Goal: Task Accomplishment & Management: Manage account settings

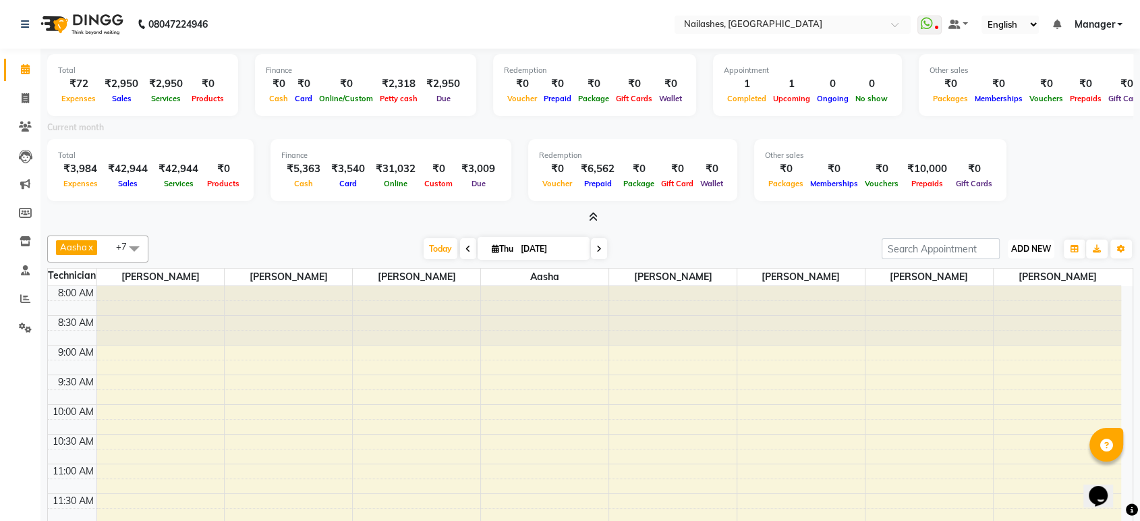
click at [1016, 245] on span "ADD NEW" at bounding box center [1031, 249] width 40 height 10
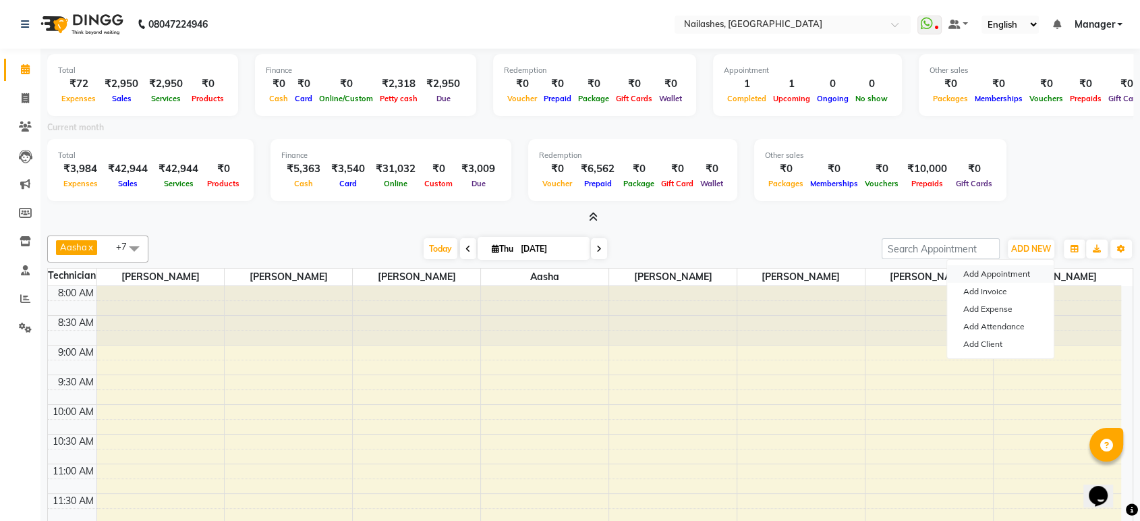
click at [988, 272] on button "Add Appointment" at bounding box center [1000, 274] width 107 height 18
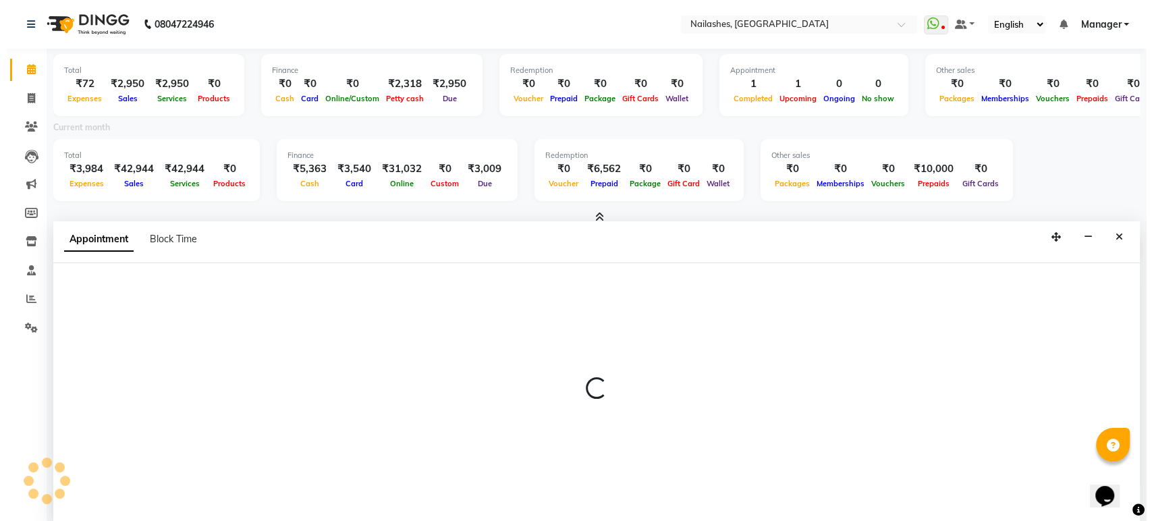
scroll to position [3, 0]
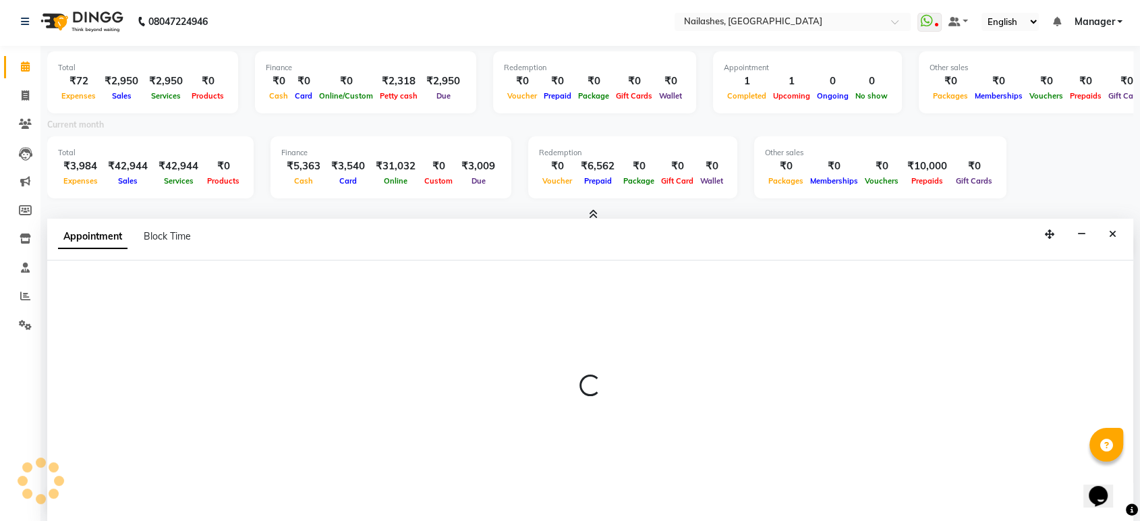
select select "tentative"
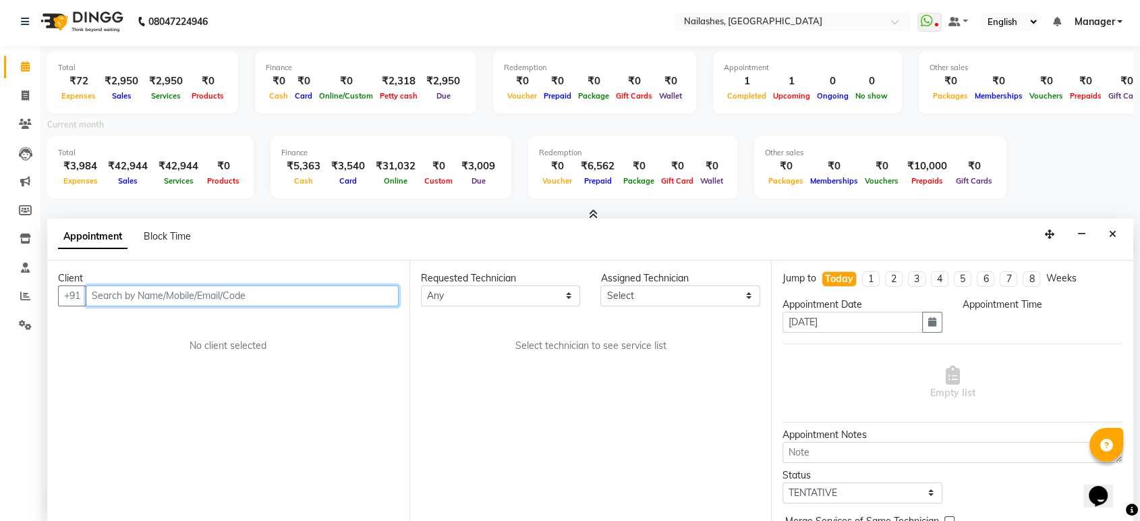
select select "540"
type input "8861018844"
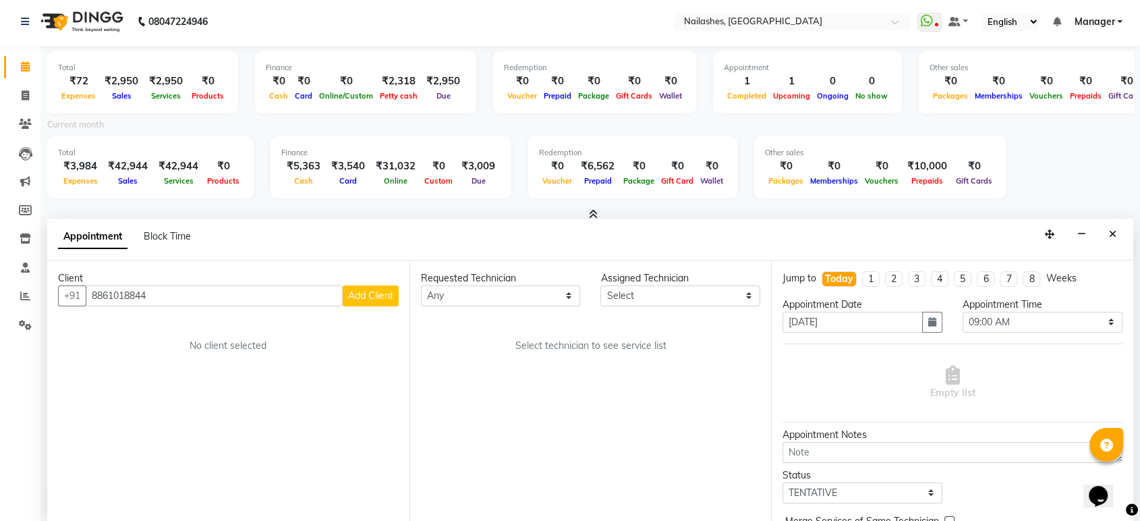
click at [384, 301] on button "Add Client" at bounding box center [371, 295] width 56 height 21
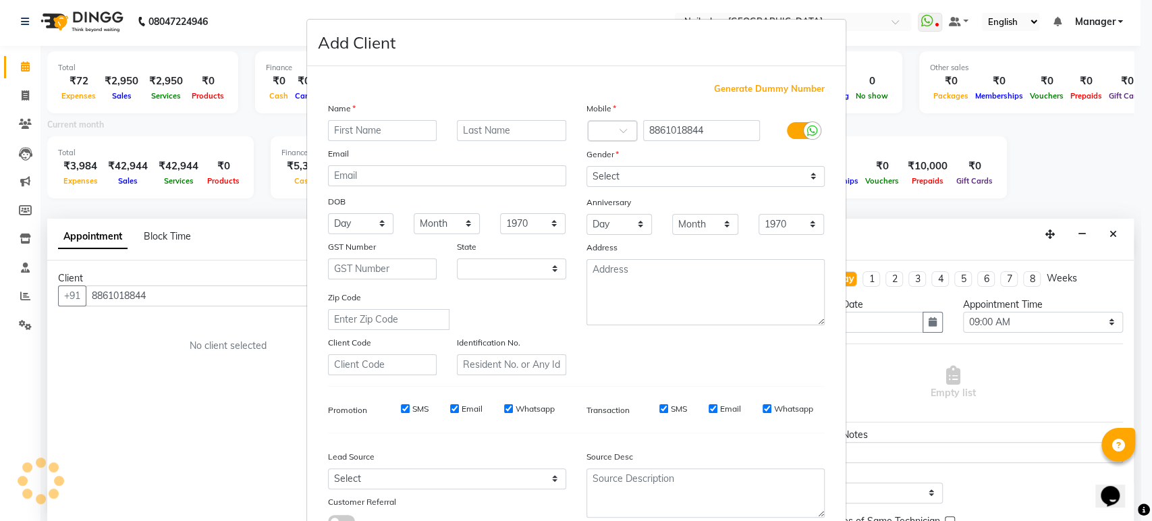
select select "21"
type input "Devi"
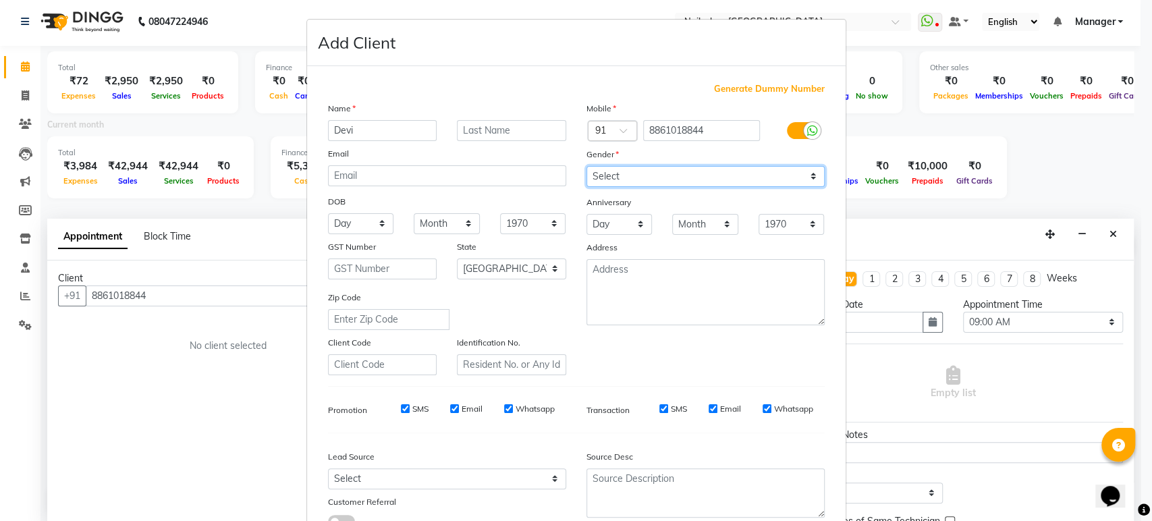
click at [708, 177] on select "Select Male Female Other Prefer Not To Say" at bounding box center [705, 176] width 238 height 21
select select "female"
click at [586, 166] on select "Select Male Female Other Prefer Not To Say" at bounding box center [705, 176] width 238 height 21
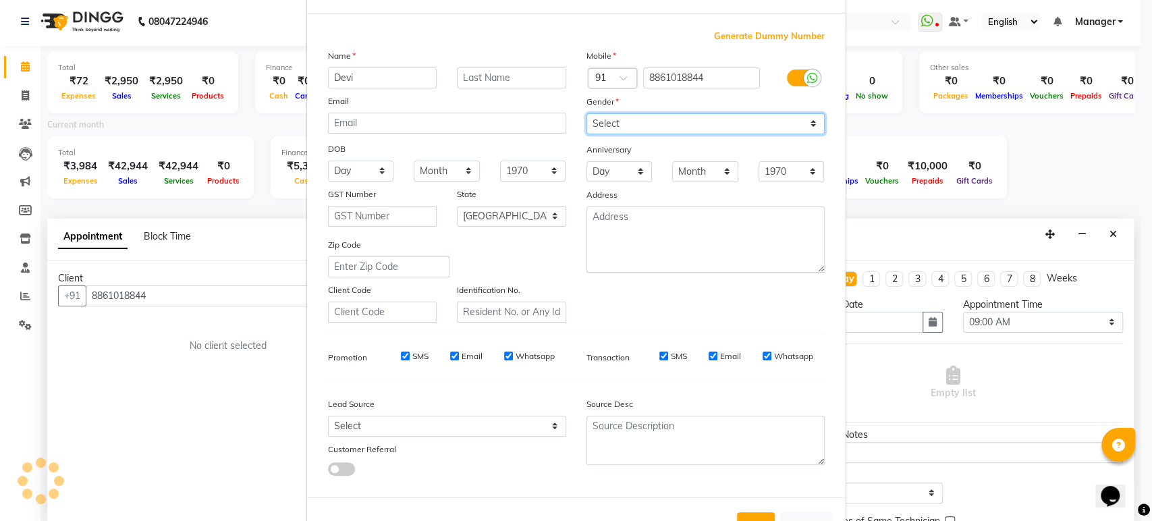
scroll to position [99, 0]
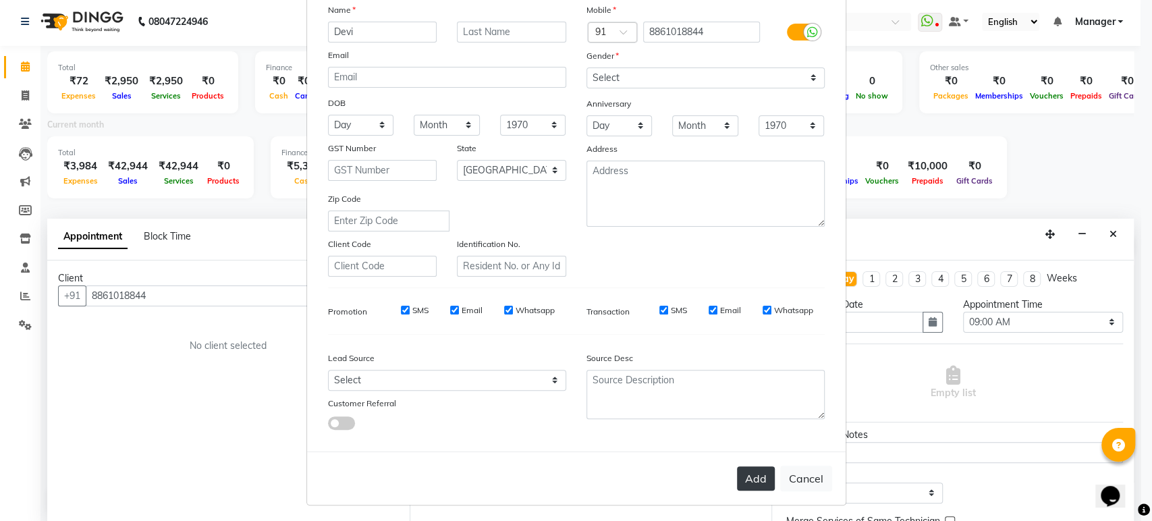
click at [748, 474] on button "Add" at bounding box center [756, 478] width 38 height 24
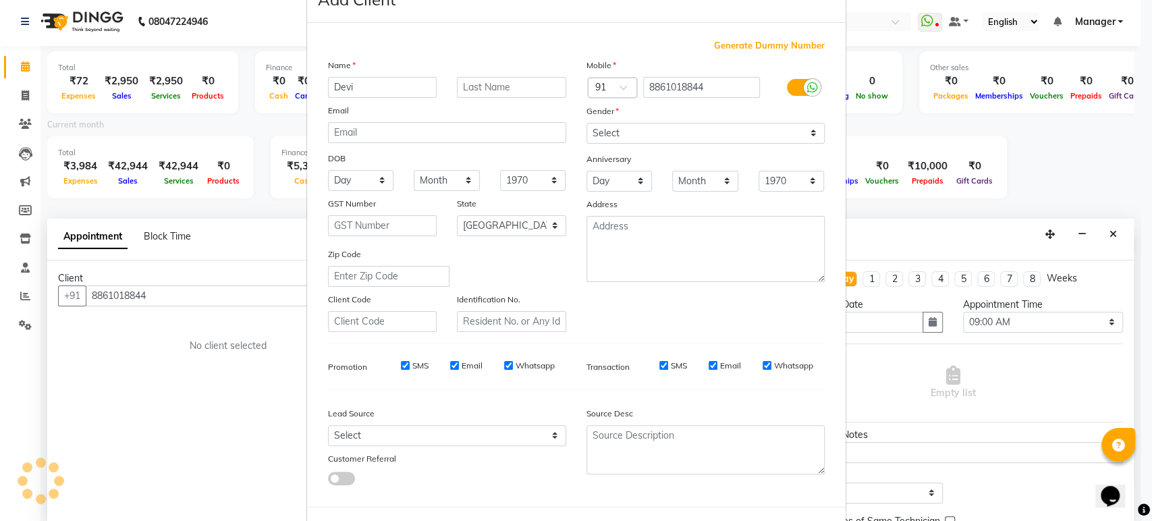
scroll to position [0, 0]
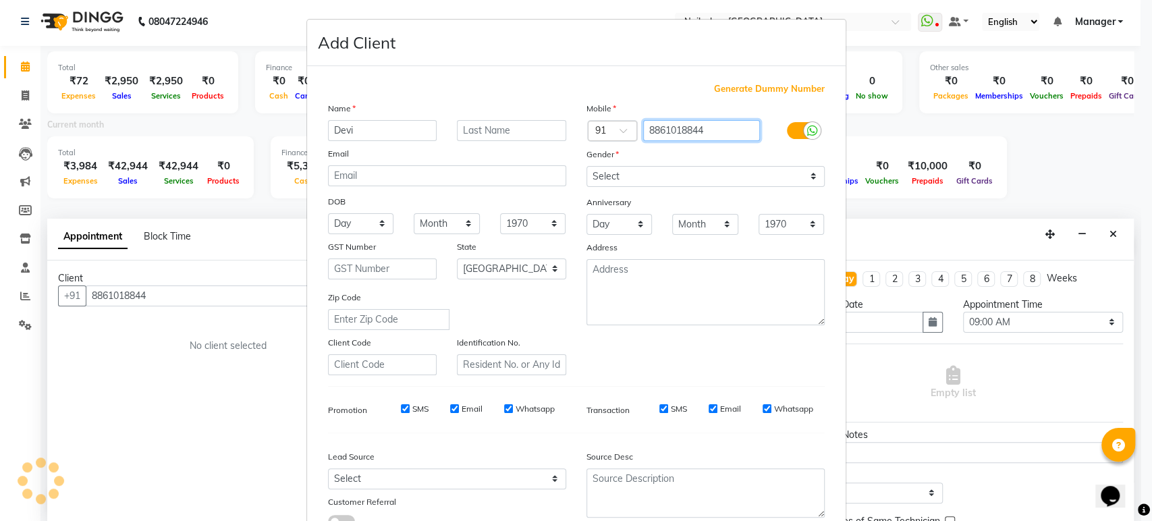
click at [664, 121] on input "8861018844" at bounding box center [701, 130] width 117 height 21
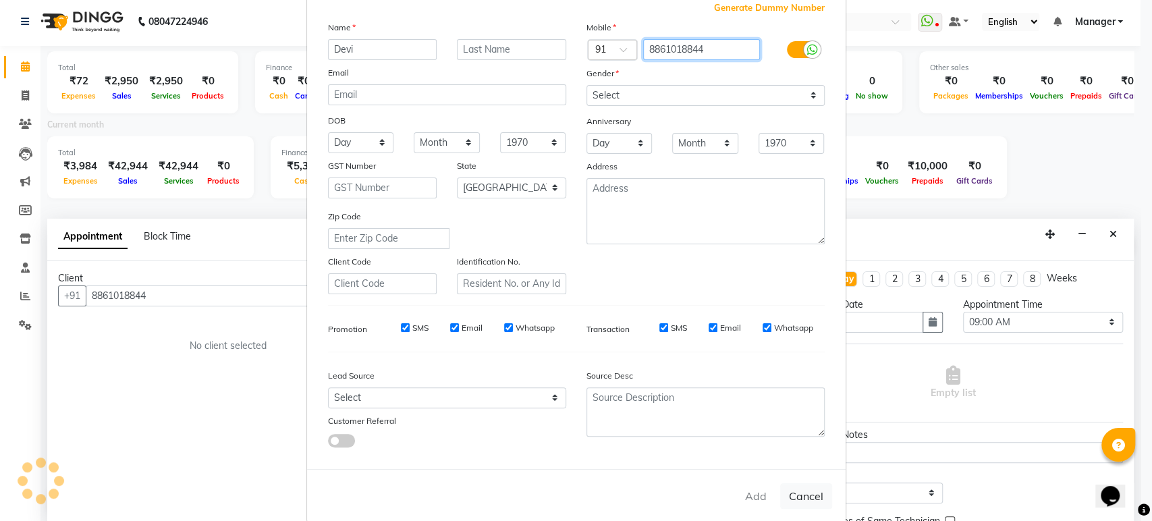
scroll to position [99, 0]
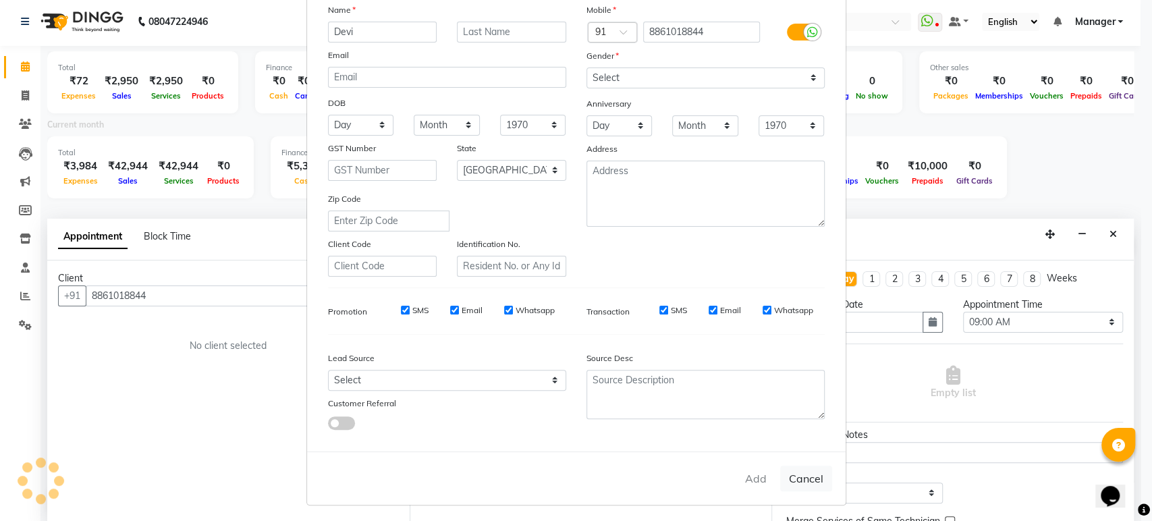
click at [748, 480] on div "Add Cancel" at bounding box center [576, 477] width 538 height 53
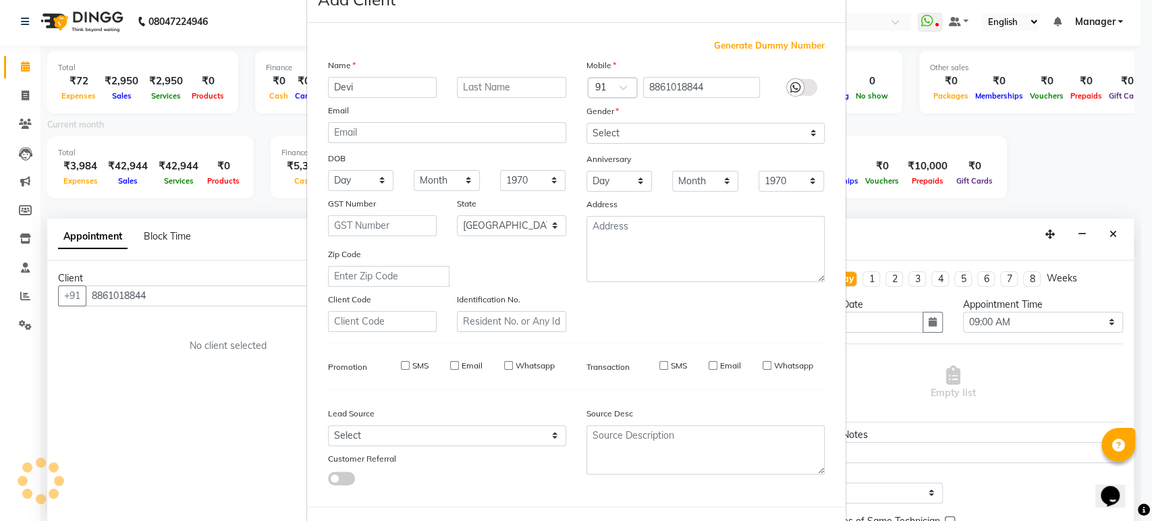
type input "88******44"
select select
select select "null"
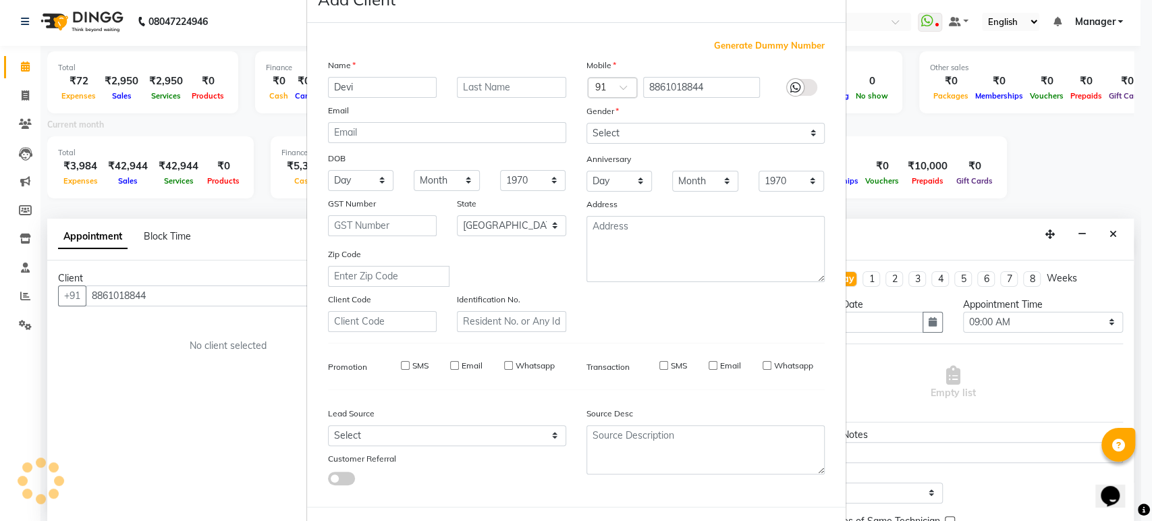
select select
checkbox input "false"
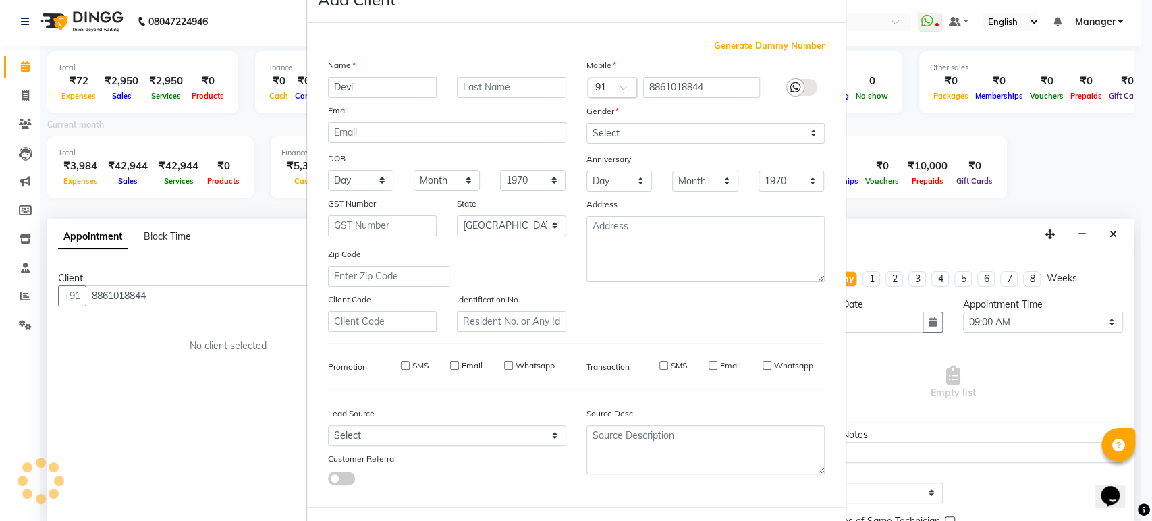
checkbox input "false"
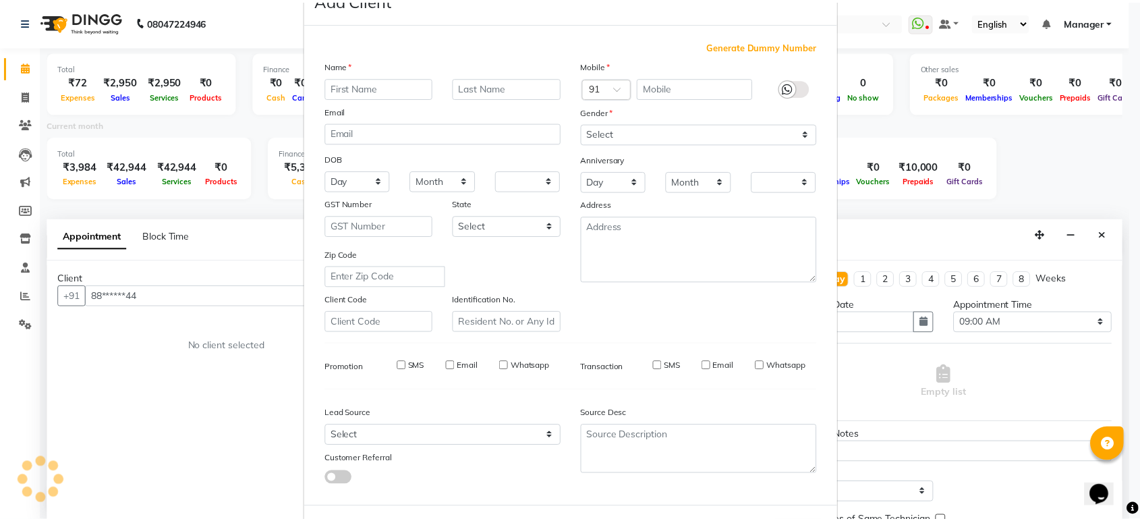
scroll to position [0, 0]
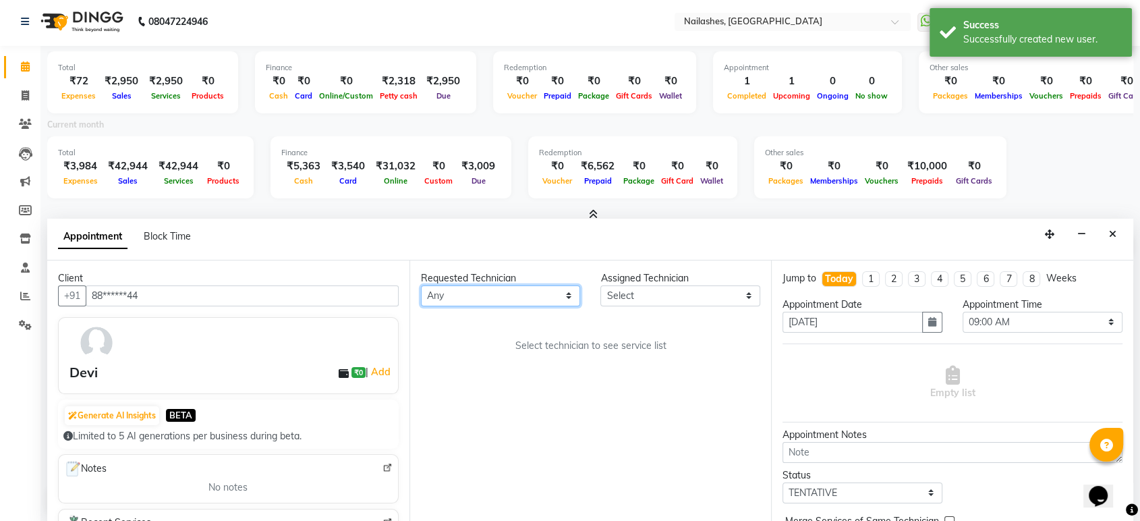
click at [495, 290] on select "Any Aasha aashu ADESH Asid HIMANSHU Imran KRISHNA Nayan Sarjapur Ranjeet Rehbar…" at bounding box center [501, 295] width 160 height 21
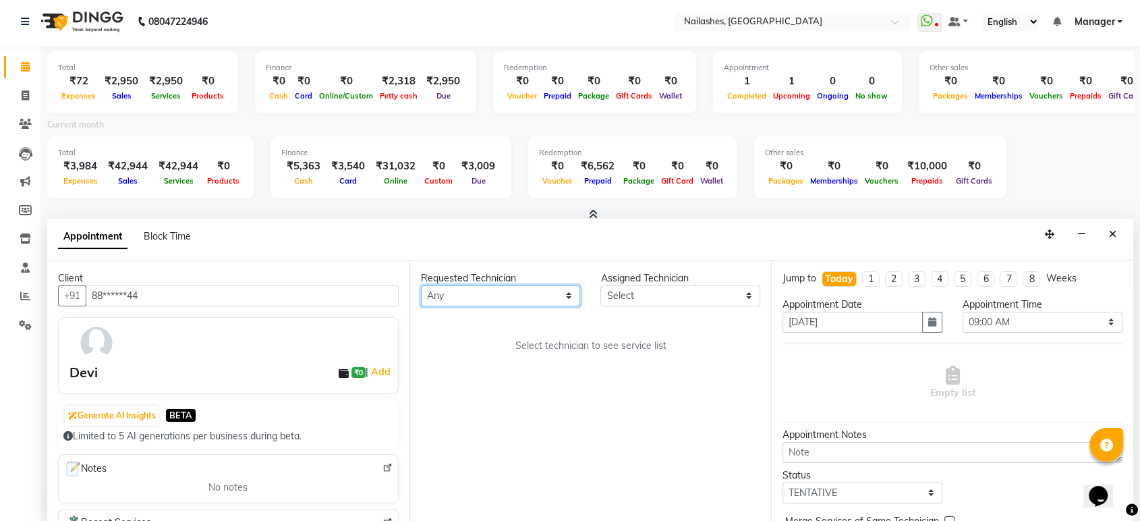
select select "80924"
click at [421, 285] on select "Any Aasha aashu ADESH Asid HIMANSHU Imran KRISHNA Nayan Sarjapur Ranjeet Rehbar…" at bounding box center [501, 295] width 160 height 21
select select "80924"
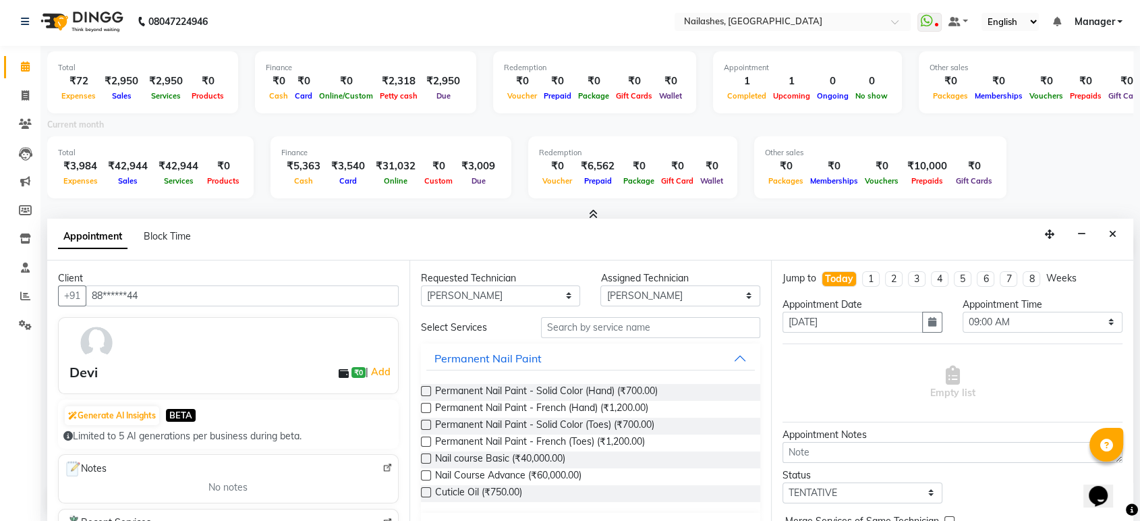
click at [426, 386] on label at bounding box center [426, 391] width 10 height 10
click at [426, 388] on input "checkbox" at bounding box center [425, 392] width 9 height 9
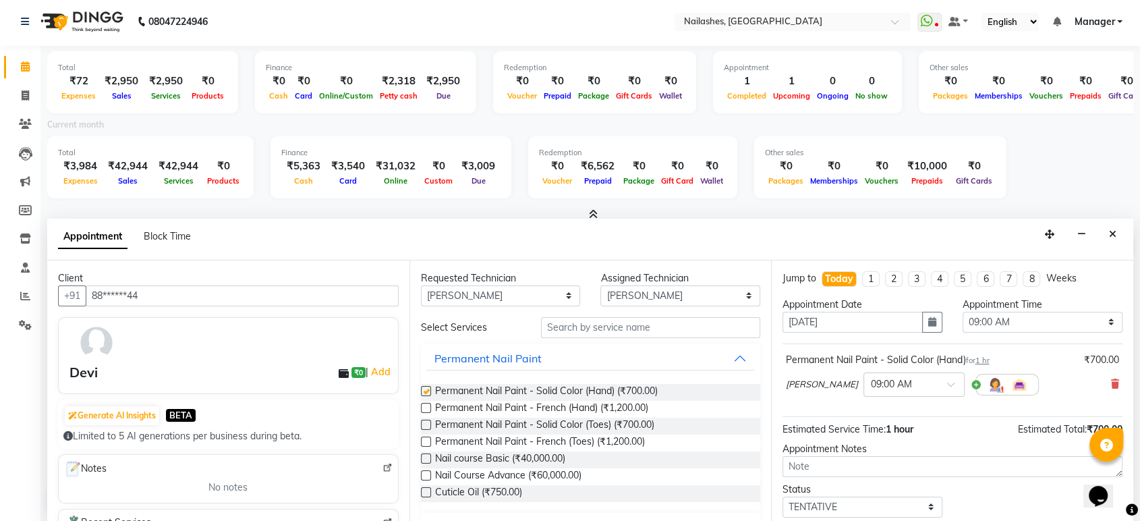
checkbox input "false"
click at [1008, 312] on select "Select 09:00 AM 09:15 AM 09:30 AM 09:45 AM 10:00 AM 10:15 AM 10:30 AM 10:45 AM …" at bounding box center [1043, 322] width 160 height 21
select select "900"
click at [963, 312] on select "Select 09:00 AM 09:15 AM 09:30 AM 09:45 AM 10:00 AM 10:15 AM 10:30 AM 10:45 AM …" at bounding box center [1043, 322] width 160 height 21
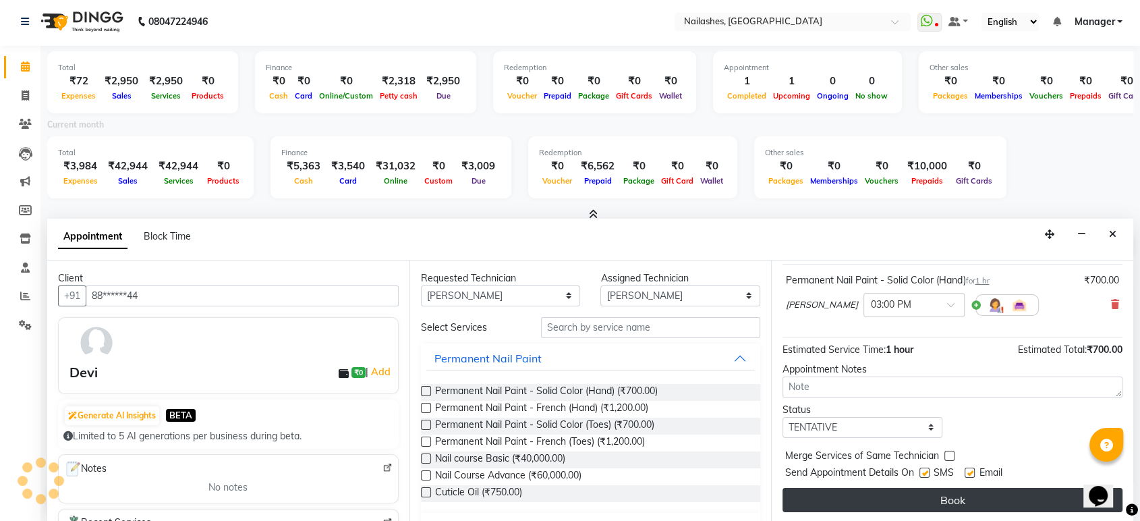
click at [918, 494] on button "Book" at bounding box center [953, 500] width 340 height 24
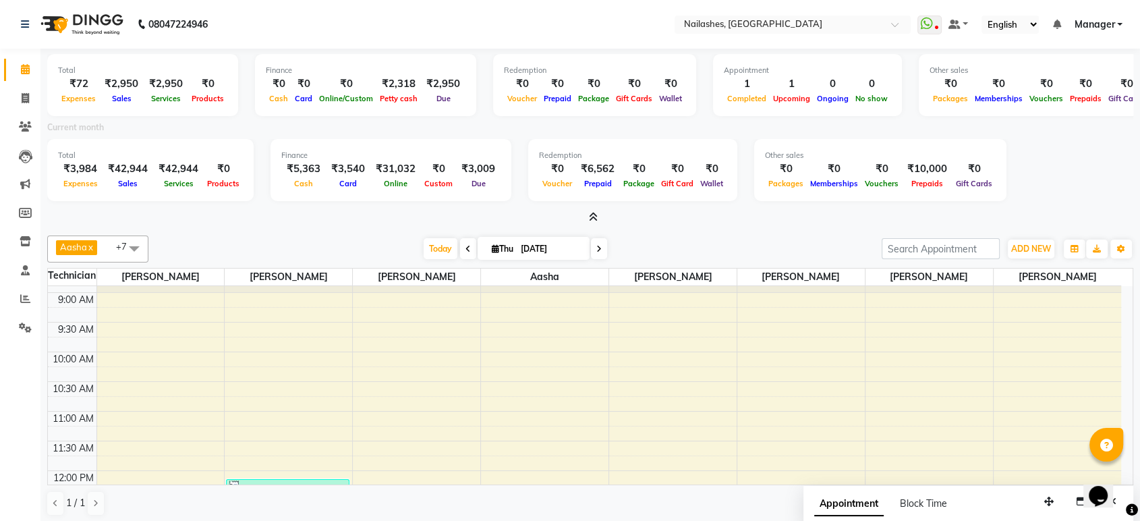
scroll to position [0, 0]
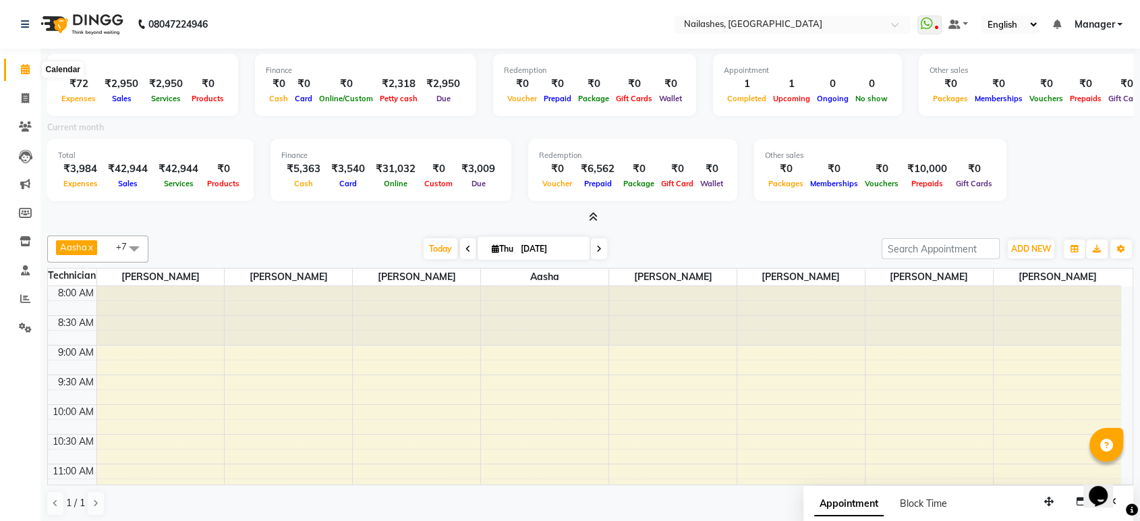
click at [26, 69] on icon at bounding box center [25, 69] width 9 height 10
click at [92, 3] on nav "08047224946 Select Location × Nailashes, Electronics City WhatsApp Status ✕ Sta…" at bounding box center [570, 24] width 1140 height 49
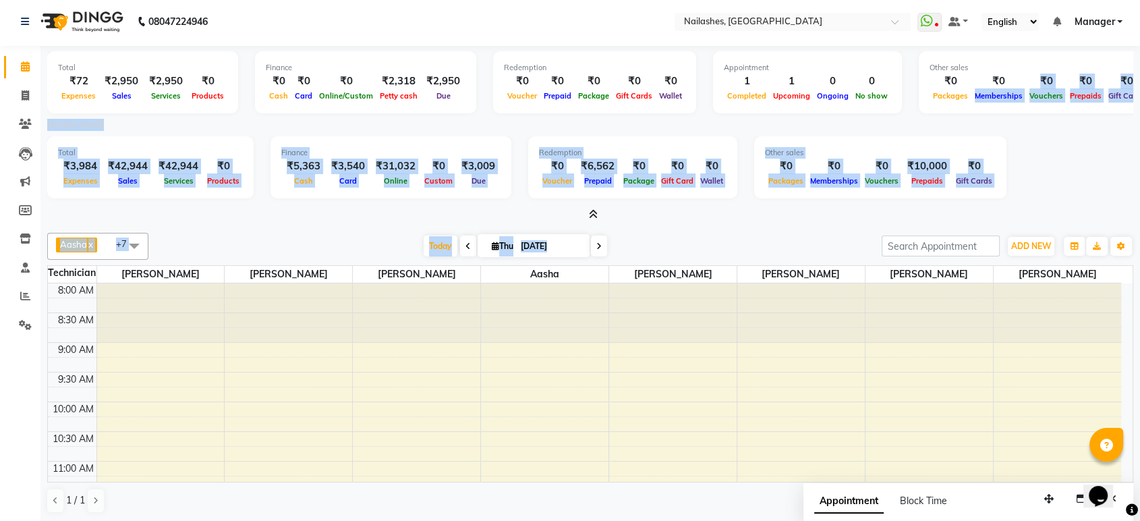
drag, startPoint x: 955, startPoint y: 108, endPoint x: 972, endPoint y: 260, distance: 152.8
click at [972, 260] on div "Total ₹72 Expenses ₹2,950 Sales ₹2,950 Services ₹0 Products Finance ₹0 Cash ₹0 …" at bounding box center [590, 284] width 1100 height 476
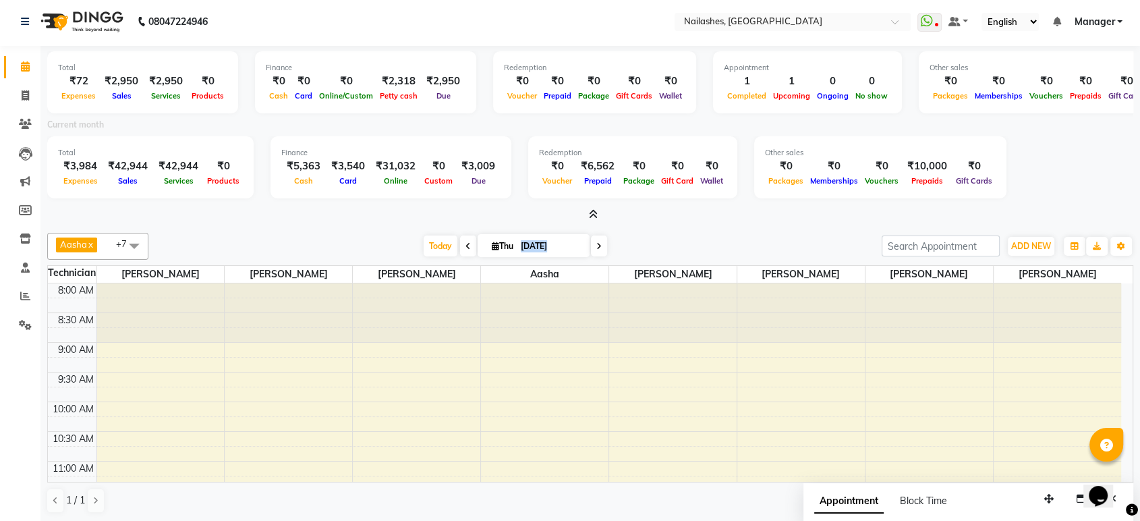
click at [959, 335] on div at bounding box center [930, 312] width 128 height 59
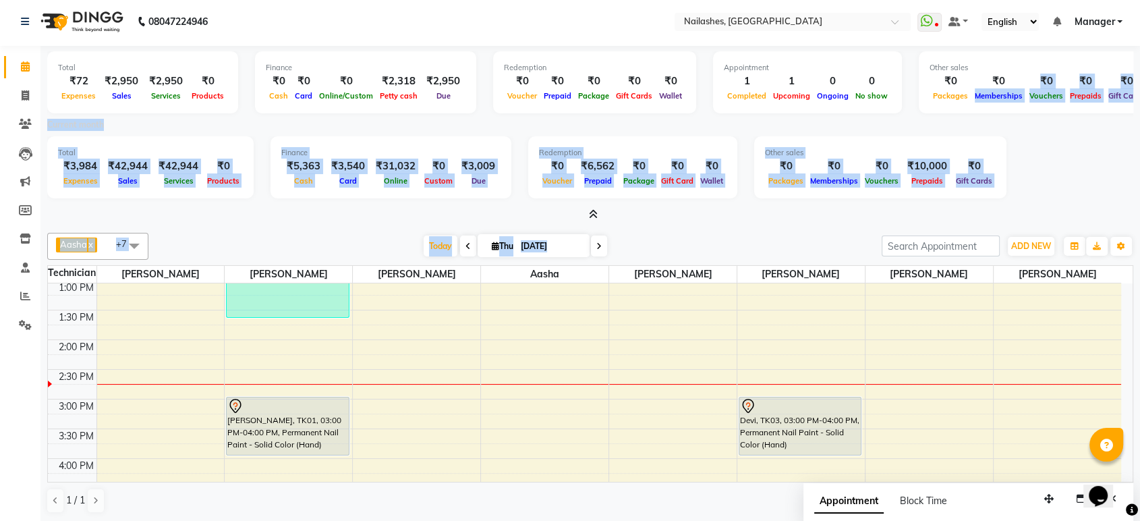
scroll to position [329, 0]
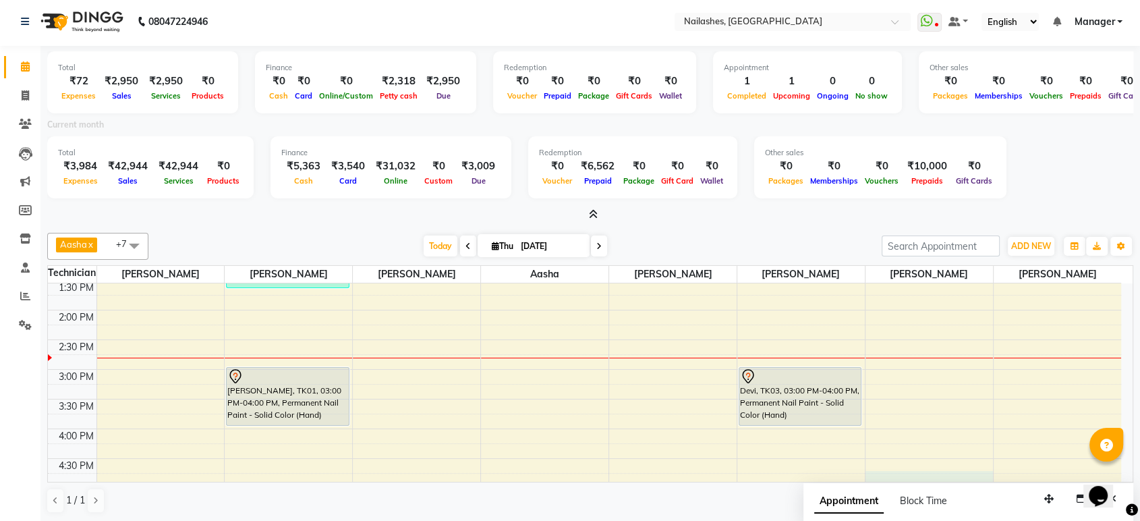
click at [990, 470] on div "8:00 AM 8:30 AM 9:00 AM 9:30 AM 10:00 AM 10:30 AM 11:00 AM 11:30 AM 12:00 PM 12…" at bounding box center [584, 339] width 1073 height 771
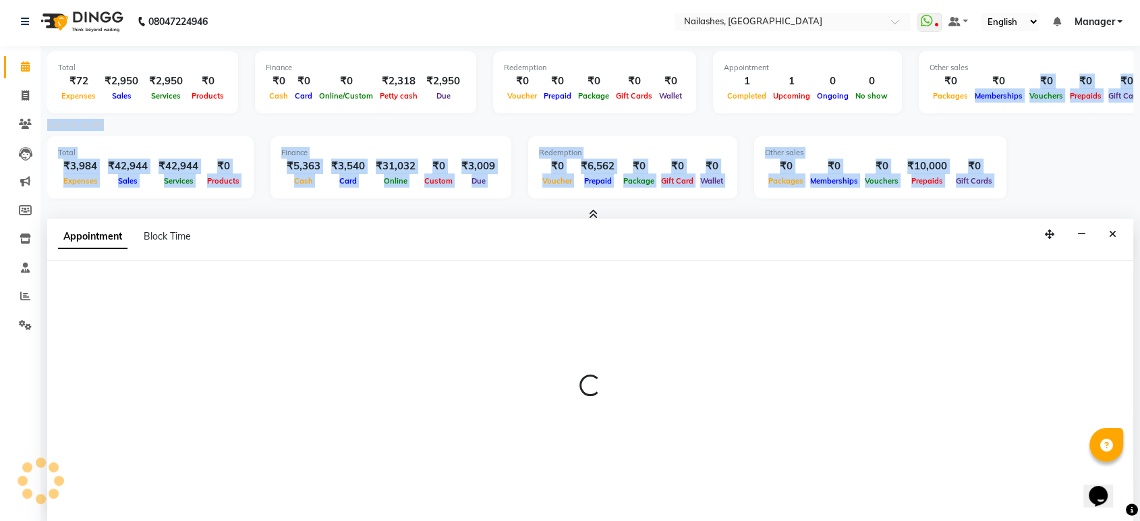
select select "87849"
select select "1005"
select select "tentative"
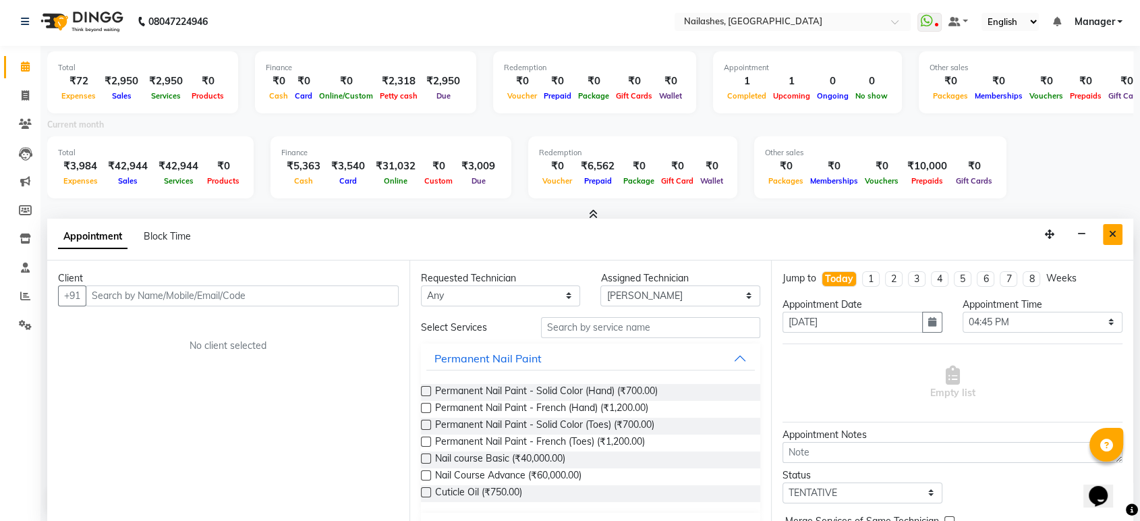
click at [1115, 224] on button "Close" at bounding box center [1113, 234] width 20 height 21
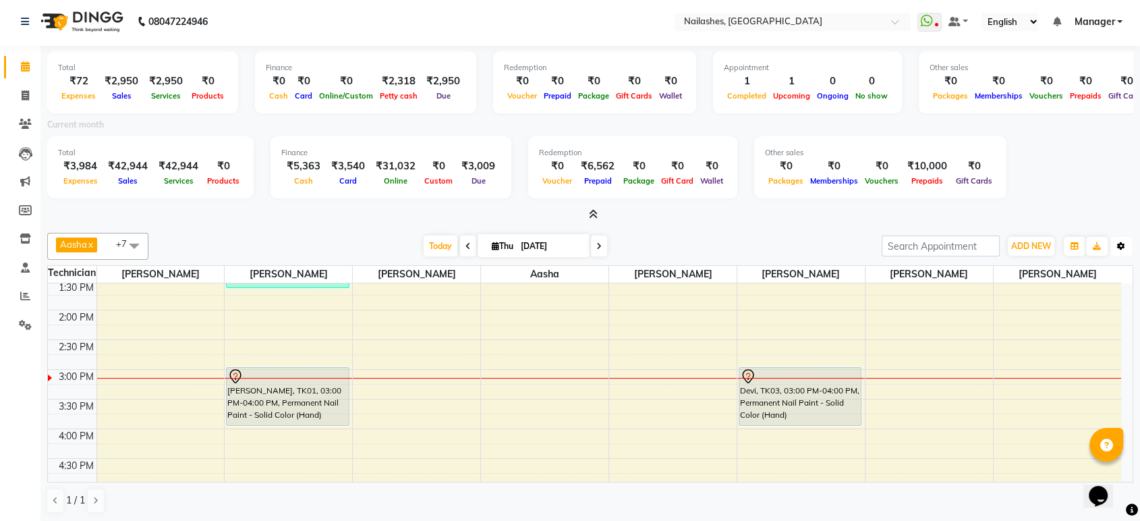
click at [1130, 252] on button "Toggle Dropdown" at bounding box center [1122, 246] width 22 height 19
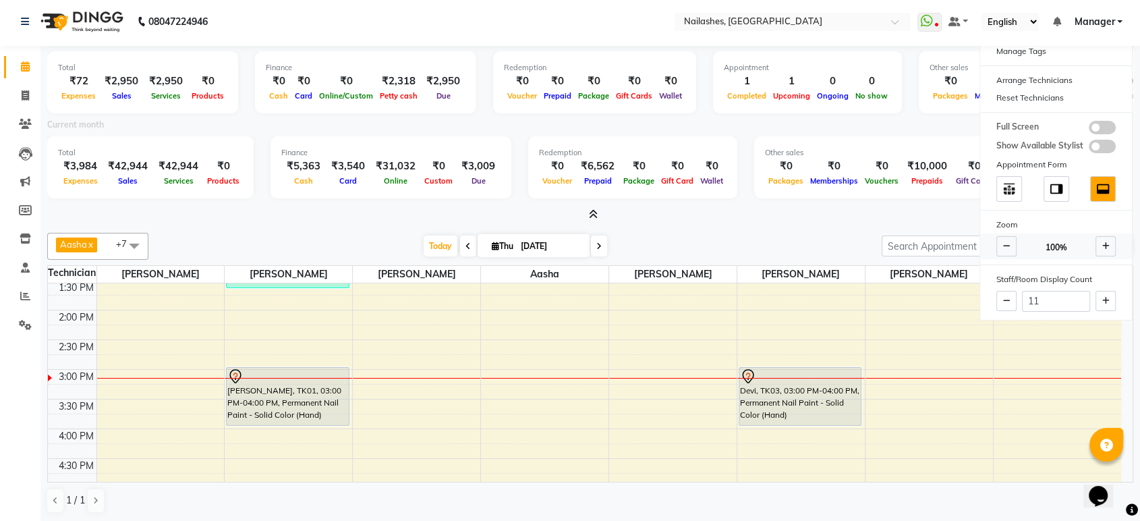
click at [1009, 246] on icon at bounding box center [1006, 246] width 7 height 8
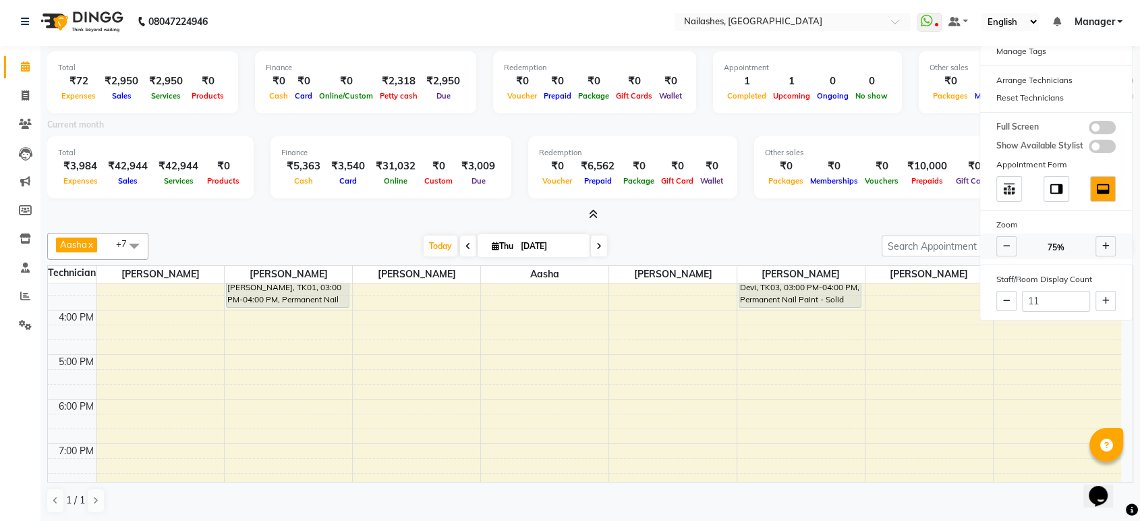
click at [1109, 246] on span at bounding box center [1106, 246] width 20 height 20
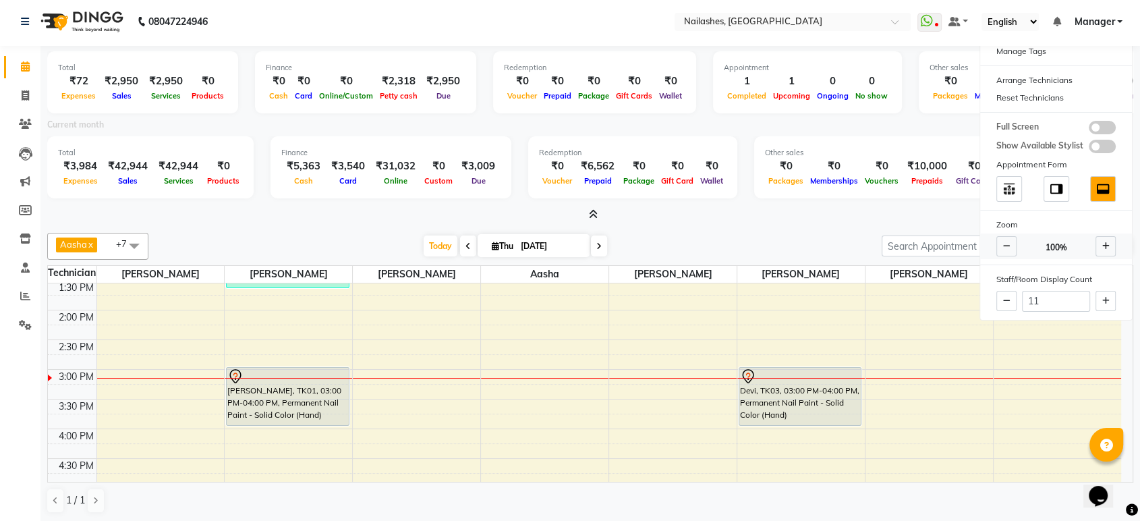
click at [1007, 242] on icon at bounding box center [1006, 246] width 7 height 8
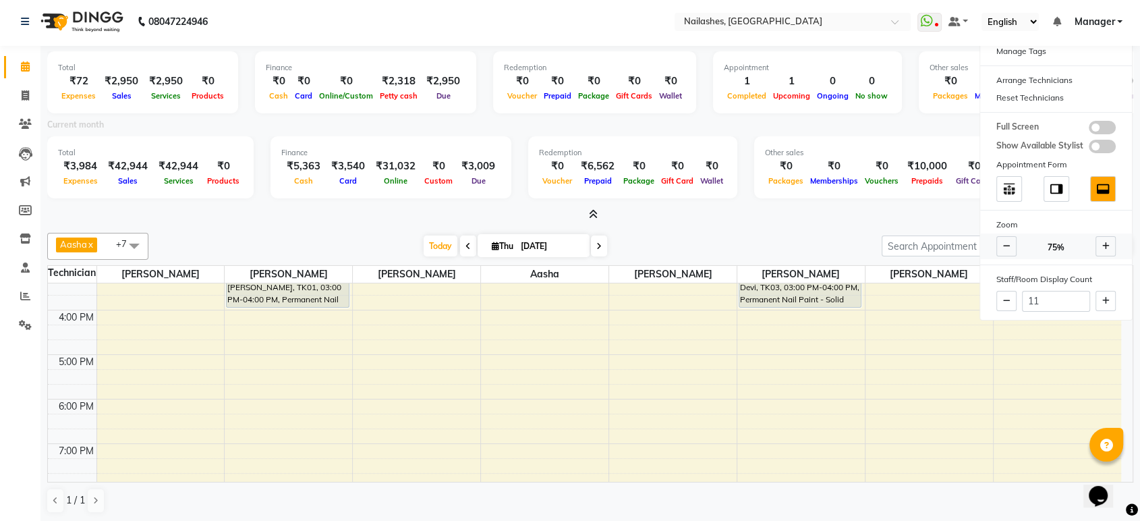
click at [1007, 242] on icon at bounding box center [1006, 246] width 7 height 8
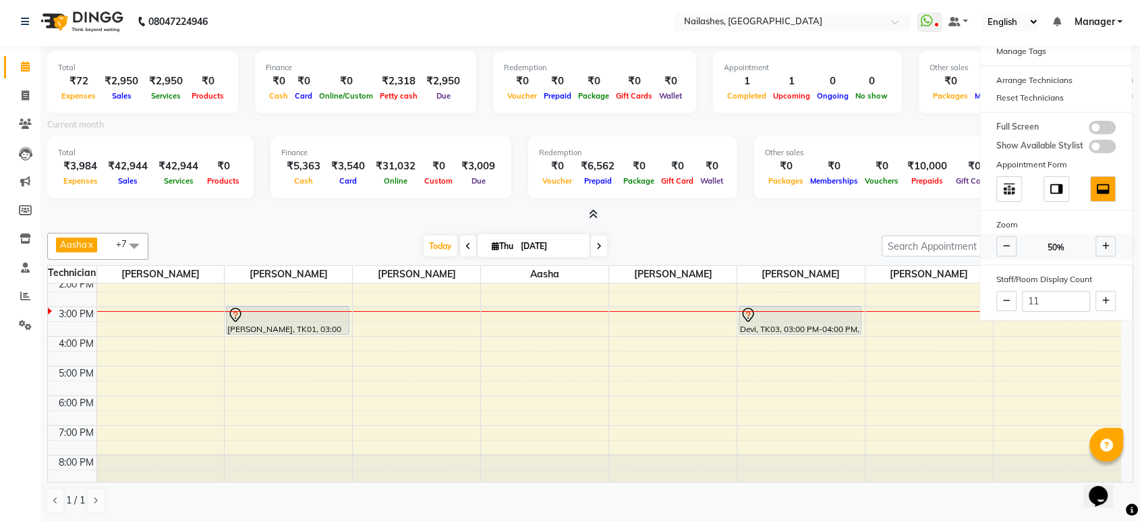
click at [1112, 244] on span at bounding box center [1106, 246] width 20 height 20
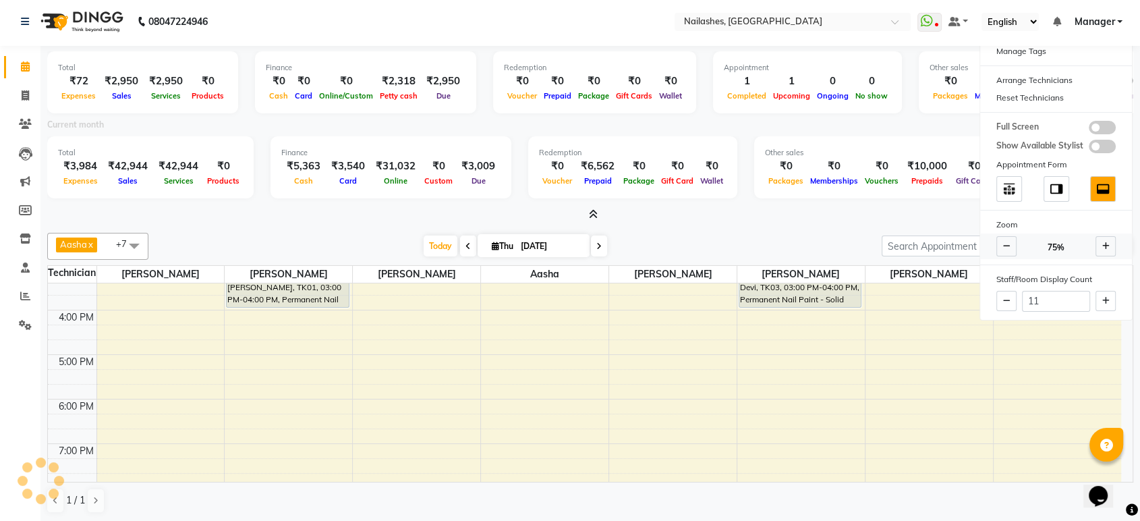
click at [1112, 244] on span at bounding box center [1106, 246] width 20 height 20
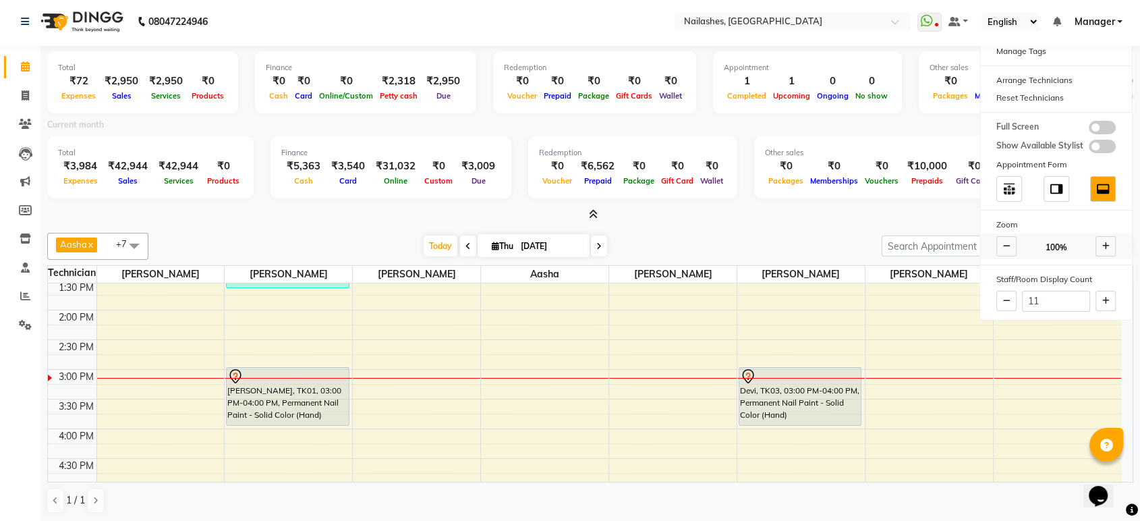
click at [1112, 244] on span at bounding box center [1106, 246] width 20 height 20
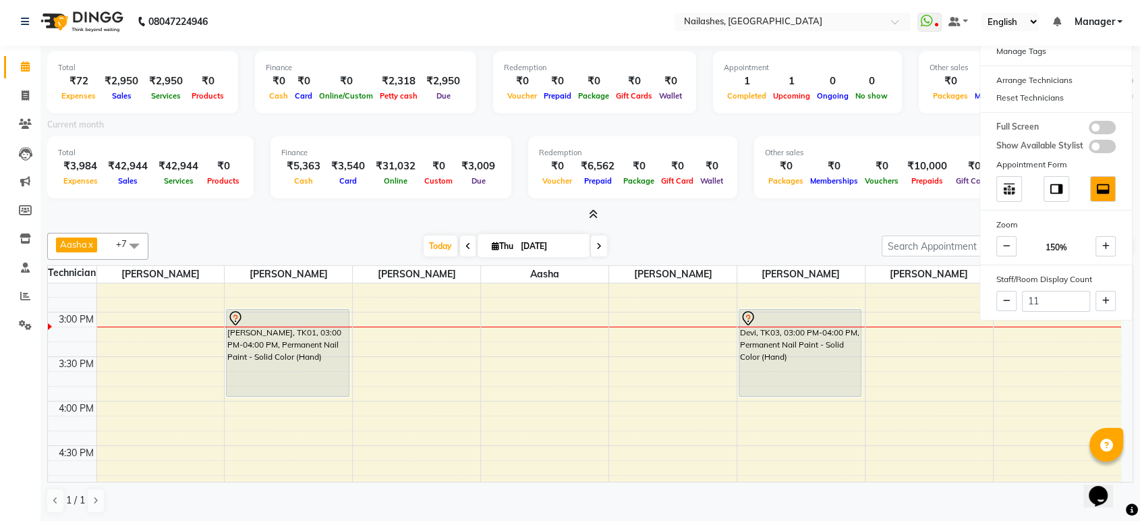
scroll to position [599, 0]
click at [1009, 244] on icon at bounding box center [1006, 246] width 7 height 8
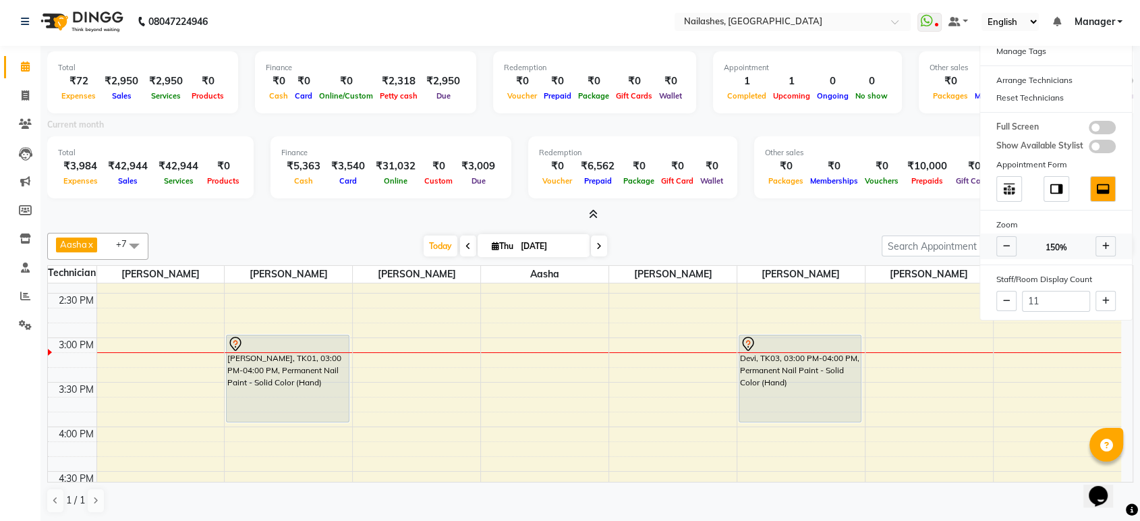
click at [1009, 244] on icon at bounding box center [1006, 246] width 7 height 8
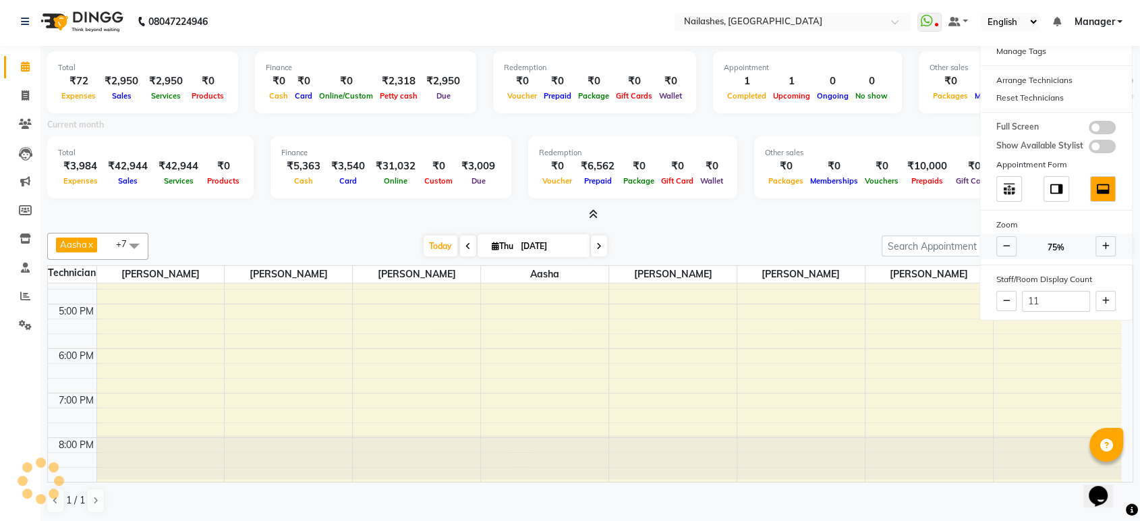
scroll to position [377, 0]
click at [1106, 252] on span at bounding box center [1106, 246] width 20 height 20
click at [860, 213] on div at bounding box center [590, 215] width 1086 height 14
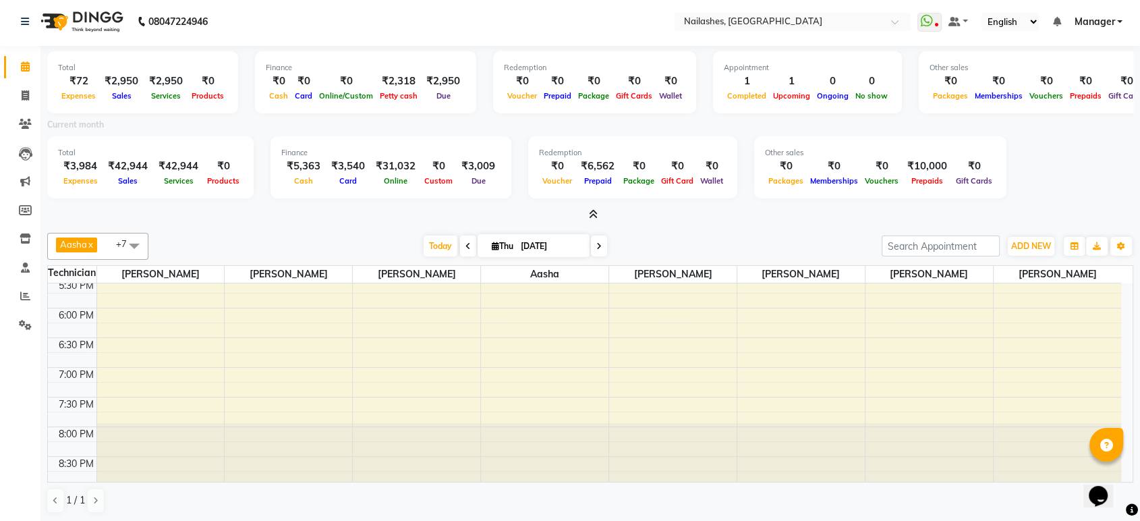
click at [594, 215] on icon at bounding box center [593, 214] width 9 height 10
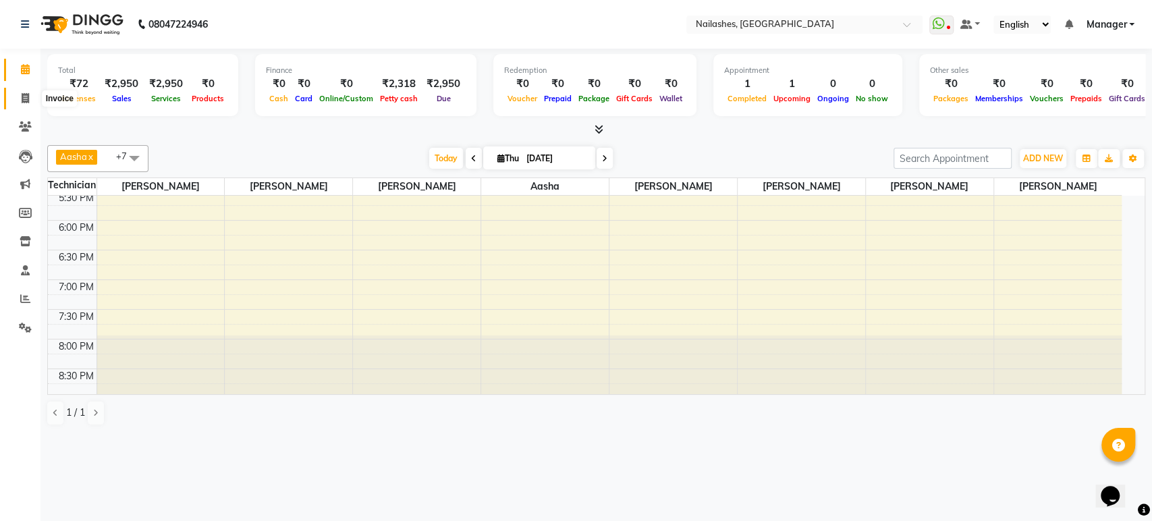
click at [18, 92] on span at bounding box center [25, 99] width 24 height 16
select select "service"
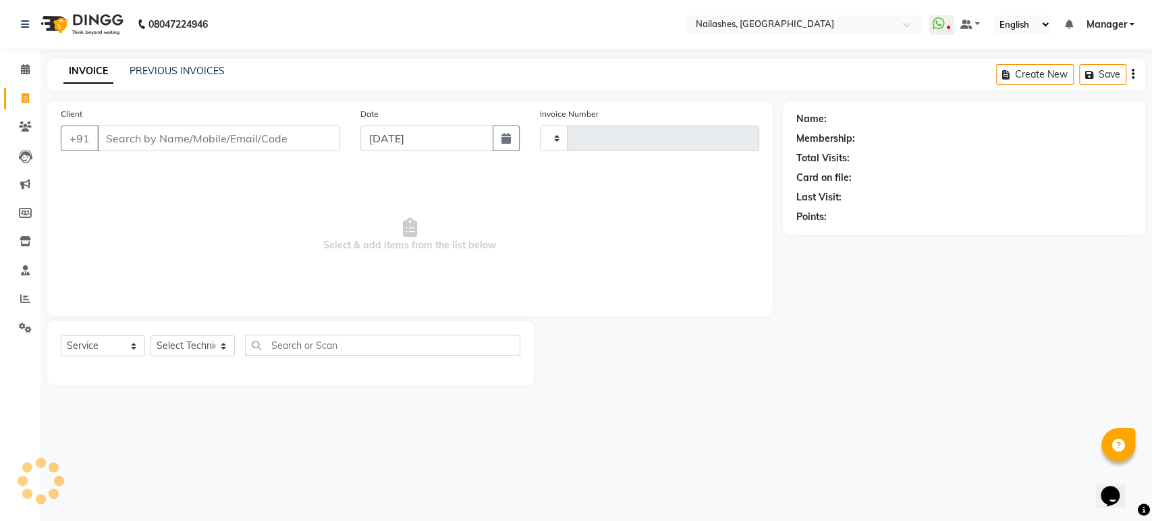
type input "1654"
select select "4251"
click at [42, 43] on img at bounding box center [80, 24] width 92 height 38
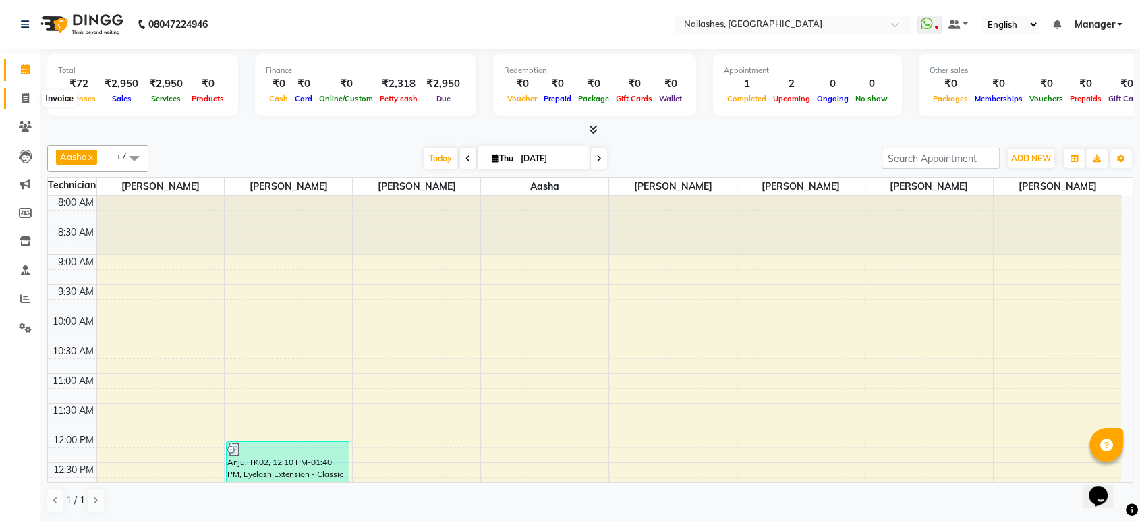
click at [24, 94] on icon at bounding box center [25, 98] width 7 height 10
select select "service"
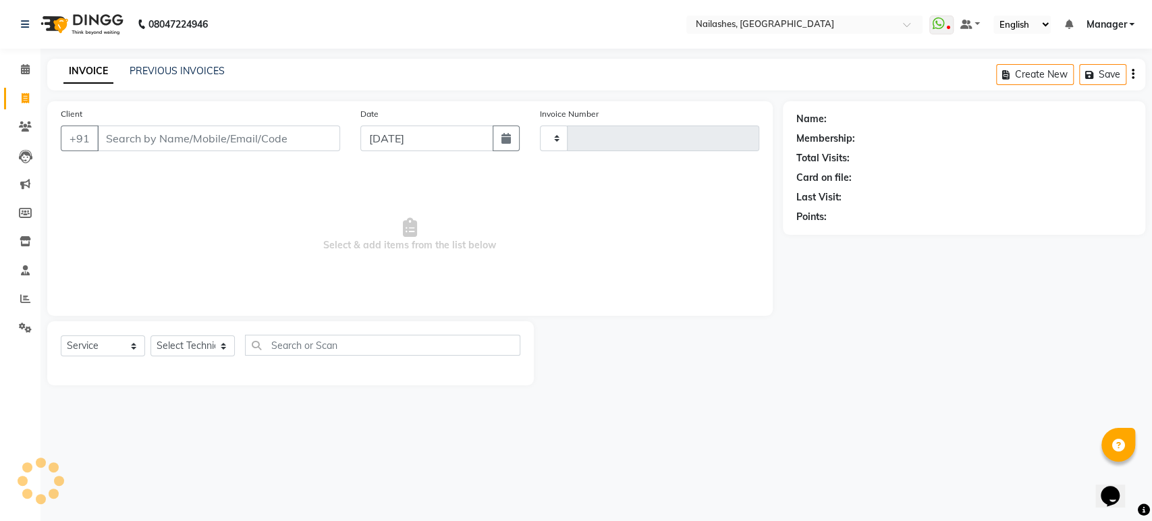
type input "1654"
select select "4251"
type input "8951828104"
click at [335, 136] on button "Add Client" at bounding box center [305, 138] width 69 height 26
select select "21"
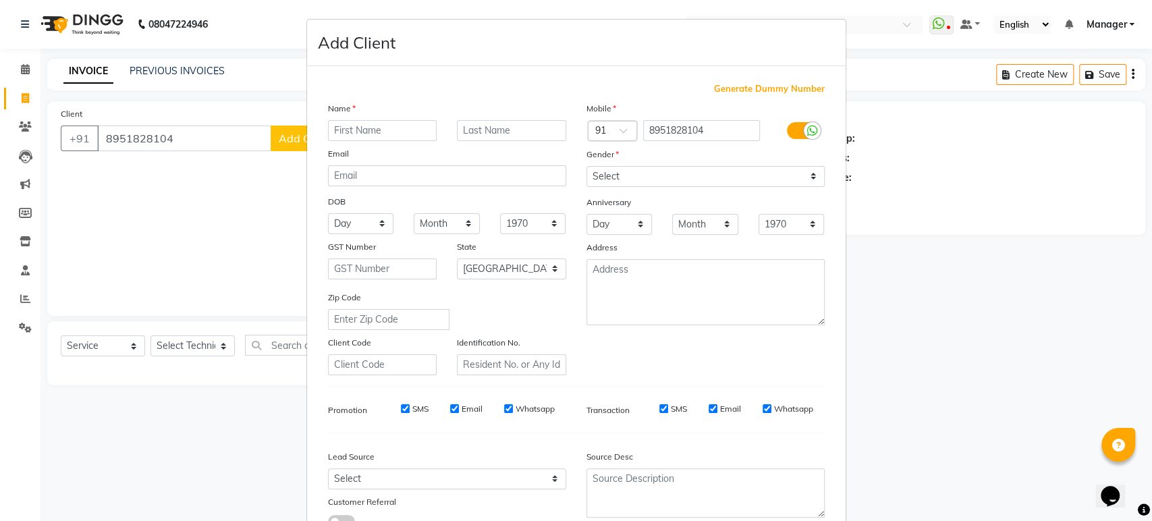
click at [391, 118] on div "Name" at bounding box center [447, 110] width 258 height 19
click at [393, 134] on input "text" at bounding box center [382, 130] width 109 height 21
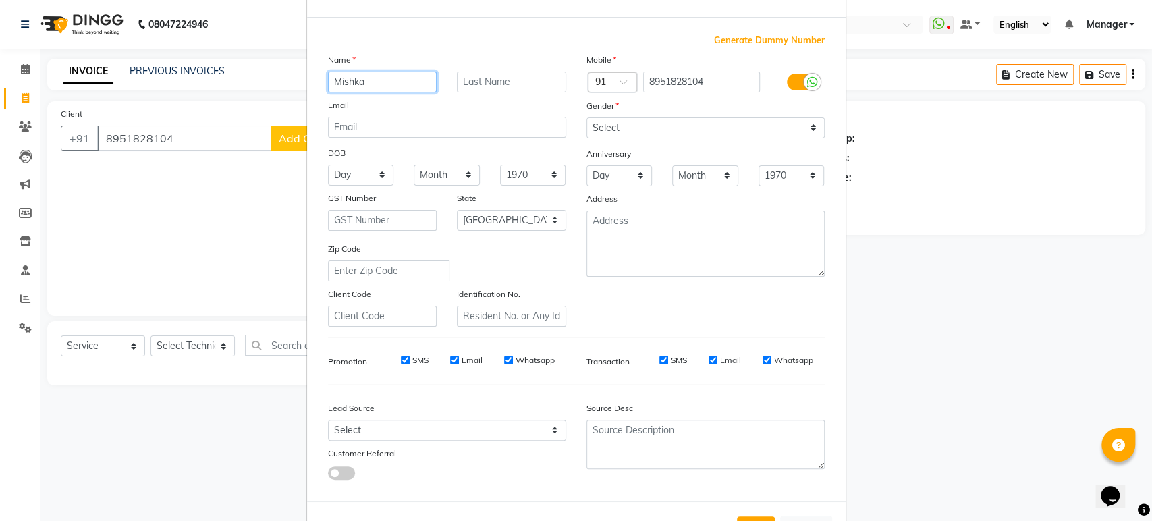
scroll to position [75, 0]
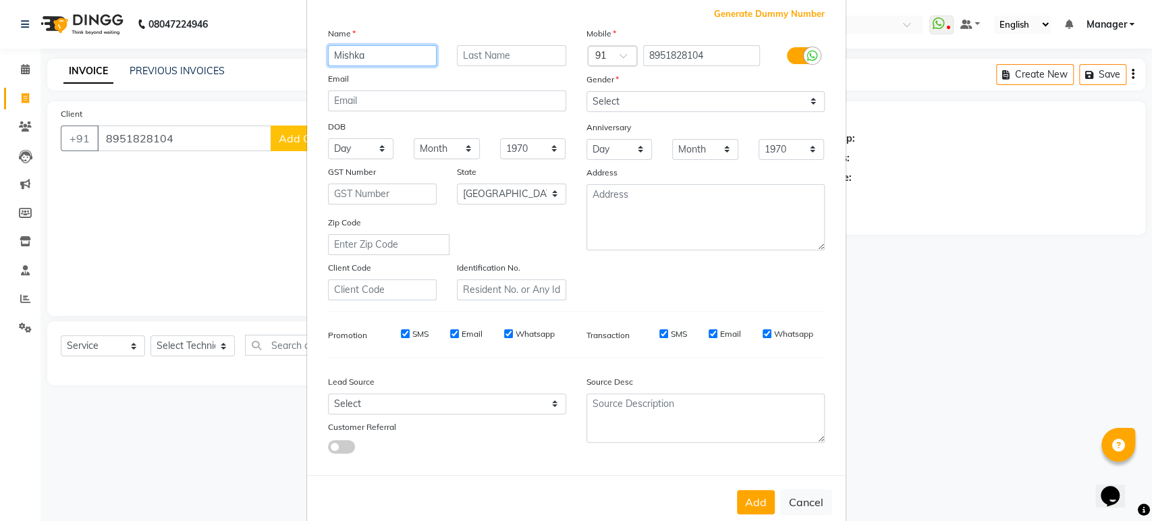
type input "Mishka"
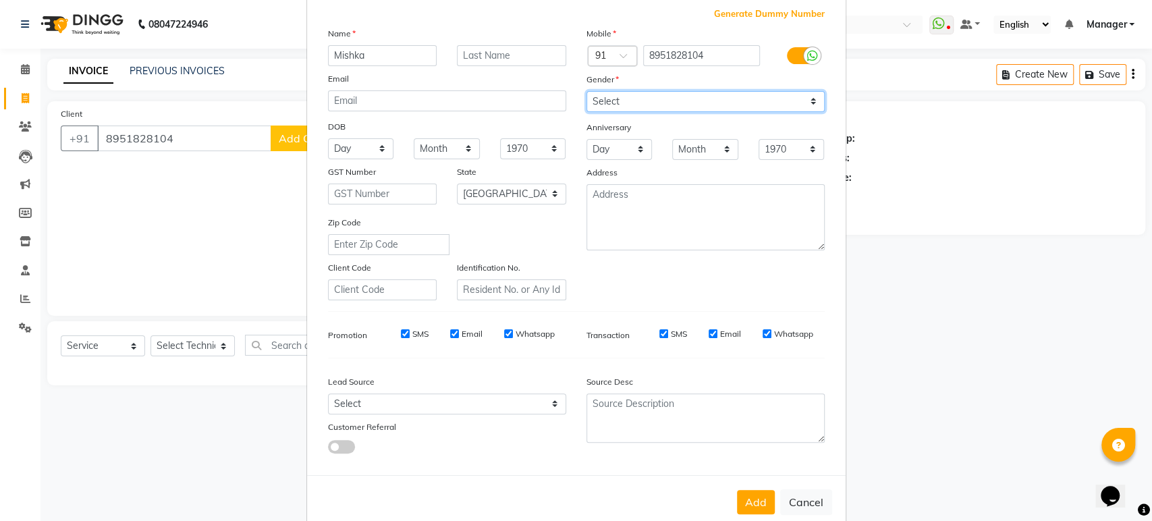
click at [685, 98] on select "Select Male Female Other Prefer Not To Say" at bounding box center [705, 101] width 238 height 21
select select "female"
click at [586, 91] on select "Select Male Female Other Prefer Not To Say" at bounding box center [705, 101] width 238 height 21
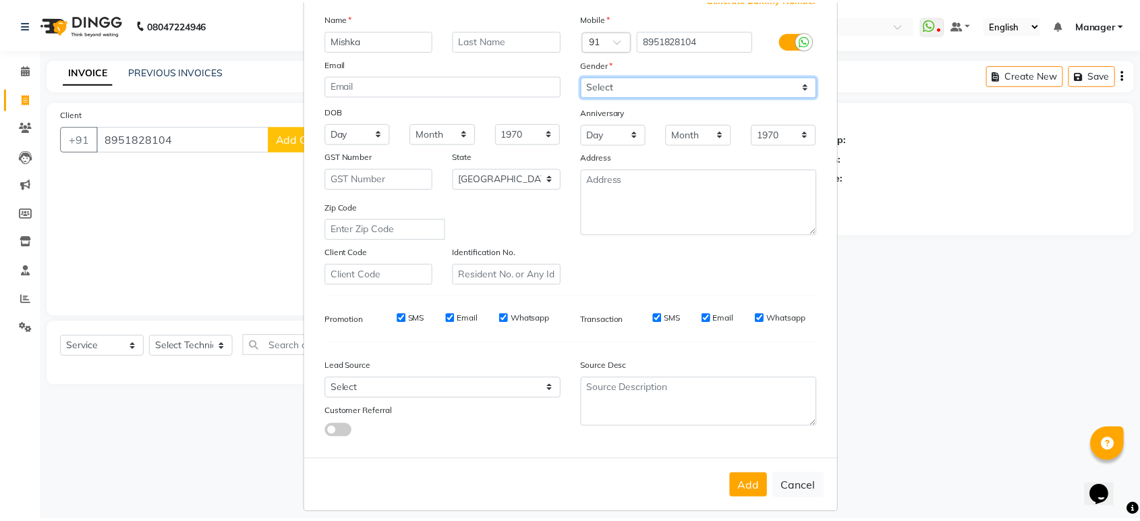
scroll to position [99, 0]
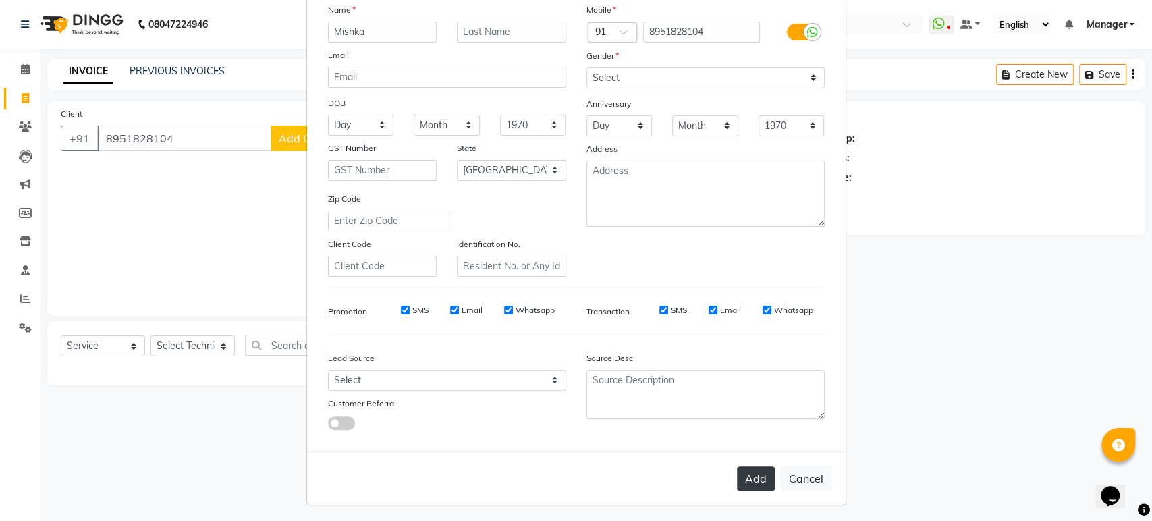
click at [750, 480] on button "Add" at bounding box center [756, 478] width 38 height 24
type input "89******04"
select select
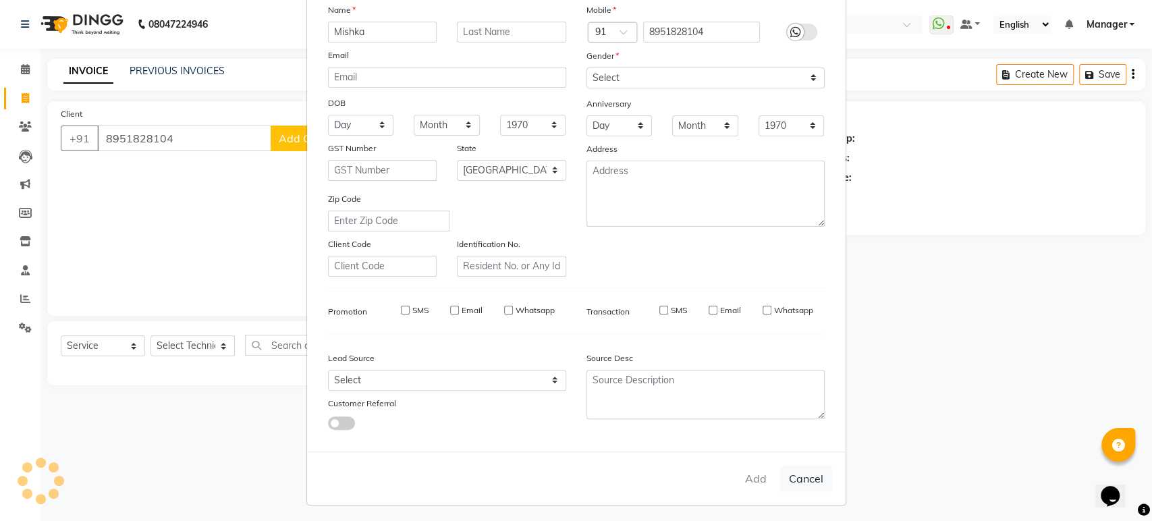
select select "null"
select select
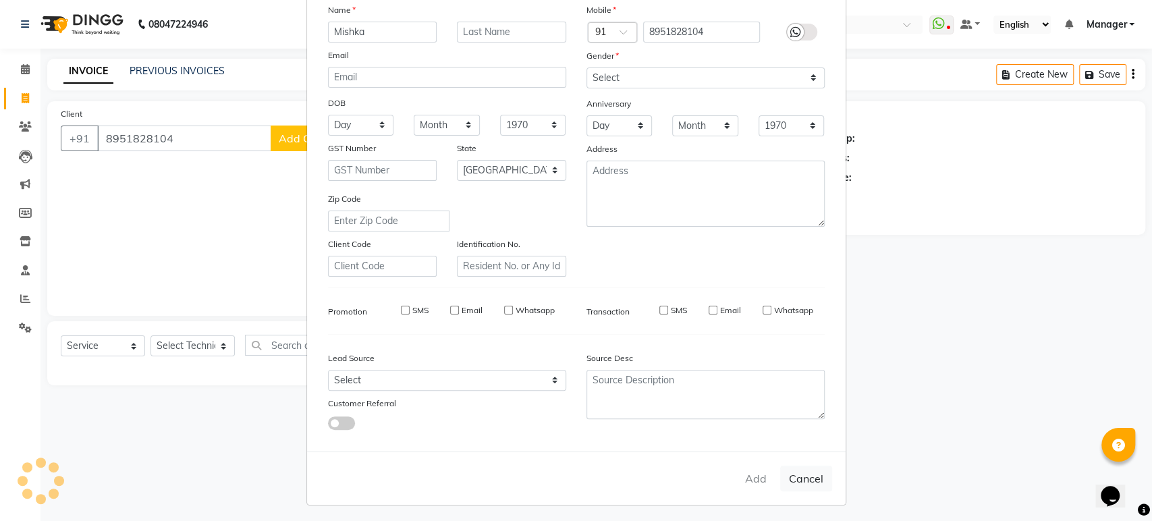
checkbox input "false"
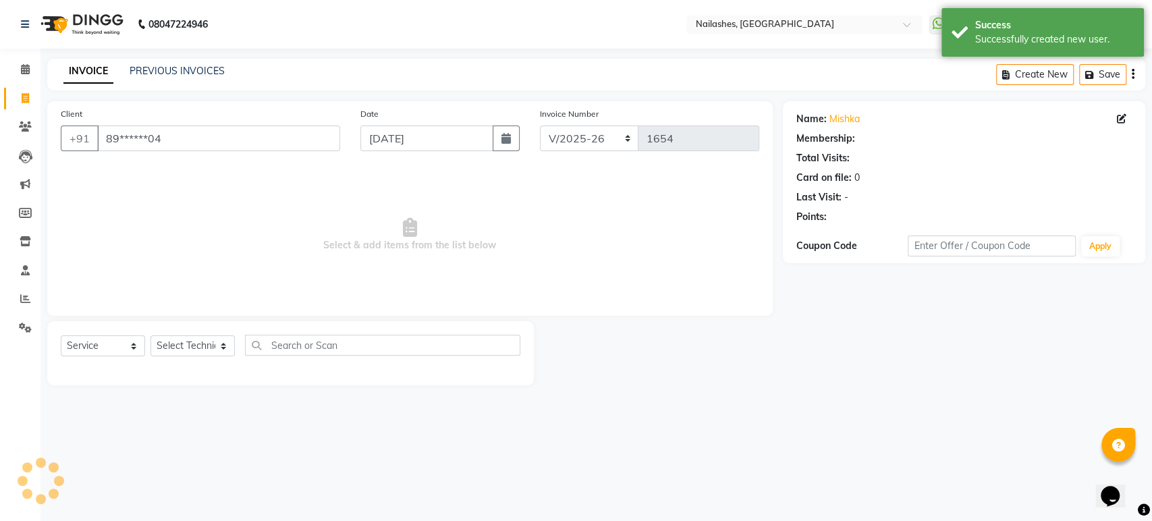
select select "1: Object"
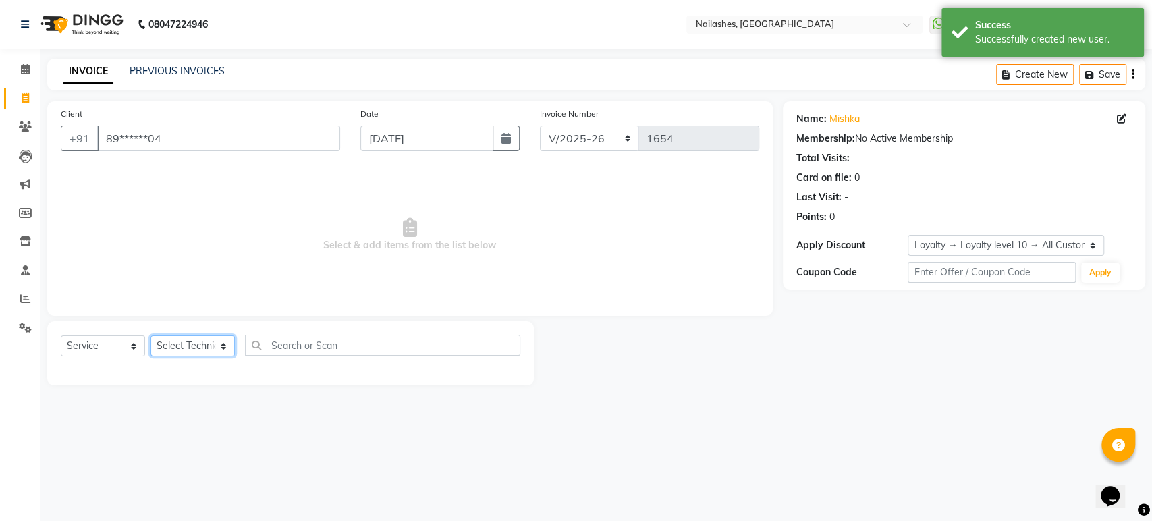
click at [184, 336] on select "Select Technician Aasha aashu ADESH Asid deepak HANMI HIMANSHU Imran KRISHNA Ma…" at bounding box center [192, 345] width 84 height 21
select select "80924"
click at [150, 335] on select "Select Technician Aasha aashu ADESH Asid deepak HANMI HIMANSHU Imran KRISHNA Ma…" at bounding box center [192, 345] width 84 height 21
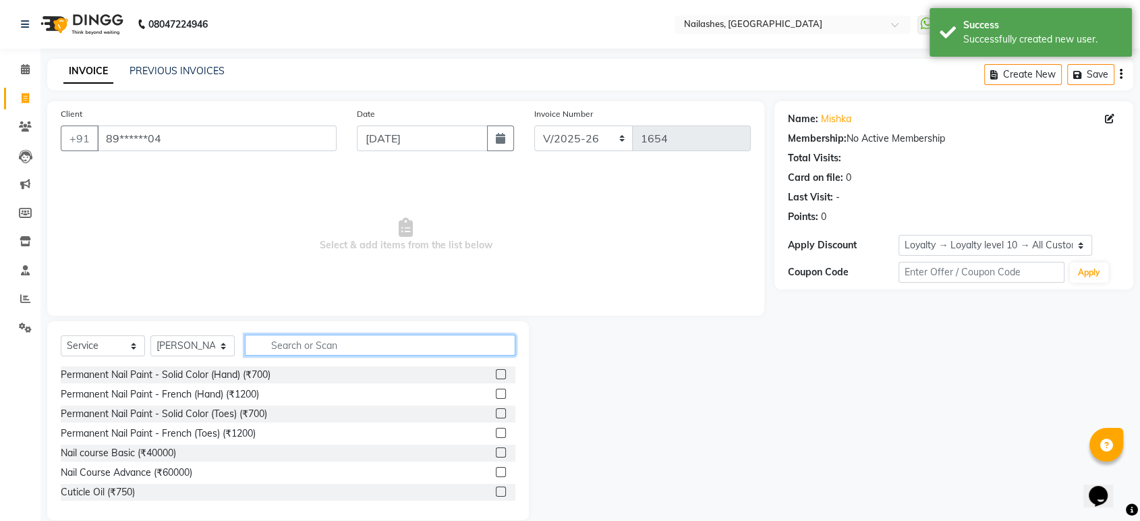
click at [300, 342] on input "text" at bounding box center [380, 345] width 271 height 21
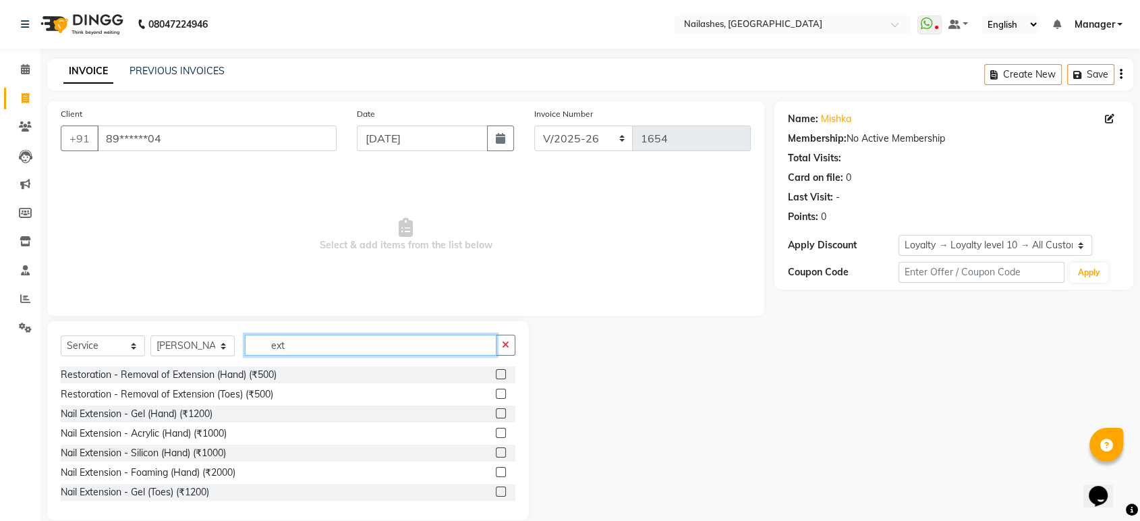
type input "ext"
click at [496, 432] on label at bounding box center [501, 433] width 10 height 10
click at [496, 432] on input "checkbox" at bounding box center [500, 433] width 9 height 9
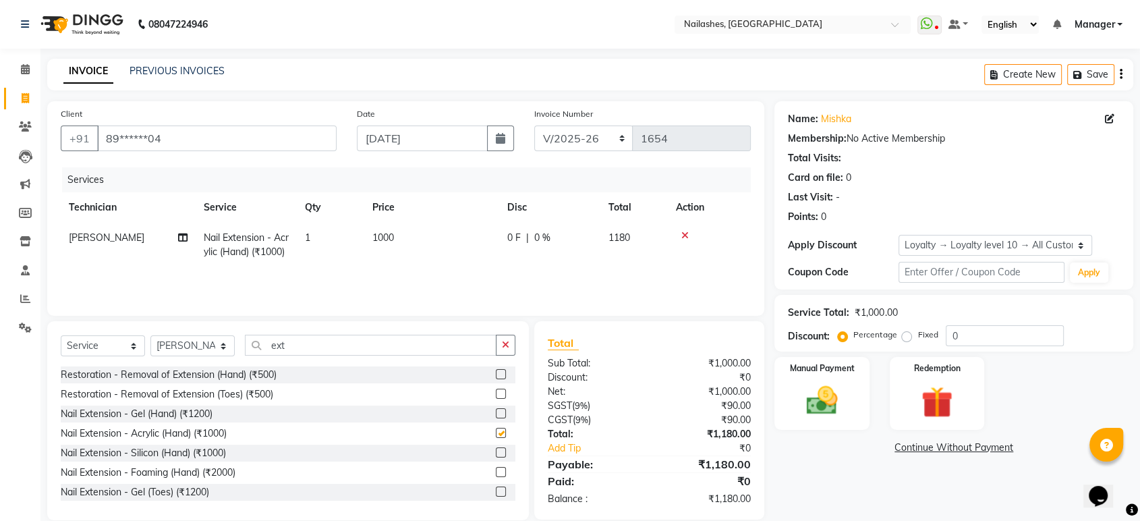
checkbox input "false"
click at [421, 233] on td "1000" at bounding box center [431, 245] width 135 height 45
select select "80924"
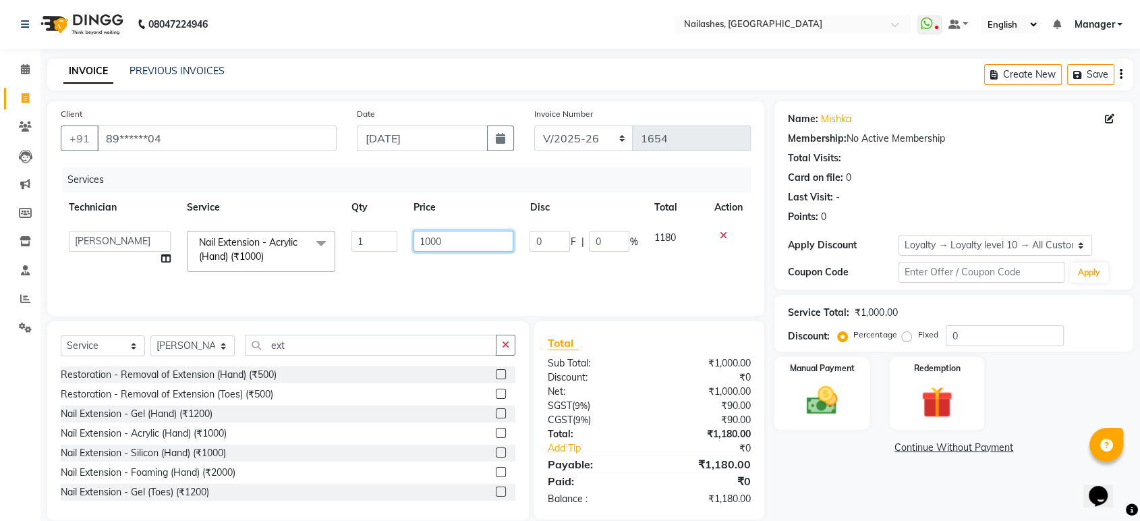
click at [476, 233] on input "1000" at bounding box center [464, 241] width 100 height 21
type input "1"
type input "500"
click at [540, 163] on div "Client +91 89******04 Date 04-09-2025 Invoice Number BTH/2025-26 RED/2025-26 V/…" at bounding box center [405, 208] width 717 height 215
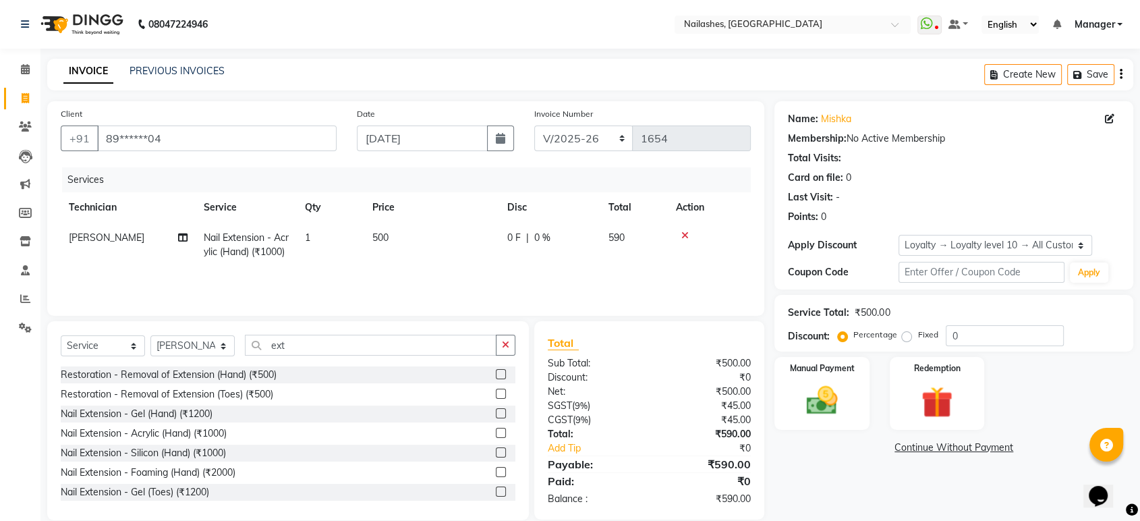
scroll to position [20, 0]
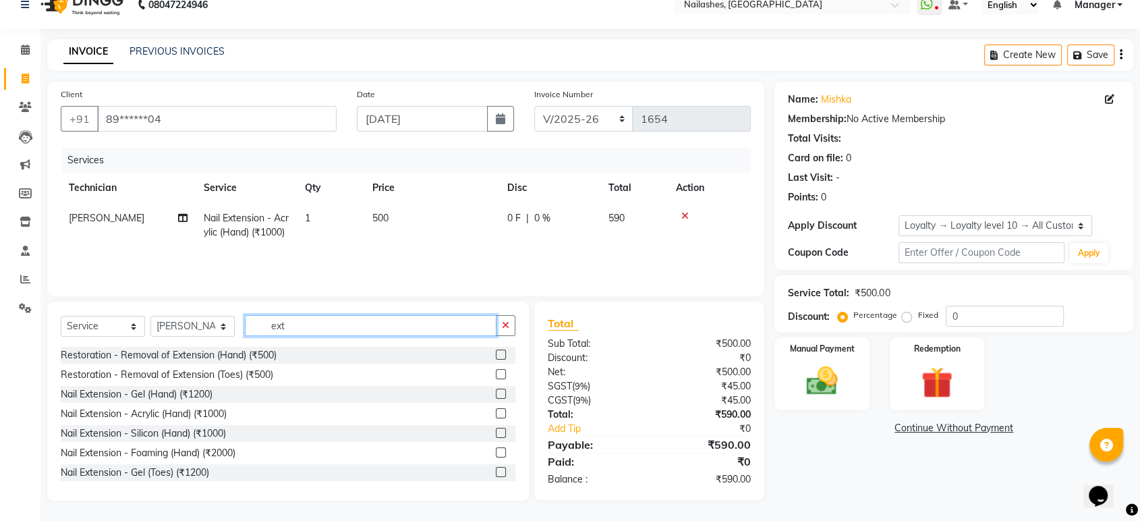
click at [394, 325] on input "ext" at bounding box center [371, 325] width 252 height 21
type input "e"
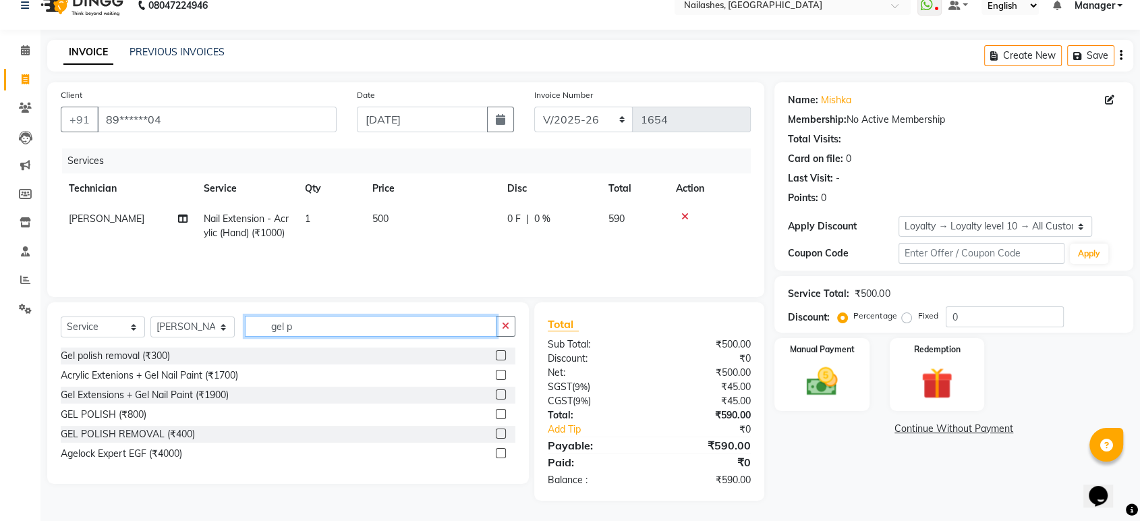
type input "gel p"
click at [502, 357] on label at bounding box center [501, 355] width 10 height 10
click at [502, 357] on input "checkbox" at bounding box center [500, 356] width 9 height 9
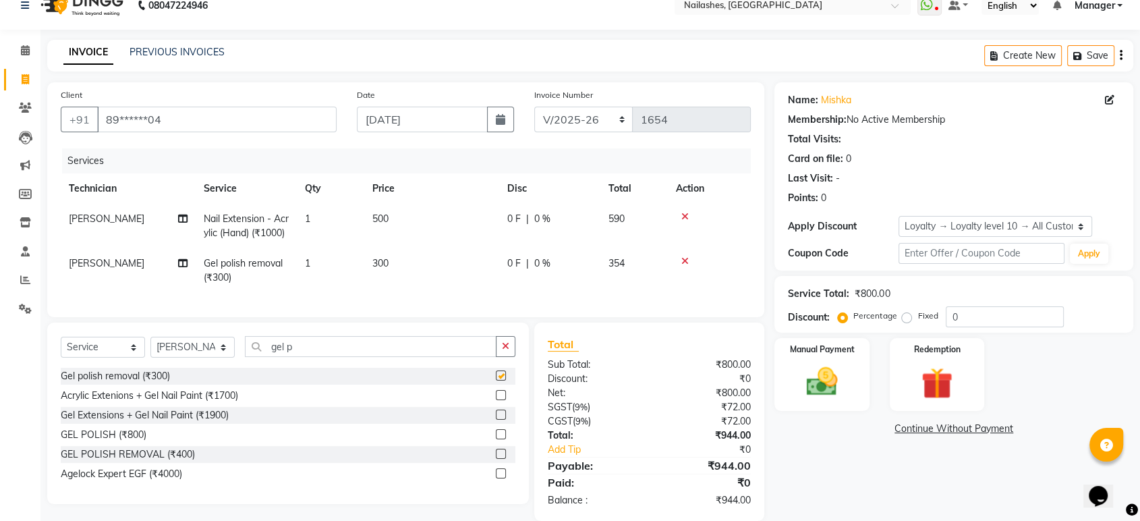
checkbox input "false"
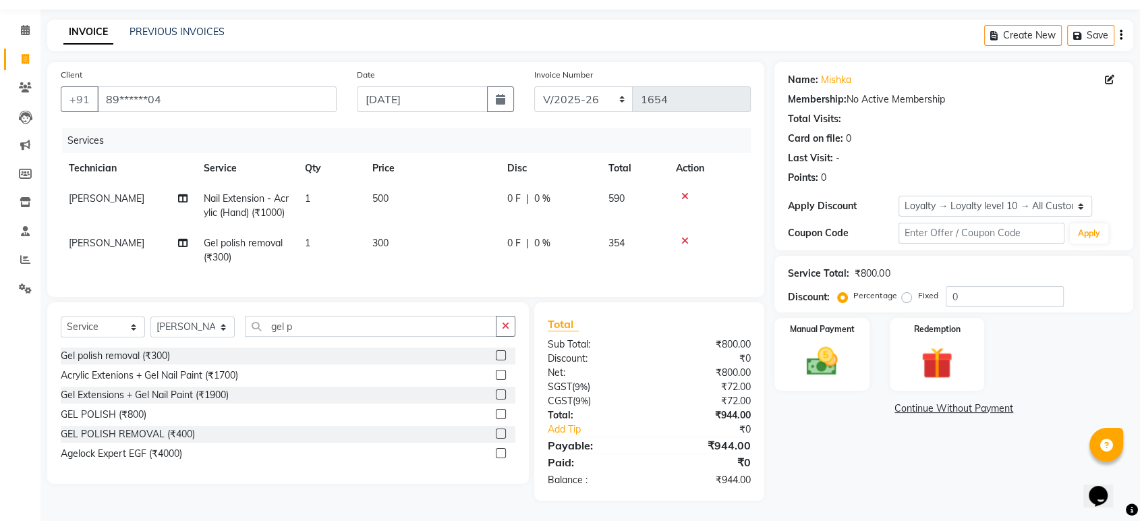
click at [682, 236] on icon at bounding box center [684, 240] width 7 height 9
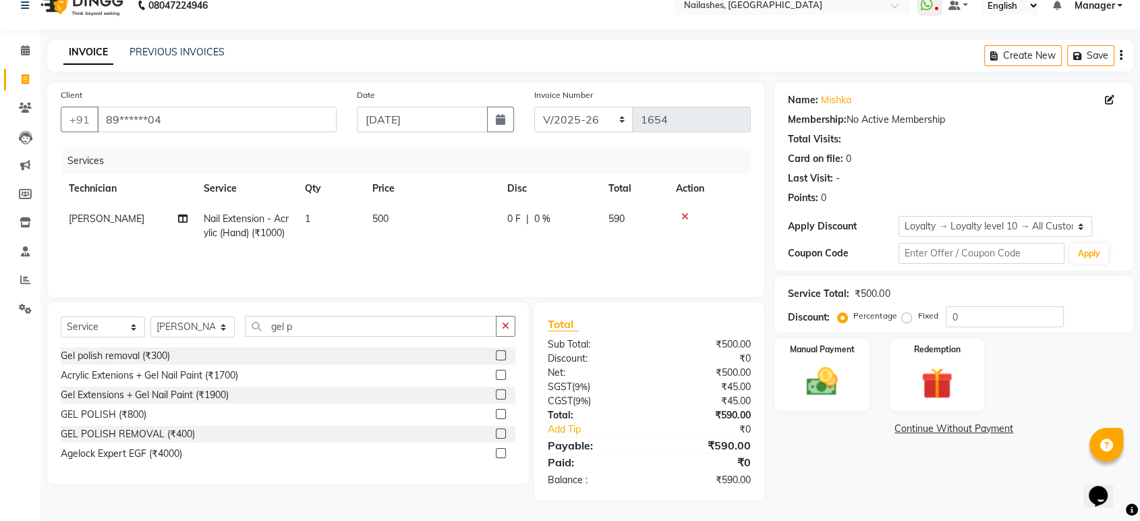
click at [501, 420] on div at bounding box center [500, 416] width 9 height 14
click at [501, 416] on label at bounding box center [501, 414] width 10 height 10
click at [501, 416] on input "checkbox" at bounding box center [500, 414] width 9 height 9
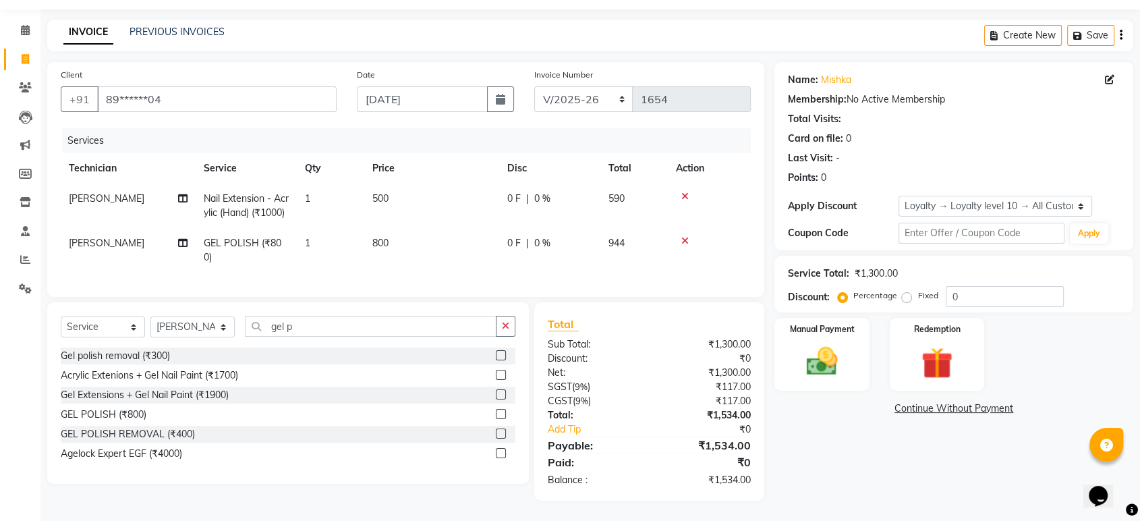
checkbox input "false"
click at [686, 236] on icon at bounding box center [684, 240] width 7 height 9
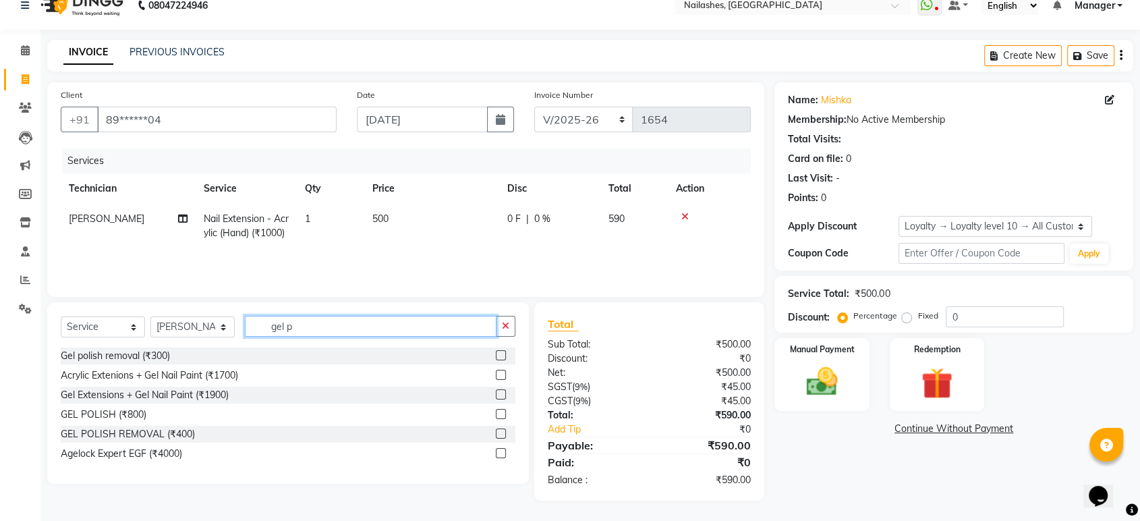
click at [354, 320] on input "gel p" at bounding box center [371, 326] width 252 height 21
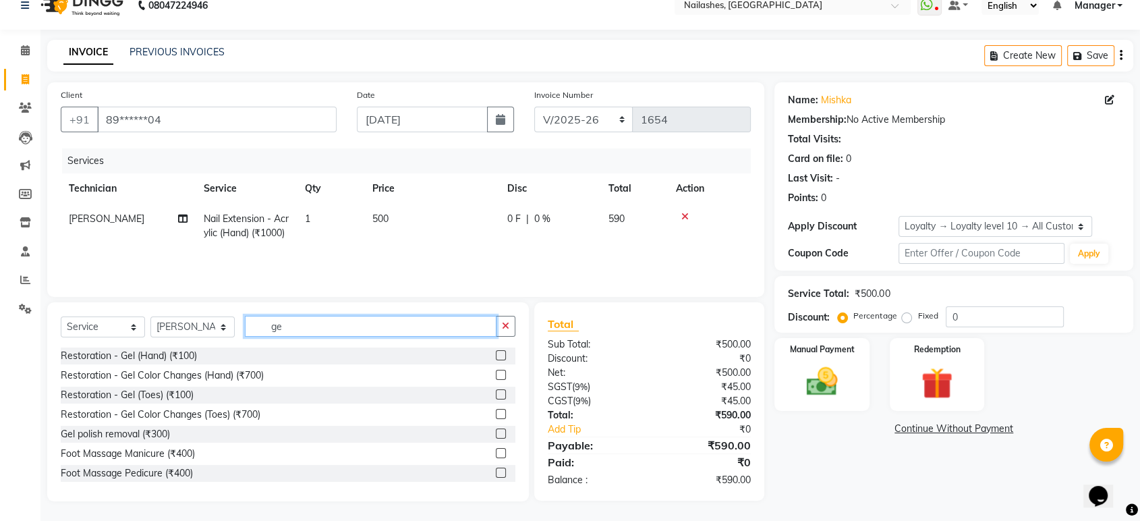
type input "g"
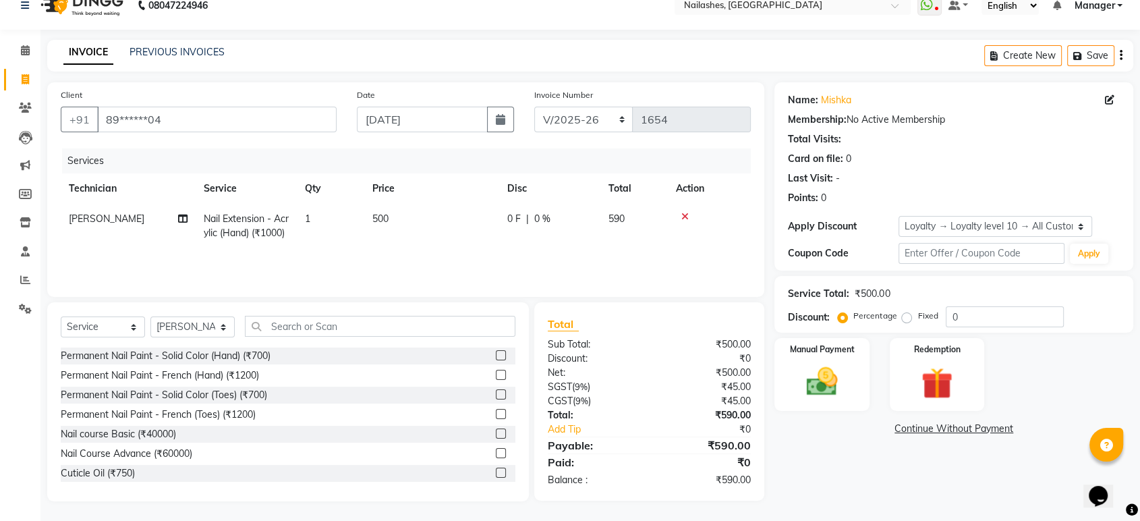
click at [496, 354] on label at bounding box center [501, 355] width 10 height 10
click at [496, 354] on input "checkbox" at bounding box center [500, 356] width 9 height 9
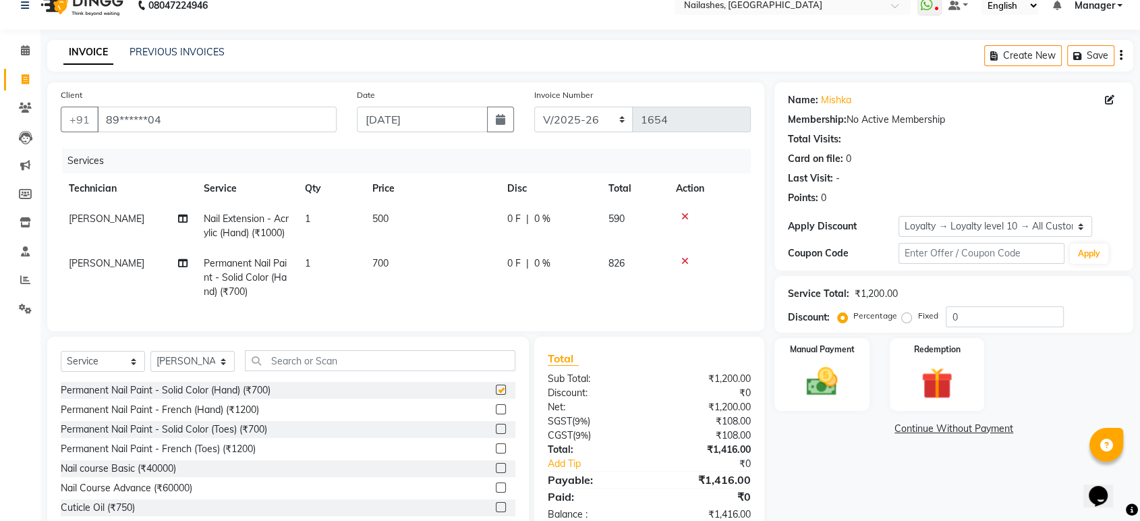
checkbox input "false"
click at [405, 279] on td "700" at bounding box center [431, 277] width 135 height 59
select select "80924"
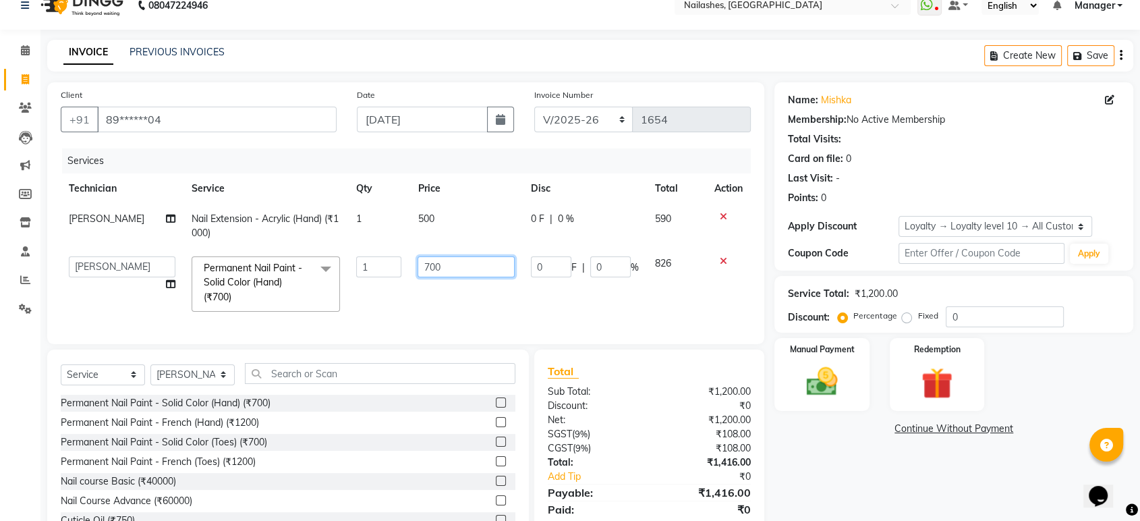
click at [445, 269] on input "700" at bounding box center [466, 266] width 97 height 21
type input "7"
type input "350"
click at [483, 316] on td "350" at bounding box center [466, 284] width 113 height 72
select select "80924"
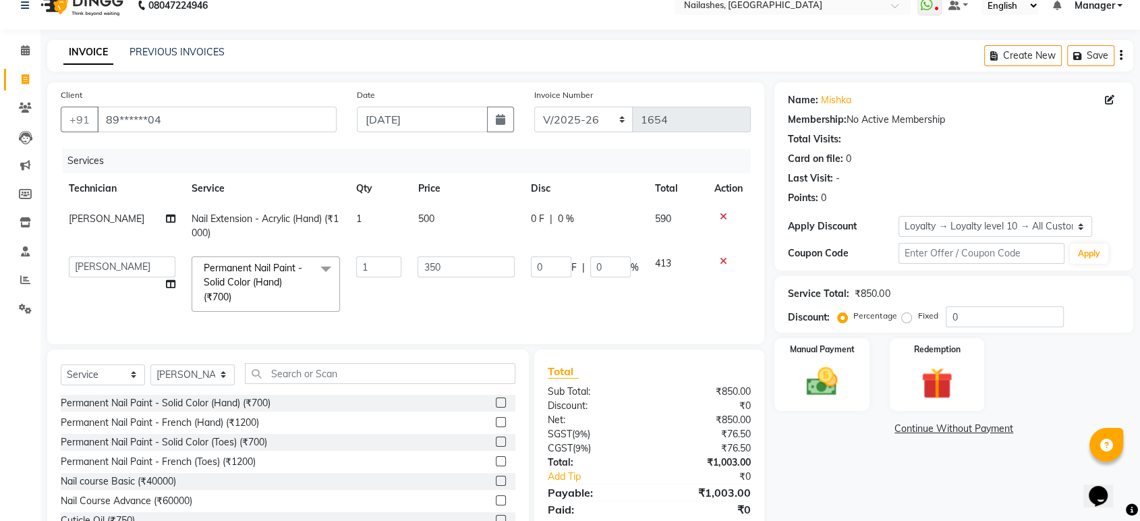
scroll to position [77, 0]
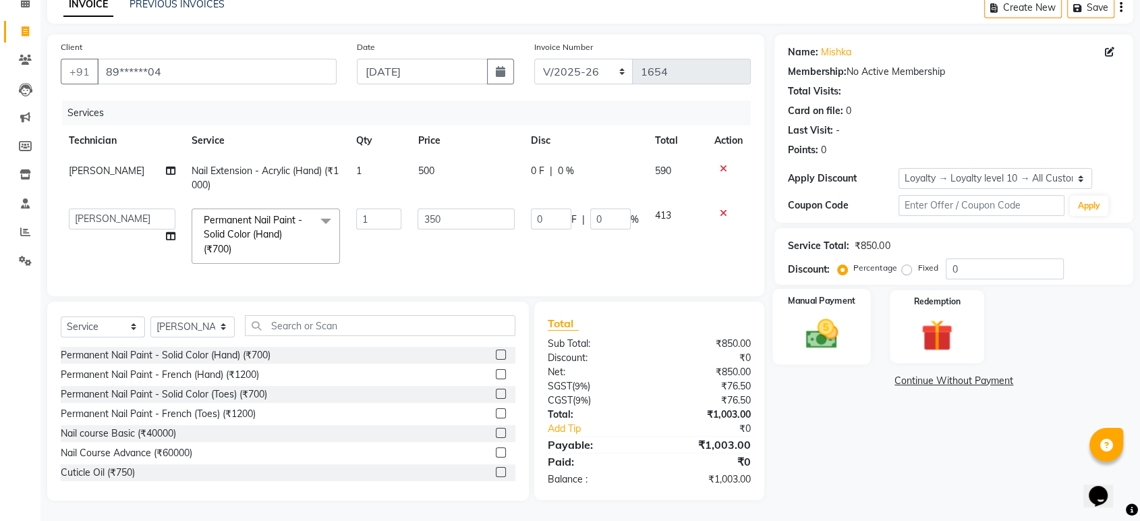
click at [830, 317] on img at bounding box center [821, 334] width 53 height 38
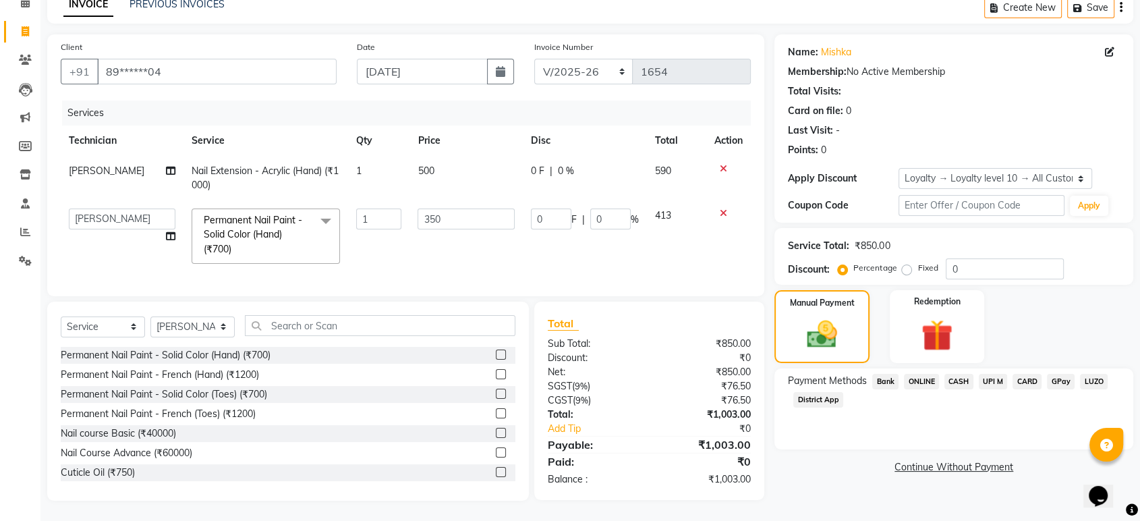
click at [926, 374] on span "ONLINE" at bounding box center [921, 382] width 35 height 16
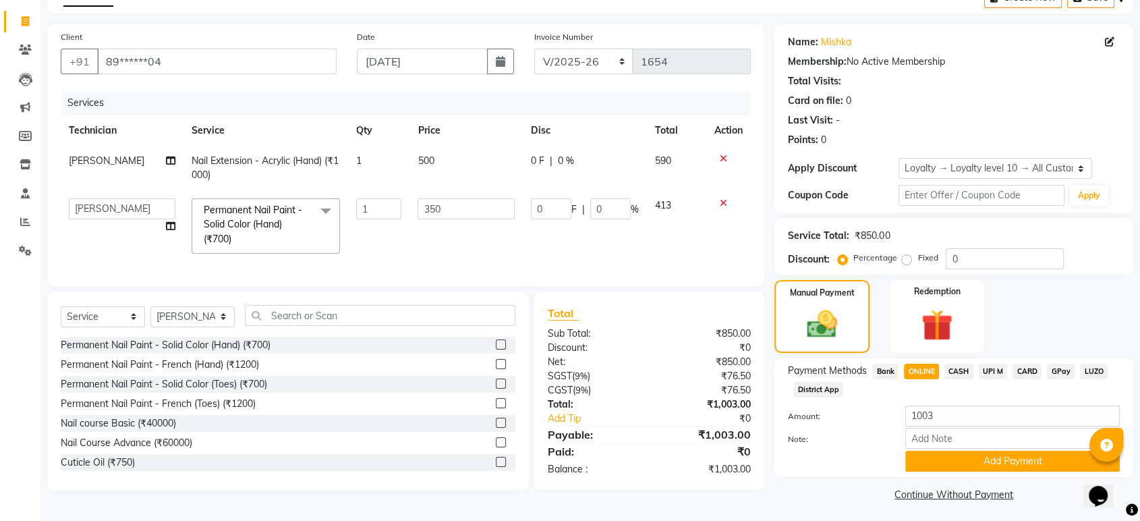
scroll to position [80, 0]
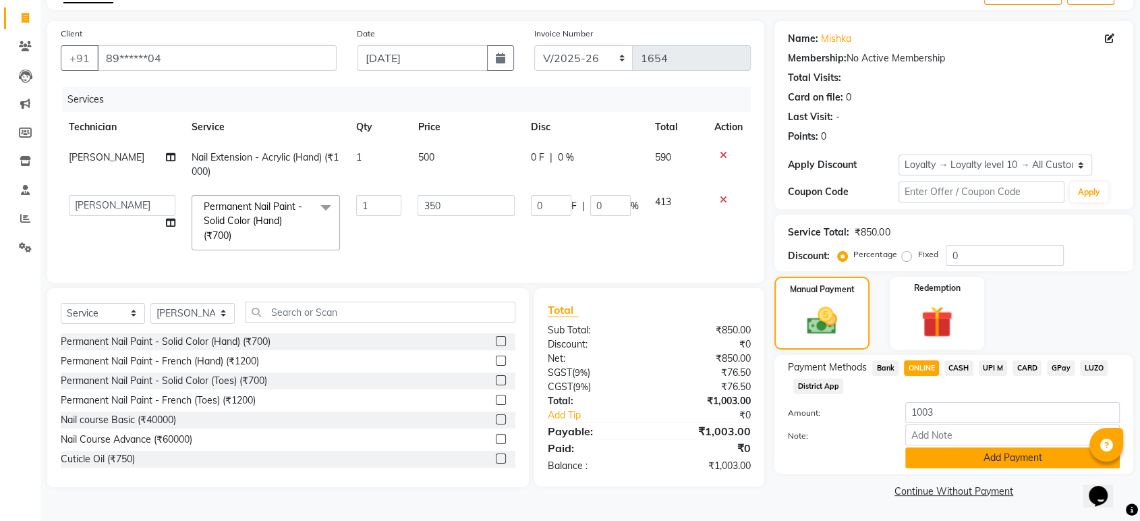
click at [980, 457] on button "Add Payment" at bounding box center [1012, 457] width 215 height 21
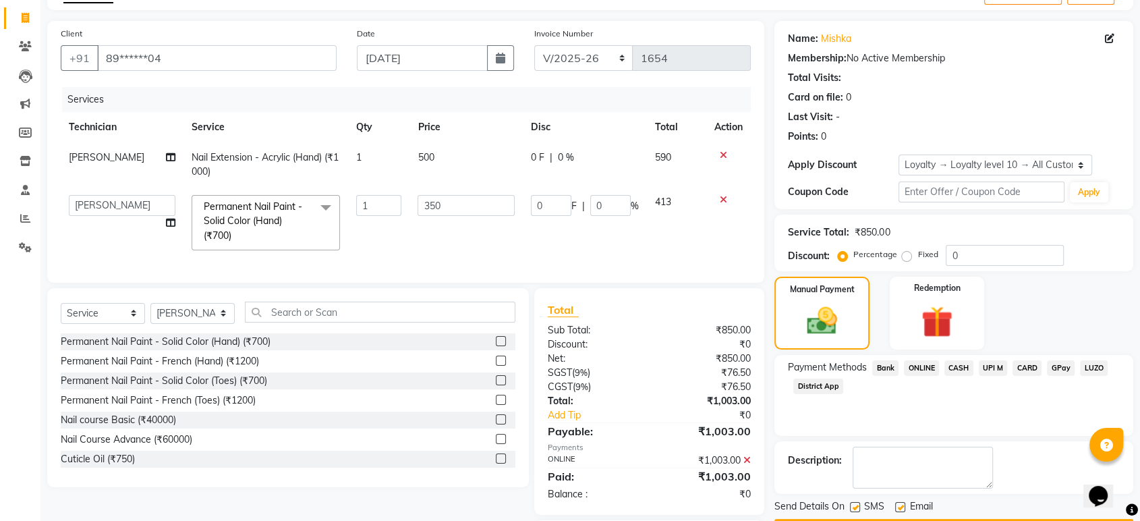
scroll to position [171, 0]
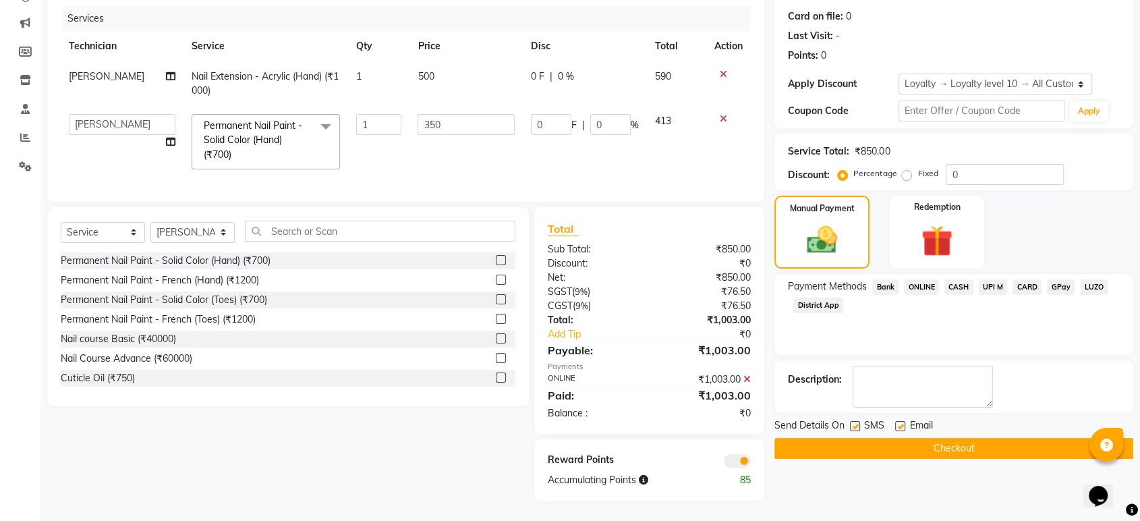
click at [952, 438] on button "Checkout" at bounding box center [954, 448] width 359 height 21
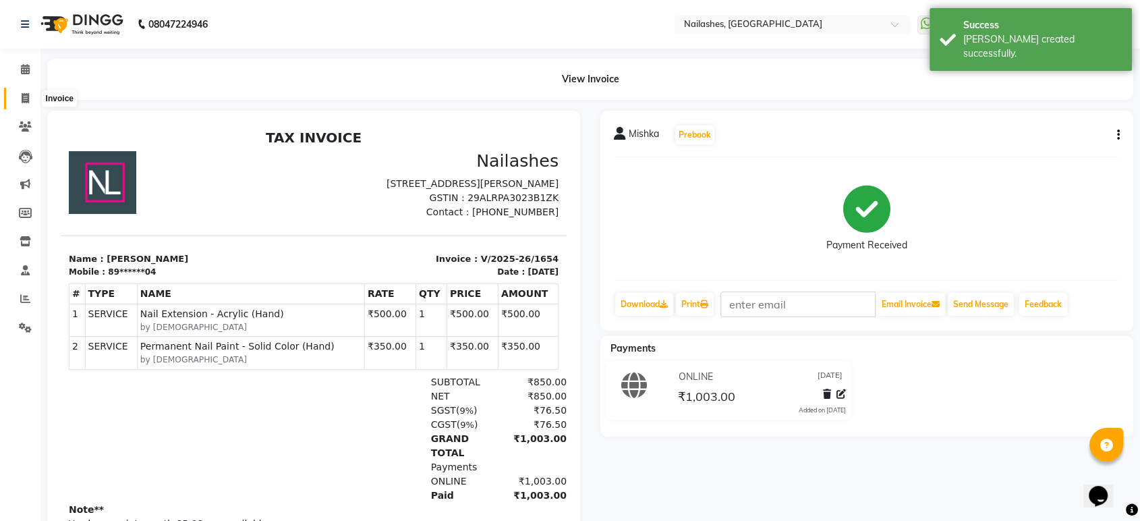
click at [22, 97] on icon at bounding box center [25, 98] width 7 height 10
select select "4251"
select select "service"
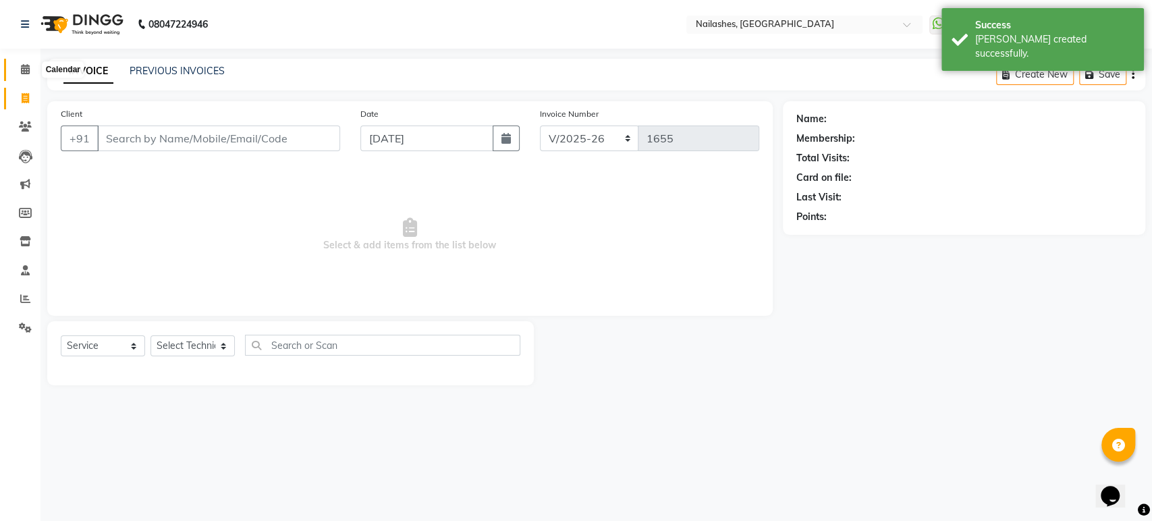
click at [29, 69] on icon at bounding box center [25, 69] width 9 height 10
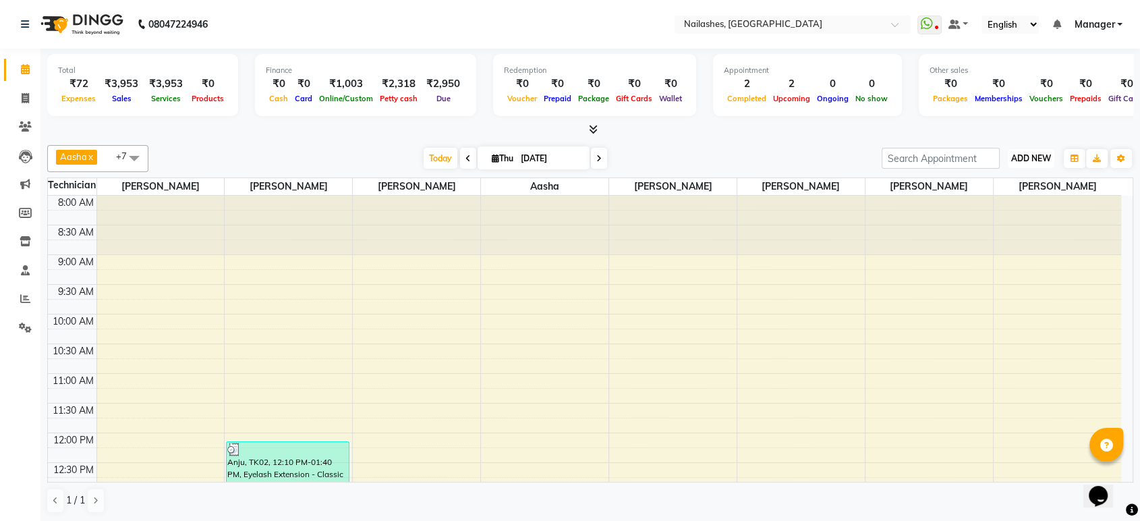
click at [1047, 155] on span "ADD NEW" at bounding box center [1031, 158] width 40 height 10
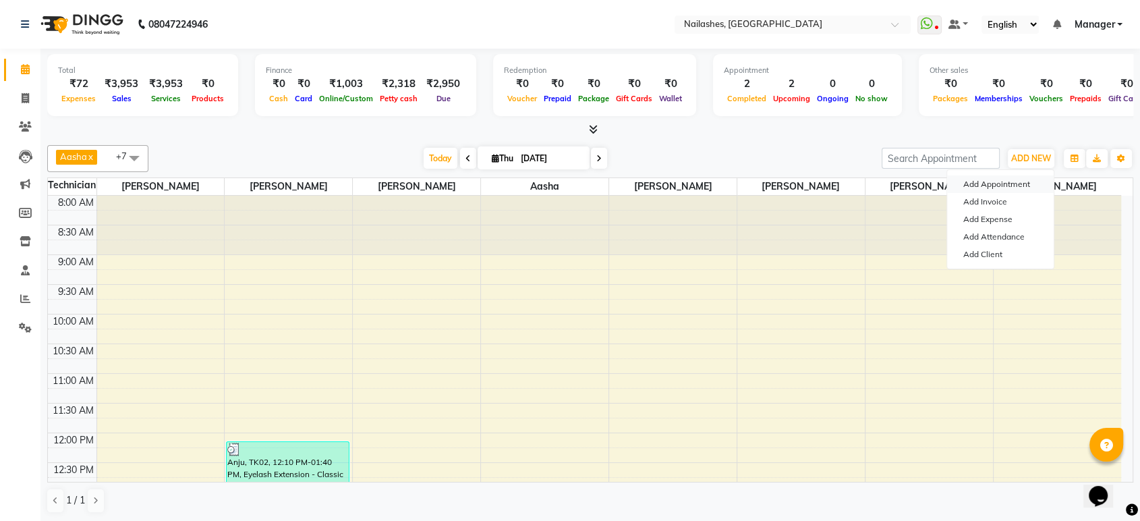
click at [991, 184] on button "Add Appointment" at bounding box center [1000, 184] width 107 height 18
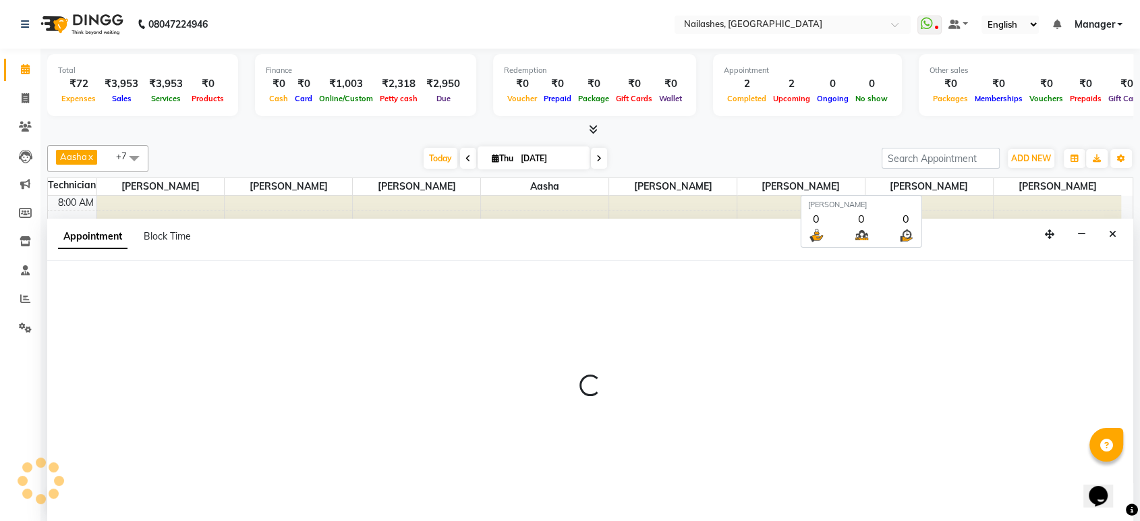
select select "tentative"
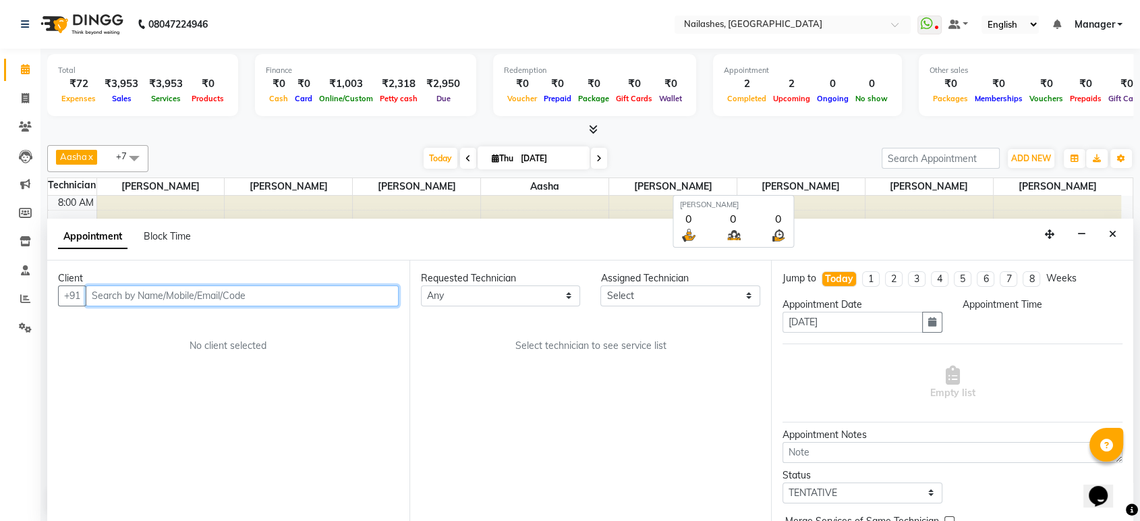
select select "540"
click at [196, 291] on input "text" at bounding box center [242, 295] width 313 height 21
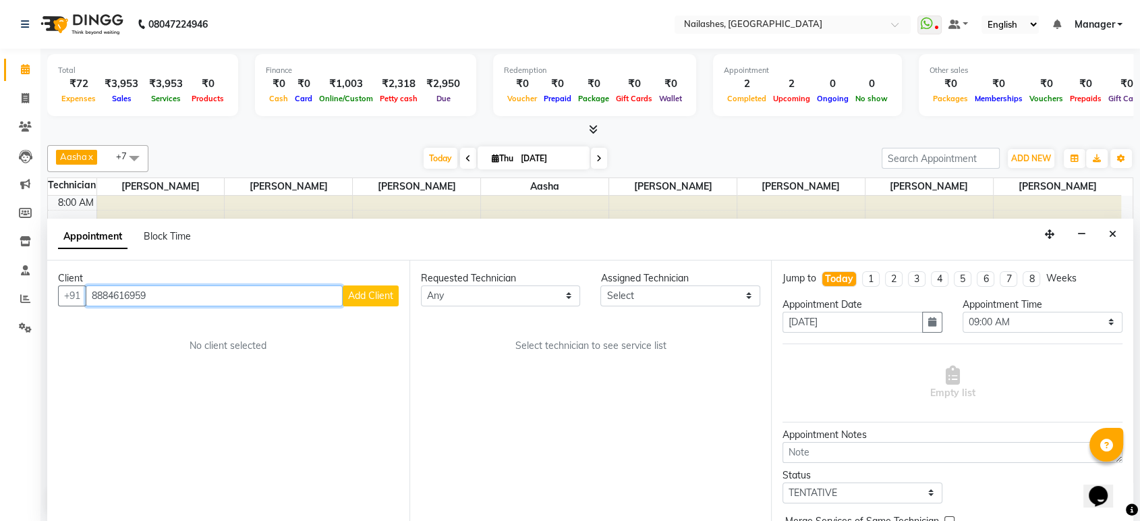
type input "8884616959"
click at [376, 311] on div "Client +91 8884616959 Add Client No client selected" at bounding box center [228, 391] width 362 height 262
click at [380, 285] on button "Add Client" at bounding box center [371, 295] width 56 height 21
select select "21"
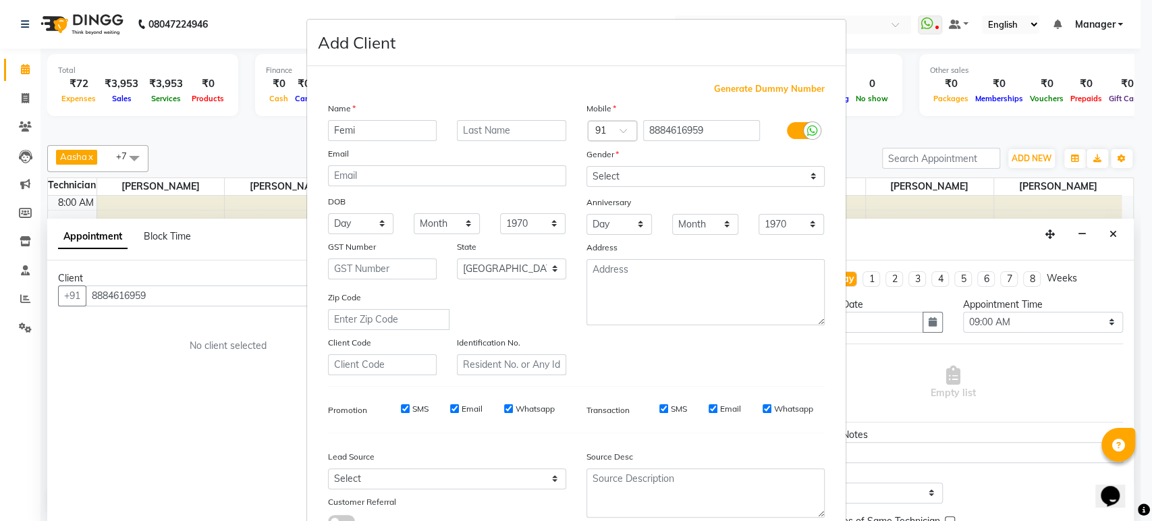
type input "Femi"
click at [644, 174] on select "Select Male Female Other Prefer Not To Say" at bounding box center [705, 176] width 238 height 21
select select "female"
click at [586, 166] on select "Select Male Female Other Prefer Not To Say" at bounding box center [705, 176] width 238 height 21
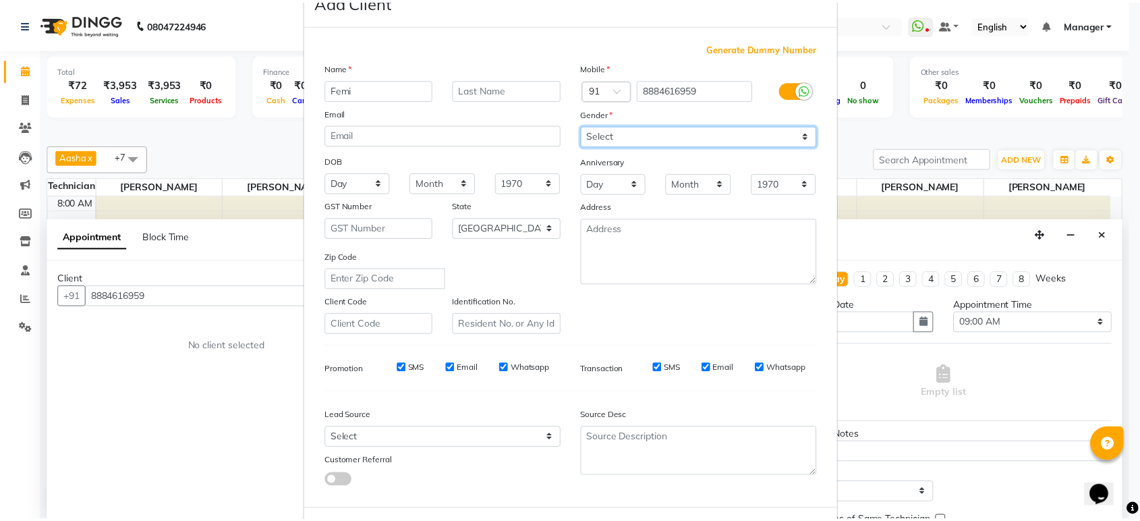
scroll to position [99, 0]
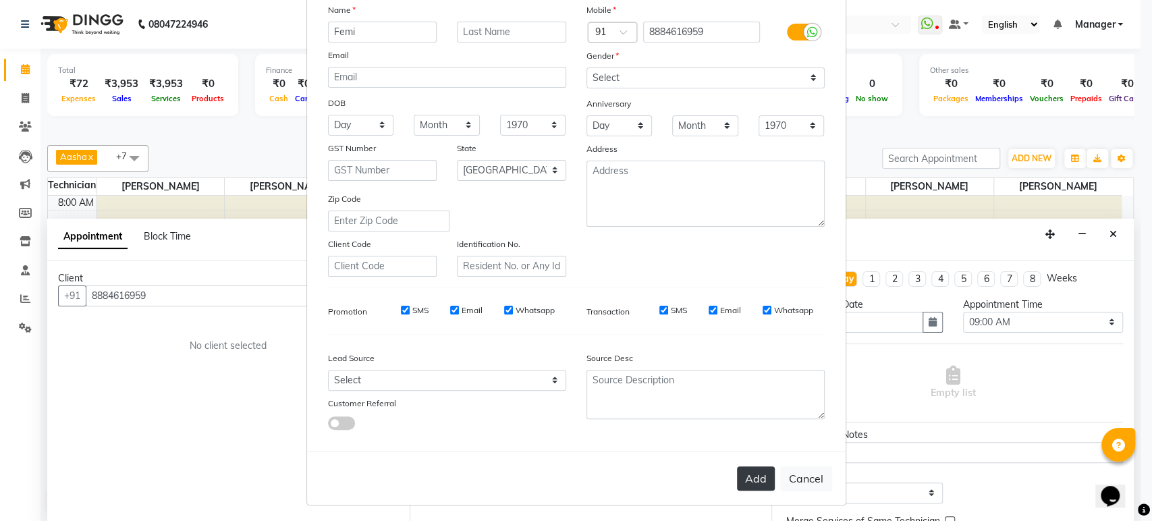
click at [738, 473] on button "Add" at bounding box center [756, 478] width 38 height 24
type input "88******59"
select select
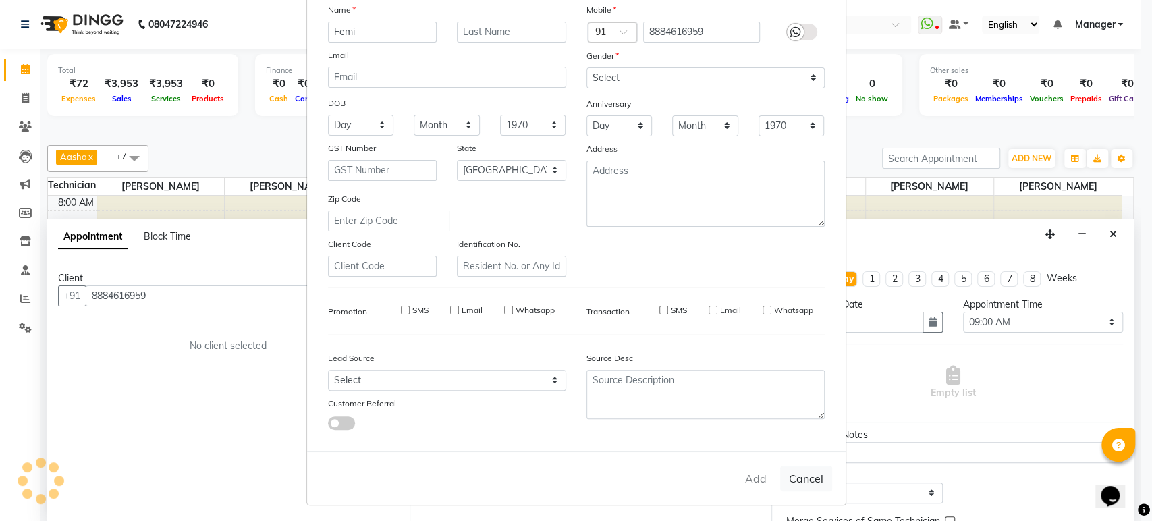
select select "null"
select select
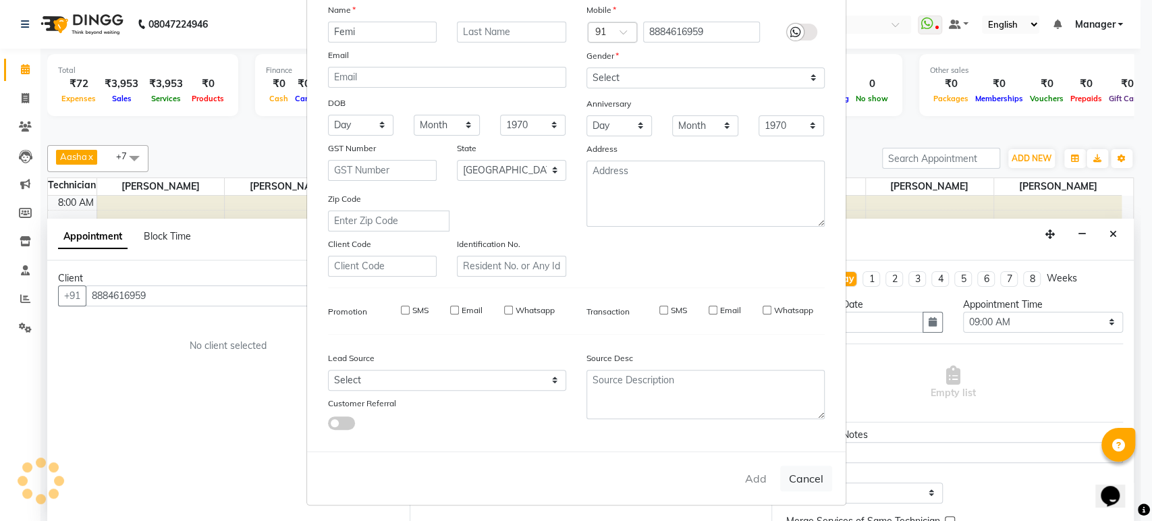
checkbox input "false"
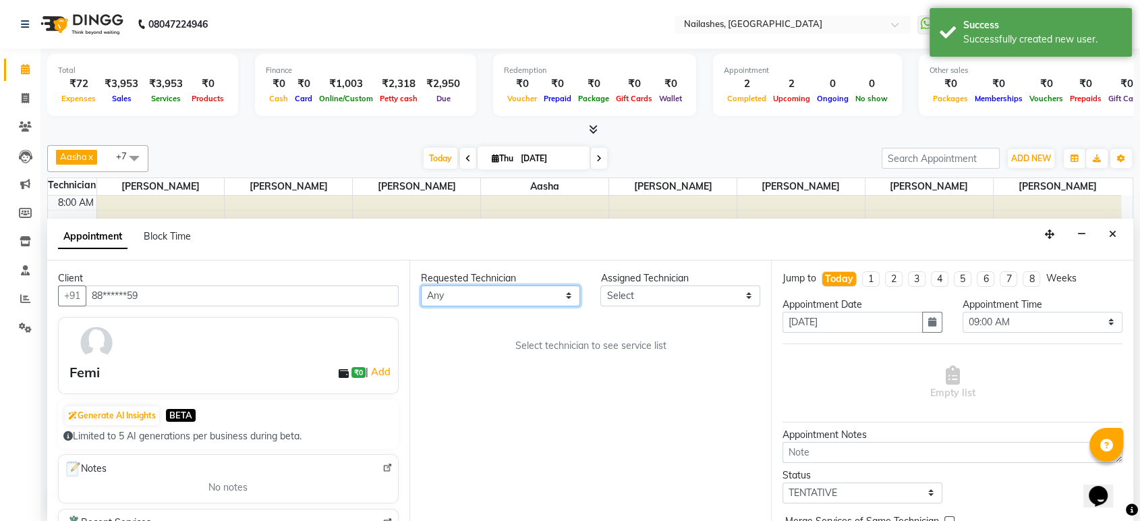
click at [514, 292] on select "Any Aasha aashu ADESH Asid HIMANSHU Imran KRISHNA Nayan Sarjapur Ranjeet Rehbar…" at bounding box center [501, 295] width 160 height 21
select select "36442"
click at [421, 285] on select "Any Aasha aashu ADESH Asid HIMANSHU Imran KRISHNA Nayan Sarjapur Ranjeet Rehbar…" at bounding box center [501, 295] width 160 height 21
select select "36442"
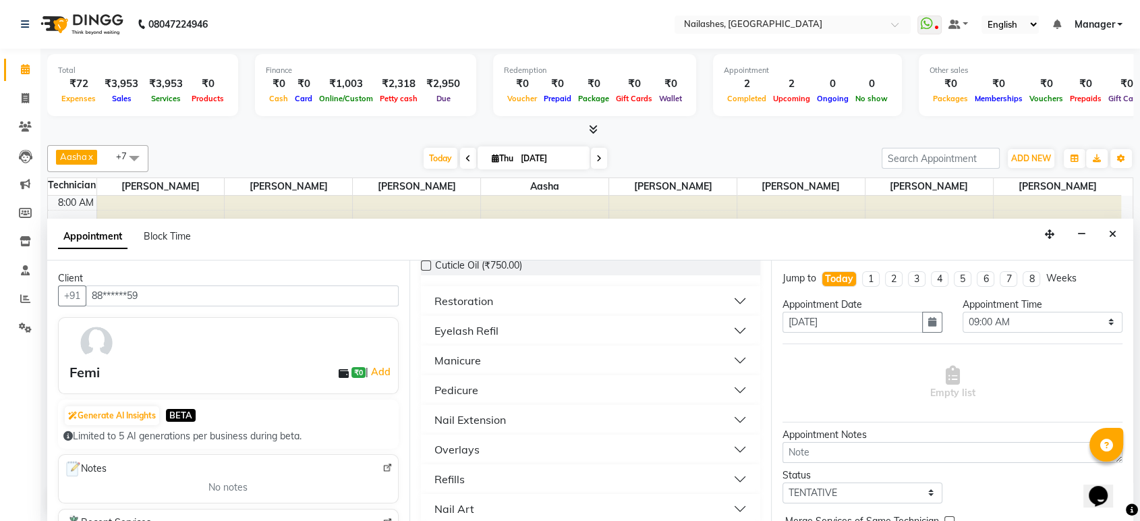
scroll to position [300, 0]
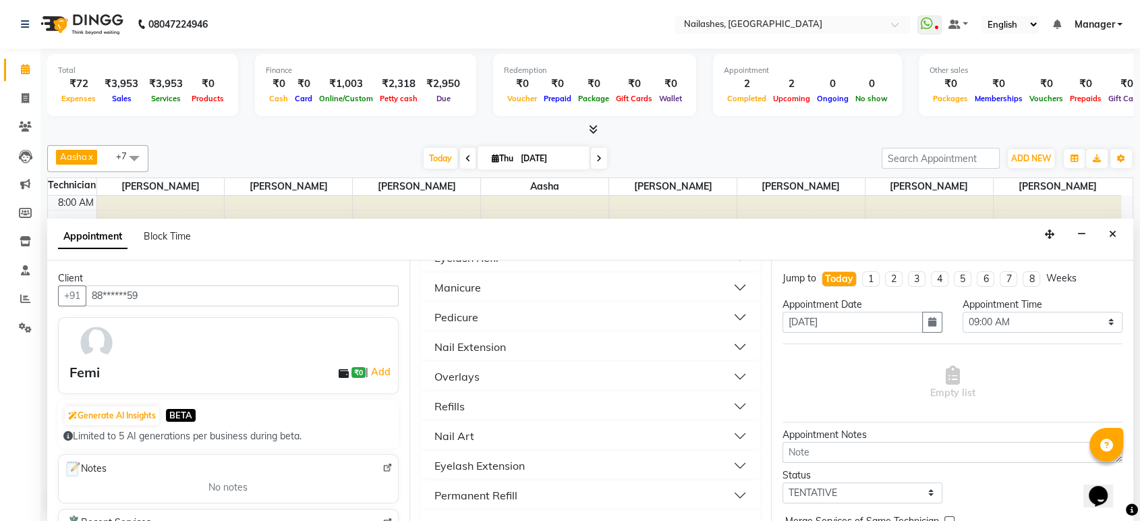
click at [731, 338] on button "Nail Extension" at bounding box center [590, 347] width 329 height 24
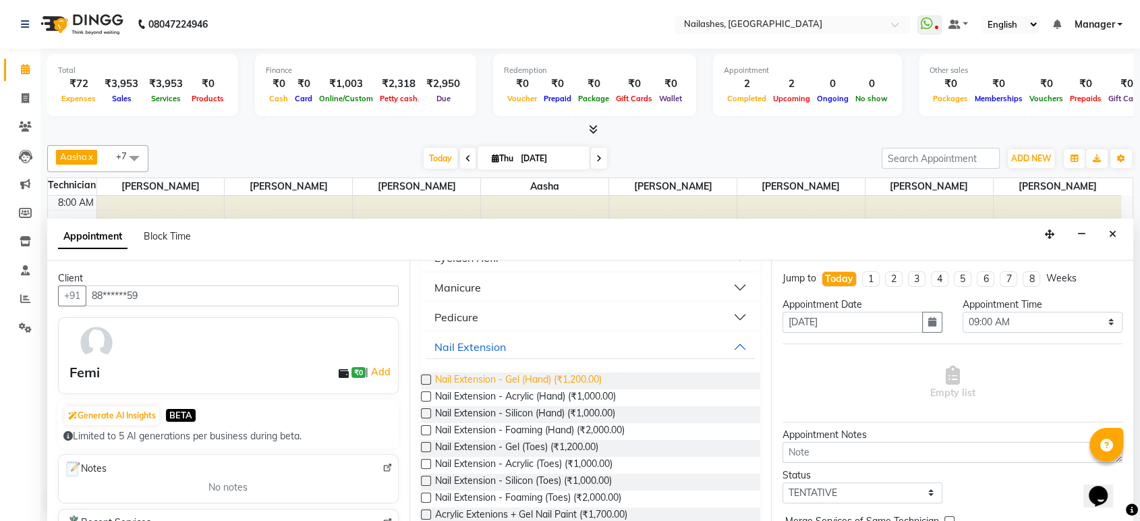
click at [551, 381] on span "Nail Extension - Gel (Hand) (₹1,200.00)" at bounding box center [518, 380] width 167 height 17
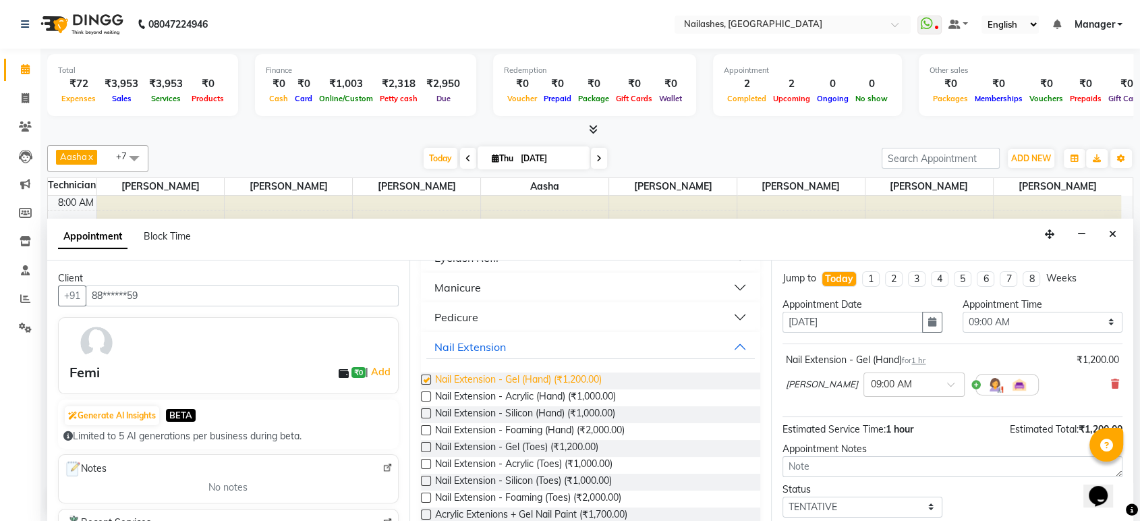
checkbox input "false"
click at [999, 317] on select "Select 09:00 AM 09:15 AM 09:30 AM 09:45 AM 10:00 AM 10:15 AM 10:30 AM 10:45 AM …" at bounding box center [1043, 322] width 160 height 21
select select "1140"
click at [963, 312] on select "Select 09:00 AM 09:15 AM 09:30 AM 09:45 AM 10:00 AM 10:15 AM 10:30 AM 10:45 AM …" at bounding box center [1043, 322] width 160 height 21
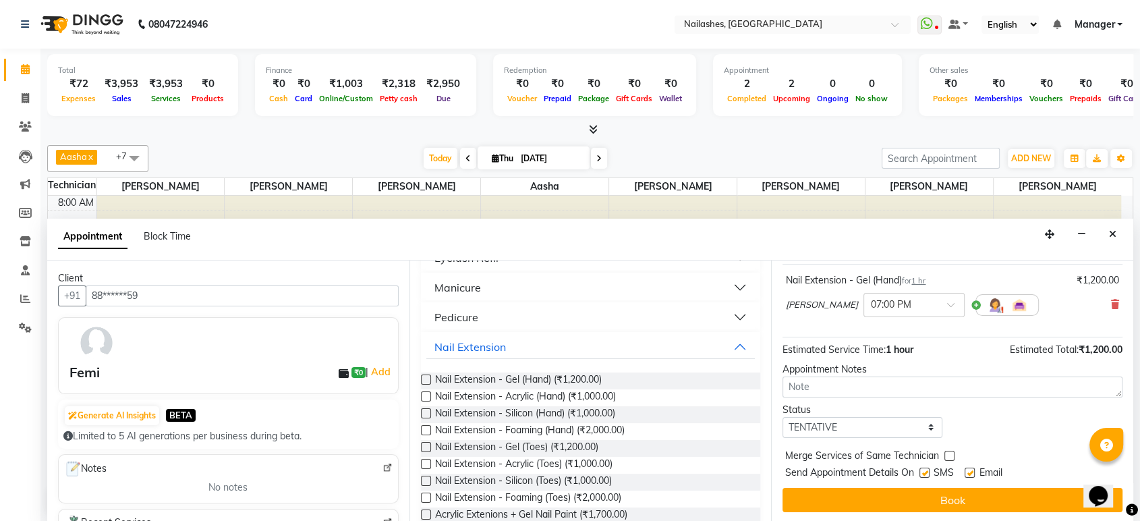
click at [943, 497] on button "Book" at bounding box center [953, 500] width 340 height 24
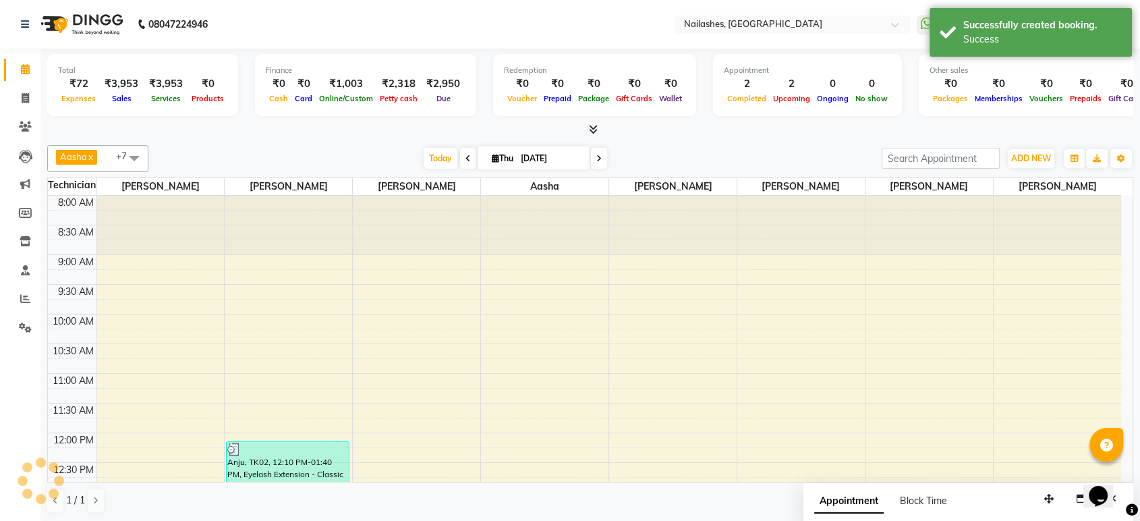
scroll to position [0, 0]
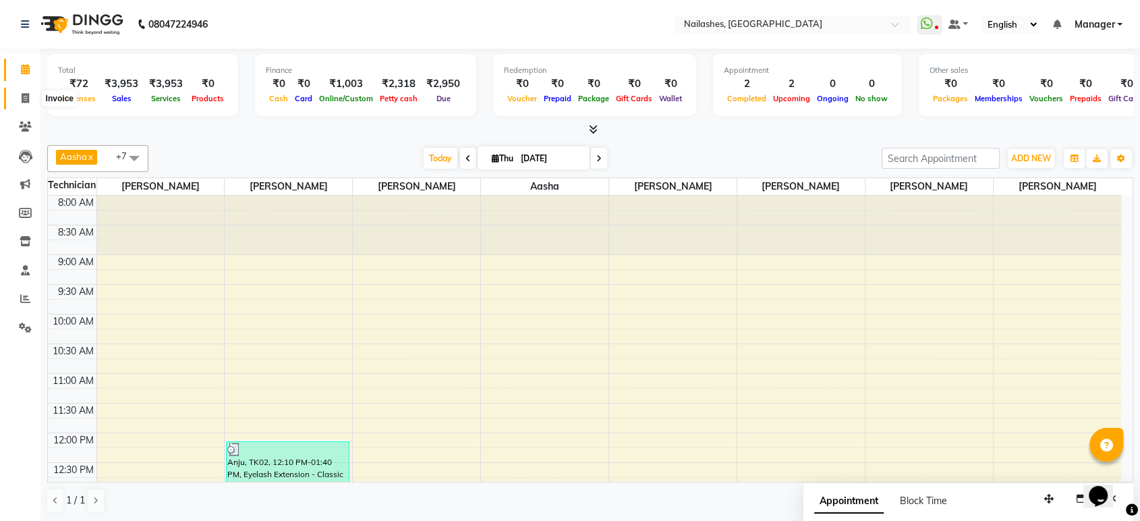
click at [25, 98] on icon at bounding box center [25, 98] width 7 height 10
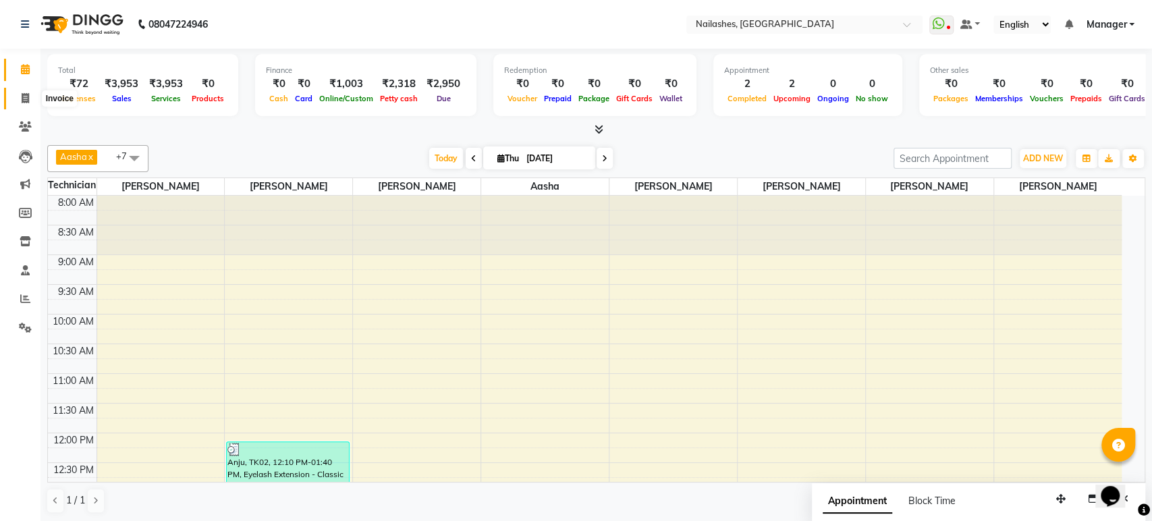
select select "service"
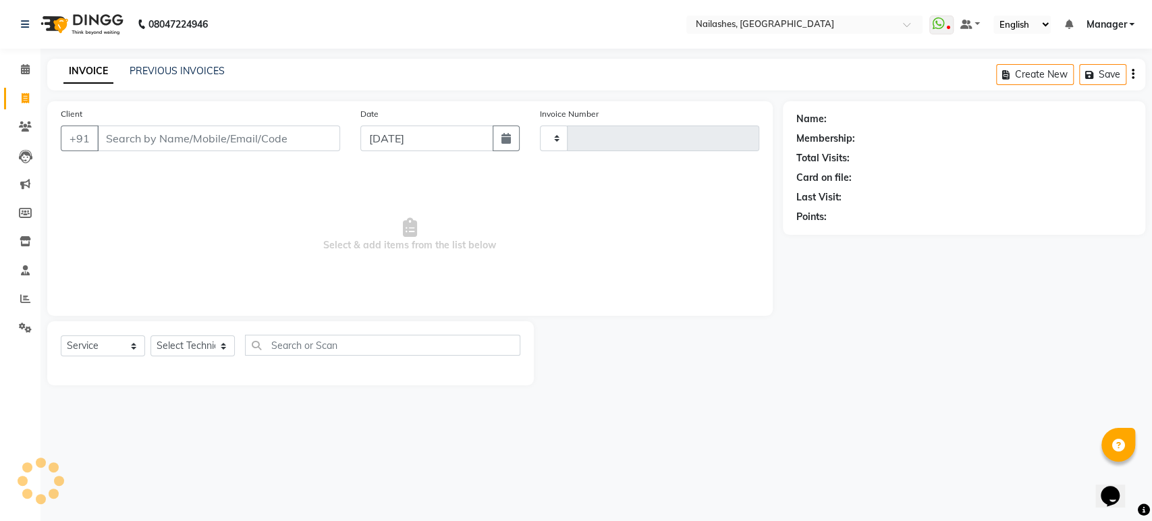
type input "1655"
select select "4251"
click at [211, 353] on select "Select Technician Aasha aashu ADESH Asid deepak HANMI HIMANSHU Imran KRISHNA Ma…" at bounding box center [192, 345] width 84 height 21
select select "61504"
click at [150, 335] on select "Select Technician Aasha aashu ADESH Asid deepak HANMI HIMANSHU Imran KRISHNA Ma…" at bounding box center [192, 345] width 84 height 21
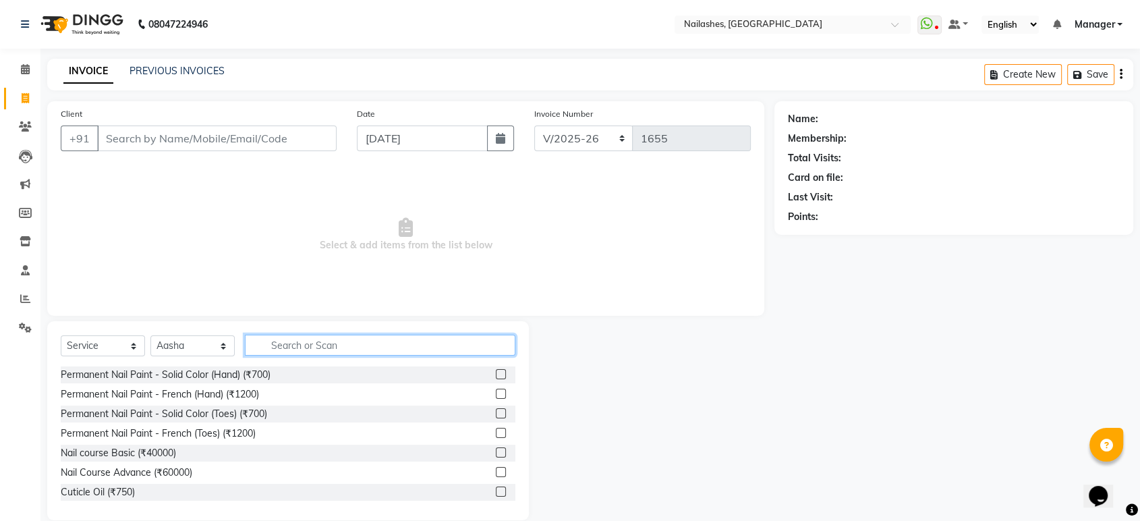
click at [316, 343] on input "text" at bounding box center [380, 345] width 271 height 21
click at [316, 325] on div "Select Service Product Membership Package Voucher Prepaid Gift Card Select Tech…" at bounding box center [288, 420] width 482 height 199
click at [312, 341] on input "text" at bounding box center [380, 345] width 271 height 21
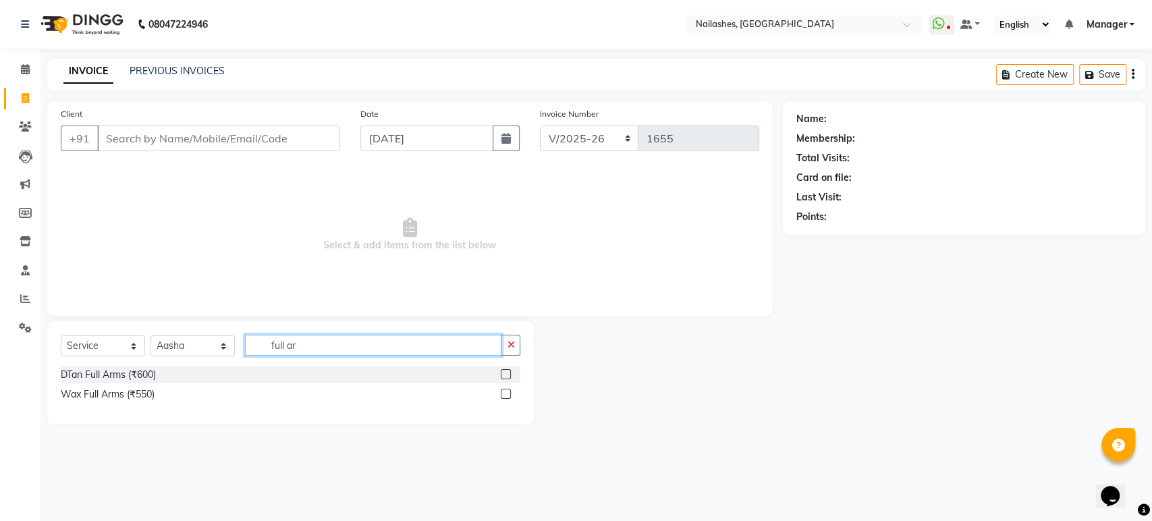
type input "full ar"
click at [505, 390] on label at bounding box center [506, 394] width 10 height 10
click at [505, 390] on input "checkbox" at bounding box center [505, 394] width 9 height 9
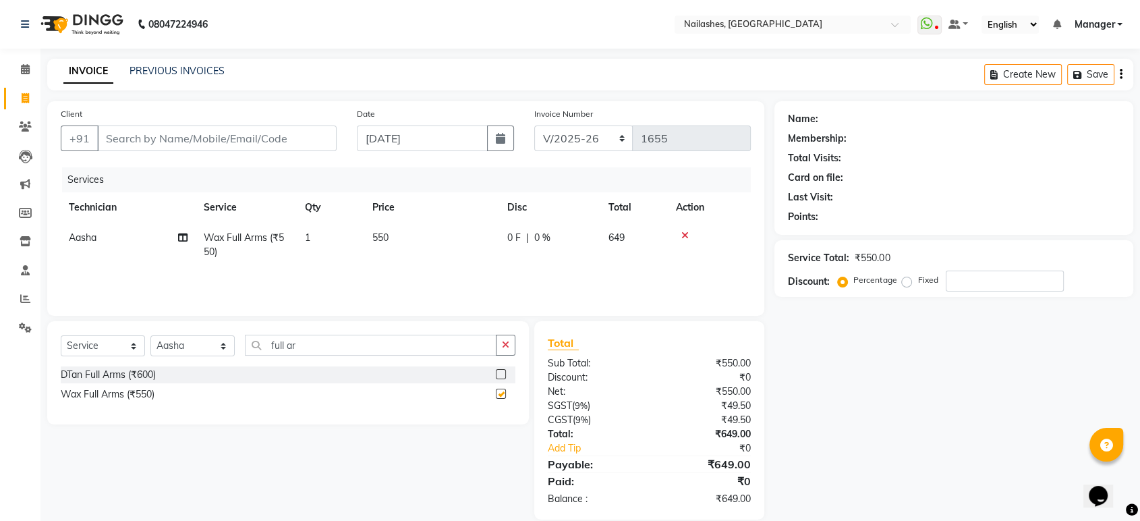
checkbox input "false"
click at [395, 236] on td "550" at bounding box center [431, 245] width 135 height 45
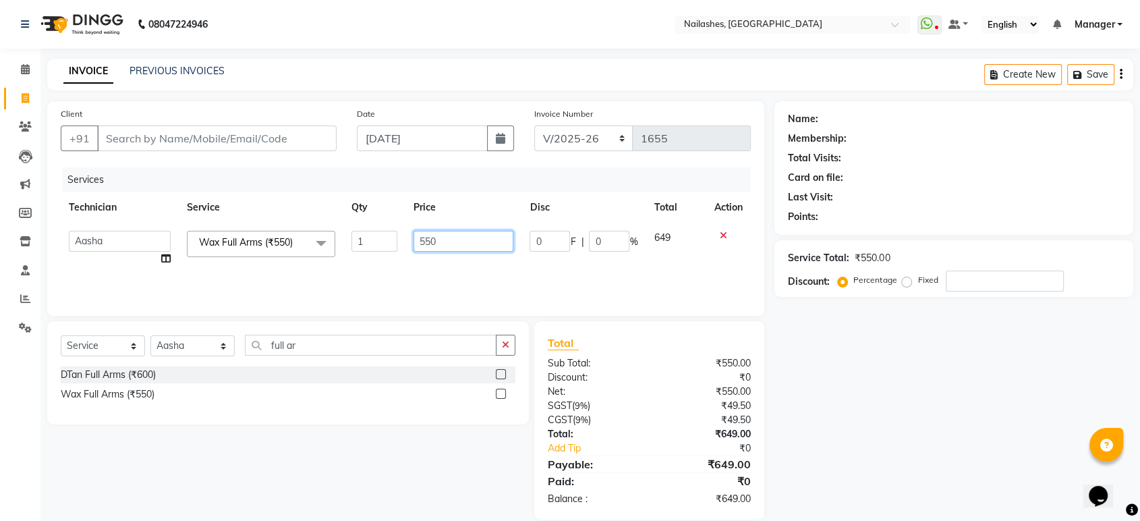
click at [476, 236] on input "550" at bounding box center [464, 241] width 100 height 21
type input "5"
type input "600"
click at [480, 270] on div "Services Technician Service Qty Price Disc Total Action Aasha aashu ADESH Asid …" at bounding box center [406, 234] width 690 height 135
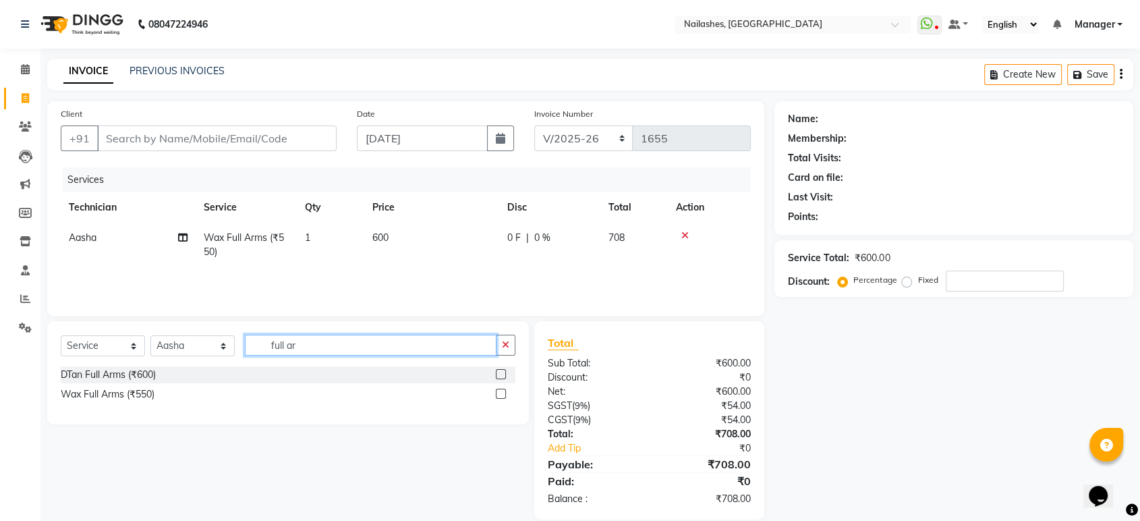
click at [316, 352] on input "full ar" at bounding box center [371, 345] width 252 height 21
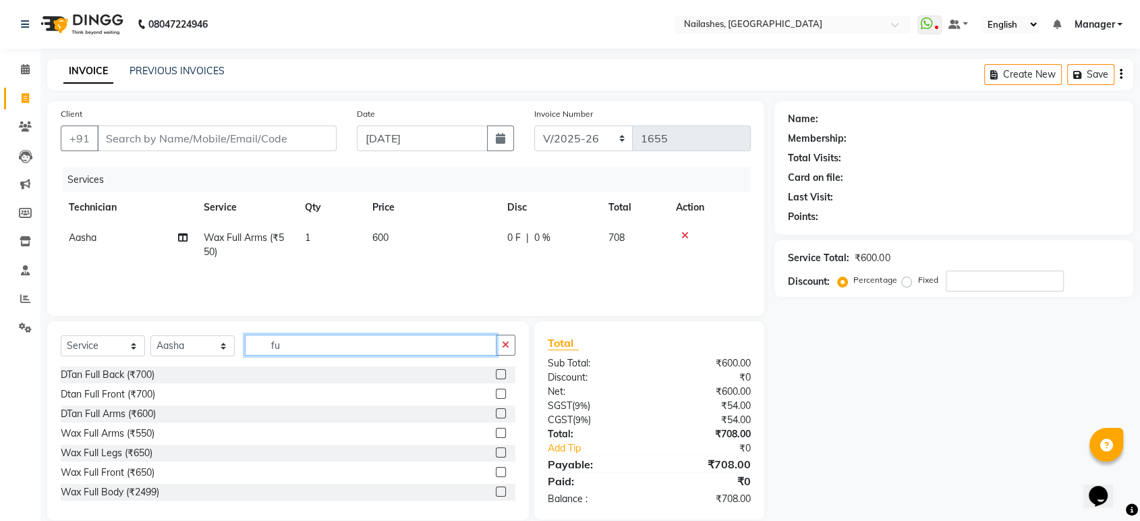
type input "f"
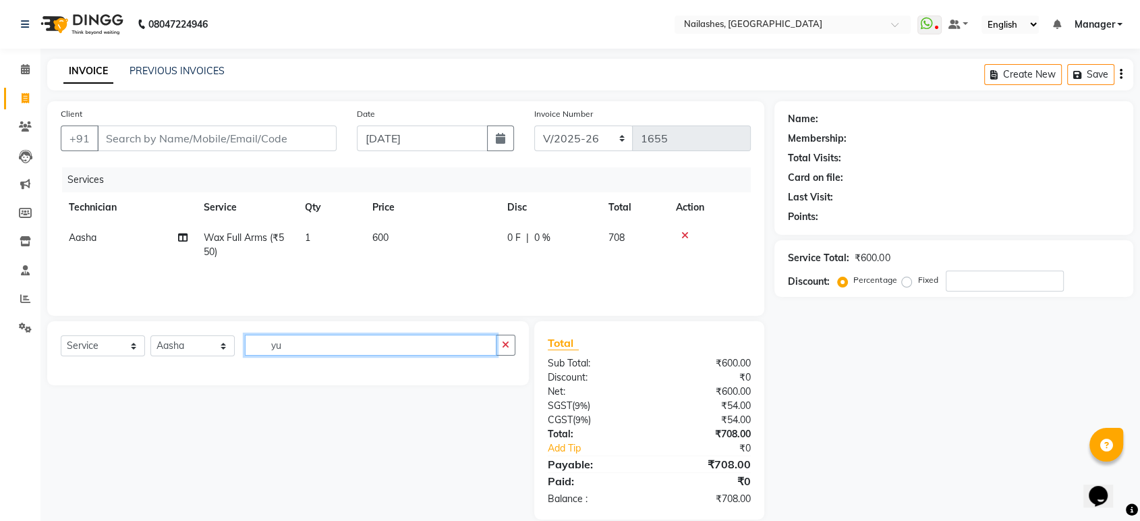
type input "y"
type input "under"
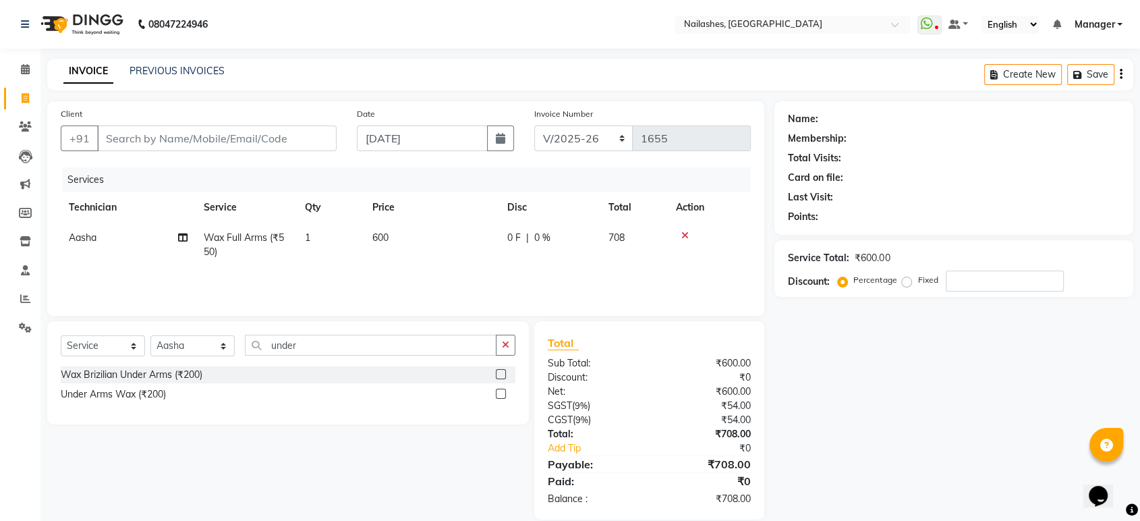
click at [505, 395] on label at bounding box center [501, 394] width 10 height 10
click at [505, 395] on input "checkbox" at bounding box center [500, 394] width 9 height 9
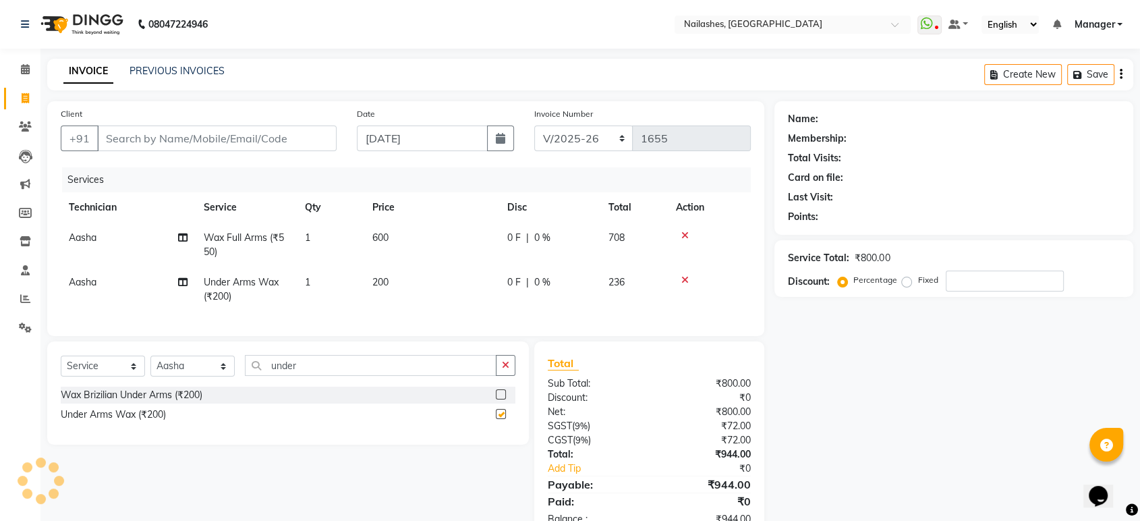
checkbox input "false"
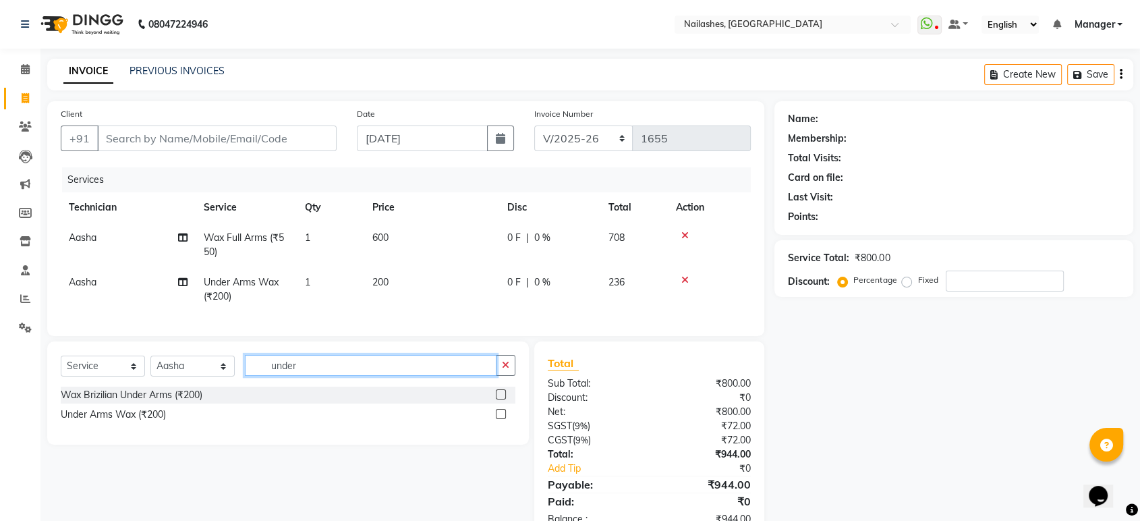
click at [378, 372] on input "under" at bounding box center [371, 365] width 252 height 21
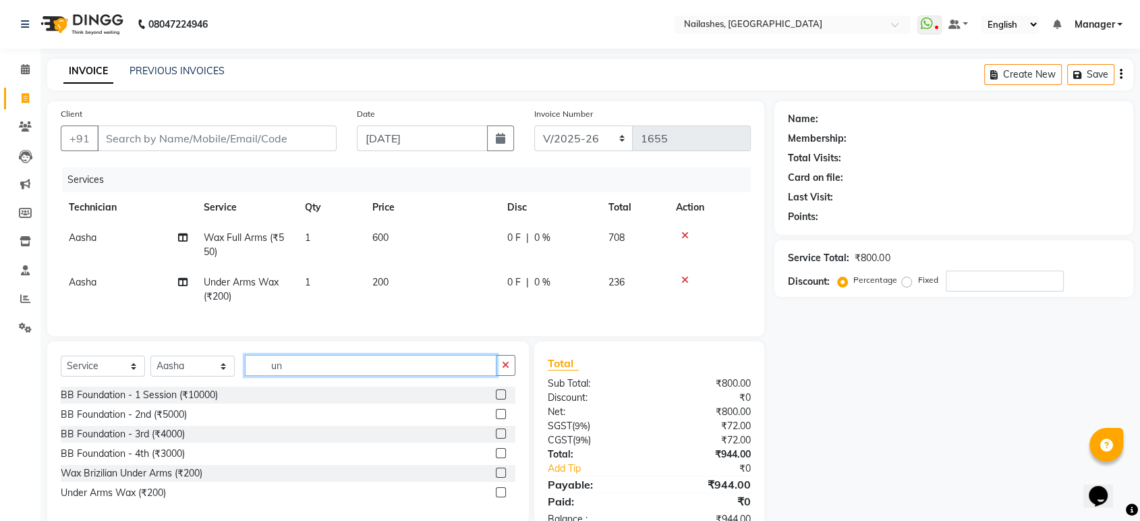
type input "u"
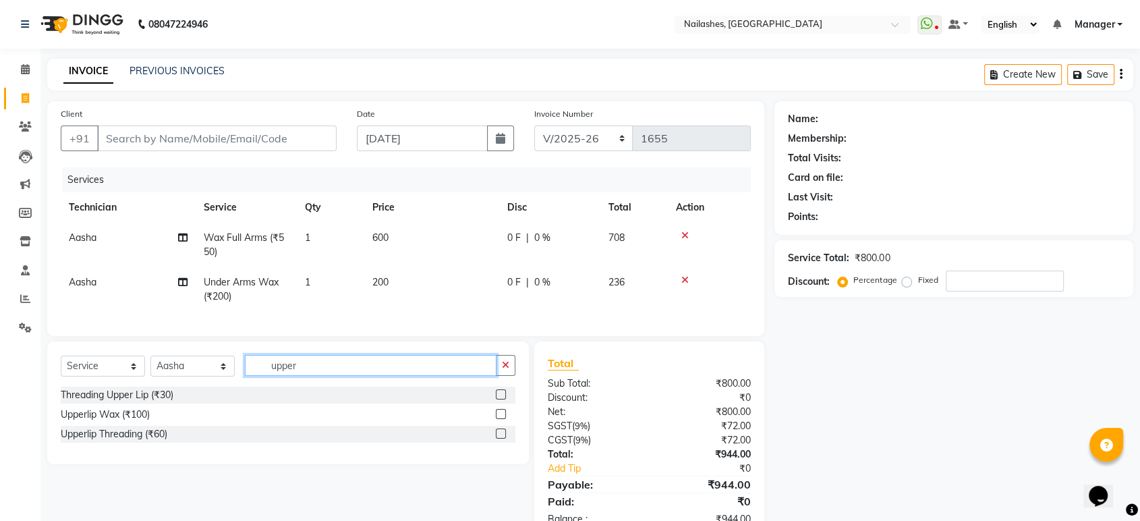
type input "upper"
click at [501, 419] on label at bounding box center [501, 414] width 10 height 10
click at [501, 419] on input "checkbox" at bounding box center [500, 414] width 9 height 9
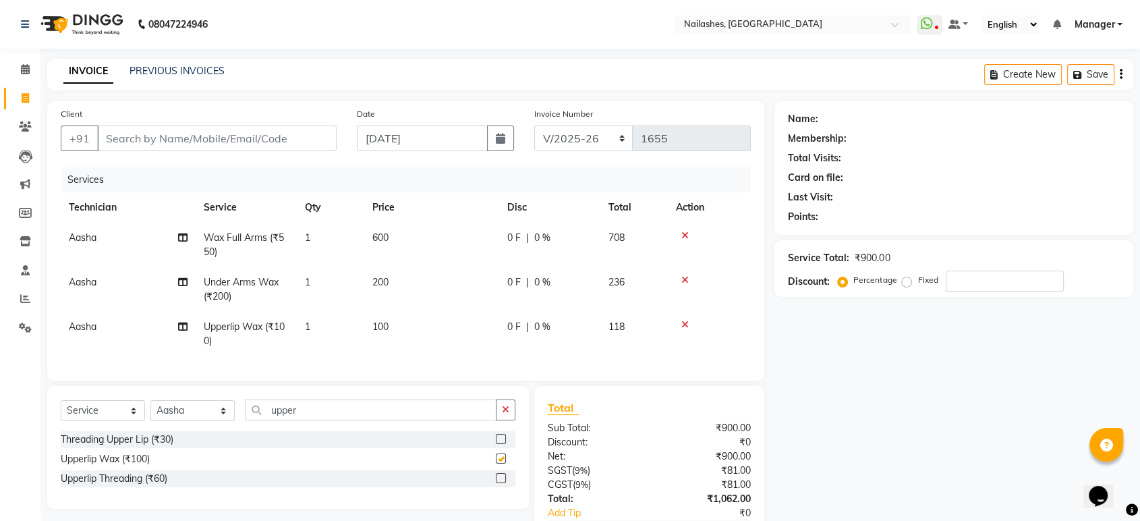
checkbox input "false"
click at [336, 420] on input "upper" at bounding box center [371, 409] width 252 height 21
type input "u"
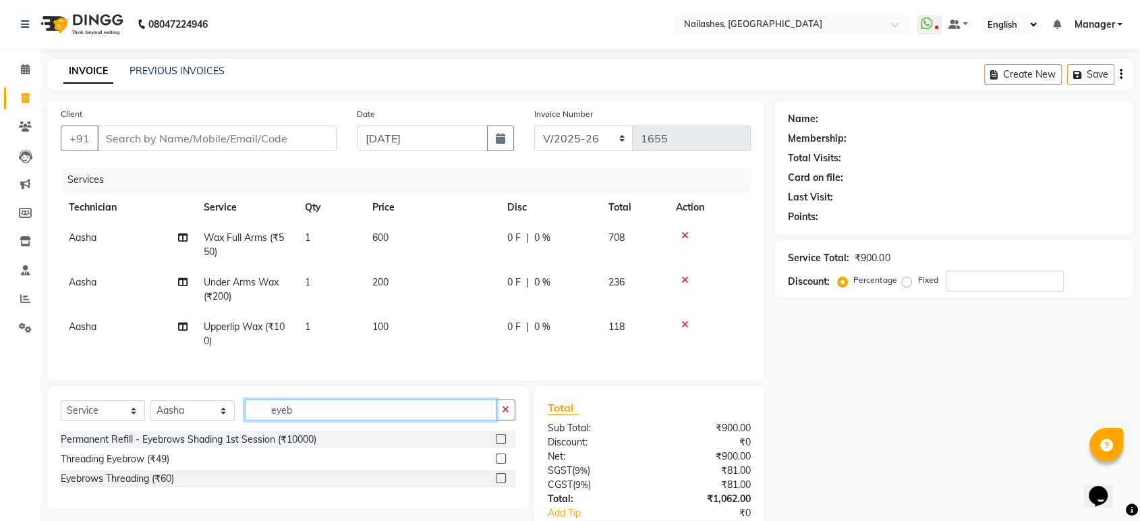
type input "eyeb"
click at [498, 483] on label at bounding box center [501, 478] width 10 height 10
click at [498, 483] on input "checkbox" at bounding box center [500, 478] width 9 height 9
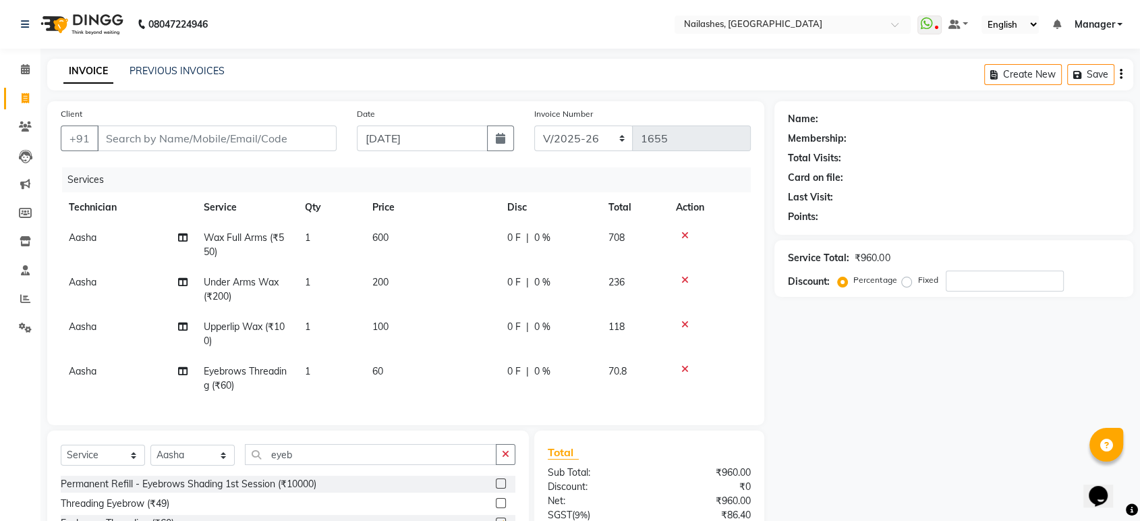
checkbox input "false"
click at [437, 398] on td "60" at bounding box center [431, 378] width 135 height 45
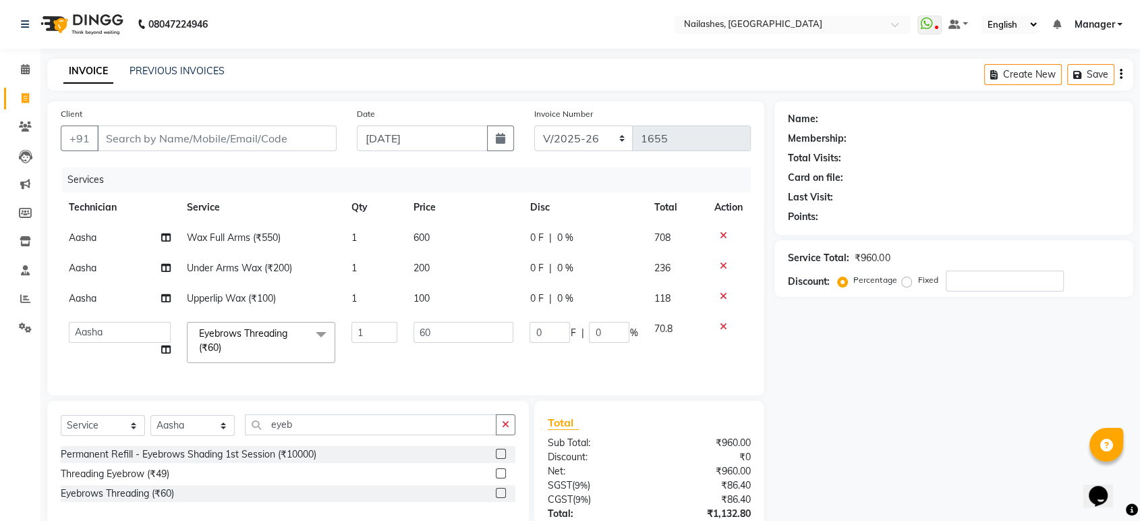
click at [616, 358] on td "0 F | 0 %" at bounding box center [584, 342] width 124 height 57
click at [828, 403] on div "Name: Membership: Total Visits: Card on file: Last Visit: Points: Service Total…" at bounding box center [959, 350] width 369 height 498
click at [558, 65] on div "INVOICE PREVIOUS INVOICES Create New Save" at bounding box center [590, 75] width 1086 height 32
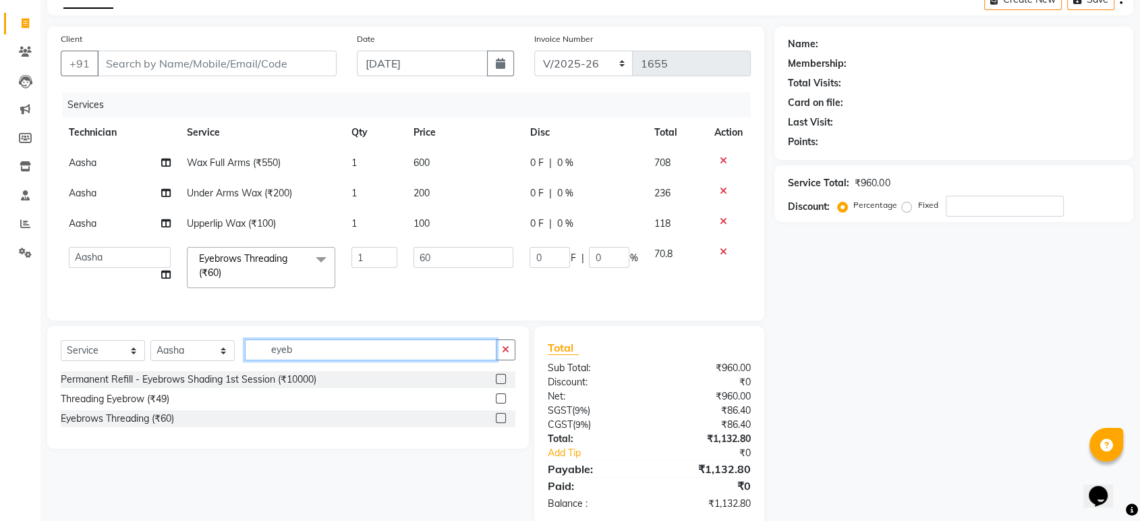
click at [338, 360] on input "eyeb" at bounding box center [371, 349] width 252 height 21
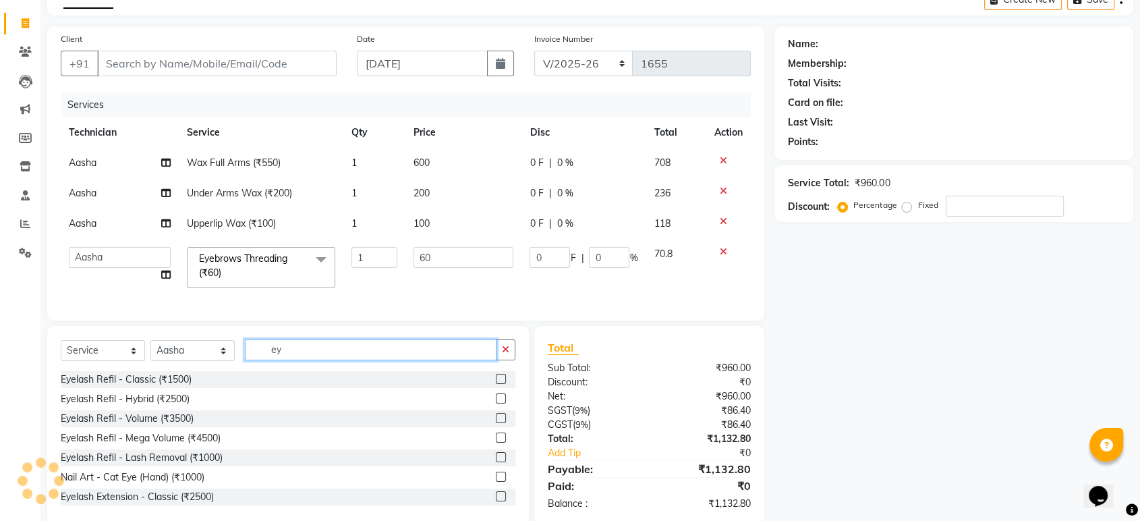
type input "e"
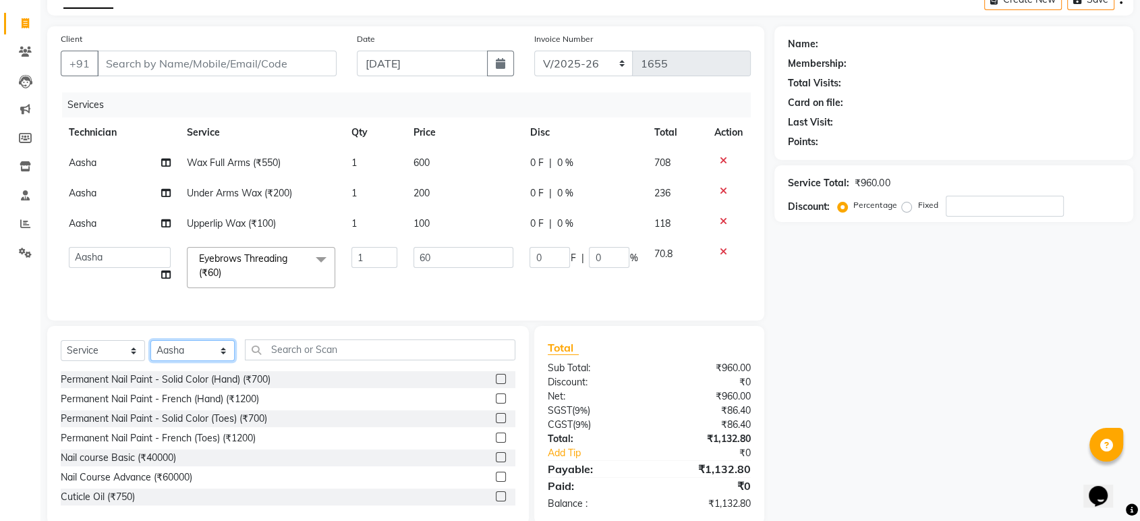
click at [218, 356] on select "Select Technician Aasha aashu ADESH Asid deepak HANMI HIMANSHU Imran KRISHNA Ma…" at bounding box center [192, 350] width 84 height 21
select select "43566"
click at [150, 351] on select "Select Technician Aasha aashu ADESH Asid deepak HANMI HIMANSHU Imran KRISHNA Ma…" at bounding box center [192, 350] width 84 height 21
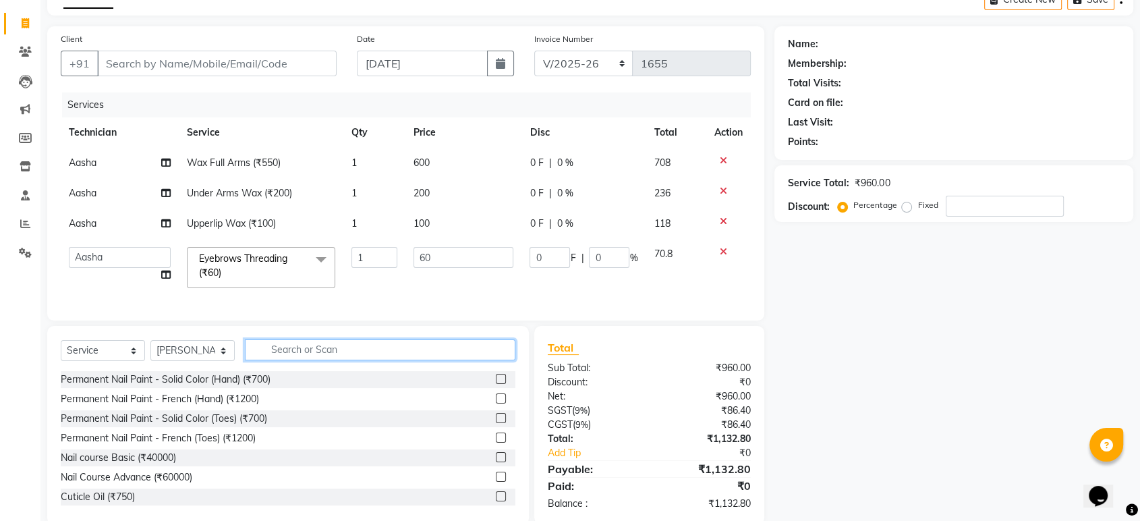
click at [348, 360] on input "text" at bounding box center [380, 349] width 271 height 21
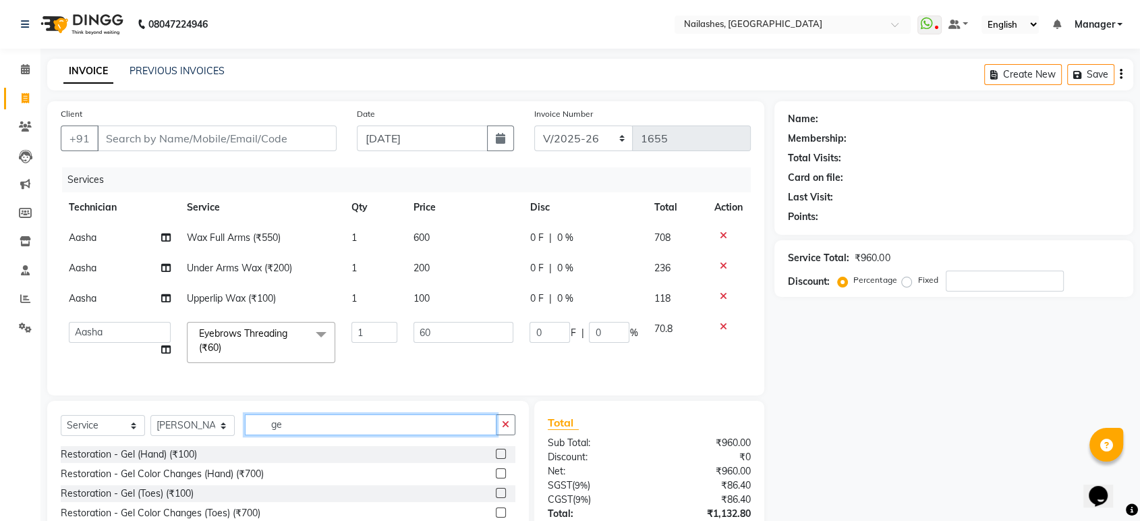
type input "g"
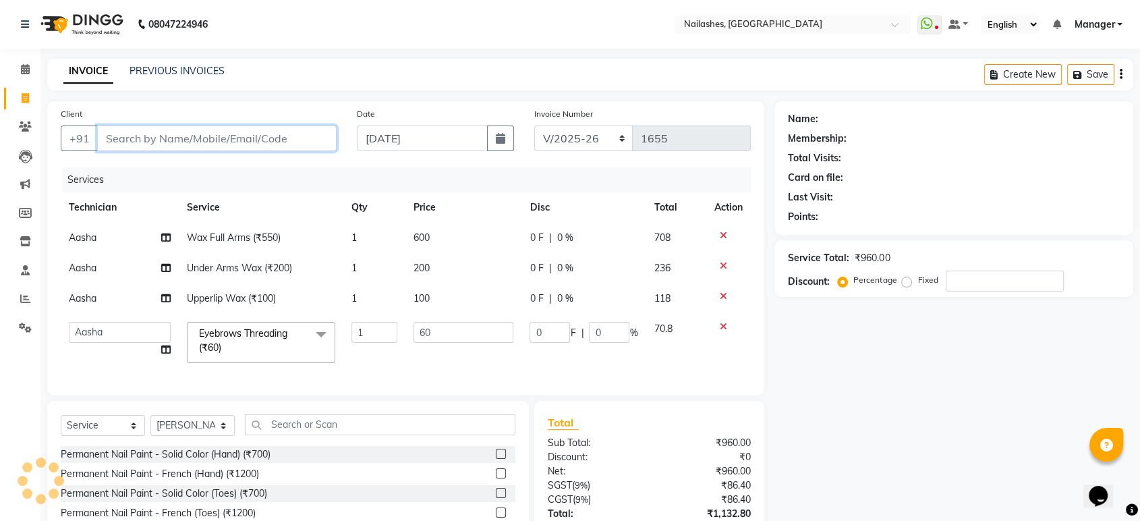
click at [252, 138] on input "Client" at bounding box center [217, 138] width 240 height 26
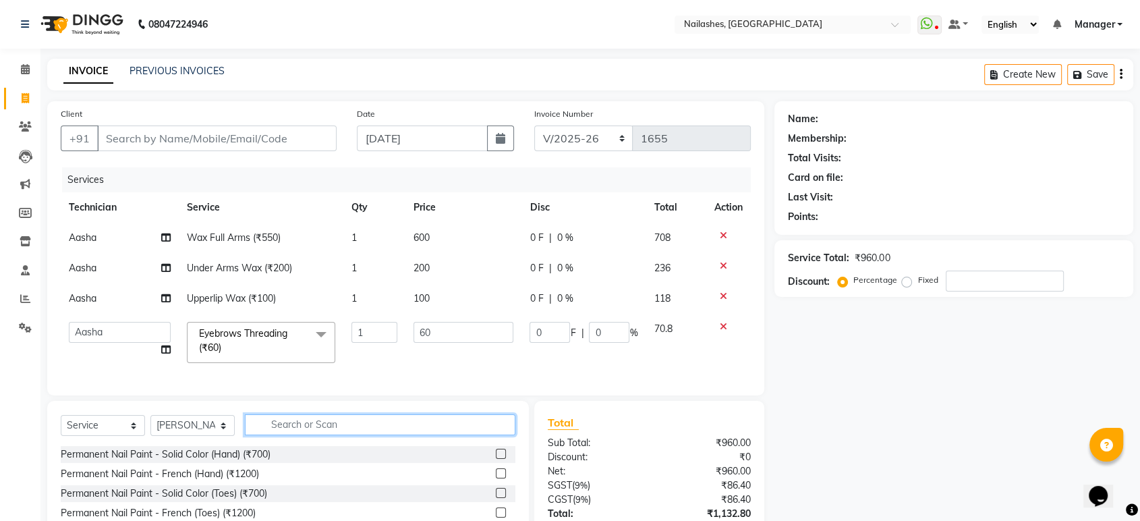
click at [351, 414] on input "text" at bounding box center [380, 424] width 271 height 21
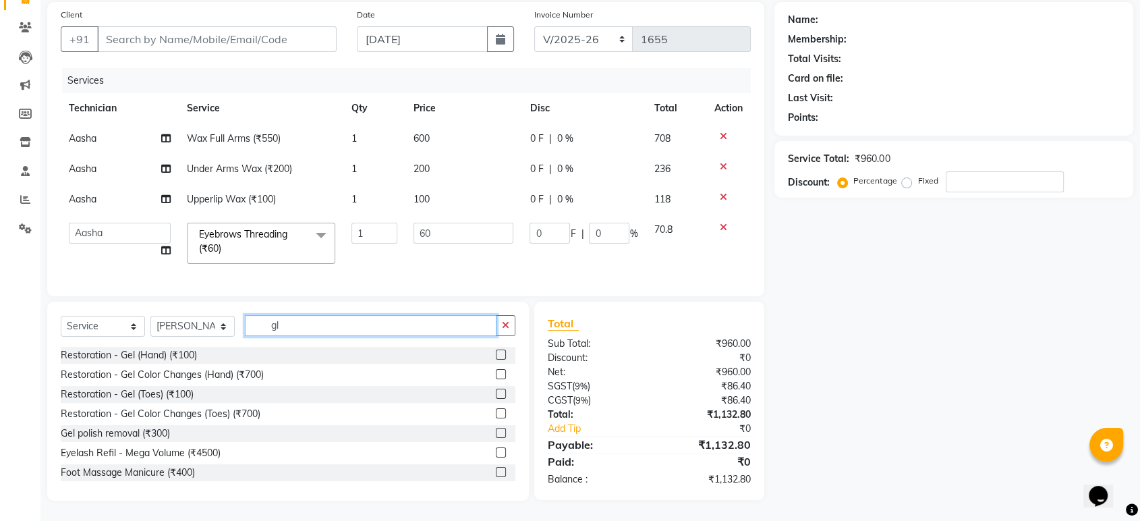
scroll to position [109, 0]
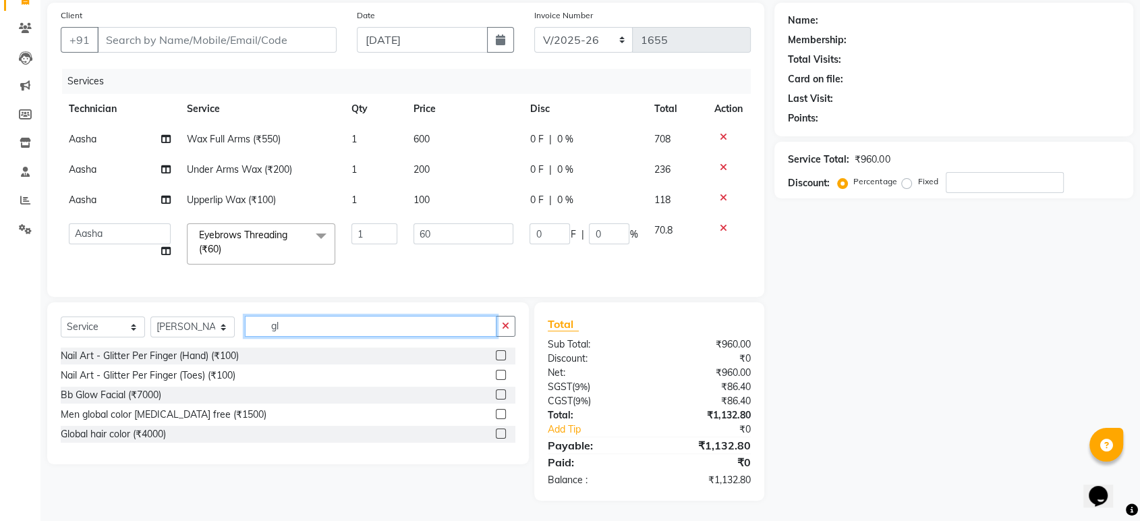
type input "gl"
click at [501, 356] on label at bounding box center [501, 355] width 10 height 10
click at [501, 356] on input "checkbox" at bounding box center [500, 356] width 9 height 9
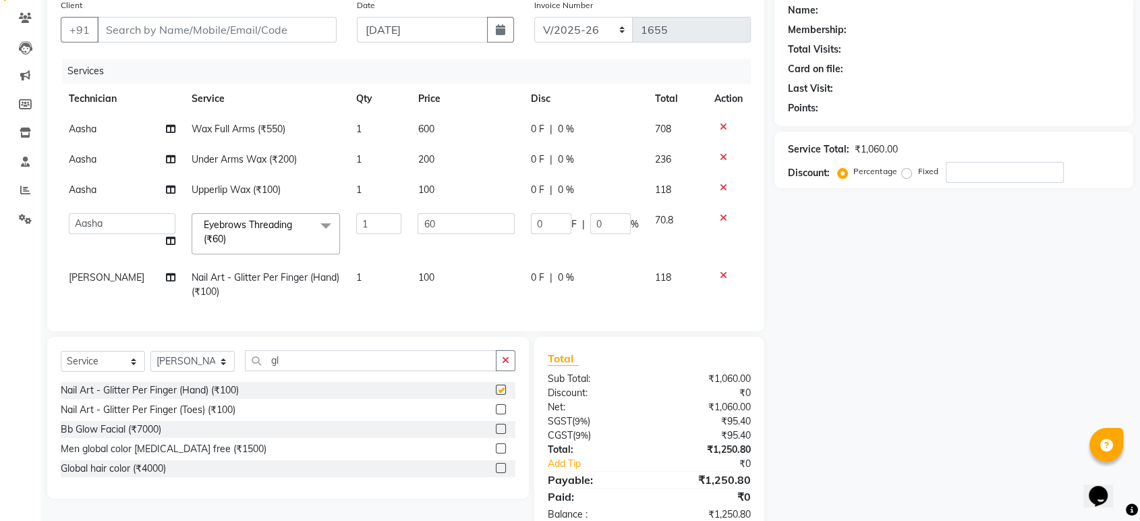
checkbox input "false"
click at [378, 273] on td "1" at bounding box center [378, 284] width 61 height 45
select select "43566"
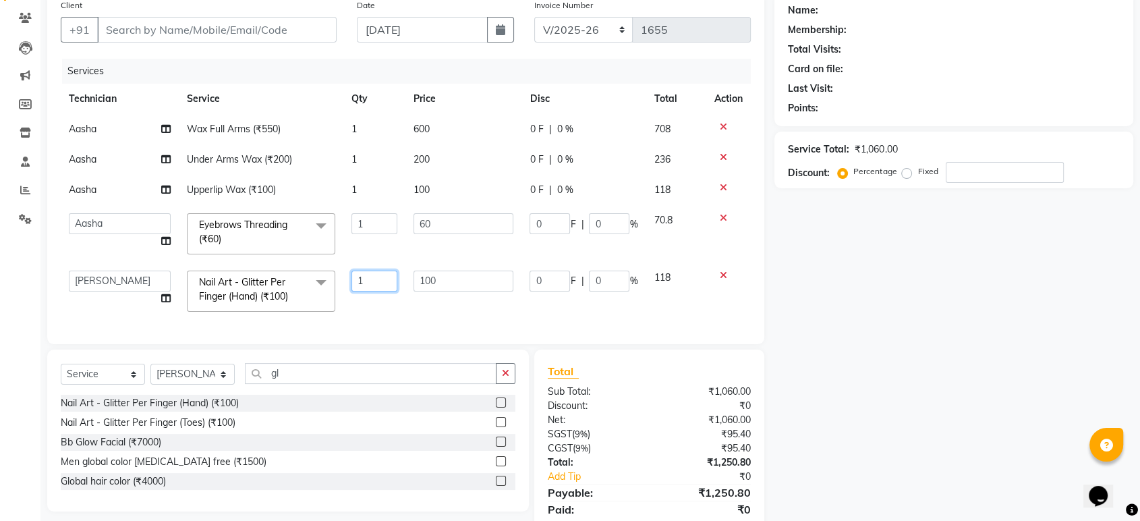
click at [368, 274] on input "1" at bounding box center [375, 281] width 47 height 21
type input "10"
click at [458, 298] on td "100" at bounding box center [464, 290] width 116 height 57
select select "43566"
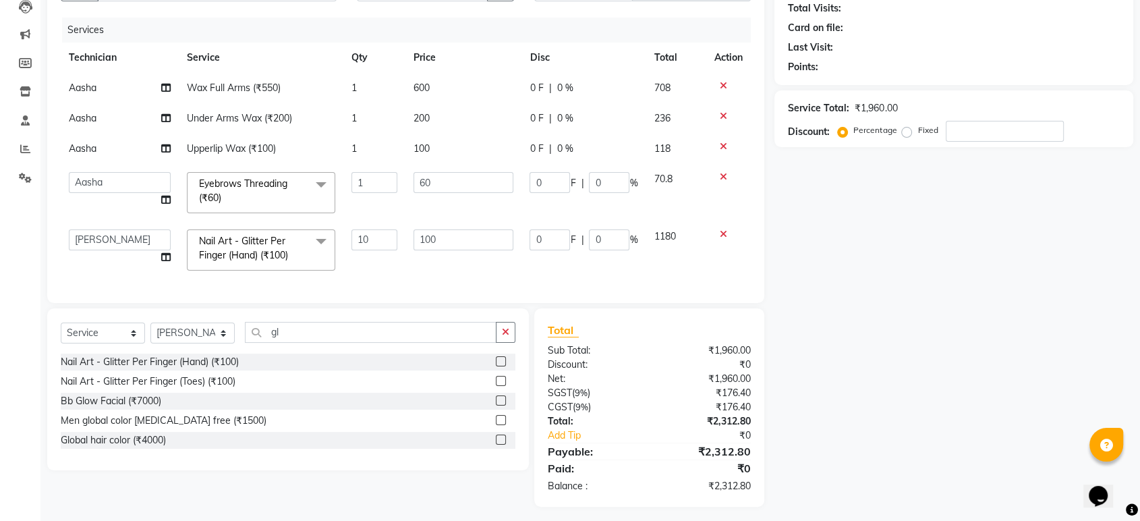
scroll to position [166, 0]
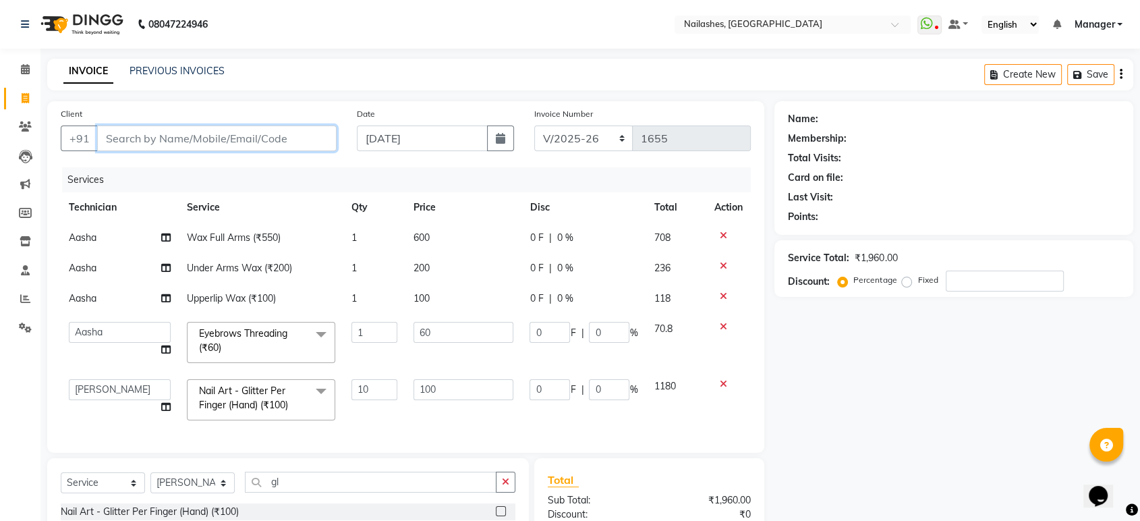
type input "9"
type input "0"
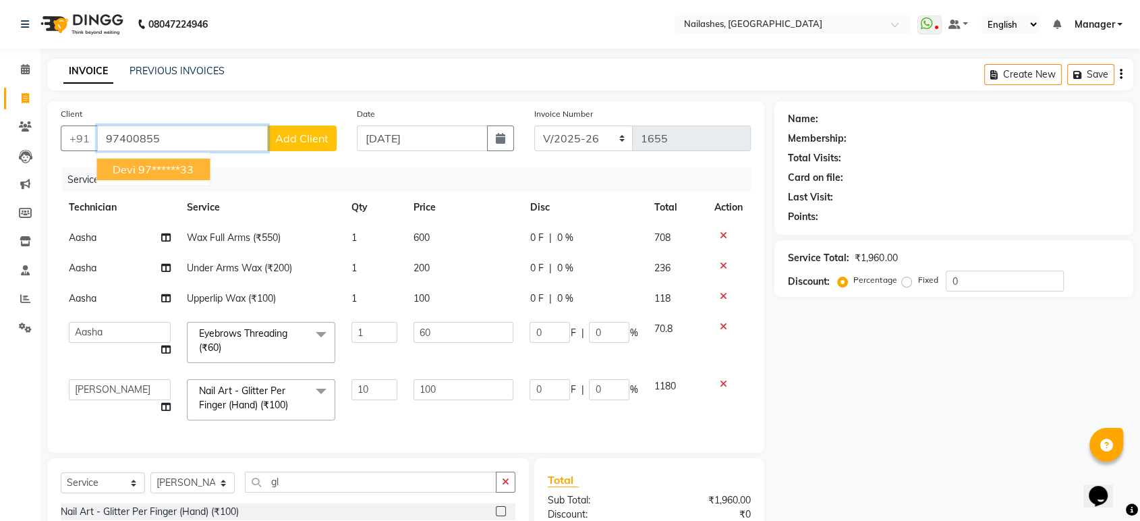
click at [173, 163] on ngb-highlight "97******33" at bounding box center [165, 169] width 55 height 13
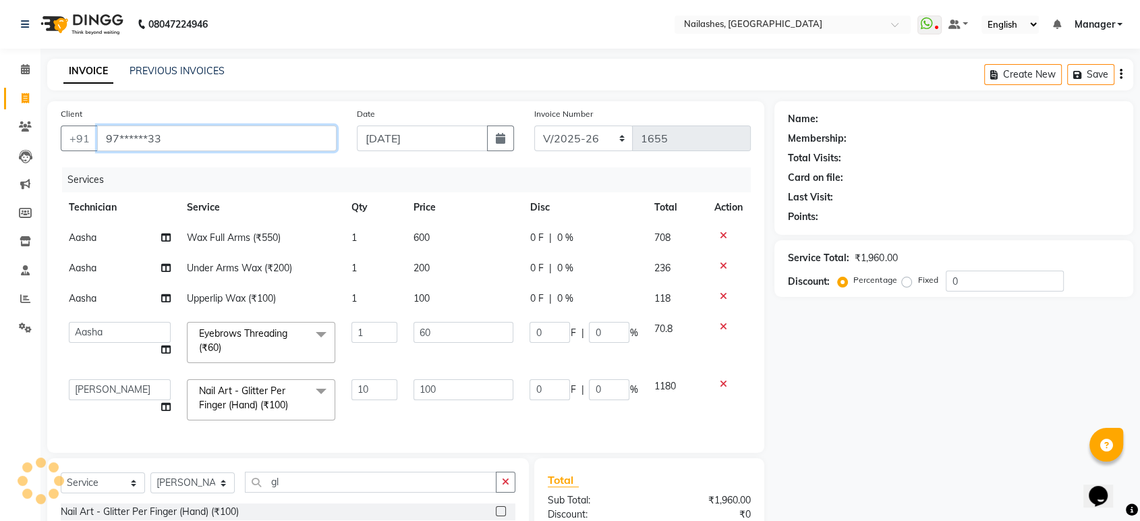
type input "97******33"
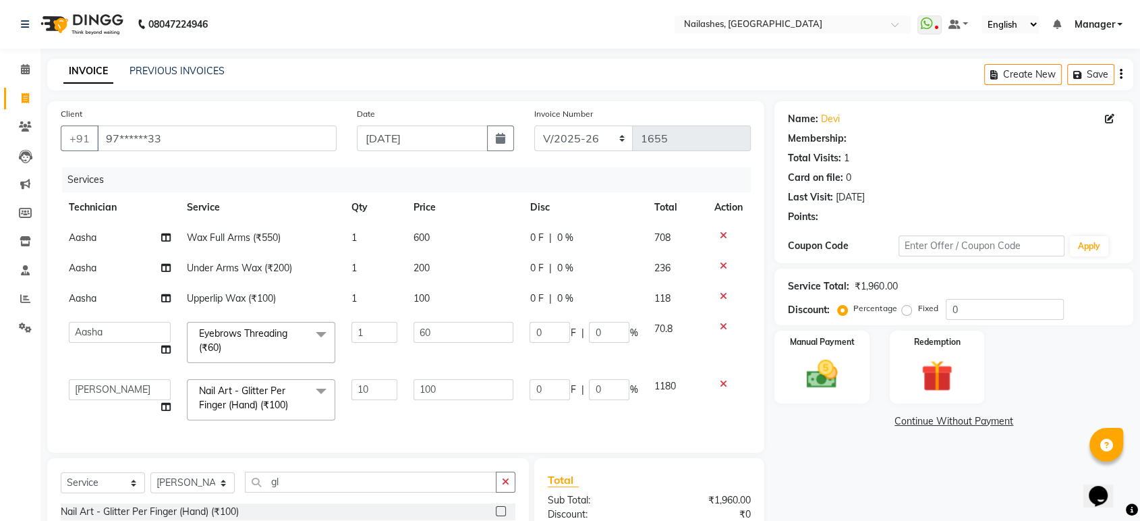
select select "1: Object"
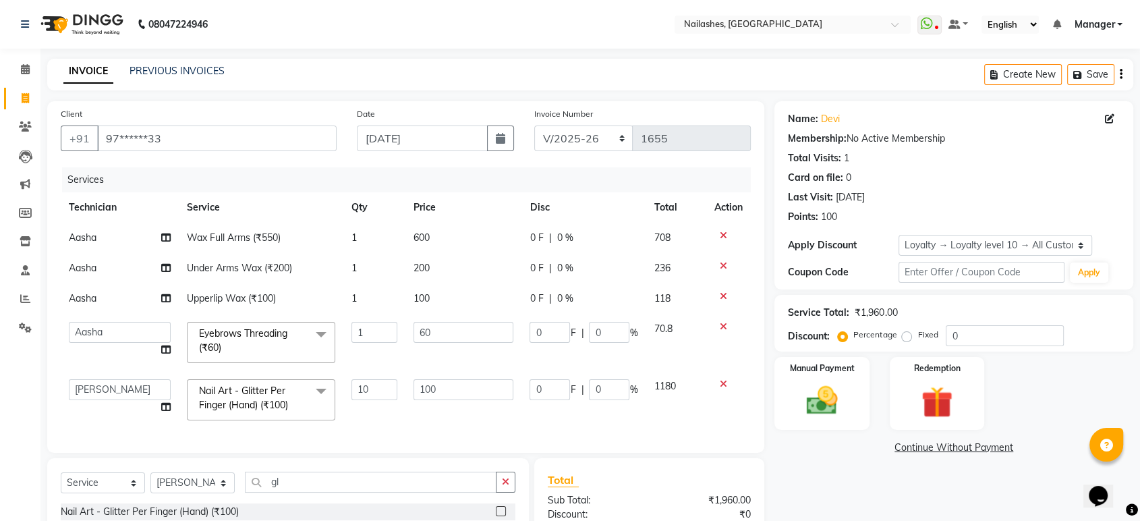
scroll to position [166, 0]
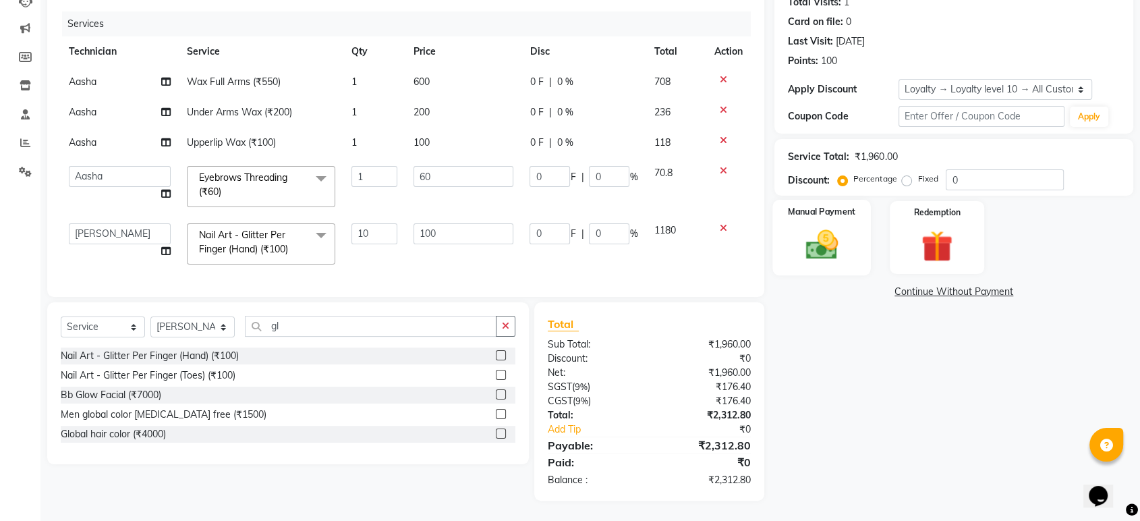
click at [818, 233] on img at bounding box center [821, 245] width 53 height 38
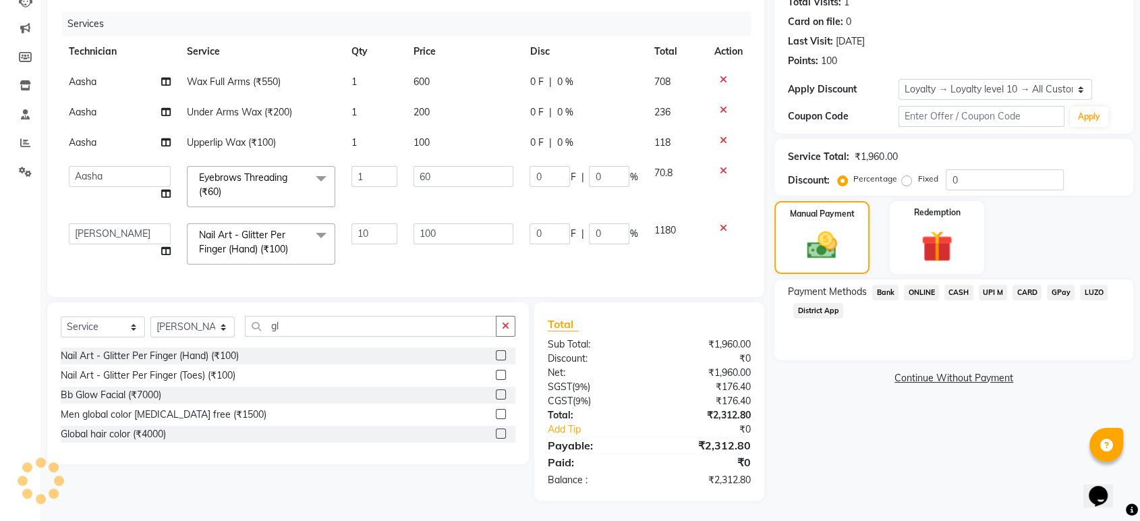
click at [918, 285] on span "ONLINE" at bounding box center [921, 293] width 35 height 16
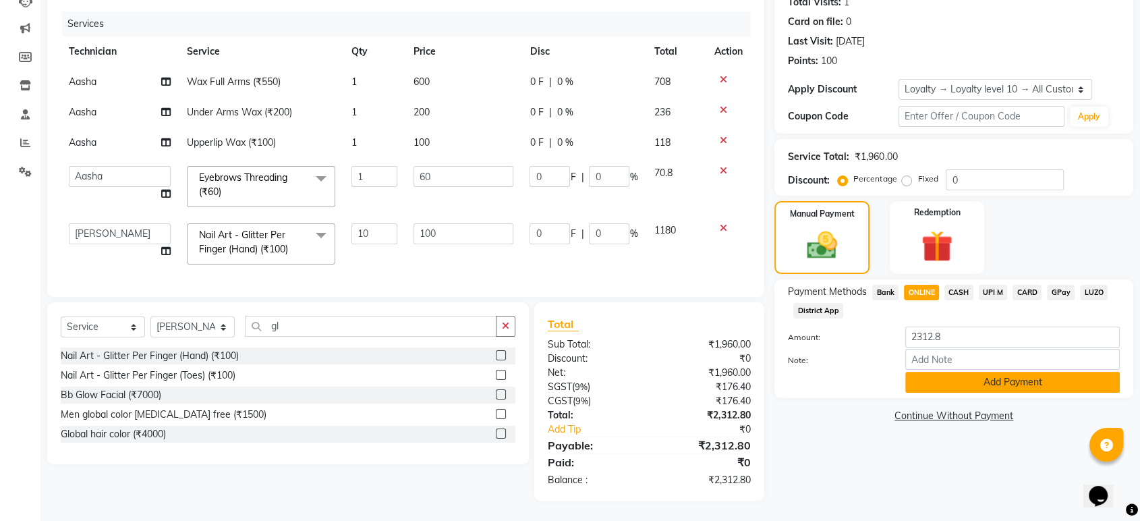
click at [1024, 372] on button "Add Payment" at bounding box center [1012, 382] width 215 height 21
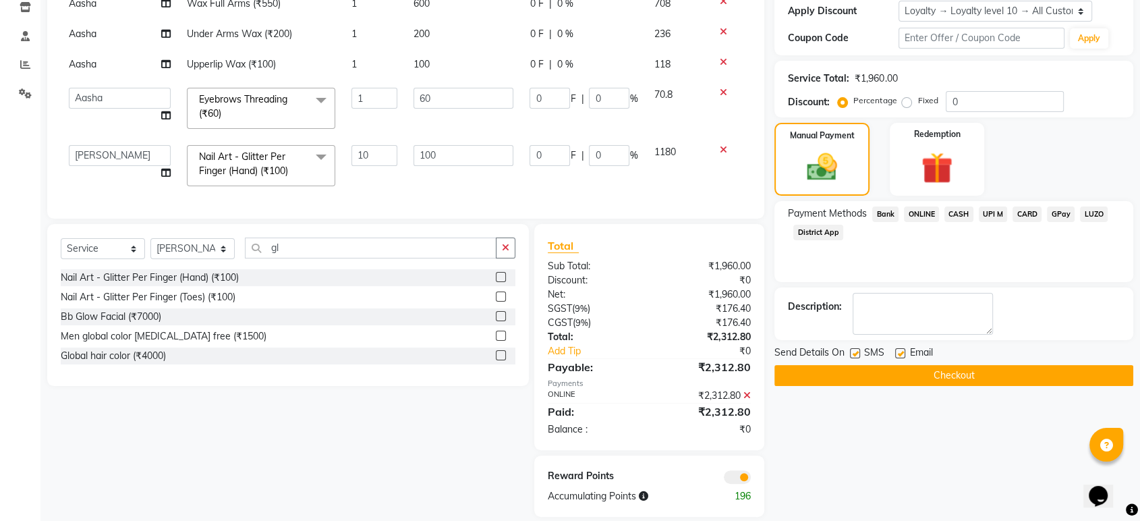
scroll to position [260, 0]
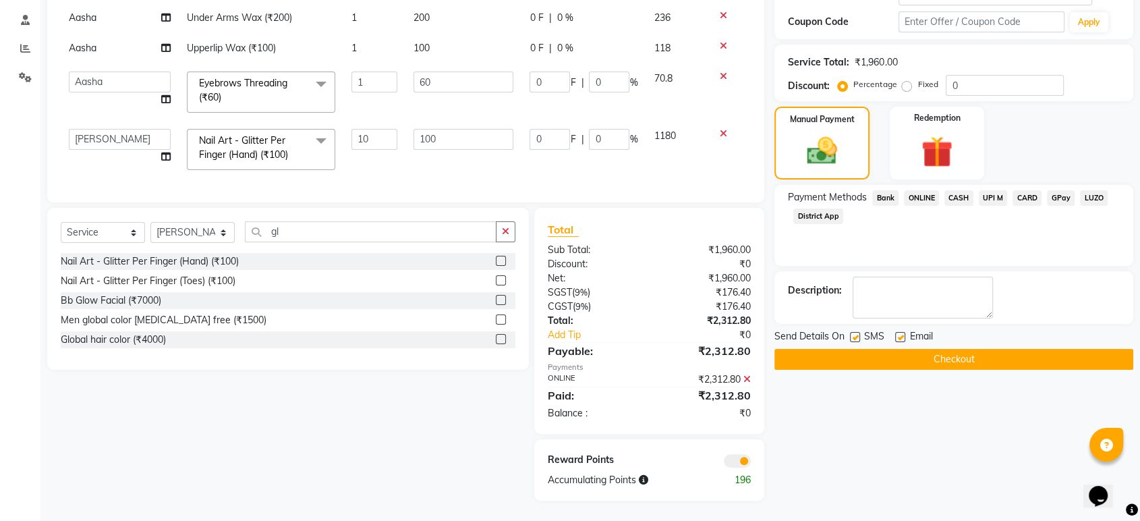
click at [975, 349] on button "Checkout" at bounding box center [954, 359] width 359 height 21
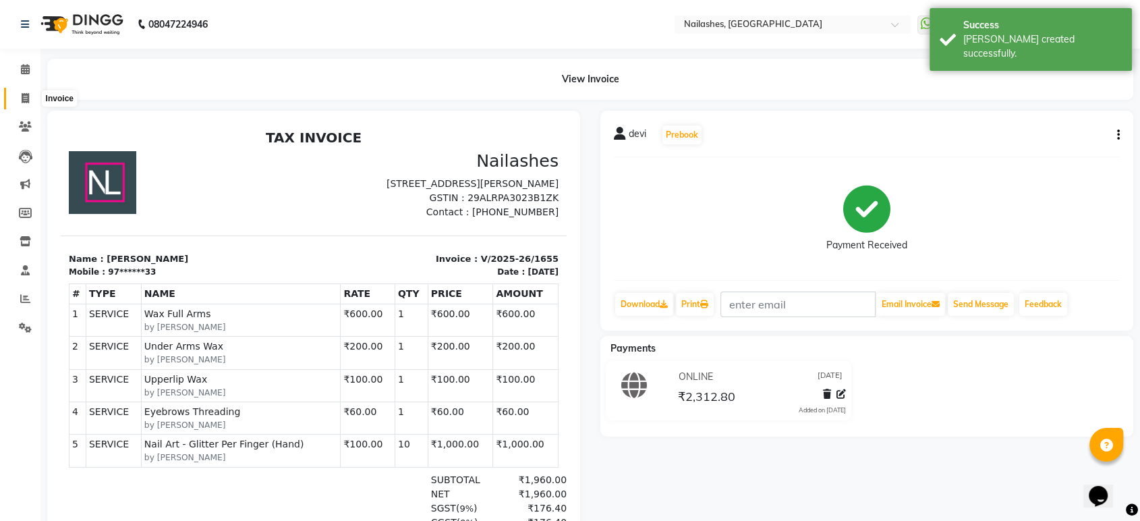
click at [19, 93] on span at bounding box center [25, 99] width 24 height 16
select select "service"
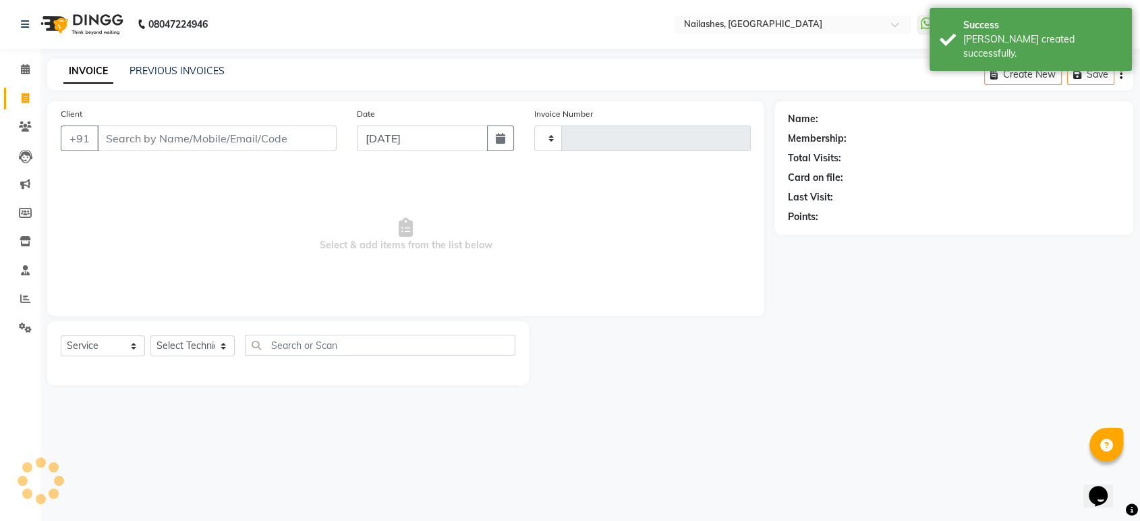
type input "1656"
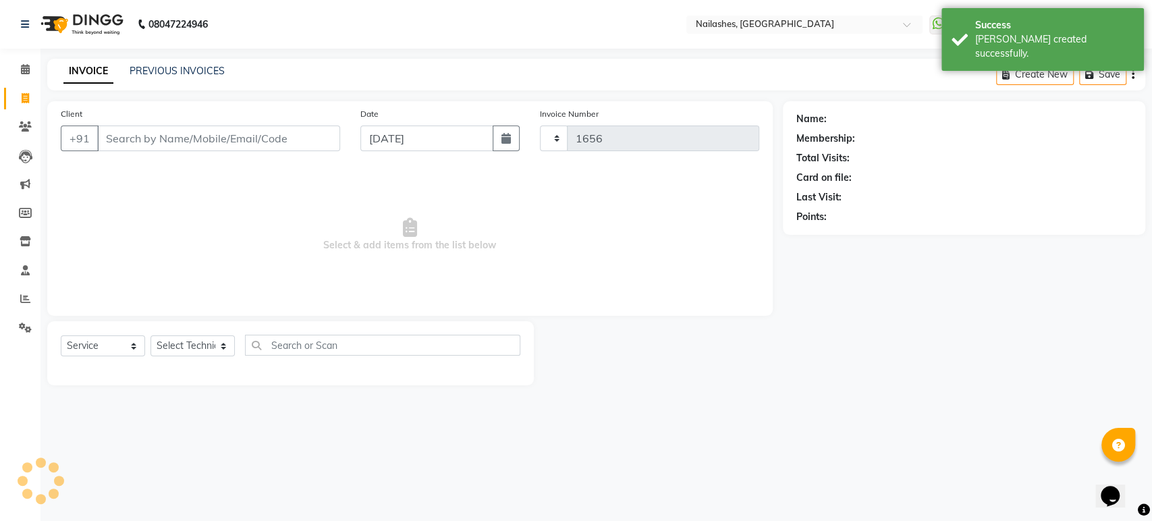
select select "4251"
click at [22, 82] on li "Calendar" at bounding box center [20, 69] width 40 height 29
click at [31, 66] on span at bounding box center [25, 70] width 24 height 16
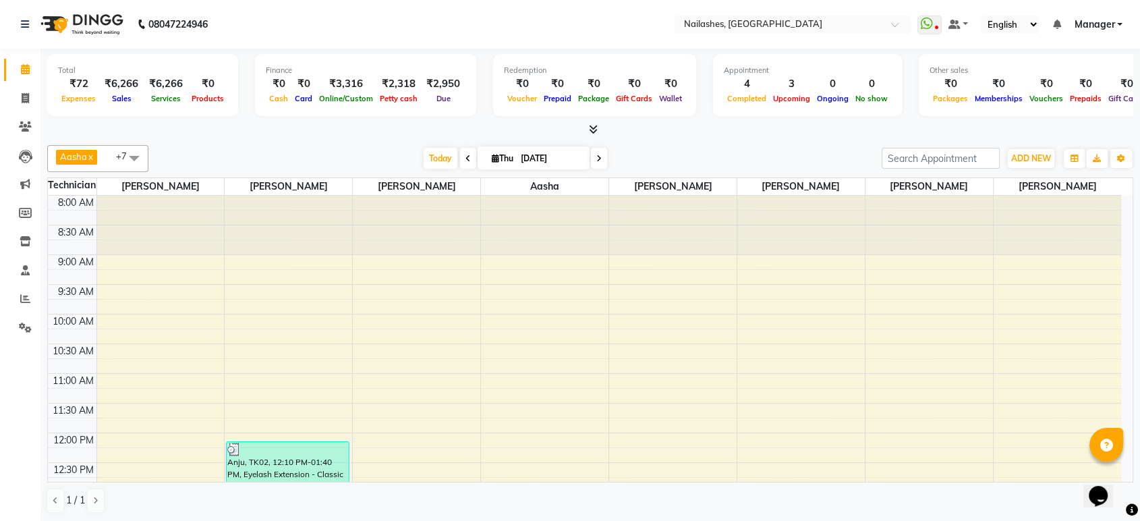
click at [110, 95] on span "Sales" at bounding box center [122, 98] width 26 height 9
click at [329, 93] on div "Online/Custom" at bounding box center [346, 98] width 61 height 14
click at [432, 91] on div "Due" at bounding box center [443, 98] width 45 height 14
click at [431, 91] on div "Due" at bounding box center [443, 98] width 45 height 14
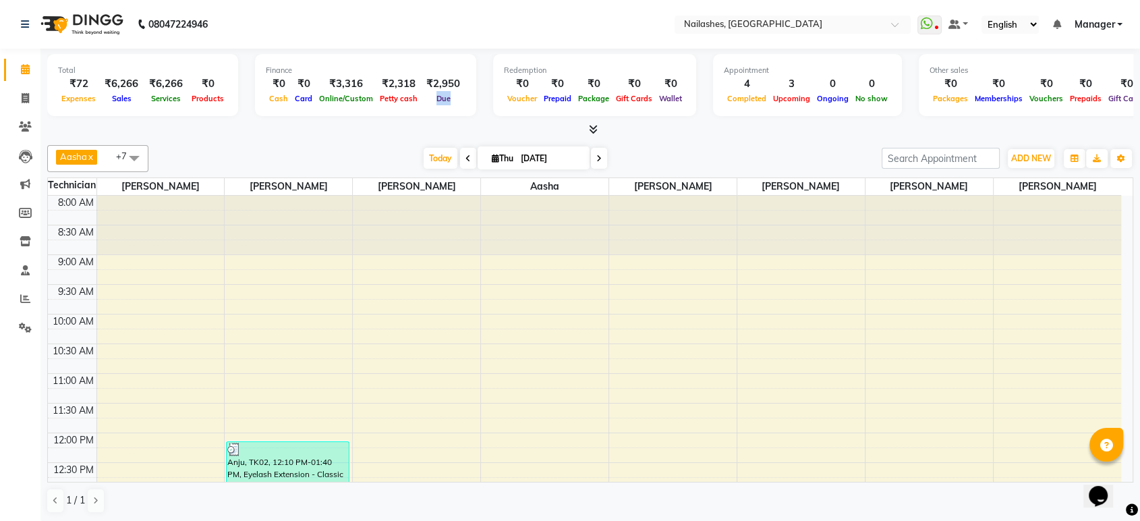
click at [431, 91] on div "Due" at bounding box center [443, 98] width 45 height 14
click at [592, 125] on icon at bounding box center [593, 129] width 9 height 10
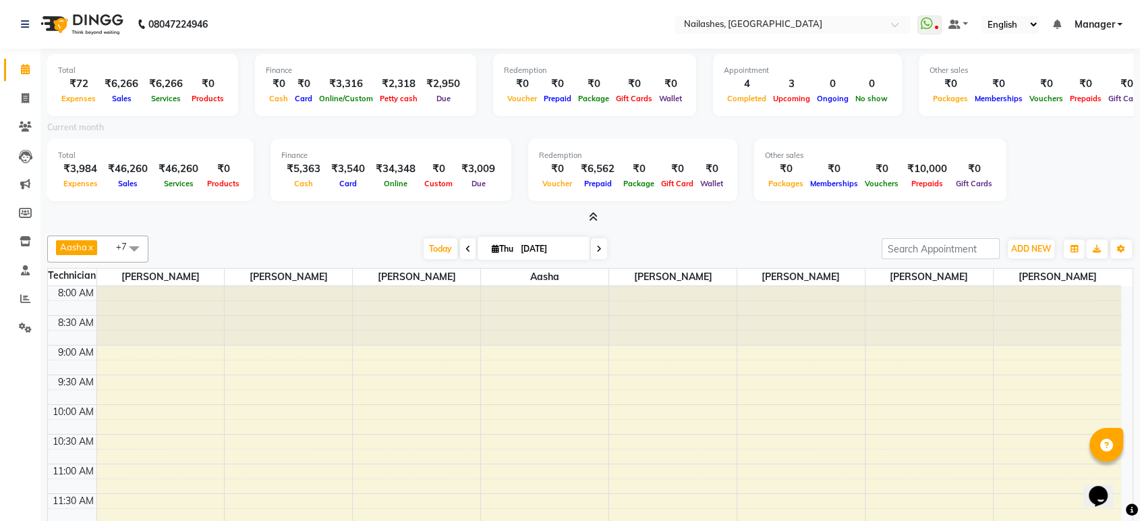
click at [432, 88] on div "₹2,950" at bounding box center [443, 84] width 45 height 16
click at [22, 325] on icon at bounding box center [25, 328] width 13 height 10
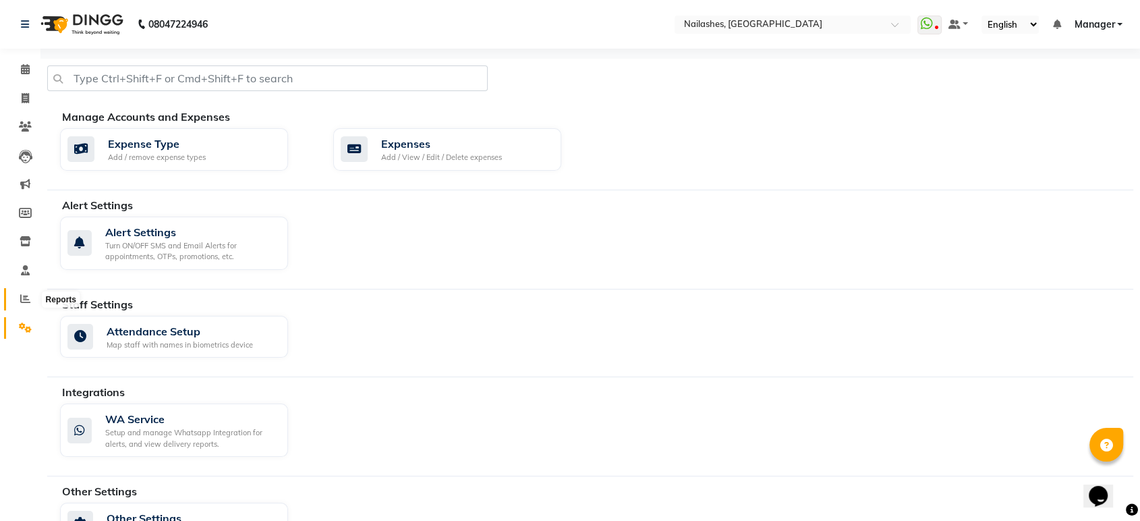
click at [26, 304] on span at bounding box center [25, 299] width 24 height 16
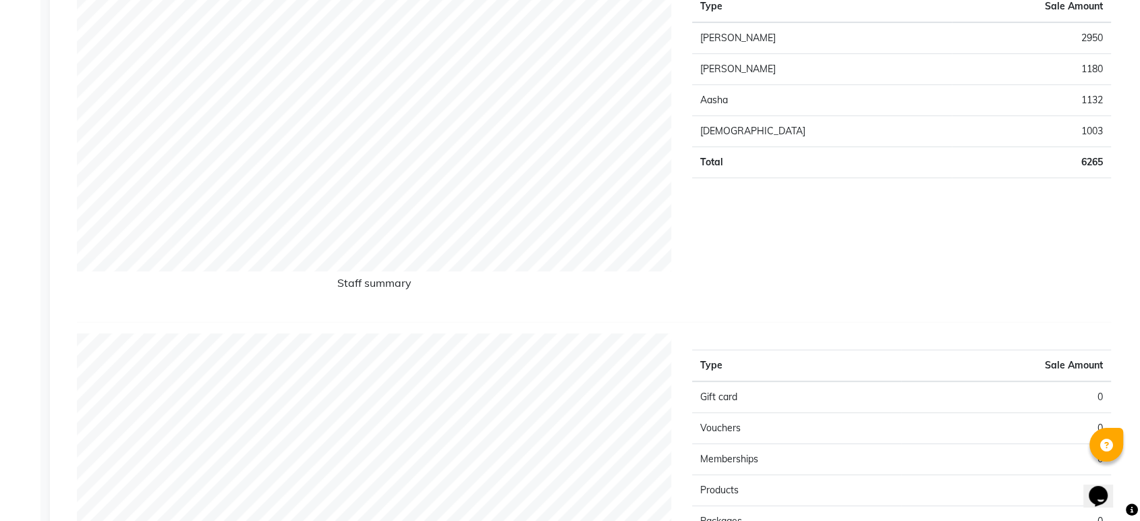
scroll to position [750, 0]
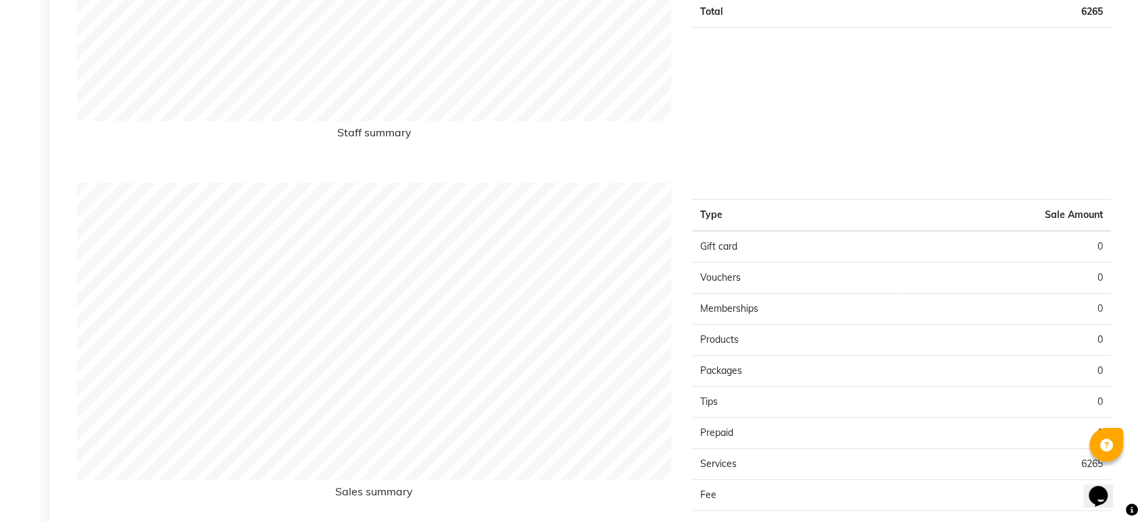
drag, startPoint x: 30, startPoint y: 373, endPoint x: 59, endPoint y: 376, distance: 29.9
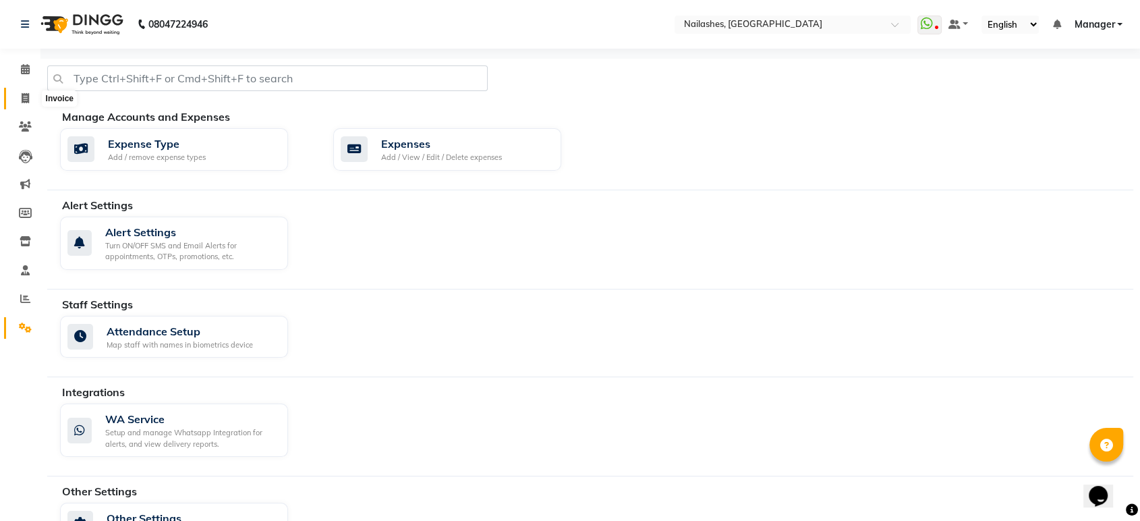
click at [28, 94] on icon at bounding box center [25, 98] width 7 height 10
select select "service"
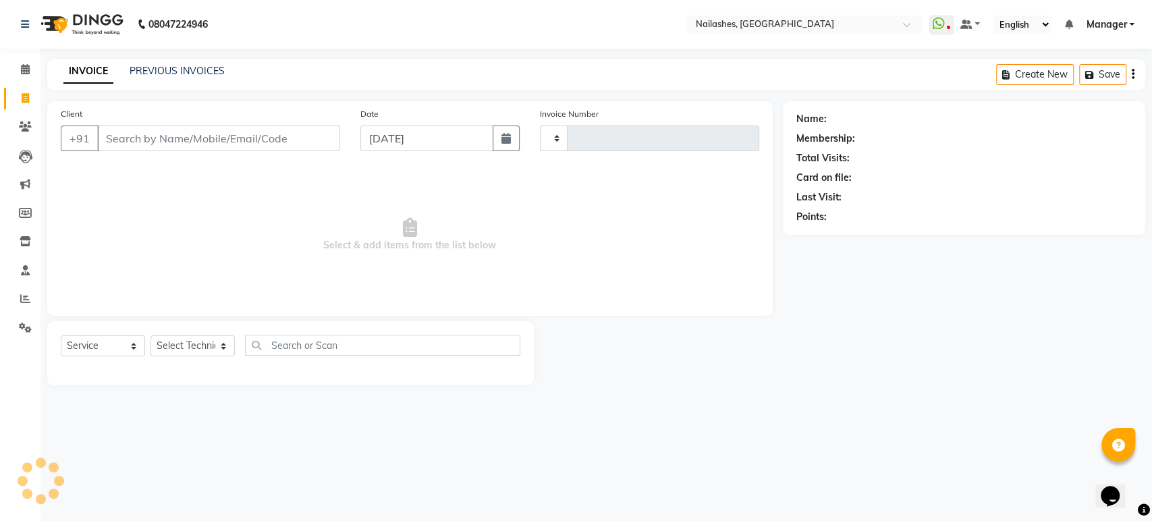
type input "1656"
select select "4251"
click at [25, 74] on icon at bounding box center [25, 69] width 9 height 10
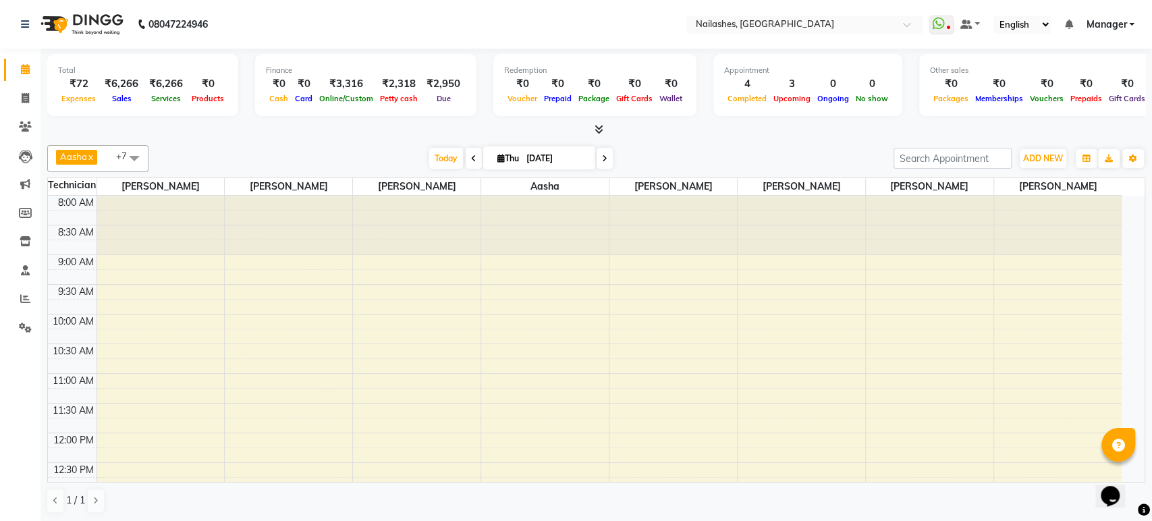
scroll to position [455, 0]
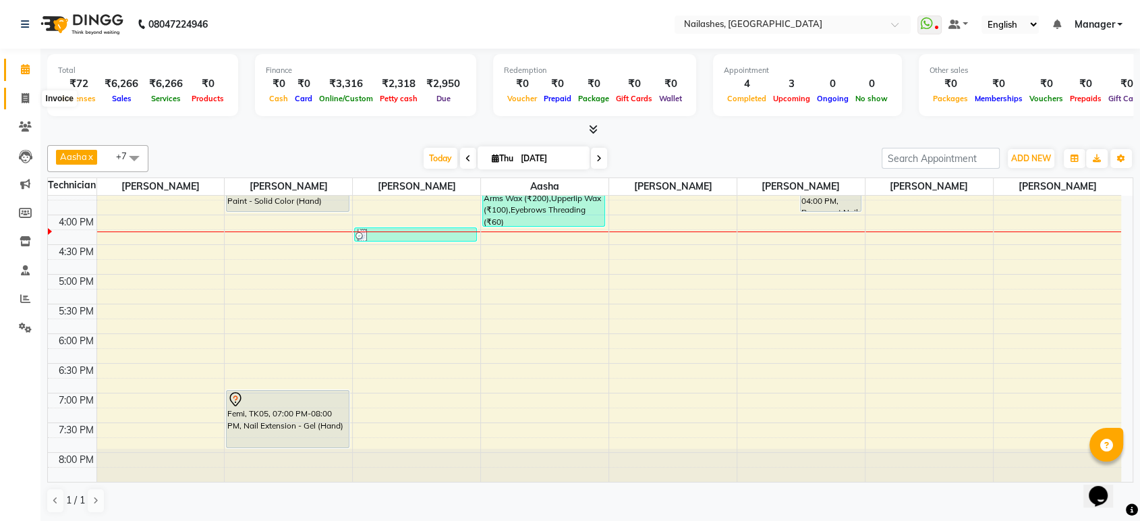
click at [28, 103] on icon at bounding box center [25, 98] width 7 height 10
select select "4251"
select select "service"
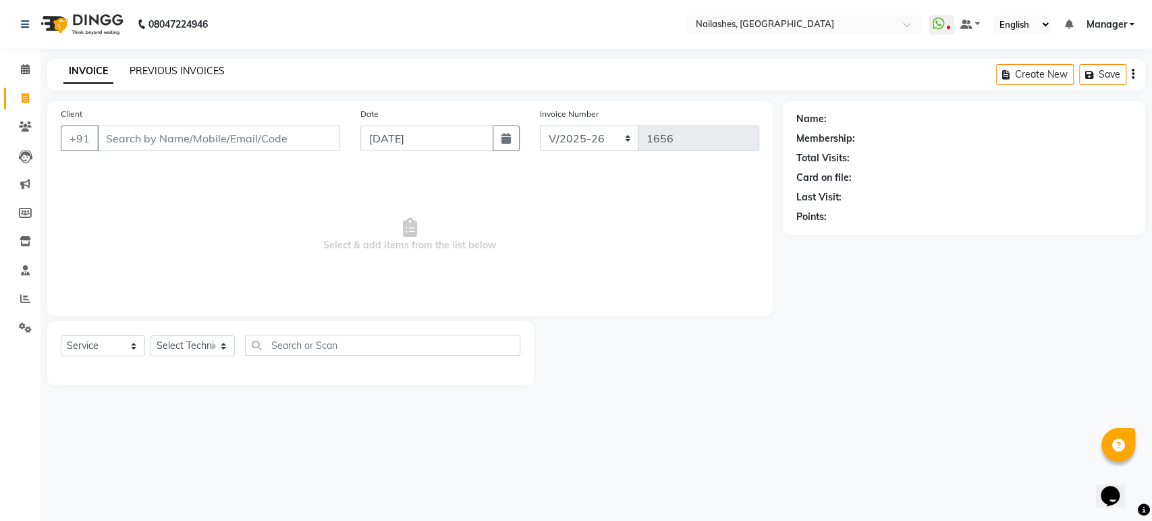
click at [184, 73] on link "PREVIOUS INVOICES" at bounding box center [177, 71] width 95 height 12
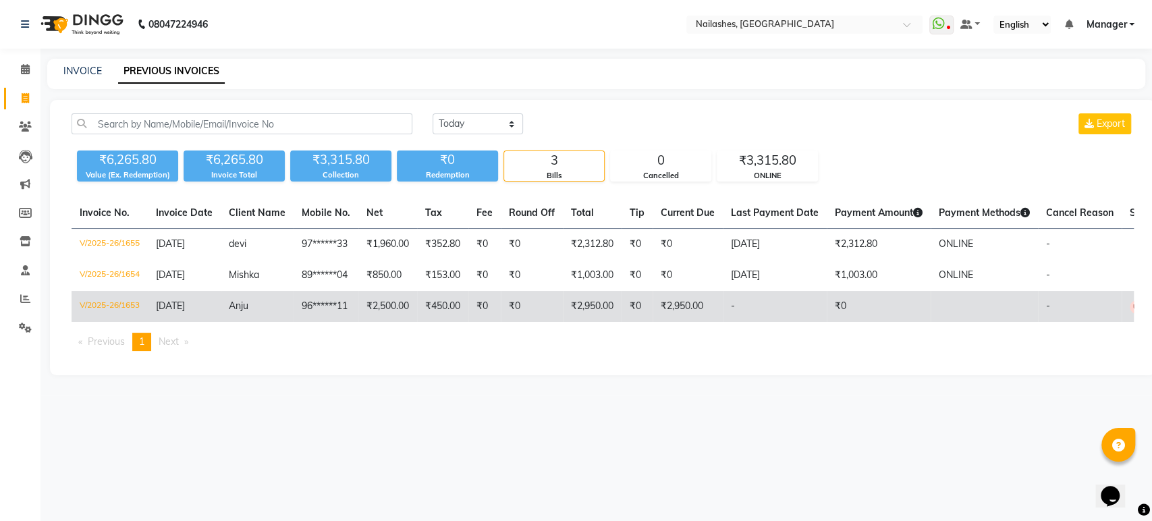
click at [741, 317] on td "-" at bounding box center [775, 306] width 104 height 31
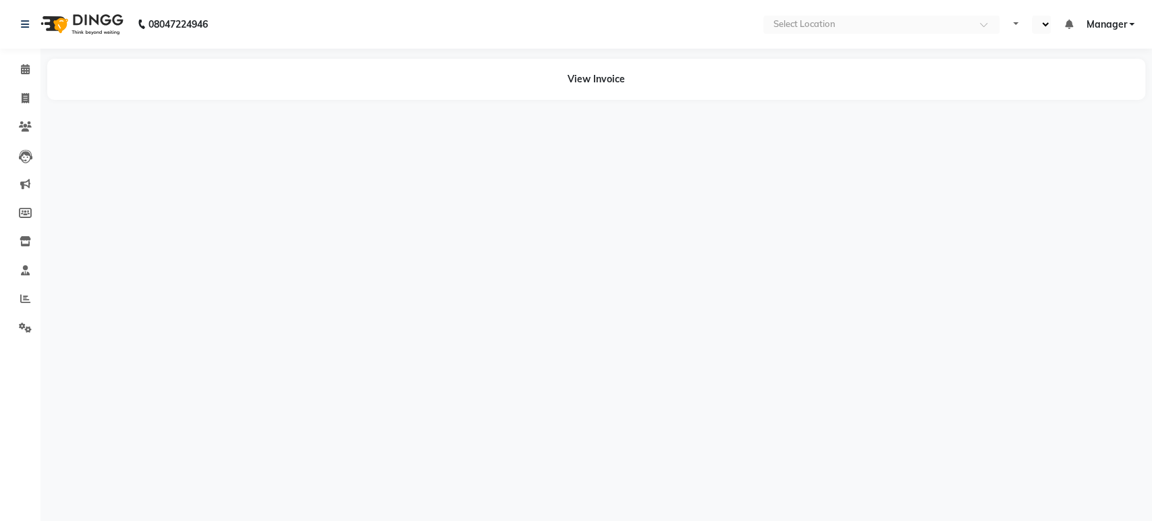
select select "en"
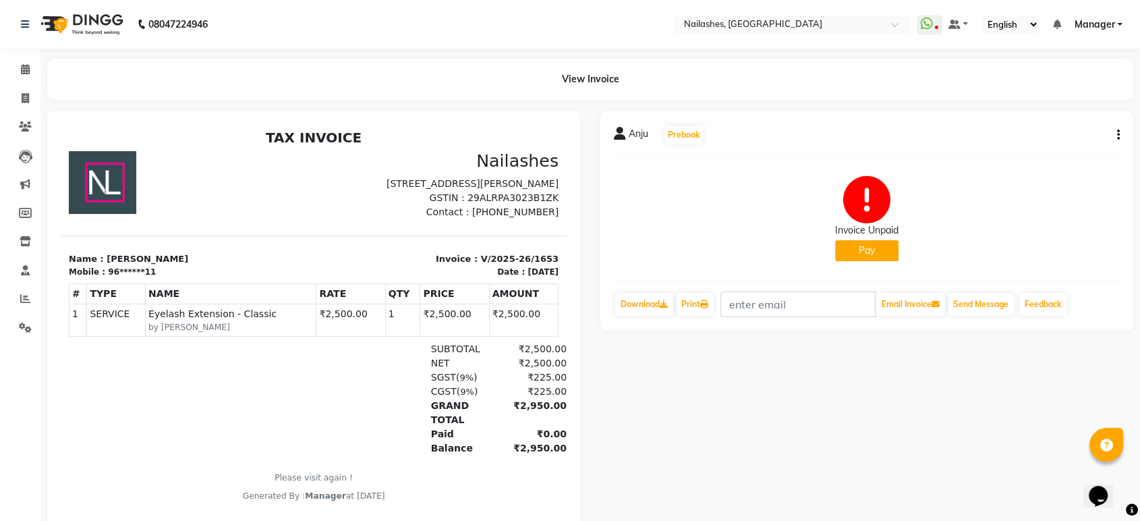
click at [864, 252] on button "Pay" at bounding box center [866, 250] width 63 height 21
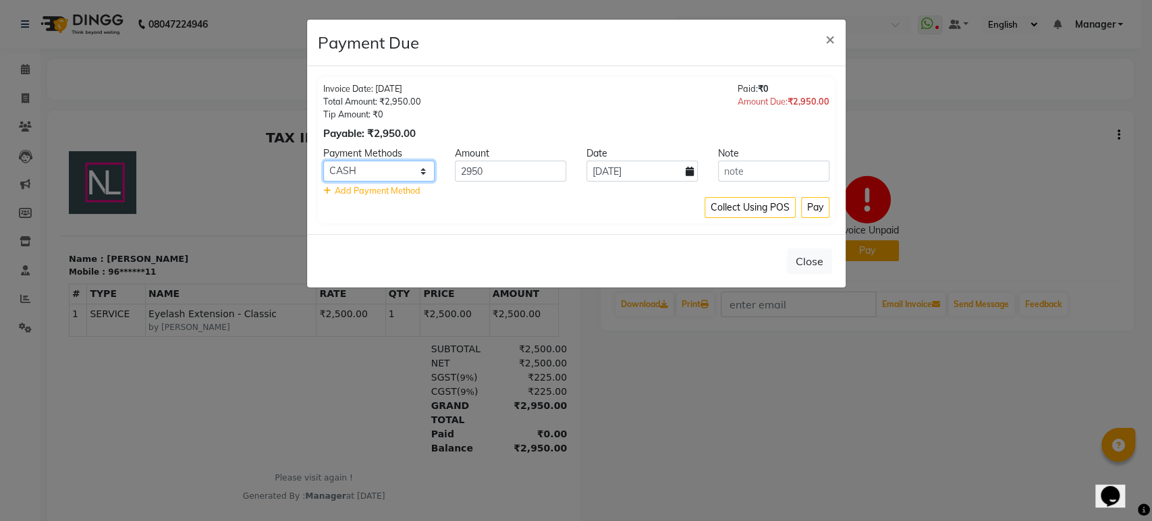
click at [399, 175] on select "Bank ONLINE CASH UPI M CARD GPay LUZO District App" at bounding box center [378, 171] width 111 height 21
select select "3"
click at [323, 161] on select "Bank ONLINE CASH UPI M CARD GPay LUZO District App" at bounding box center [378, 171] width 111 height 21
click at [811, 205] on button "Pay" at bounding box center [815, 207] width 28 height 21
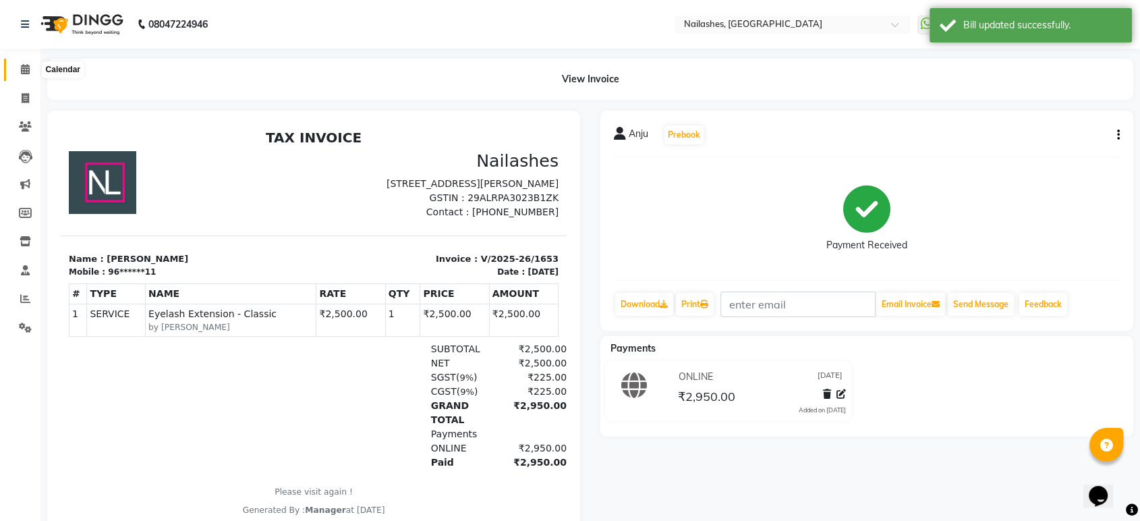
click at [18, 65] on span at bounding box center [25, 70] width 24 height 16
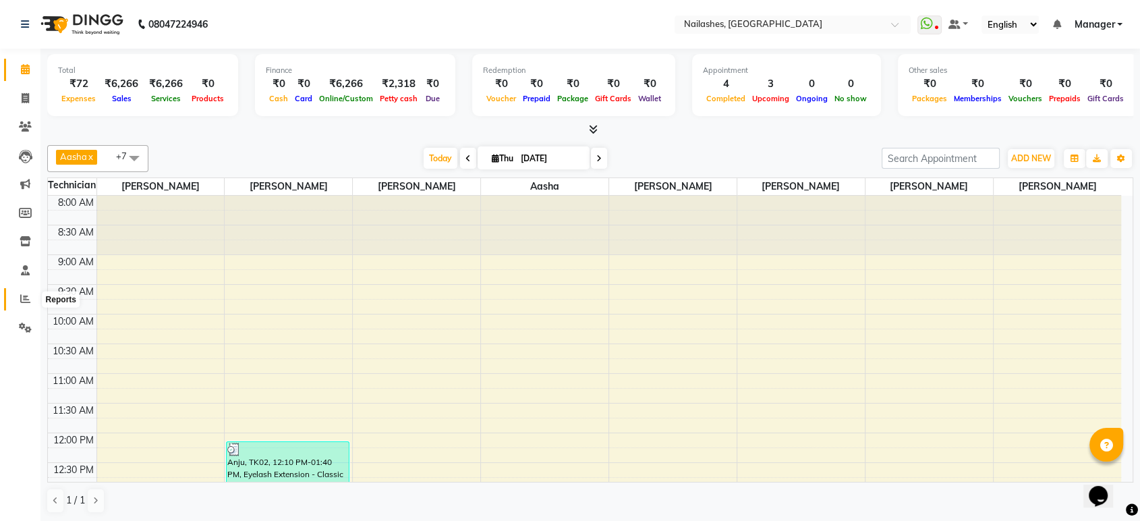
click at [30, 303] on icon at bounding box center [25, 299] width 10 height 10
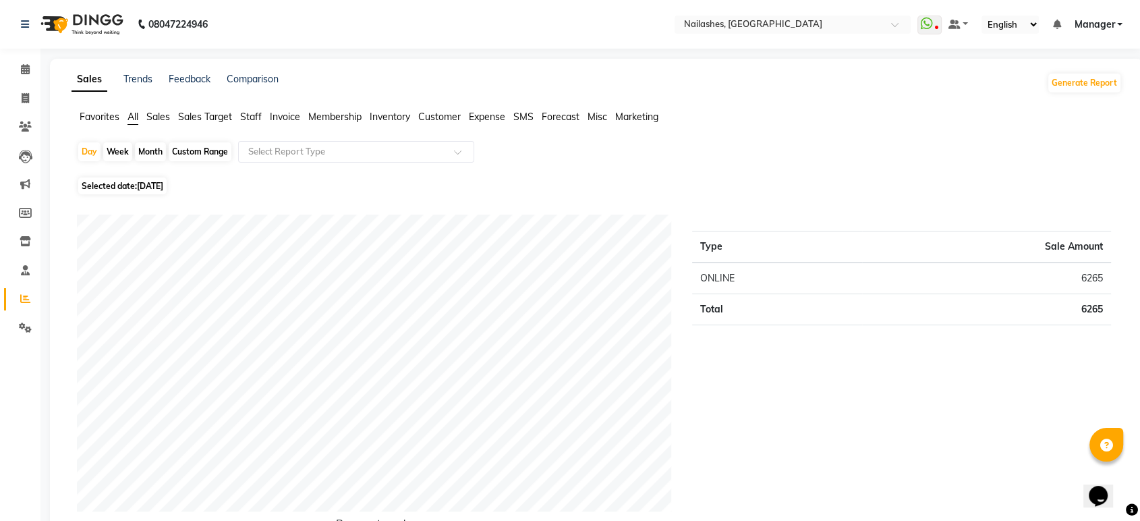
click at [249, 115] on span "Staff" at bounding box center [251, 117] width 22 height 12
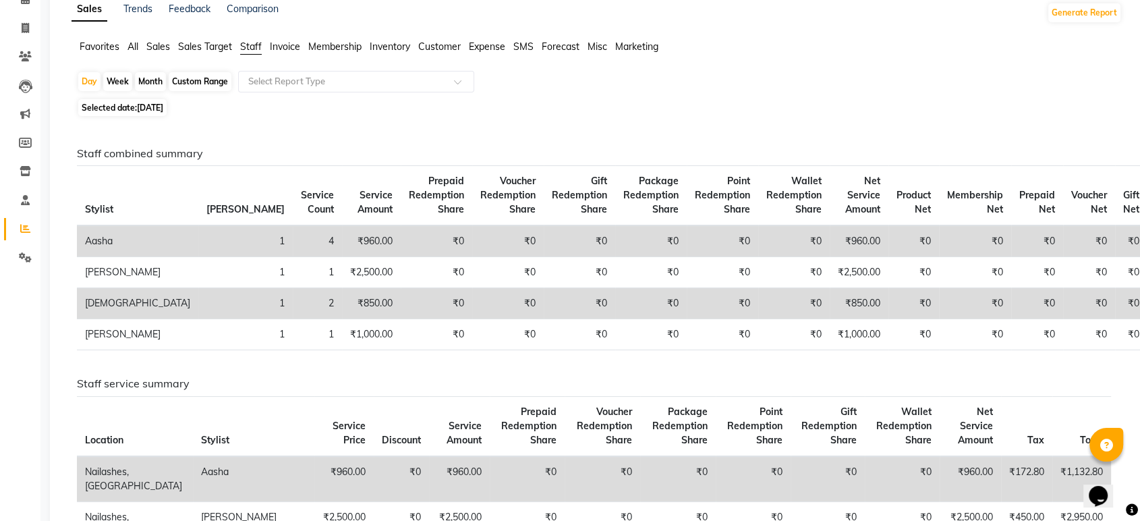
scroll to position [150, 0]
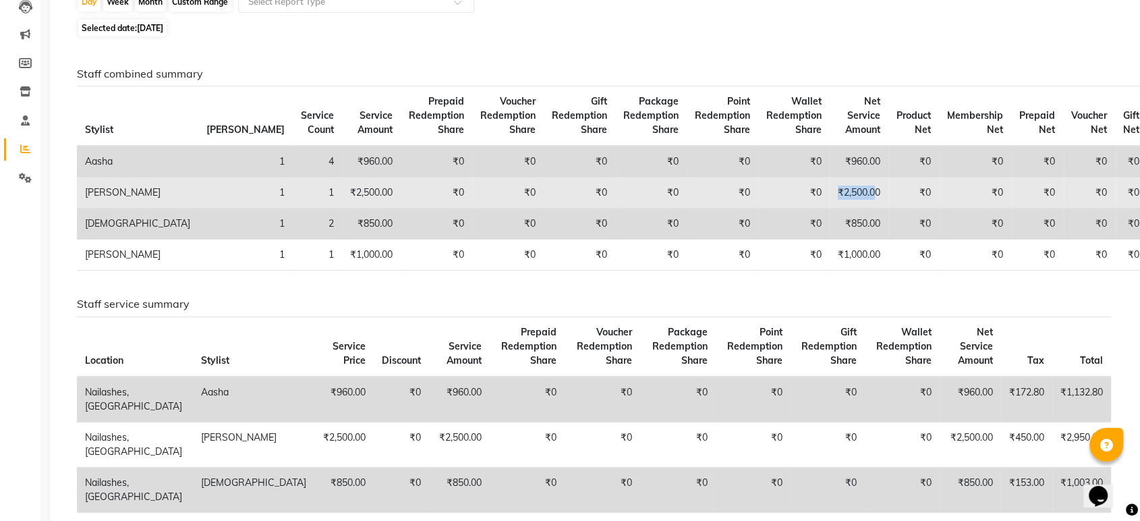
drag, startPoint x: 743, startPoint y: 188, endPoint x: 780, endPoint y: 200, distance: 39.3
click at [830, 200] on td "₹2,500.00" at bounding box center [859, 192] width 59 height 31
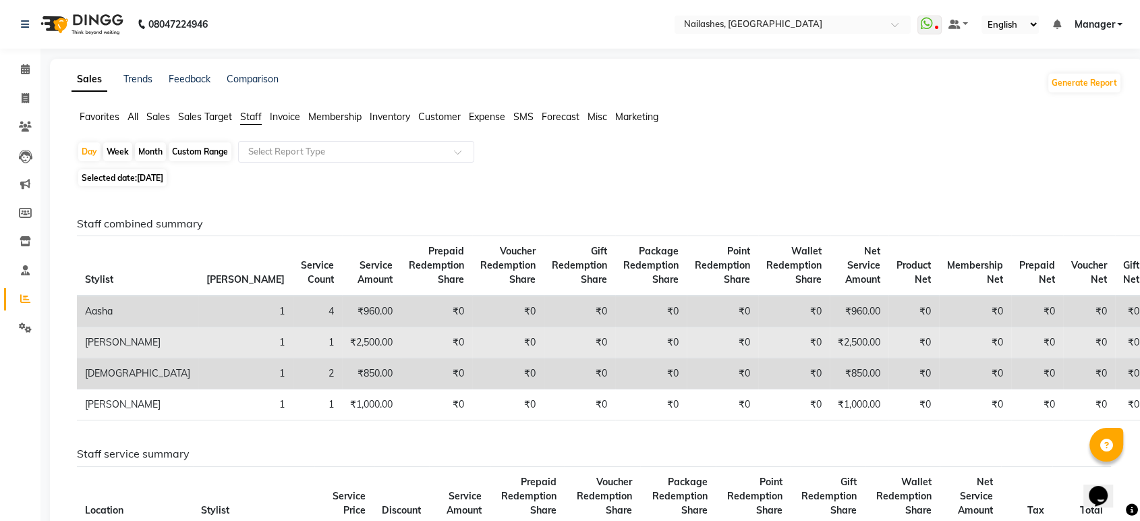
click at [780, 200] on div "Staff combined summary Stylist Bill Count Service Count Service Amount Prepaid …" at bounding box center [594, 508] width 1056 height 636
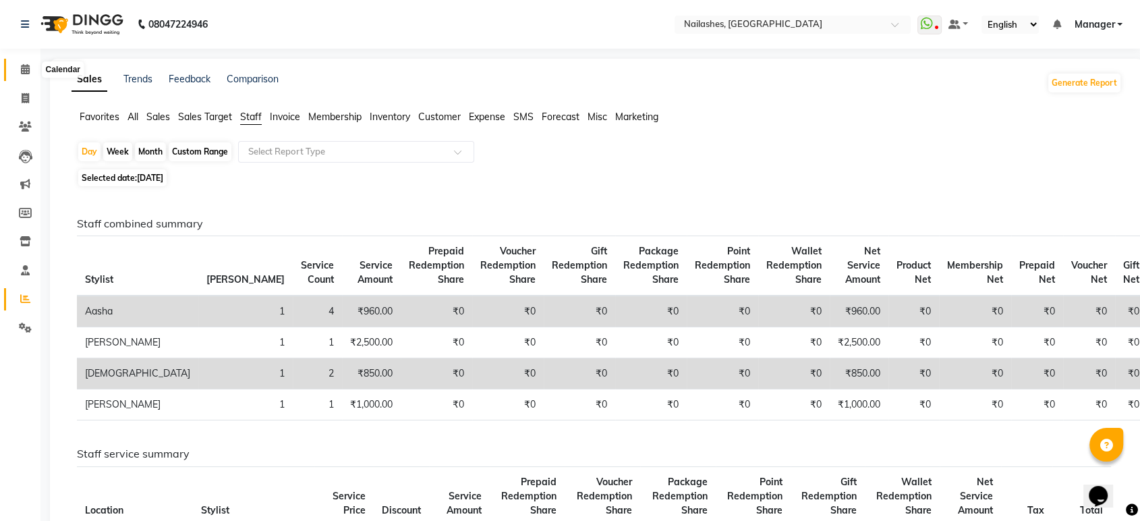
click at [24, 74] on icon at bounding box center [25, 69] width 9 height 10
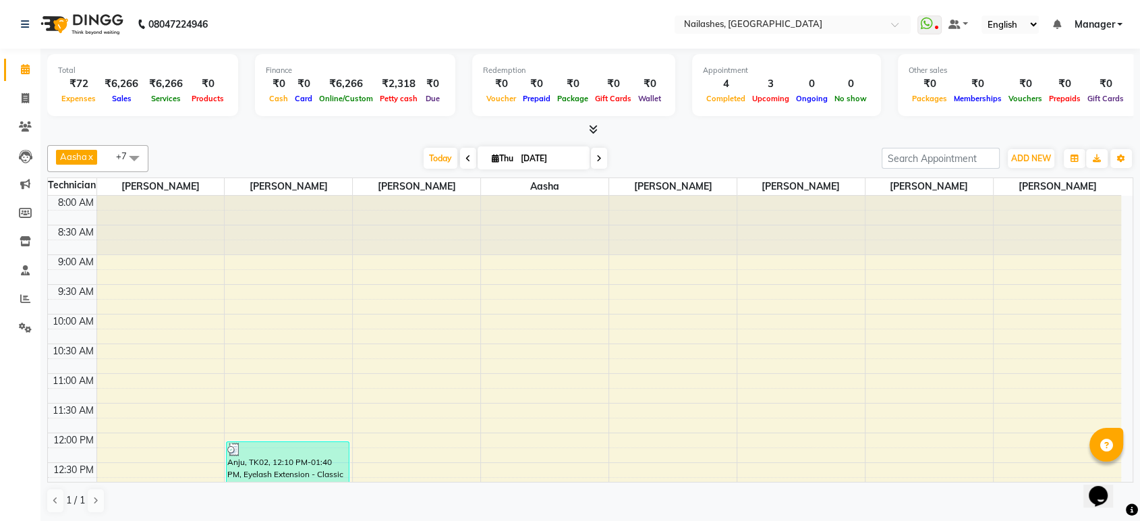
click at [592, 132] on icon at bounding box center [593, 129] width 9 height 10
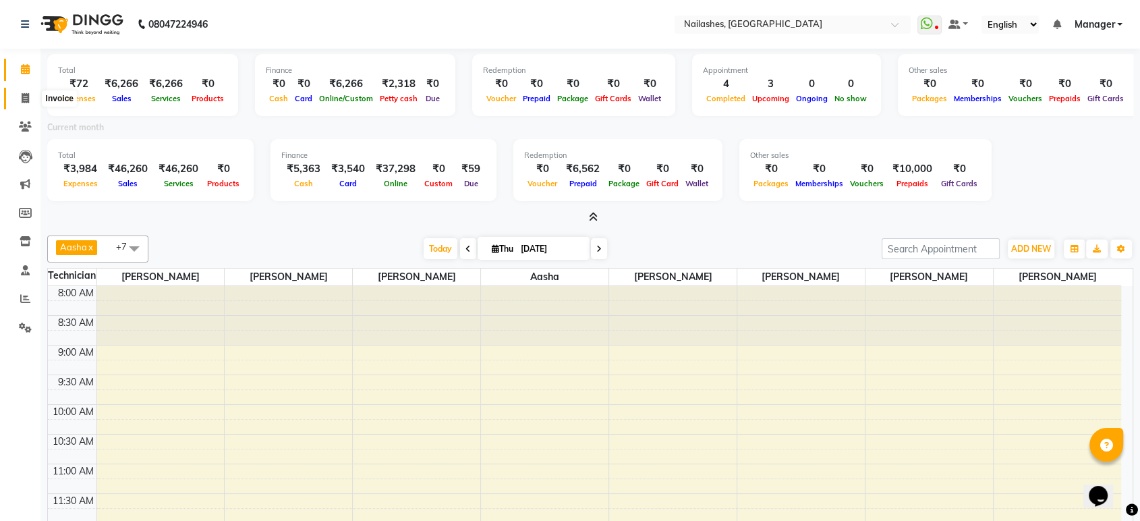
click at [20, 105] on span at bounding box center [25, 99] width 24 height 16
select select "service"
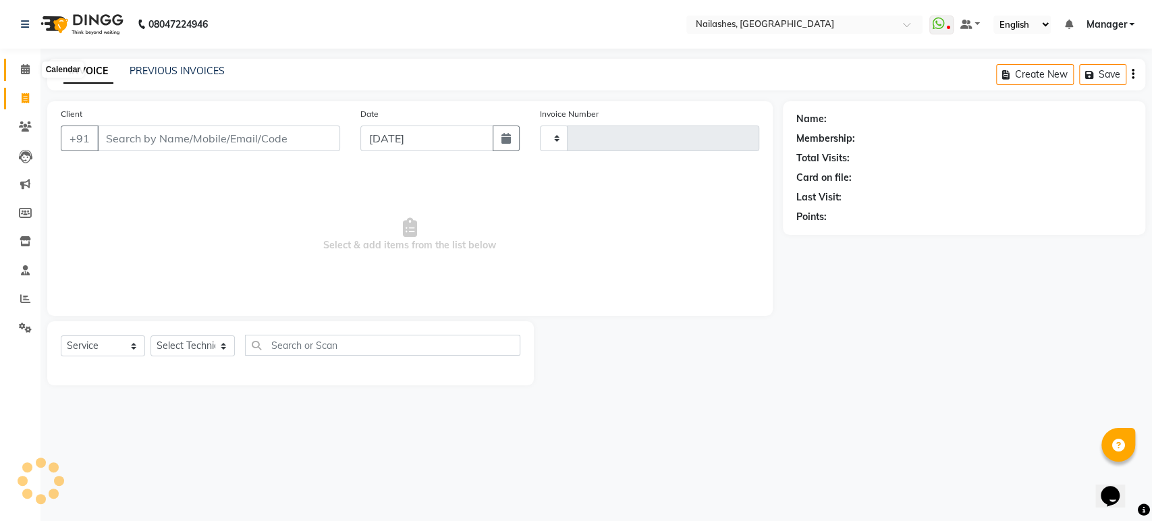
click at [22, 67] on icon at bounding box center [25, 69] width 9 height 10
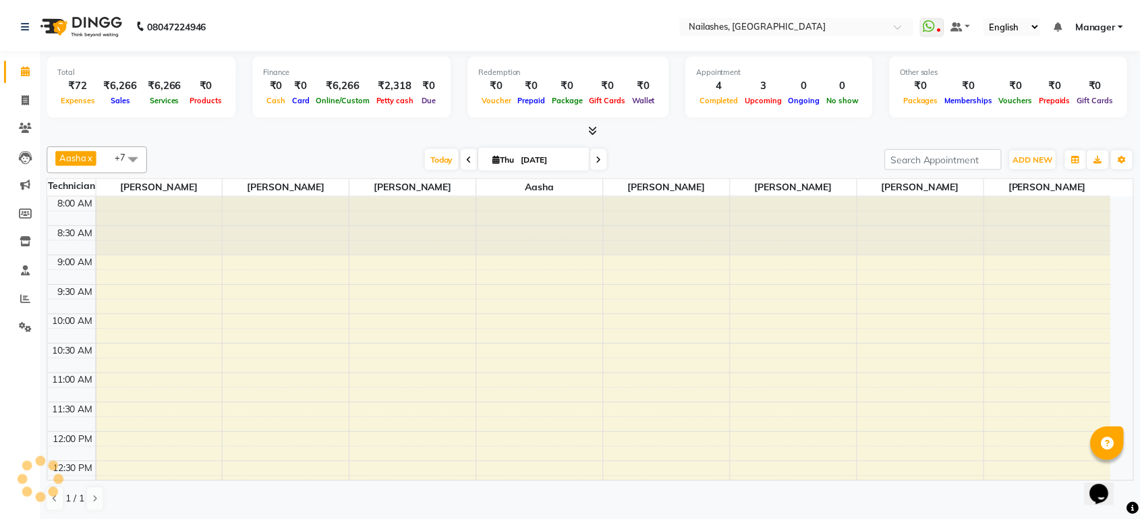
scroll to position [455, 0]
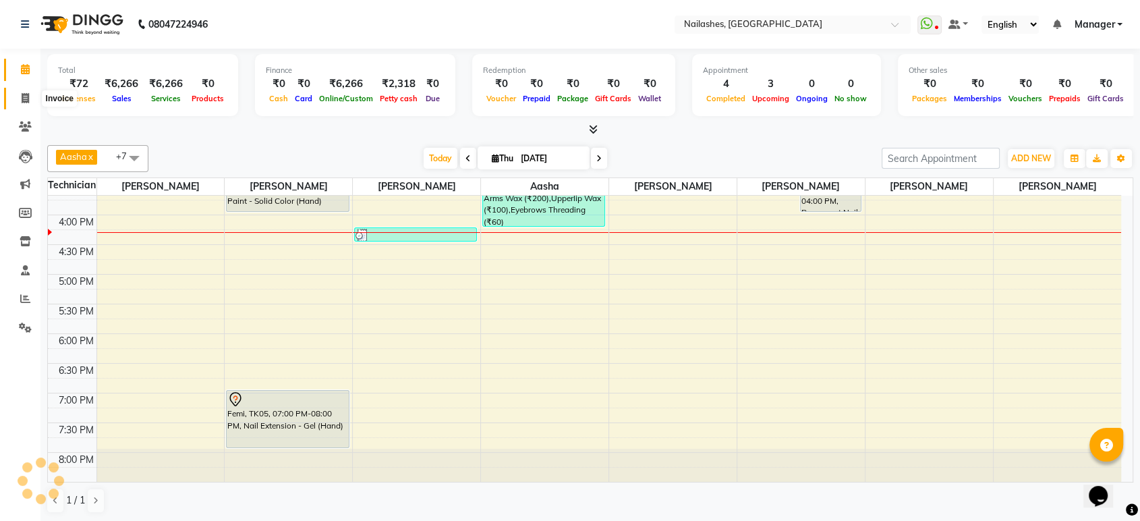
click at [16, 96] on span at bounding box center [25, 99] width 24 height 16
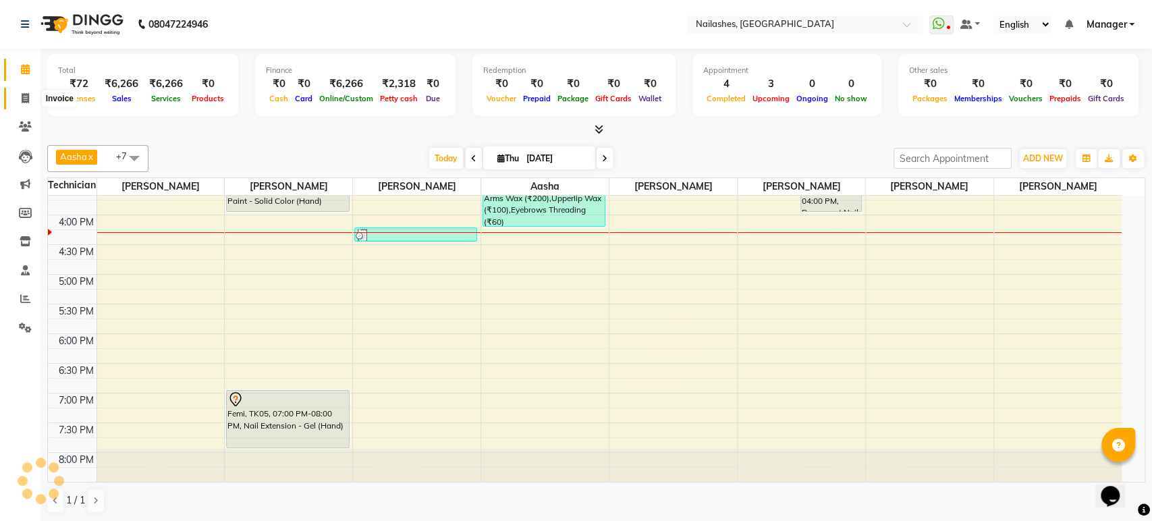
select select "4251"
select select "service"
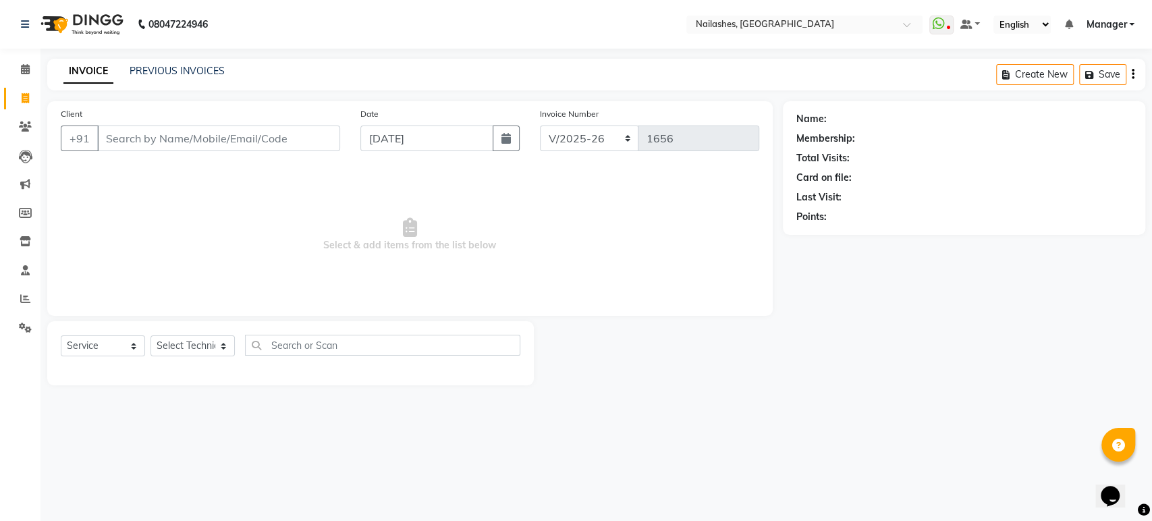
click at [192, 142] on input "Client" at bounding box center [218, 138] width 243 height 26
click at [206, 342] on select "Select Technician Aasha aashu ADESH Asid deepak HANMI HIMANSHU Imran KRISHNA Ma…" at bounding box center [192, 345] width 84 height 21
select select "80924"
click at [150, 335] on select "Select Technician Aasha aashu ADESH Asid deepak HANMI HIMANSHU Imran KRISHNA Ma…" at bounding box center [192, 345] width 84 height 21
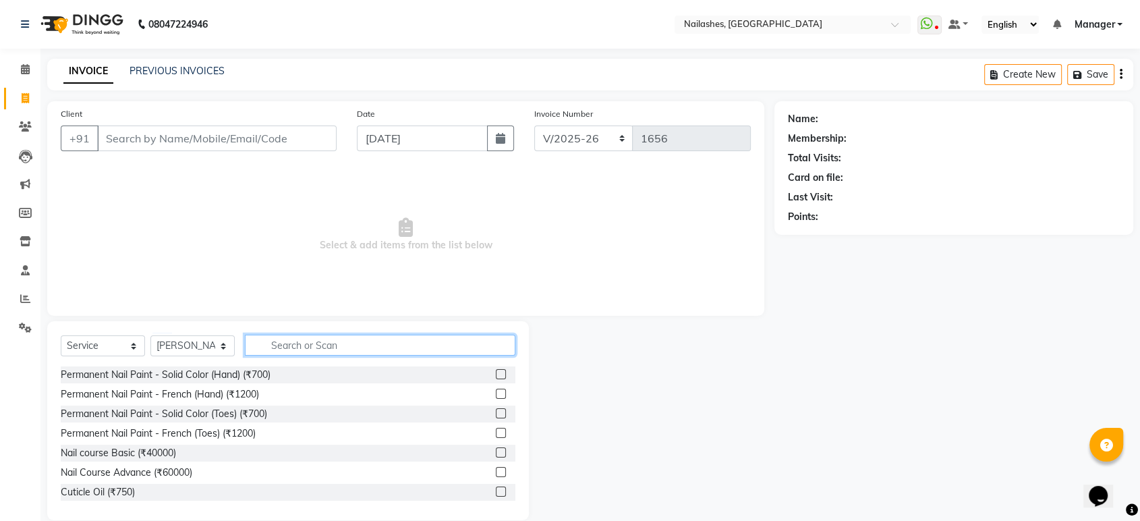
click at [354, 347] on input "text" at bounding box center [380, 345] width 271 height 21
click at [496, 375] on label at bounding box center [501, 374] width 10 height 10
click at [496, 375] on input "checkbox" at bounding box center [500, 374] width 9 height 9
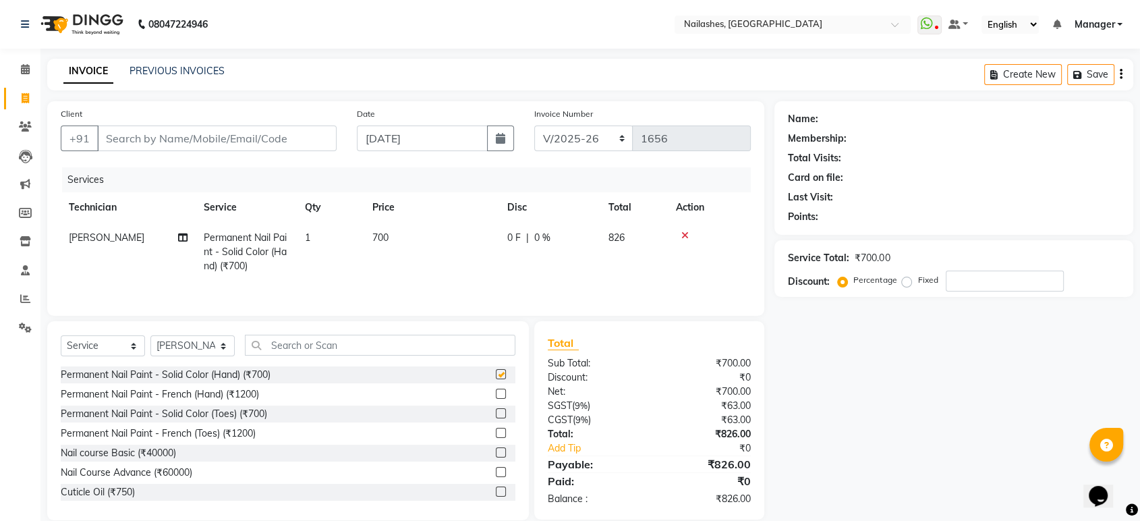
checkbox input "false"
click at [181, 231] on span at bounding box center [182, 238] width 9 height 14
select select "80924"
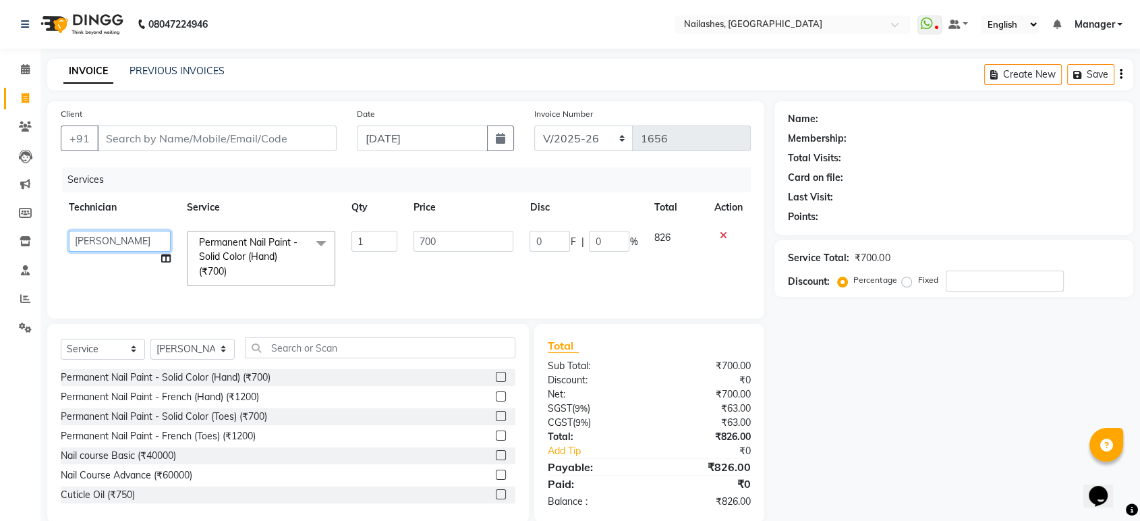
click at [117, 246] on select "Aasha aashu ADESH Asid deepak HANMI HIMANSHU Imran KRISHNA Manager Nayan Sarjap…" at bounding box center [120, 241] width 102 height 21
click at [310, 201] on tr "Technician Service Qty Price Disc Total Action" at bounding box center [406, 207] width 690 height 30
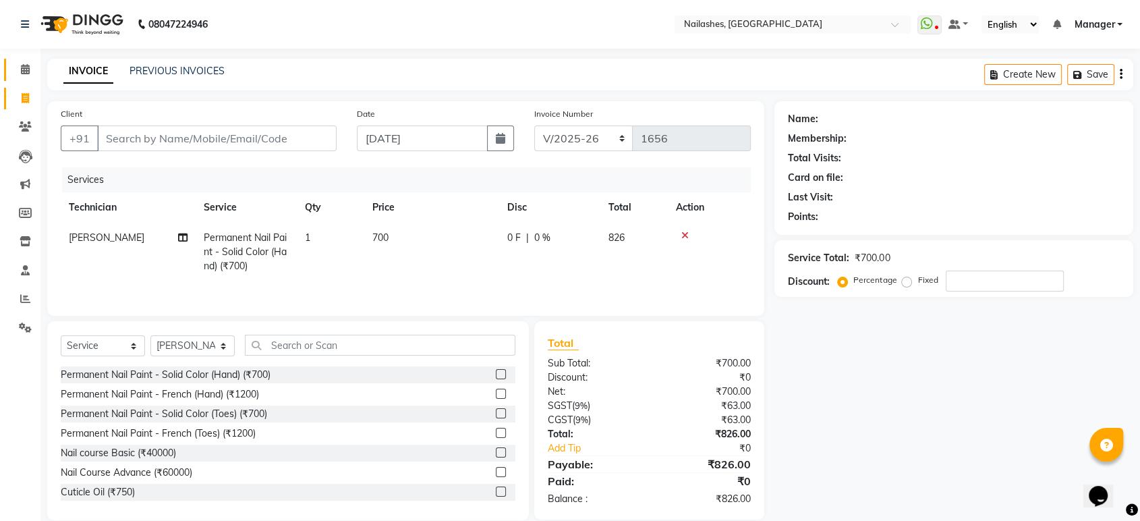
click at [27, 69] on icon at bounding box center [25, 69] width 9 height 10
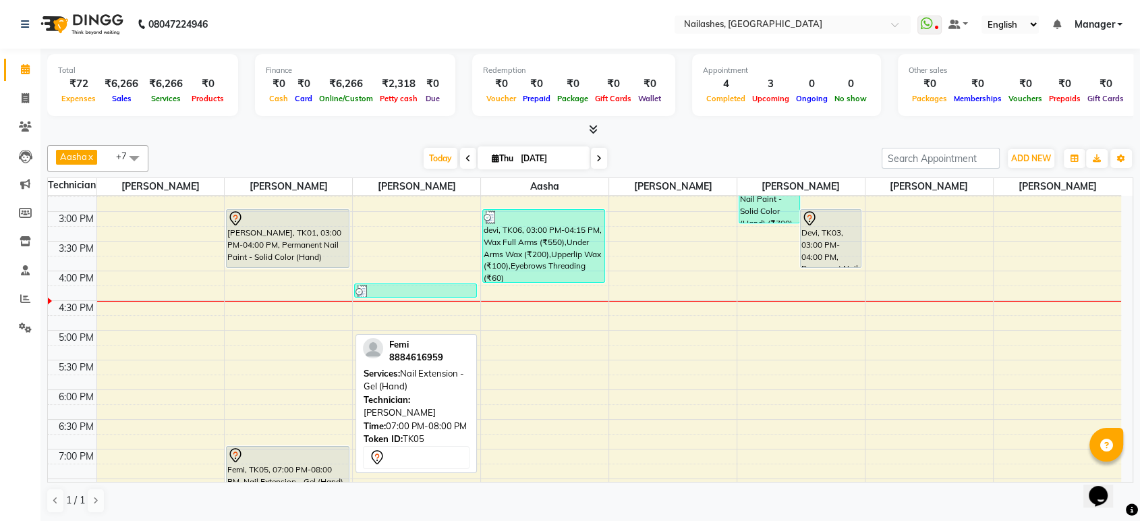
scroll to position [331, 0]
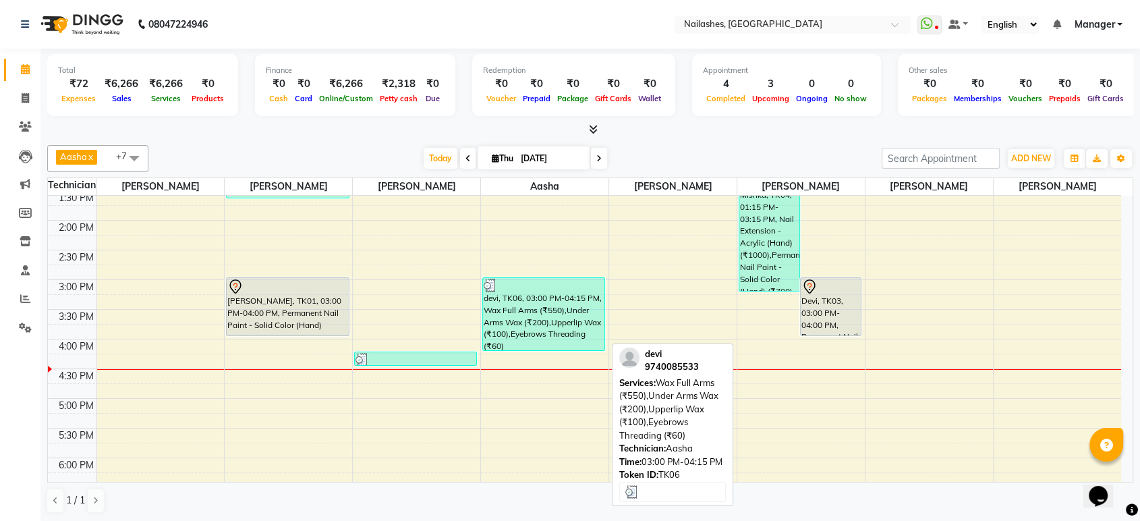
click at [572, 342] on div "devi, TK06, 03:00 PM-04:15 PM, Wax Full Arms (₹550),Under Arms Wax (₹200),Upper…" at bounding box center [543, 314] width 121 height 72
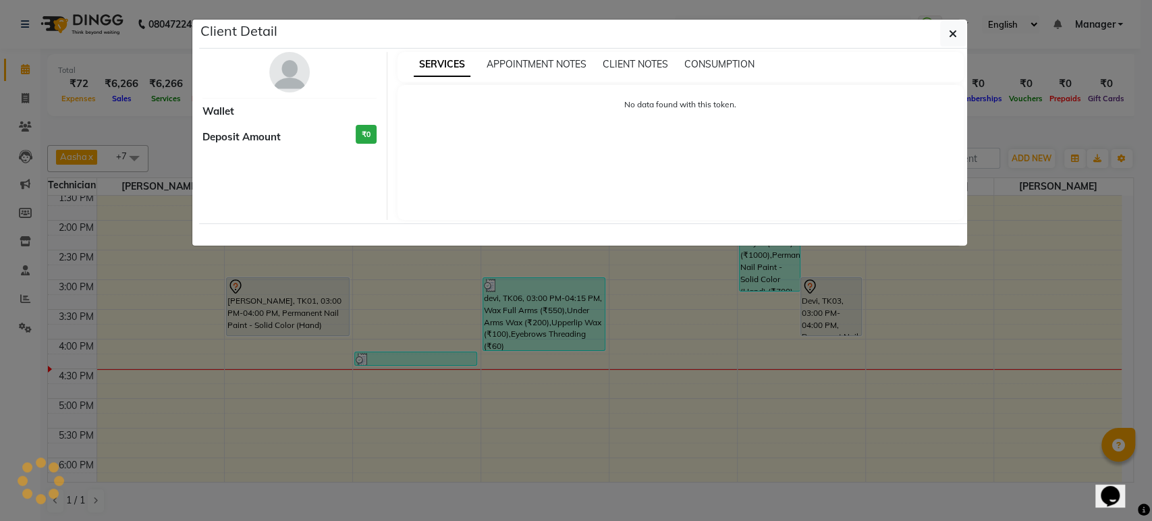
select select "3"
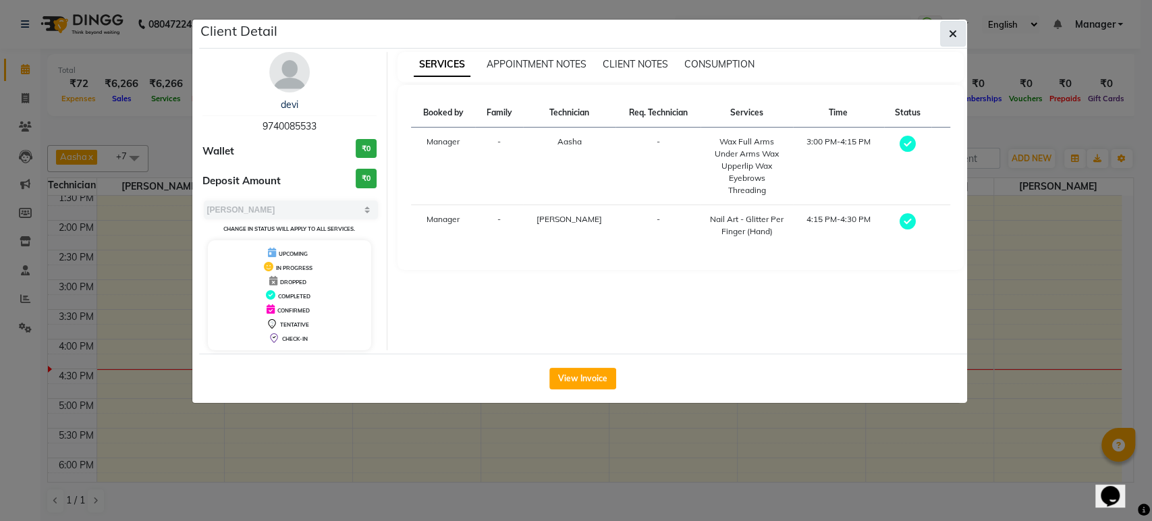
click at [952, 31] on icon "button" at bounding box center [953, 33] width 8 height 11
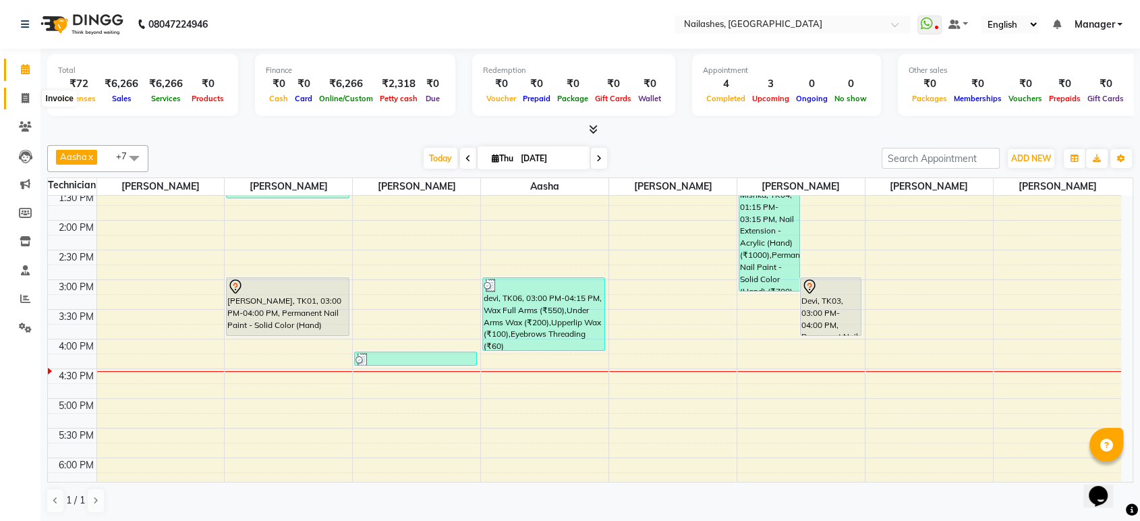
click at [18, 102] on span at bounding box center [25, 99] width 24 height 16
select select "service"
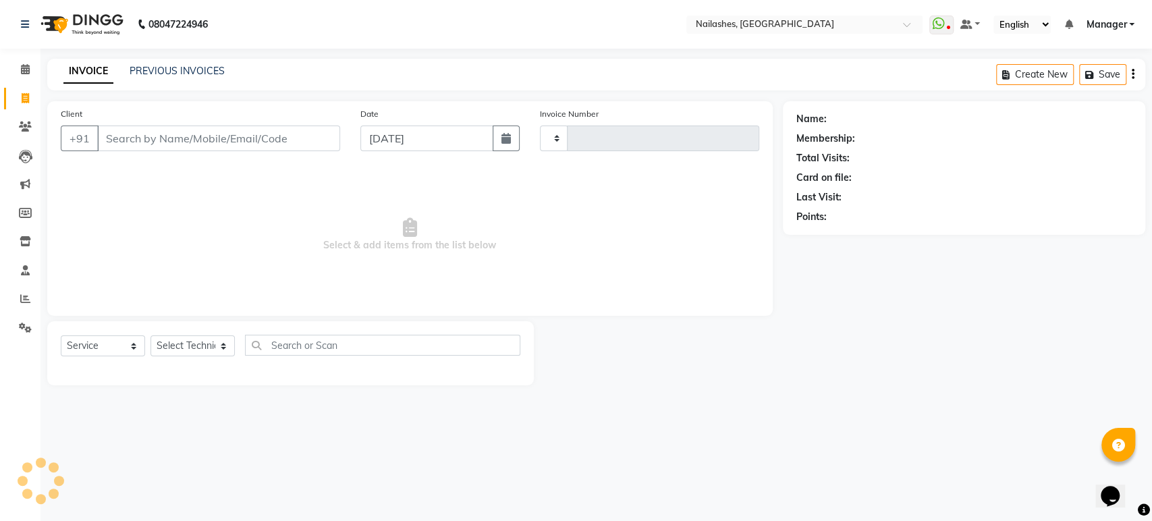
type input "1656"
select select "4251"
drag, startPoint x: 244, startPoint y: 129, endPoint x: 290, endPoint y: 115, distance: 48.5
click at [290, 115] on div "Client +91 779982220 Add Client" at bounding box center [201, 134] width 300 height 55
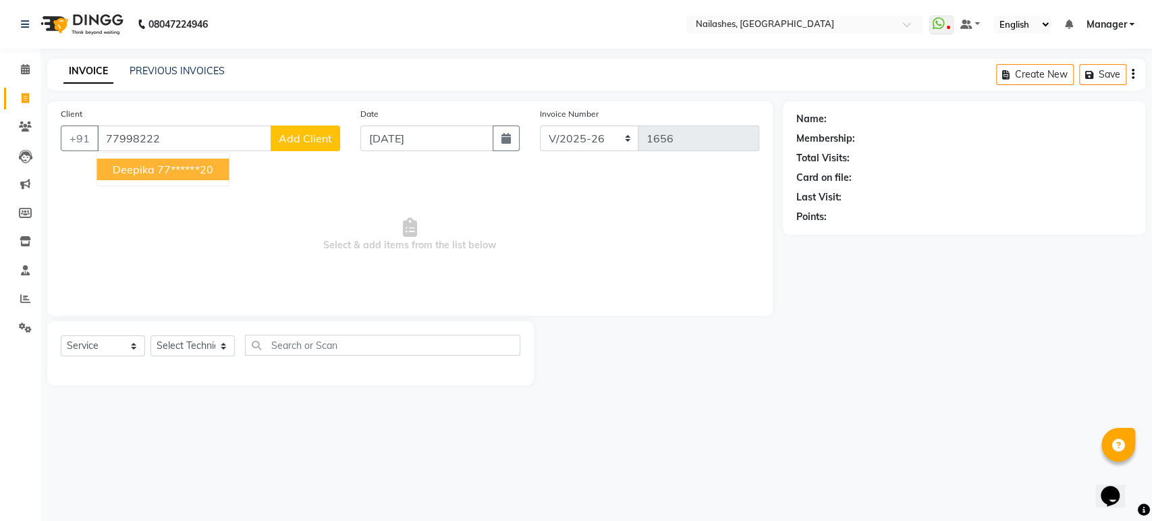
click at [153, 167] on span "Deepika" at bounding box center [134, 169] width 42 height 13
type input "77******20"
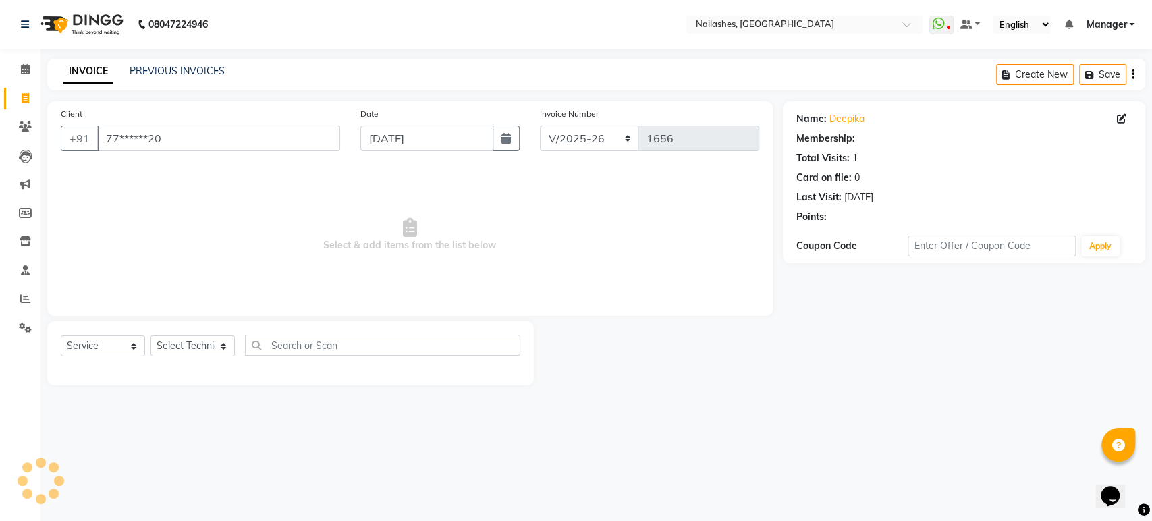
select select "1: Object"
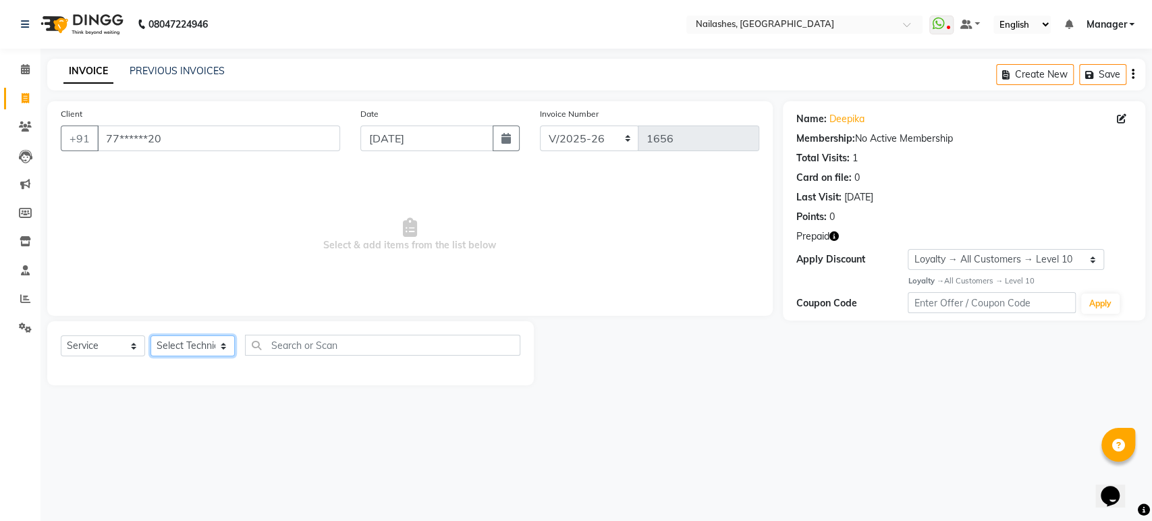
click at [193, 347] on select "Select Technician Aasha aashu ADESH Asid deepak HANMI HIMANSHU Imran KRISHNA Ma…" at bounding box center [192, 345] width 84 height 21
select select "80924"
click at [150, 335] on select "Select Technician Aasha aashu ADESH Asid deepak HANMI HIMANSHU Imran KRISHNA Ma…" at bounding box center [192, 345] width 84 height 21
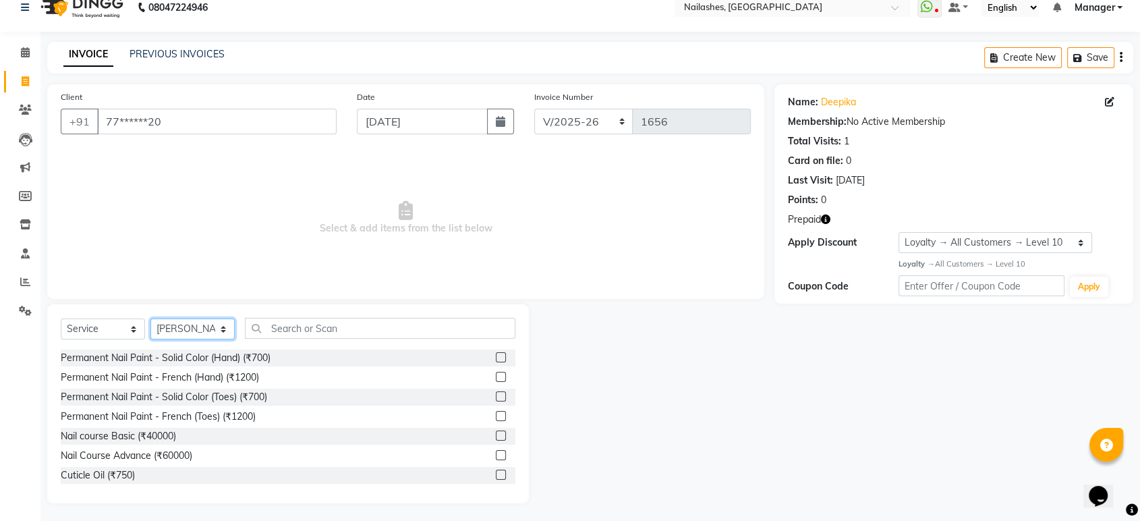
scroll to position [19, 0]
click at [496, 355] on label at bounding box center [501, 355] width 10 height 10
click at [496, 355] on input "checkbox" at bounding box center [500, 356] width 9 height 9
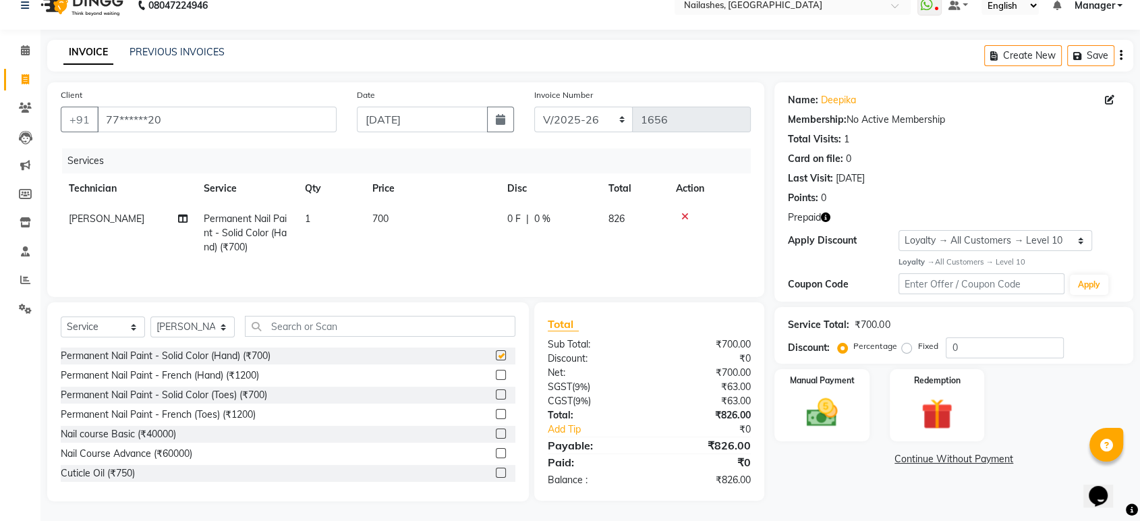
checkbox input "false"
click at [827, 214] on icon "button" at bounding box center [825, 217] width 9 height 9
click at [945, 399] on img at bounding box center [937, 413] width 53 height 40
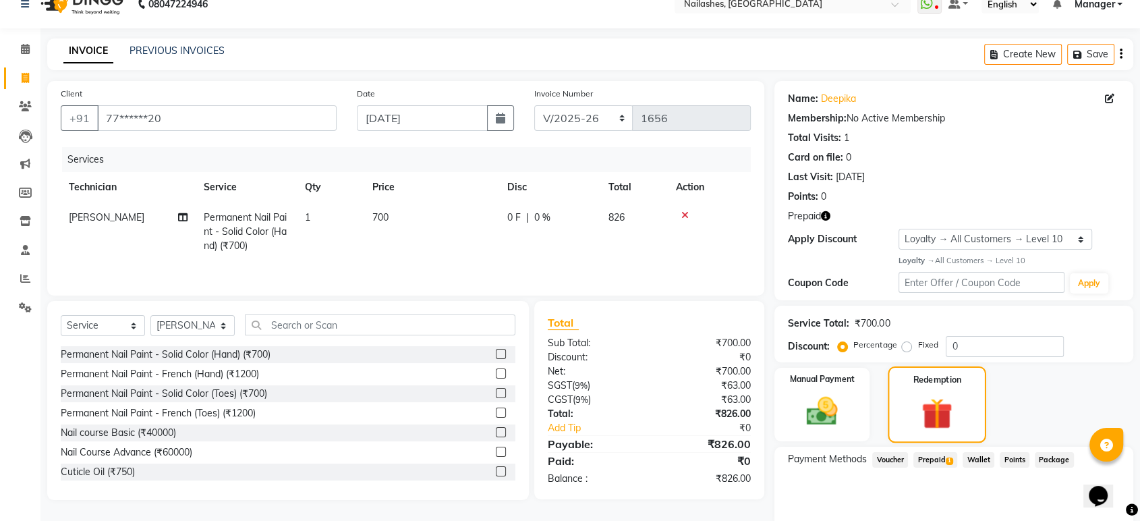
scroll to position [74, 0]
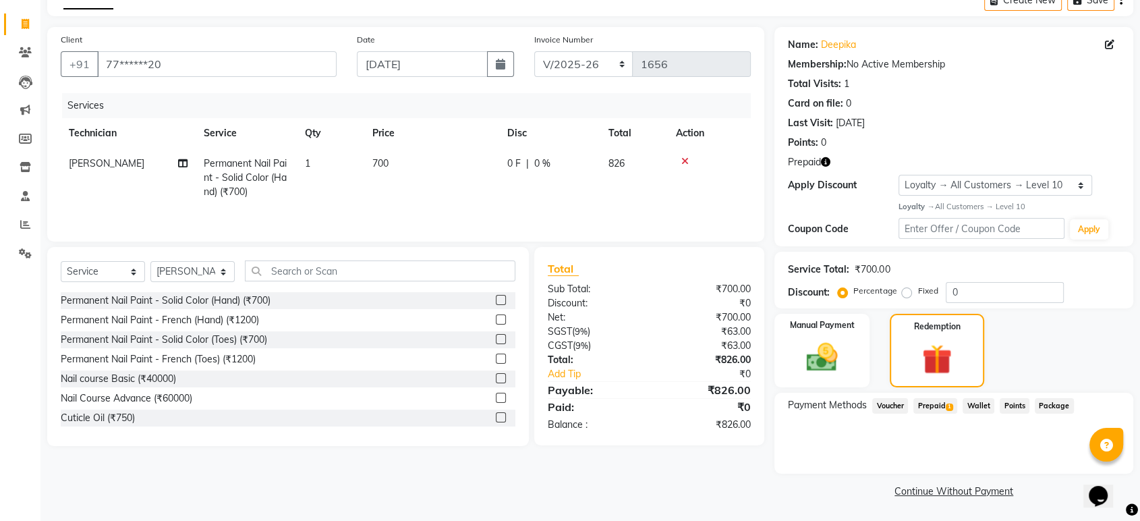
click at [940, 403] on span "Prepaid 1" at bounding box center [936, 406] width 44 height 16
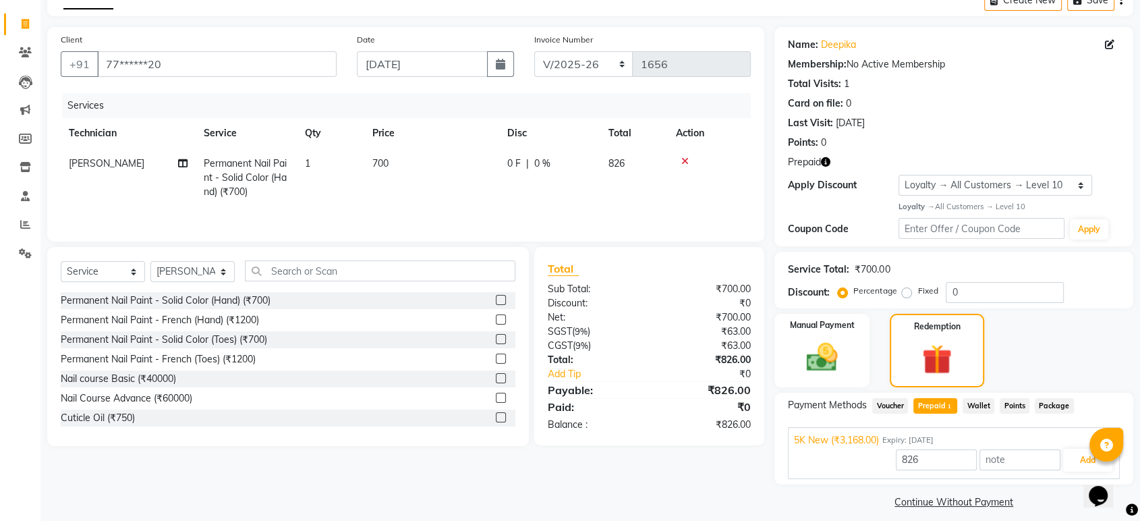
scroll to position [85, 0]
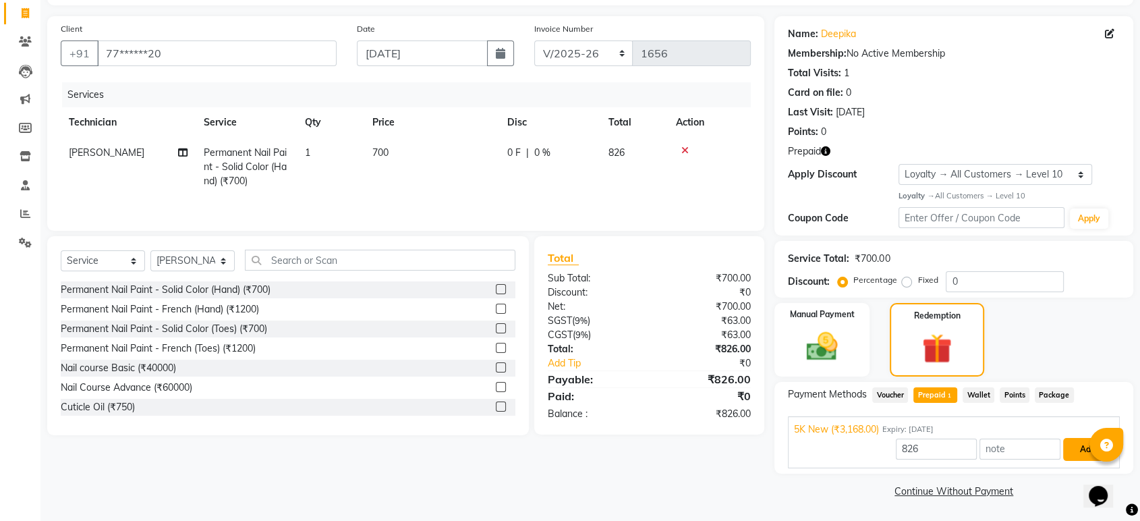
click at [1080, 453] on button "Add" at bounding box center [1087, 449] width 49 height 23
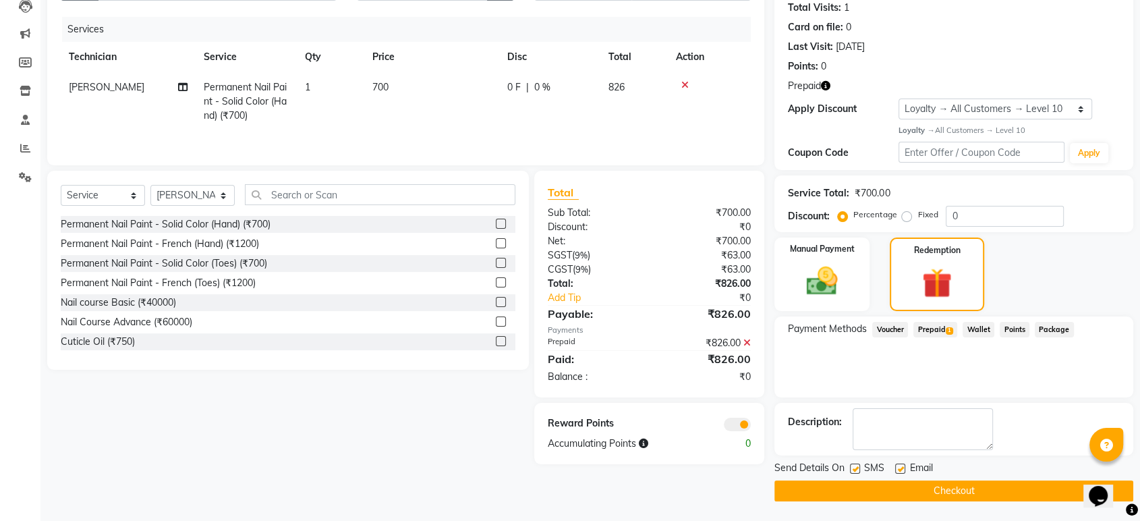
scroll to position [76, 0]
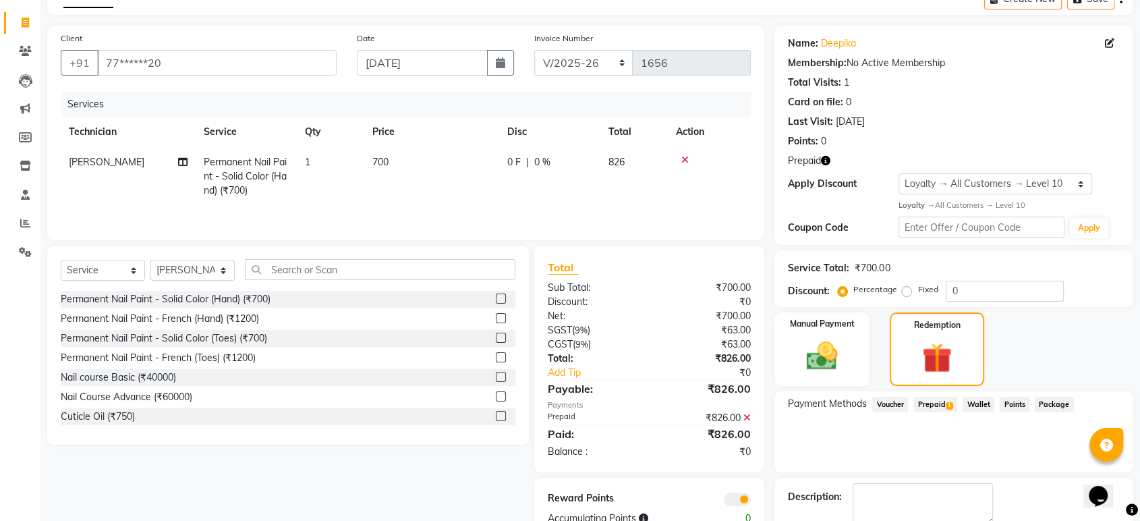
click at [822, 154] on button "button" at bounding box center [825, 161] width 9 height 14
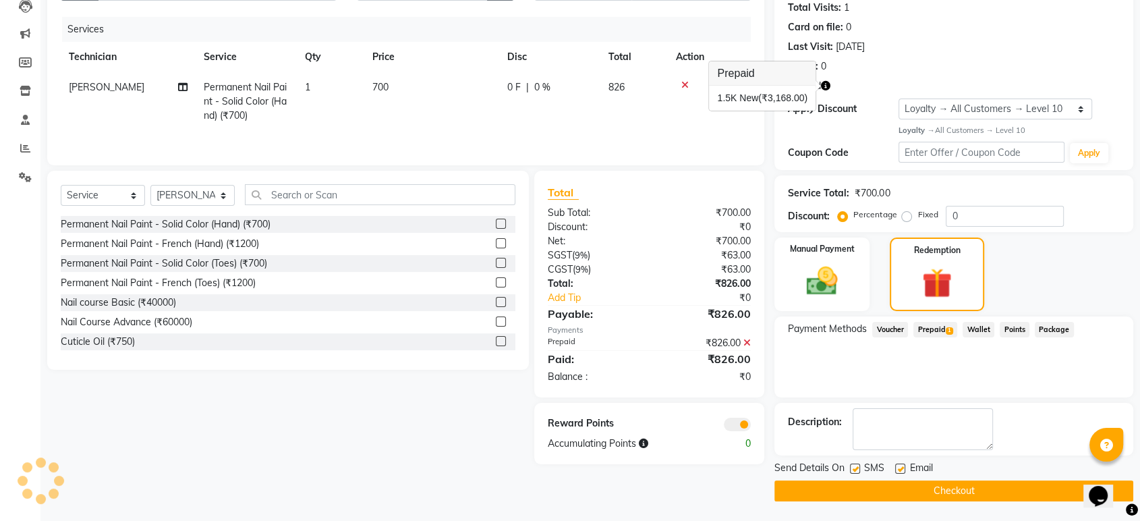
click at [970, 483] on button "Checkout" at bounding box center [954, 490] width 359 height 21
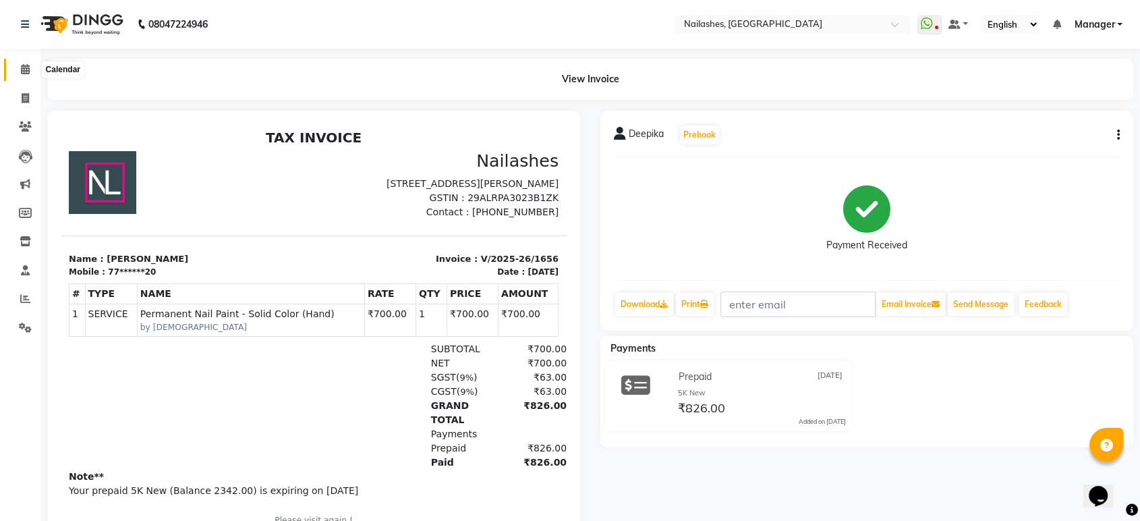
click at [22, 74] on icon at bounding box center [25, 69] width 9 height 10
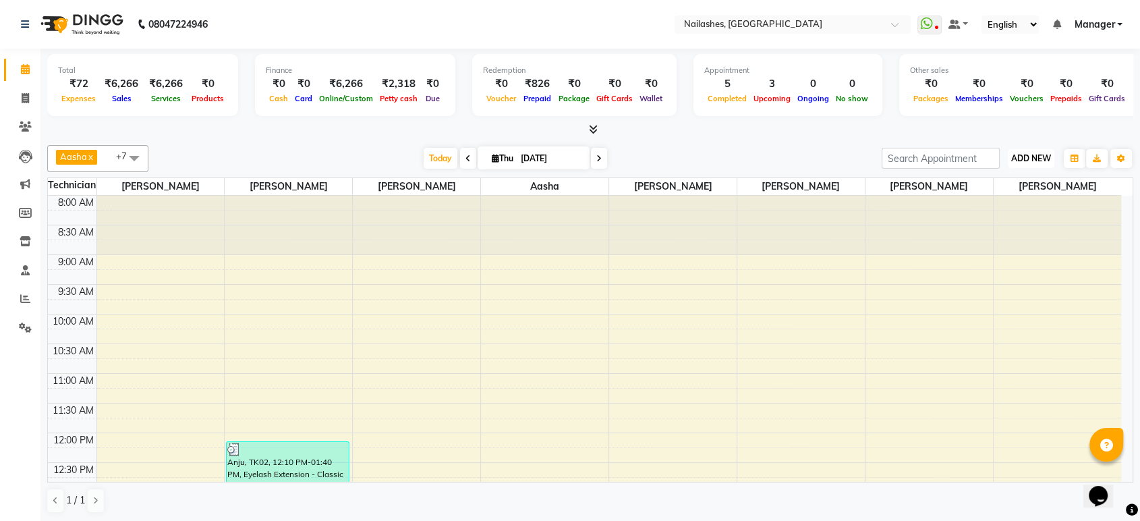
click at [1032, 159] on span "ADD NEW" at bounding box center [1031, 158] width 40 height 10
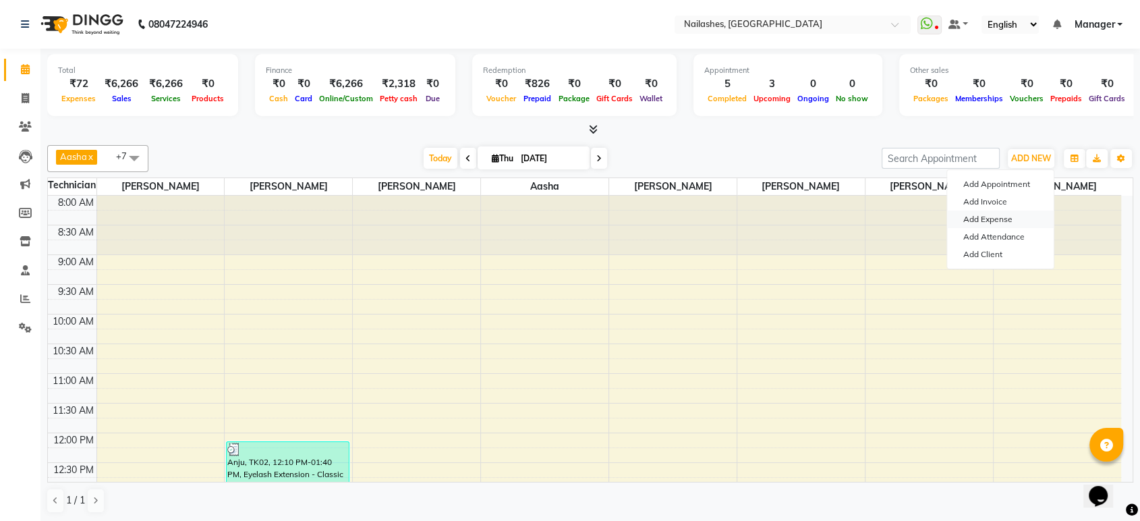
click at [982, 221] on link "Add Expense" at bounding box center [1000, 220] width 107 height 18
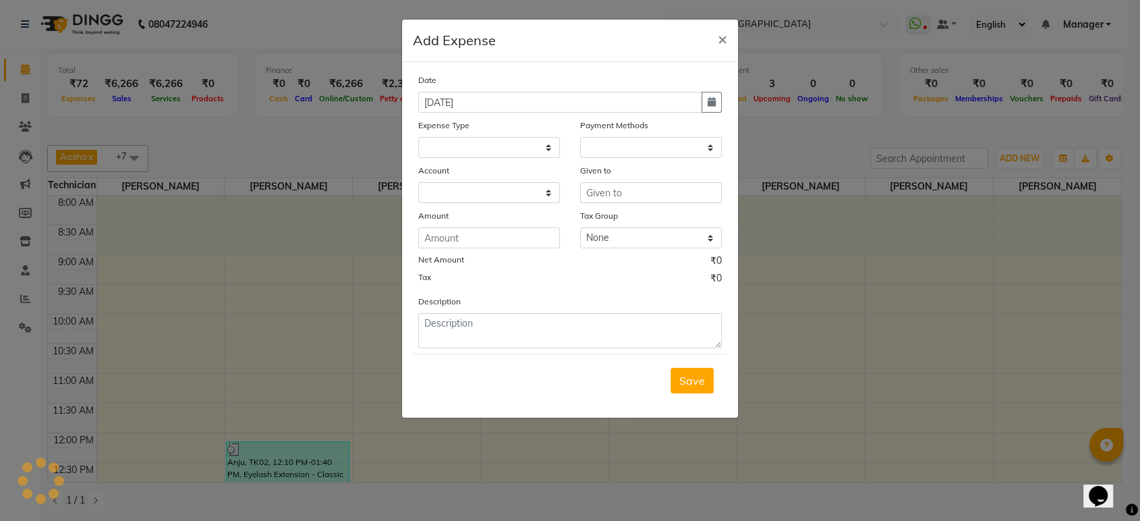
select select
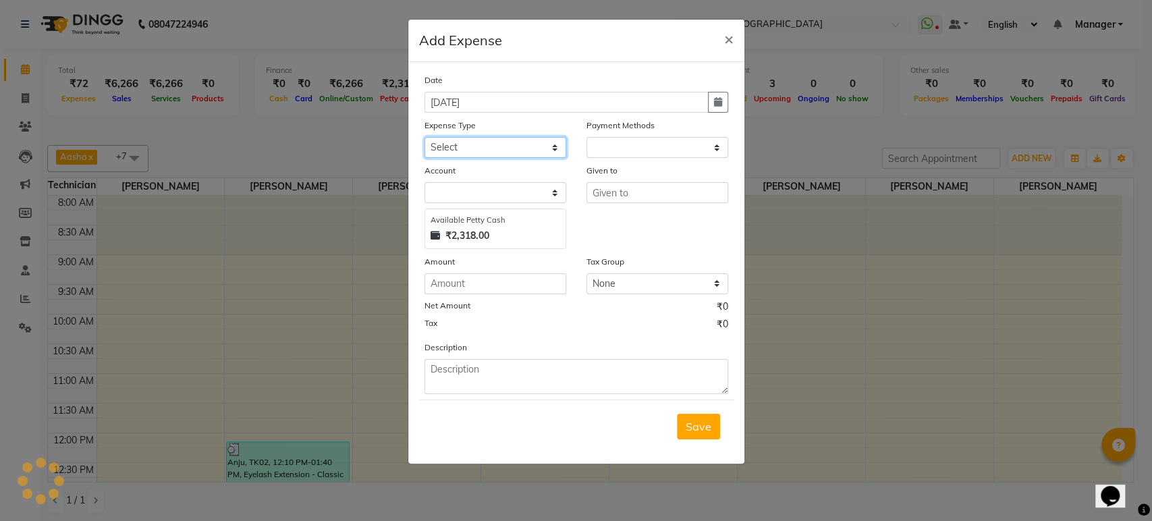
click at [546, 147] on select "Select acetone Advance Salary bank deposite BBMP Beauty products Bed charges BI…" at bounding box center [495, 147] width 142 height 21
select select "1"
select select "3062"
select select "3130"
click at [424, 137] on select "Select acetone Advance Salary bank deposite BBMP Beauty products Bed charges BI…" at bounding box center [495, 147] width 142 height 21
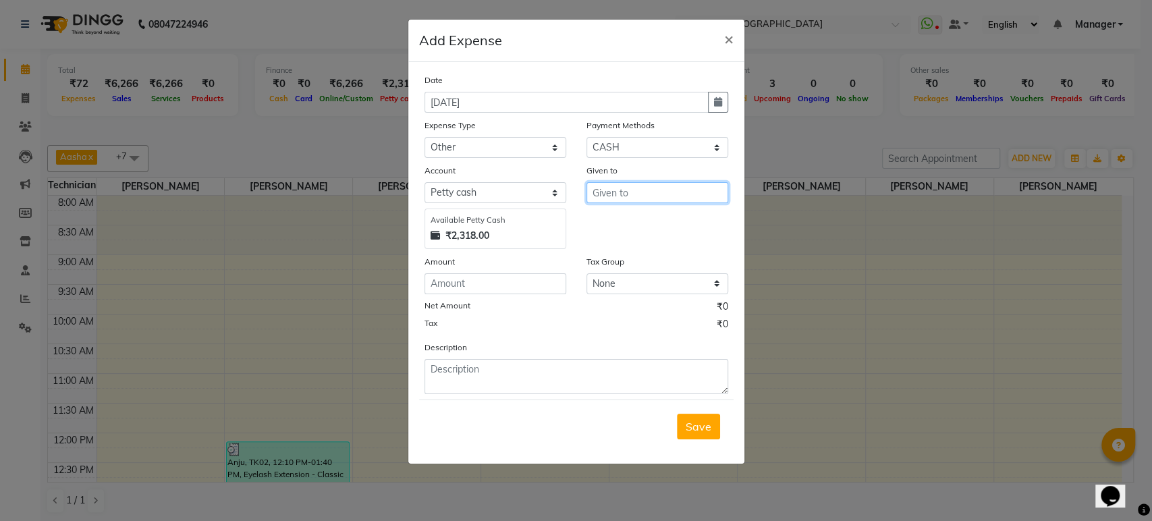
click at [618, 188] on input "text" at bounding box center [657, 192] width 142 height 21
type input "h"
type input "HOUSE KEEPING"
click at [460, 285] on input "number" at bounding box center [495, 283] width 142 height 21
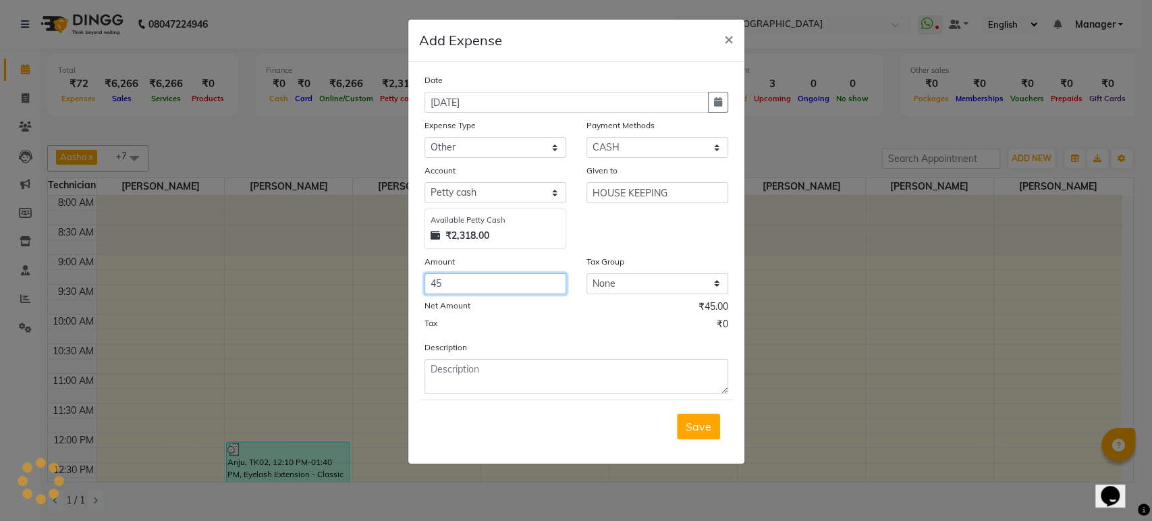
type input "45"
click at [486, 393] on form "Date 04-09-2025 Expense Type Select acetone Advance Salary bank deposite BBMP B…" at bounding box center [576, 263] width 314 height 380
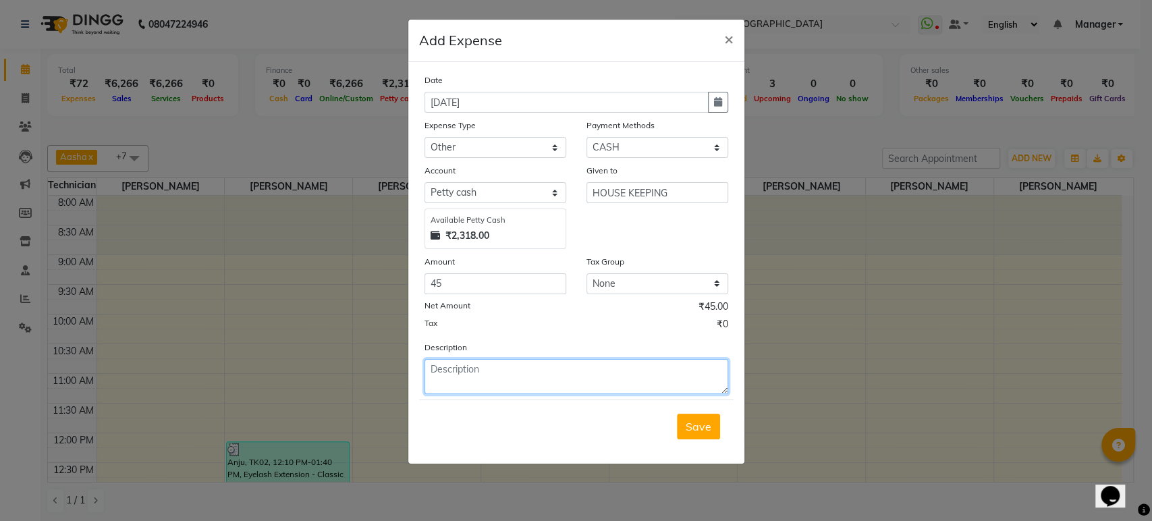
click at [474, 375] on textarea at bounding box center [576, 376] width 304 height 35
type textarea "g"
type textarea "Given to tea powder"
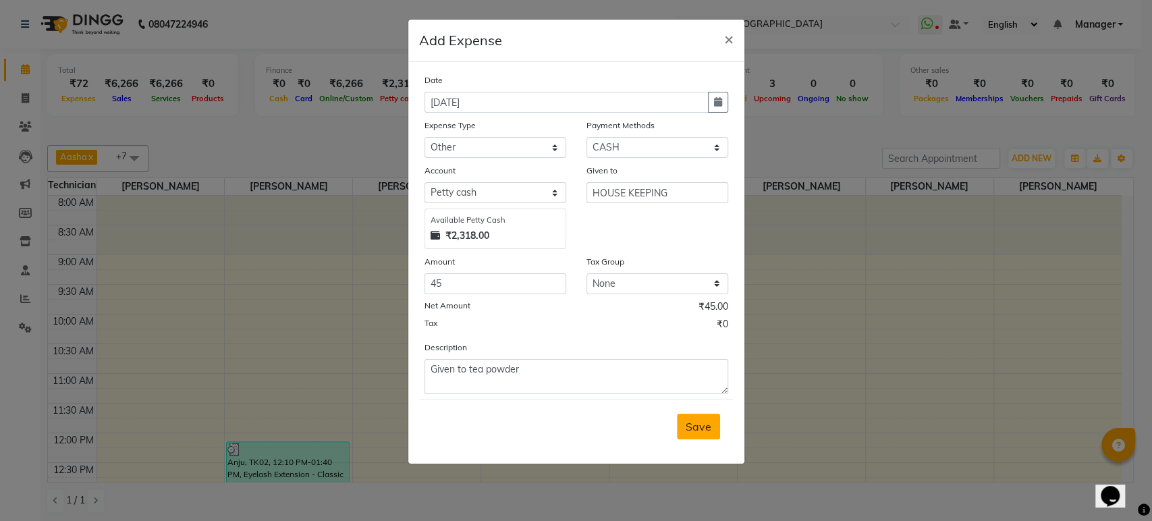
click at [700, 424] on span "Save" at bounding box center [699, 426] width 26 height 13
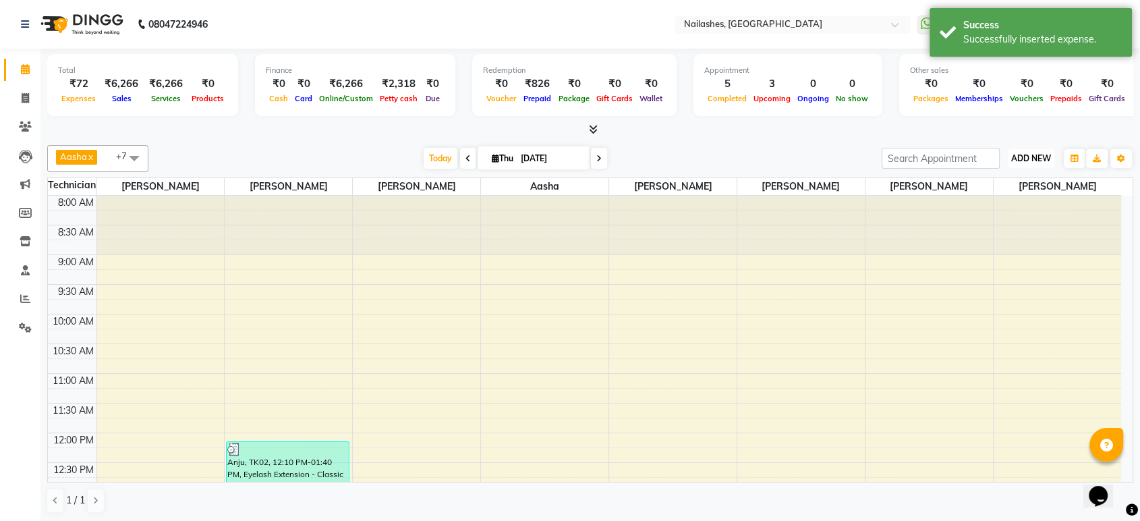
click at [1026, 161] on span "ADD NEW" at bounding box center [1031, 158] width 40 height 10
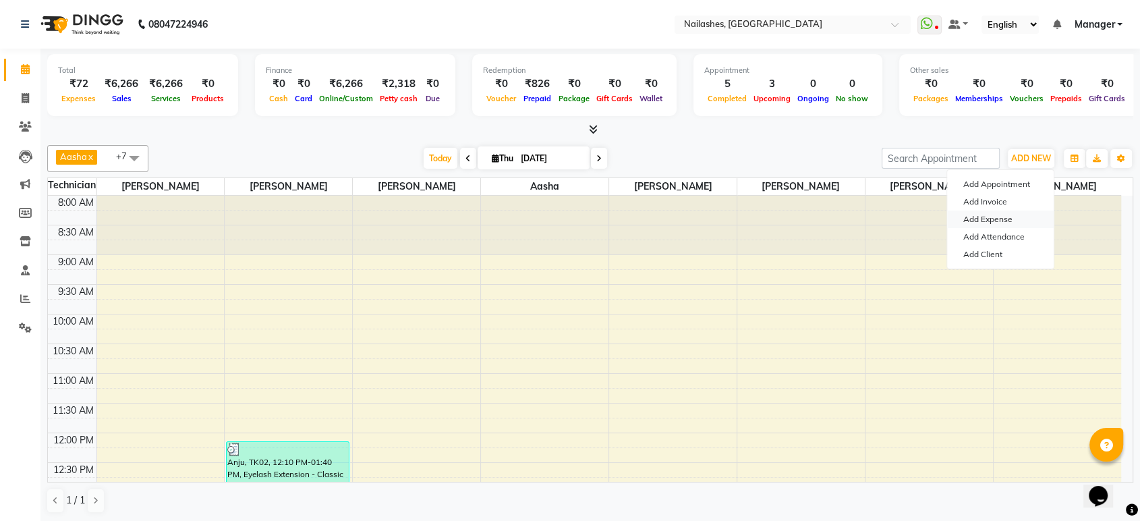
click at [985, 220] on link "Add Expense" at bounding box center [1000, 220] width 107 height 18
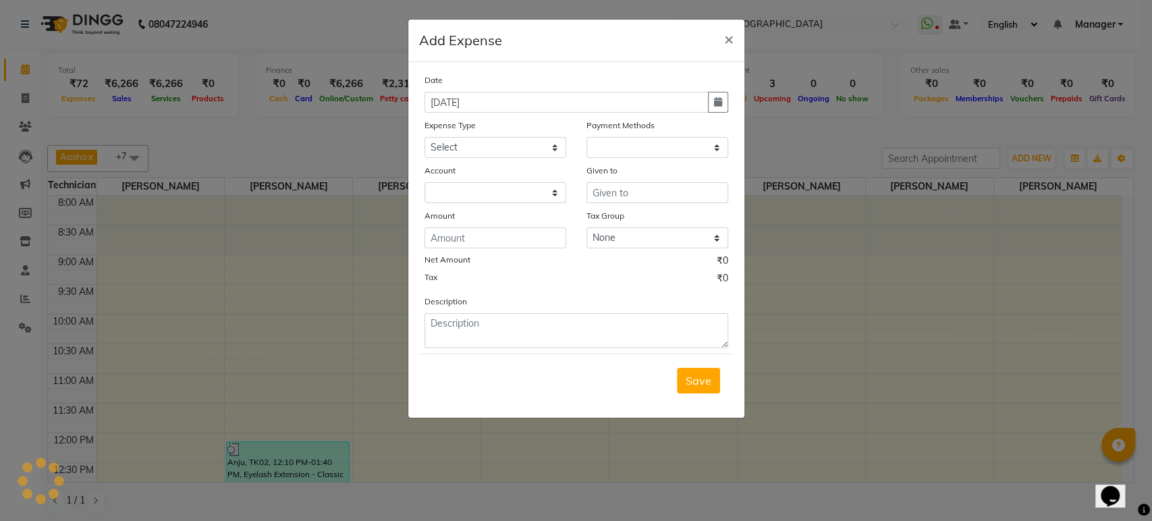
select select "1"
select select "3062"
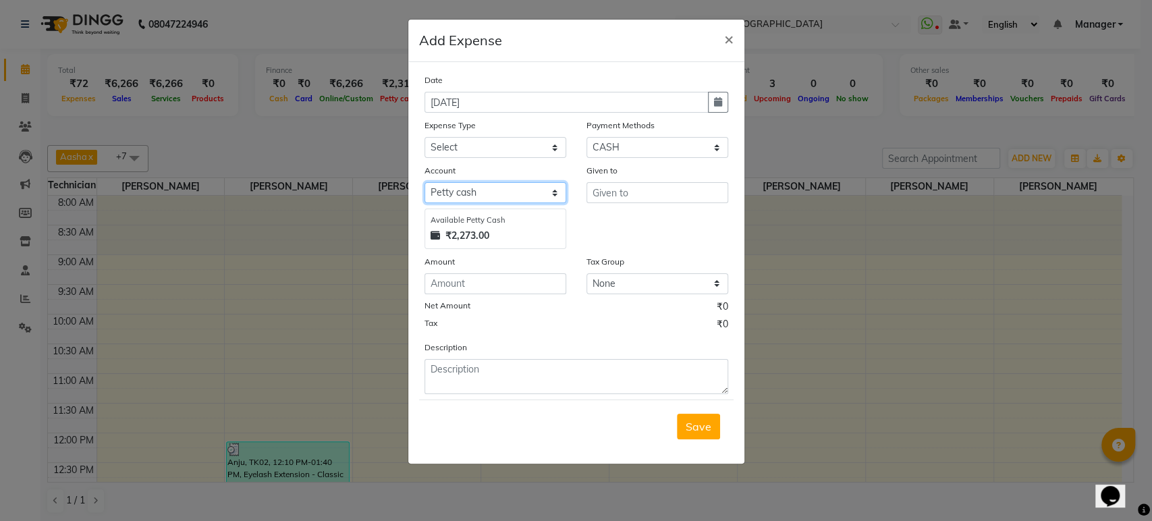
click at [511, 191] on select "Select Petty cash" at bounding box center [495, 192] width 142 height 21
click at [640, 210] on div "Given to" at bounding box center [657, 206] width 162 height 86
click at [637, 193] on input "text" at bounding box center [657, 192] width 142 height 21
click at [534, 148] on select "Select acetone Advance Salary bank deposite BBMP Beauty products Bed charges BI…" at bounding box center [495, 147] width 142 height 21
select select "9274"
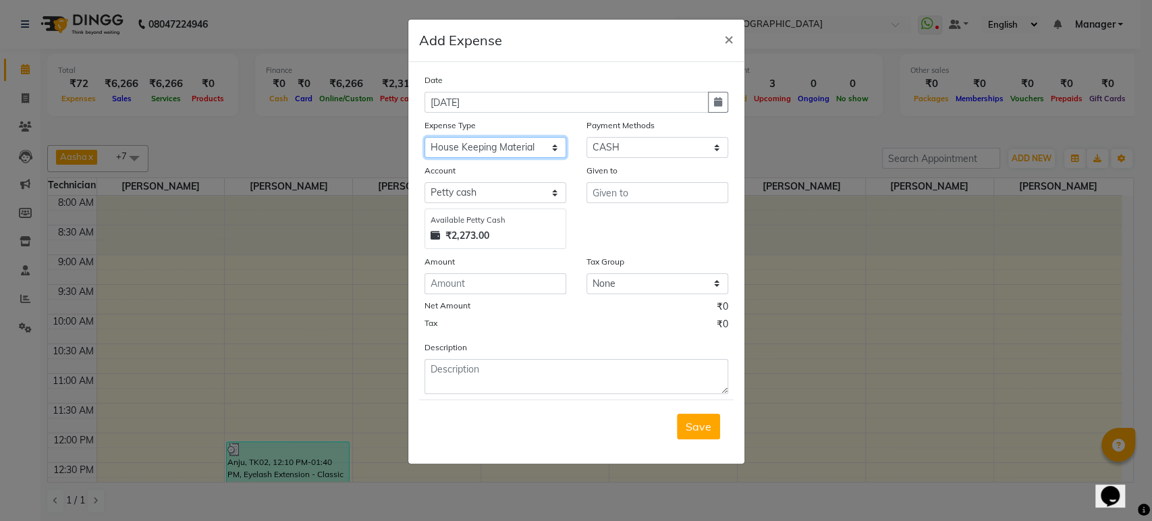
click at [424, 137] on select "Select acetone Advance Salary bank deposite BBMP Beauty products Bed charges BI…" at bounding box center [495, 147] width 142 height 21
click at [624, 196] on input "text" at bounding box center [657, 192] width 142 height 21
type input "15"
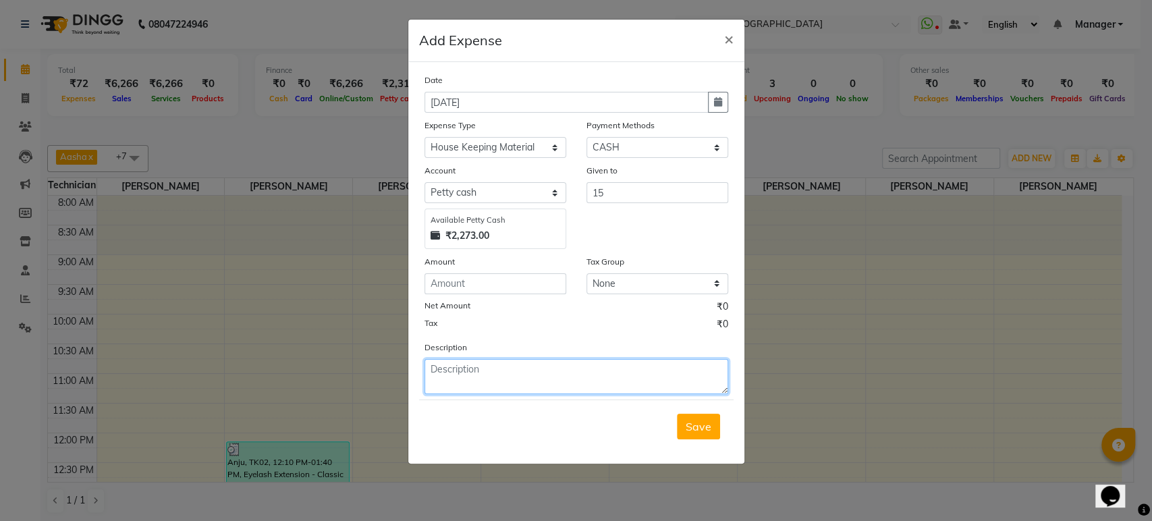
click at [515, 374] on textarea at bounding box center [576, 376] width 304 height 35
type textarea "Given to soap"
click at [620, 174] on div "Given to" at bounding box center [657, 172] width 142 height 19
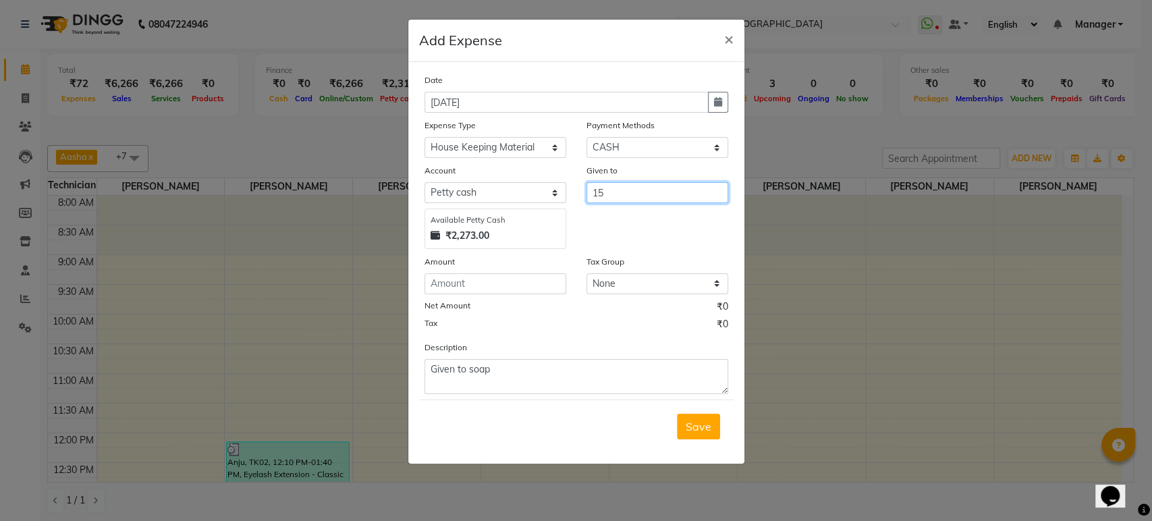
click at [622, 190] on input "15" at bounding box center [657, 192] width 142 height 21
type input "1"
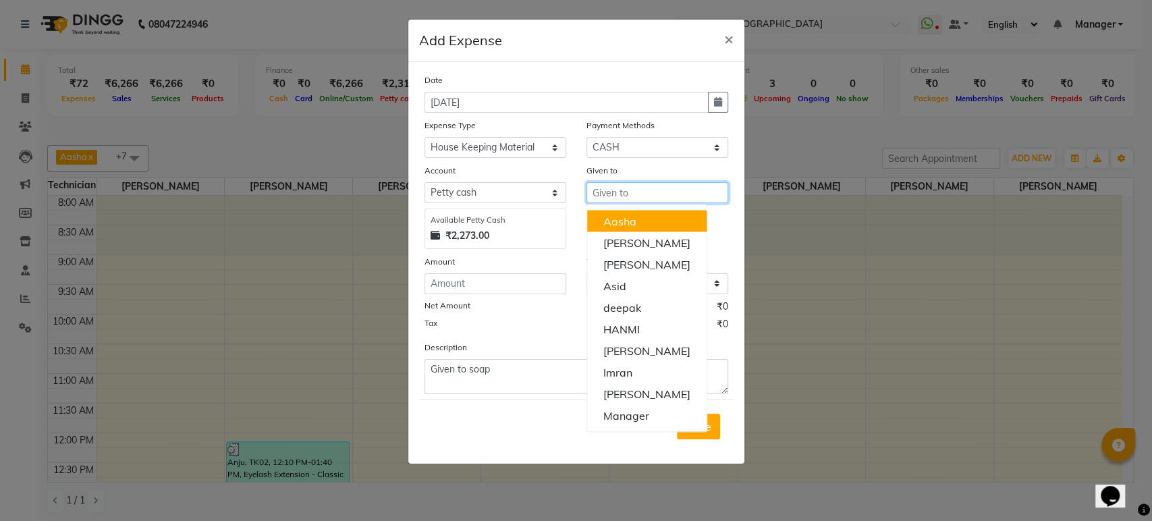
type input "h"
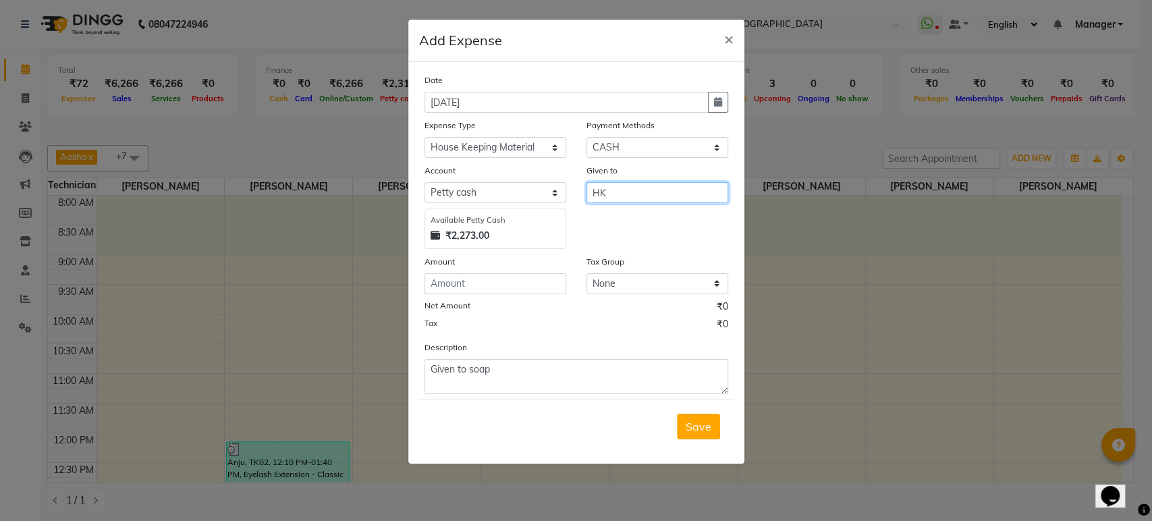
type input "HK"
click at [644, 148] on select "Select Bank ONLINE CASH UPI M Voucher CARD Prepaid GPay Wallet Points LUZO Dist…" at bounding box center [657, 147] width 142 height 21
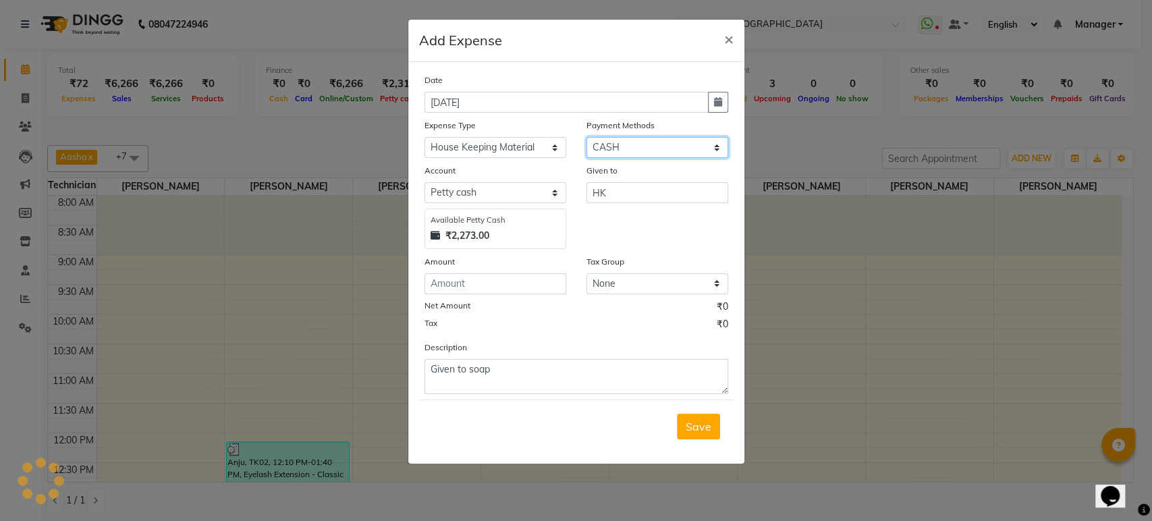
click at [586, 137] on select "Select Bank ONLINE CASH UPI M Voucher CARD Prepaid GPay Wallet Points LUZO Dist…" at bounding box center [657, 147] width 142 height 21
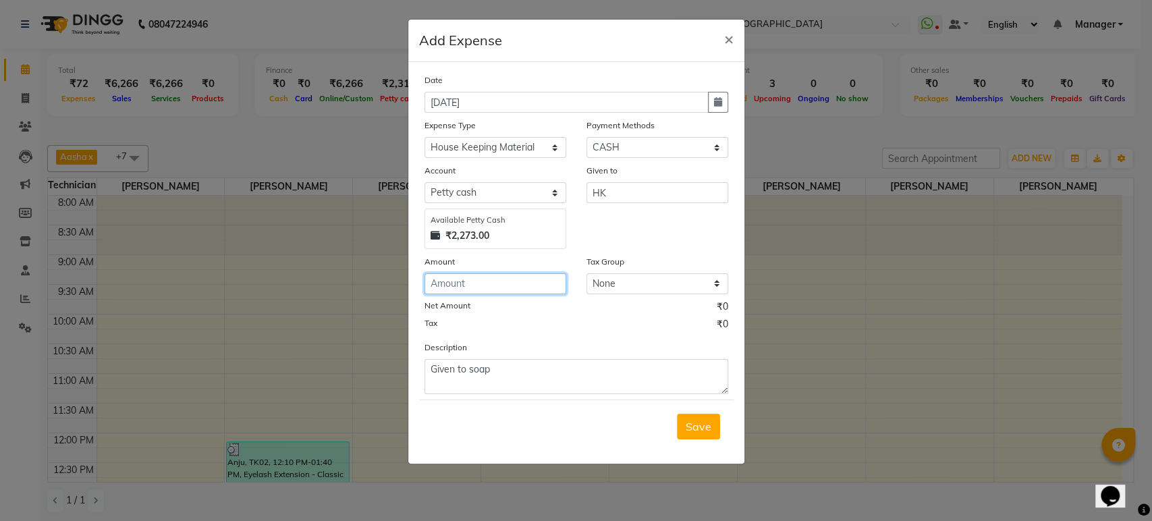
click at [478, 291] on input "number" at bounding box center [495, 283] width 142 height 21
type input "15"
click at [711, 426] on button "Save" at bounding box center [698, 427] width 43 height 26
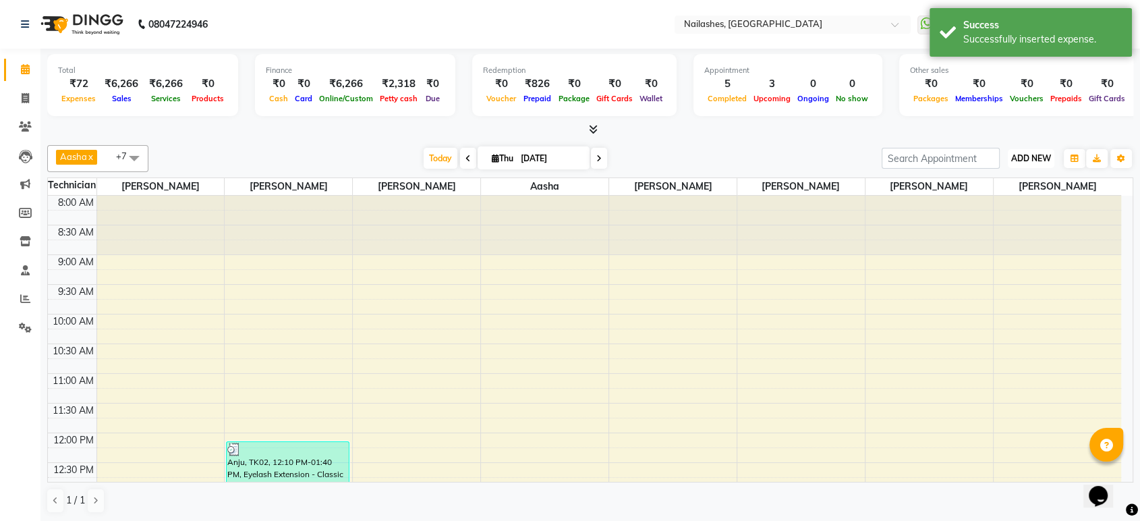
click at [1034, 150] on button "ADD NEW Toggle Dropdown" at bounding box center [1031, 158] width 47 height 19
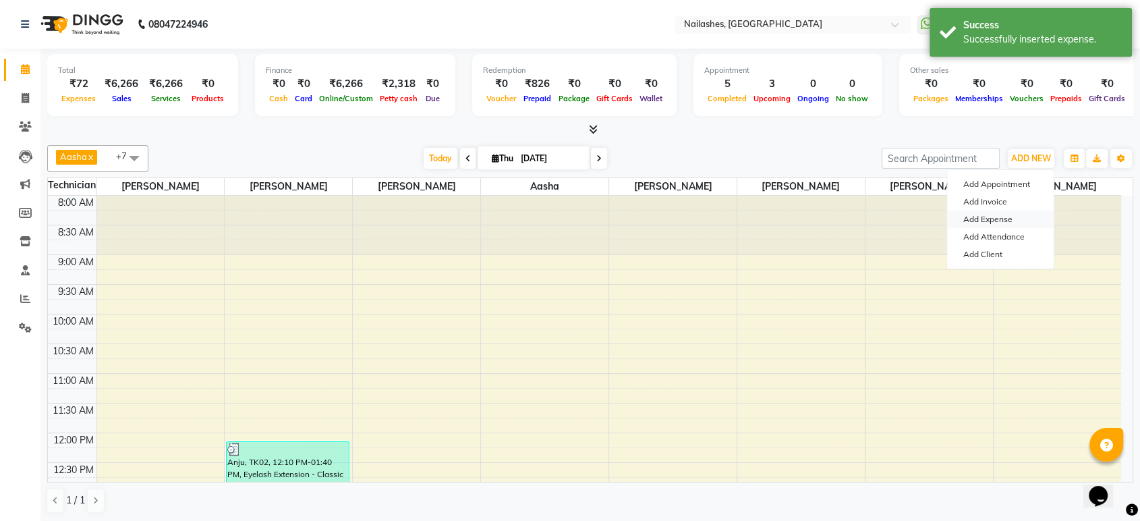
click at [997, 216] on link "Add Expense" at bounding box center [1000, 220] width 107 height 18
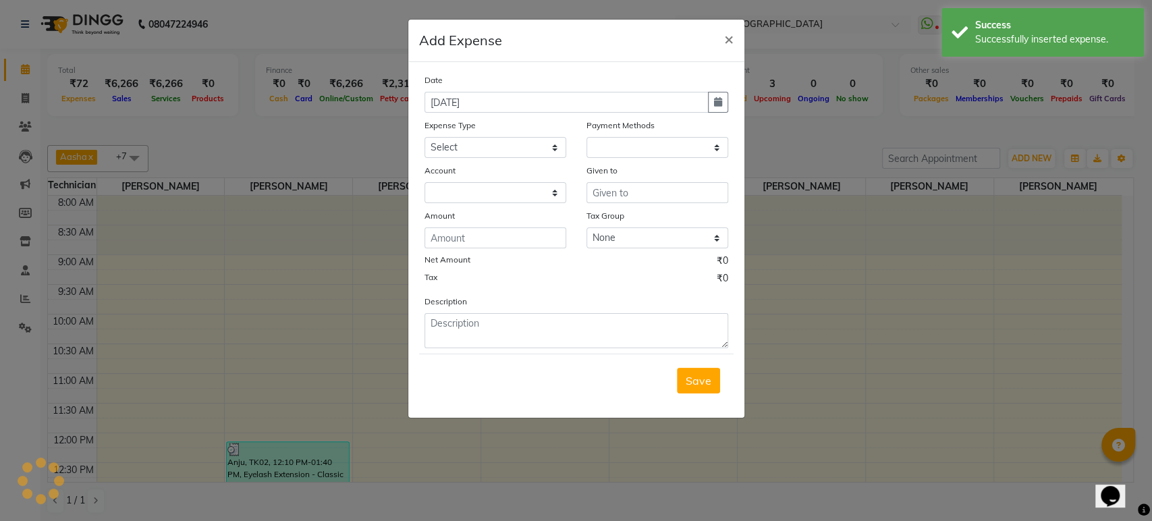
select select
select select "1"
select select "3062"
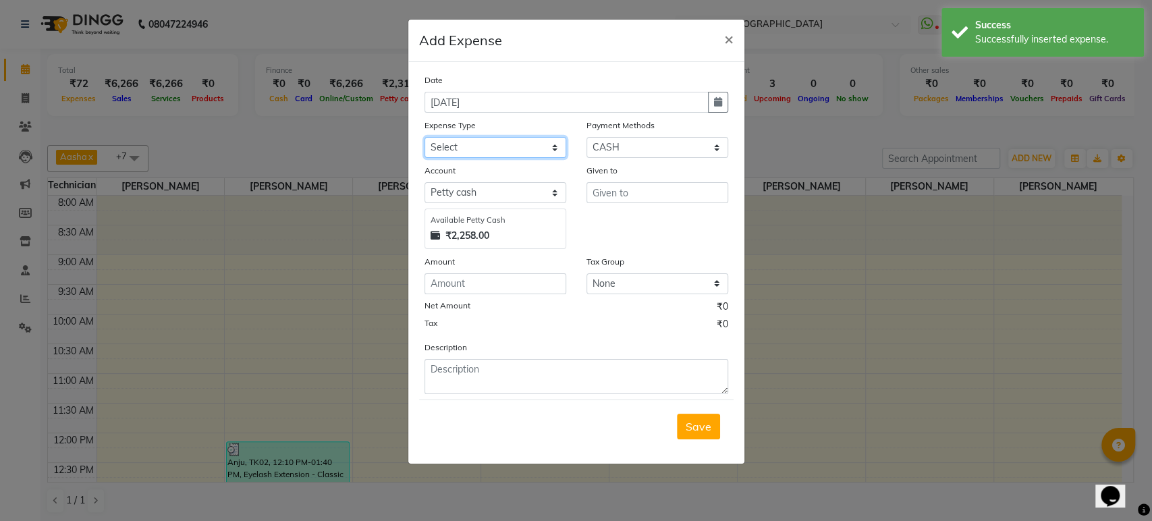
click at [549, 144] on select "Select acetone Advance Salary bank deposite BBMP Beauty products Bed charges BI…" at bounding box center [495, 147] width 142 height 21
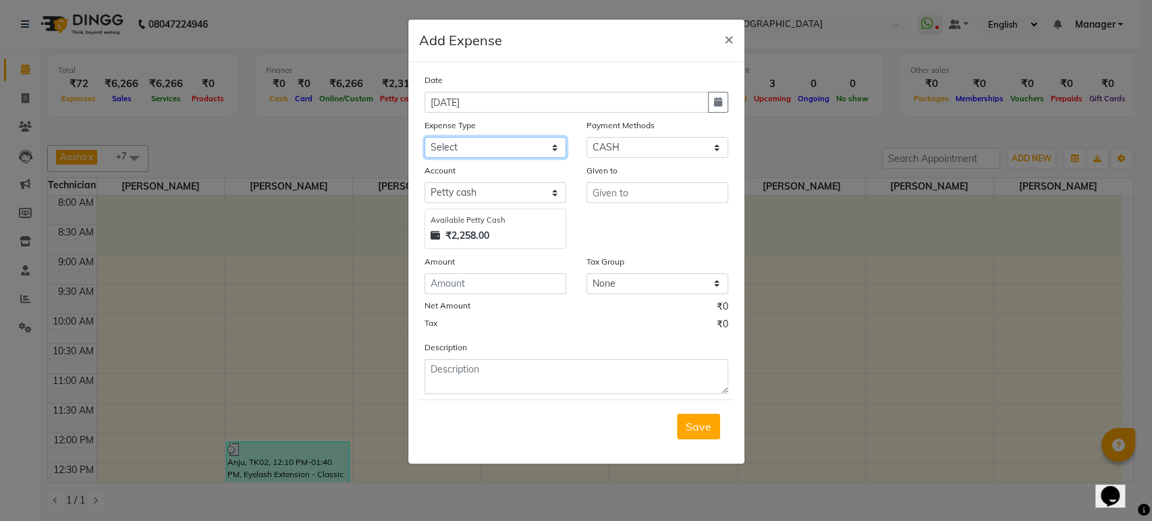
select select "23921"
click at [424, 137] on select "Select acetone Advance Salary bank deposite BBMP Beauty products Bed charges BI…" at bounding box center [495, 147] width 142 height 21
click at [643, 194] on input "text" at bounding box center [657, 192] width 142 height 21
type input "HK"
click at [474, 279] on input "number" at bounding box center [495, 283] width 142 height 21
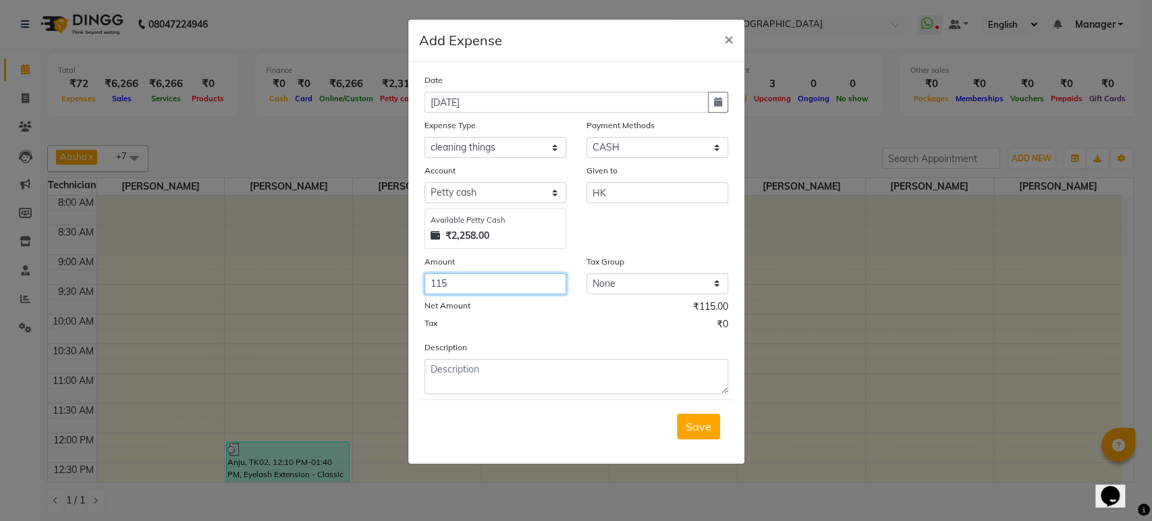
type input "115"
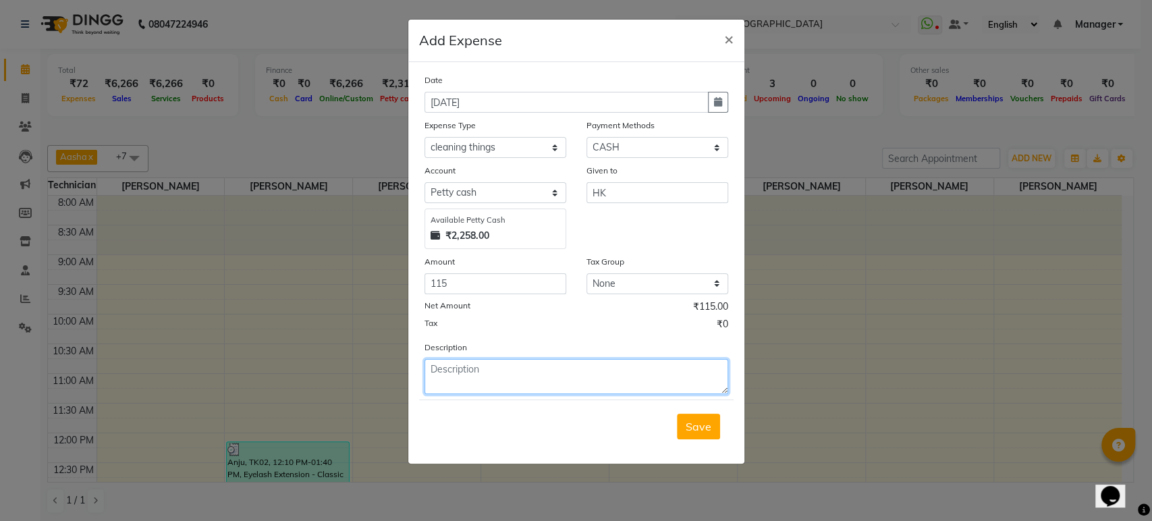
click at [480, 375] on textarea at bounding box center [576, 376] width 304 height 35
type textarea "Given to general store"
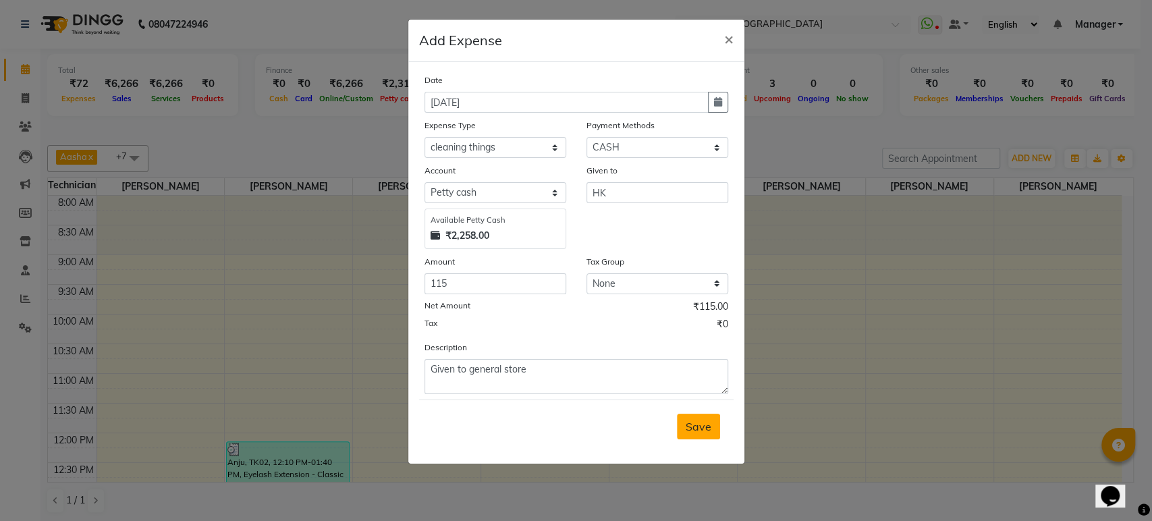
click at [688, 428] on span "Save" at bounding box center [699, 426] width 26 height 13
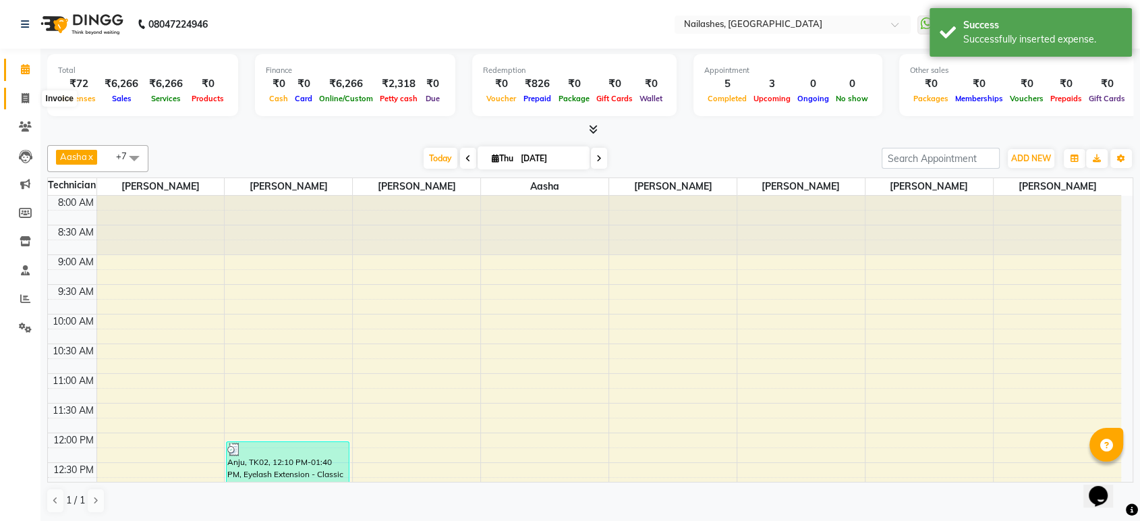
click at [32, 101] on span at bounding box center [25, 99] width 24 height 16
select select "service"
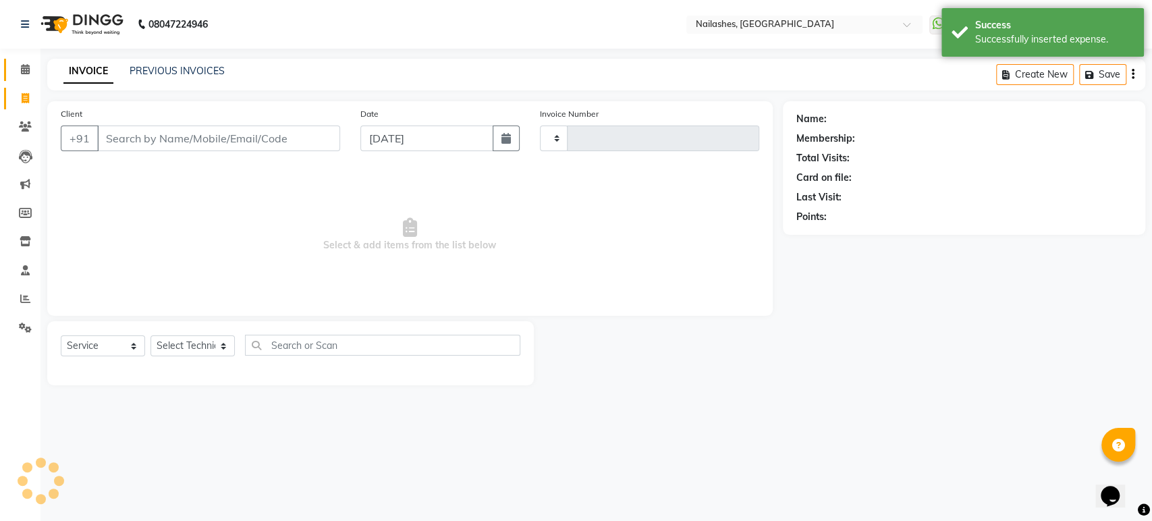
type input "1657"
select select "4251"
click at [22, 63] on span at bounding box center [25, 70] width 24 height 16
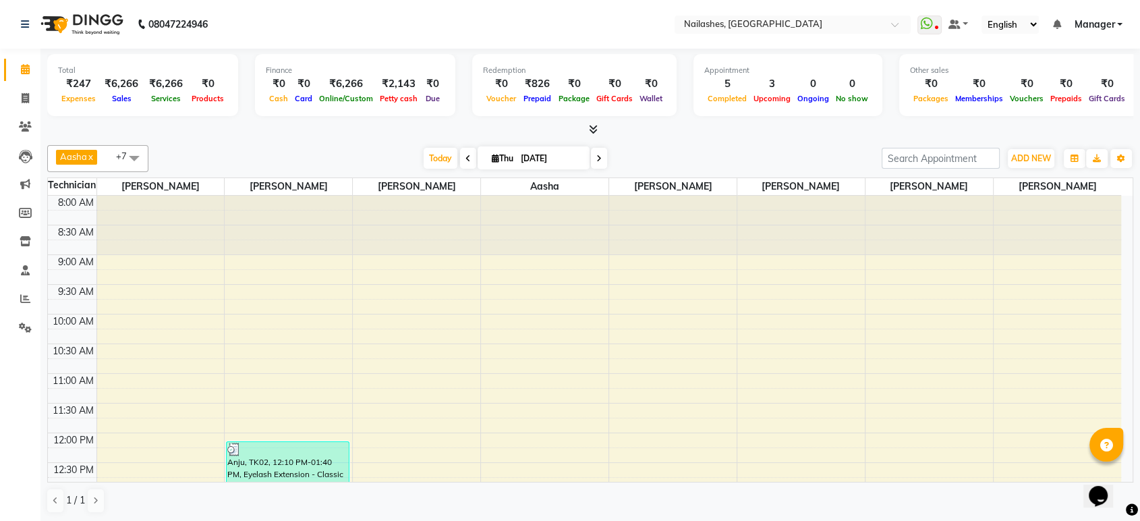
click at [593, 132] on icon at bounding box center [593, 129] width 9 height 10
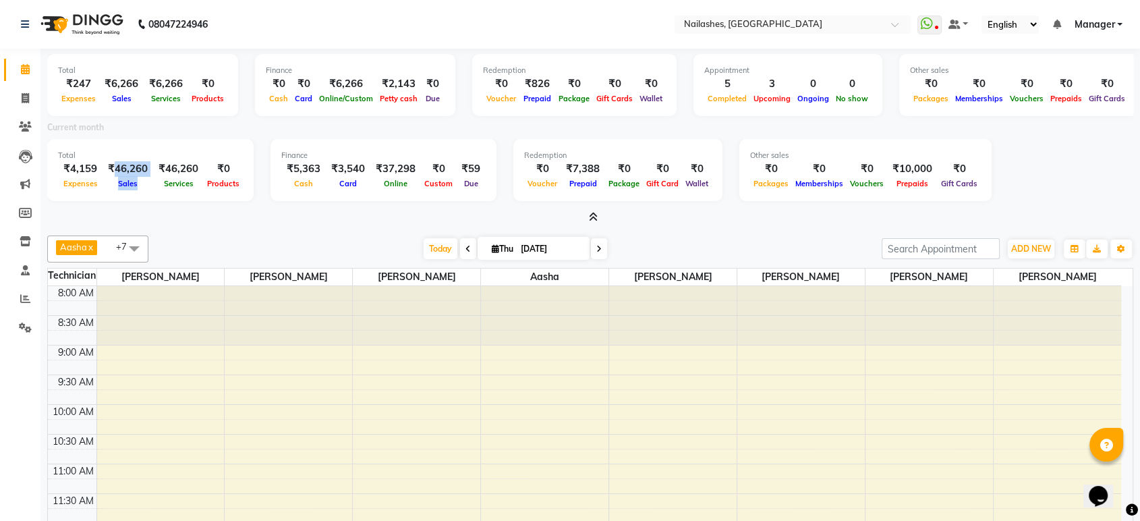
drag, startPoint x: 121, startPoint y: 176, endPoint x: 144, endPoint y: 188, distance: 25.6
click at [144, 188] on div "₹46,260 Sales" at bounding box center [128, 176] width 51 height 30
click at [146, 200] on div "Total ₹4,159 Expenses ₹46,260 Sales ₹46,260 Services ₹0 Products" at bounding box center [150, 170] width 206 height 62
click at [508, 245] on span "Thu" at bounding box center [502, 249] width 28 height 10
select select "9"
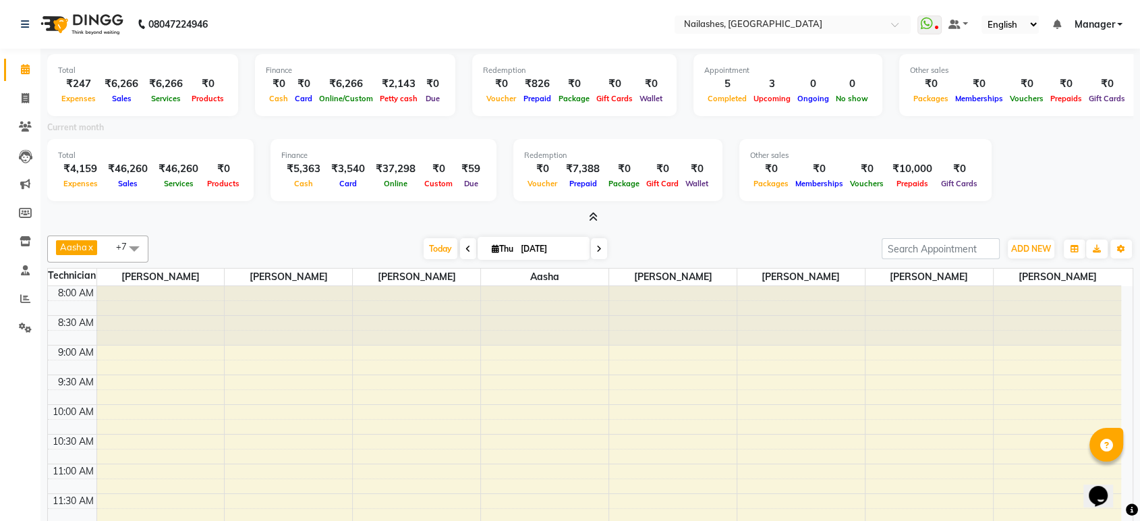
select select "2025"
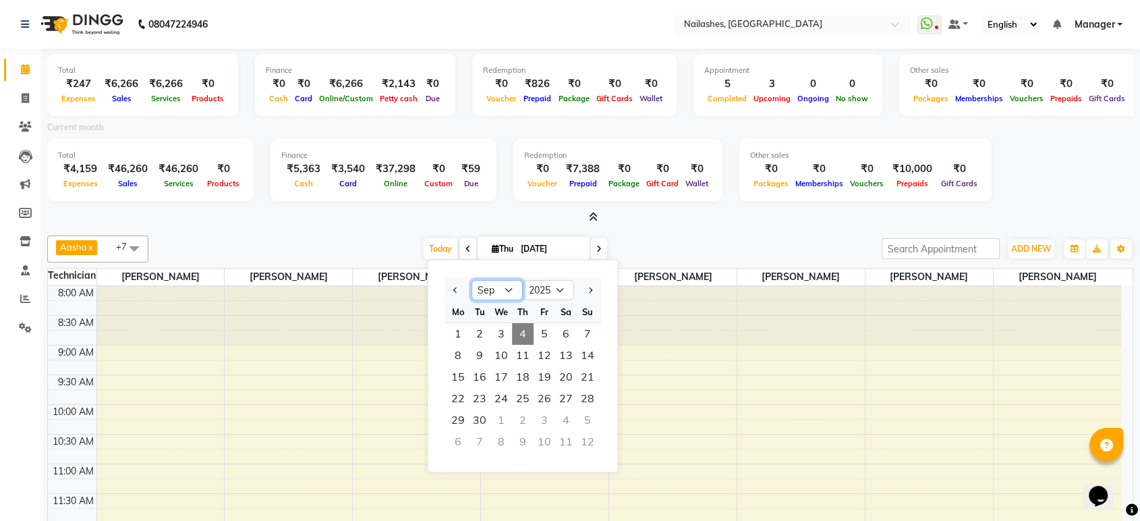
click at [490, 284] on select "Jan Feb Mar Apr May Jun Jul Aug Sep Oct Nov Dec" at bounding box center [497, 290] width 51 height 20
select select "8"
click at [472, 280] on select "Jan Feb Mar Apr May Jun Jul Aug Sep Oct Nov Dec" at bounding box center [497, 290] width 51 height 20
click at [541, 327] on span "1" at bounding box center [545, 334] width 22 height 22
type input "01-08-2025"
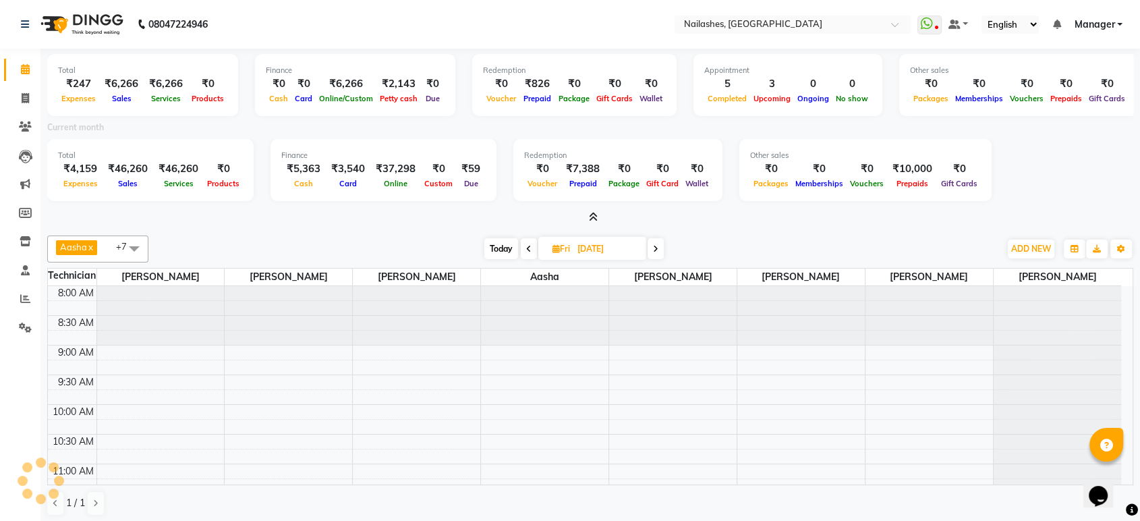
scroll to position [532, 0]
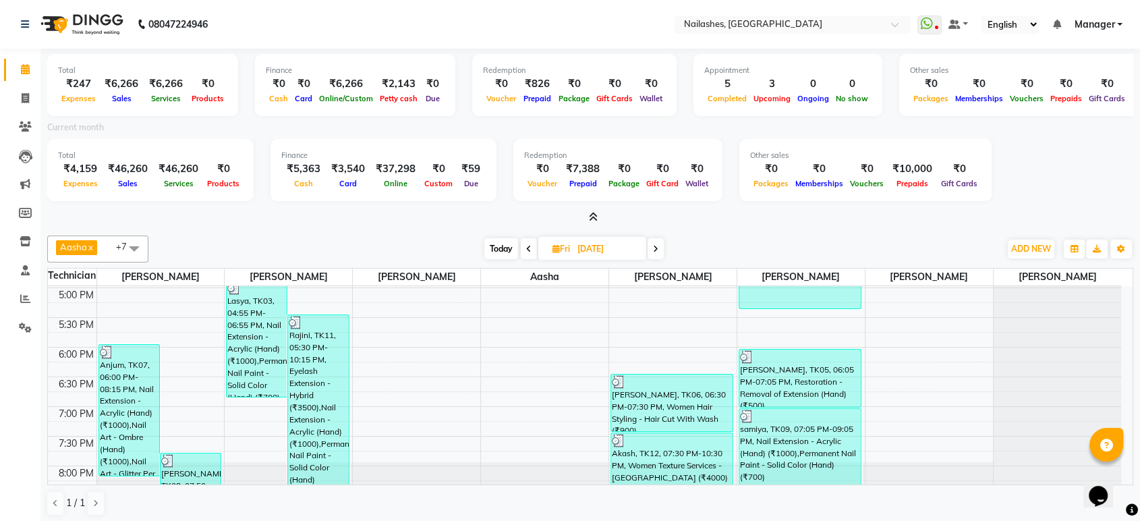
click at [616, 247] on input "01-08-2025" at bounding box center [607, 249] width 67 height 20
select select "8"
select select "2025"
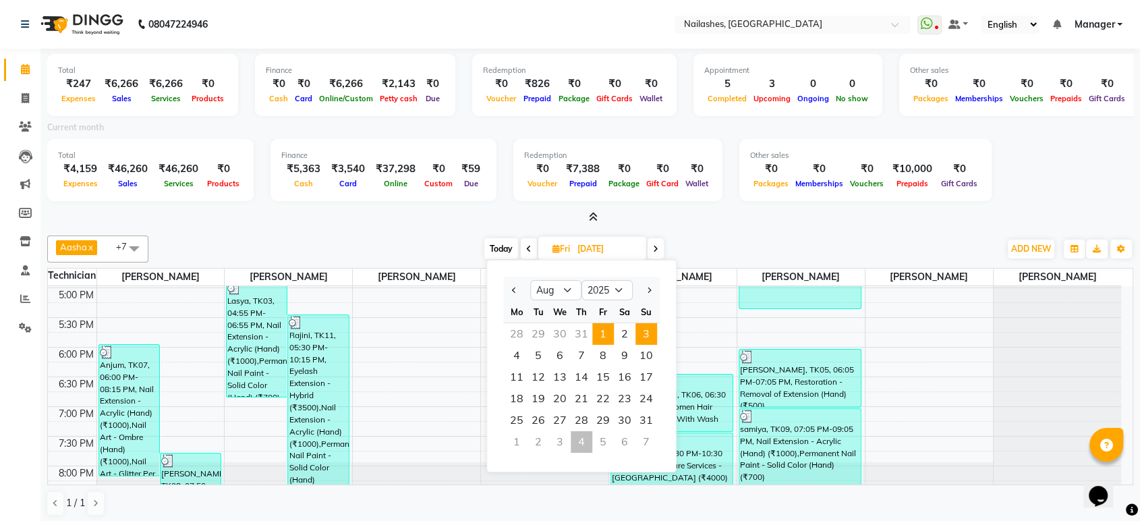
click at [640, 335] on span "3" at bounding box center [647, 334] width 22 height 22
type input "03-08-2025"
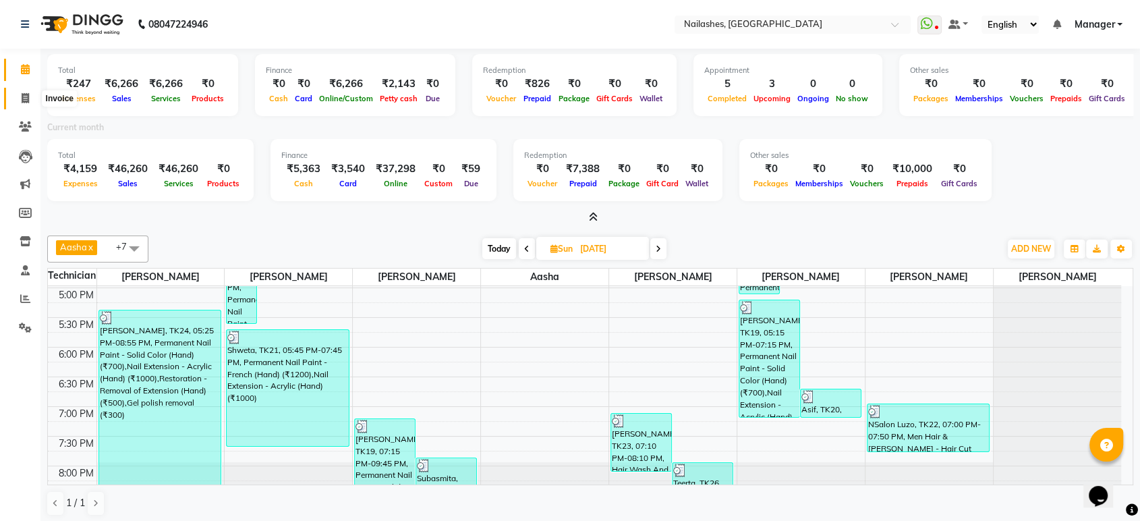
click at [20, 99] on span at bounding box center [25, 99] width 24 height 16
select select "service"
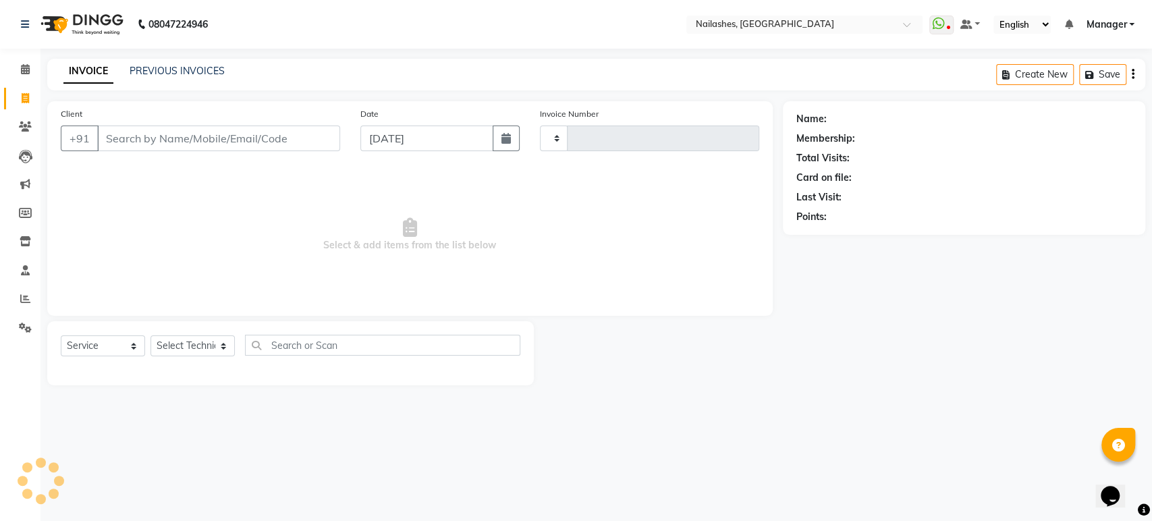
type input "1657"
select select "4251"
click at [27, 78] on link "Calendar" at bounding box center [20, 70] width 32 height 22
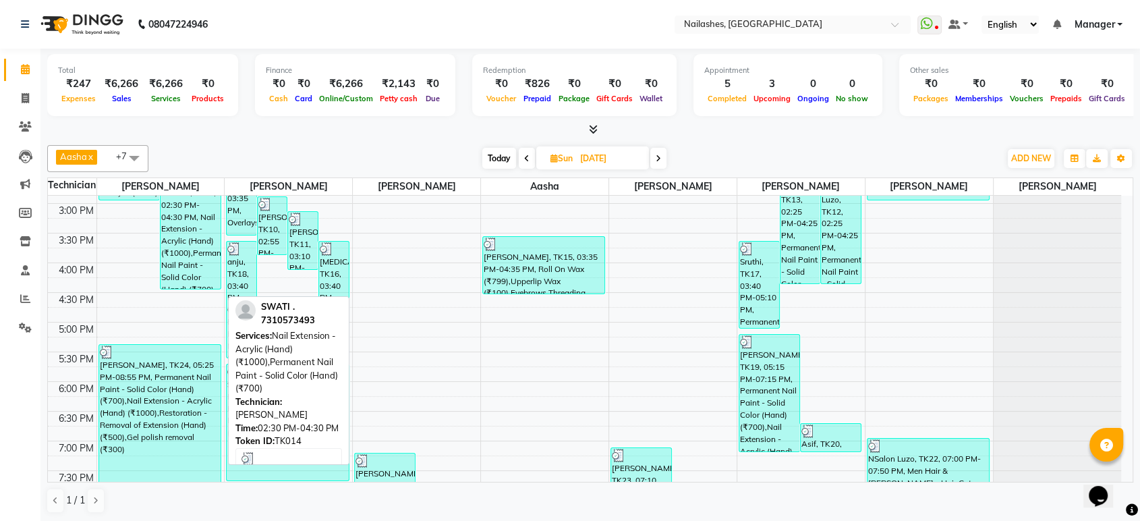
scroll to position [486, 0]
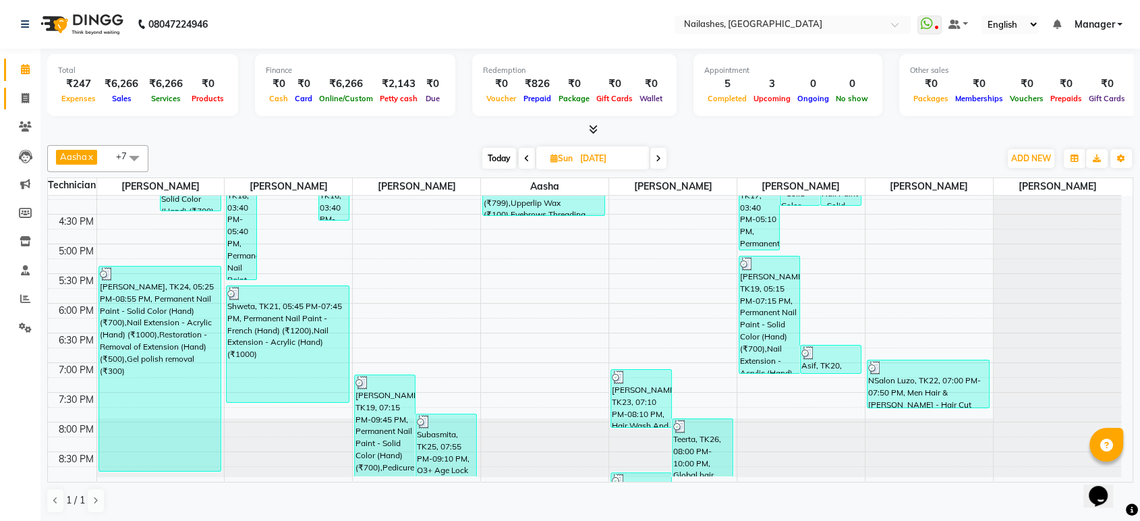
click at [34, 99] on span at bounding box center [25, 99] width 24 height 16
select select "service"
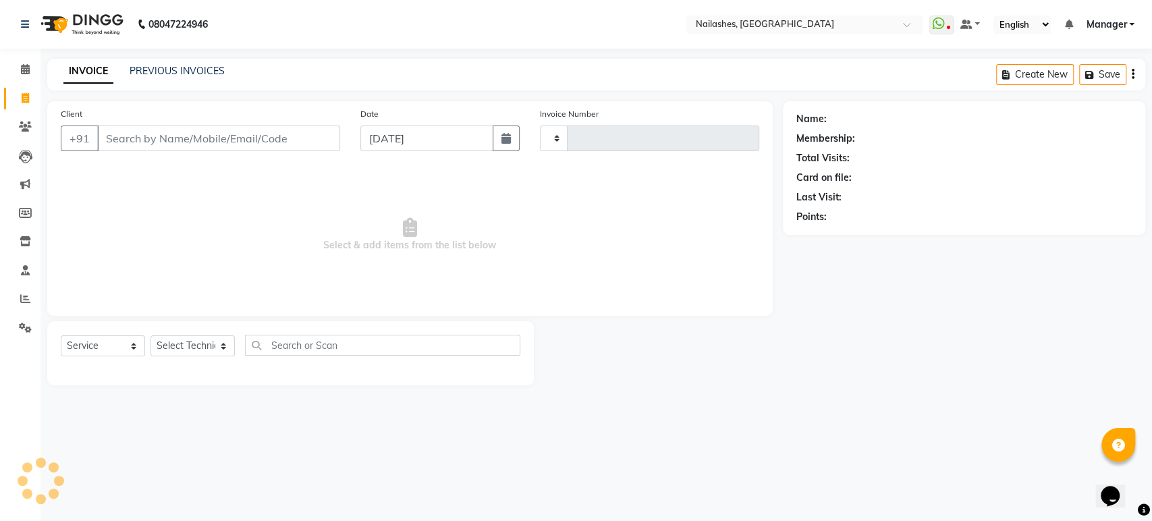
type input "1657"
select select "4251"
click at [27, 68] on icon at bounding box center [25, 69] width 9 height 10
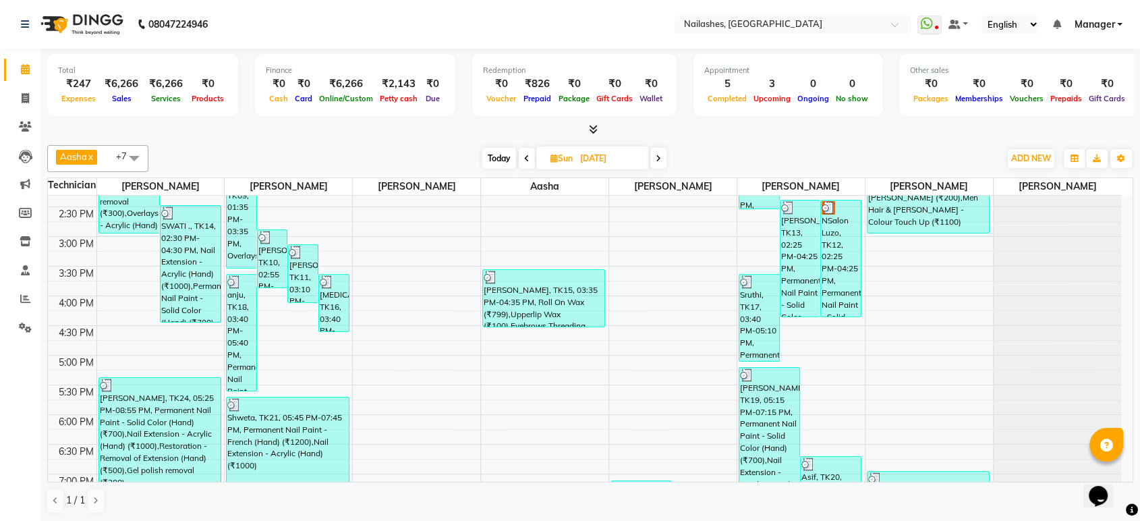
click at [612, 148] on input "03-08-2025" at bounding box center [609, 158] width 67 height 20
select select "8"
select select "2025"
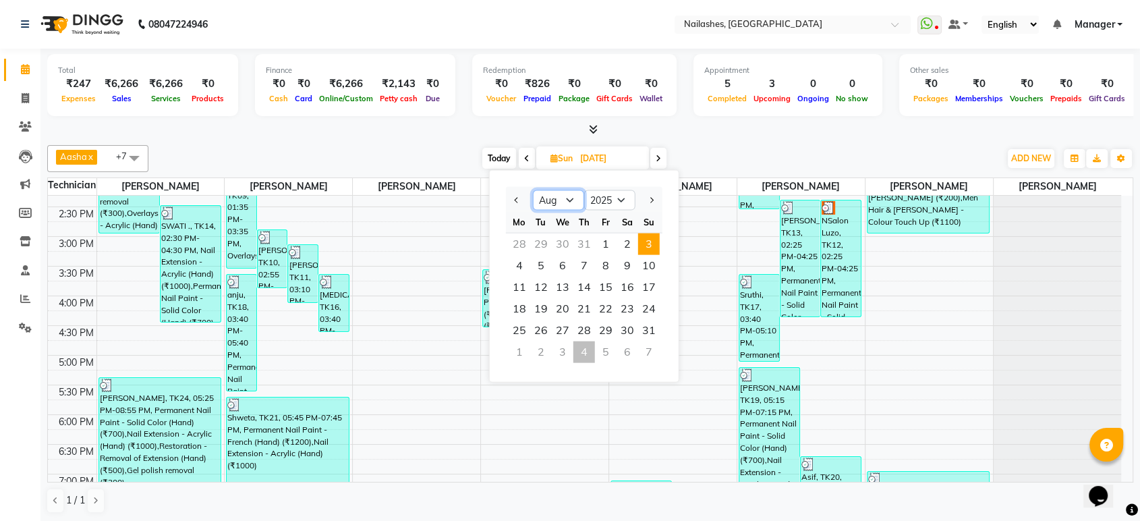
click at [572, 198] on select "Jan Feb Mar Apr May Jun Jul Aug Sep Oct Nov Dec" at bounding box center [558, 200] width 51 height 20
select select "9"
click at [533, 190] on select "Jan Feb Mar Apr May Jun Jul Aug Sep Oct Nov Dec" at bounding box center [558, 200] width 51 height 20
click at [566, 242] on span "3" at bounding box center [563, 244] width 22 height 22
type input "03-09-2025"
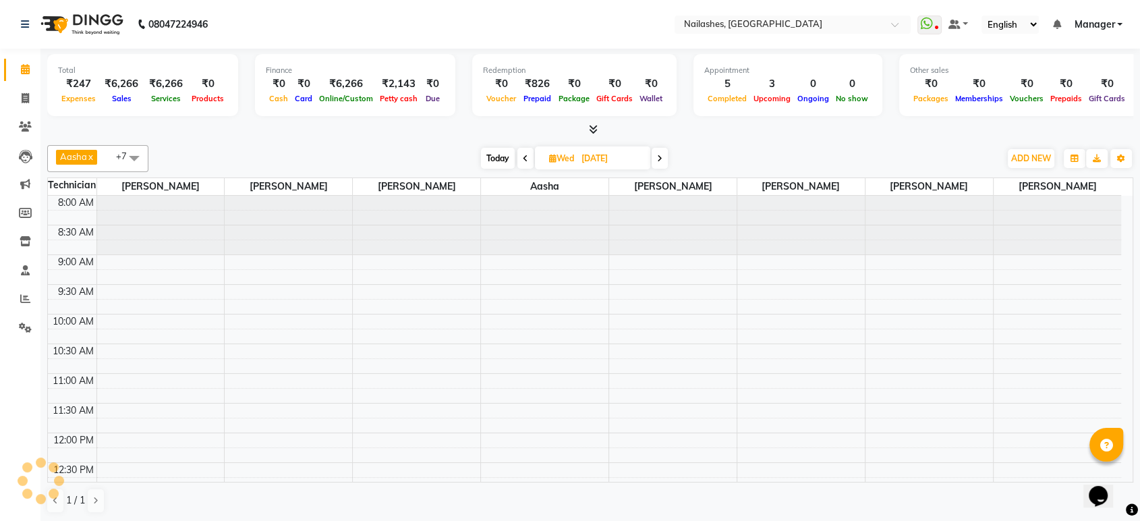
scroll to position [481, 0]
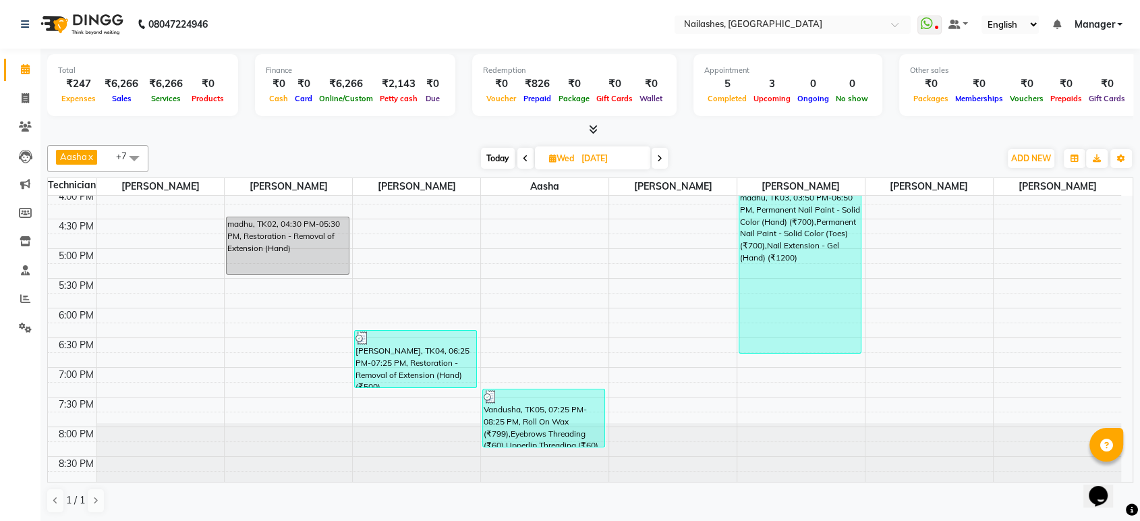
click at [610, 156] on input "03-09-2025" at bounding box center [611, 158] width 67 height 20
select select "9"
select select "2025"
click at [594, 242] on span "4" at bounding box center [586, 244] width 22 height 22
type input "[DATE]"
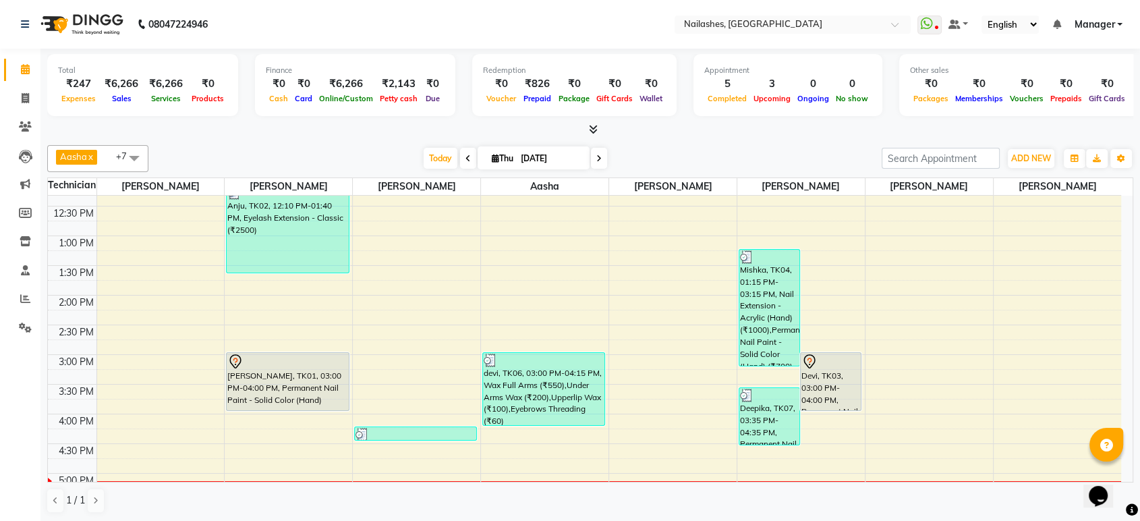
scroll to position [0, 0]
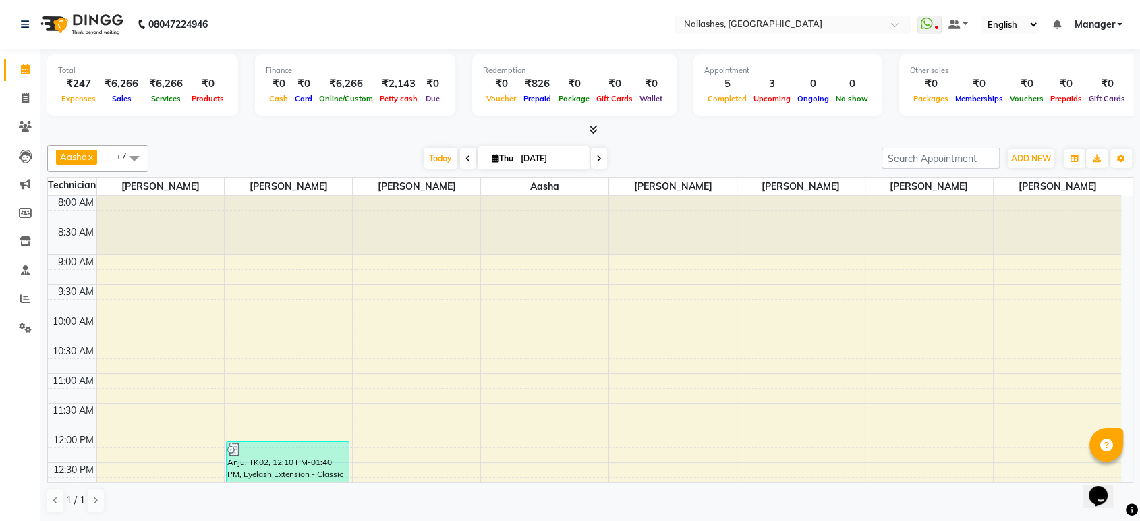
click at [594, 131] on icon at bounding box center [593, 129] width 9 height 10
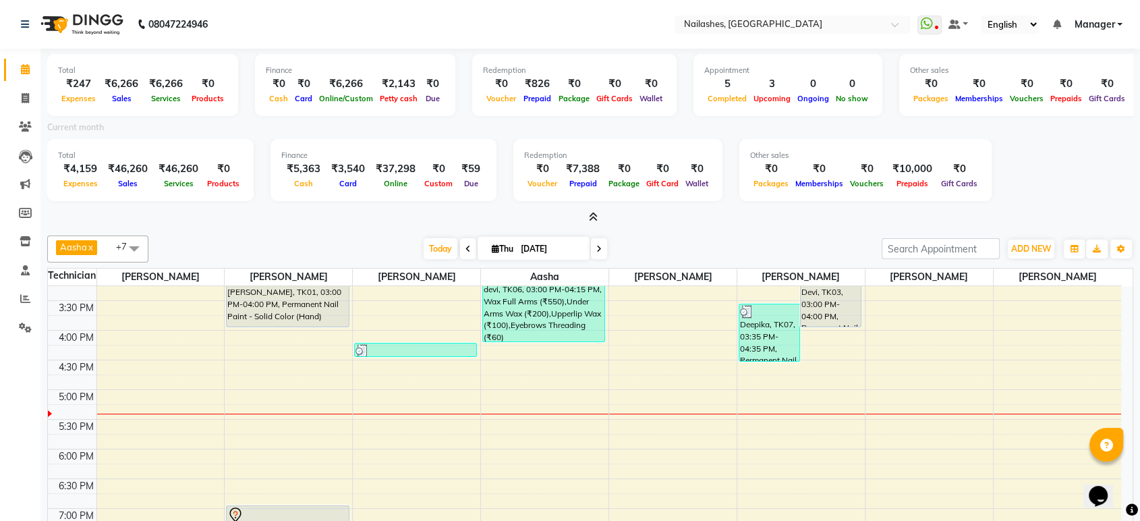
scroll to position [480, 0]
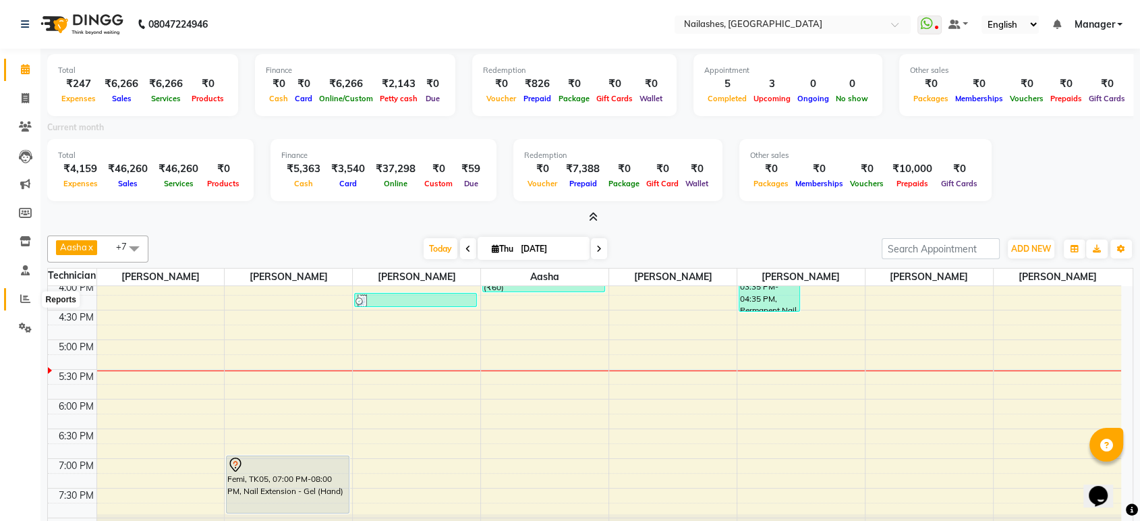
click at [22, 295] on icon at bounding box center [25, 299] width 10 height 10
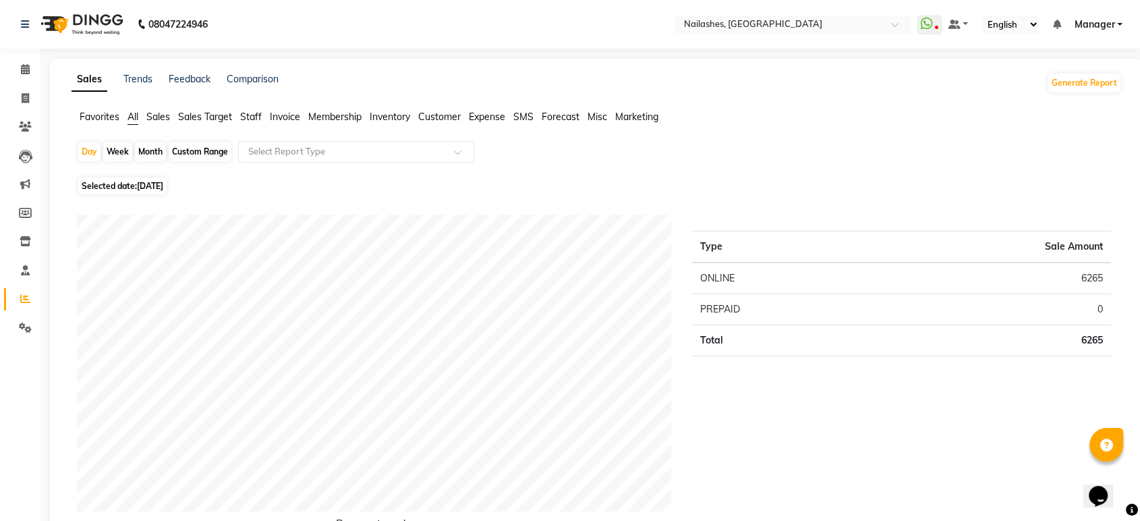
click at [245, 115] on span "Staff" at bounding box center [251, 117] width 22 height 12
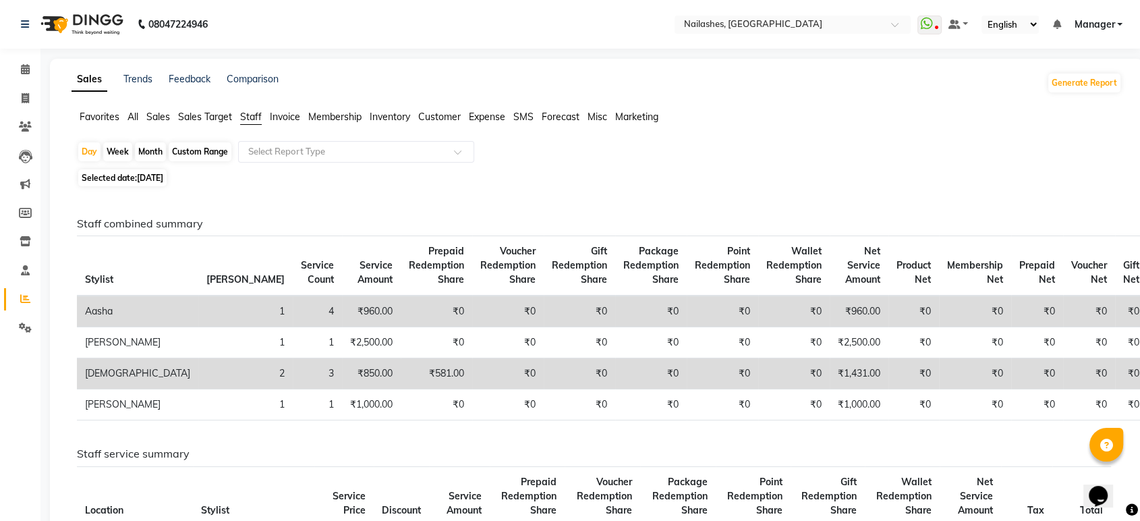
click at [150, 147] on div "Month" at bounding box center [150, 151] width 31 height 19
select select "9"
select select "2025"
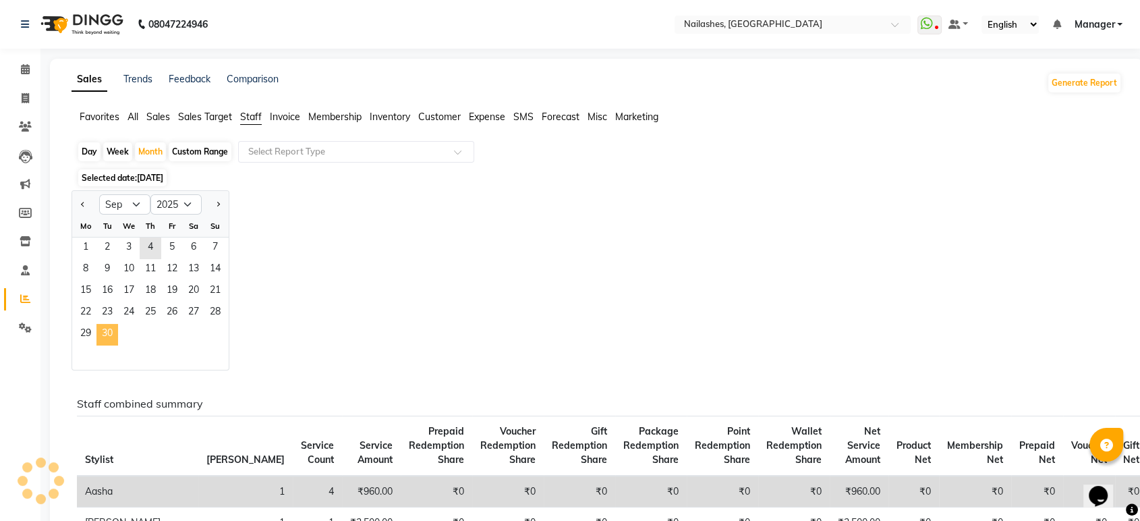
click at [113, 331] on span "30" at bounding box center [107, 335] width 22 height 22
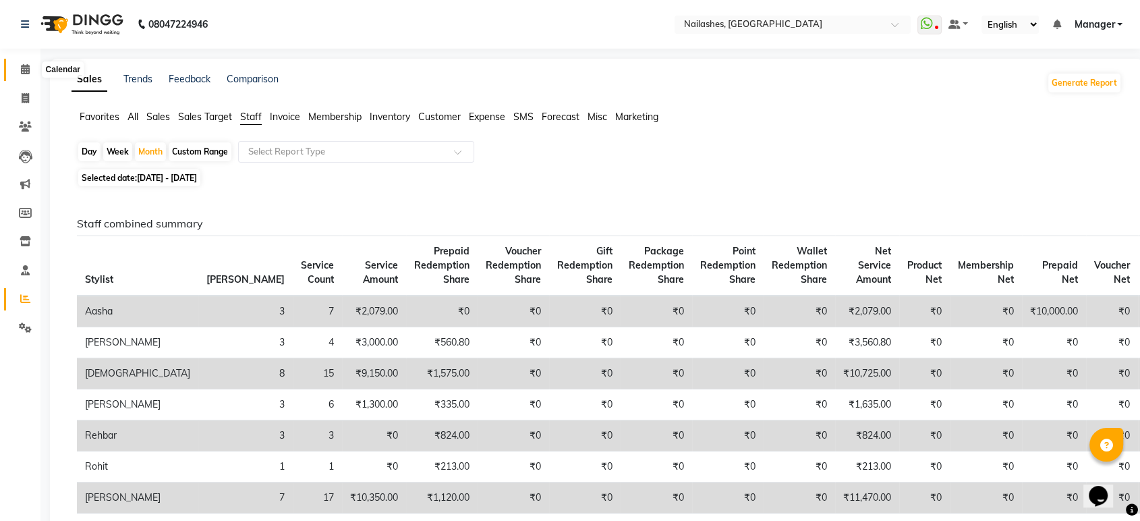
click at [29, 63] on span at bounding box center [25, 70] width 24 height 16
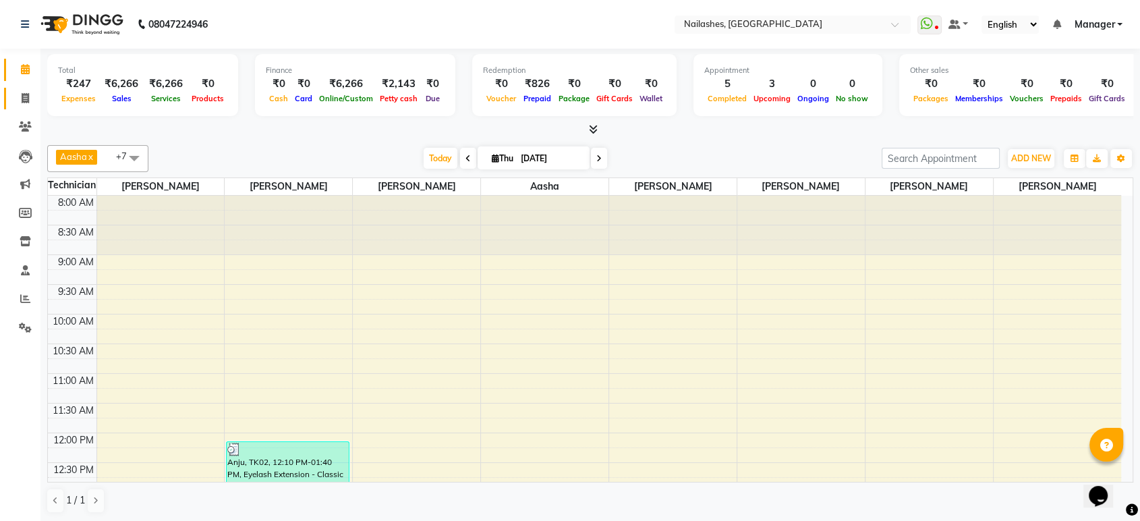
click at [25, 103] on icon at bounding box center [25, 98] width 7 height 10
select select "service"
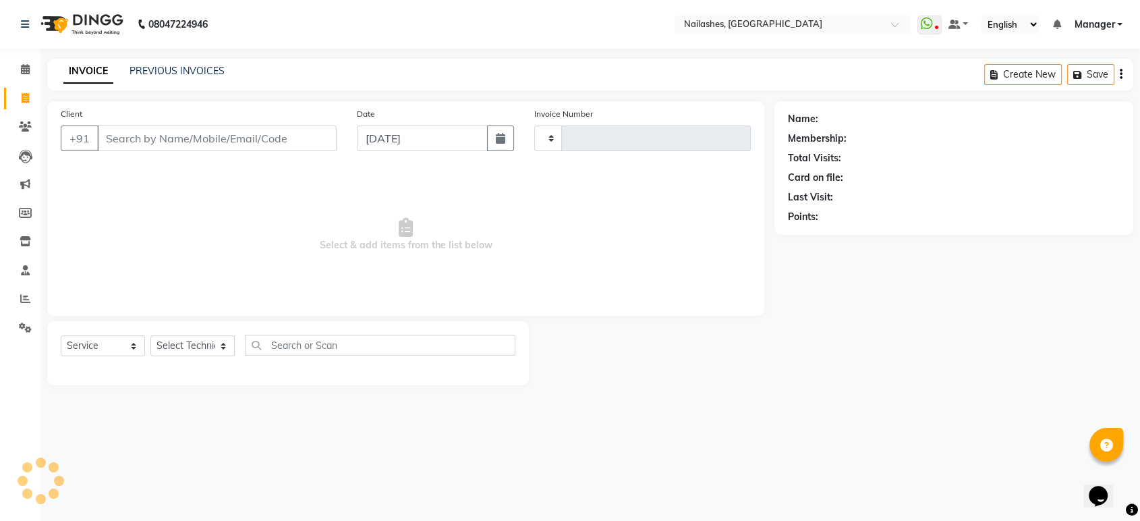
type input "1657"
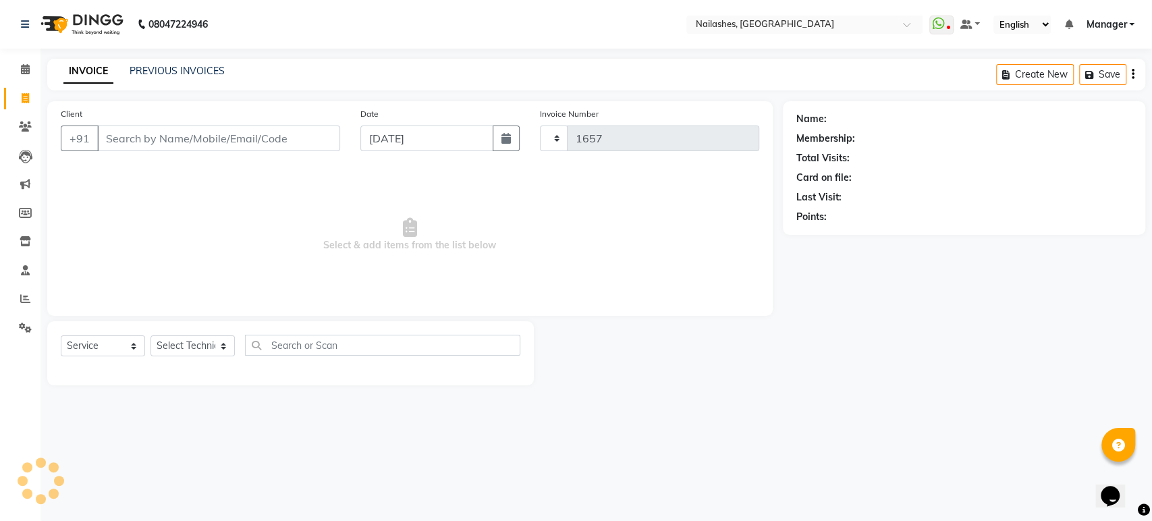
select select "4251"
click at [179, 135] on input "Client" at bounding box center [218, 138] width 243 height 26
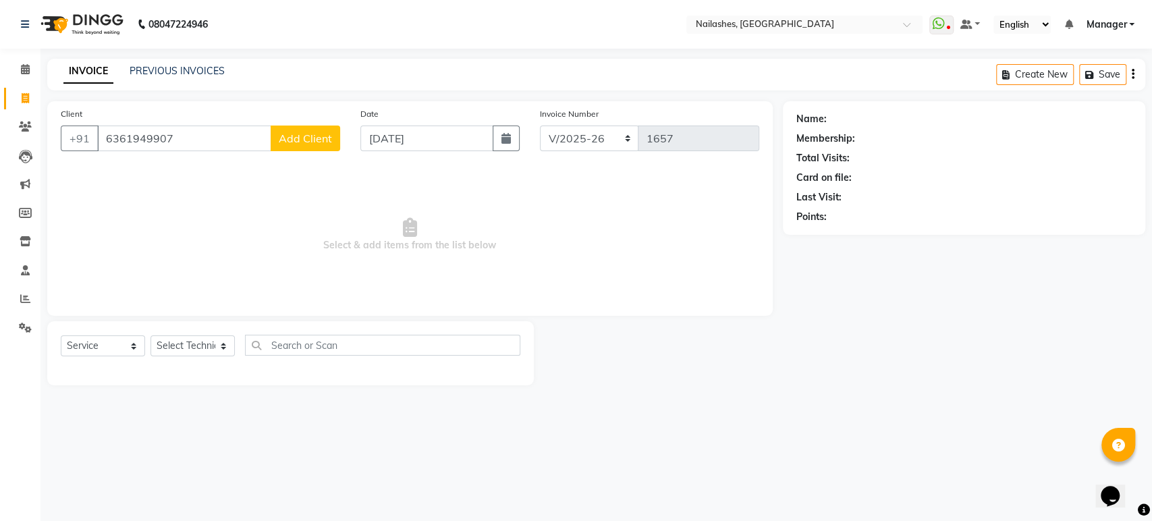
type input "6361949907"
click at [281, 145] on button "Add Client" at bounding box center [305, 138] width 69 height 26
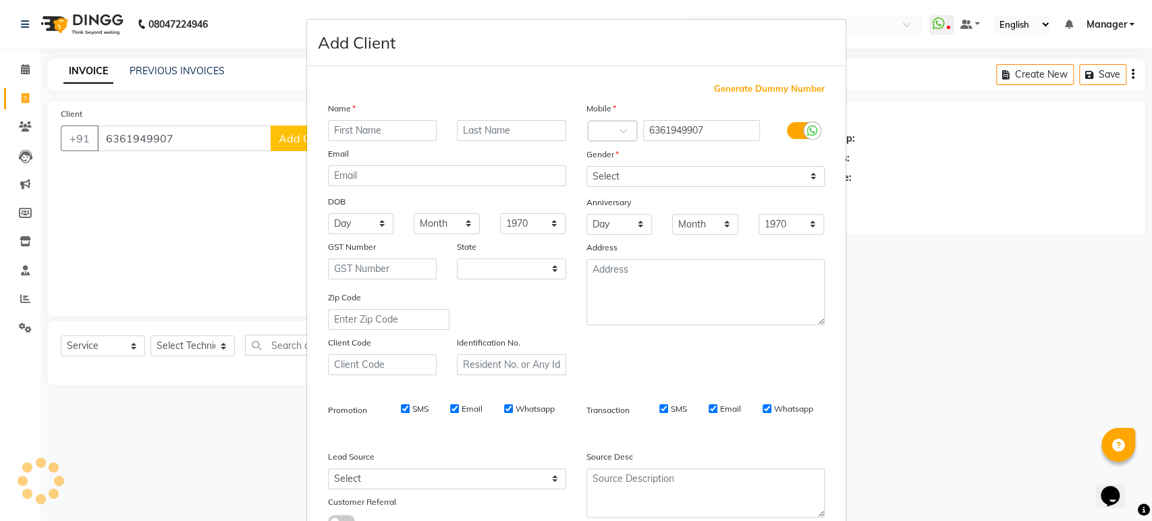
select select "21"
type input "Pavya"
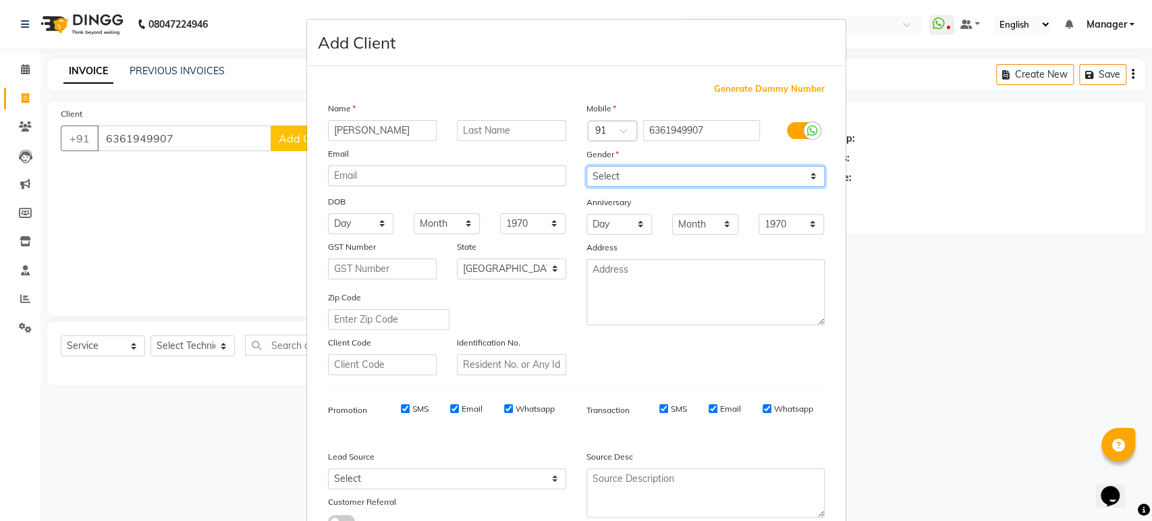
click at [644, 175] on select "Select Male Female Other Prefer Not To Say" at bounding box center [705, 176] width 238 height 21
select select "female"
click at [586, 166] on select "Select Male Female Other Prefer Not To Say" at bounding box center [705, 176] width 238 height 21
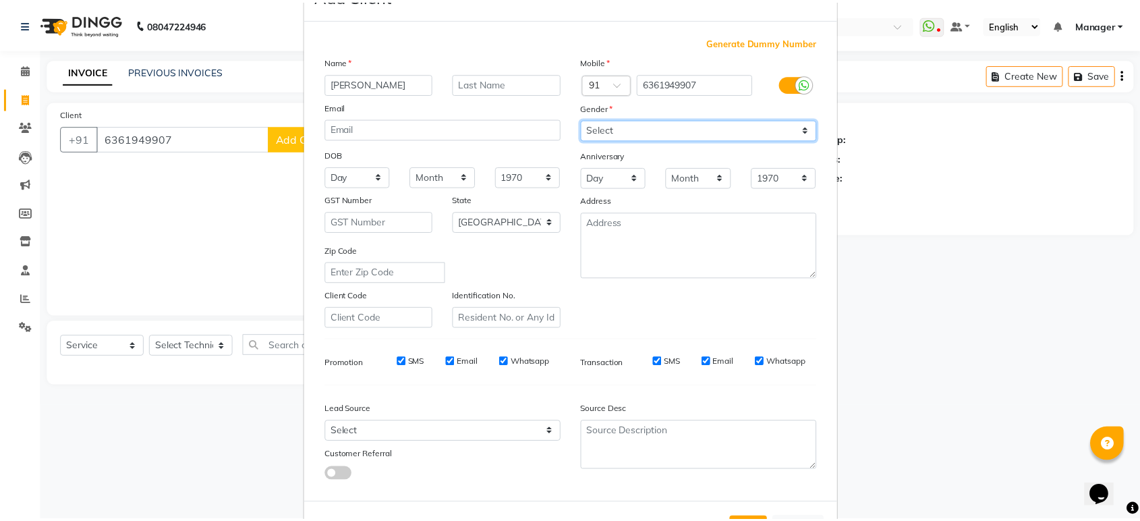
scroll to position [99, 0]
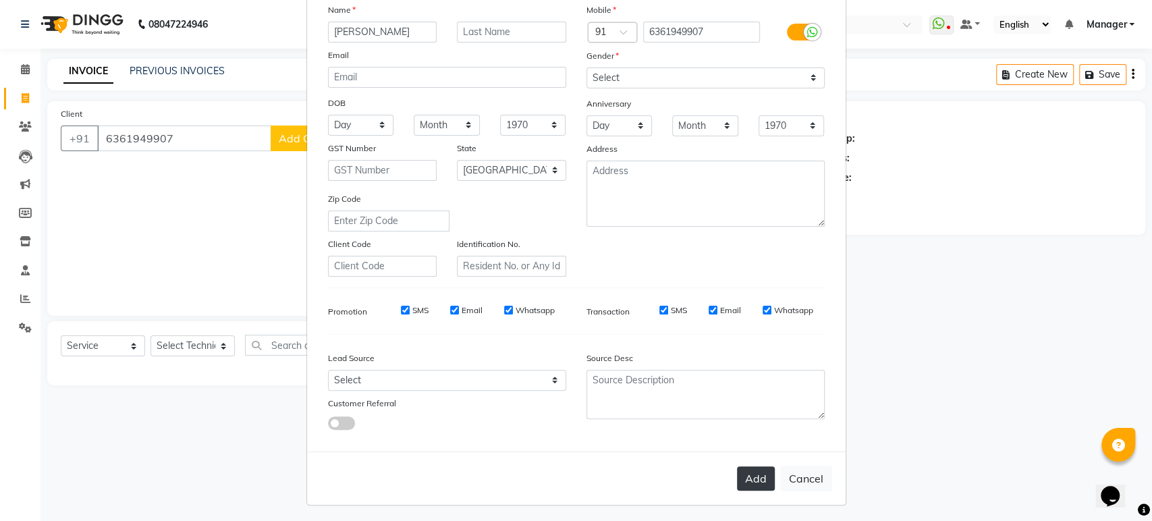
click at [737, 471] on button "Add" at bounding box center [756, 478] width 38 height 24
type input "63******07"
select select
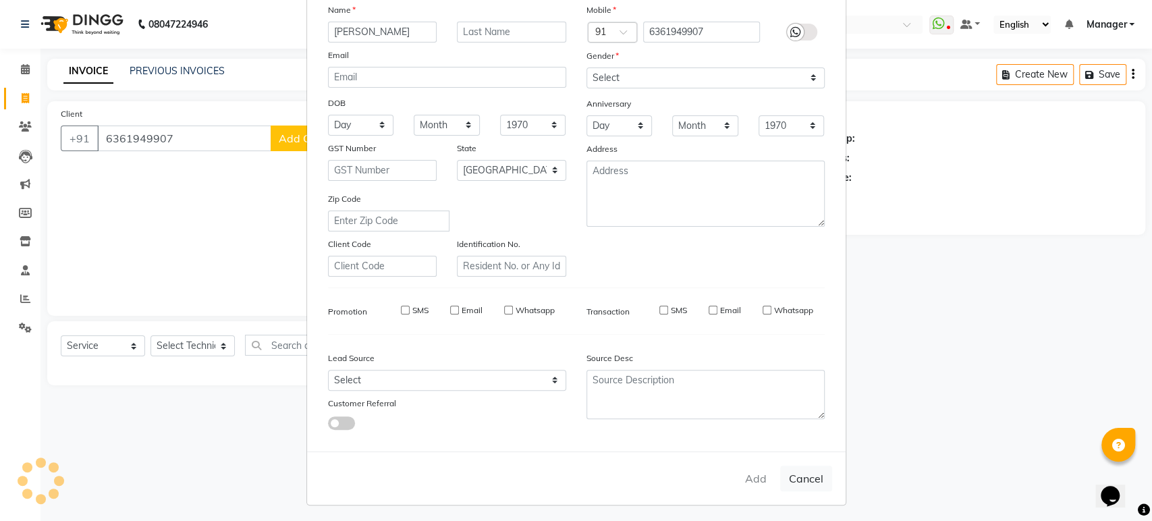
select select "null"
select select
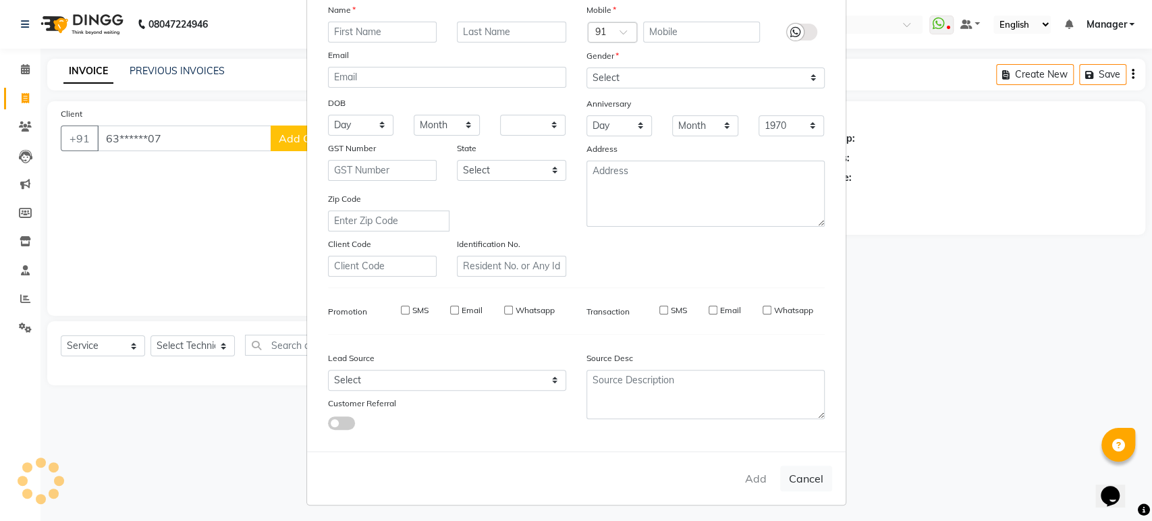
checkbox input "false"
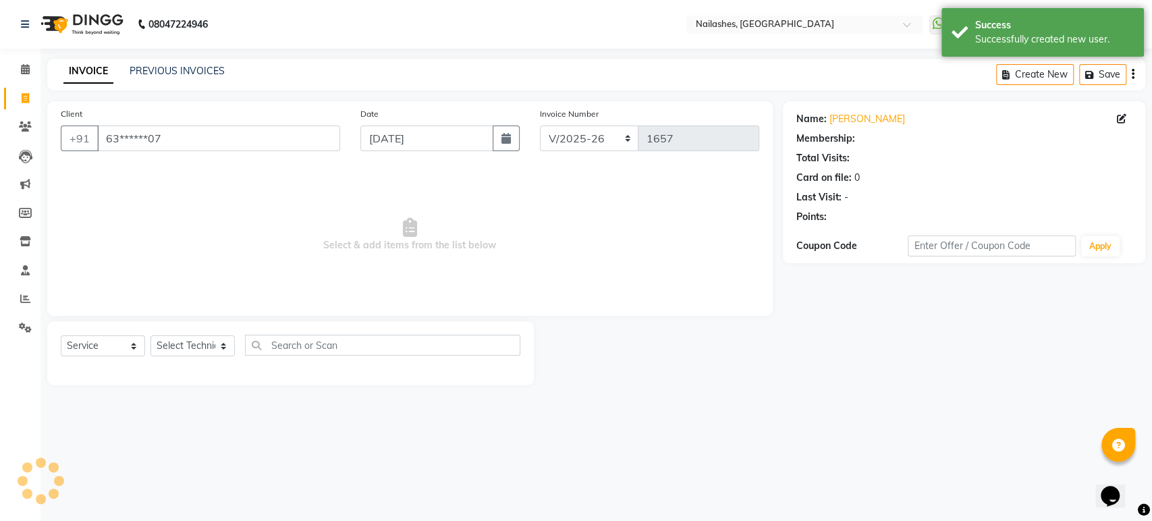
select select "1: Object"
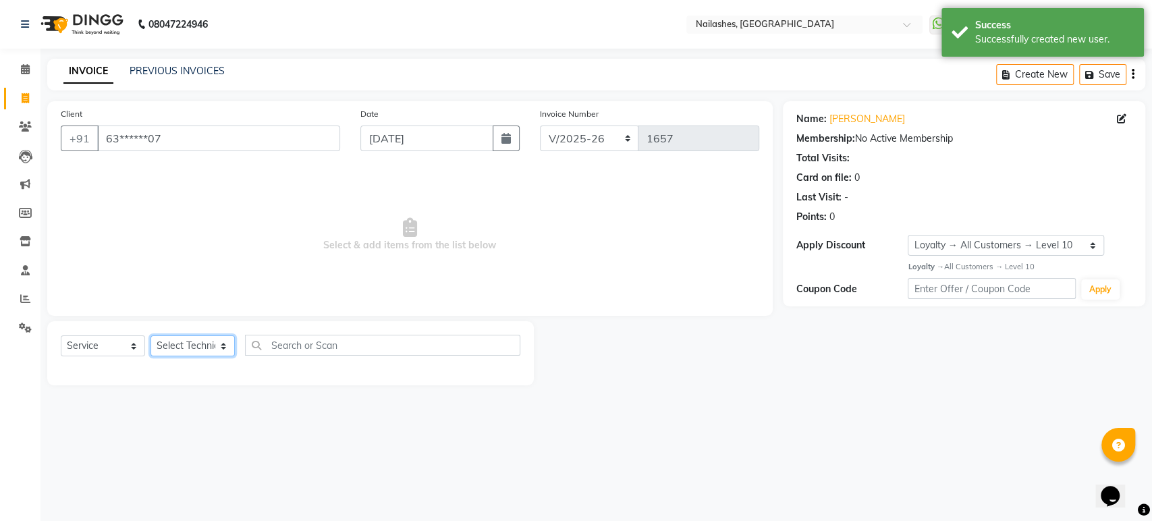
click at [215, 338] on select "Select Technician Aasha aashu ADESH Asid deepak HANMI HIMANSHU Imran KRISHNA Ma…" at bounding box center [192, 345] width 84 height 21
select select "36442"
click at [150, 335] on select "Select Technician Aasha aashu ADESH Asid deepak HANMI HIMANSHU Imran KRISHNA Ma…" at bounding box center [192, 345] width 84 height 21
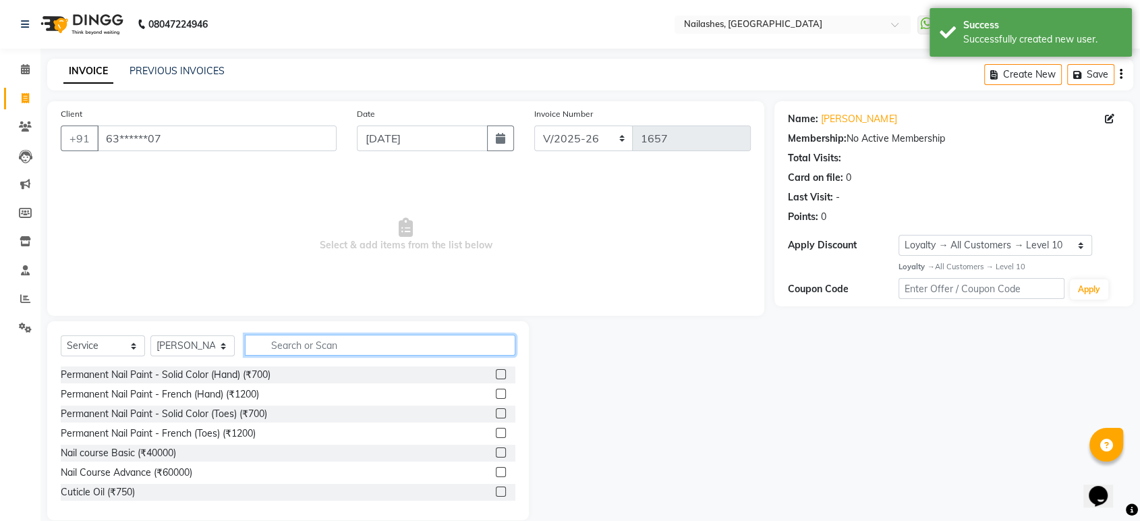
click at [323, 337] on input "text" at bounding box center [380, 345] width 271 height 21
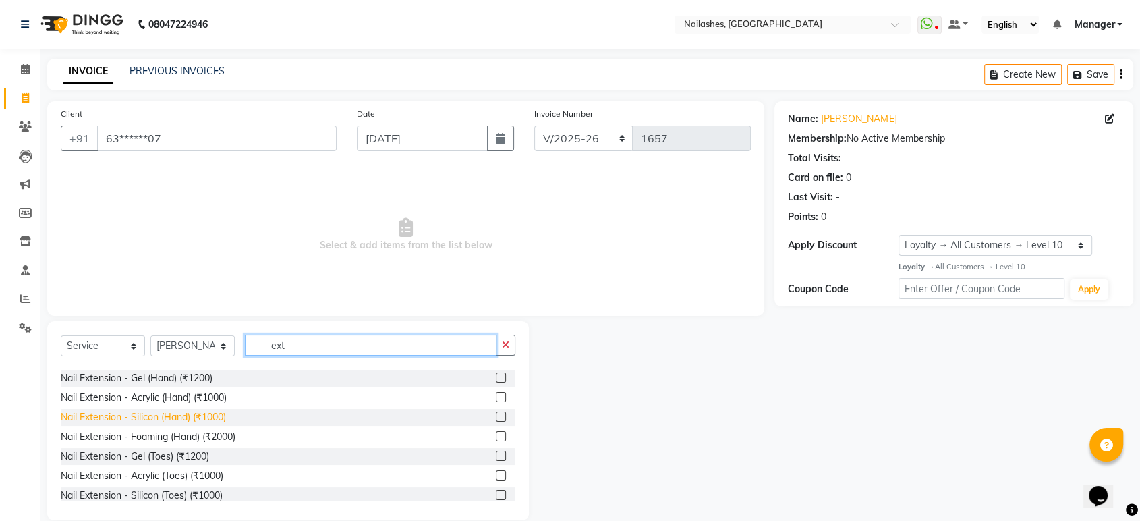
scroll to position [0, 0]
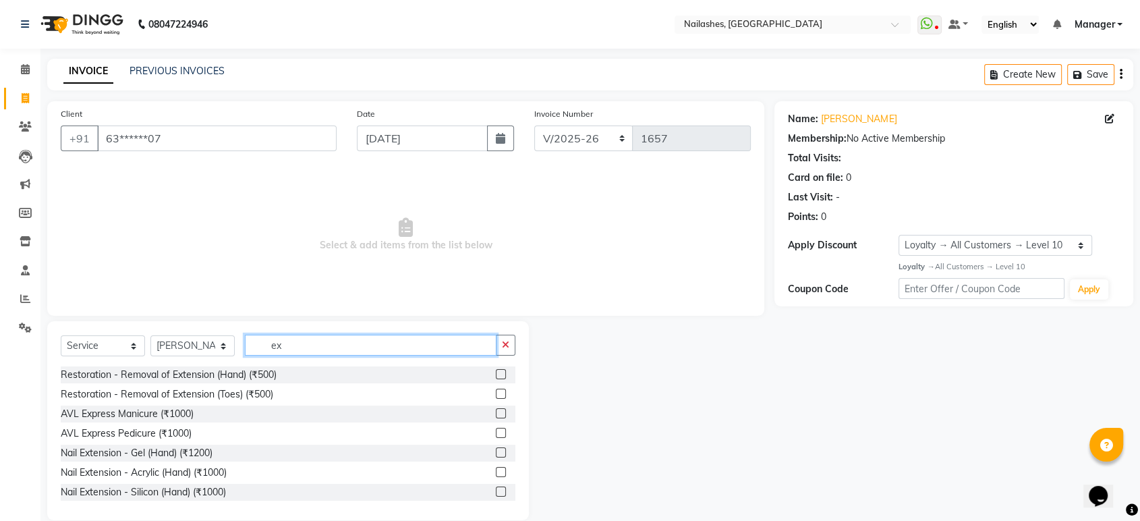
type input "e"
type input "nail ex"
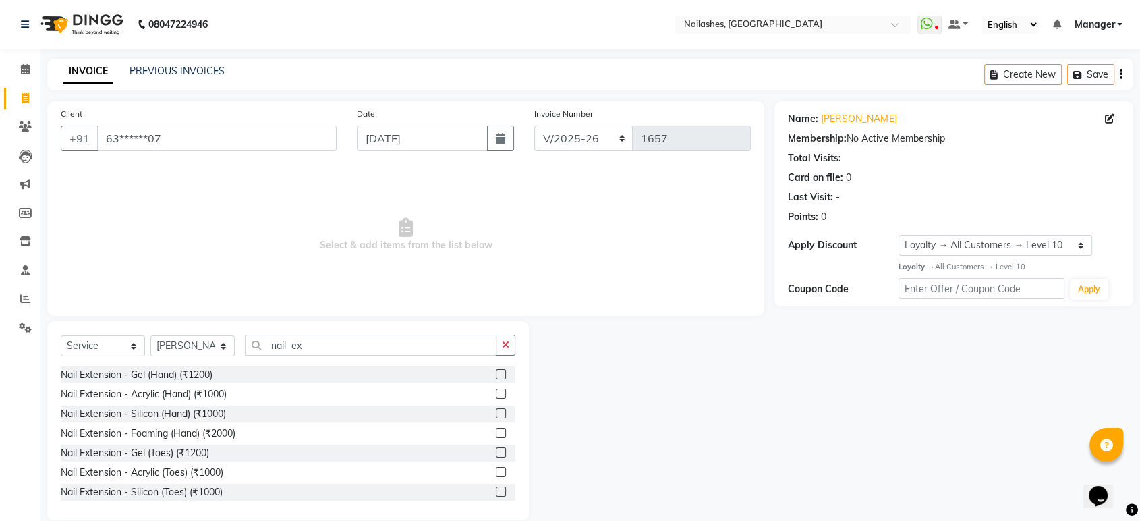
click at [496, 389] on label at bounding box center [501, 394] width 10 height 10
click at [496, 390] on input "checkbox" at bounding box center [500, 394] width 9 height 9
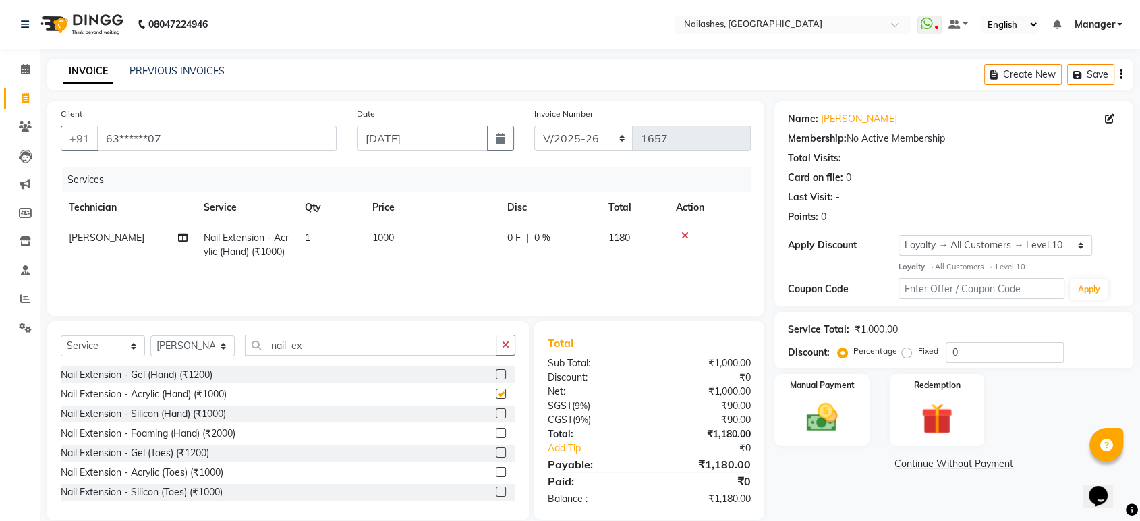
checkbox input "false"
click at [459, 343] on input "nail ex" at bounding box center [371, 345] width 252 height 21
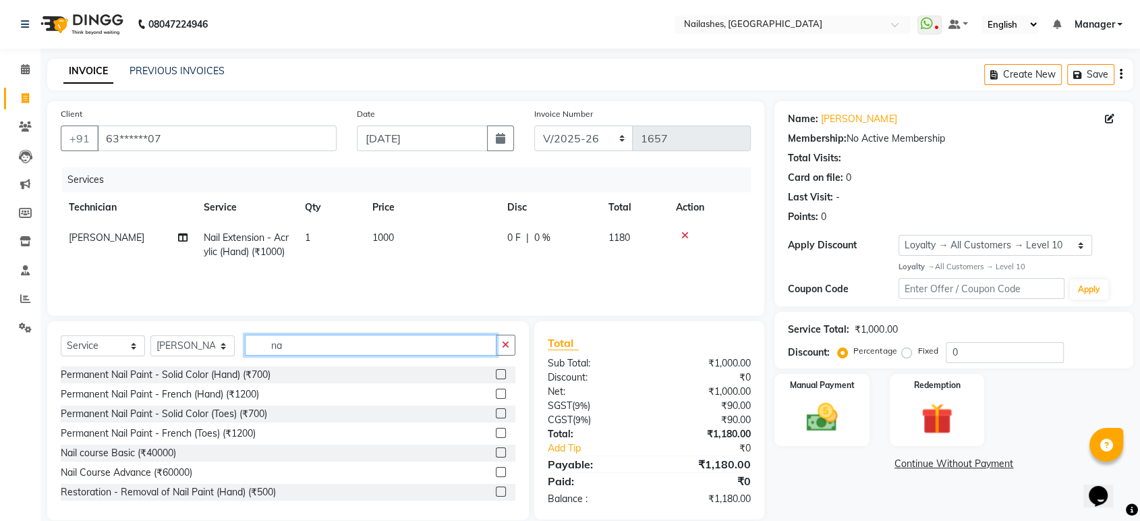
type input "n"
click at [496, 374] on label at bounding box center [501, 374] width 10 height 10
click at [496, 374] on input "checkbox" at bounding box center [500, 374] width 9 height 9
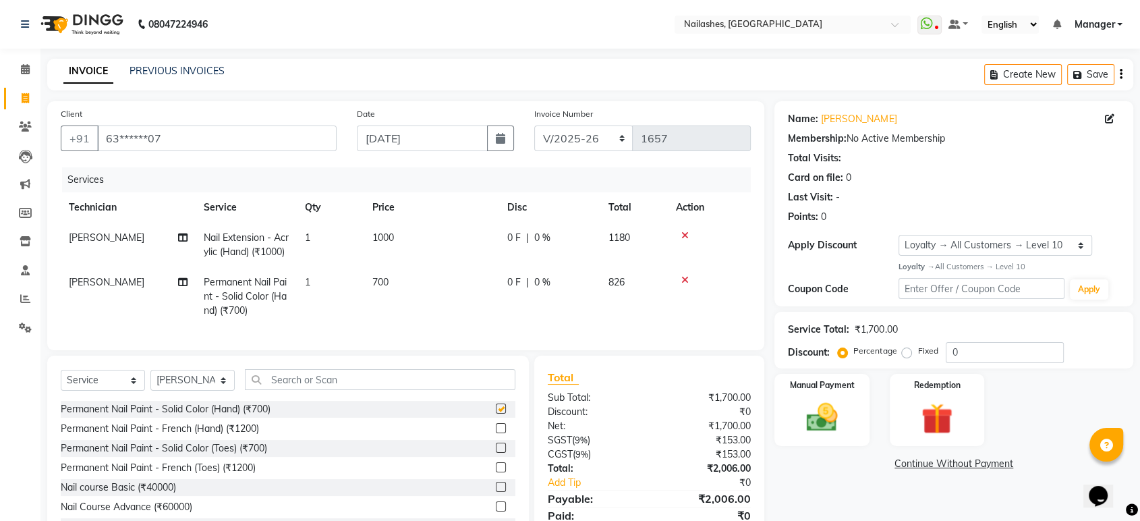
checkbox input "false"
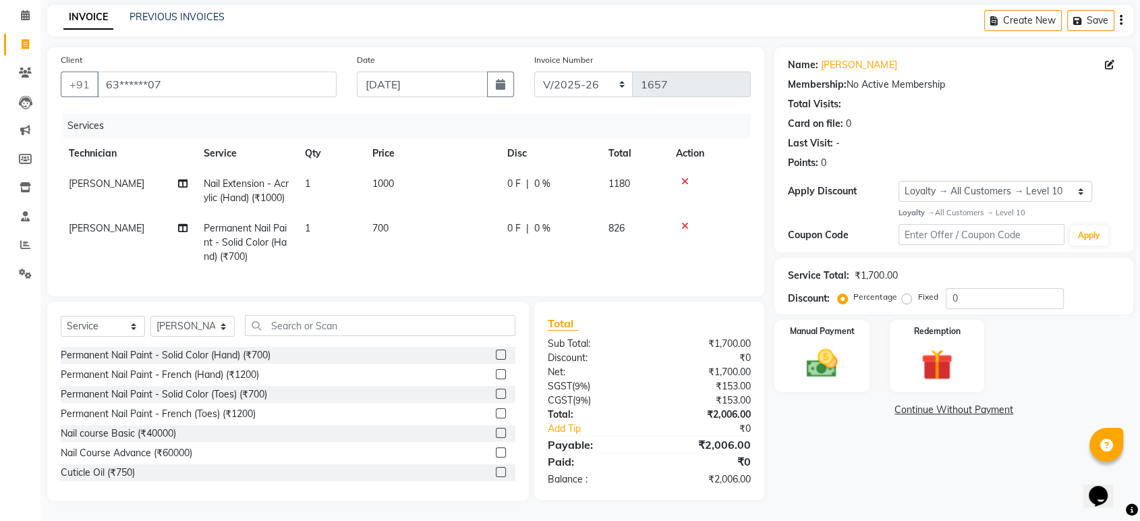
click at [406, 169] on td "1000" at bounding box center [431, 191] width 135 height 45
select select "36442"
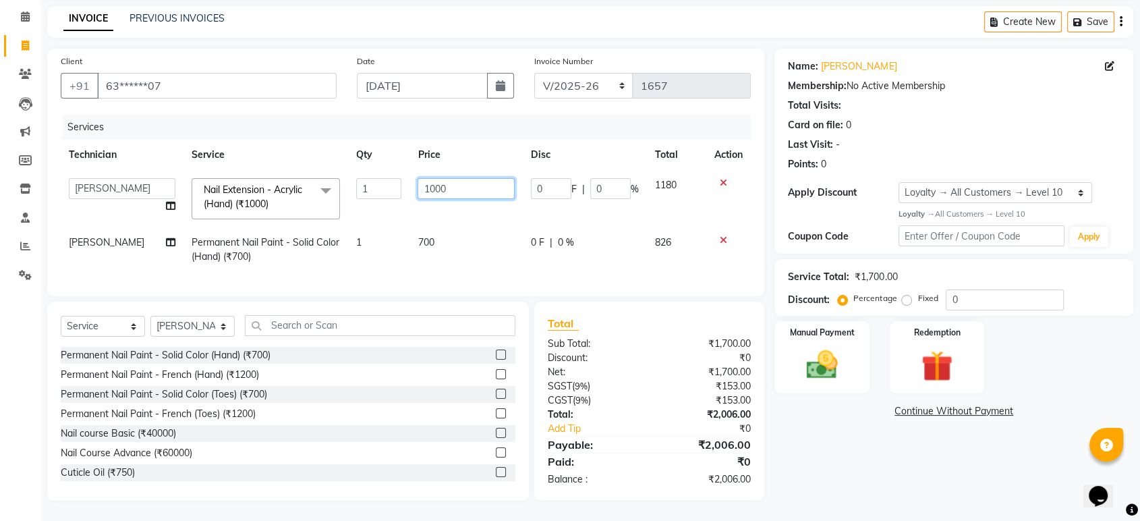
click at [453, 178] on input "1000" at bounding box center [466, 188] width 97 height 21
type input "1"
type input "500"
click at [470, 200] on td "500" at bounding box center [466, 198] width 113 height 57
select select "36442"
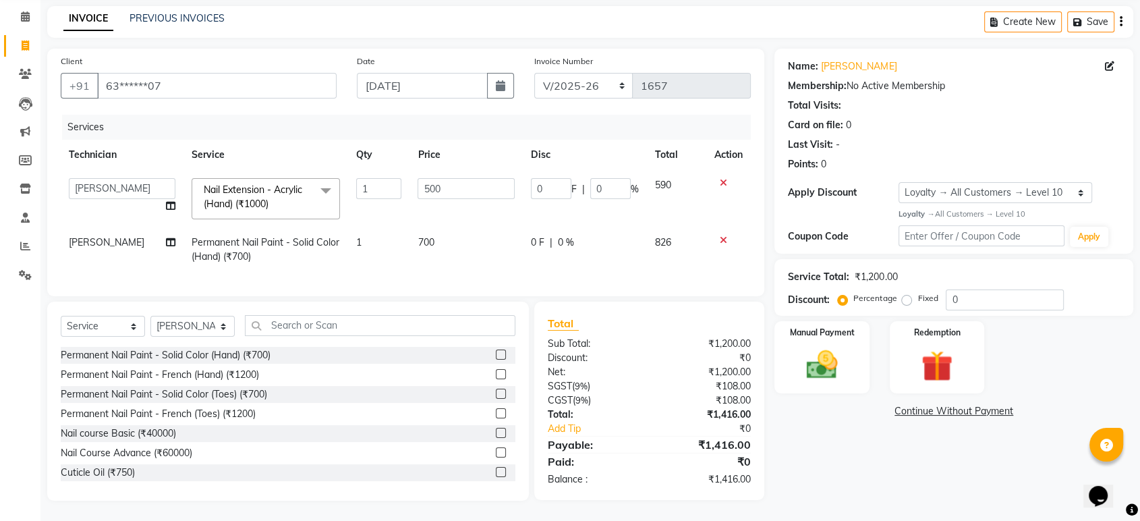
click at [449, 227] on td "700" at bounding box center [466, 249] width 113 height 45
select select "36442"
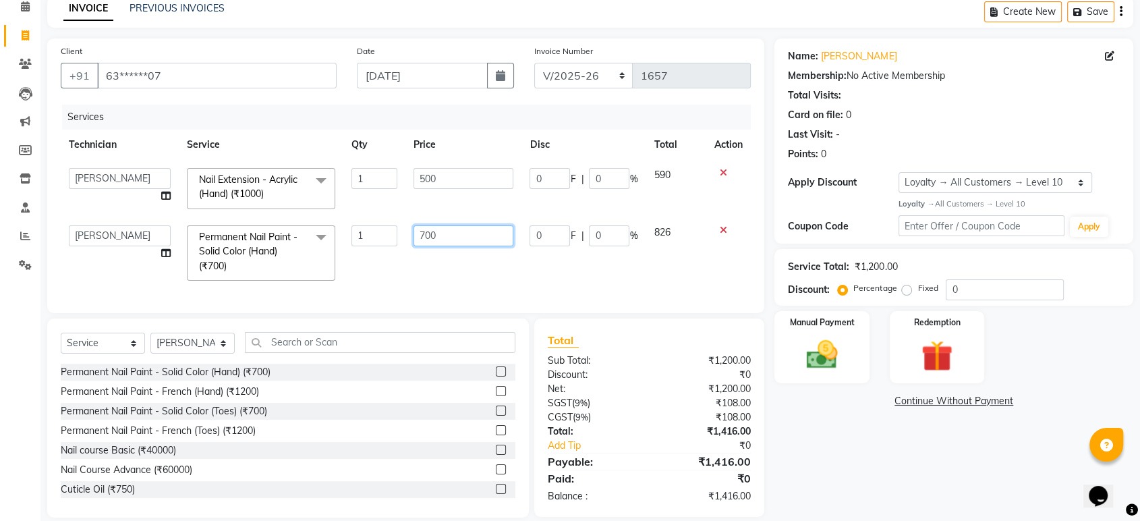
click at [447, 231] on input "700" at bounding box center [464, 235] width 100 height 21
type input "7"
type input "350"
click at [529, 272] on div "Services Technician Service Qty Price Disc Total Action Aasha aashu ADESH Asid …" at bounding box center [406, 202] width 690 height 195
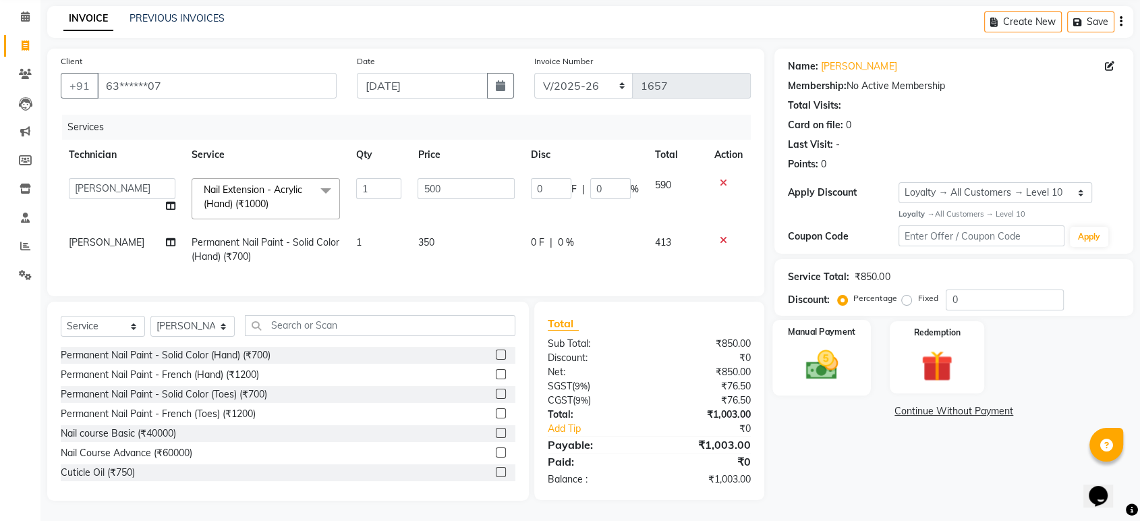
click at [839, 358] on img at bounding box center [821, 365] width 53 height 38
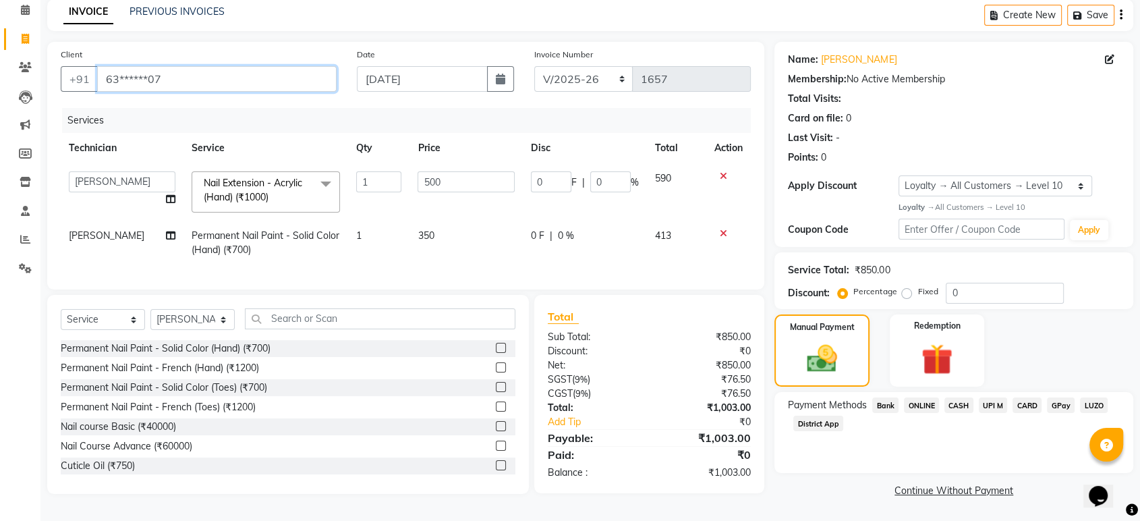
click at [233, 71] on input "63******07" at bounding box center [217, 79] width 240 height 26
type input "6"
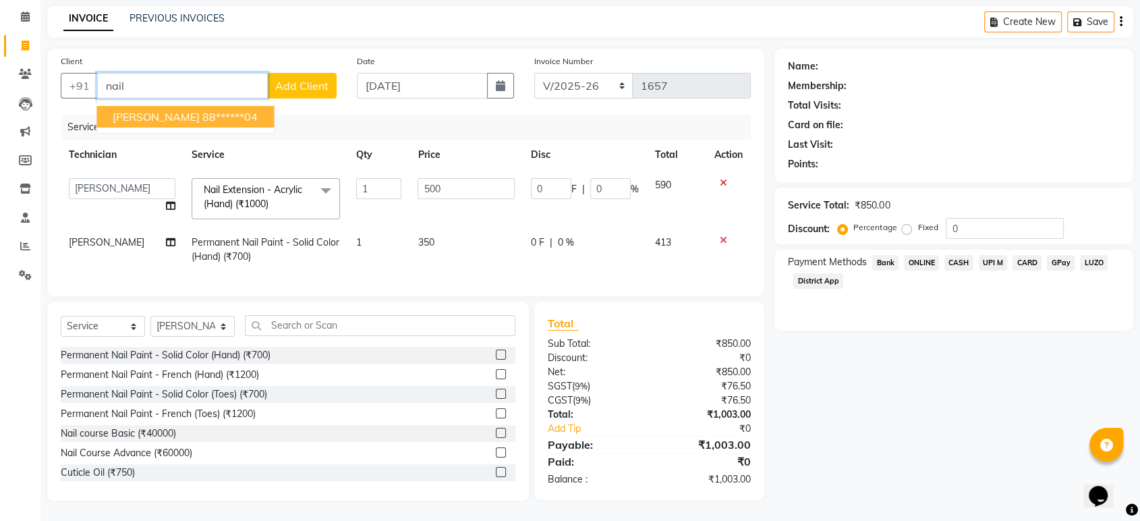
click at [165, 110] on span "[PERSON_NAME]" at bounding box center [156, 116] width 87 height 13
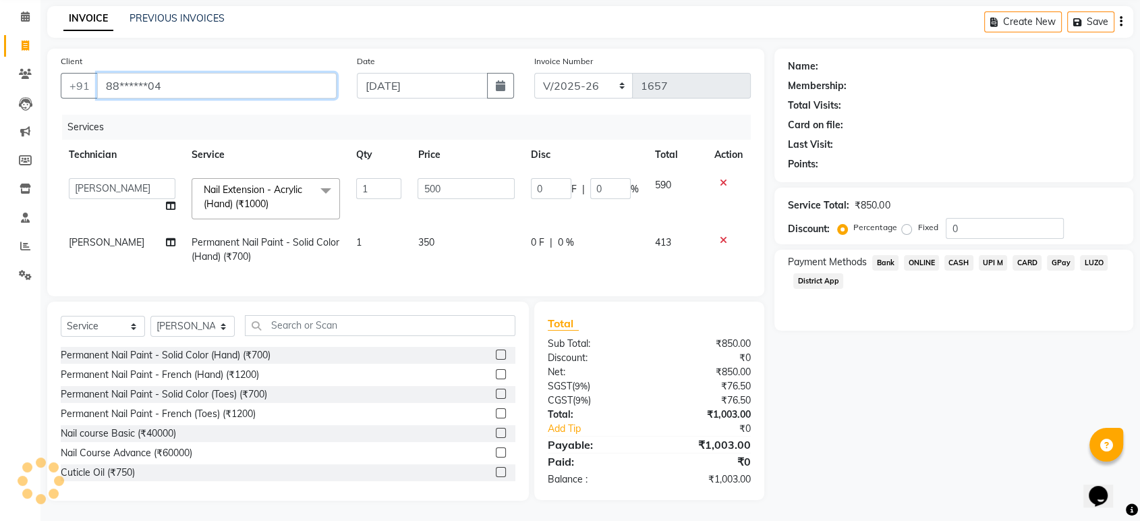
type input "88******04"
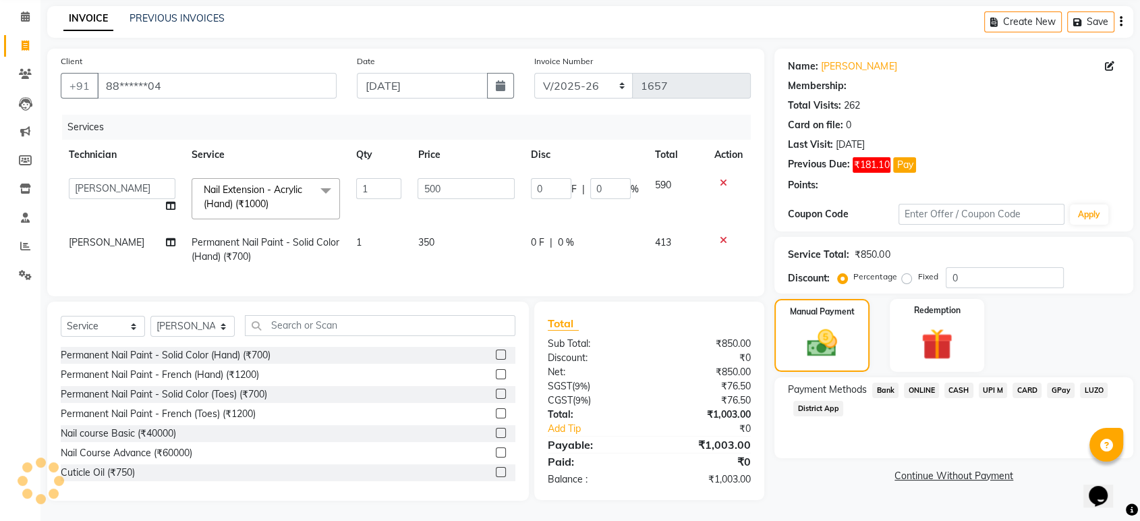
select select "1: Object"
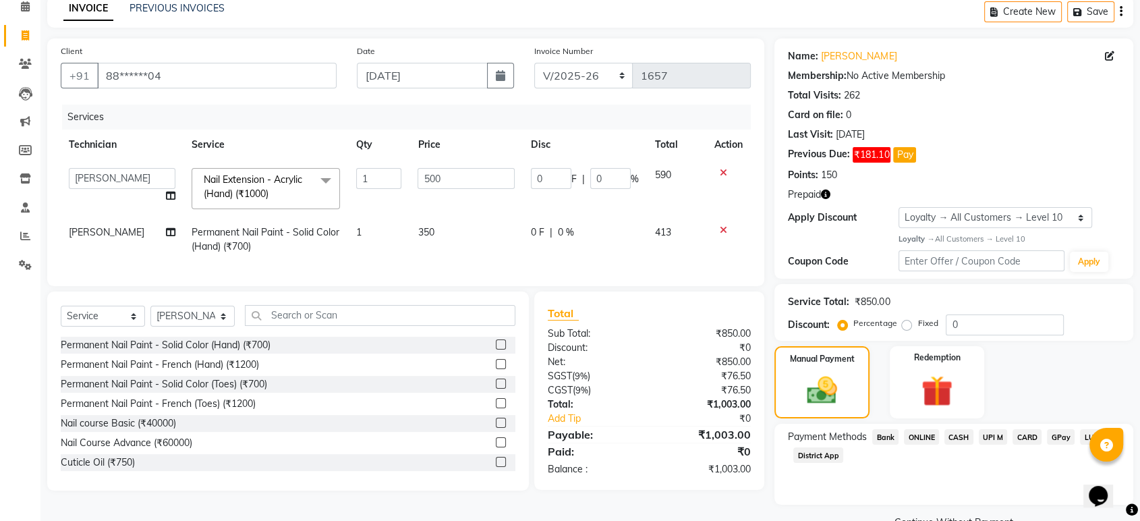
scroll to position [94, 0]
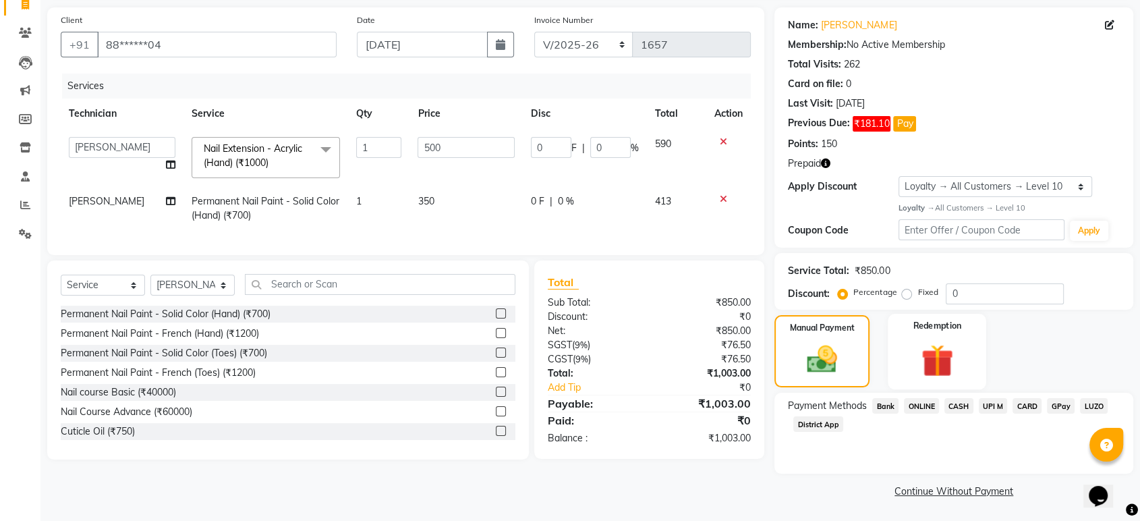
click at [938, 358] on img at bounding box center [937, 360] width 53 height 40
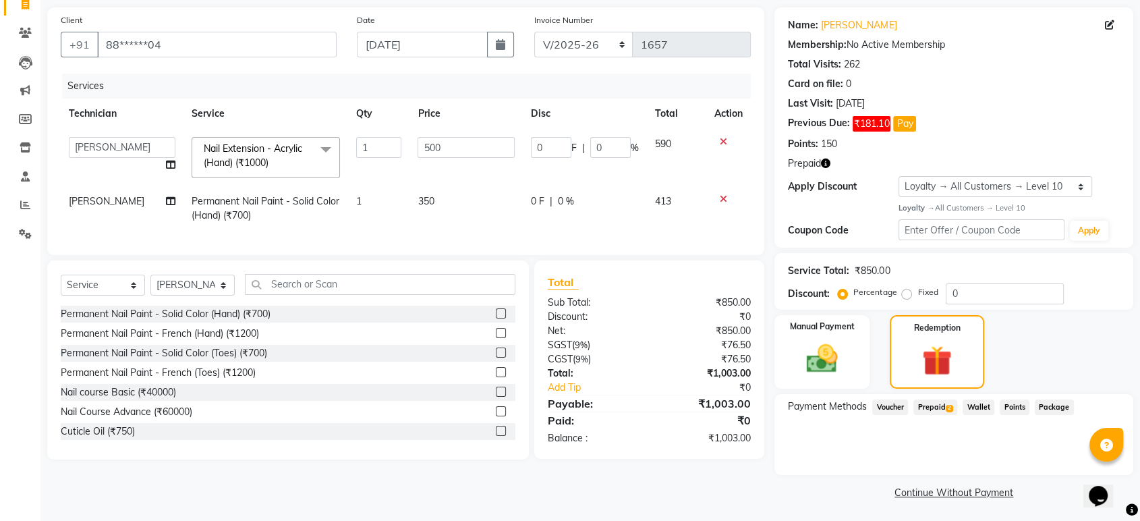
click at [928, 409] on span "Prepaid 2" at bounding box center [936, 407] width 44 height 16
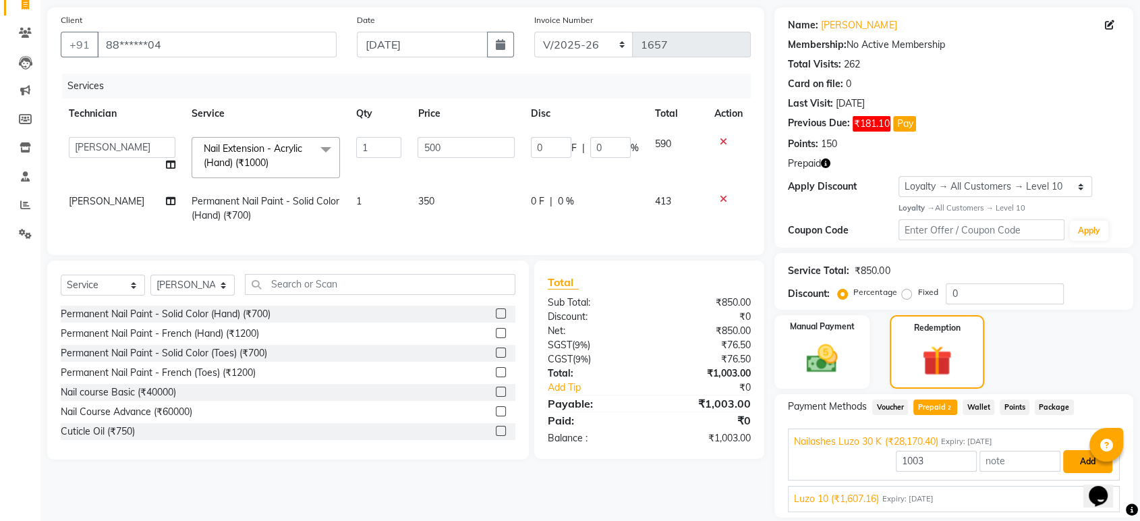
scroll to position [137, 0]
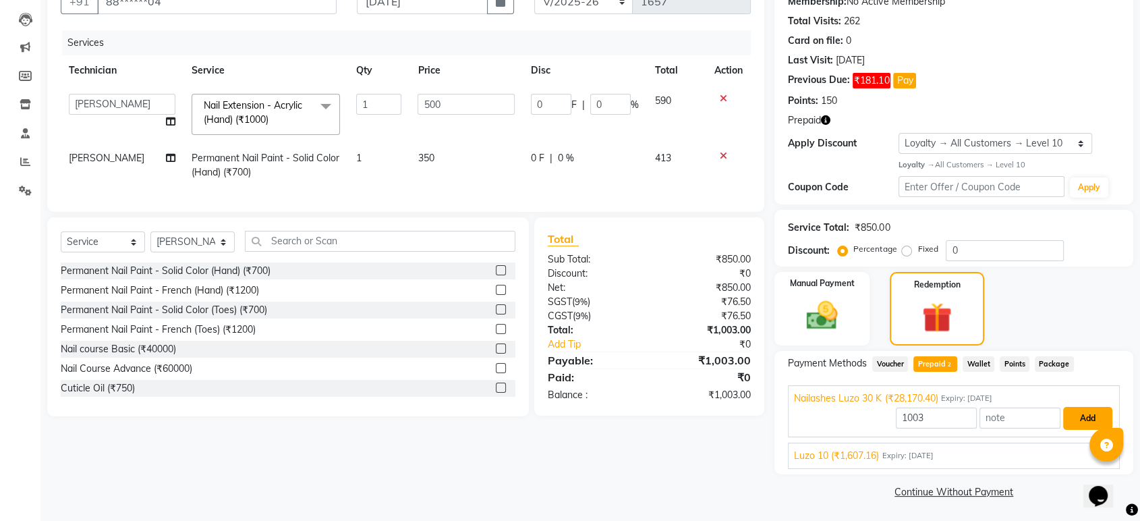
click at [1107, 414] on button "Add" at bounding box center [1087, 418] width 49 height 23
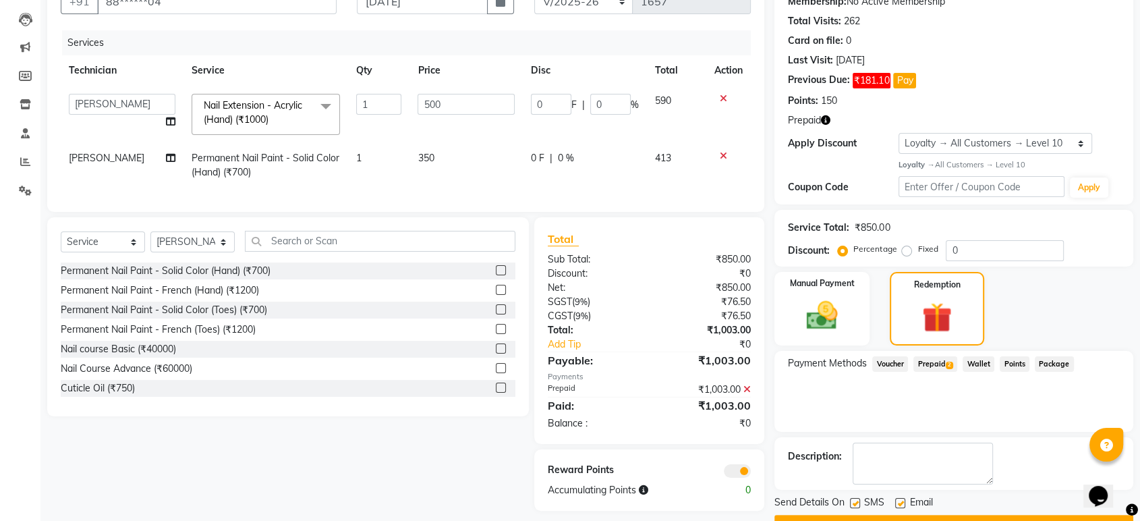
scroll to position [171, 0]
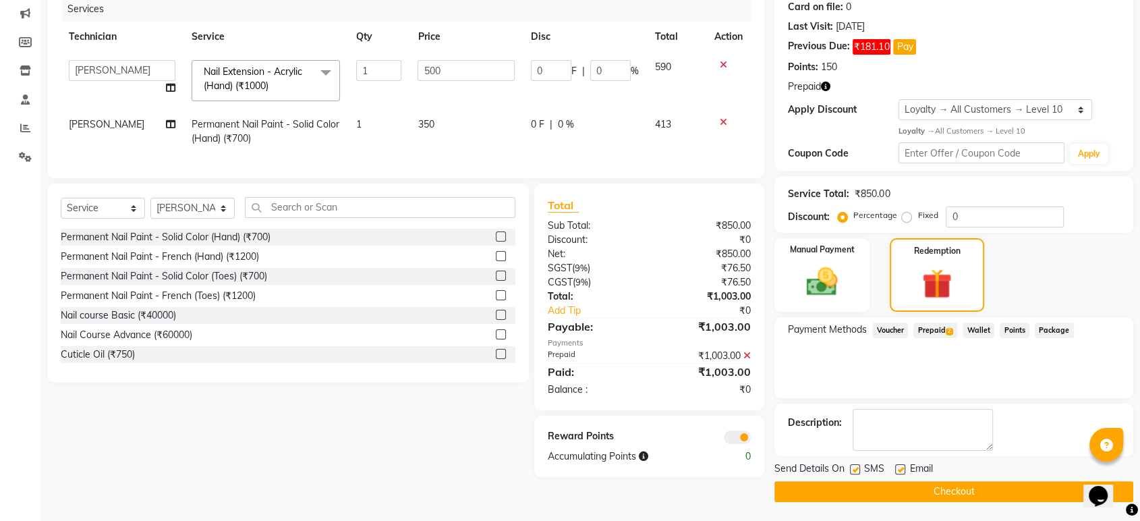
click at [967, 490] on button "Checkout" at bounding box center [954, 491] width 359 height 21
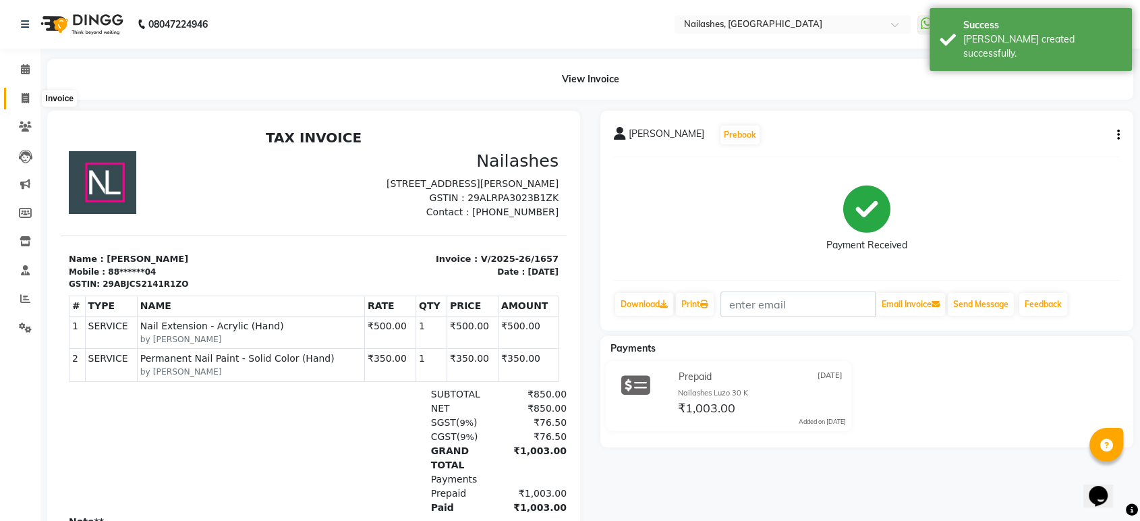
click at [26, 102] on icon at bounding box center [25, 98] width 7 height 10
select select "service"
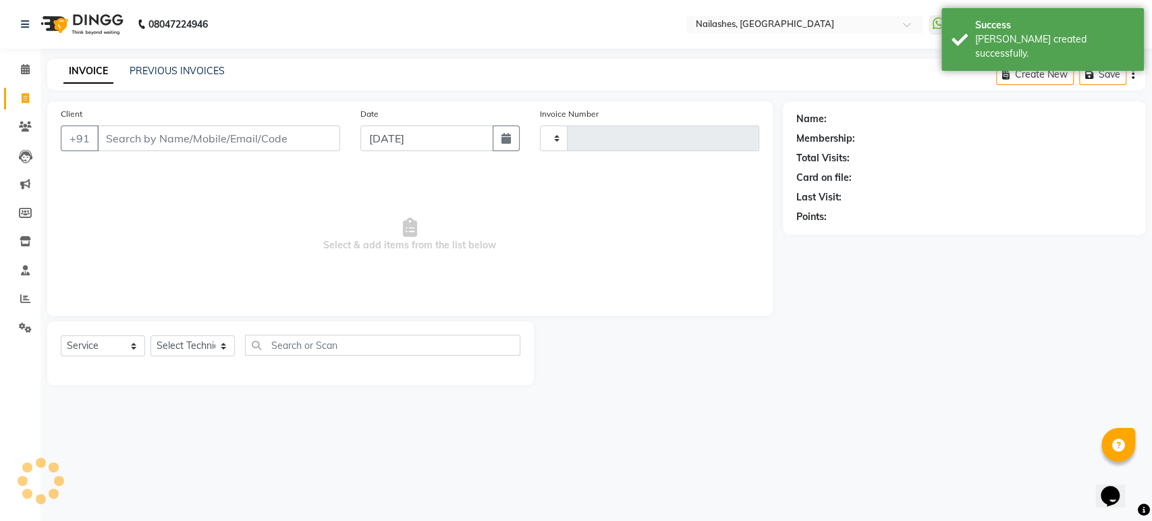
type input "1658"
select select "4251"
click at [16, 70] on span at bounding box center [25, 70] width 24 height 16
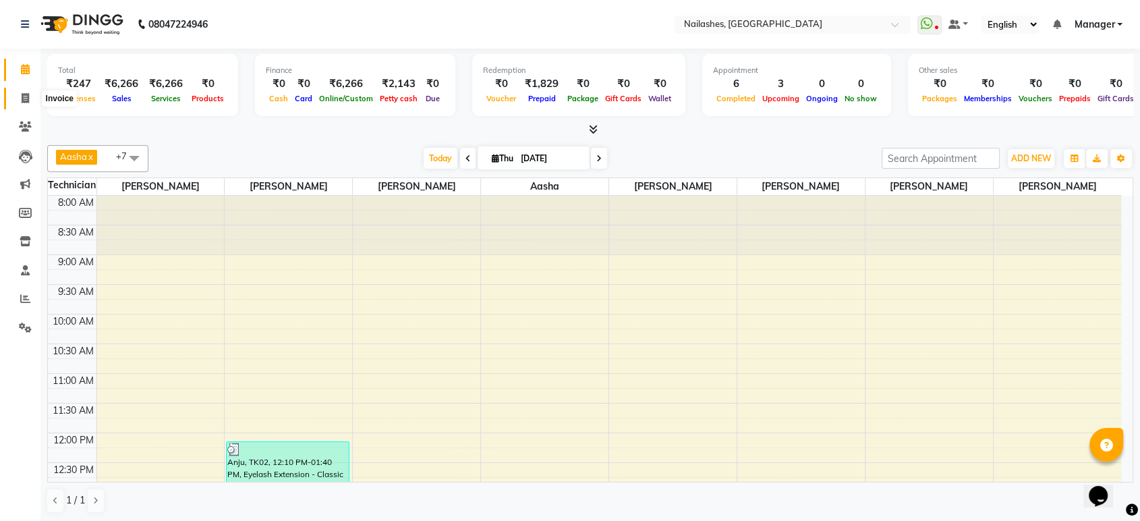
click at [22, 99] on icon at bounding box center [25, 98] width 7 height 10
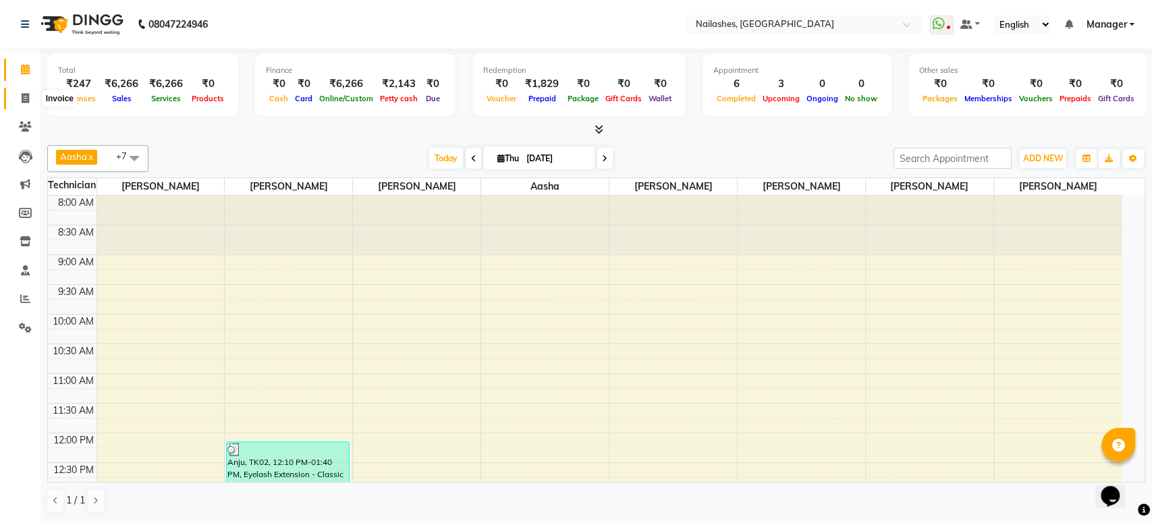
select select "service"
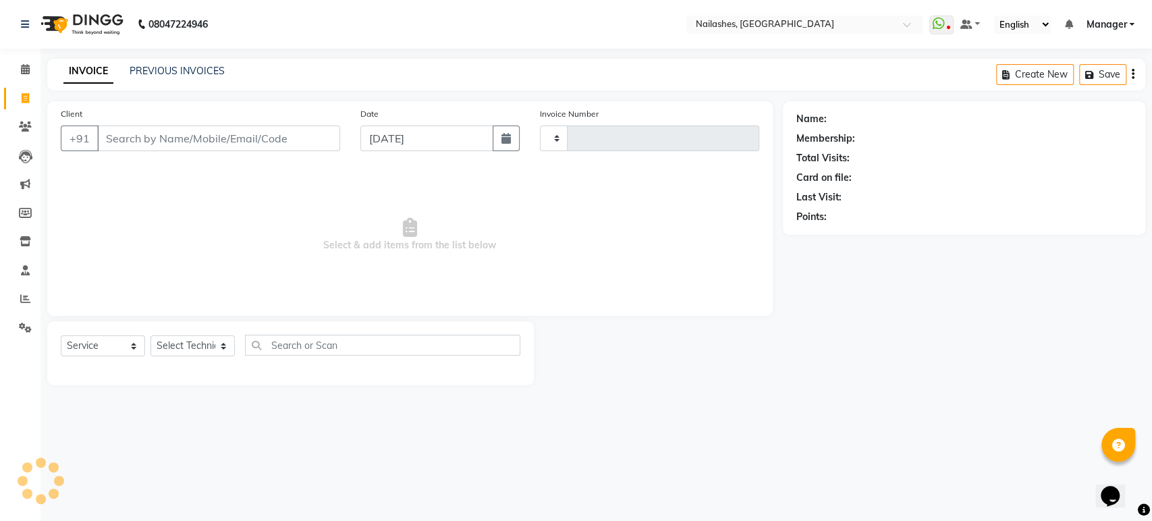
type input "1658"
select select "4251"
click at [35, 72] on span at bounding box center [25, 70] width 24 height 16
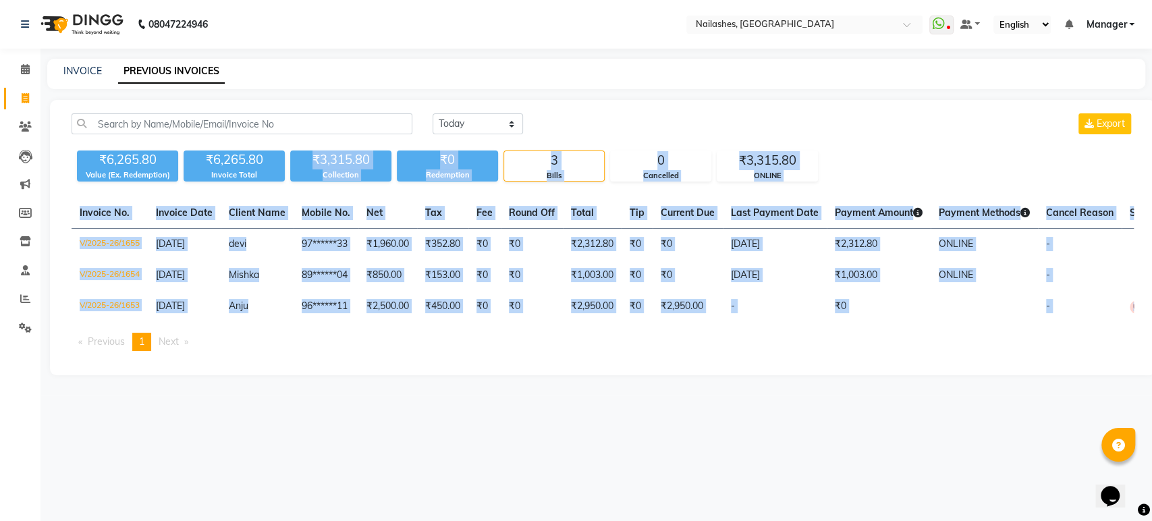
drag, startPoint x: 302, startPoint y: 166, endPoint x: 435, endPoint y: 360, distance: 234.9
click at [435, 360] on div "[DATE] [DATE] Custom Range Export ₹6,265.80 Value (Ex. Redemption) ₹6,265.80 In…" at bounding box center [602, 237] width 1105 height 275
click at [435, 351] on ul "Previous page 1 / 1 You're on page 1 Next page" at bounding box center [603, 342] width 1062 height 18
drag, startPoint x: 92, startPoint y: 160, endPoint x: 901, endPoint y: 368, distance: 835.3
click at [901, 368] on div "[DATE] [DATE] Custom Range Export ₹6,265.80 Value (Ex. Redemption) ₹6,265.80 In…" at bounding box center [602, 237] width 1105 height 275
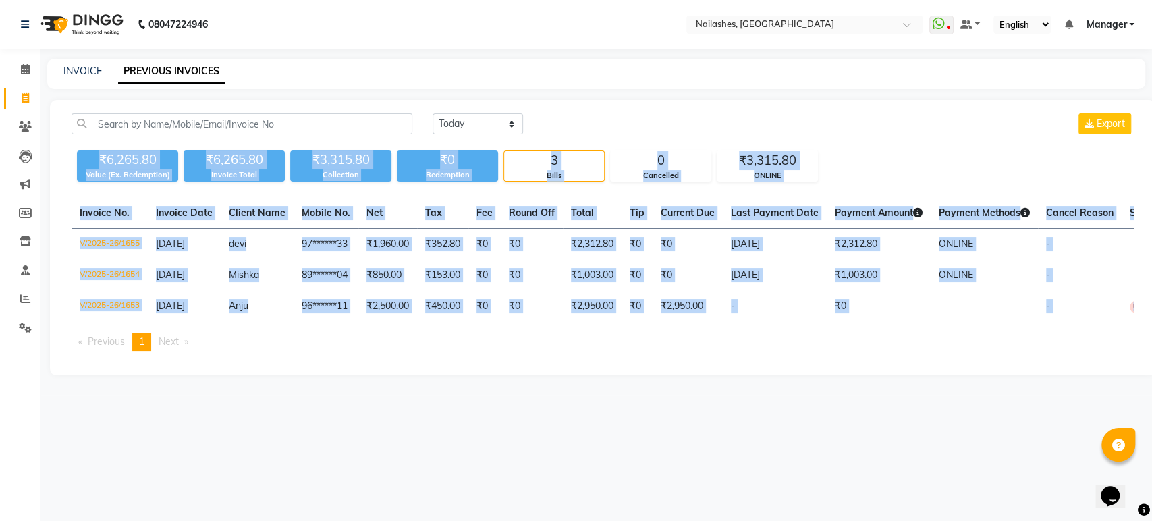
click at [901, 362] on div "Invoice No. Invoice Date Client Name Mobile No. Net Tax Fee Round Off Total Tip…" at bounding box center [602, 280] width 1078 height 164
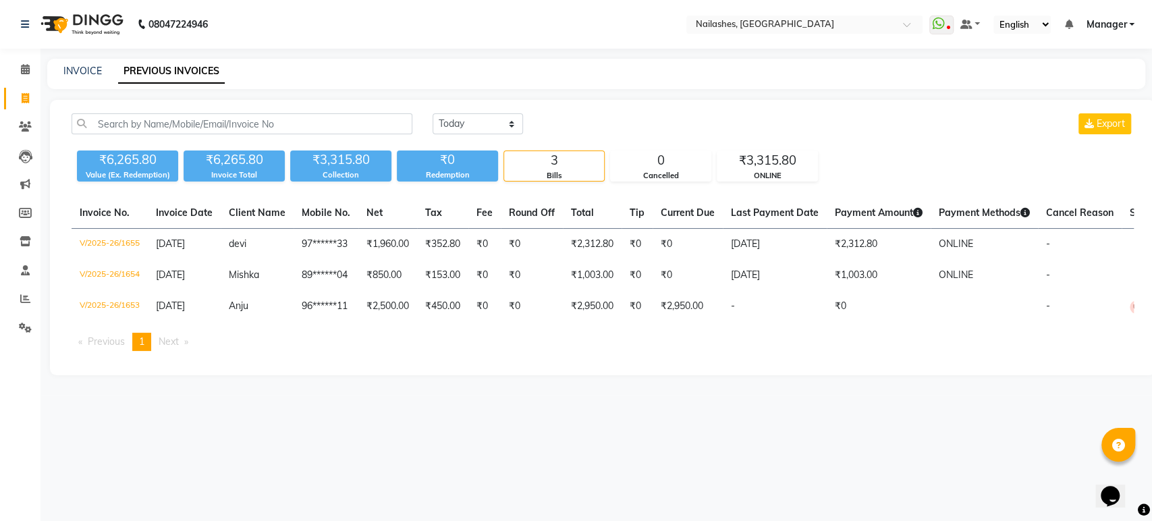
click at [919, 206] on span "Payment Amount" at bounding box center [879, 212] width 88 height 12
click at [692, 157] on div "0" at bounding box center [661, 160] width 100 height 19
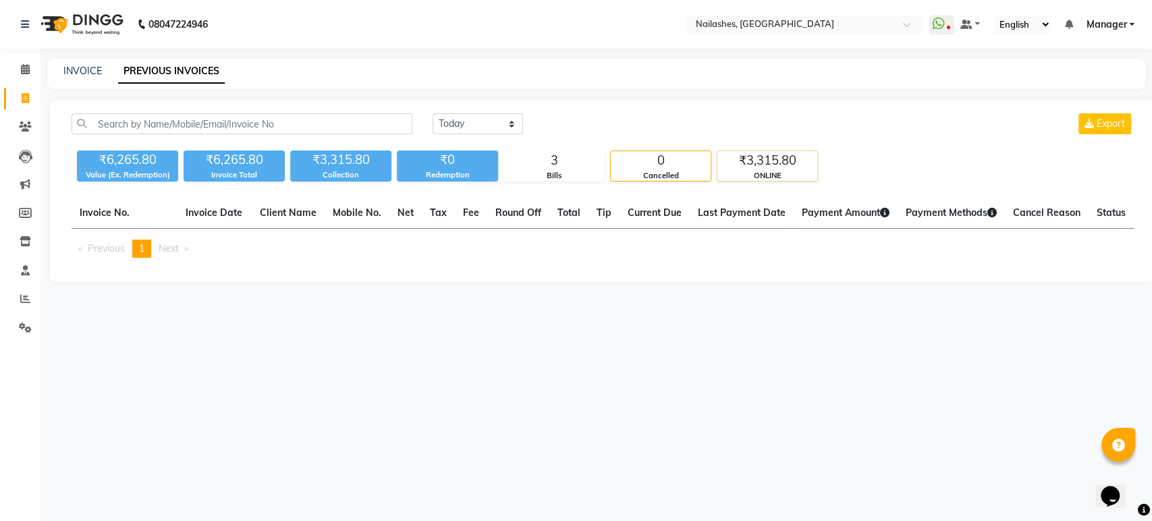
click at [758, 157] on div "₹3,315.80" at bounding box center [767, 160] width 100 height 19
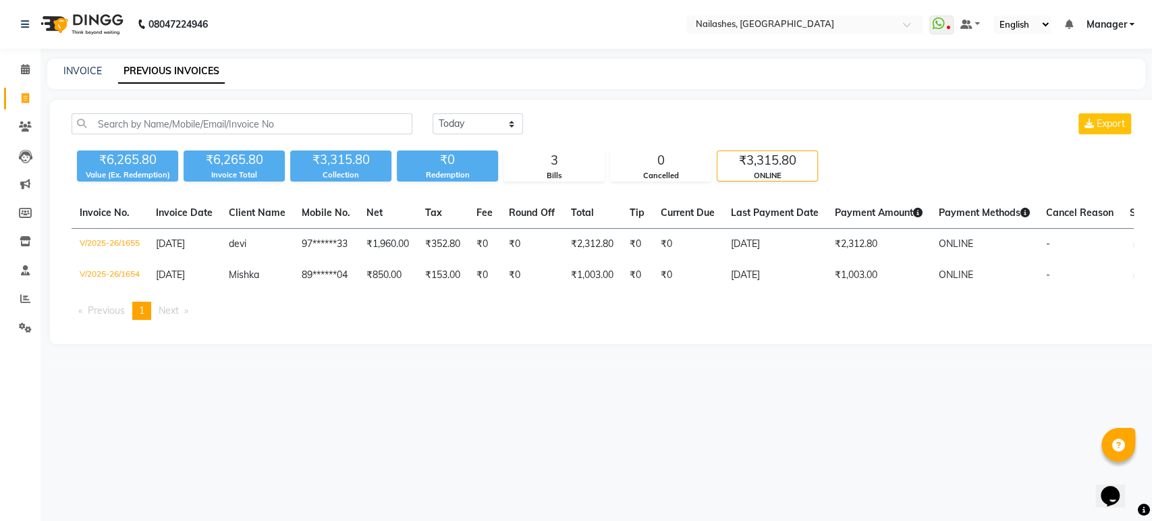
click at [791, 148] on div "₹6,265.80 Value (Ex. Redemption) ₹6,265.80 Invoice Total ₹3,315.80 Collection ₹…" at bounding box center [603, 163] width 1062 height 36
click at [689, 381] on div "08047224946 Select Location × Nailashes, Electronics City WhatsApp Status ✕ Sta…" at bounding box center [576, 260] width 1152 height 521
click at [84, 61] on div "INVOICE PREVIOUS INVOICES" at bounding box center [596, 74] width 1098 height 30
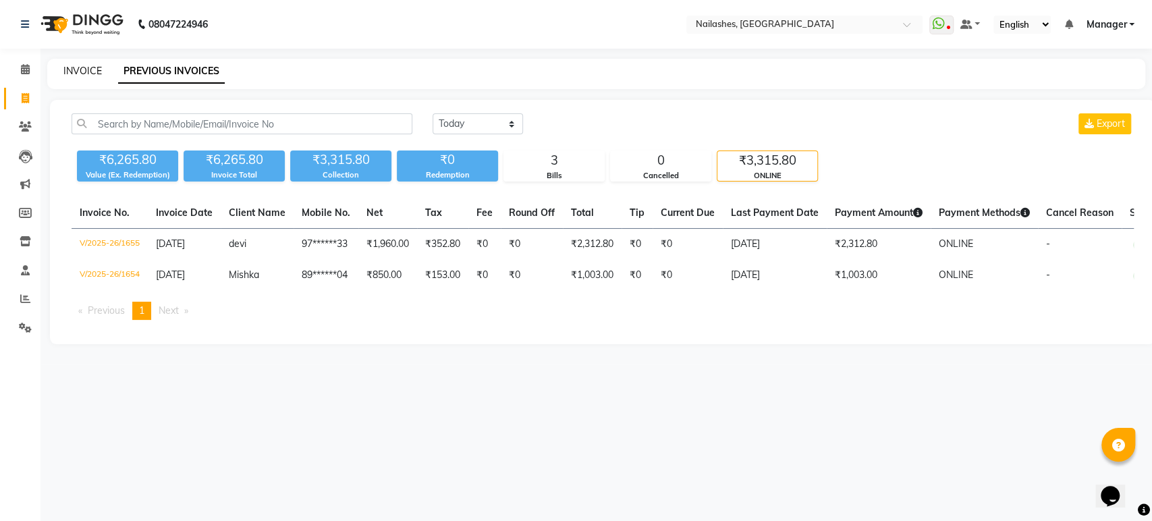
click at [84, 72] on link "INVOICE" at bounding box center [82, 71] width 38 height 12
select select "service"
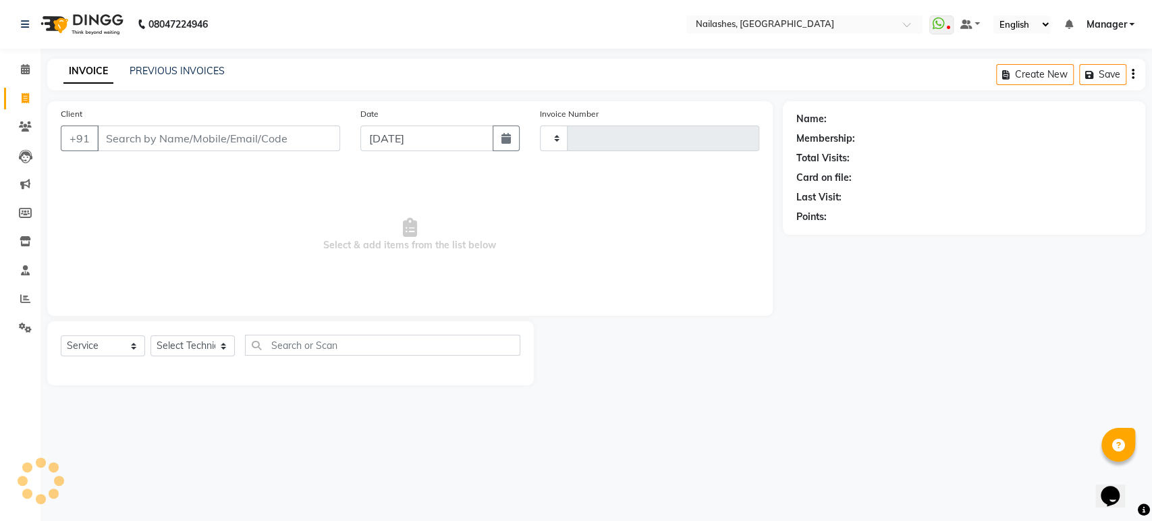
type input "1658"
select select "4251"
click at [153, 67] on link "PREVIOUS INVOICES" at bounding box center [177, 71] width 95 height 12
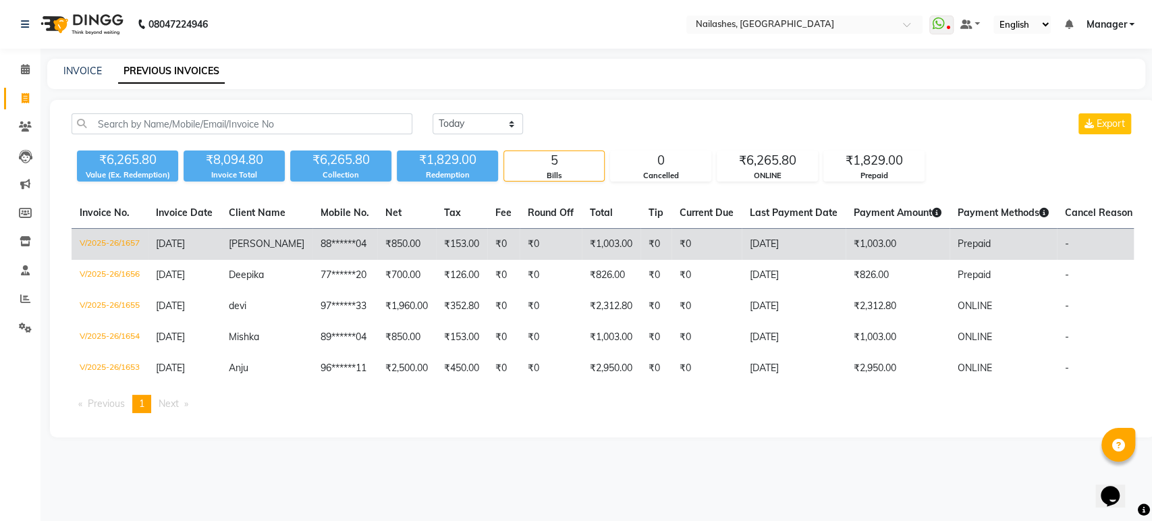
click at [1034, 257] on td "Prepaid" at bounding box center [1002, 245] width 107 height 32
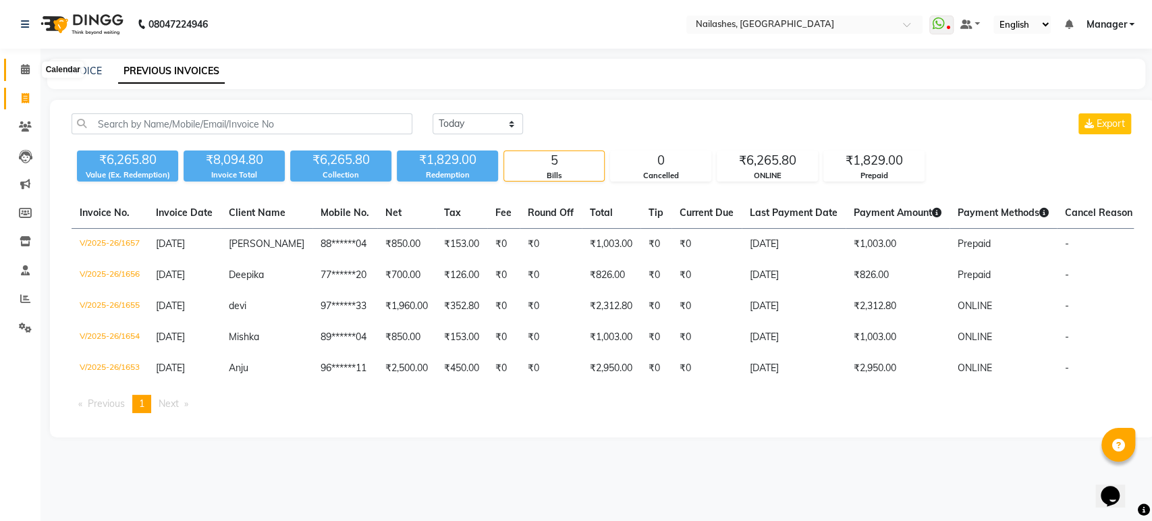
click at [27, 67] on icon at bounding box center [25, 69] width 9 height 10
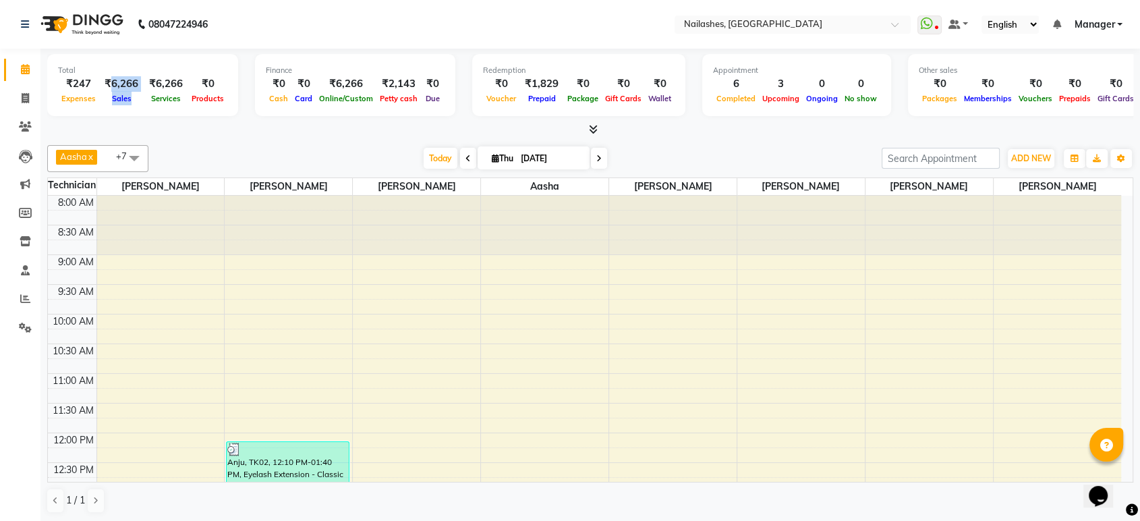
drag, startPoint x: 110, startPoint y: 85, endPoint x: 136, endPoint y: 90, distance: 26.9
click at [136, 90] on div "₹6,266 Sales" at bounding box center [121, 91] width 45 height 30
click at [136, 91] on div "Sales" at bounding box center [121, 98] width 45 height 14
click at [335, 144] on div "Aasha x HIMANSHU x KRISHNA x SAM x sanjana x Yogeshwari x sharukh x Ranjeet x +…" at bounding box center [590, 329] width 1086 height 379
click at [366, 194] on span "sanjana" at bounding box center [417, 186] width 128 height 17
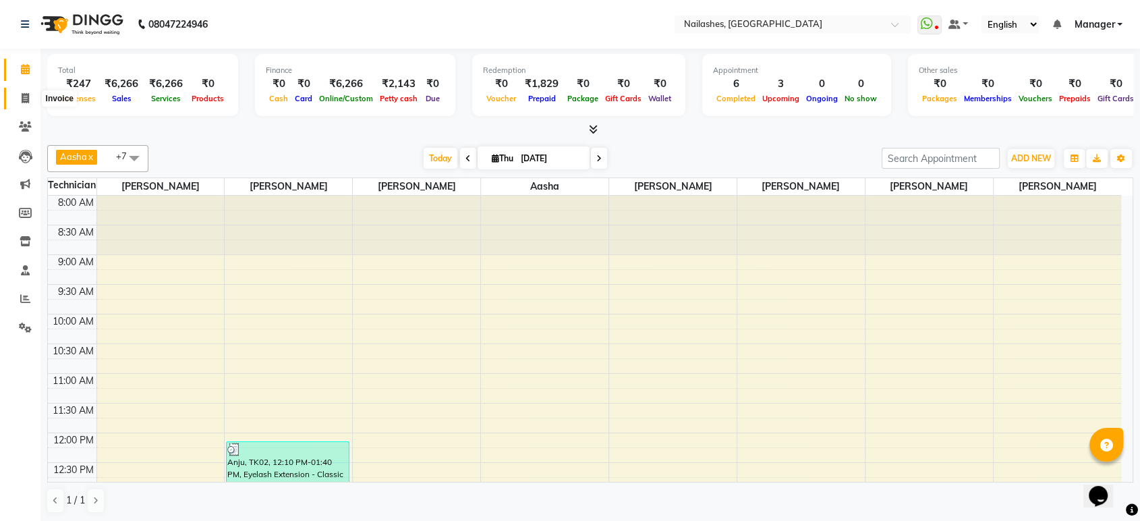
click at [32, 101] on span at bounding box center [25, 99] width 24 height 16
select select "4251"
select select "service"
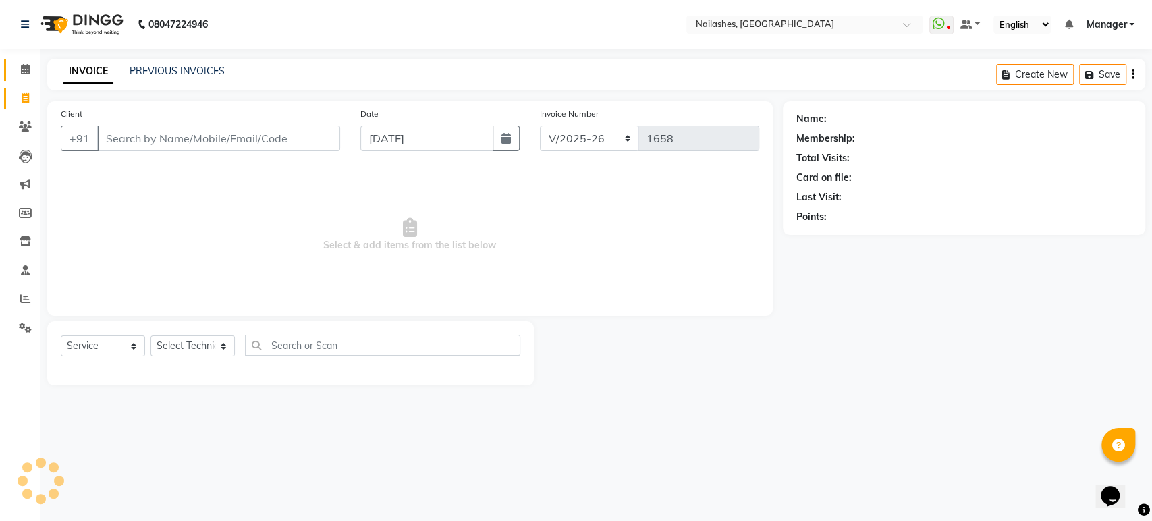
click at [22, 79] on link "Calendar" at bounding box center [20, 70] width 32 height 22
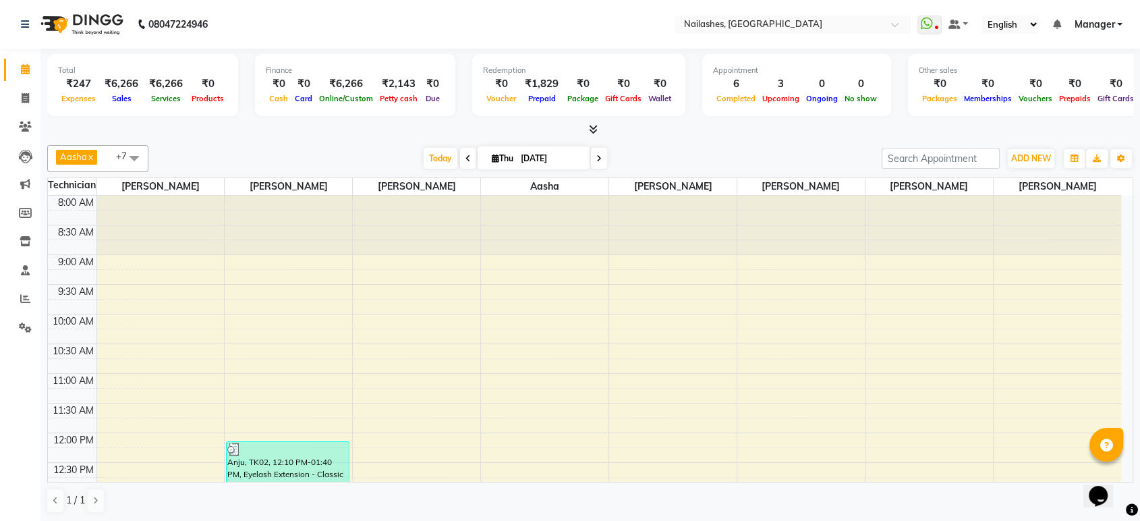
click at [594, 132] on icon at bounding box center [593, 129] width 9 height 10
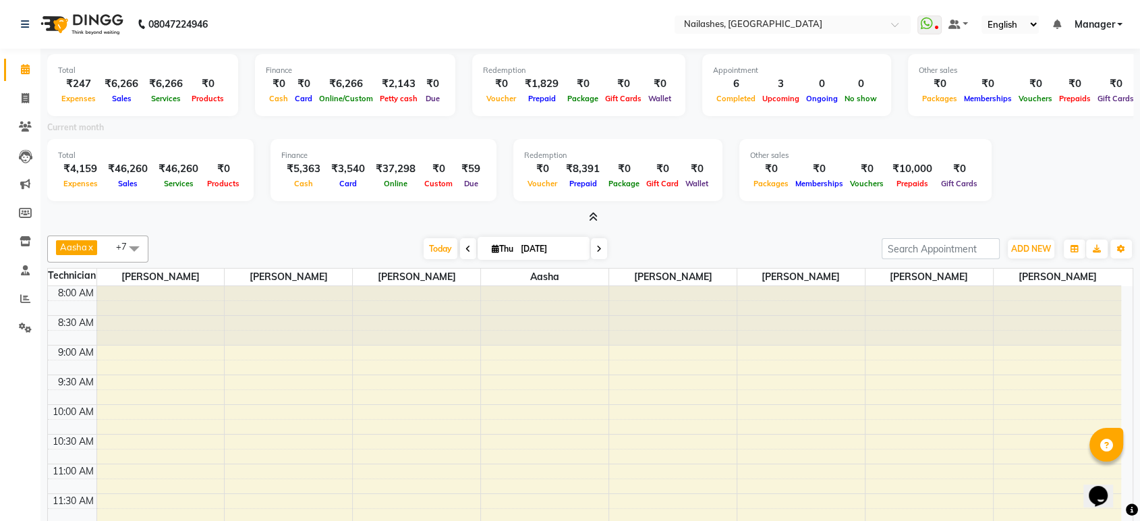
click at [590, 216] on icon at bounding box center [593, 217] width 9 height 10
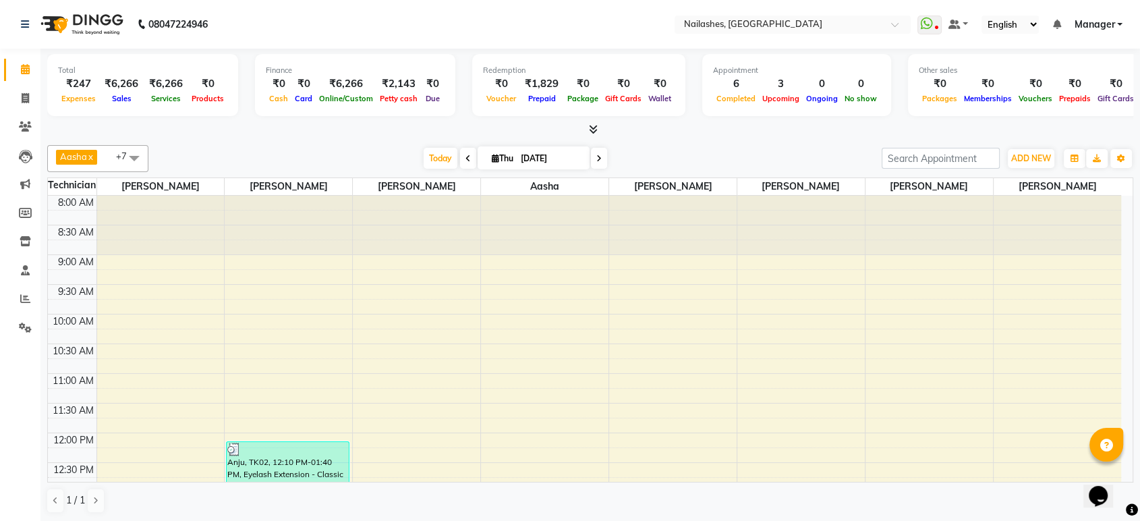
click at [1118, 32] on ul "WhatsApp Status ✕ Status: Disconnected Most Recent Message: 10-07-2025 02:35 PM…" at bounding box center [1024, 25] width 212 height 18
click at [1115, 22] on span "Manager" at bounding box center [1094, 25] width 40 height 14
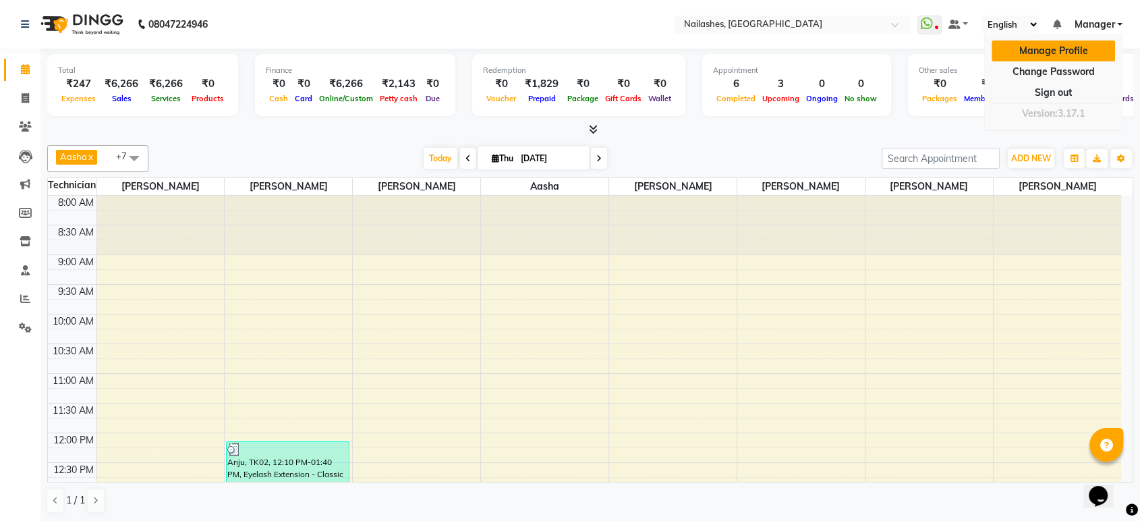
click at [1032, 53] on link "Manage Profile" at bounding box center [1053, 50] width 123 height 21
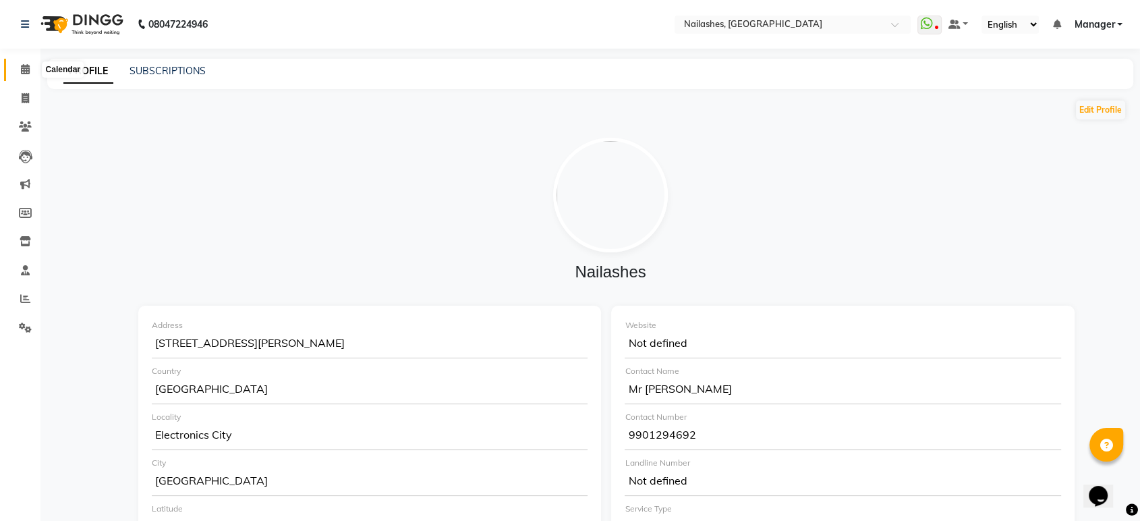
click at [21, 69] on icon at bounding box center [25, 69] width 9 height 10
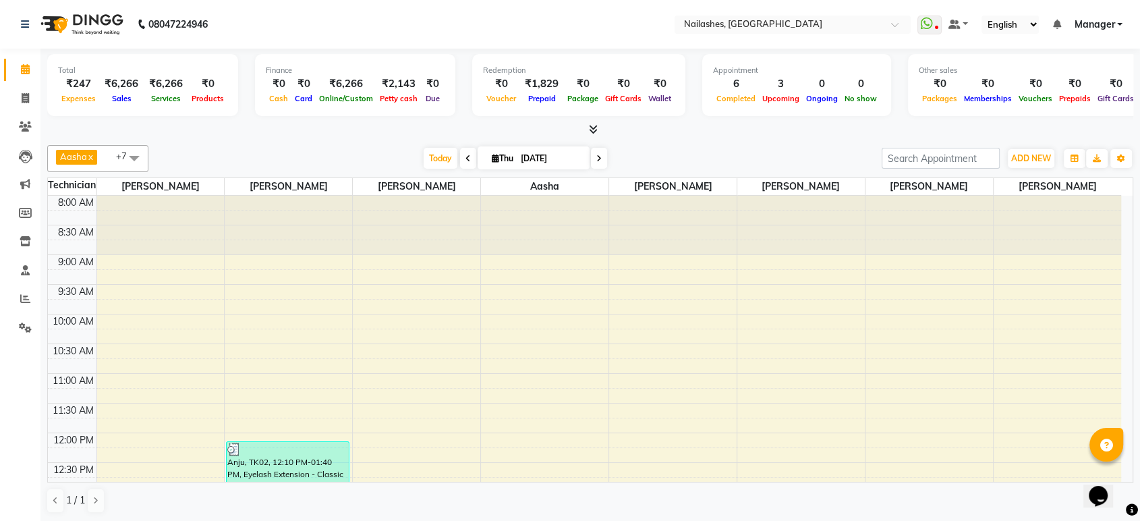
click at [1097, 29] on span "Manager" at bounding box center [1094, 25] width 40 height 14
click at [18, 271] on span at bounding box center [25, 271] width 24 height 16
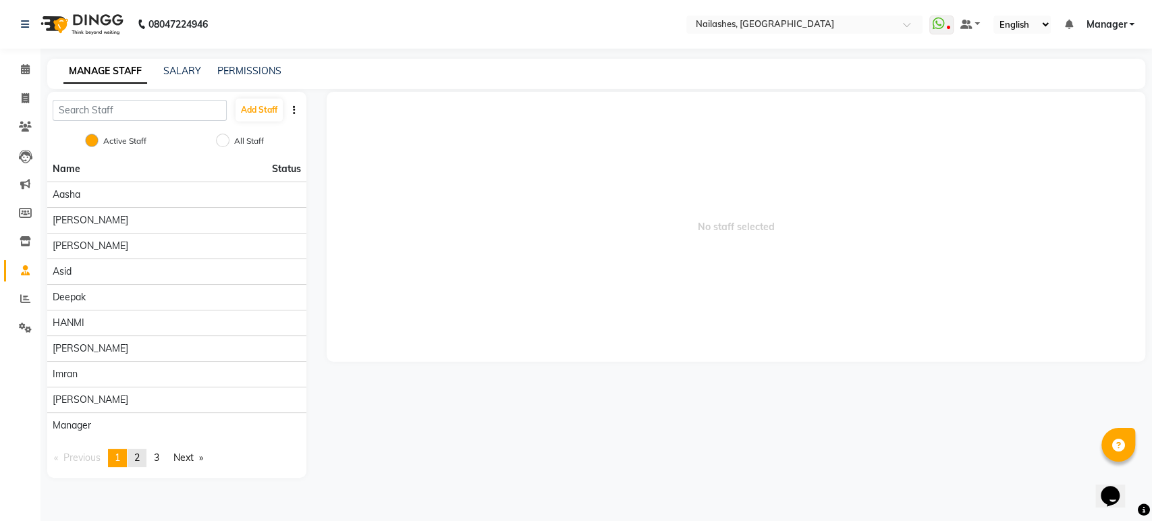
click at [133, 454] on link "page 2" at bounding box center [137, 458] width 19 height 18
click at [157, 452] on link "page 3" at bounding box center [156, 458] width 19 height 18
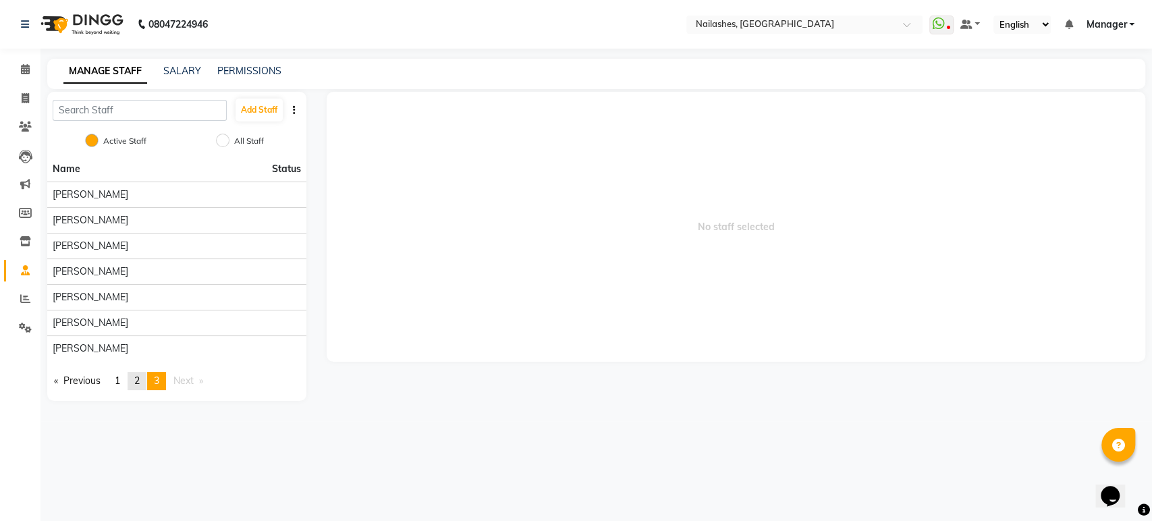
click at [140, 377] on span "2" at bounding box center [136, 380] width 5 height 12
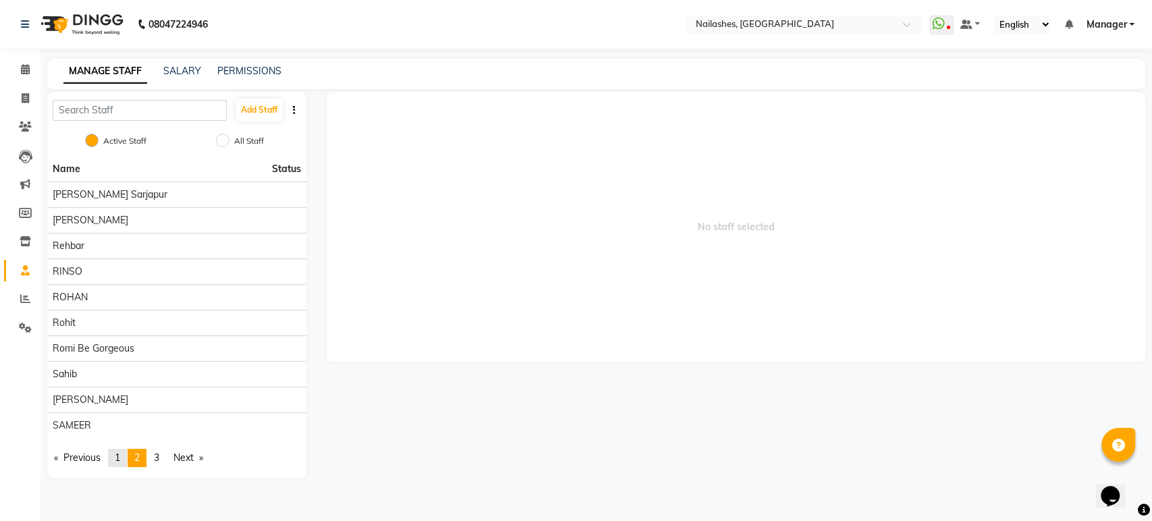
click at [125, 453] on link "page 1" at bounding box center [117, 458] width 19 height 18
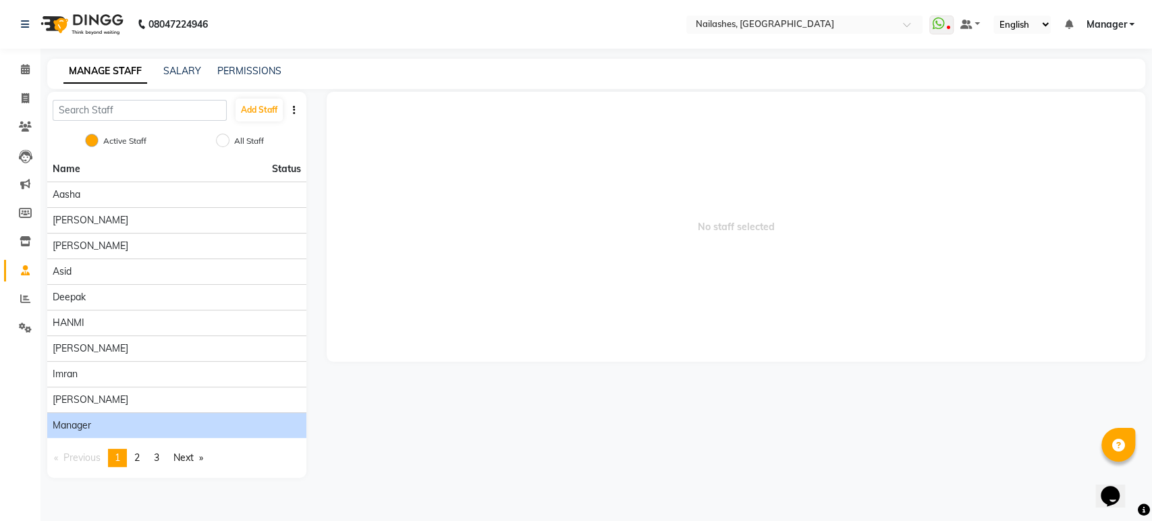
click at [107, 426] on div "Manager" at bounding box center [177, 425] width 248 height 14
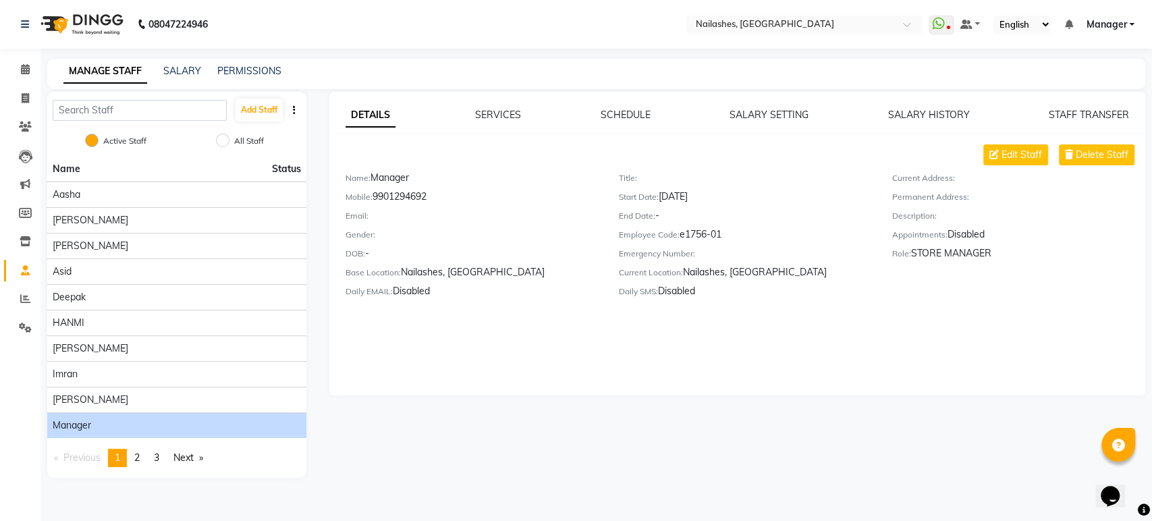
drag, startPoint x: 665, startPoint y: 198, endPoint x: 707, endPoint y: 193, distance: 42.1
click at [707, 193] on div "Start Date: 05-04-2023" at bounding box center [745, 199] width 253 height 19
drag, startPoint x: 688, startPoint y: 274, endPoint x: 805, endPoint y: 265, distance: 117.1
click at [805, 265] on div "Current Location: Nailashes, Electronics City" at bounding box center [745, 274] width 253 height 19
click at [745, 306] on div "Edit Staff Delete Staff Name: Manager Mobile: 9901294692 Email: Gender: DOB: - …" at bounding box center [737, 226] width 816 height 164
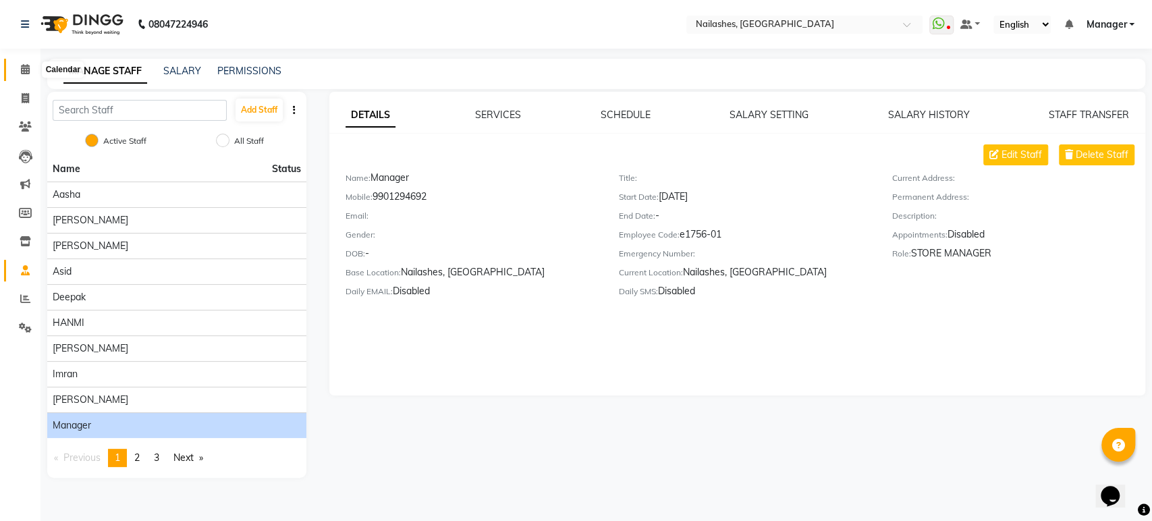
click at [22, 74] on icon at bounding box center [25, 69] width 9 height 10
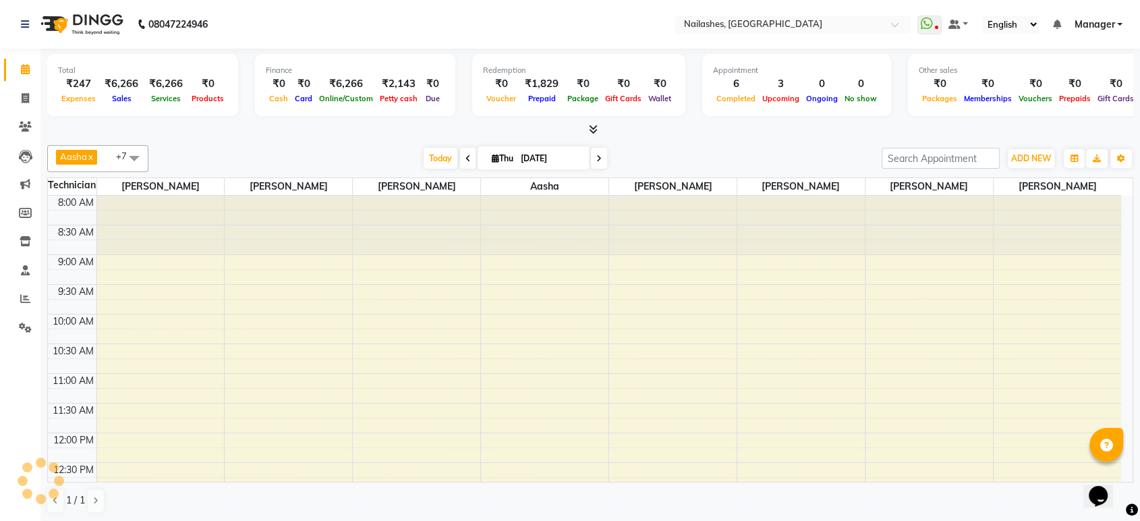
scroll to position [455, 0]
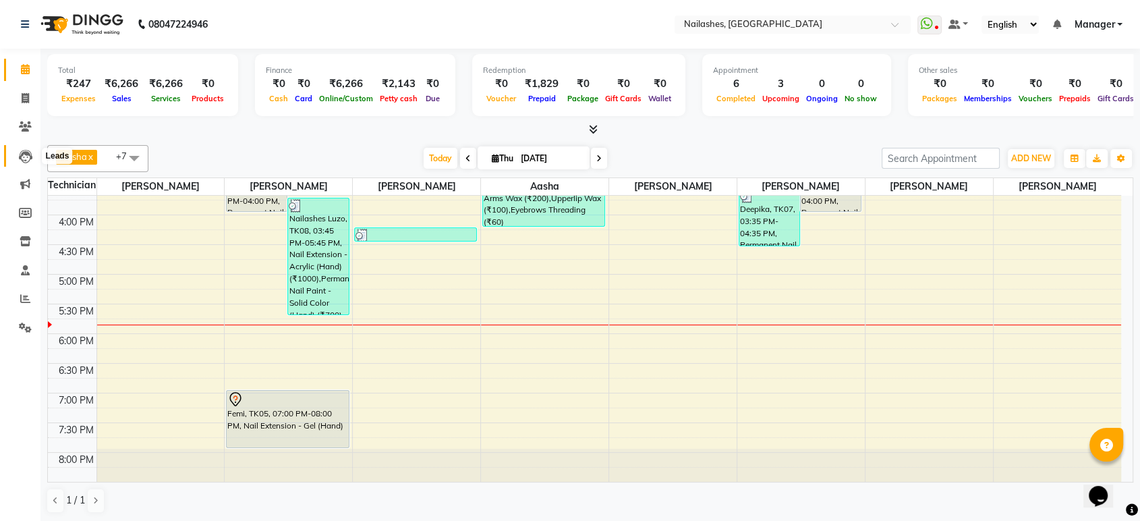
click at [24, 150] on icon at bounding box center [25, 156] width 13 height 13
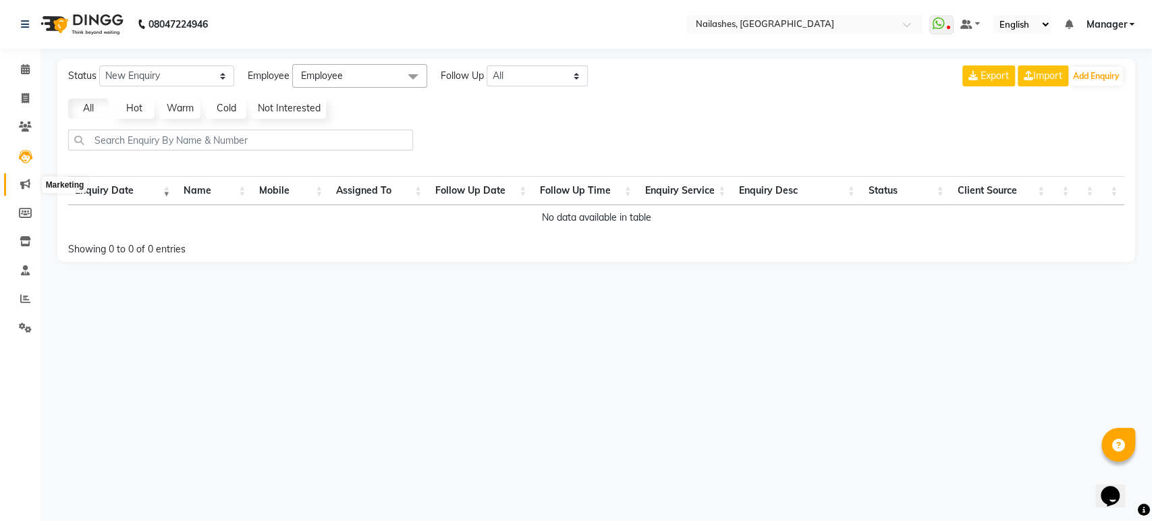
click at [22, 189] on icon at bounding box center [25, 184] width 10 height 10
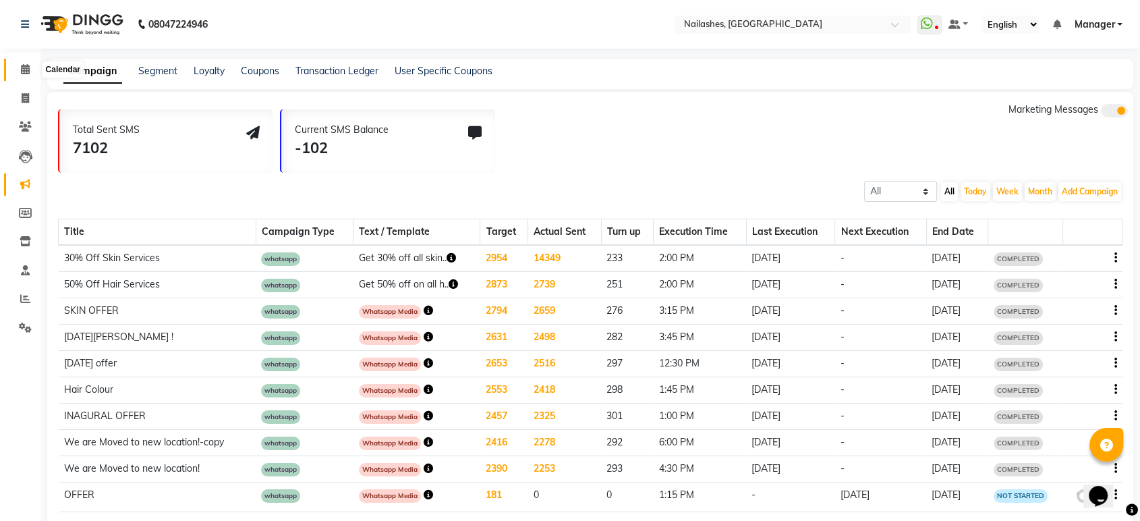
click at [22, 69] on icon at bounding box center [25, 69] width 9 height 10
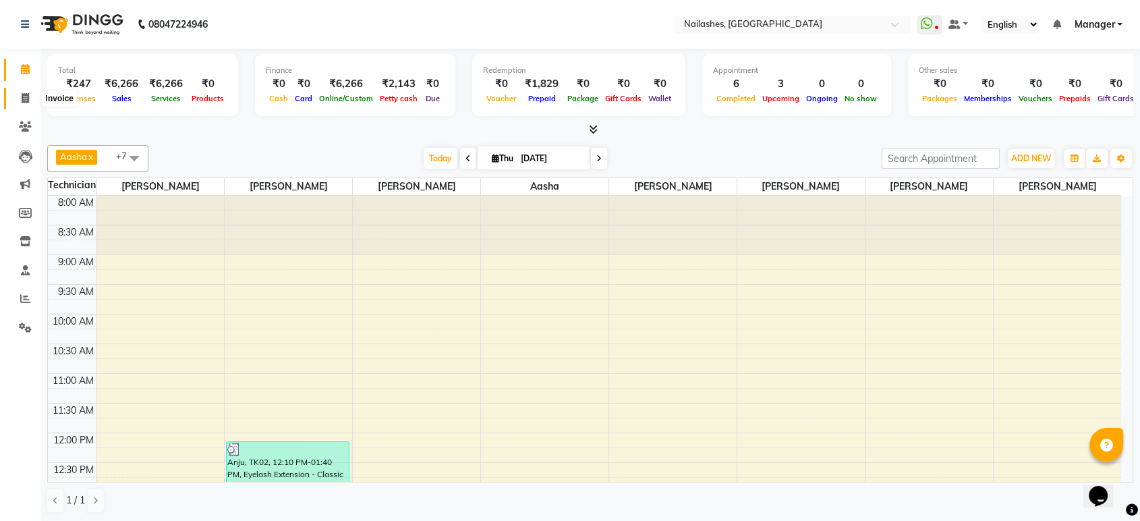
click at [22, 103] on icon at bounding box center [25, 98] width 7 height 10
select select "service"
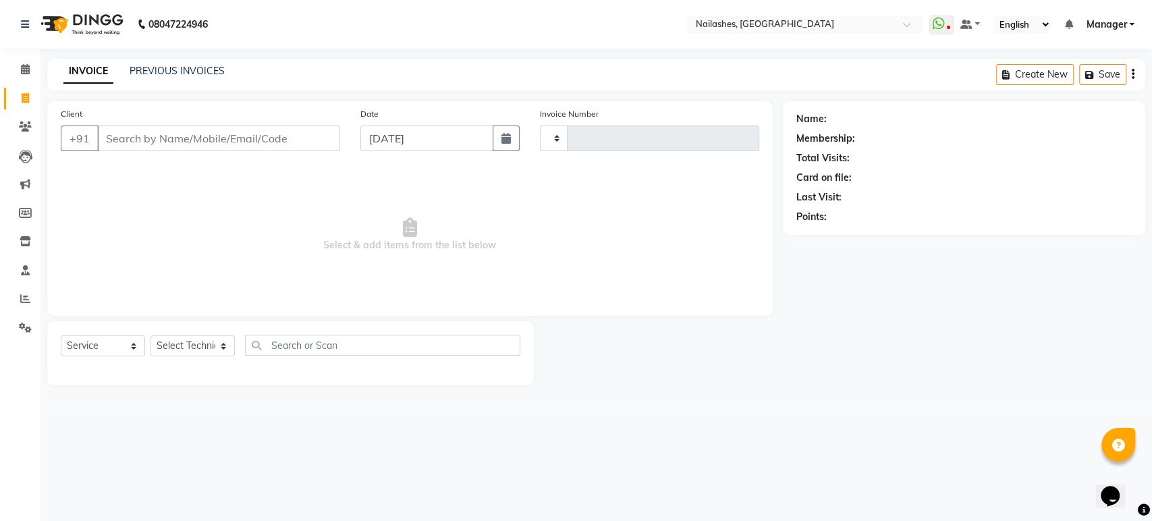
type input "1658"
select select "4251"
click at [14, 159] on span at bounding box center [25, 156] width 24 height 16
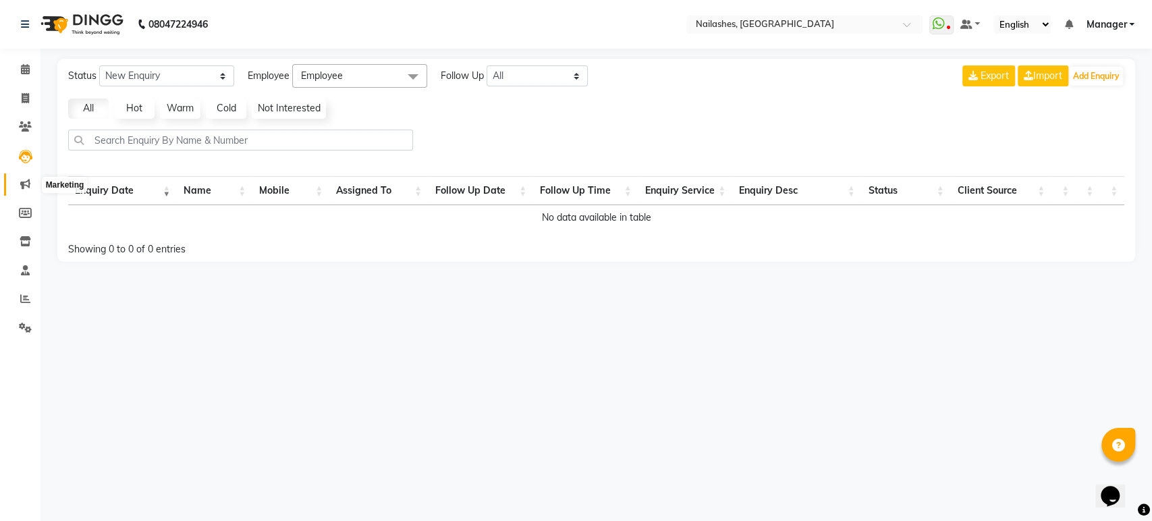
click at [32, 179] on span at bounding box center [25, 185] width 24 height 16
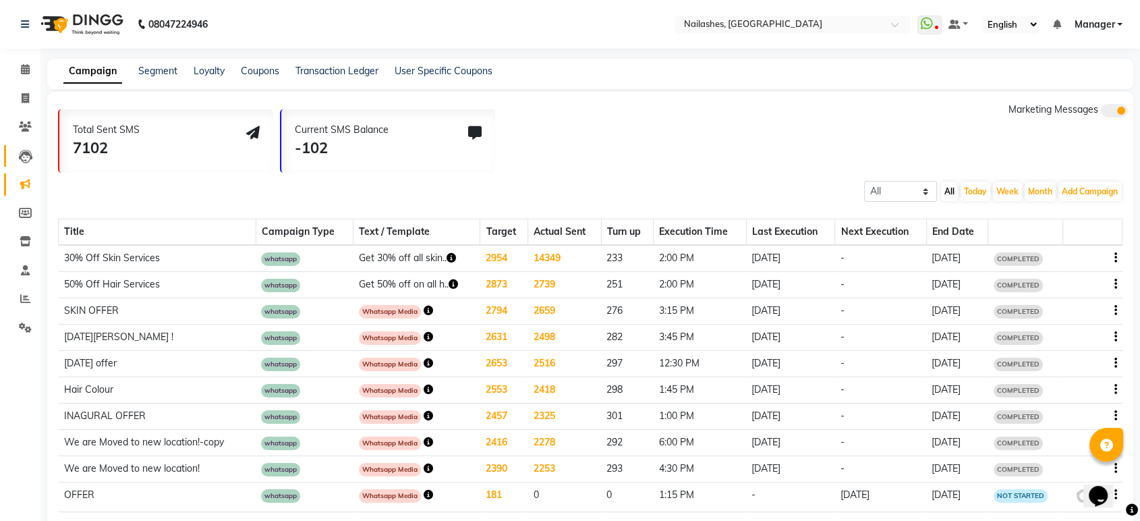
click at [26, 146] on link "Leads" at bounding box center [20, 156] width 32 height 22
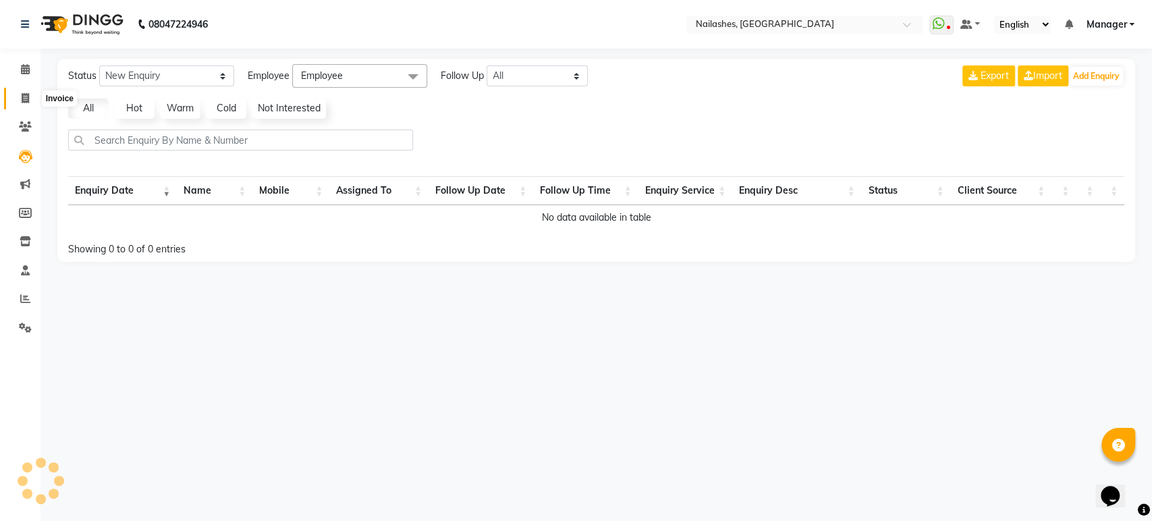
click at [32, 94] on span at bounding box center [25, 99] width 24 height 16
select select "4251"
select select "service"
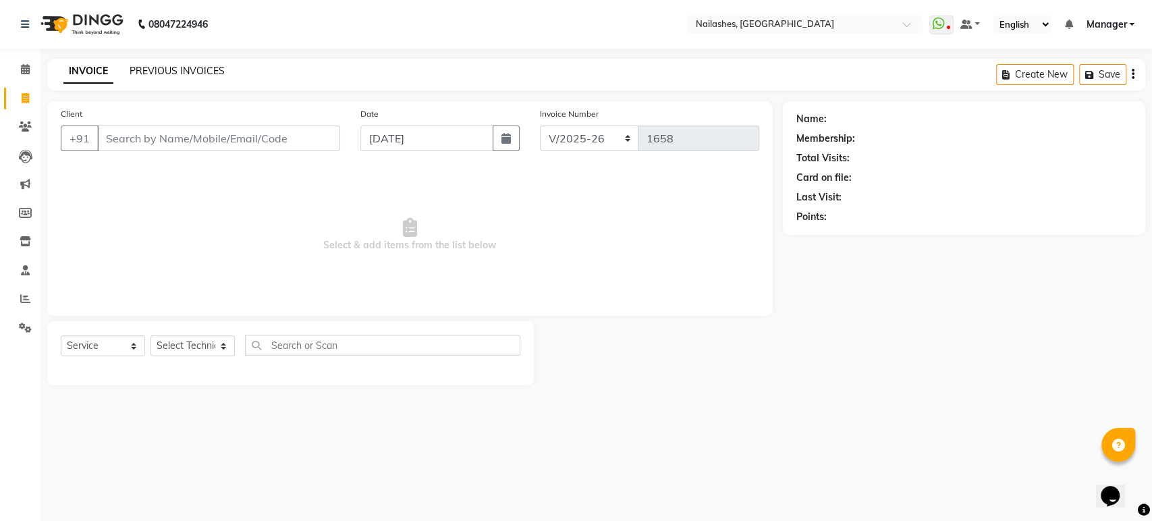
click at [147, 65] on link "PREVIOUS INVOICES" at bounding box center [177, 71] width 95 height 12
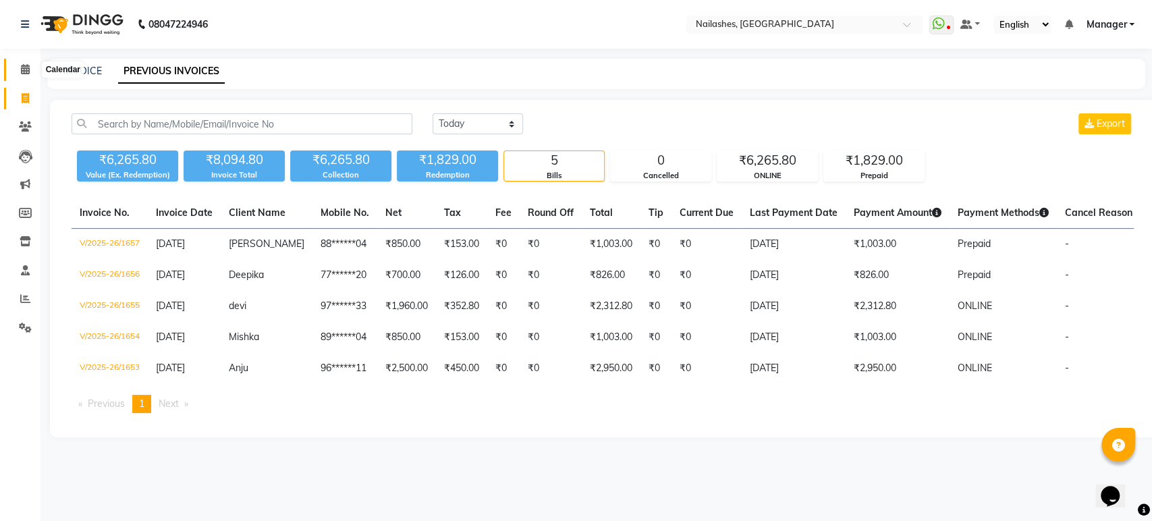
click at [28, 74] on icon at bounding box center [25, 69] width 9 height 10
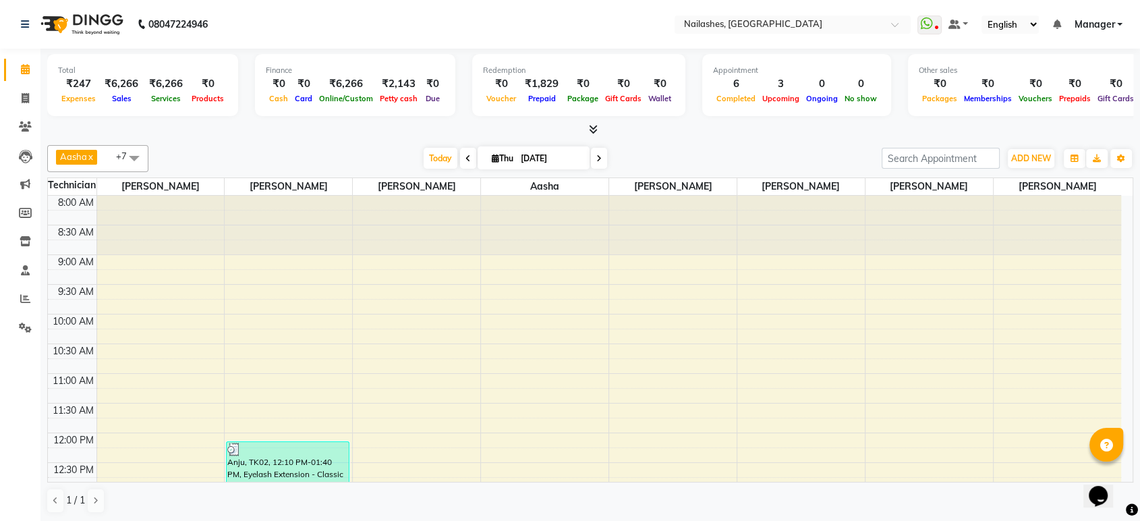
click at [306, 138] on div "Total ₹247 Expenses ₹6,266 Sales ₹6,266 Services ₹0 Products Finance ₹0 Cash ₹0…" at bounding box center [590, 286] width 1100 height 474
click at [593, 128] on icon at bounding box center [593, 129] width 9 height 10
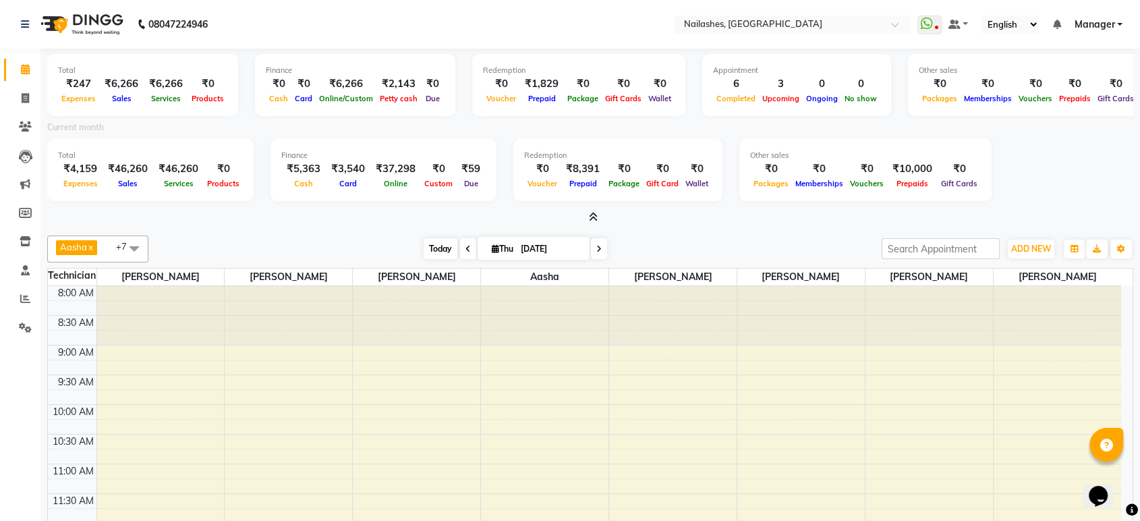
click at [432, 247] on span "Today" at bounding box center [441, 248] width 34 height 21
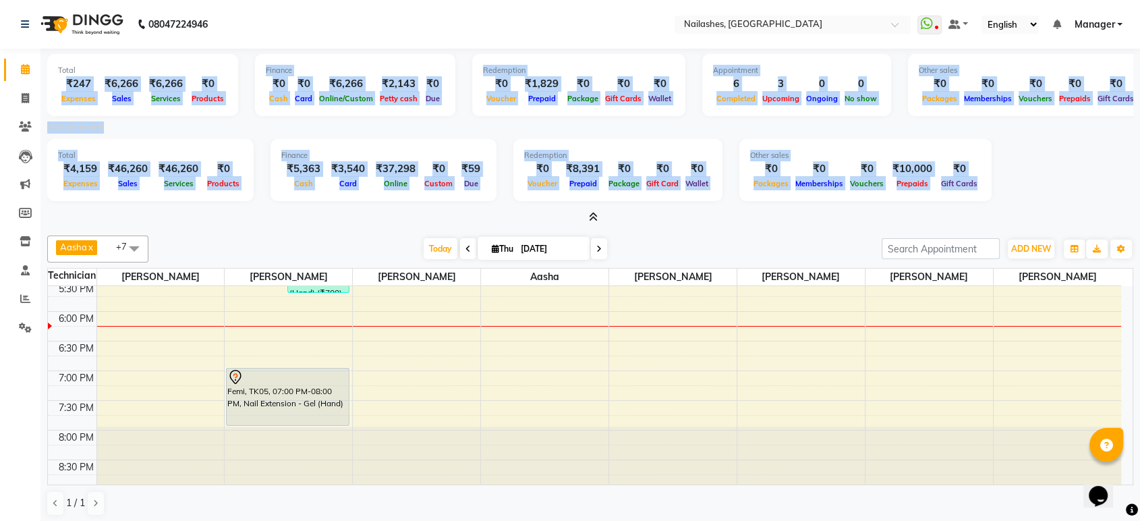
drag, startPoint x: 65, startPoint y: 85, endPoint x: 964, endPoint y: 200, distance: 906.7
click at [964, 200] on div "Total ₹247 Expenses ₹6,266 Sales ₹6,266 Services ₹0 Products Finance ₹0 Cash ₹0…" at bounding box center [590, 137] width 1086 height 176
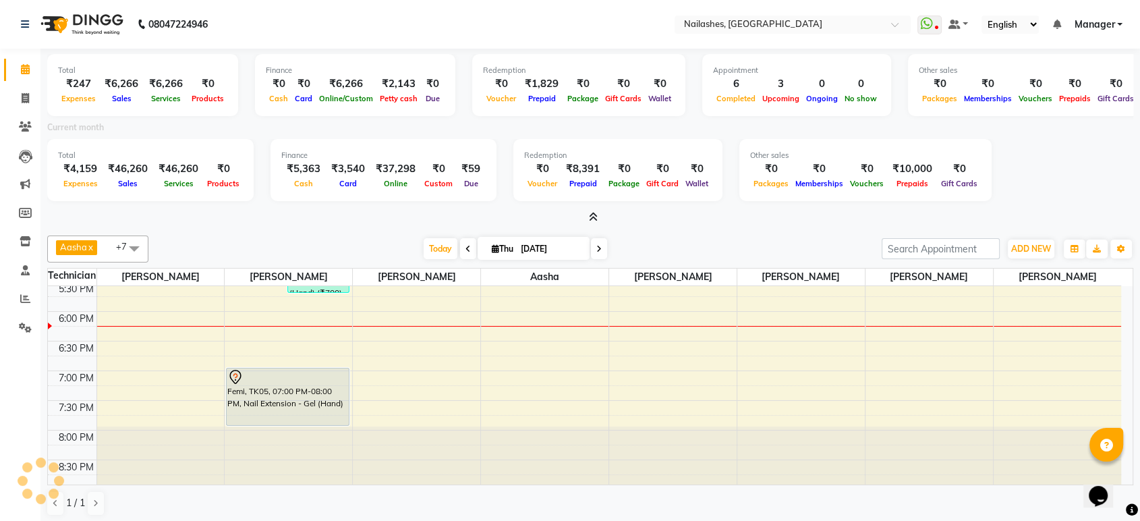
click at [1005, 177] on div "Total ₹4,159 Expenses ₹46,260 Sales ₹46,260 Services ₹0 Products Finance ₹5,363…" at bounding box center [590, 172] width 1086 height 66
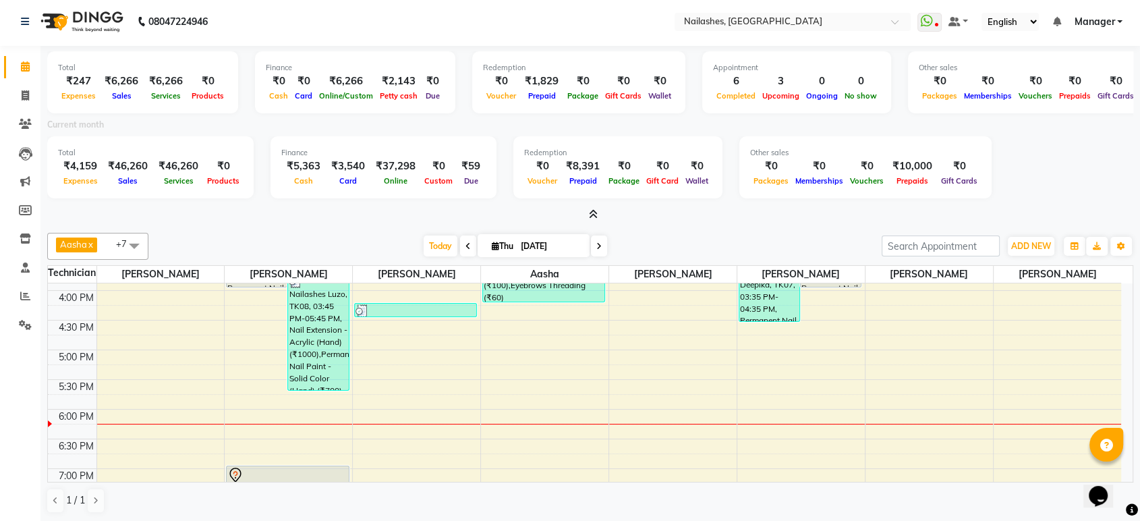
scroll to position [568, 0]
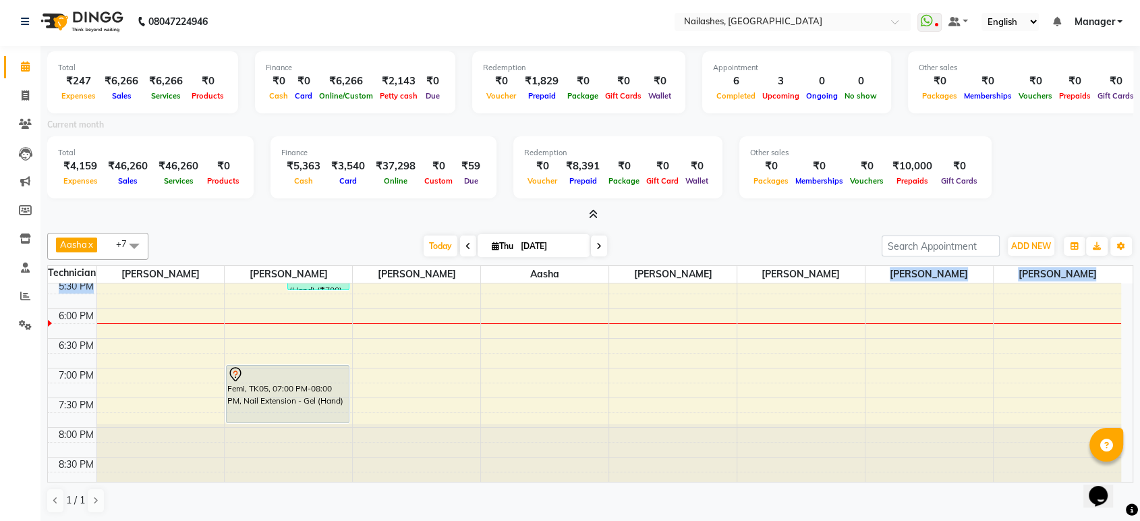
drag, startPoint x: 920, startPoint y: 278, endPoint x: 947, endPoint y: 285, distance: 27.8
click at [947, 285] on table "Technician SAM HIMANSHU sanjana Aasha sharukh KRISHNA Ranjeet Yogeshwari 8:00 A…" at bounding box center [590, 373] width 1086 height 217
click at [947, 285] on div "8:00 AM 8:30 AM 9:00 AM 9:30 AM 10:00 AM 10:30 AM 11:00 AM 11:30 AM 12:00 PM 12…" at bounding box center [584, 100] width 1073 height 771
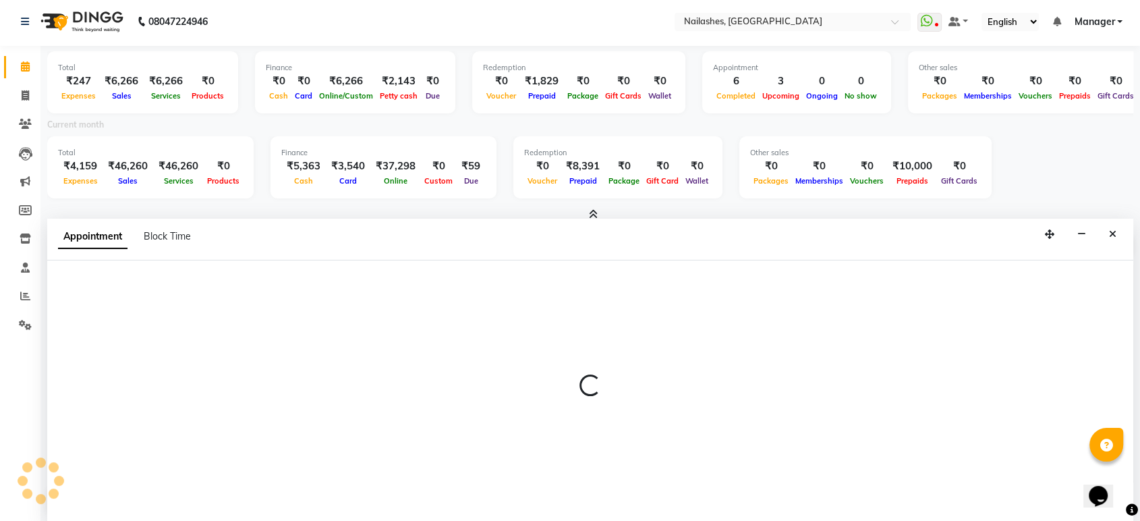
select select "87849"
select select "tentative"
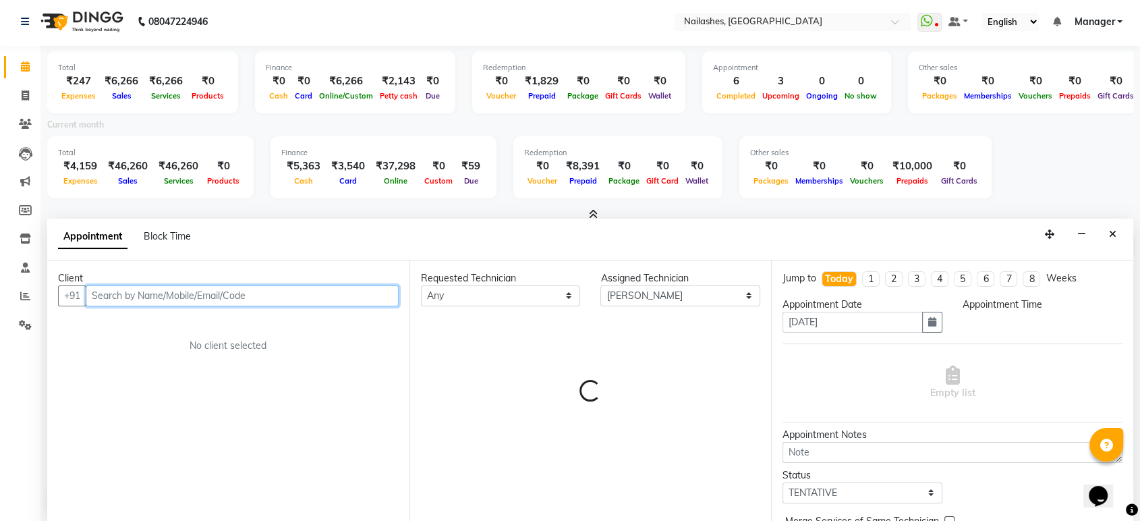
select select "1050"
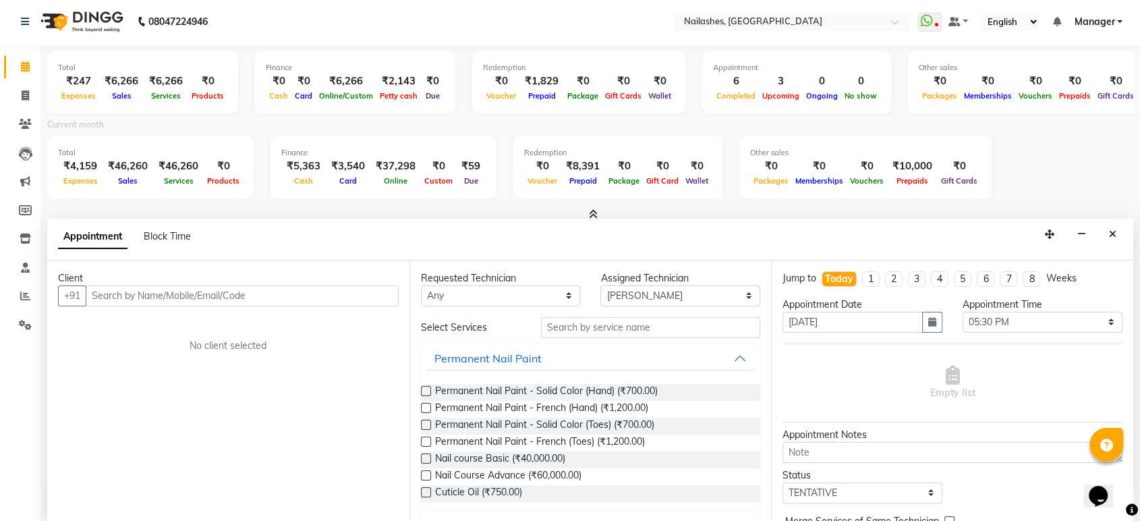
click at [592, 211] on icon at bounding box center [593, 214] width 9 height 10
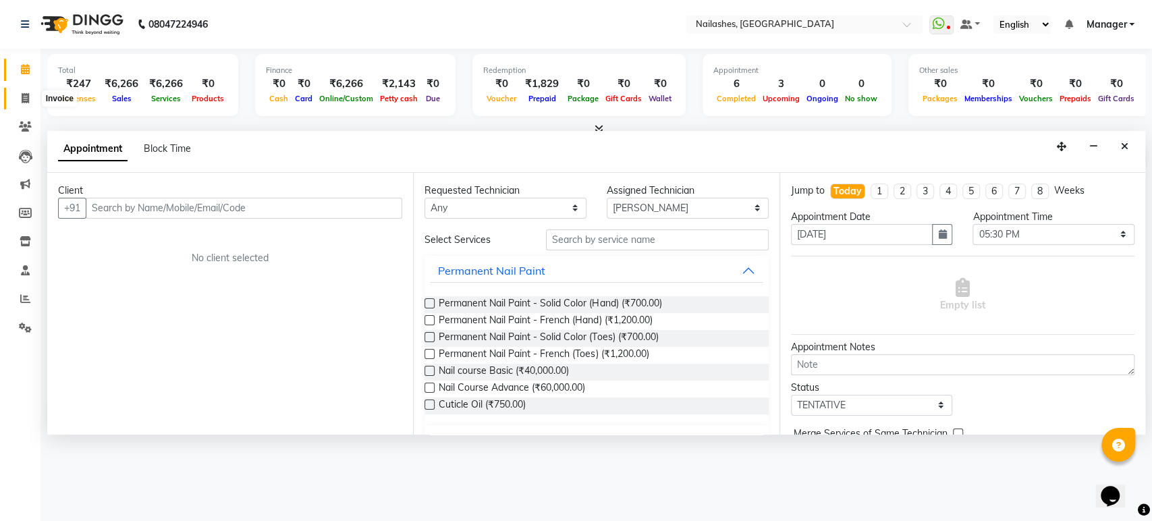
click at [20, 95] on span at bounding box center [25, 99] width 24 height 16
select select "service"
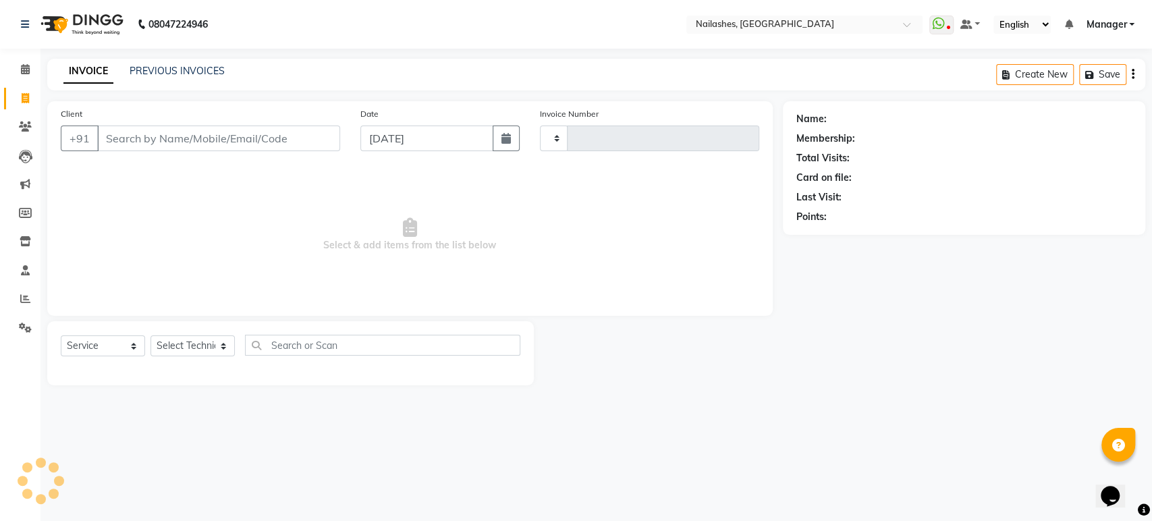
type input "1658"
select select "4251"
click at [312, 403] on main "INVOICE PREVIOUS INVOICES Create New Save Client +91 Date 04-09-2025 Invoice Nu…" at bounding box center [595, 232] width 1111 height 347
drag, startPoint x: 29, startPoint y: 62, endPoint x: 39, endPoint y: 76, distance: 16.9
click at [39, 76] on li "Calendar" at bounding box center [20, 69] width 40 height 29
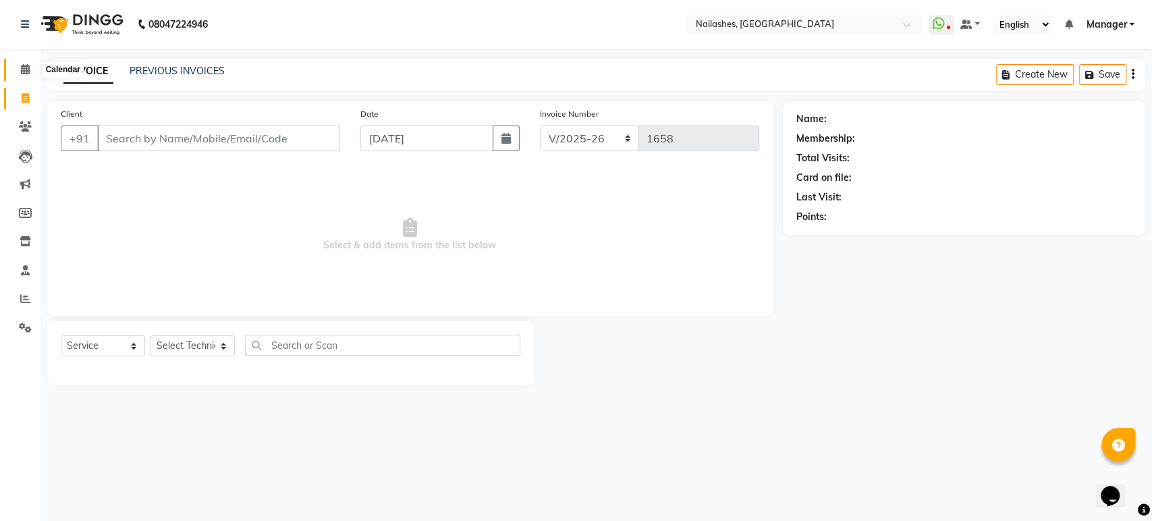
click at [29, 63] on span at bounding box center [25, 70] width 24 height 16
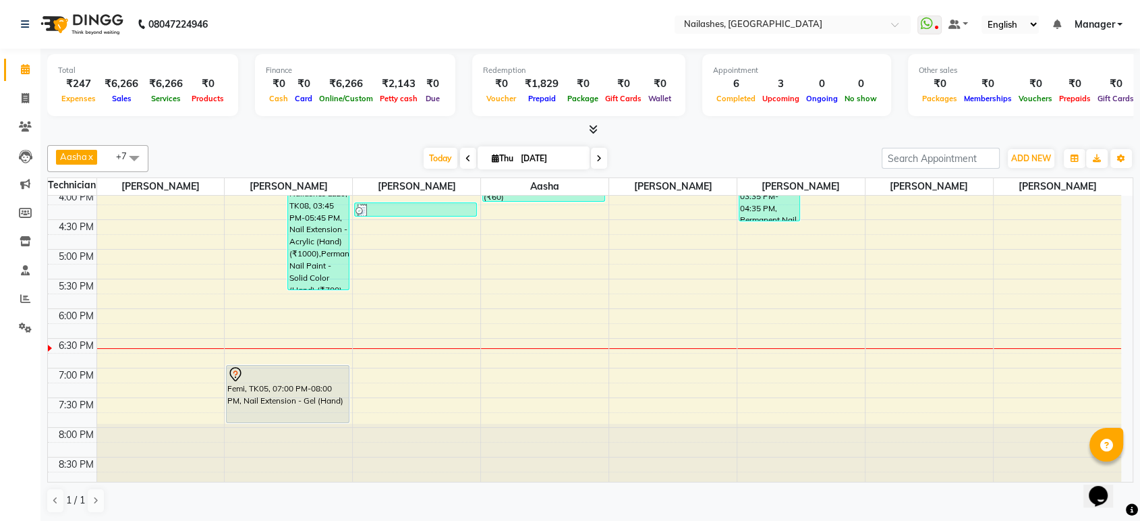
scroll to position [481, 0]
click at [20, 101] on span at bounding box center [25, 99] width 24 height 16
select select "service"
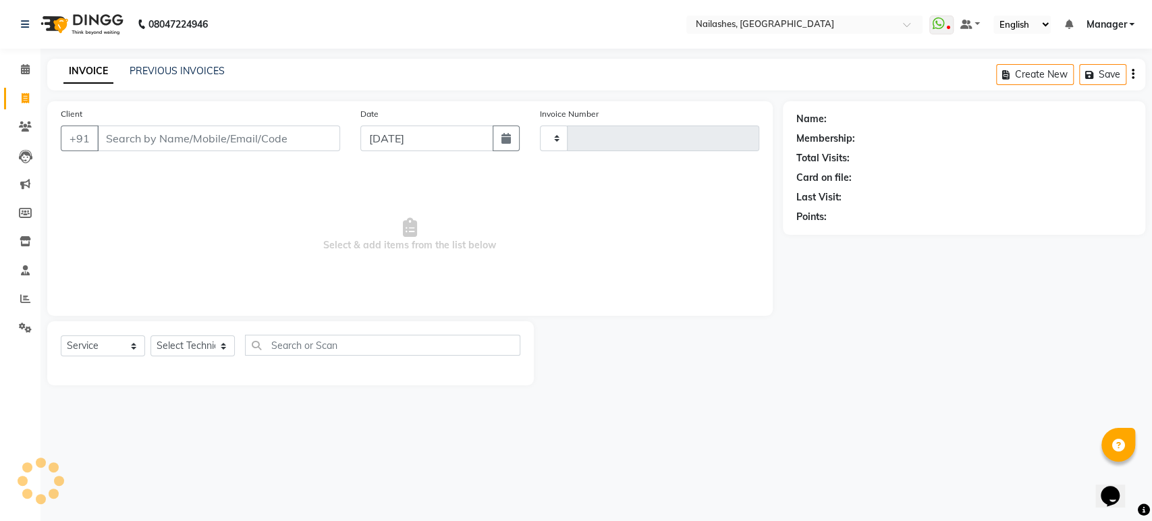
type input "1658"
select select "4251"
click at [221, 344] on select "Select Technician Aasha aashu ADESH Asid deepak HANMI HIMANSHU Imran KRISHNA Ma…" at bounding box center [192, 345] width 84 height 21
select select "61504"
click at [150, 335] on select "Select Technician Aasha aashu ADESH Asid deepak HANMI HIMANSHU Imran KRISHNA Ma…" at bounding box center [192, 345] width 84 height 21
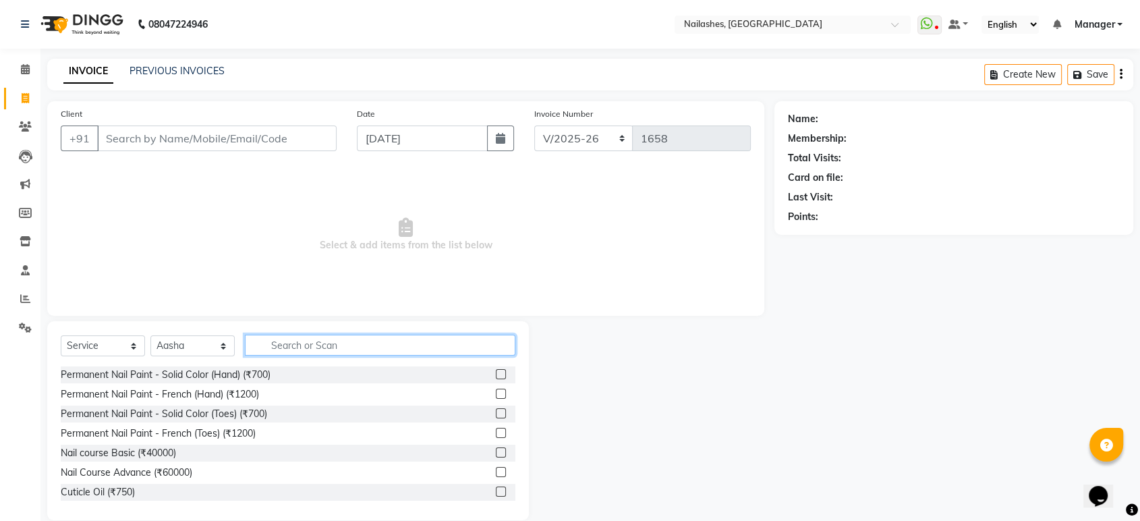
click at [281, 347] on input "text" at bounding box center [380, 345] width 271 height 21
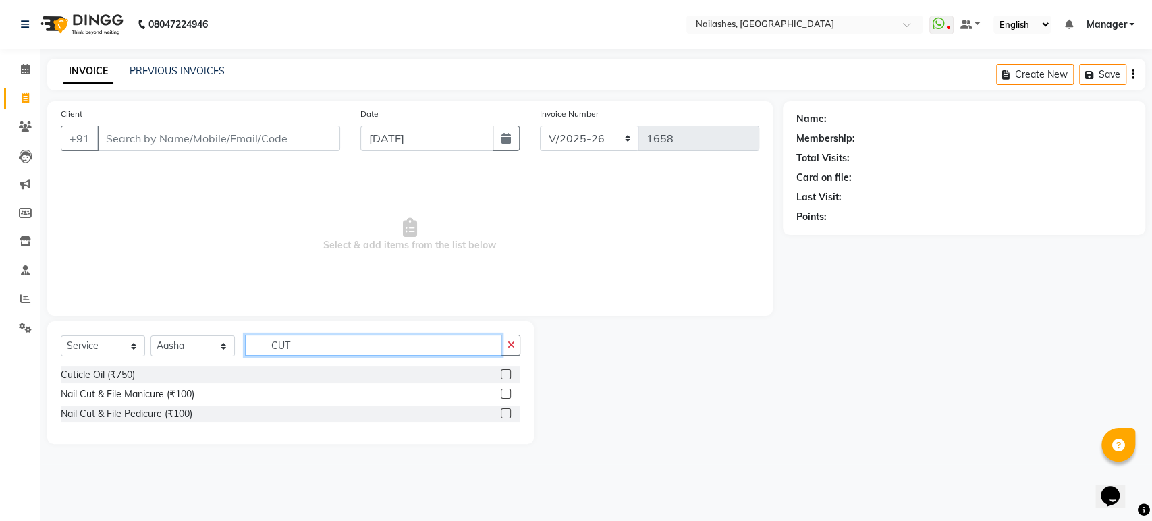
type input "CUT"
click at [507, 410] on label at bounding box center [506, 413] width 10 height 10
click at [507, 410] on input "checkbox" at bounding box center [505, 414] width 9 height 9
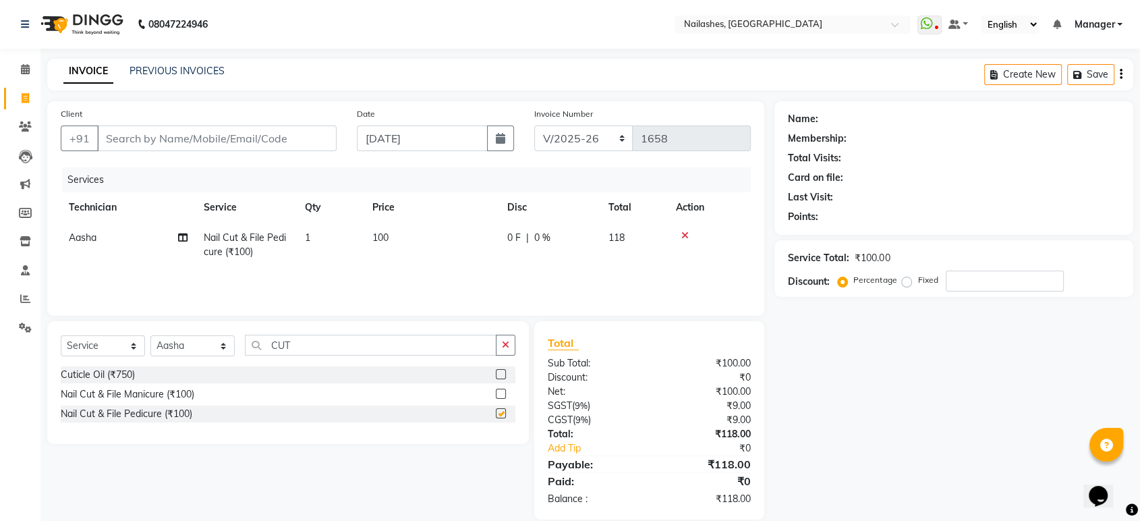
checkbox input "false"
click at [502, 393] on label at bounding box center [501, 394] width 10 height 10
click at [502, 393] on input "checkbox" at bounding box center [500, 394] width 9 height 9
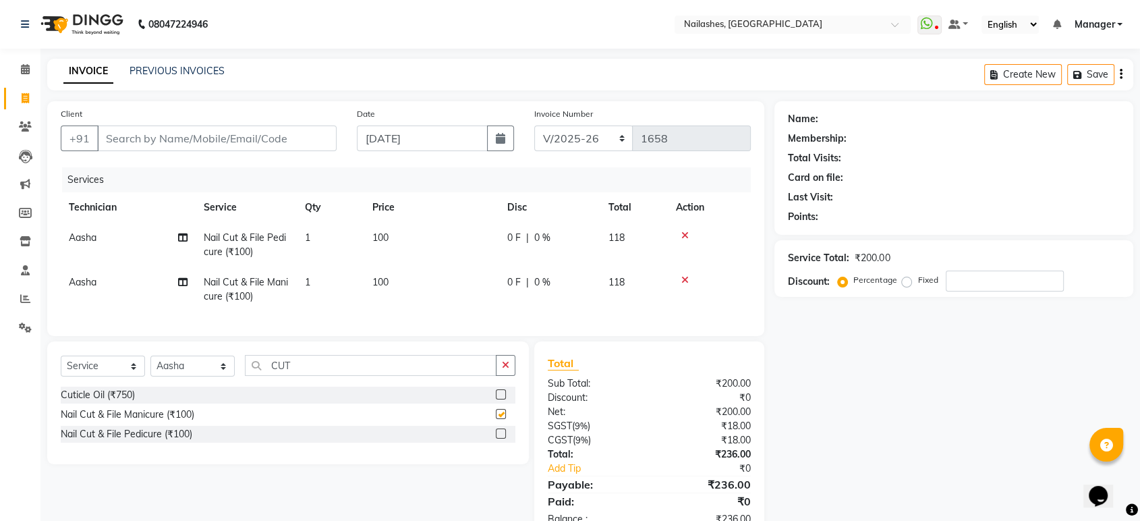
checkbox input "false"
click at [380, 281] on span "100" at bounding box center [380, 282] width 16 height 12
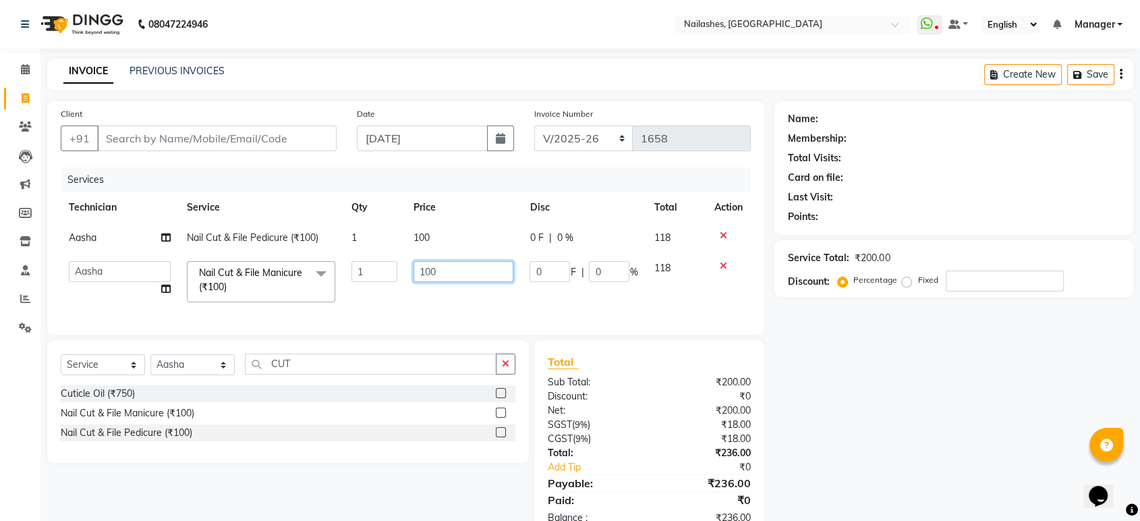
click at [421, 271] on input "100" at bounding box center [464, 271] width 100 height 21
click at [431, 271] on input "2100" at bounding box center [464, 271] width 100 height 21
type input "200"
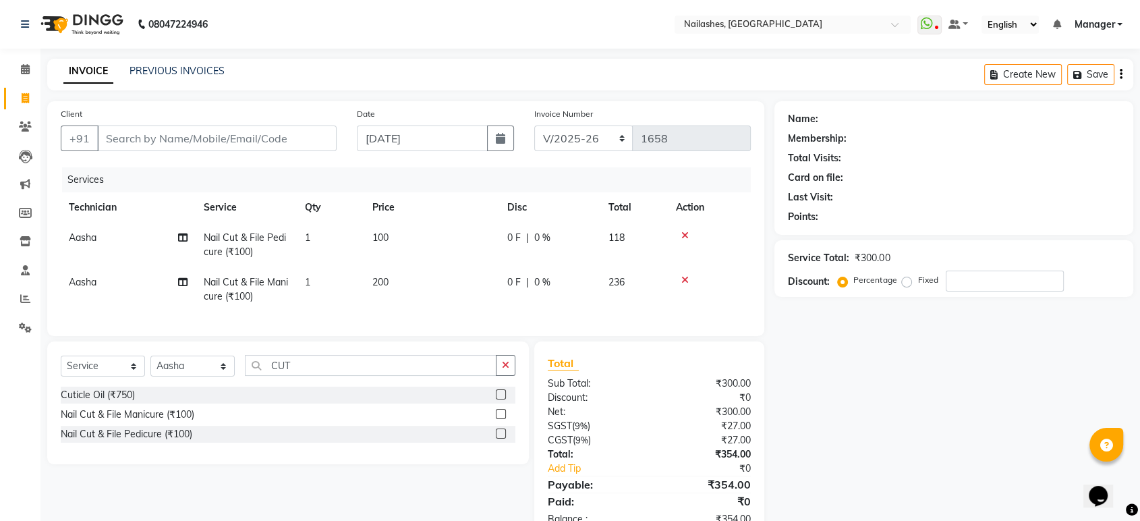
click at [419, 236] on td "100" at bounding box center [431, 245] width 135 height 45
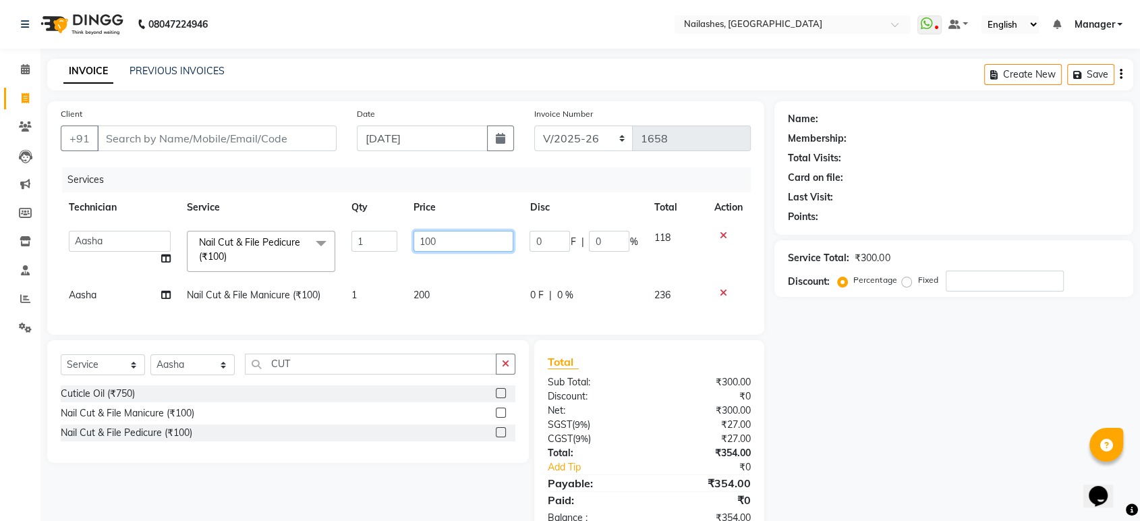
click at [424, 241] on input "100" at bounding box center [464, 241] width 100 height 21
type input "200"
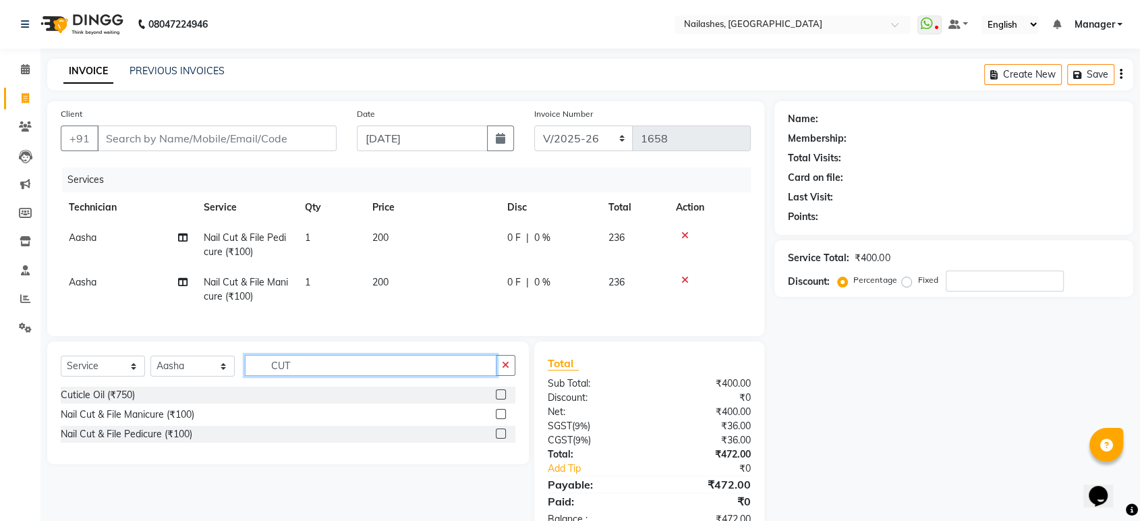
click at [429, 376] on input "CUT" at bounding box center [371, 365] width 252 height 21
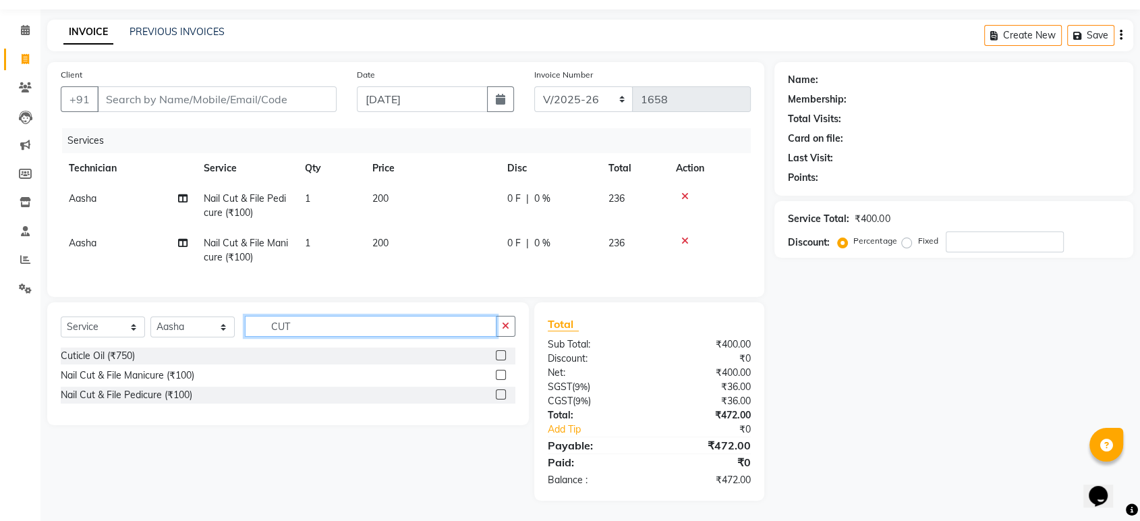
scroll to position [49, 0]
click at [869, 320] on div "Name: Membership: Total Visits: Card on file: Last Visit: Points: Service Total…" at bounding box center [959, 281] width 369 height 439
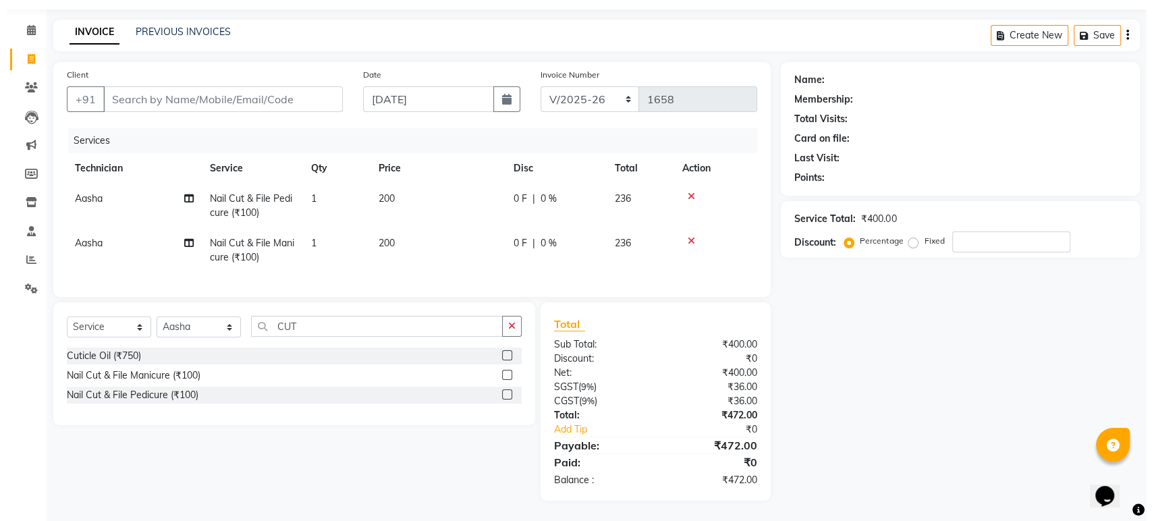
scroll to position [0, 0]
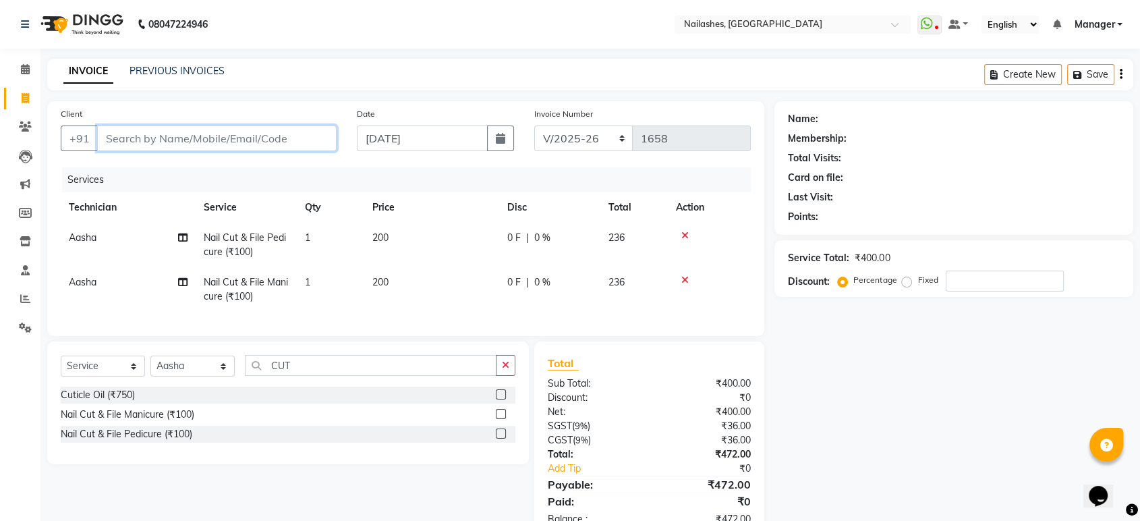
click at [301, 130] on input "Client" at bounding box center [217, 138] width 240 height 26
type input "9"
type input "0"
type input "9539717749"
click at [301, 130] on button "Add Client" at bounding box center [301, 138] width 69 height 26
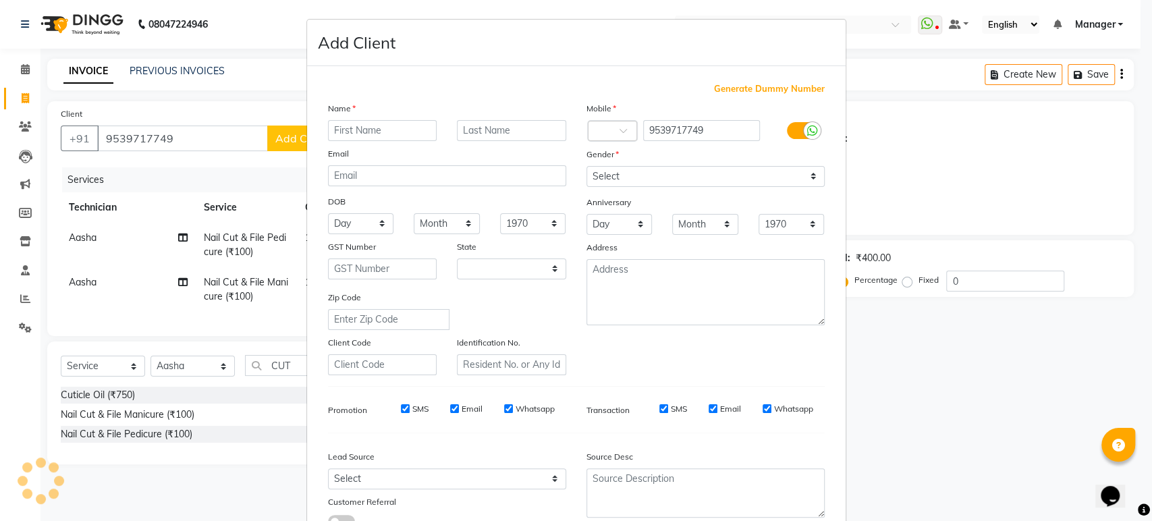
select select "21"
click at [335, 134] on input "text" at bounding box center [382, 130] width 109 height 21
type input "a"
type input "Afiya"
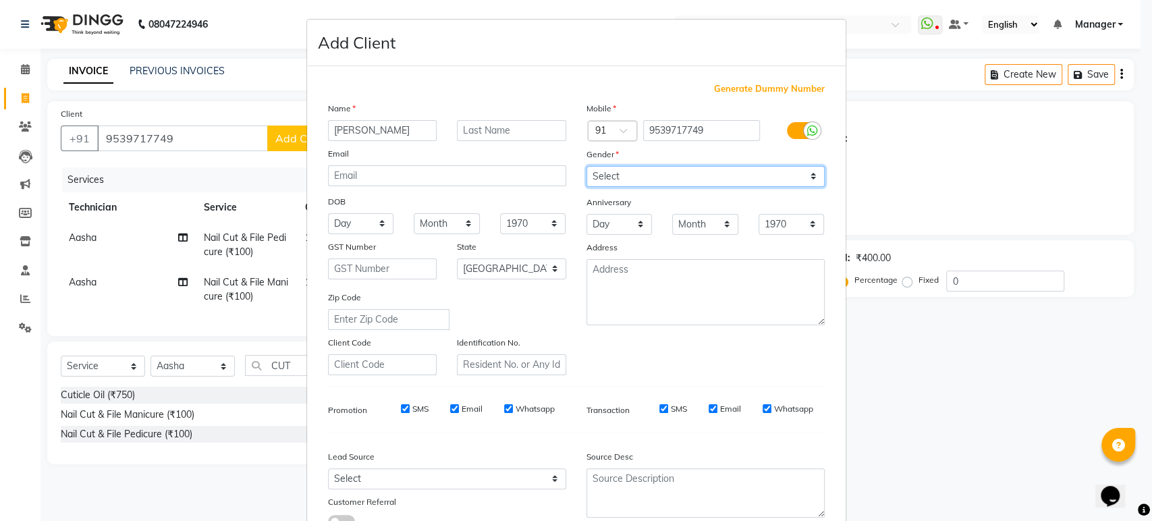
click at [791, 181] on select "Select Male Female Other Prefer Not To Say" at bounding box center [705, 176] width 238 height 21
select select "female"
click at [586, 166] on select "Select Male Female Other Prefer Not To Say" at bounding box center [705, 176] width 238 height 21
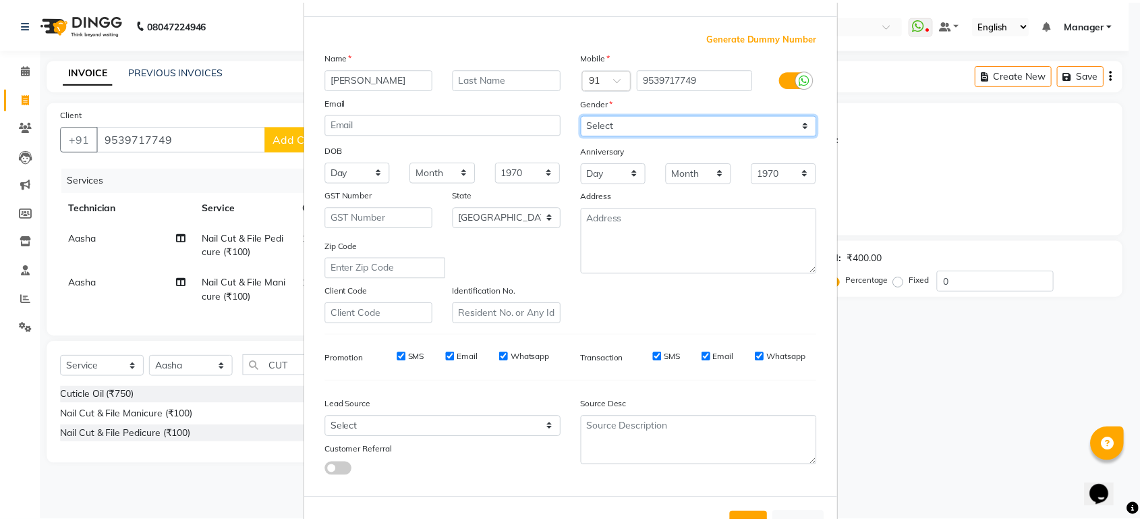
scroll to position [99, 0]
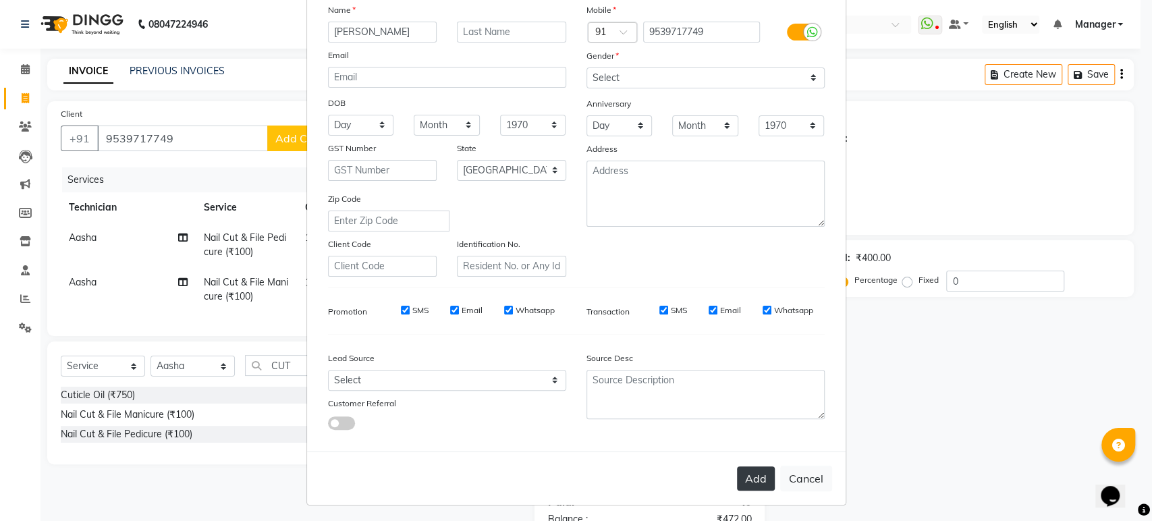
click at [750, 481] on button "Add" at bounding box center [756, 478] width 38 height 24
type input "95******49"
select select
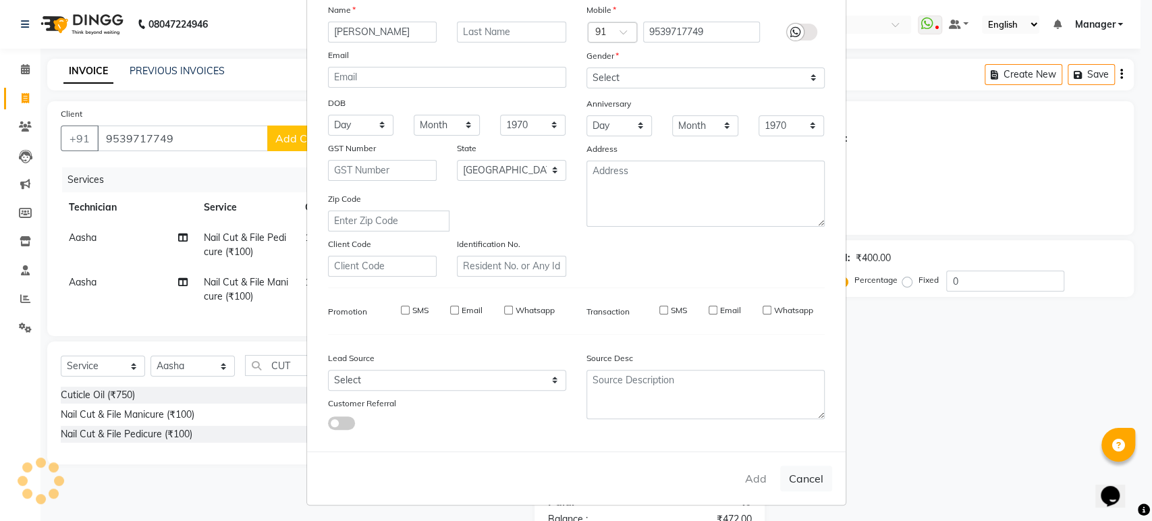
select select "null"
select select
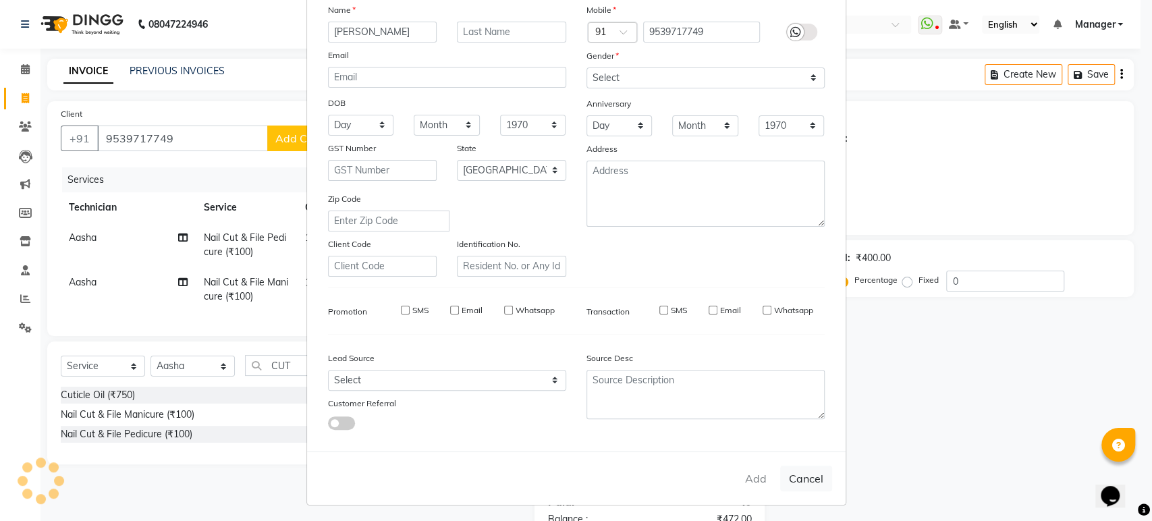
checkbox input "false"
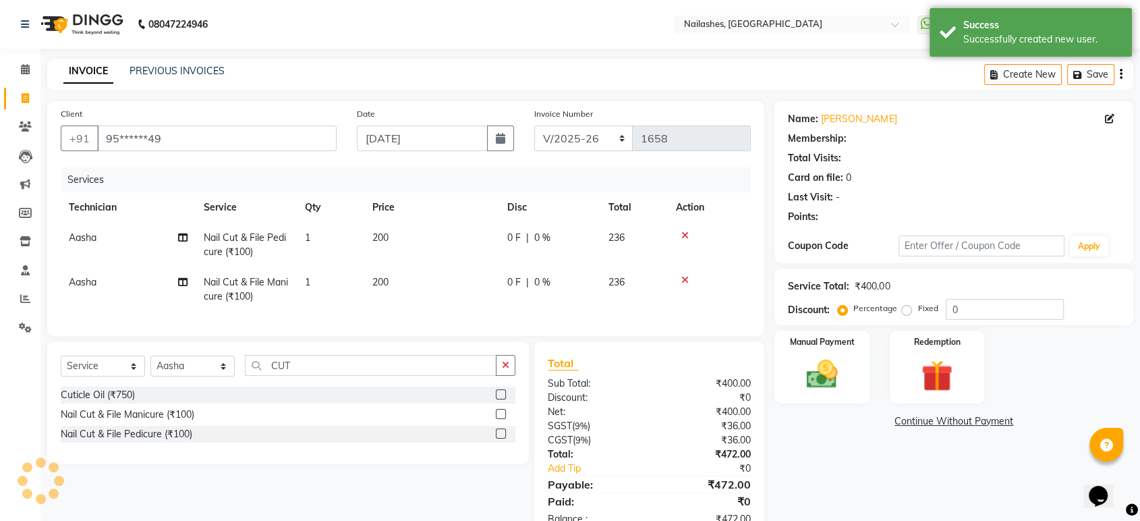
select select "1: Object"
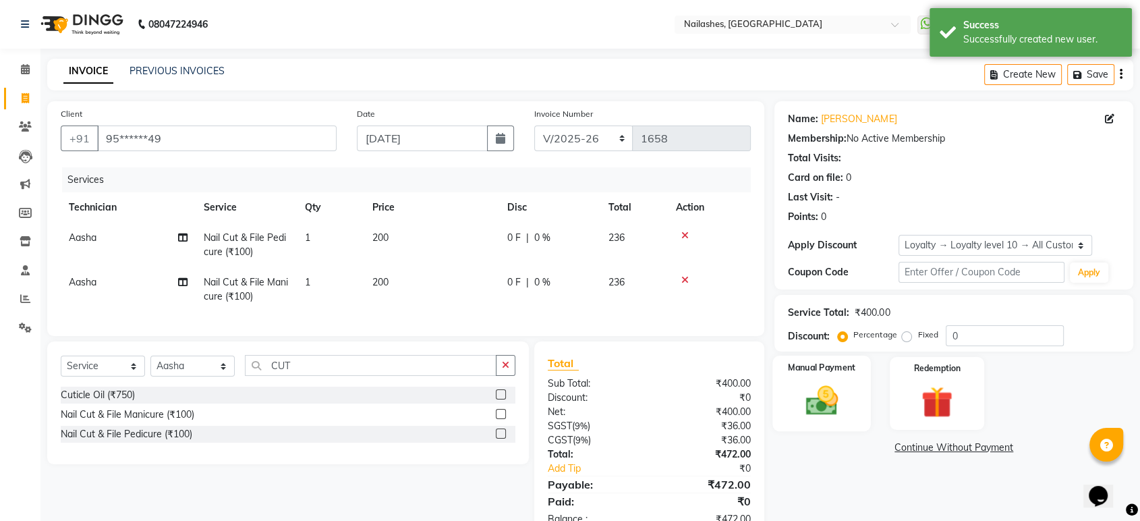
scroll to position [49, 0]
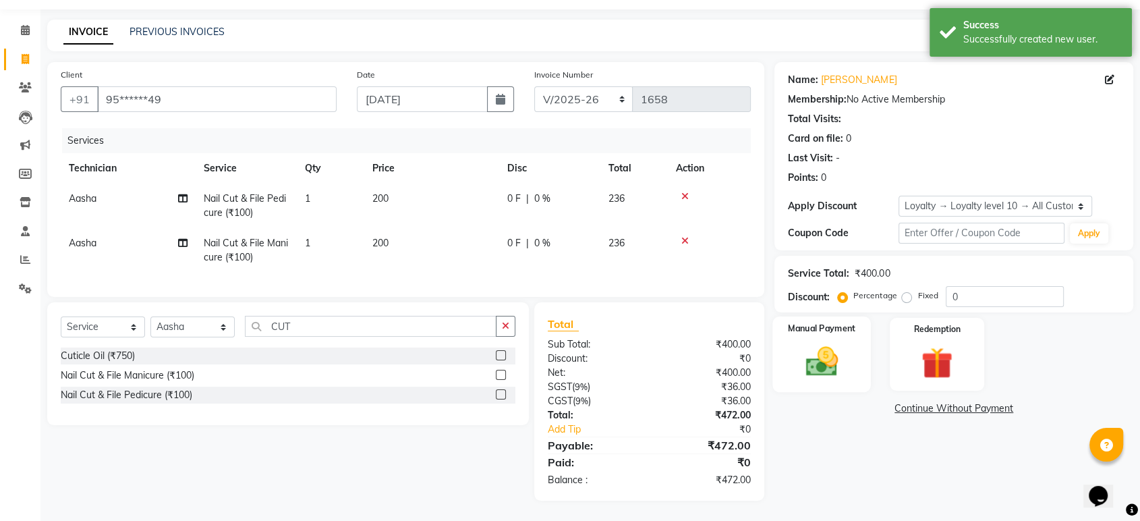
click at [814, 345] on img at bounding box center [821, 362] width 53 height 38
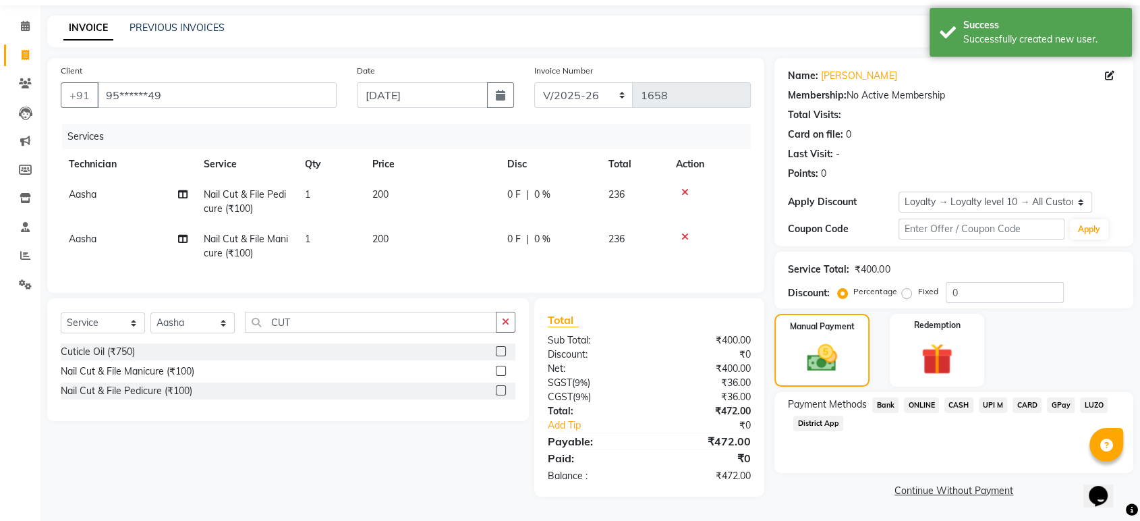
click at [926, 400] on span "ONLINE" at bounding box center [921, 405] width 35 height 16
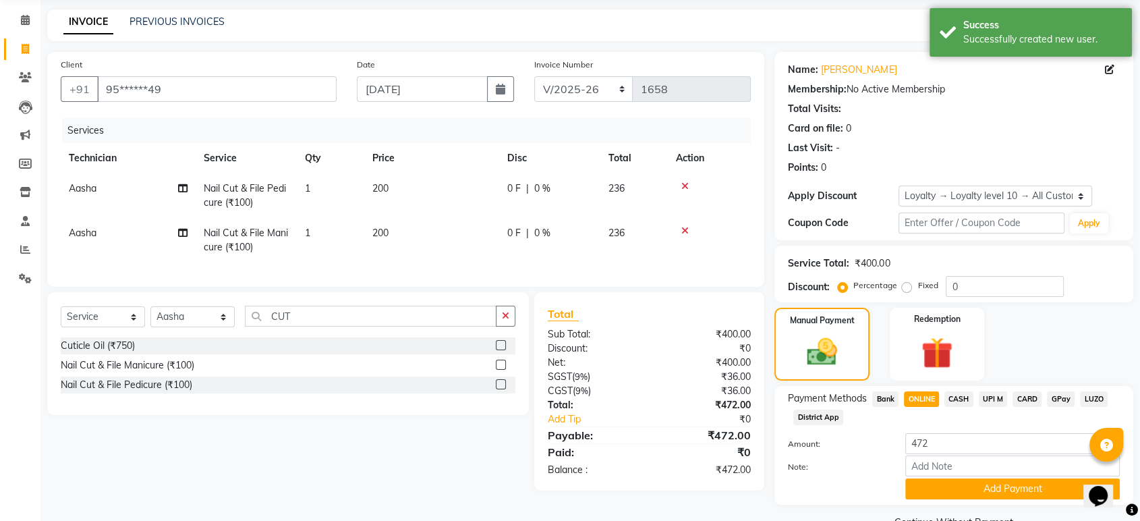
scroll to position [80, 0]
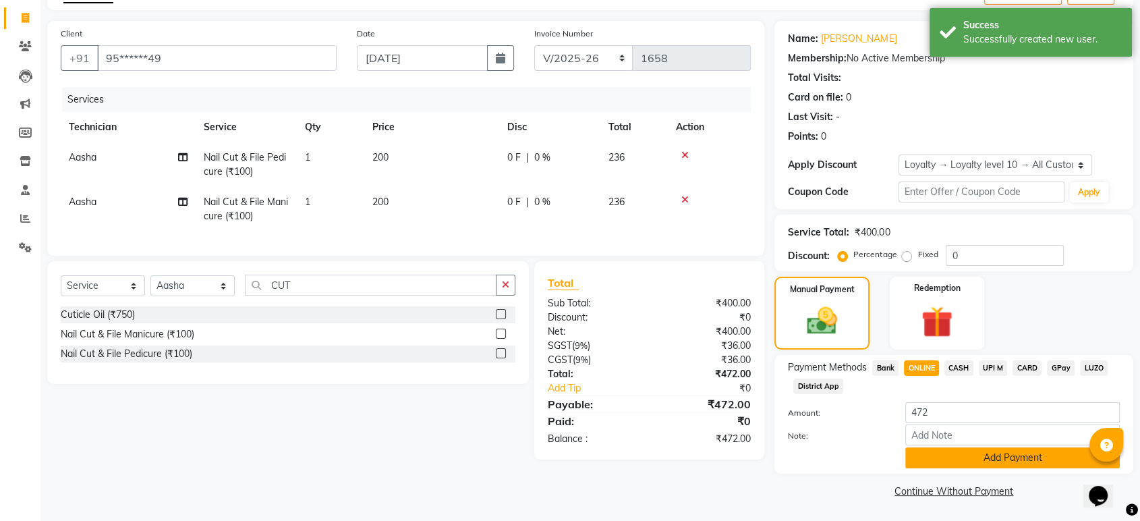
click at [953, 466] on button "Add Payment" at bounding box center [1012, 457] width 215 height 21
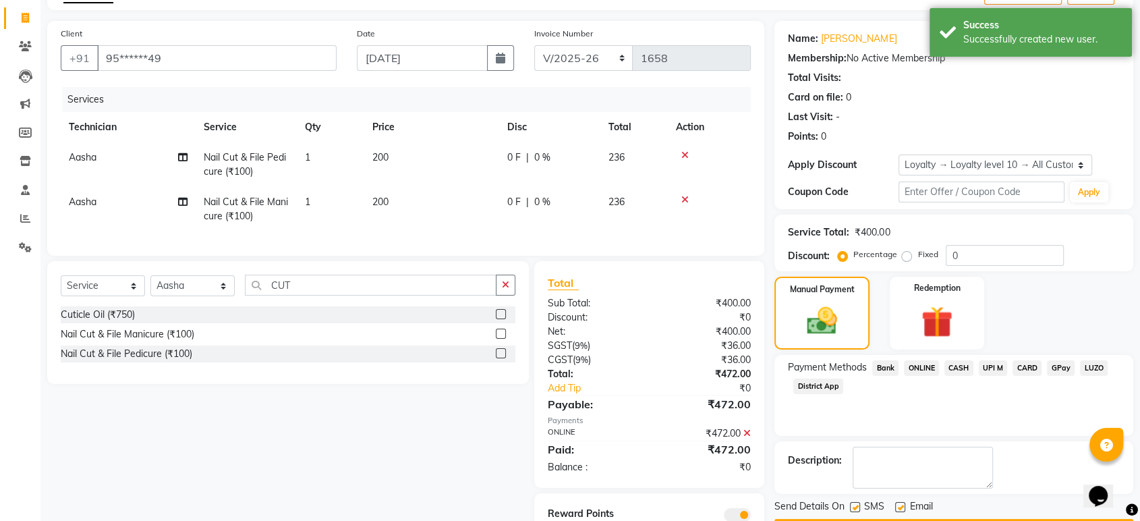
click at [953, 519] on button "Checkout" at bounding box center [954, 529] width 359 height 21
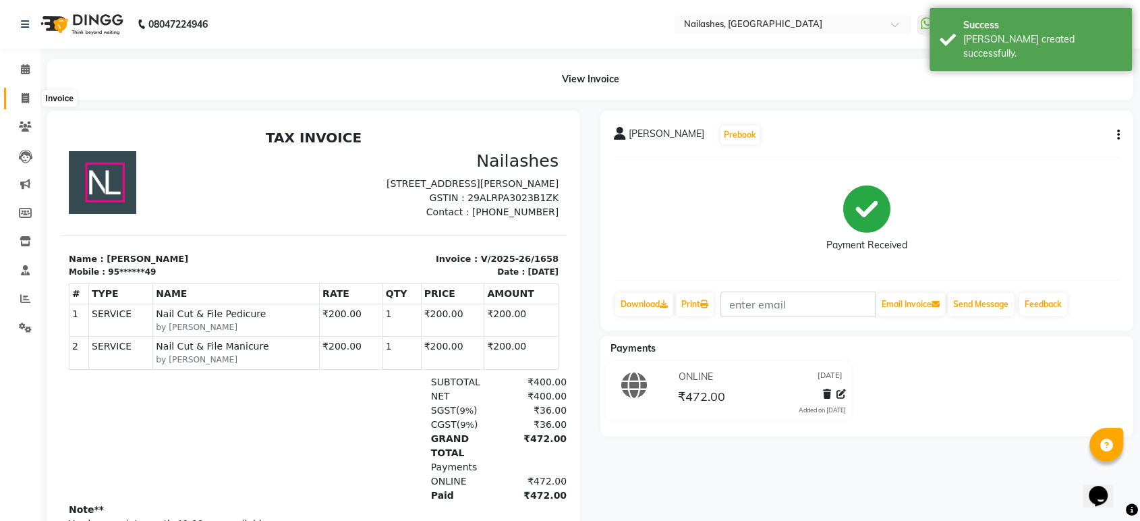
click at [13, 100] on span at bounding box center [25, 99] width 24 height 16
select select "service"
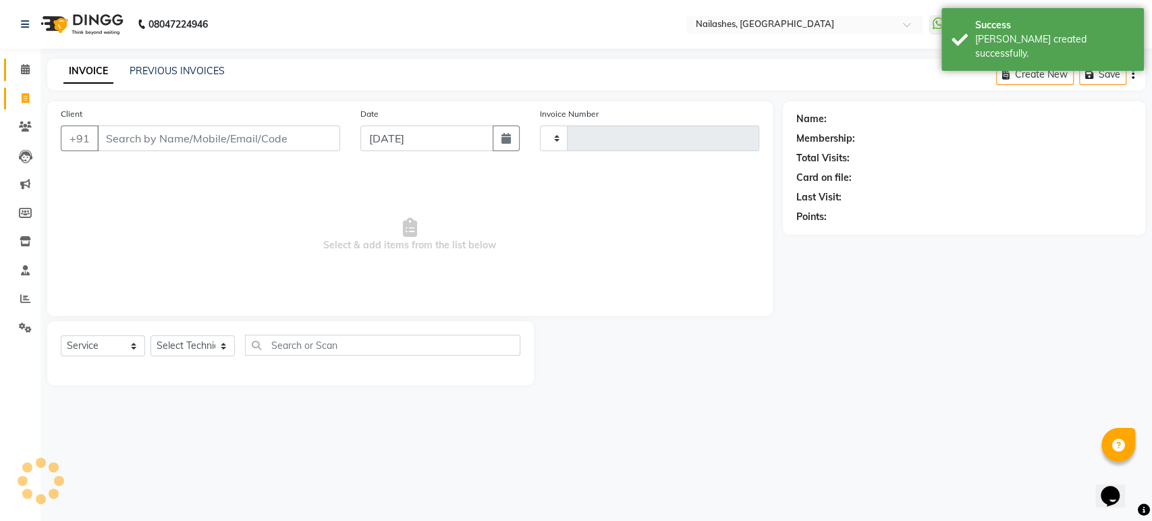
type input "1659"
select select "4251"
click at [32, 74] on span at bounding box center [25, 70] width 24 height 16
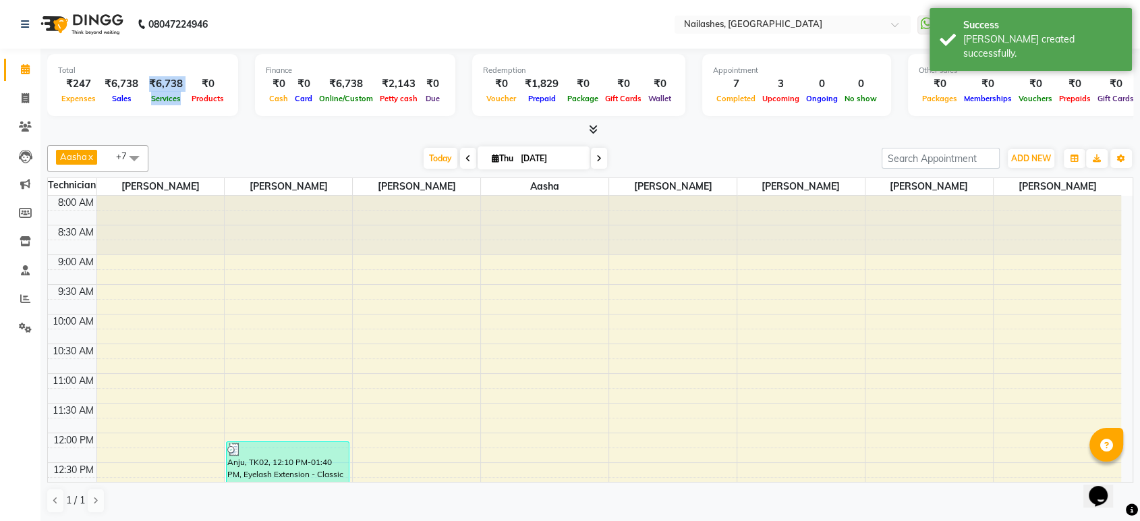
drag, startPoint x: 146, startPoint y: 87, endPoint x: 182, endPoint y: 101, distance: 38.9
click at [182, 101] on div "₹6,738 Services" at bounding box center [166, 91] width 45 height 30
click at [286, 128] on div at bounding box center [590, 130] width 1086 height 14
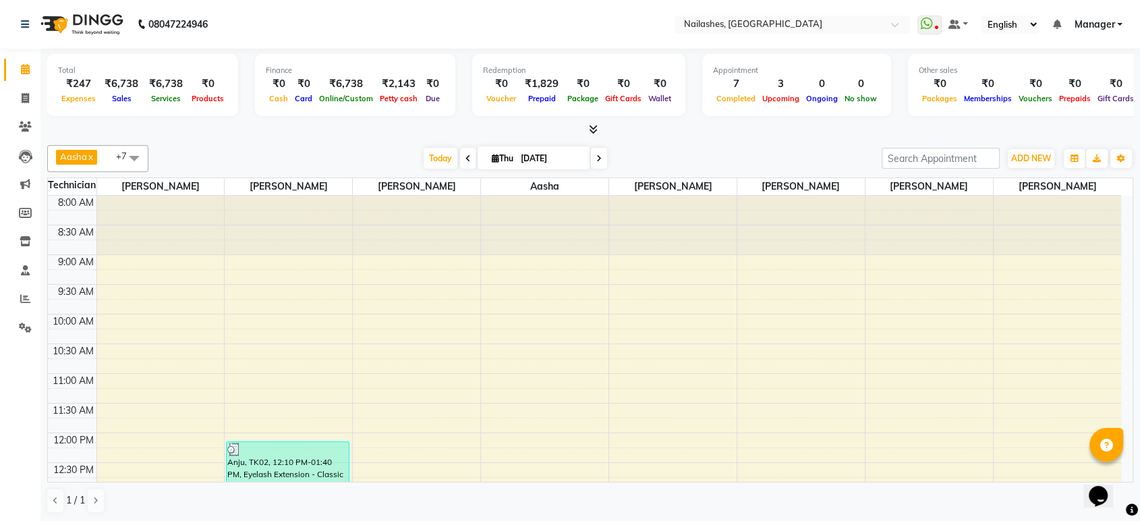
click at [586, 124] on span at bounding box center [591, 130] width 14 height 14
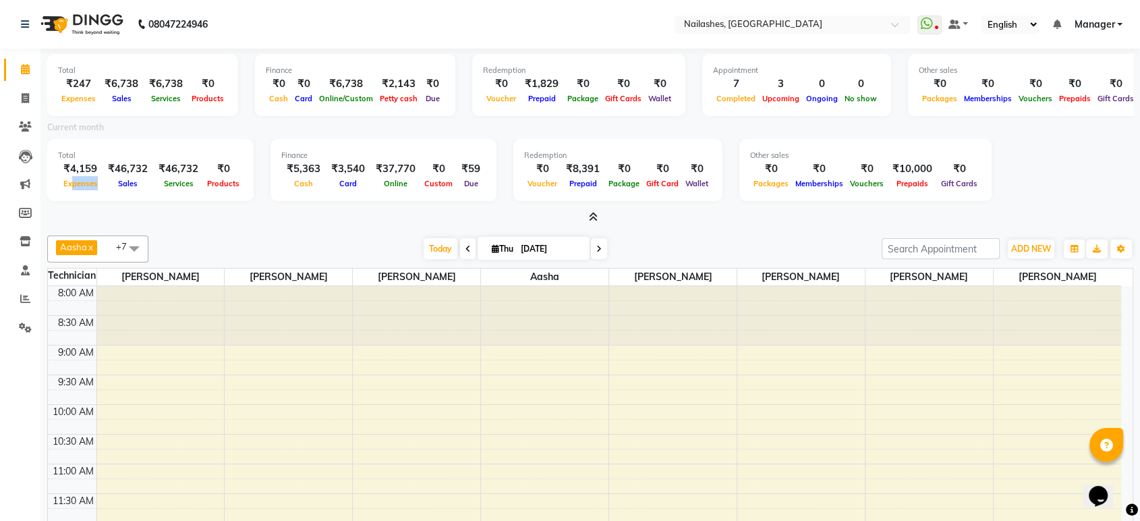
drag, startPoint x: 78, startPoint y: 182, endPoint x: 97, endPoint y: 190, distance: 20.9
click at [97, 190] on div "Expenses" at bounding box center [80, 183] width 45 height 14
click at [1038, 246] on span "ADD NEW" at bounding box center [1031, 249] width 40 height 10
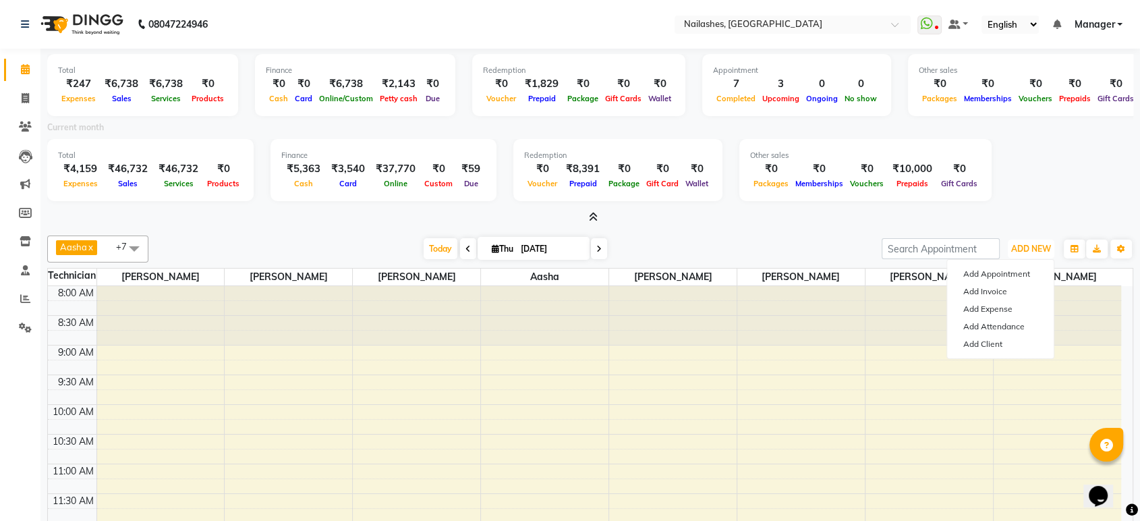
click at [463, 341] on div at bounding box center [417, 315] width 128 height 59
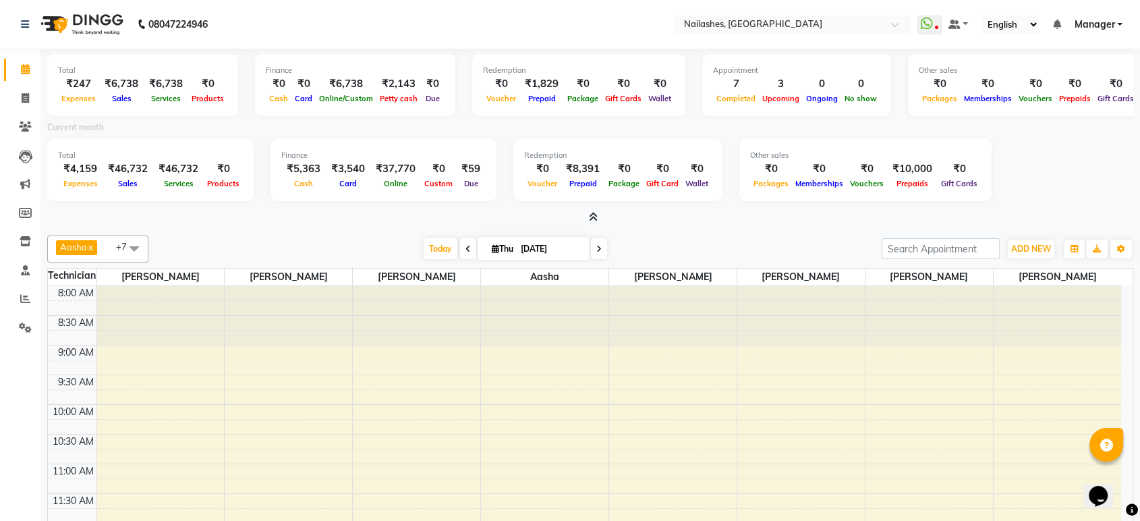
click at [591, 219] on icon at bounding box center [593, 217] width 9 height 10
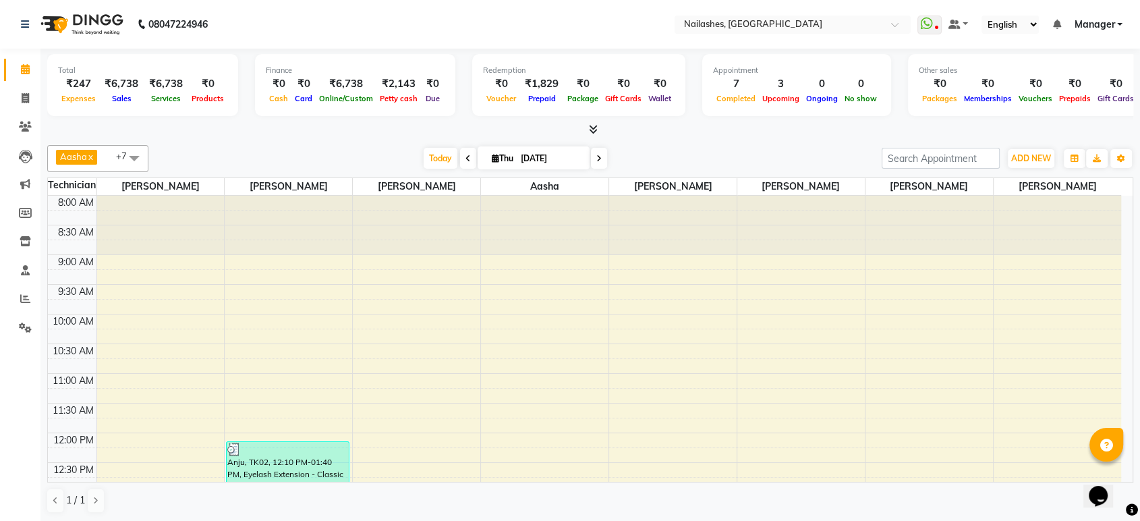
click at [587, 133] on span at bounding box center [591, 130] width 14 height 14
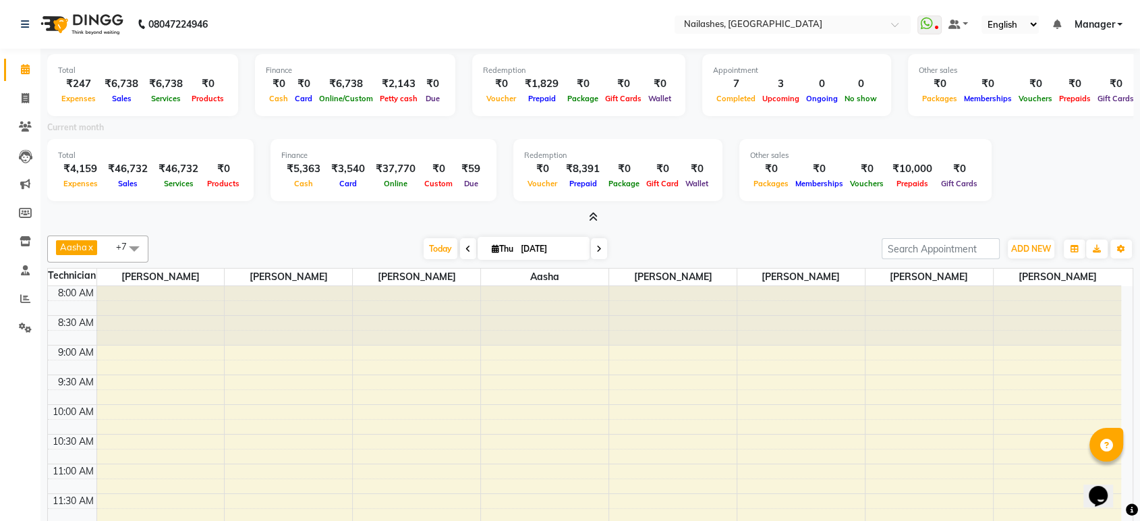
click at [29, 69] on icon at bounding box center [25, 69] width 9 height 10
click at [27, 96] on icon at bounding box center [25, 98] width 7 height 10
select select "service"
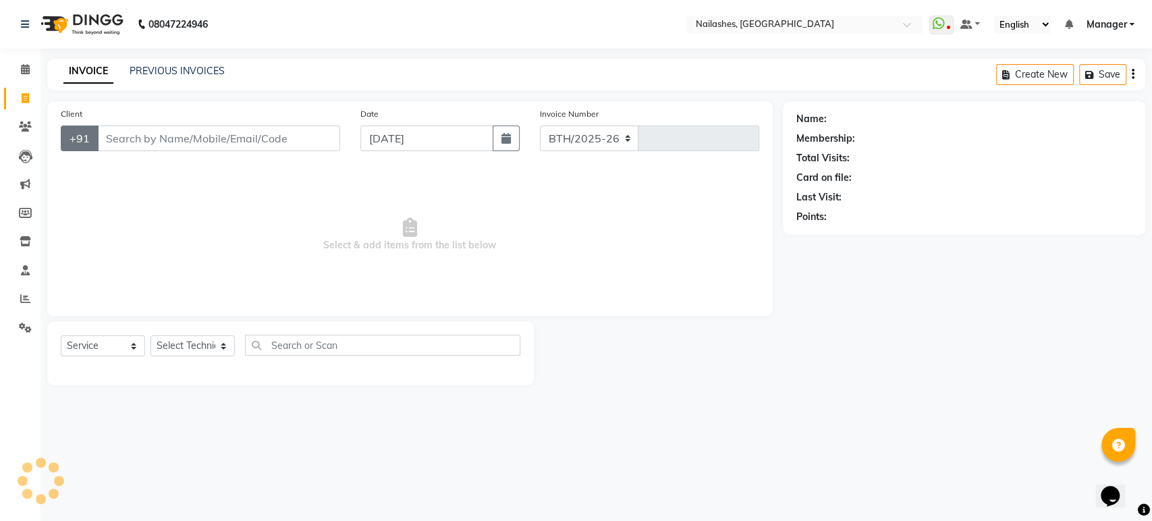
select select "4251"
type input "1659"
click at [155, 129] on input "Client" at bounding box center [218, 138] width 243 height 26
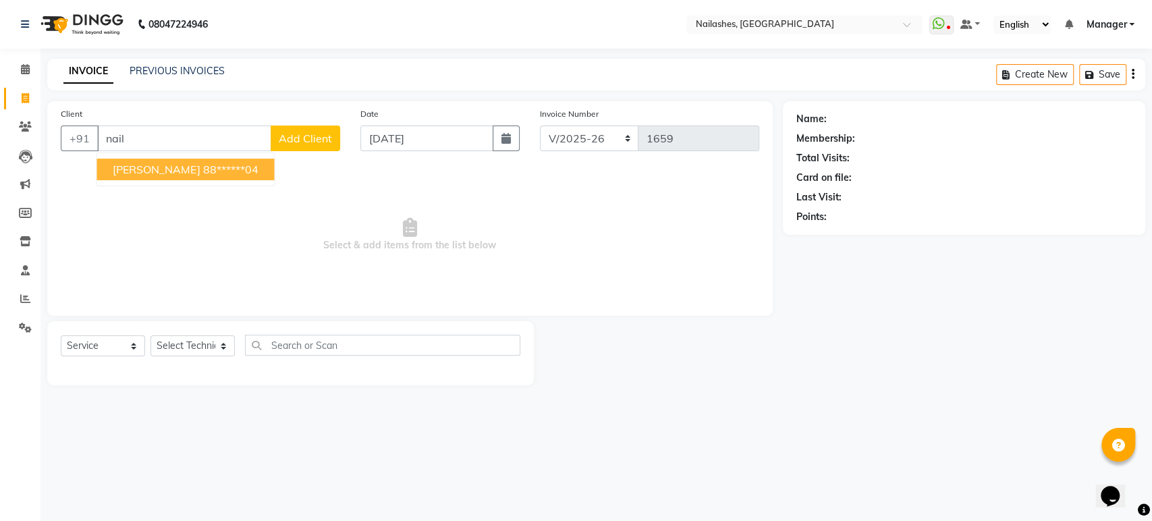
click at [168, 169] on span "[PERSON_NAME]" at bounding box center [156, 169] width 87 height 13
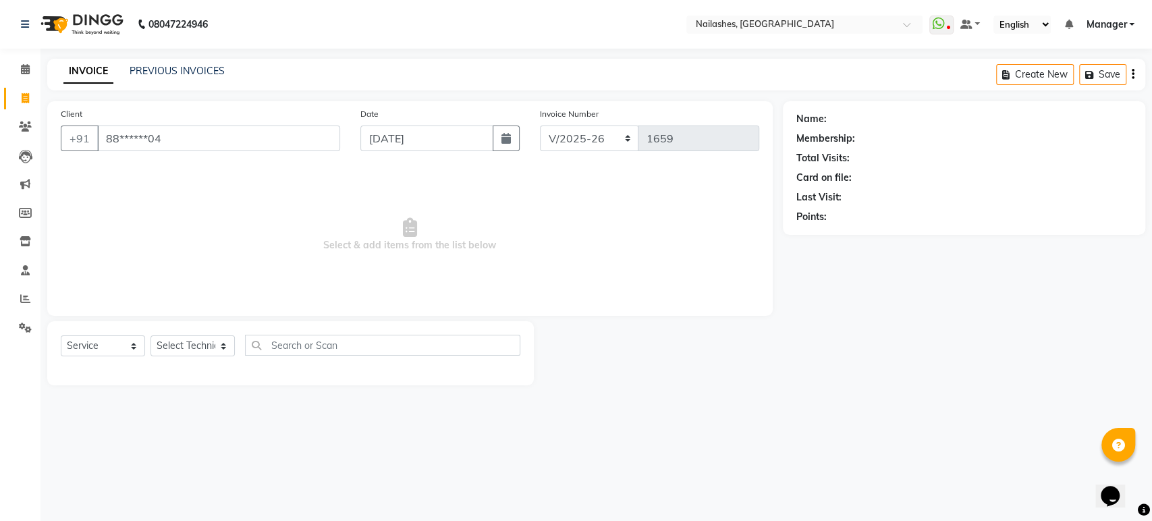
type input "88******04"
select select "1: Object"
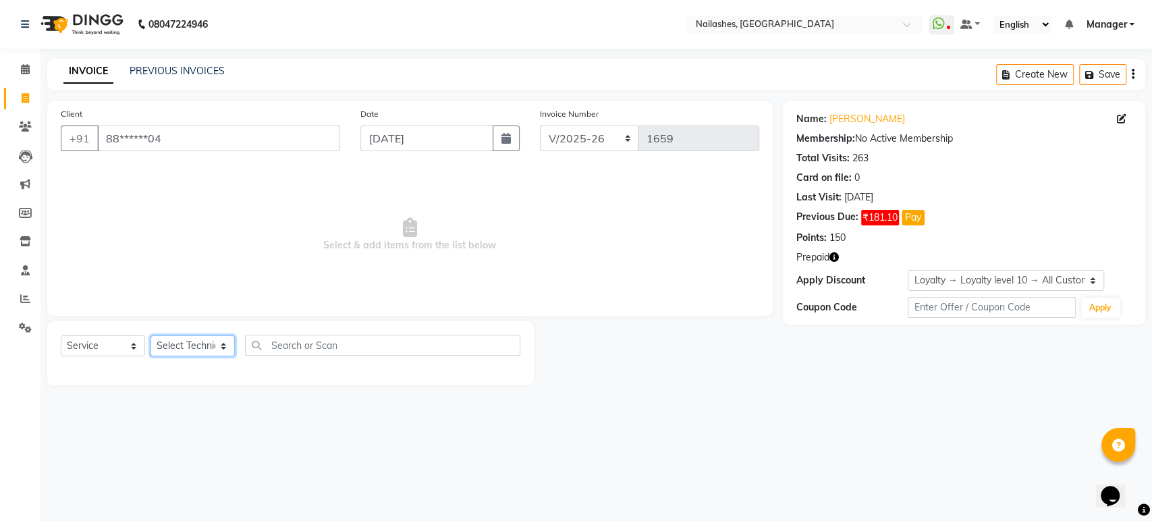
click at [179, 347] on select "Select Technician Aasha aashu ADESH Asid deepak HANMI HIMANSHU Imran KRISHNA Ma…" at bounding box center [192, 345] width 84 height 21
select select "80924"
click at [150, 335] on select "Select Technician Aasha aashu ADESH Asid deepak HANMI HIMANSHU Imran KRISHNA Ma…" at bounding box center [192, 345] width 84 height 21
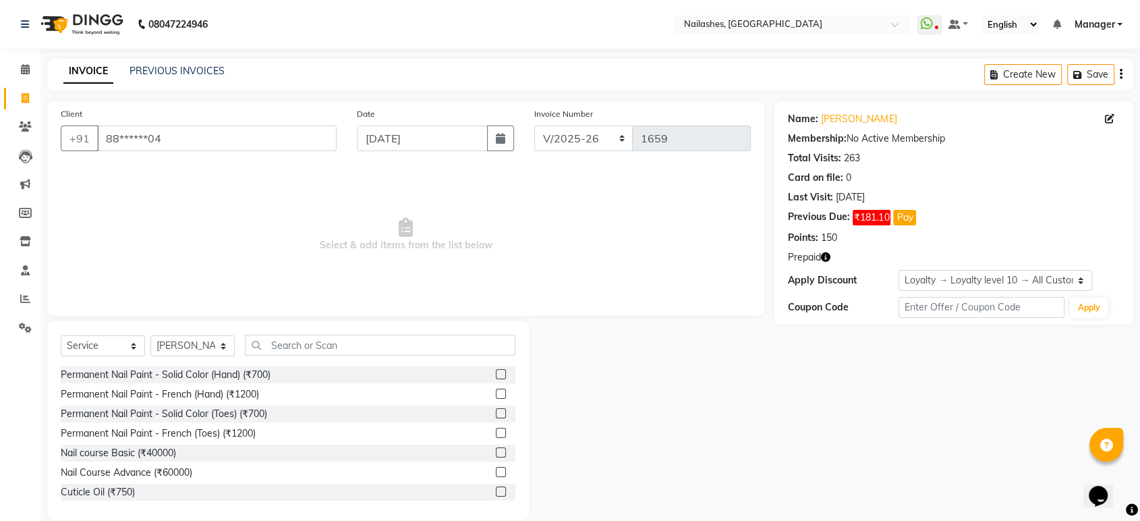
click at [496, 370] on label at bounding box center [501, 374] width 10 height 10
click at [496, 370] on input "checkbox" at bounding box center [500, 374] width 9 height 9
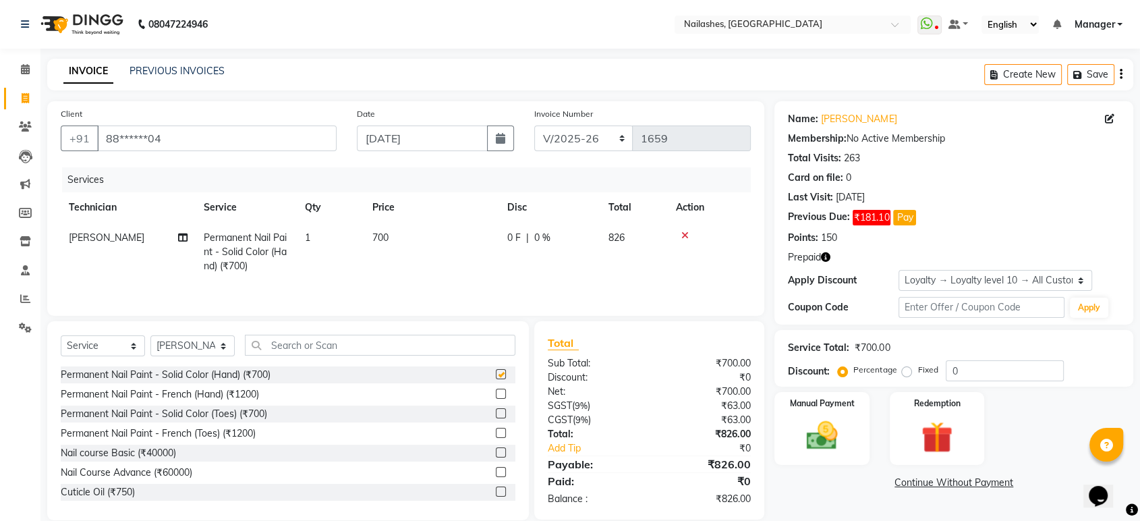
checkbox input "false"
click at [468, 331] on div "Select Service Product Membership Package Voucher Prepaid Gift Card Select Tech…" at bounding box center [288, 420] width 482 height 199
click at [454, 336] on input "text" at bounding box center [380, 345] width 271 height 21
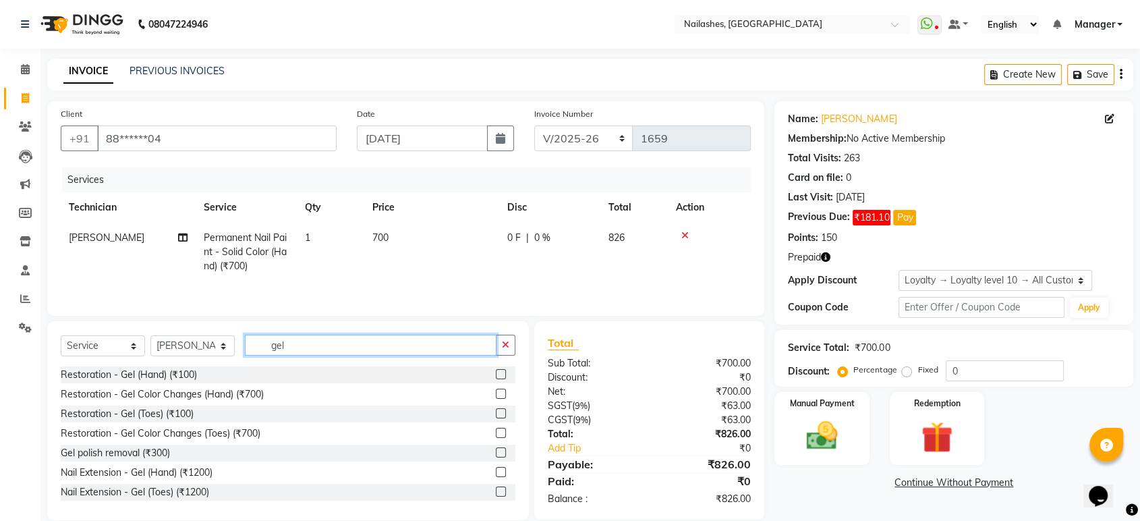
type input "gel"
click at [496, 452] on label at bounding box center [501, 452] width 10 height 10
click at [496, 452] on input "checkbox" at bounding box center [500, 453] width 9 height 9
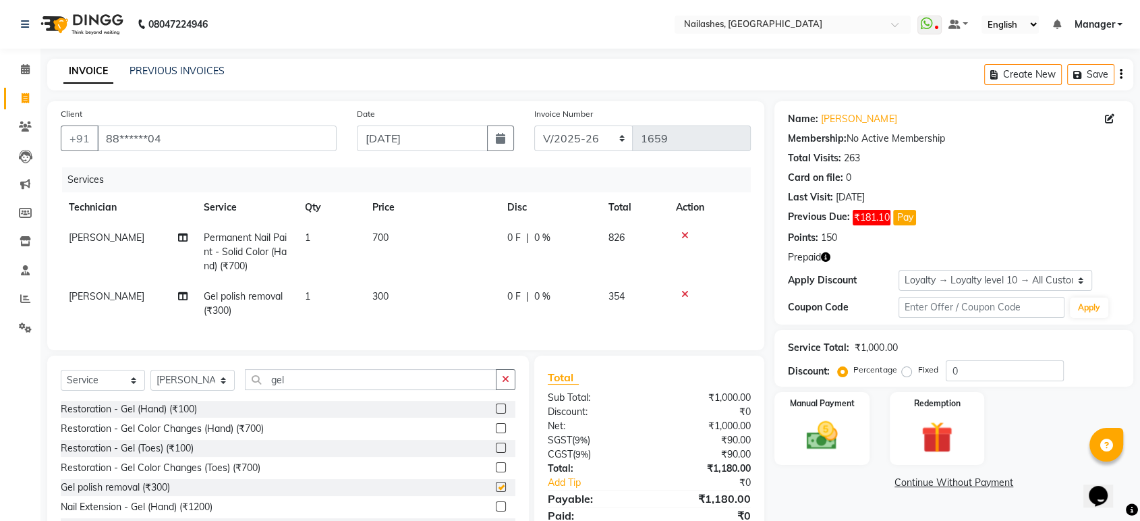
checkbox input "false"
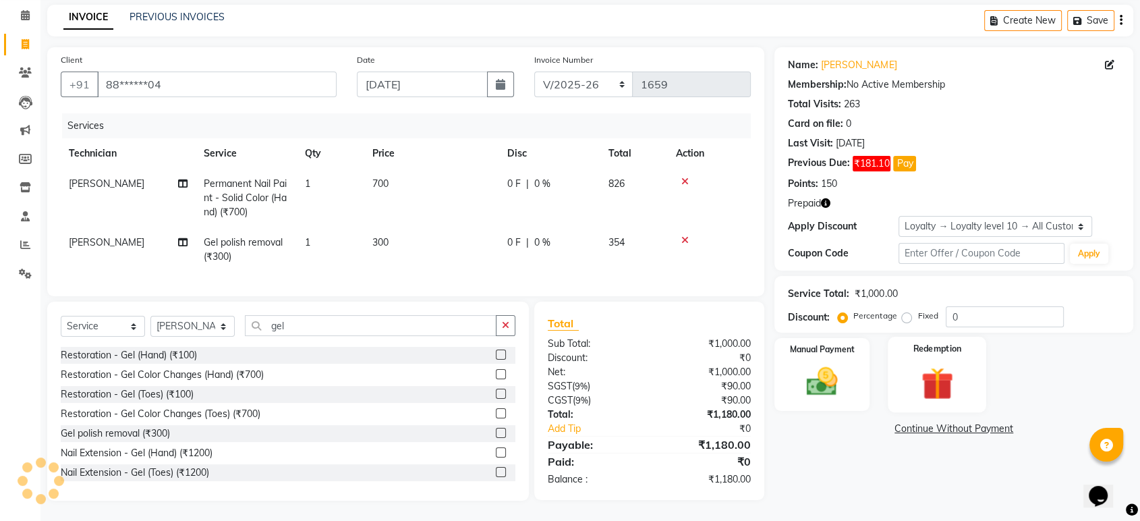
click at [940, 373] on img at bounding box center [937, 383] width 53 height 40
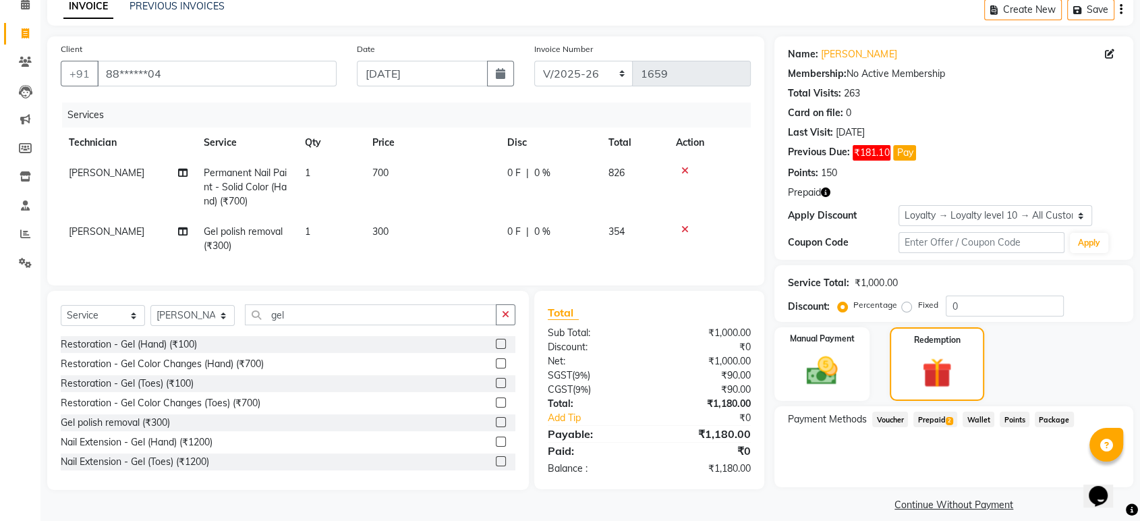
scroll to position [78, 0]
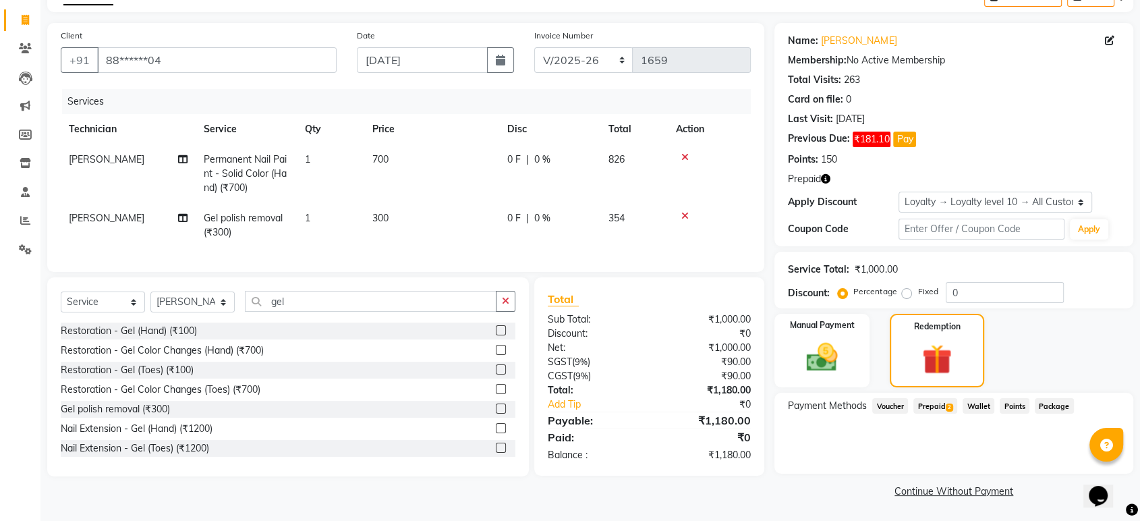
click at [928, 408] on span "Prepaid 2" at bounding box center [936, 406] width 44 height 16
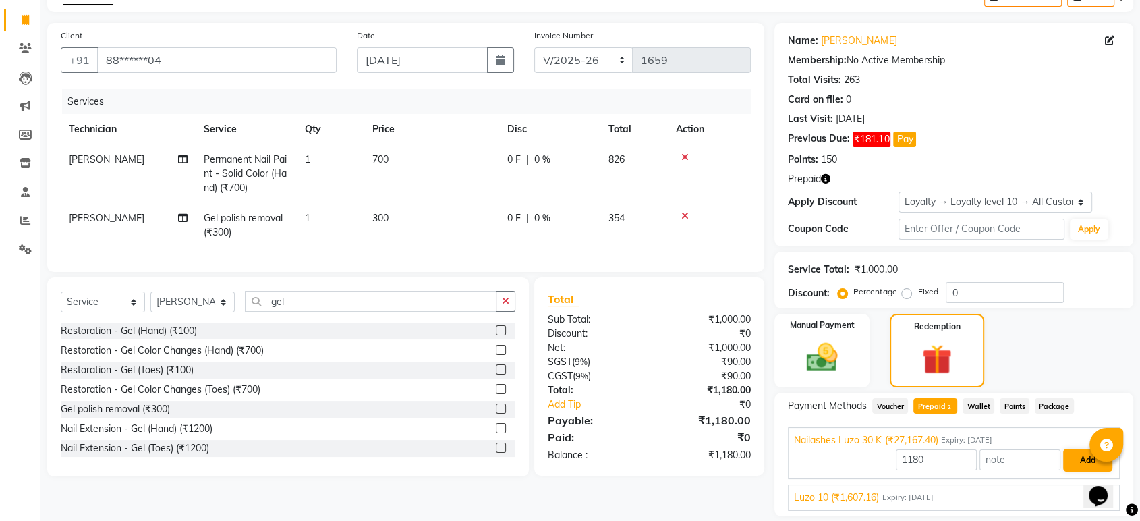
scroll to position [120, 0]
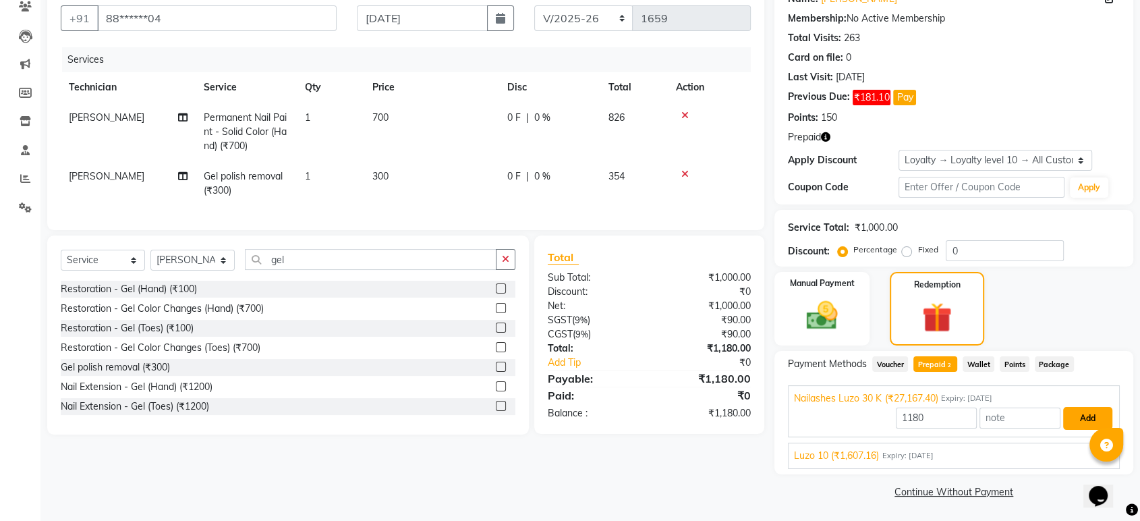
click at [1080, 420] on button "Add" at bounding box center [1087, 418] width 49 height 23
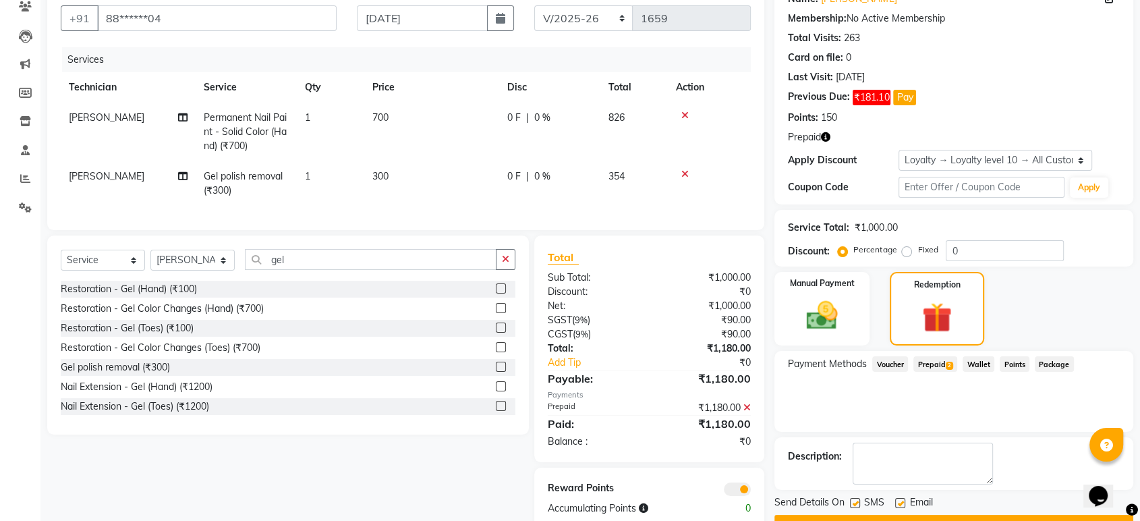
scroll to position [159, 0]
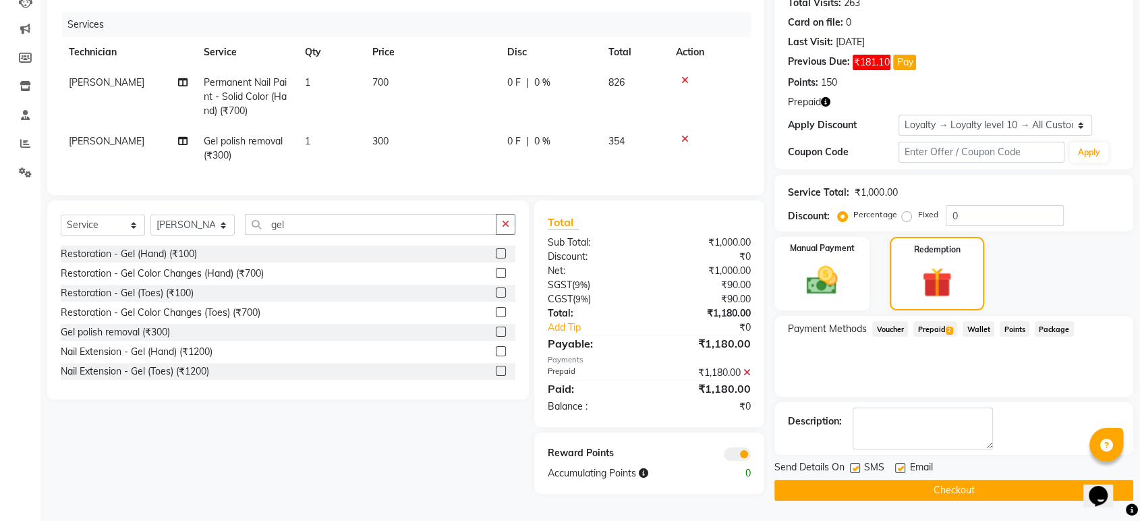
click at [950, 480] on button "Checkout" at bounding box center [954, 490] width 359 height 21
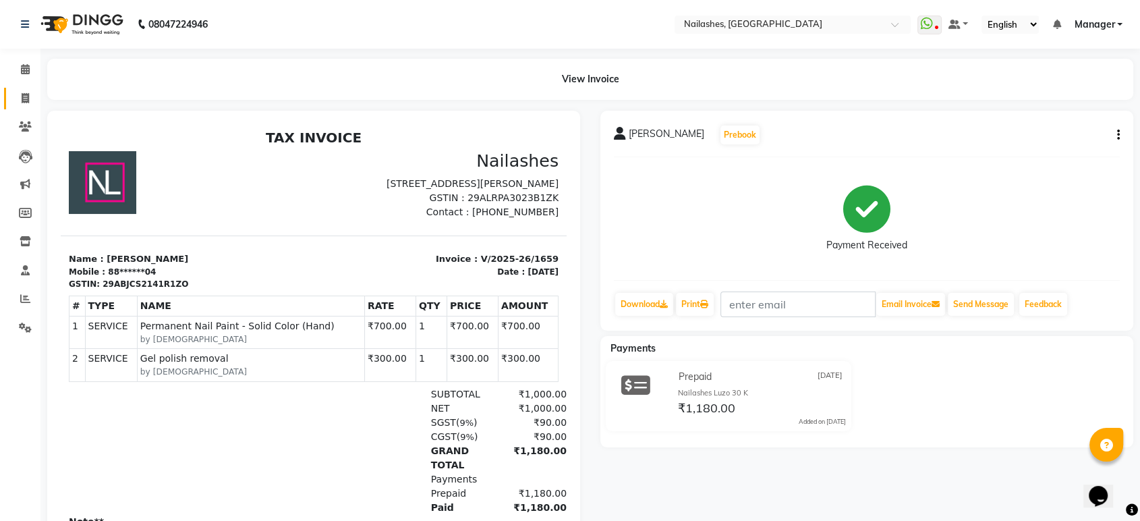
click at [21, 88] on link "Invoice" at bounding box center [20, 99] width 32 height 22
select select "service"
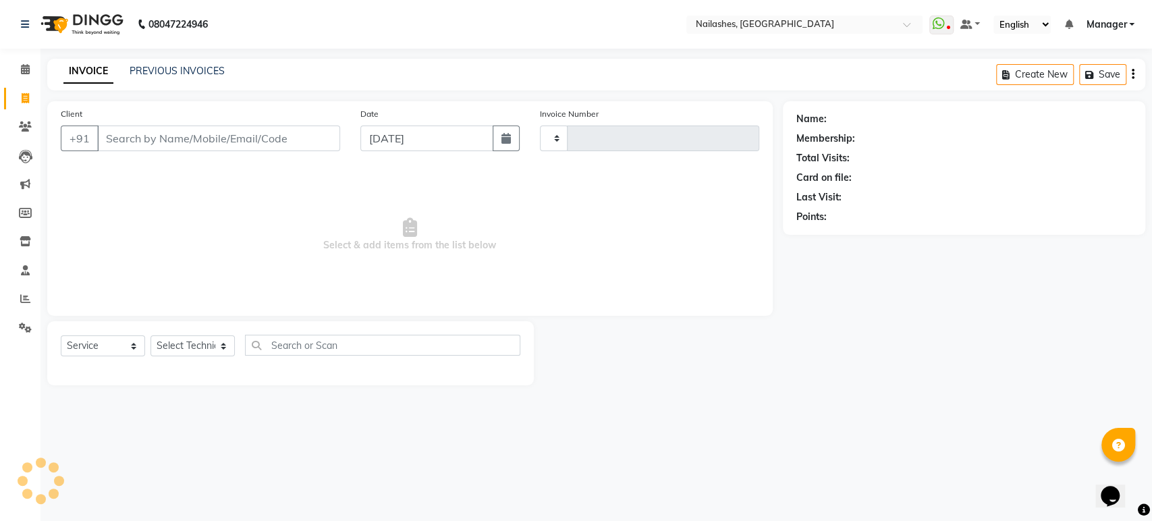
type input "1660"
select select "4251"
click at [29, 53] on div "Calendar Invoice Clients Leads Marketing Members Inventory Staff Reports Settin…" at bounding box center [91, 269] width 182 height 462
click at [33, 70] on span at bounding box center [25, 70] width 24 height 16
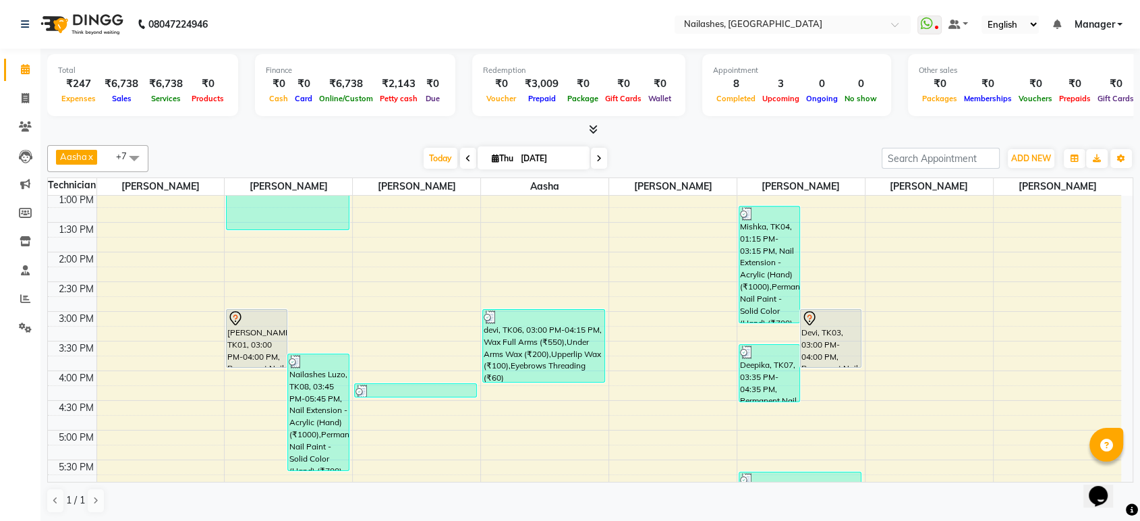
scroll to position [481, 0]
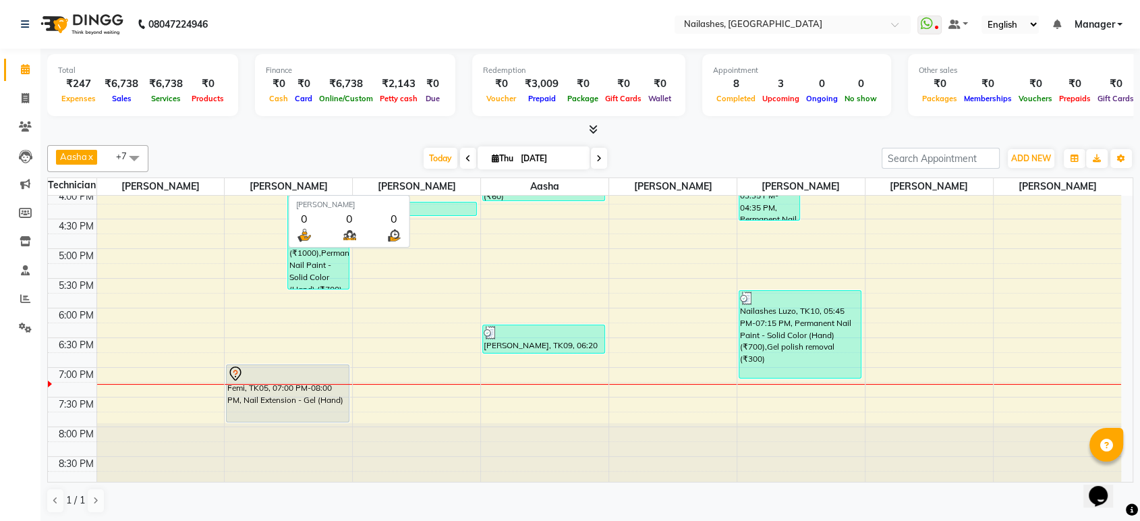
click at [430, 188] on span "sanjana" at bounding box center [417, 186] width 128 height 17
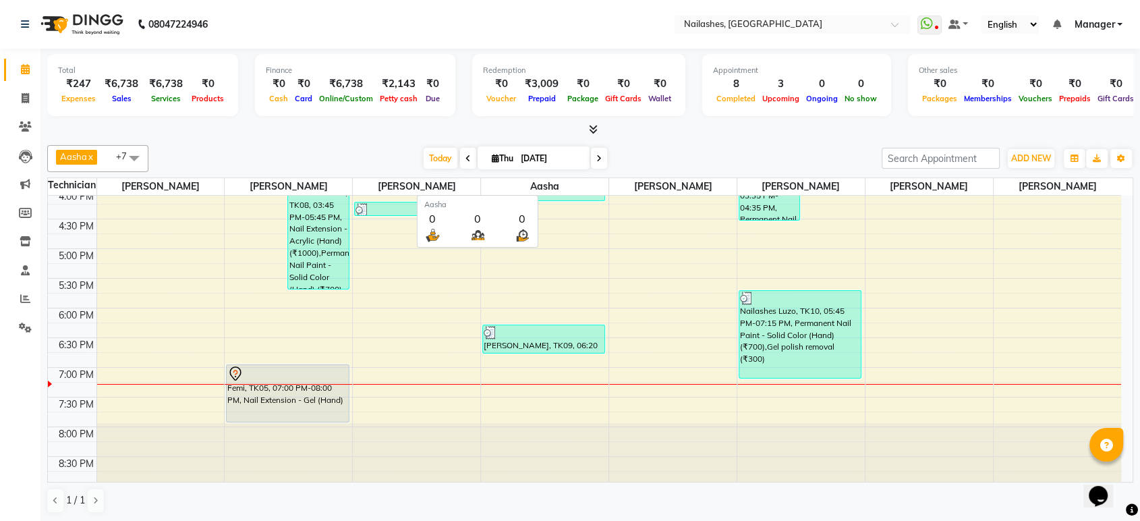
click at [557, 179] on span "Aasha" at bounding box center [545, 186] width 128 height 17
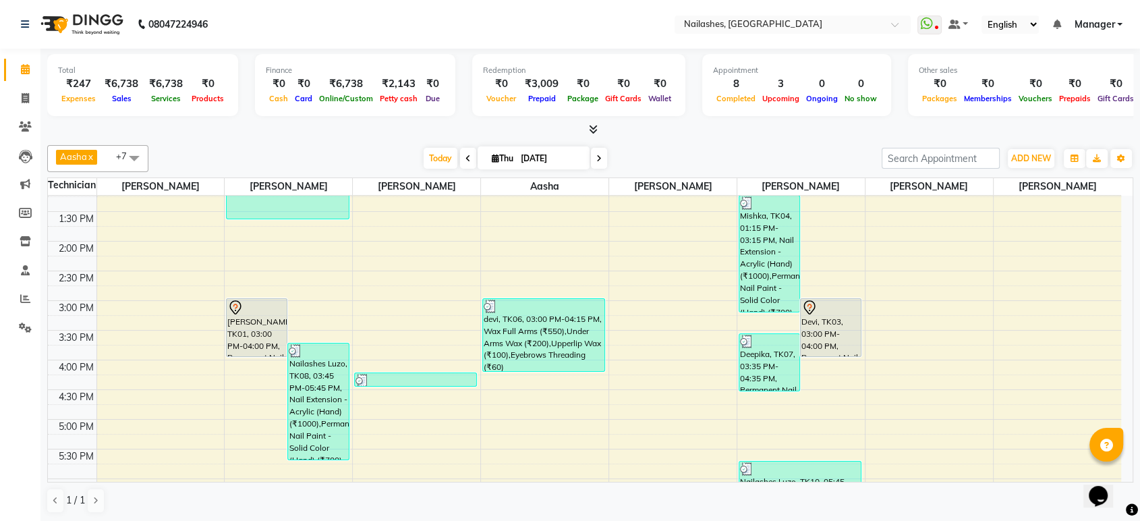
scroll to position [256, 0]
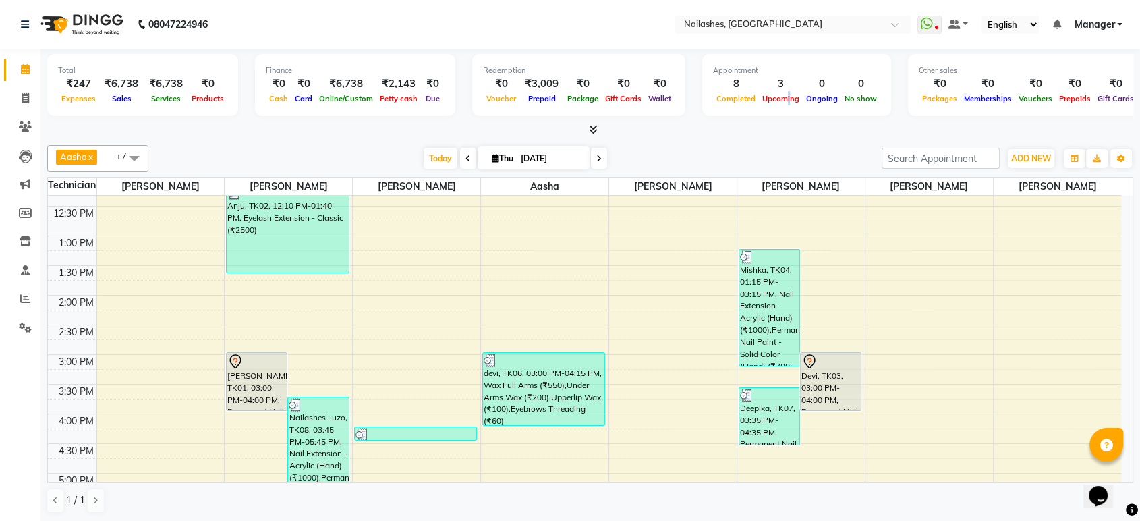
click at [775, 99] on span "Upcoming" at bounding box center [781, 98] width 44 height 9
click at [664, 295] on div "8:00 AM 8:30 AM 9:00 AM 9:30 AM 10:00 AM 10:30 AM 11:00 AM 11:30 AM 12:00 PM 12…" at bounding box center [584, 324] width 1073 height 771
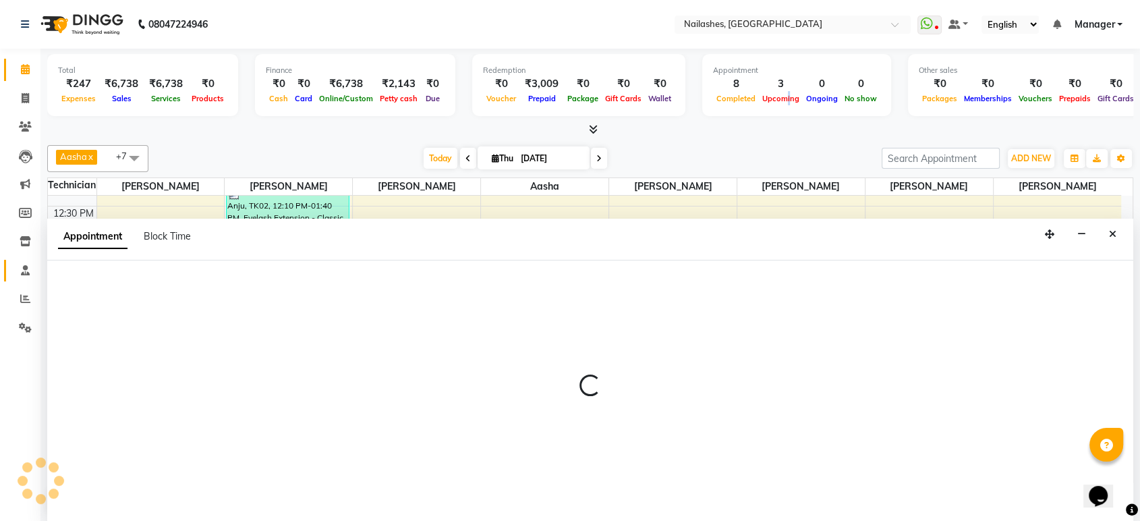
scroll to position [0, 0]
select select "78013"
select select "840"
select select "tentative"
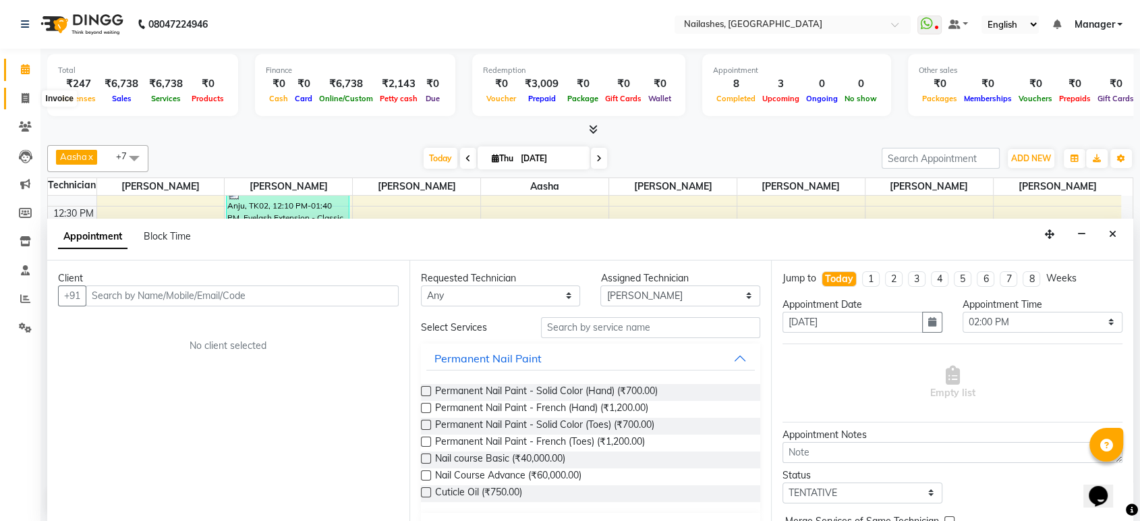
click at [28, 93] on icon at bounding box center [25, 98] width 7 height 10
select select "service"
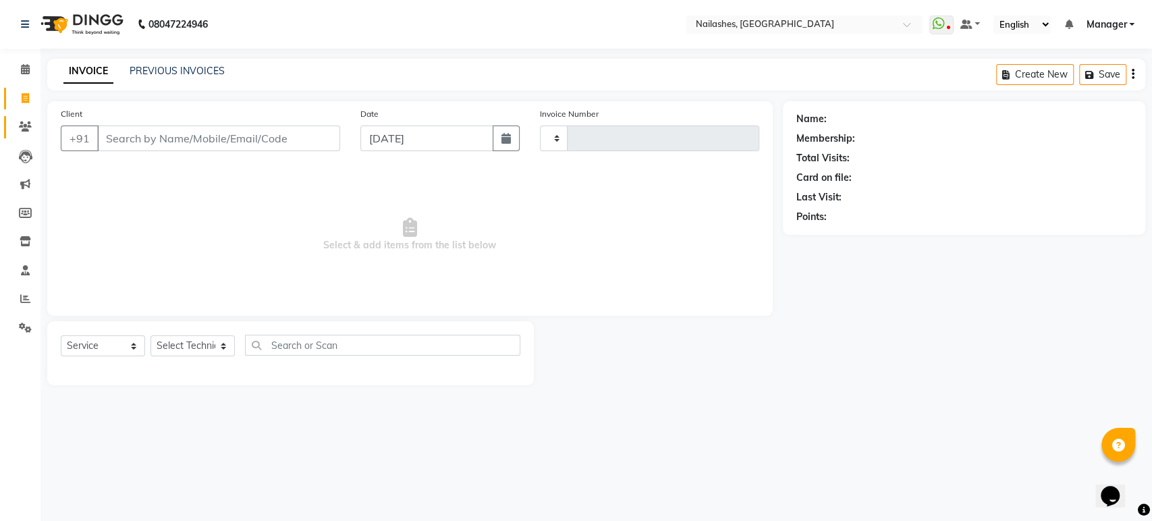
type input "1660"
select select "4251"
click at [22, 137] on link "Clients" at bounding box center [20, 127] width 32 height 22
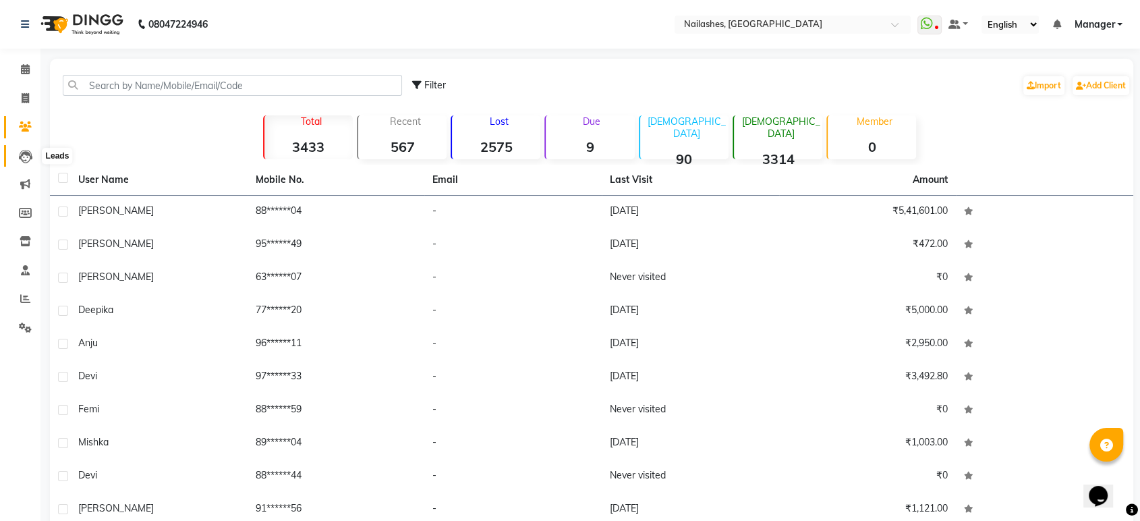
click at [25, 148] on span at bounding box center [25, 156] width 24 height 16
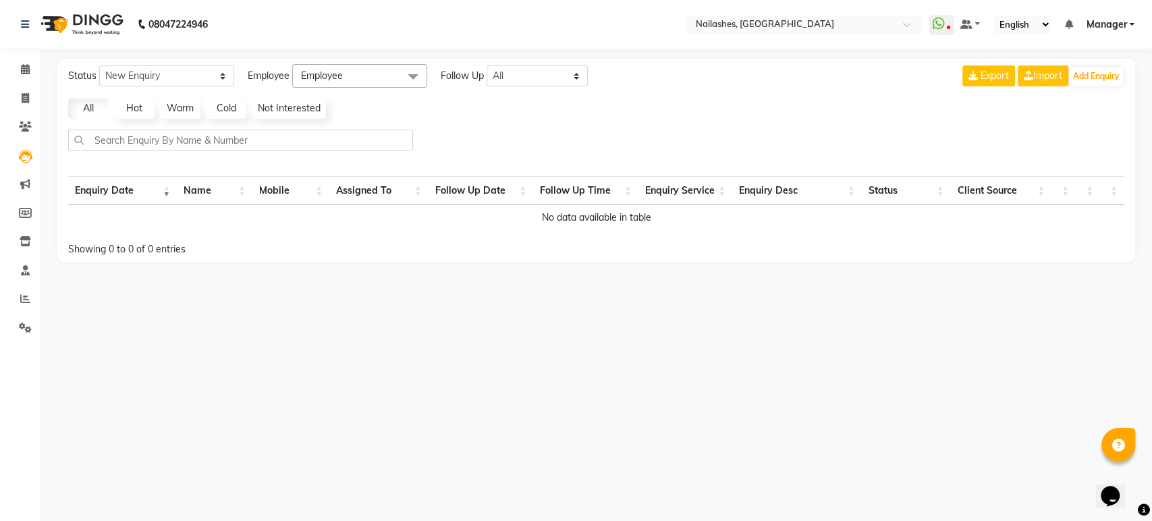
click at [409, 194] on th "Assigned To" at bounding box center [378, 190] width 99 height 29
click at [466, 184] on th "Follow Up Date" at bounding box center [480, 190] width 105 height 29
click at [27, 181] on icon at bounding box center [25, 184] width 10 height 10
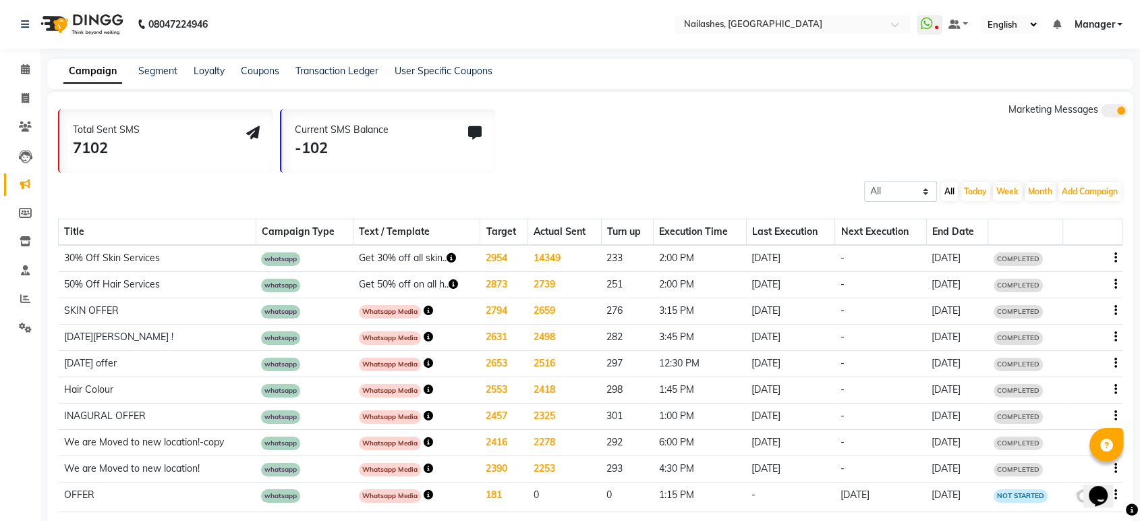
click at [978, 266] on td "30-06-2025" at bounding box center [956, 258] width 61 height 27
click at [977, 262] on td "30-06-2025" at bounding box center [956, 258] width 61 height 27
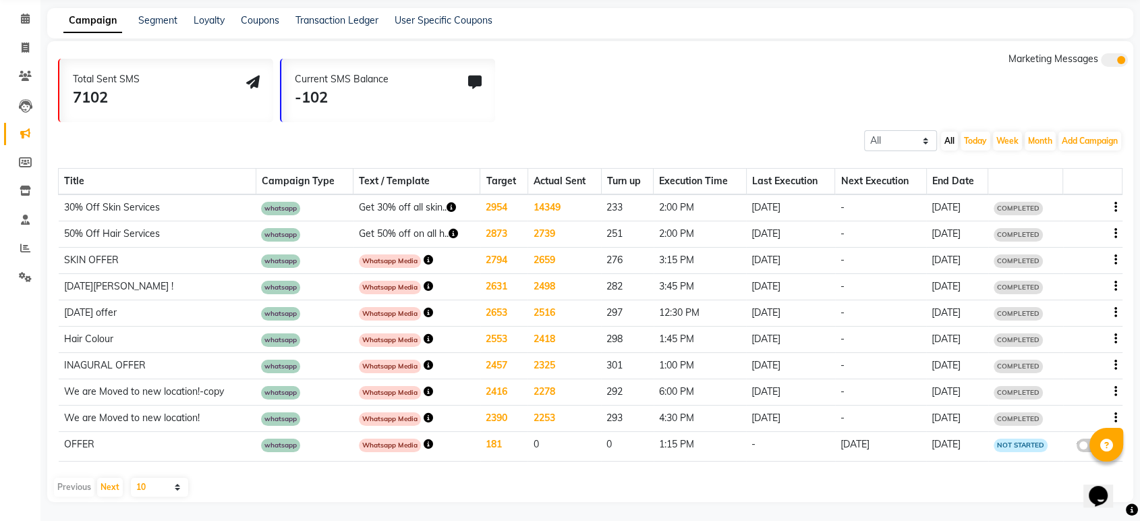
click at [84, 212] on td "30% Off Skin Services" at bounding box center [158, 207] width 198 height 27
click at [95, 279] on td "Holi Dhamaka !" at bounding box center [158, 287] width 198 height 26
click at [89, 331] on td "Hair Colour" at bounding box center [158, 340] width 198 height 26
click at [89, 394] on td "We are Moved to new location!-copy" at bounding box center [158, 392] width 198 height 26
click at [24, 161] on icon at bounding box center [25, 162] width 13 height 10
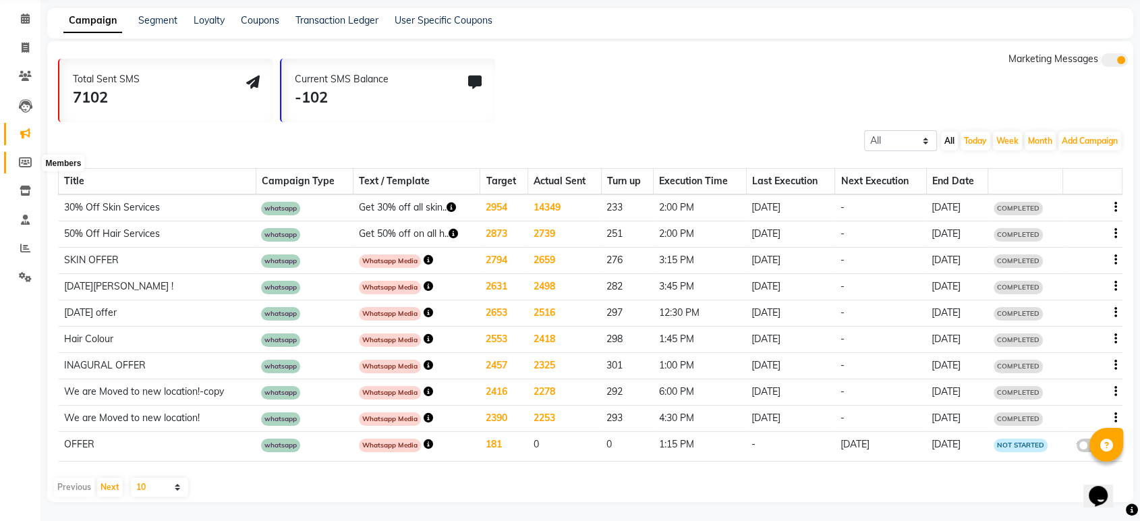
select select
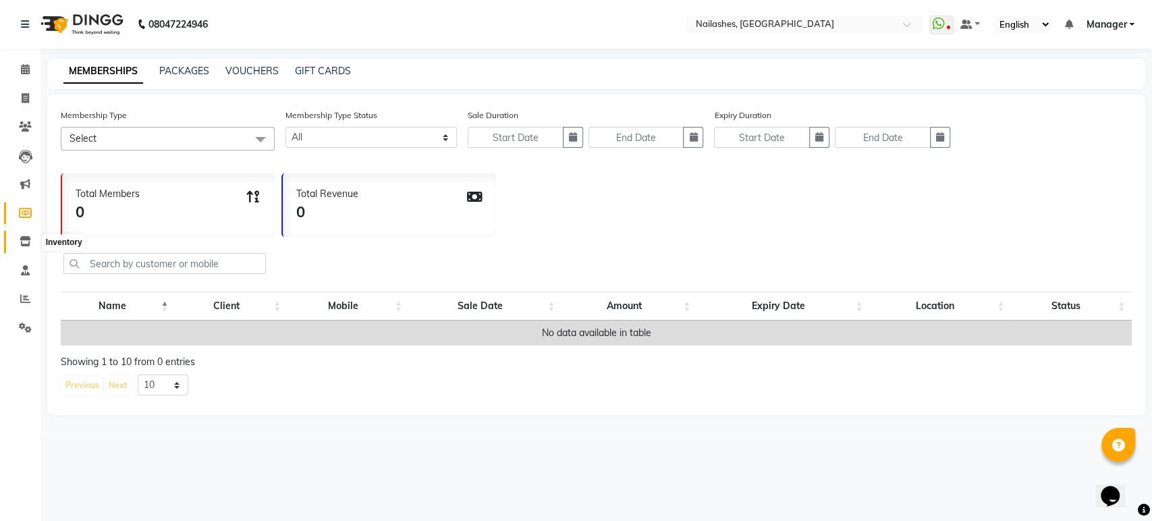
click at [25, 246] on icon at bounding box center [25, 241] width 11 height 10
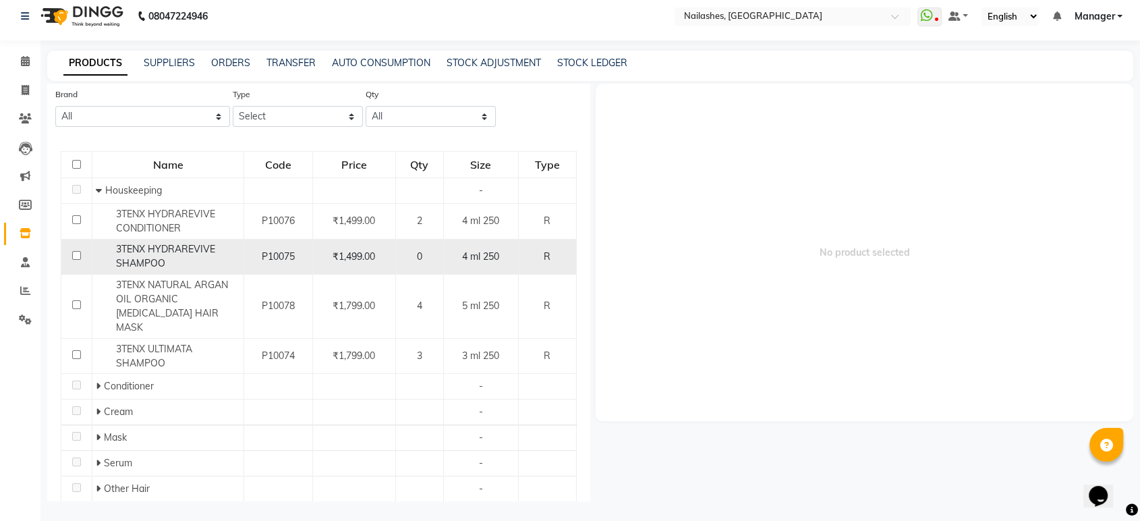
scroll to position [101, 0]
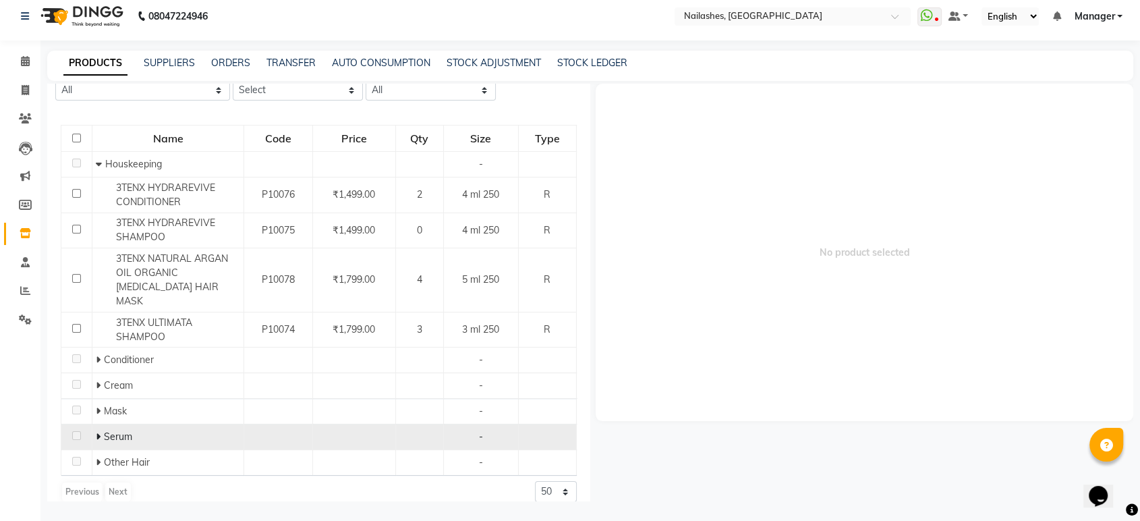
click at [106, 430] on span "Serum" at bounding box center [118, 436] width 28 height 12
click at [104, 430] on span "Serum" at bounding box center [118, 436] width 28 height 12
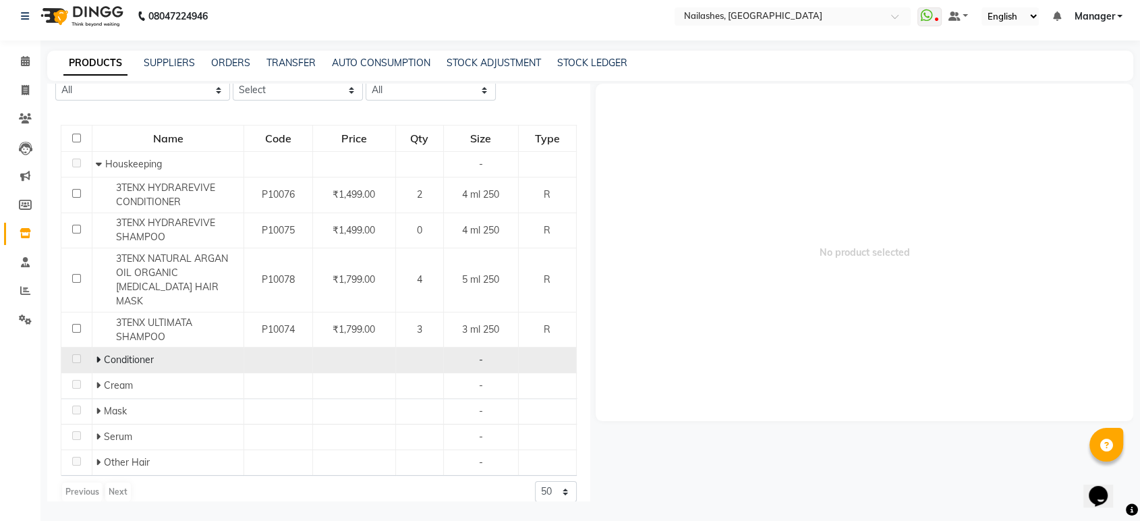
click at [80, 347] on td at bounding box center [76, 360] width 31 height 26
click at [117, 347] on td "Conditioner" at bounding box center [168, 360] width 152 height 26
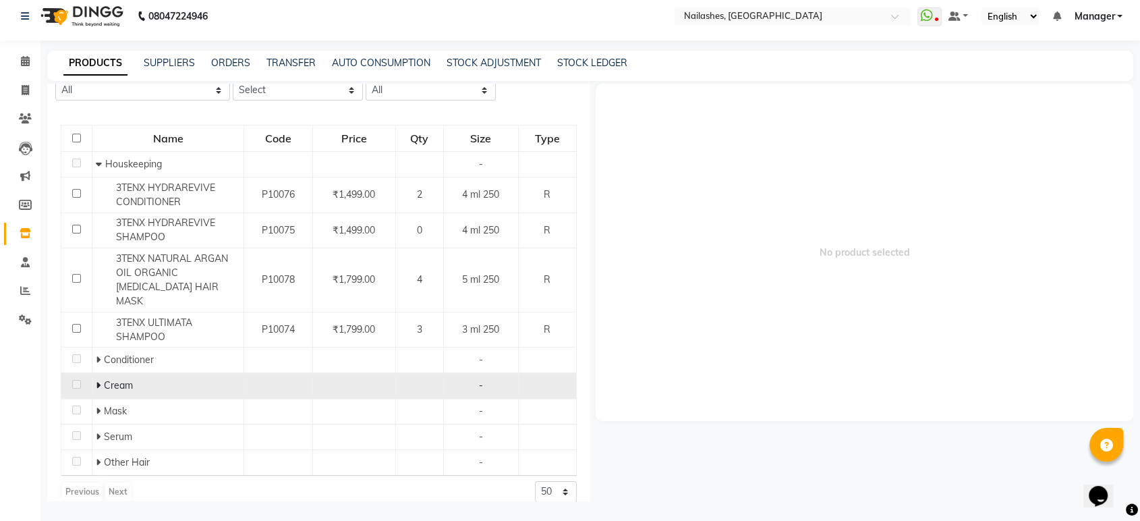
click at [120, 379] on span "Cream" at bounding box center [118, 385] width 29 height 12
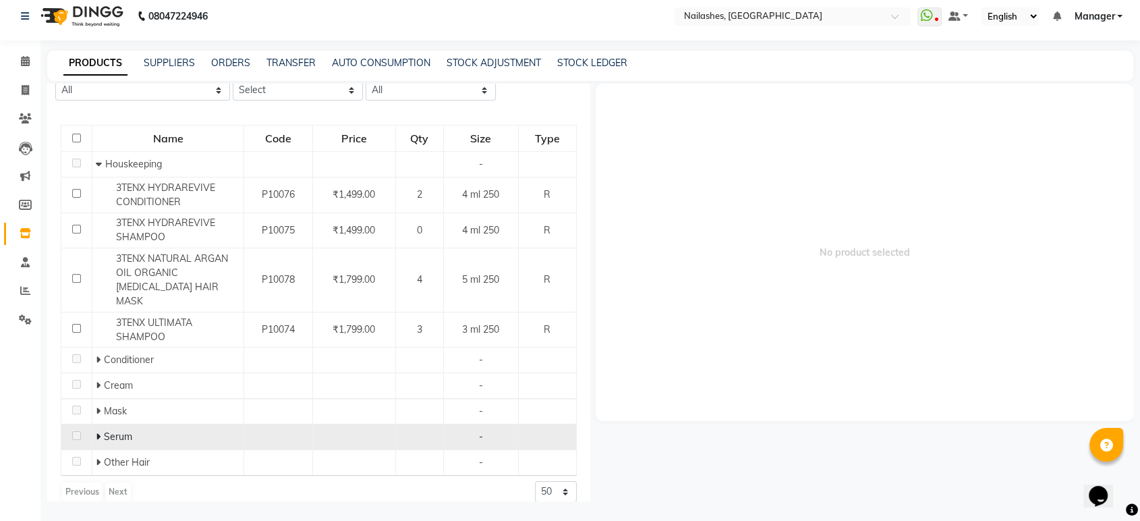
click at [121, 424] on td "Serum" at bounding box center [168, 437] width 152 height 26
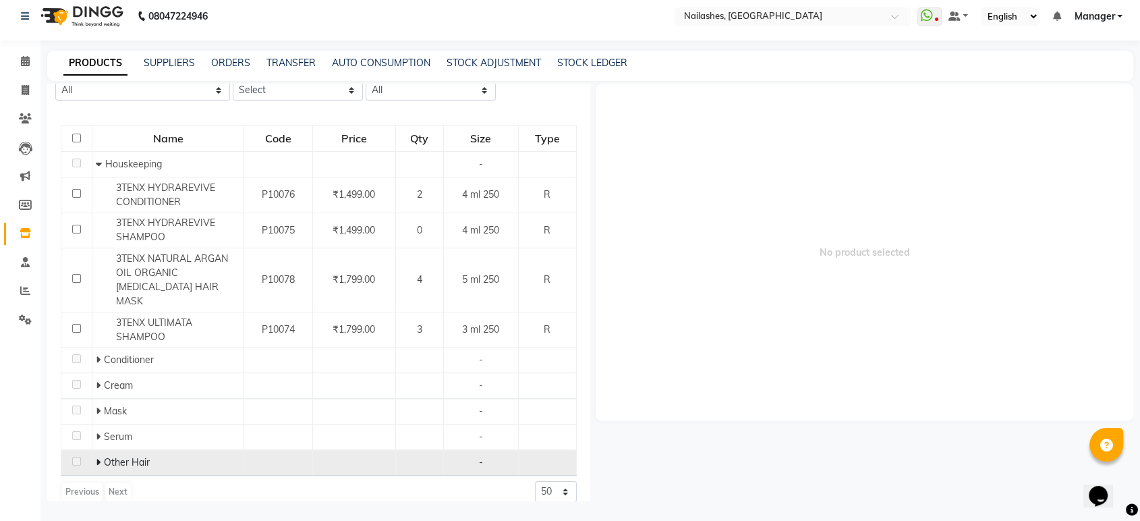
click at [123, 456] on span "Other Hair" at bounding box center [127, 462] width 46 height 12
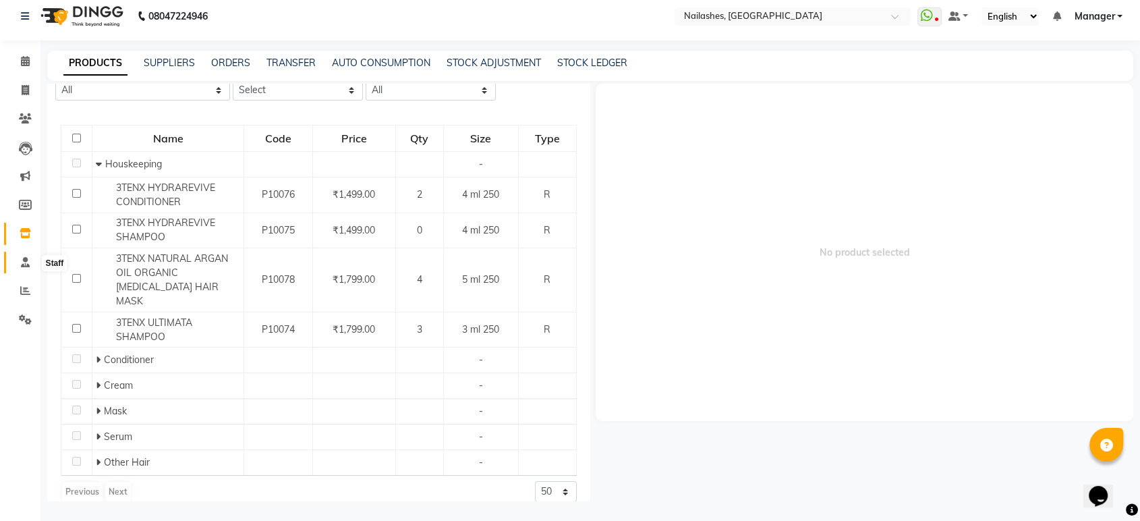
click at [17, 257] on span at bounding box center [25, 263] width 24 height 16
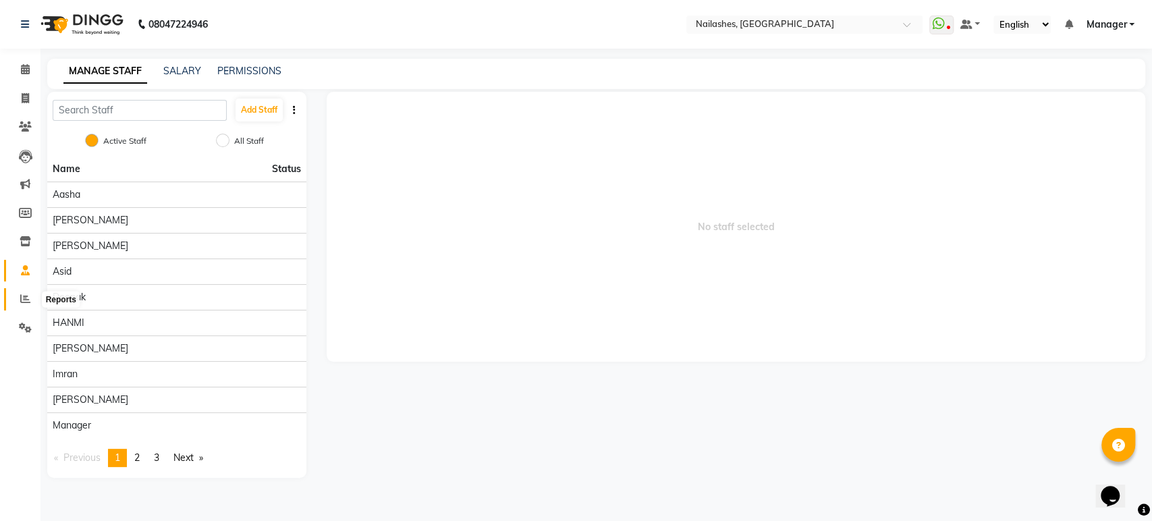
click at [25, 302] on icon at bounding box center [25, 299] width 10 height 10
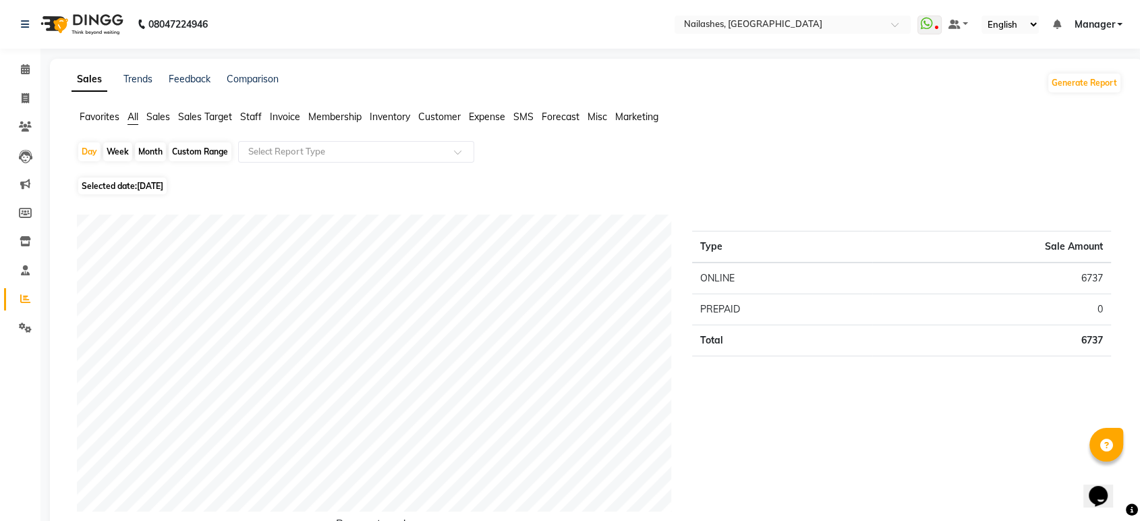
click at [621, 119] on span "Marketing" at bounding box center [636, 117] width 43 height 12
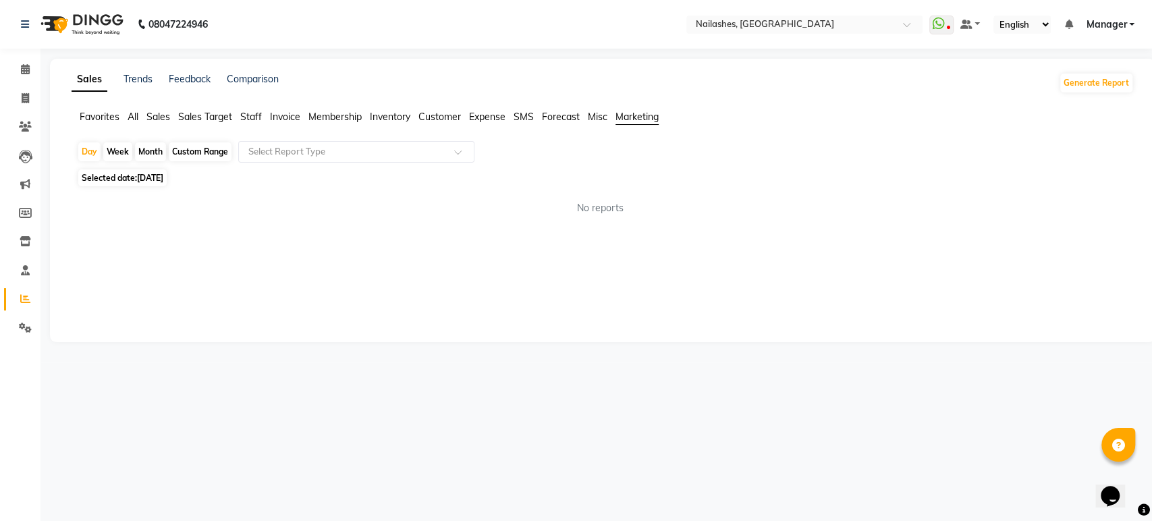
click at [587, 117] on ul "Favorites All Sales Sales Target Staff Invoice Membership Inventory Customer Ex…" at bounding box center [603, 117] width 1062 height 15
click at [570, 115] on span "Forecast" at bounding box center [561, 117] width 38 height 12
click at [525, 118] on span "SMS" at bounding box center [523, 117] width 20 height 12
click at [164, 117] on span "Sales" at bounding box center [158, 117] width 24 height 12
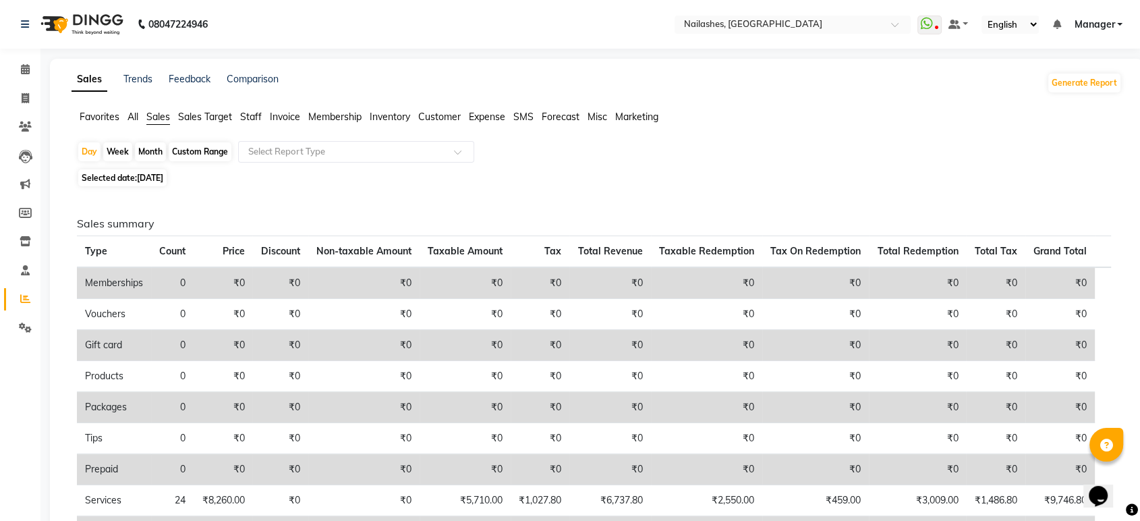
click at [253, 111] on span "Staff" at bounding box center [251, 117] width 22 height 12
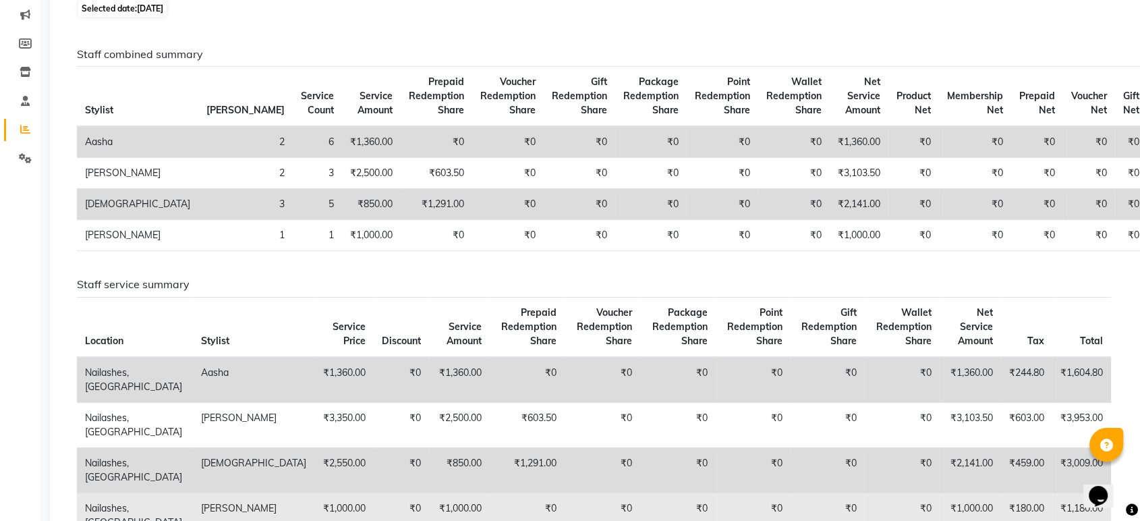
scroll to position [94, 0]
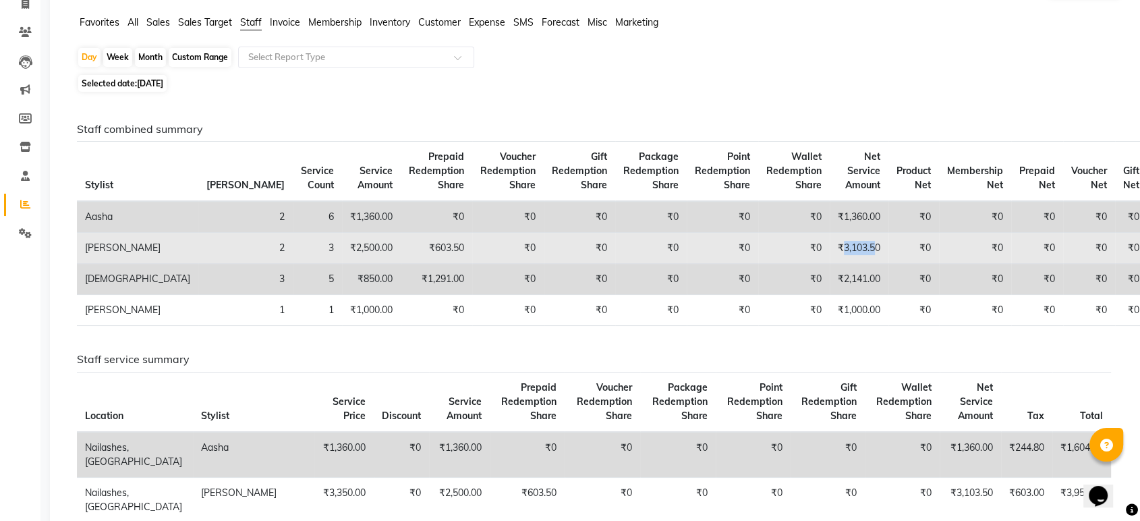
drag, startPoint x: 747, startPoint y: 250, endPoint x: 779, endPoint y: 261, distance: 33.5
click at [830, 261] on td "₹3,103.50" at bounding box center [859, 248] width 59 height 31
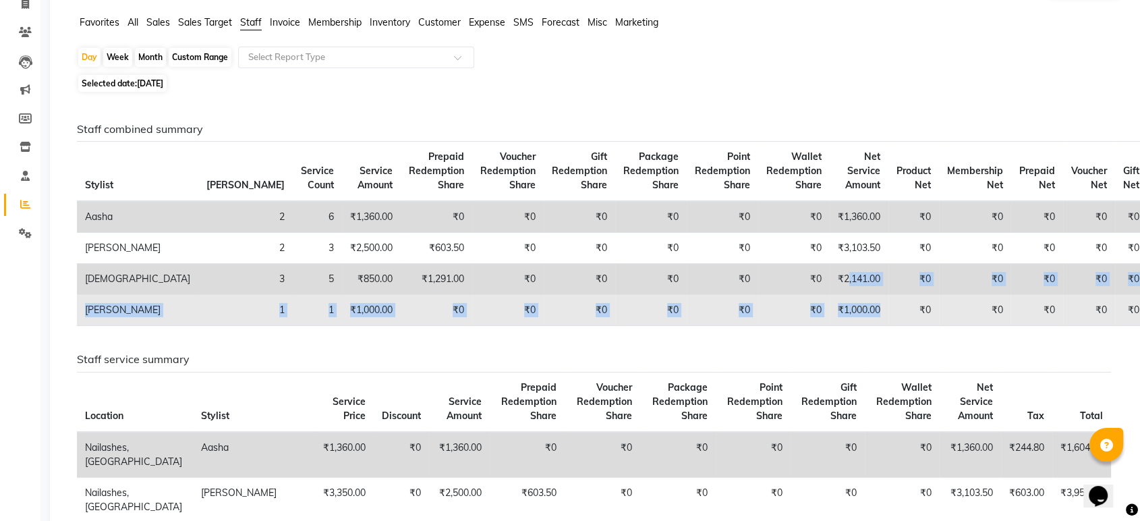
drag, startPoint x: 750, startPoint y: 277, endPoint x: 783, endPoint y: 295, distance: 37.7
click at [783, 295] on tbody "Aasha 2 6 ₹1,360.00 ₹0 ₹0 ₹0 ₹0 ₹0 ₹0 ₹1,360.00 ₹0 ₹0 ₹0 ₹0 ₹0 ₹0 Himanshu 2 3 …" at bounding box center [640, 263] width 1127 height 125
click at [889, 302] on td "₹0" at bounding box center [914, 310] width 51 height 31
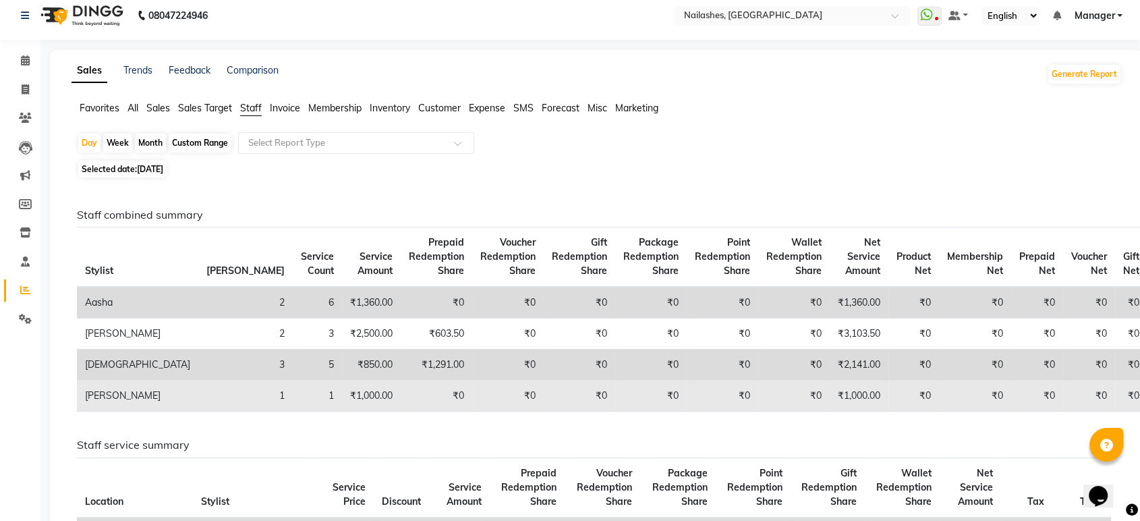
scroll to position [0, 0]
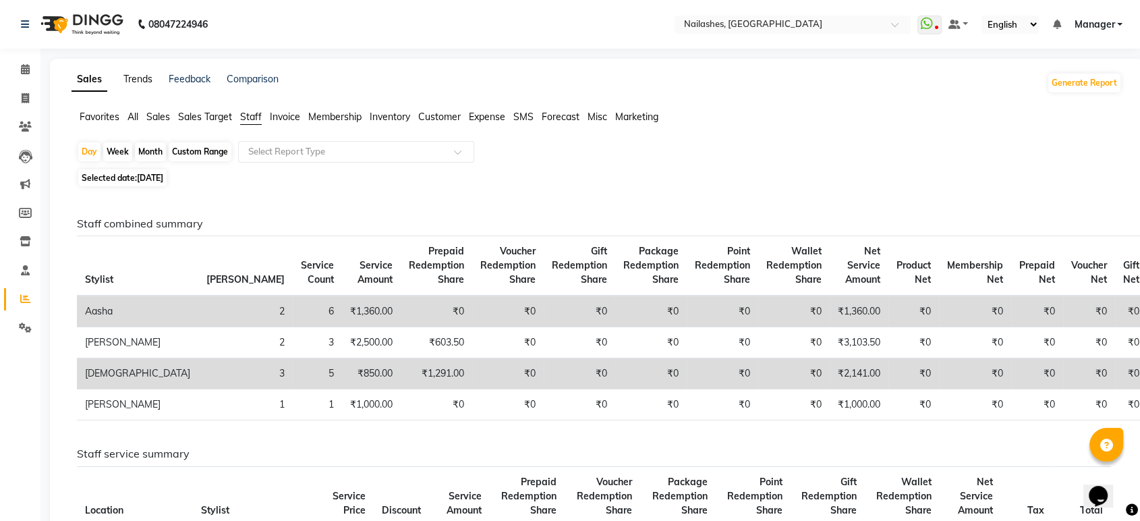
click at [144, 80] on link "Trends" at bounding box center [137, 79] width 29 height 12
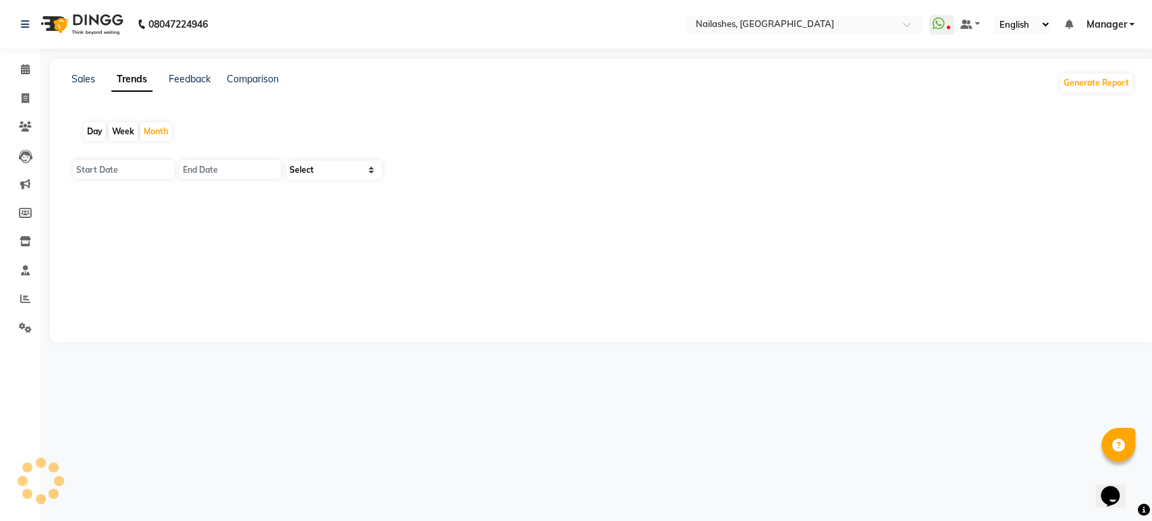
type input "[DATE]"
type input "30-09-2025"
select select "by_client"
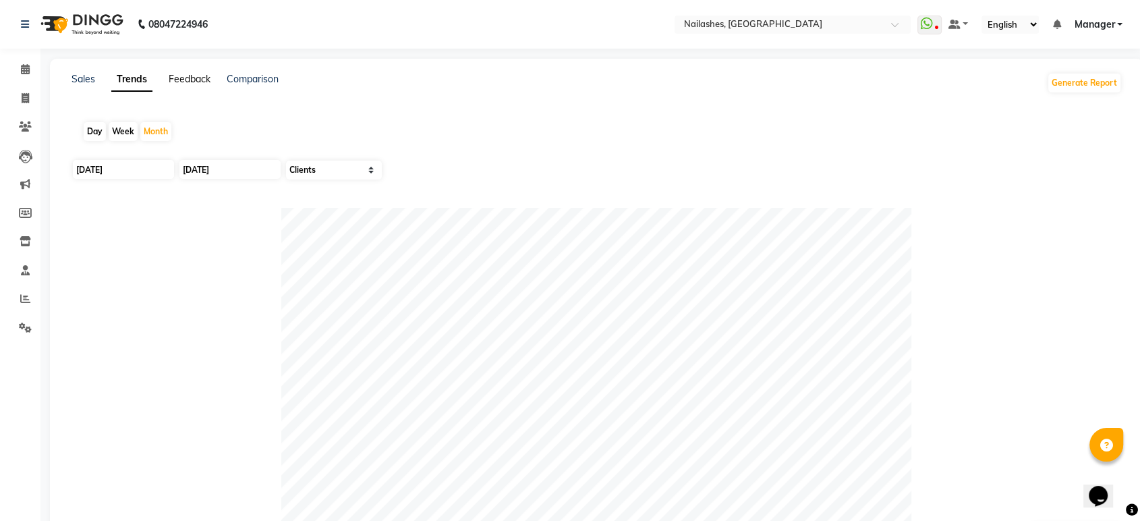
click at [202, 78] on link "Feedback" at bounding box center [190, 79] width 42 height 12
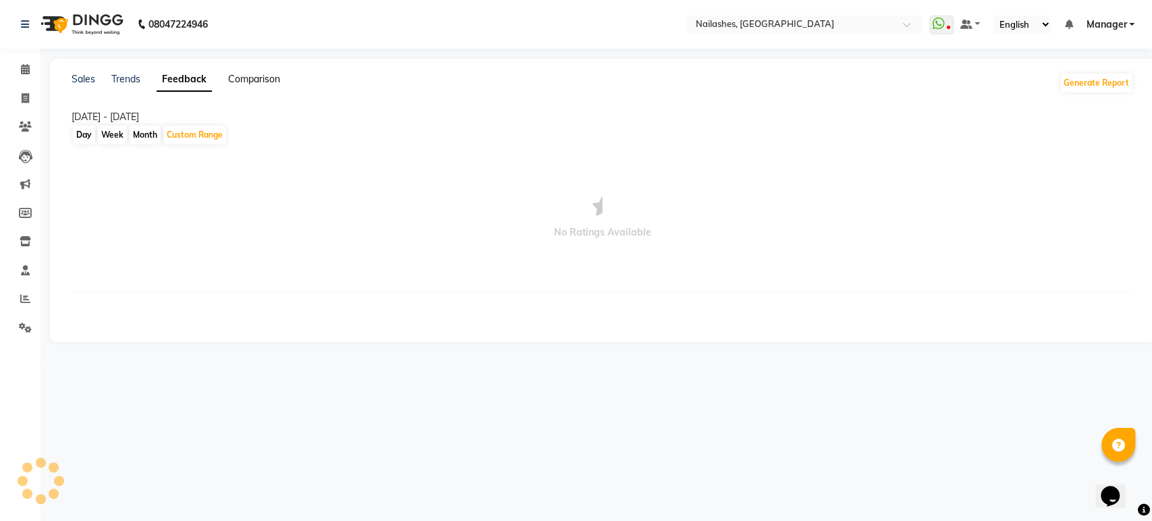
click at [250, 78] on link "Comparison" at bounding box center [254, 79] width 52 height 12
select select "single_date"
select select "single_date_dash"
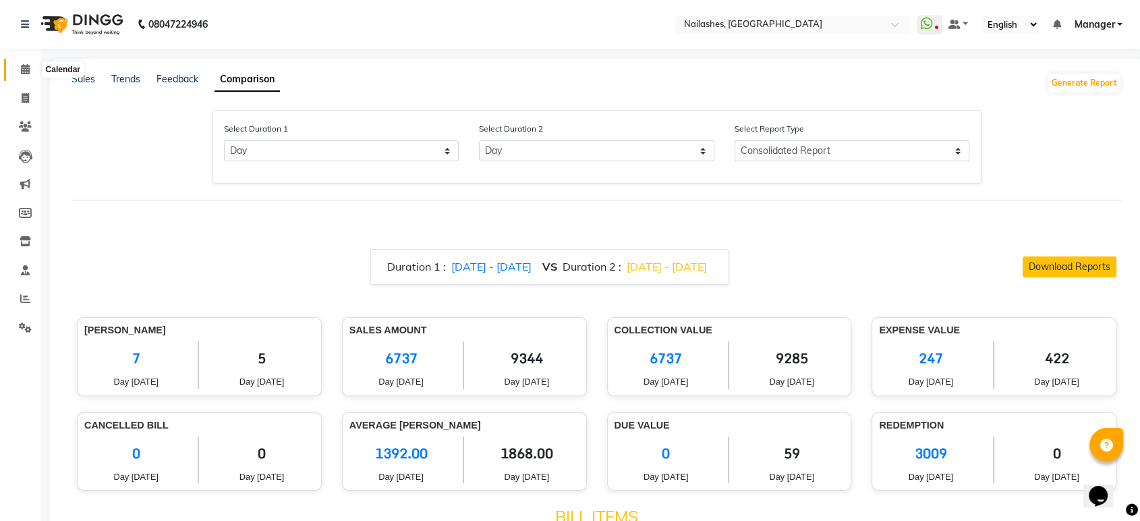
click at [22, 72] on icon at bounding box center [25, 69] width 9 height 10
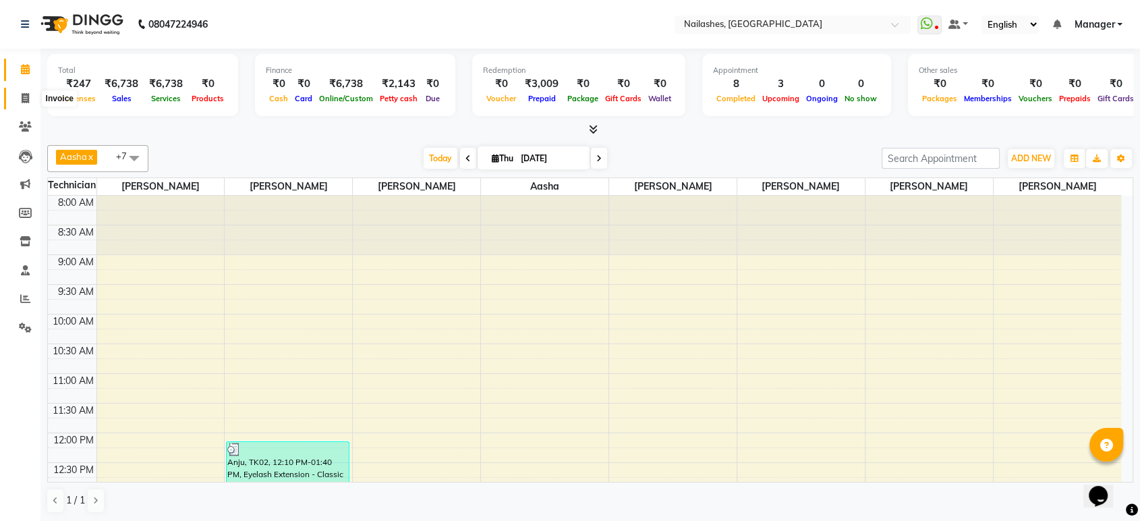
click at [27, 105] on span at bounding box center [25, 99] width 24 height 16
select select "service"
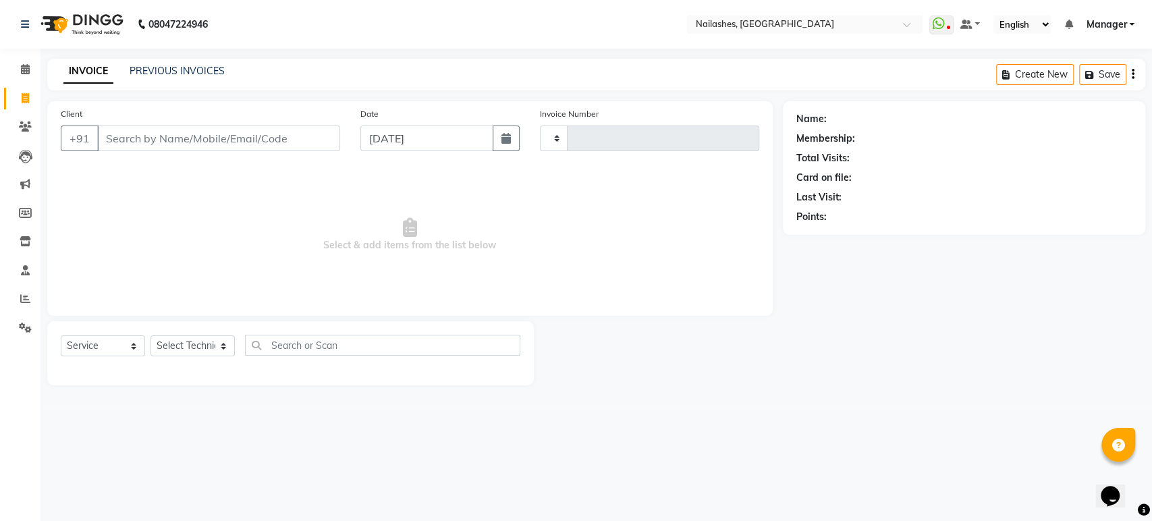
type input "1660"
select select "4251"
click at [22, 306] on span at bounding box center [25, 299] width 24 height 16
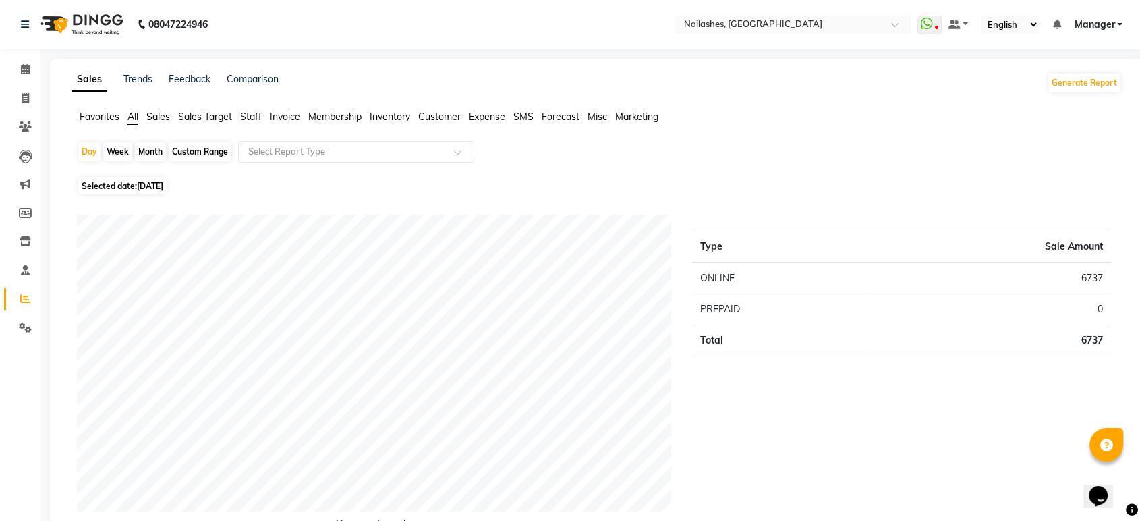
click at [201, 117] on span "Sales Target" at bounding box center [205, 117] width 54 height 12
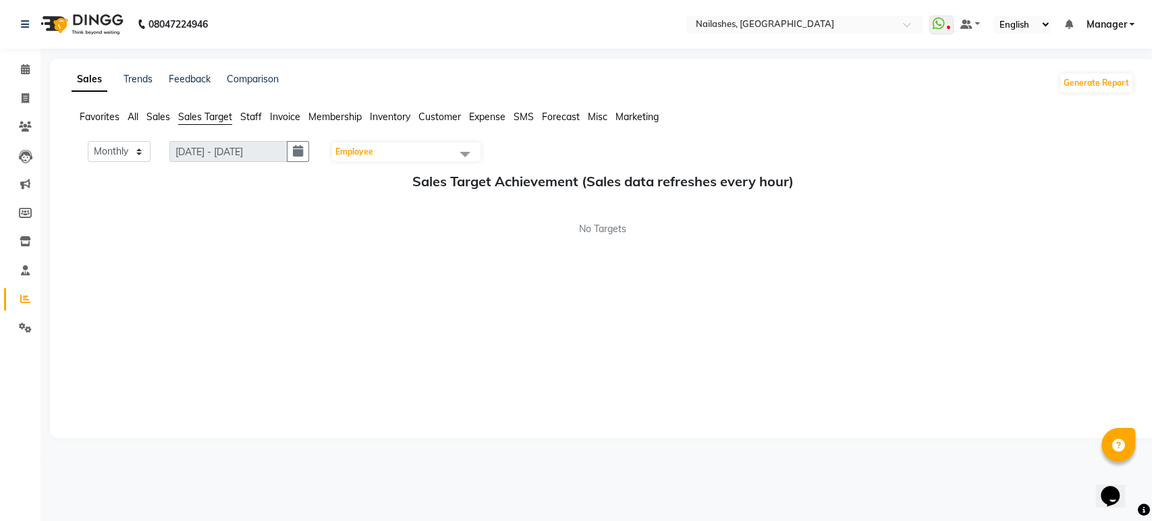
click at [254, 118] on span "Staff" at bounding box center [251, 117] width 22 height 12
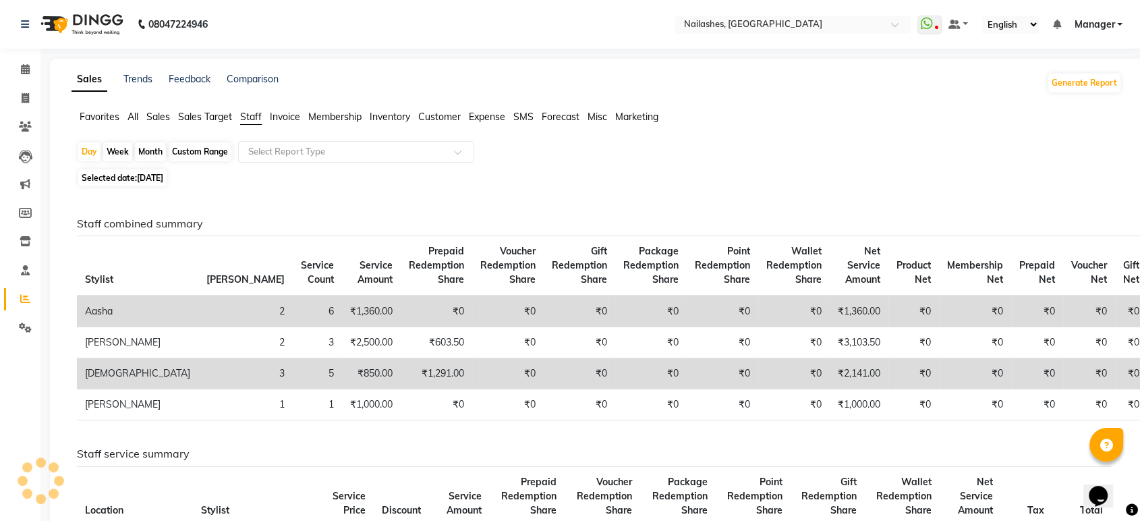
click at [217, 122] on span "Sales Target" at bounding box center [205, 117] width 54 height 12
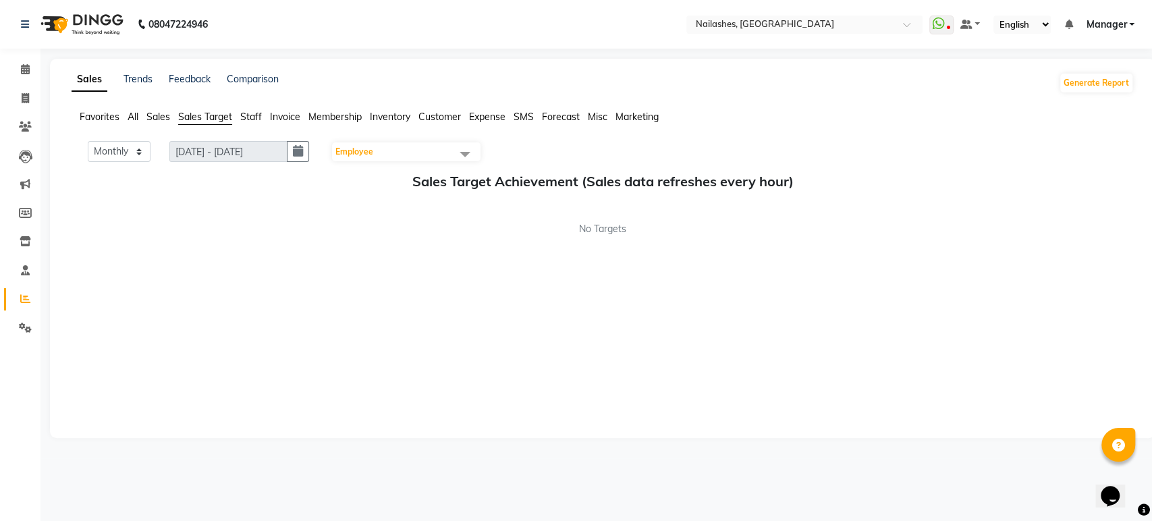
click at [244, 121] on span "Staff" at bounding box center [251, 117] width 22 height 12
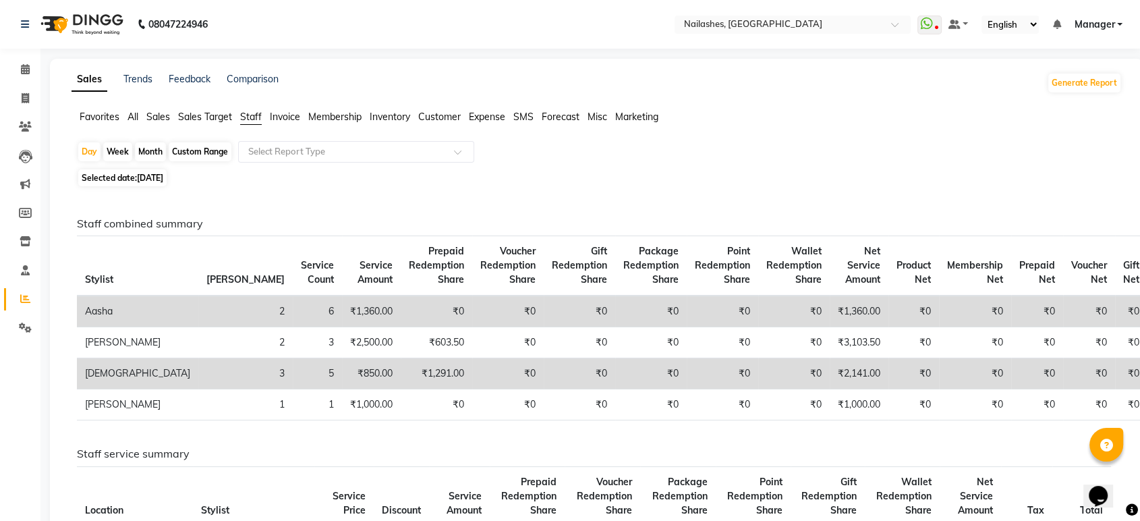
click at [158, 183] on span "Selected date: 04-09-2025" at bounding box center [122, 177] width 88 height 17
select select "9"
select select "2025"
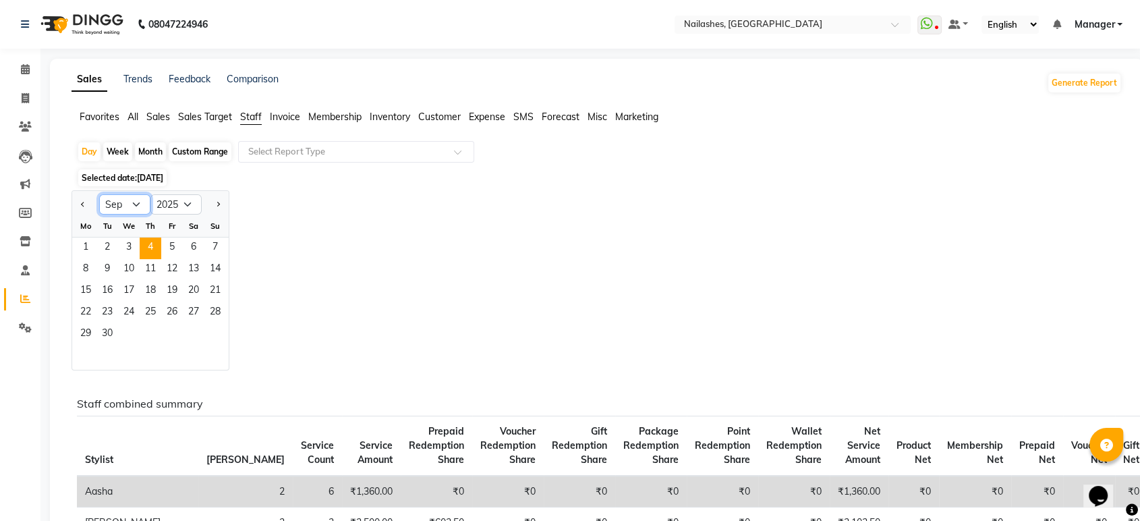
click at [103, 208] on select "Jan Feb Mar Apr May Jun Jul Aug Sep Oct Nov Dec" at bounding box center [124, 204] width 51 height 20
select select "8"
click at [99, 194] on select "Jan Feb Mar Apr May Jun Jul Aug Sep Oct Nov Dec" at bounding box center [124, 204] width 51 height 20
click at [167, 238] on span "1" at bounding box center [172, 249] width 22 height 22
click at [196, 156] on div "Custom Range" at bounding box center [200, 151] width 63 height 19
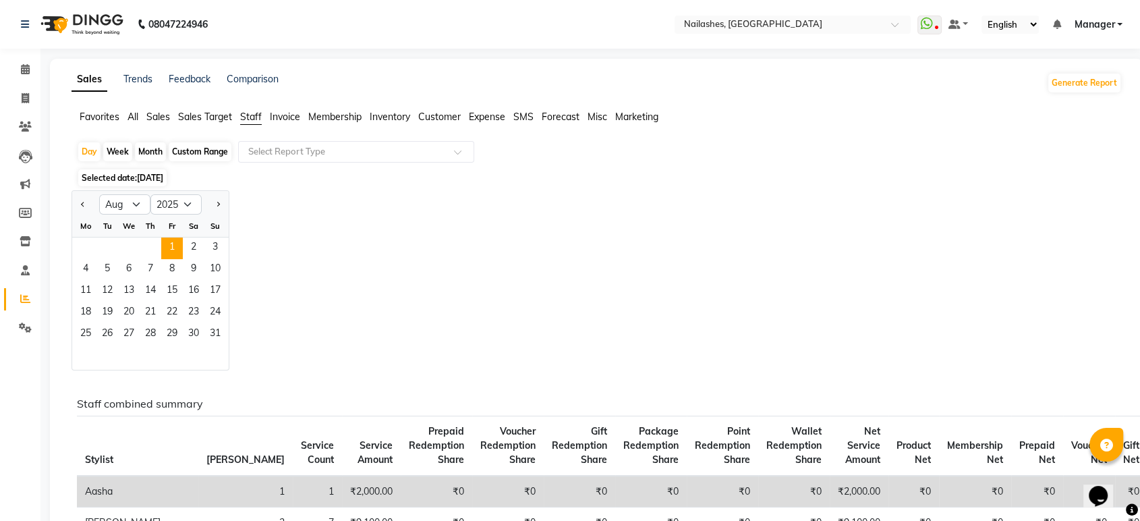
select select "8"
select select "2025"
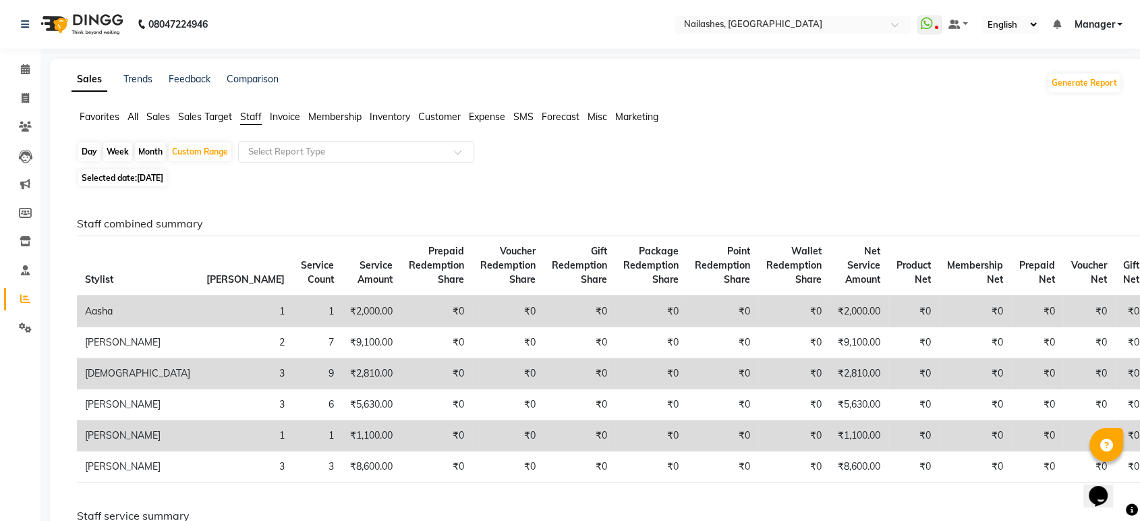
click at [140, 181] on span "01-08-2025" at bounding box center [150, 178] width 26 height 10
select select "8"
select select "2025"
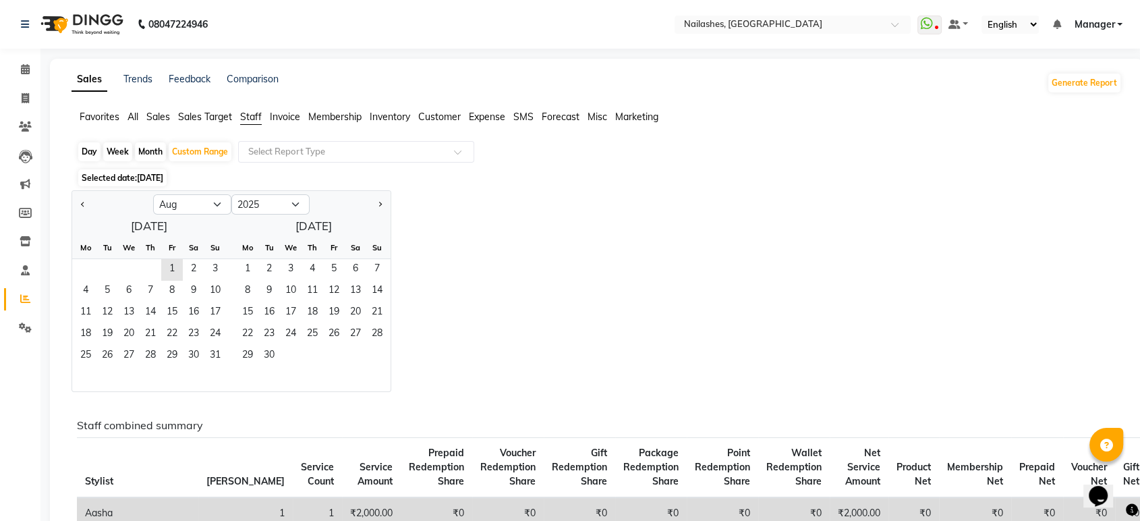
click at [279, 231] on div "August 2025 Mo Tu We Th Fr Sa Su 1 2 3 4 5 6 7 8 9 10 11 12 13 14 15 16 17 18 1…" at bounding box center [231, 303] width 318 height 176
click at [299, 220] on div "August 2025 Mo Tu We Th Fr Sa Su 1 2 3 4 5 6 7 8 9 10 11 12 13 14 15 16 17 18 1…" at bounding box center [231, 303] width 318 height 176
click at [167, 277] on span "1" at bounding box center [172, 270] width 22 height 22
click at [205, 356] on span "31" at bounding box center [215, 356] width 22 height 22
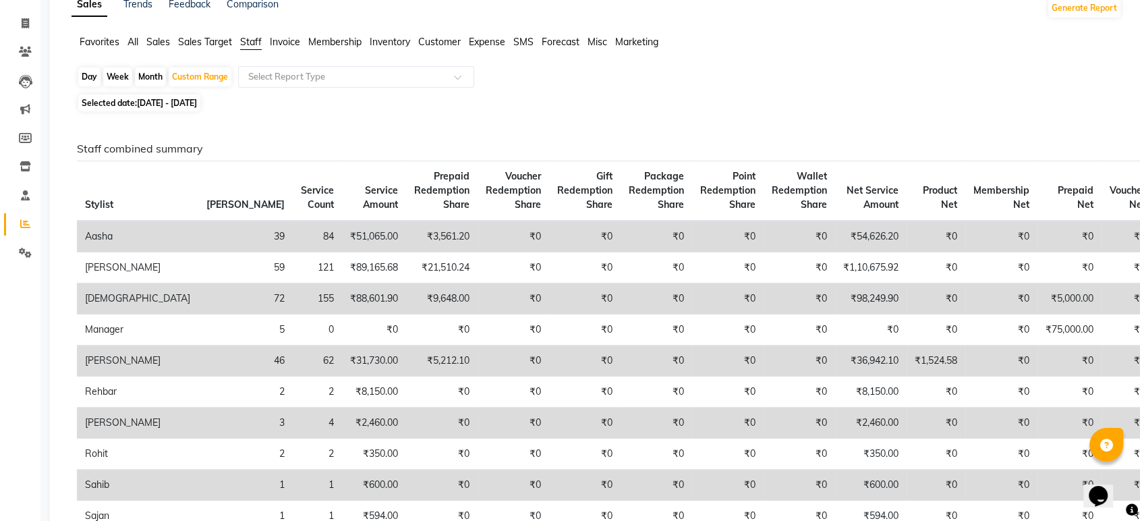
scroll to position [225, 0]
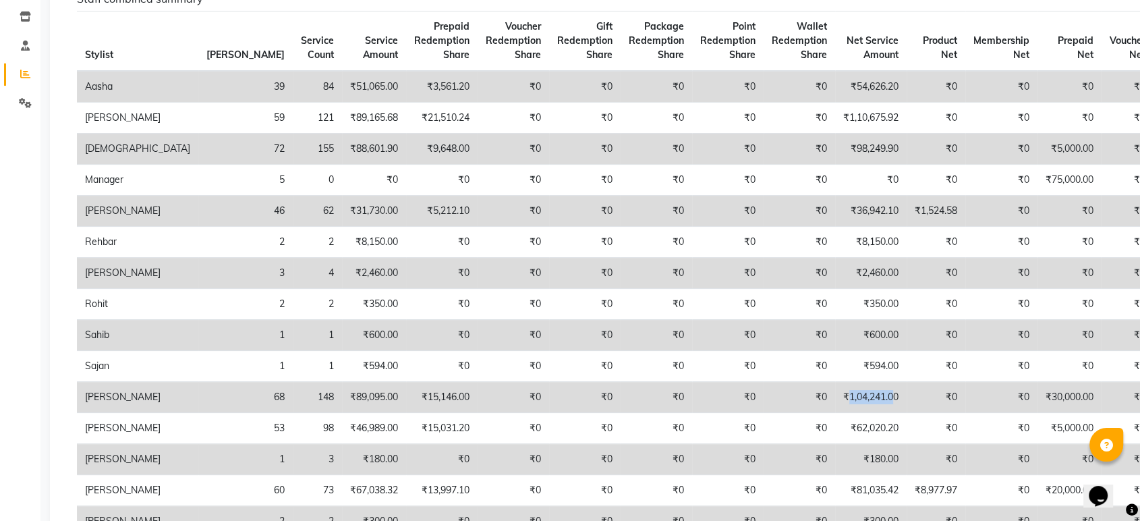
drag, startPoint x: 739, startPoint y: 403, endPoint x: 783, endPoint y: 410, distance: 44.4
click at [835, 410] on td "₹1,04,241.00" at bounding box center [871, 397] width 72 height 31
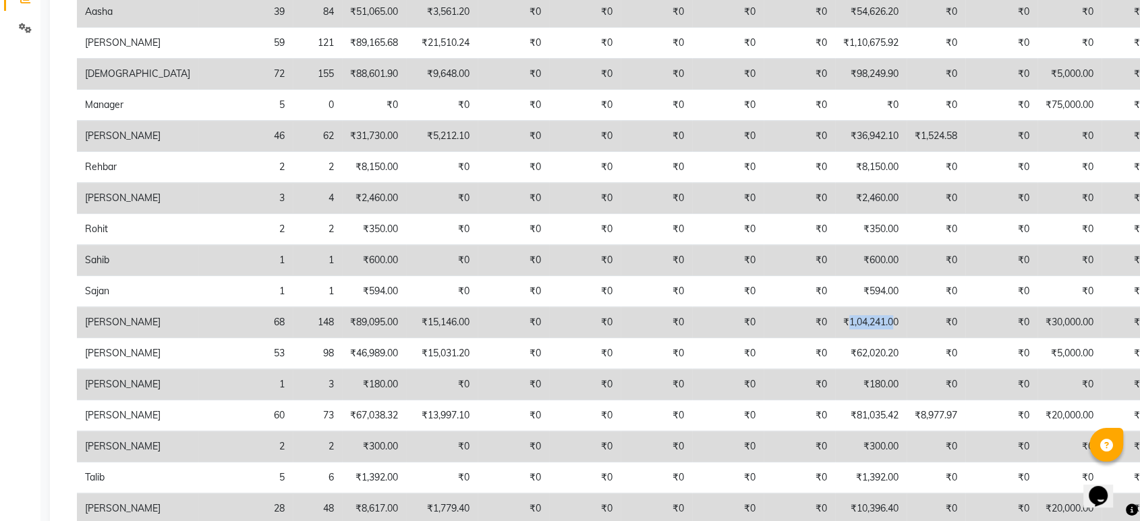
scroll to position [0, 0]
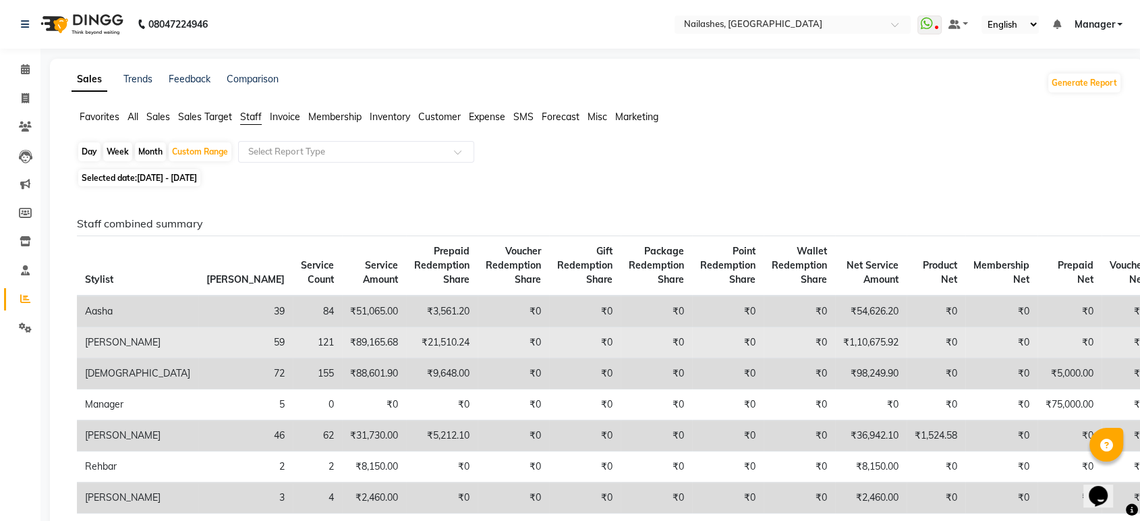
click at [835, 339] on td "₹1,10,675.92" at bounding box center [871, 342] width 72 height 31
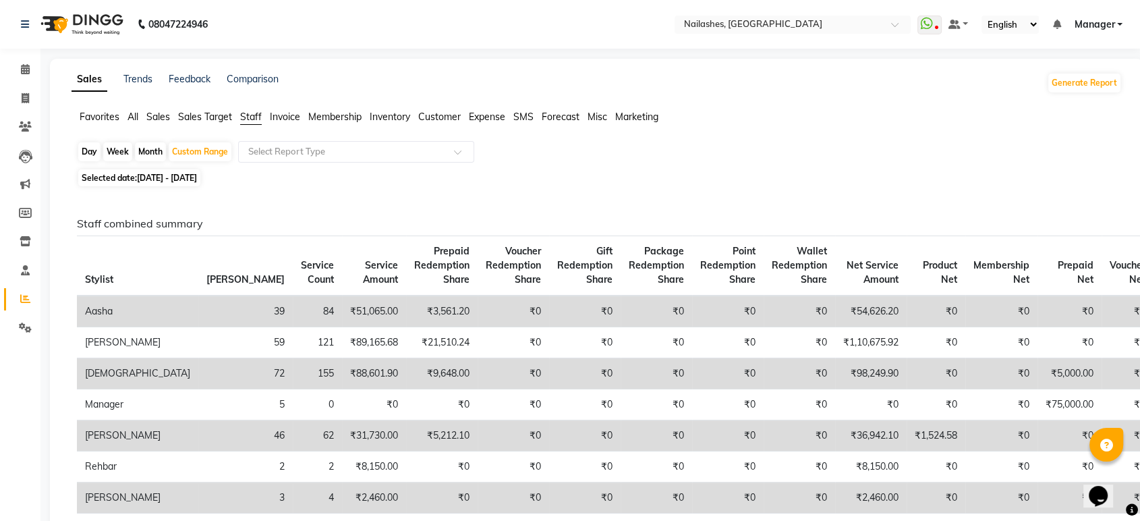
click at [835, 366] on td "₹98,249.90" at bounding box center [871, 373] width 72 height 31
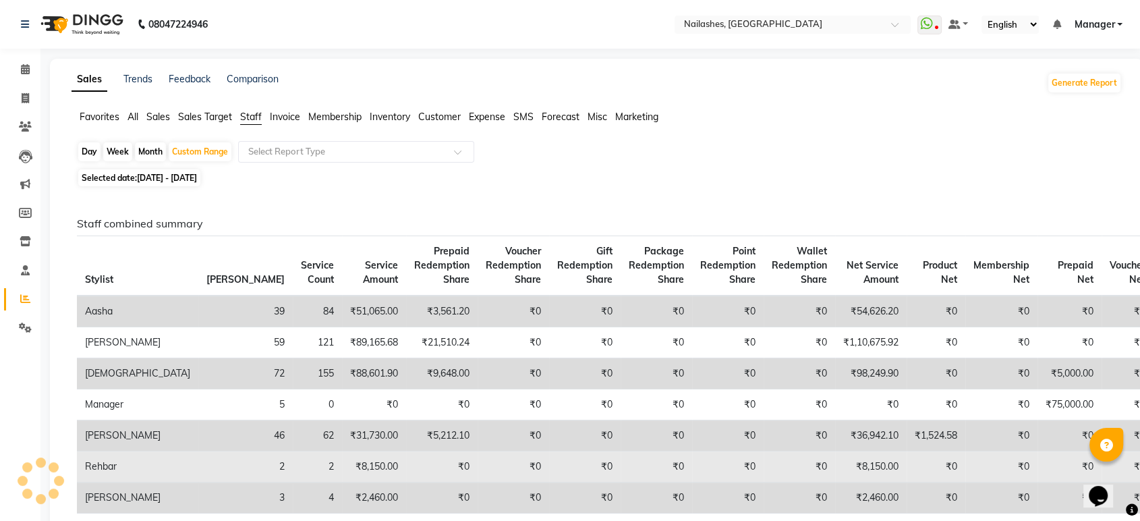
click at [835, 464] on td "₹8,150.00" at bounding box center [871, 466] width 72 height 31
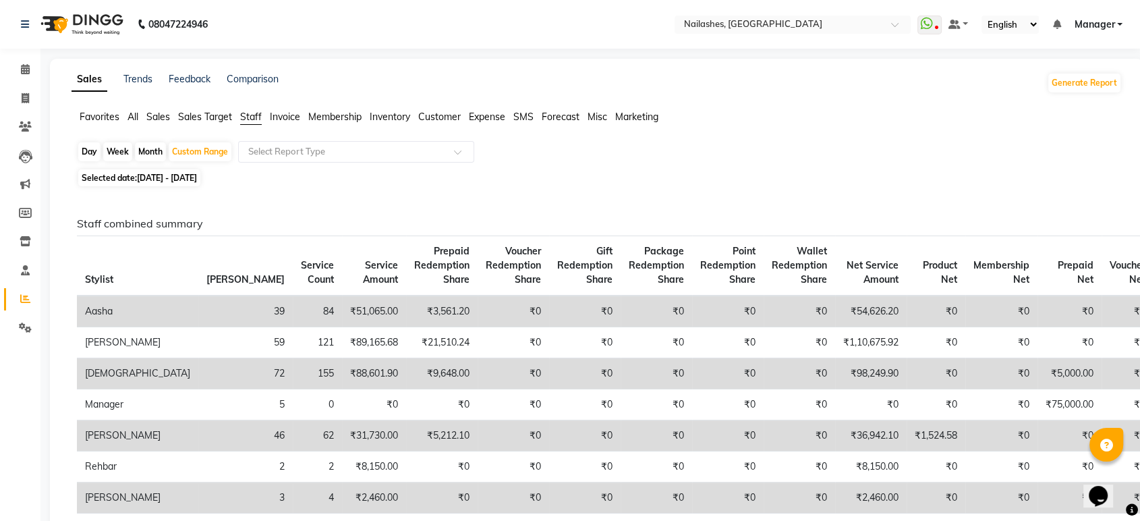
click at [835, 431] on td "₹36,942.10" at bounding box center [871, 435] width 72 height 31
click at [163, 173] on span "01-08-2025 - 31-08-2025" at bounding box center [167, 178] width 60 height 10
select select "8"
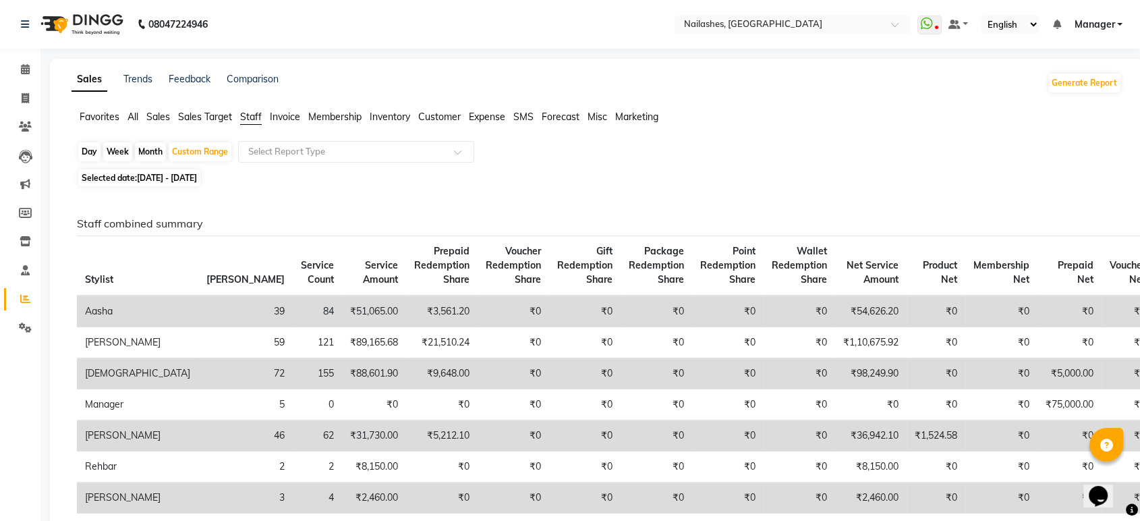
select select "2025"
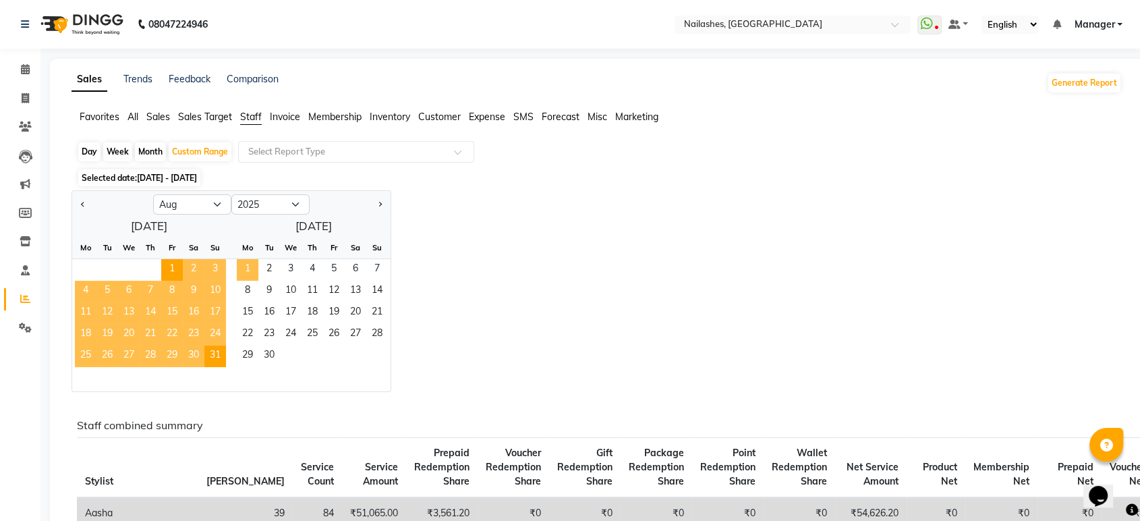
click at [251, 267] on span "1" at bounding box center [248, 270] width 22 height 22
select select "9"
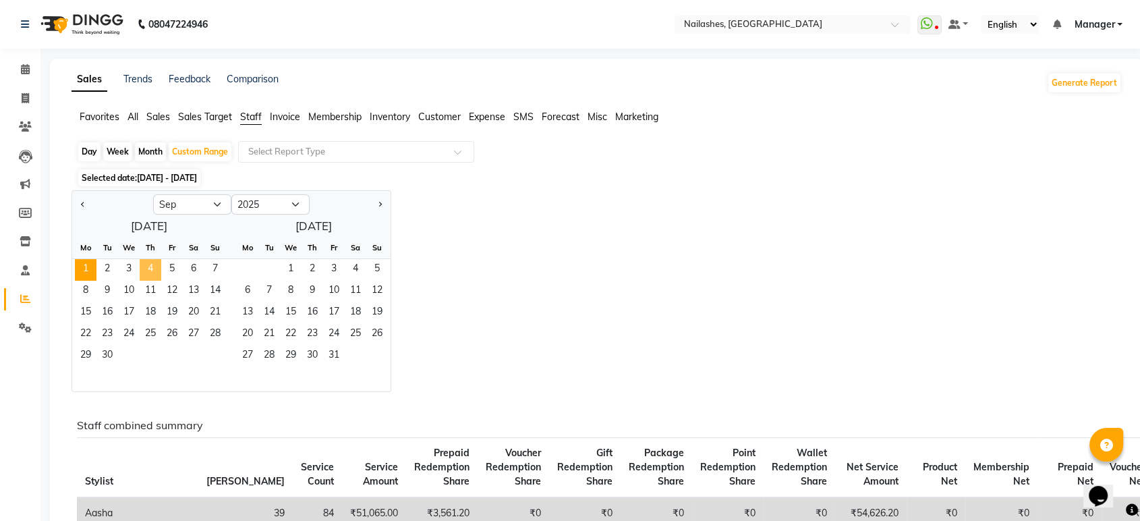
click at [152, 270] on span "4" at bounding box center [151, 270] width 22 height 22
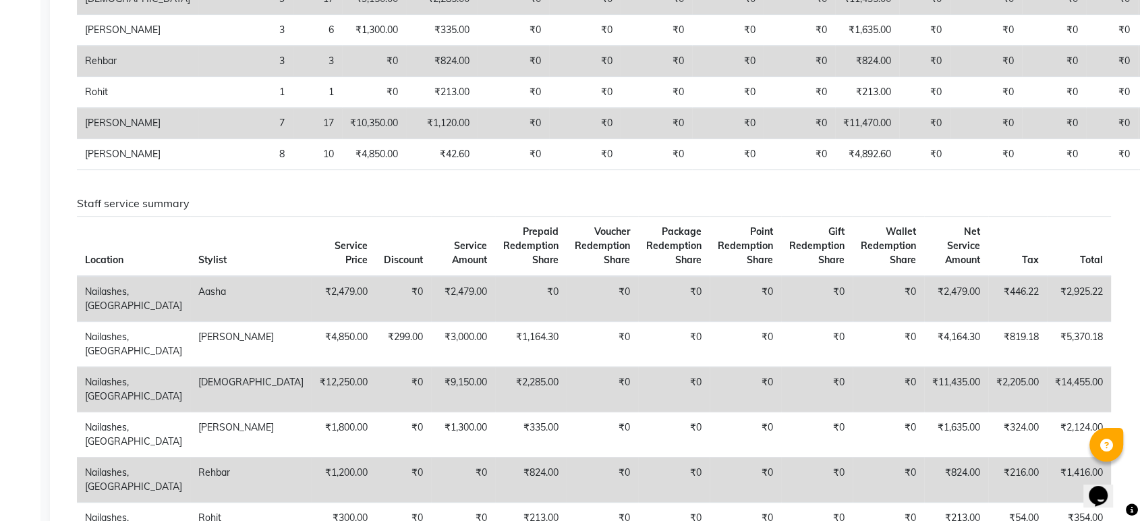
scroll to position [150, 0]
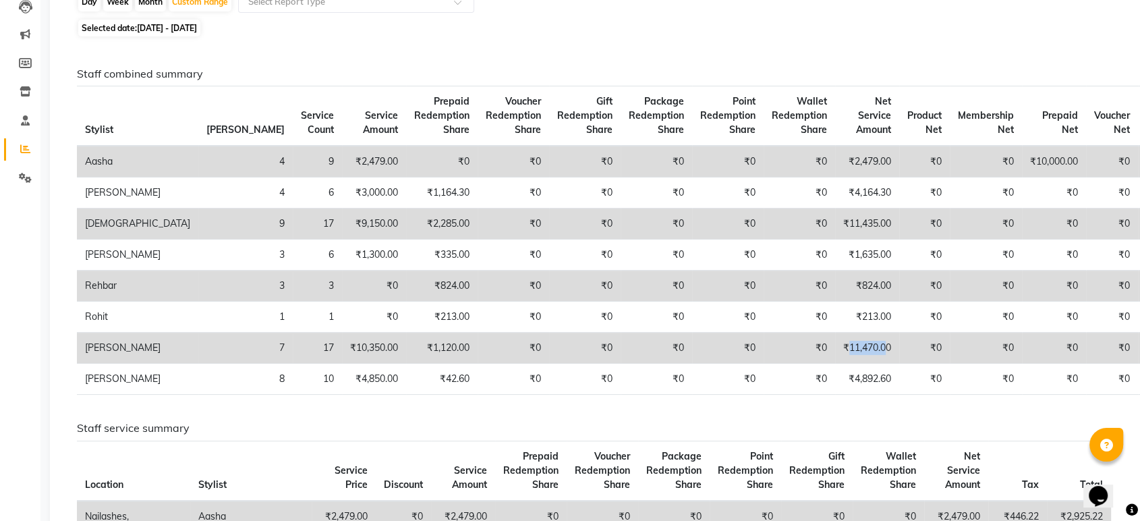
drag, startPoint x: 731, startPoint y: 354, endPoint x: 771, endPoint y: 359, distance: 40.1
click at [835, 359] on td "₹11,470.00" at bounding box center [867, 348] width 64 height 31
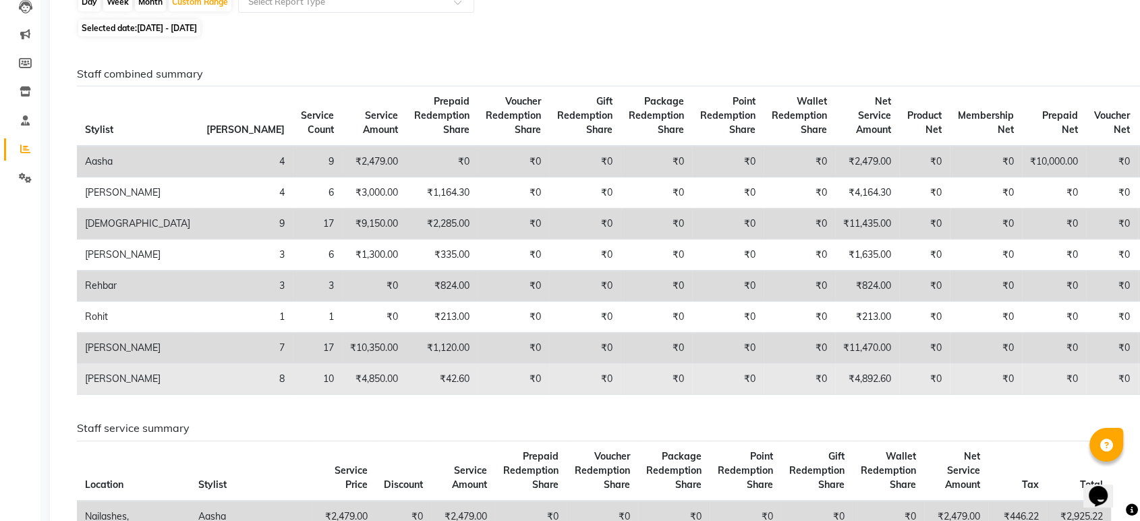
click at [835, 376] on td "₹4,892.60" at bounding box center [867, 379] width 64 height 31
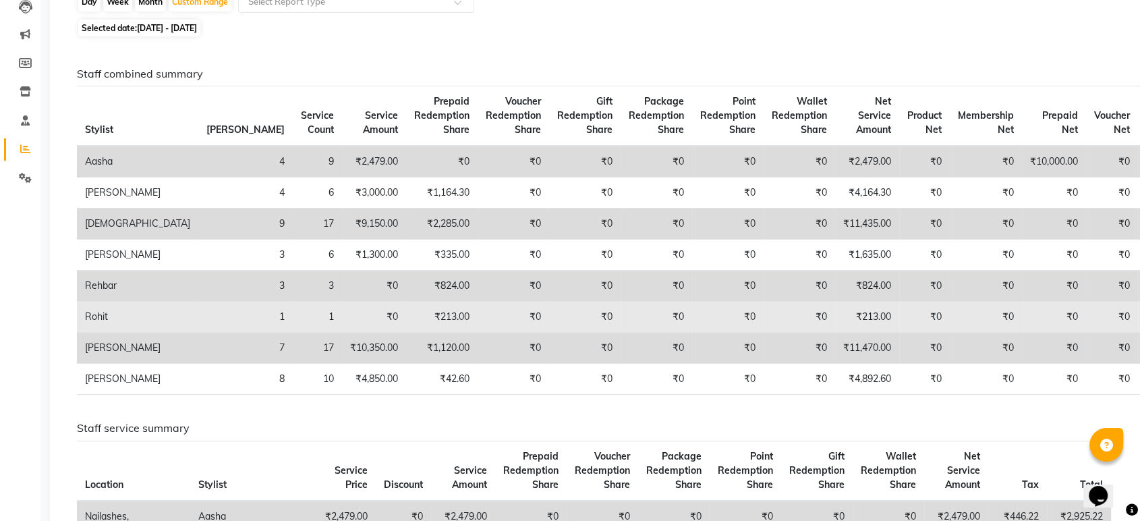
click at [835, 313] on td "₹213.00" at bounding box center [867, 317] width 64 height 31
drag, startPoint x: 85, startPoint y: 310, endPoint x: 789, endPoint y: 322, distance: 704.5
click at [789, 322] on tr "Rohit 1 1 ₹0 ₹213.00 ₹0 ₹0 ₹0 ₹0 ₹0 ₹213.00 ₹0 ₹0 ₹0 ₹0 ₹0 ₹0" at bounding box center [652, 317] width 1150 height 31
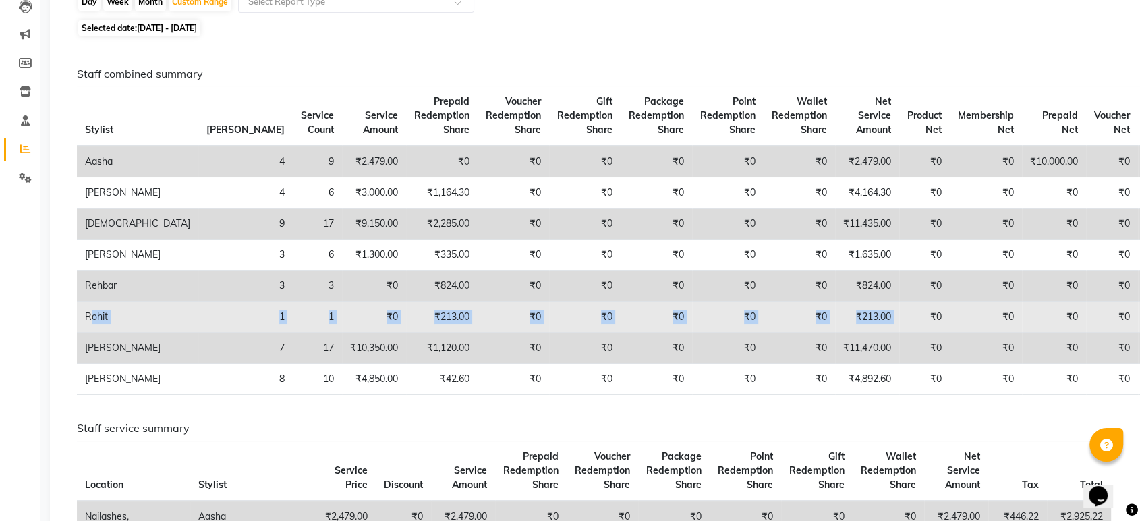
click at [899, 322] on td "₹0" at bounding box center [924, 317] width 51 height 31
click at [835, 320] on td "₹213.00" at bounding box center [867, 317] width 64 height 31
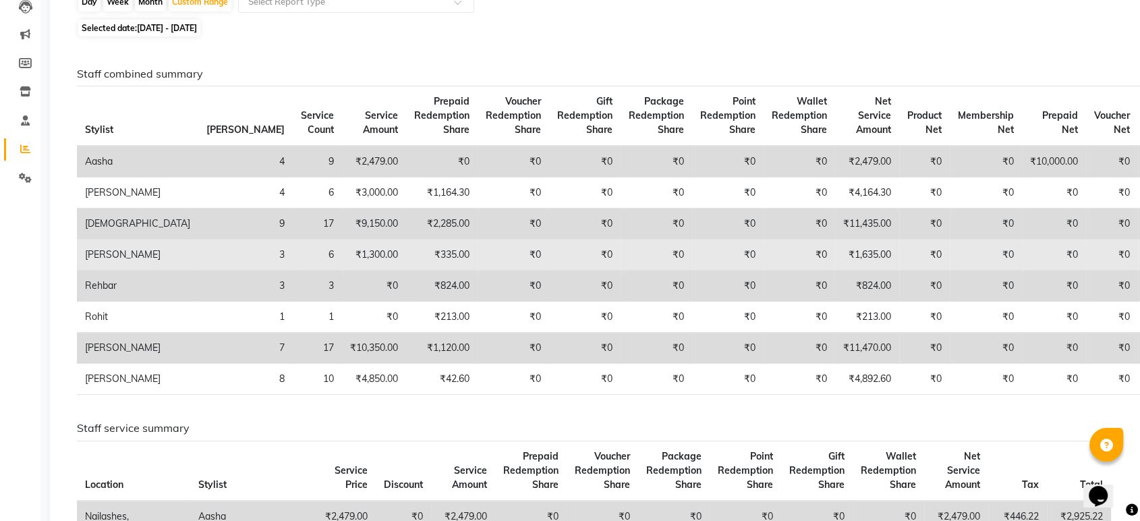
click at [835, 251] on td "₹1,635.00" at bounding box center [867, 255] width 64 height 31
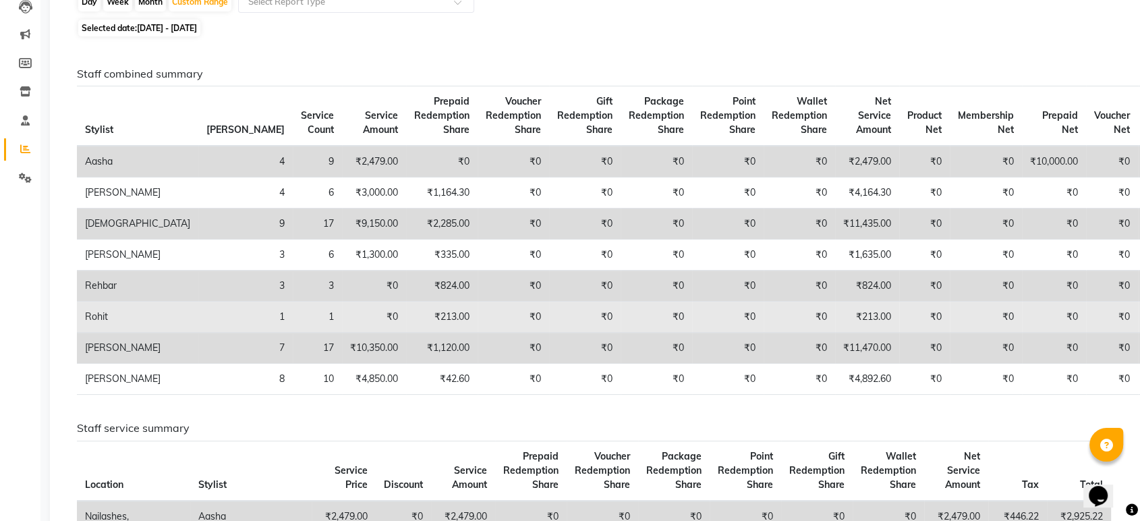
click at [835, 316] on td "₹213.00" at bounding box center [867, 317] width 64 height 31
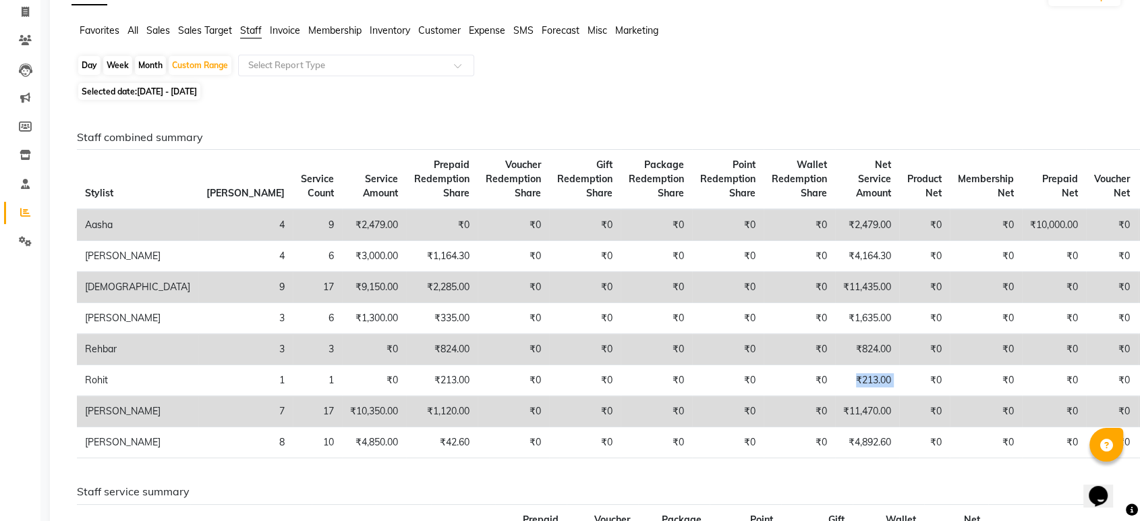
scroll to position [0, 0]
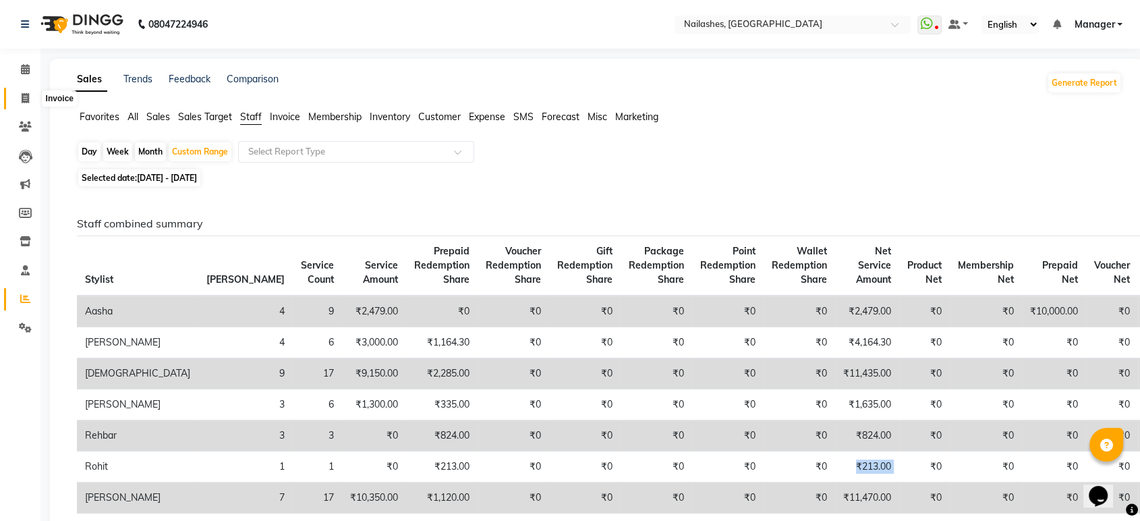
click at [19, 91] on span at bounding box center [25, 99] width 24 height 16
select select "service"
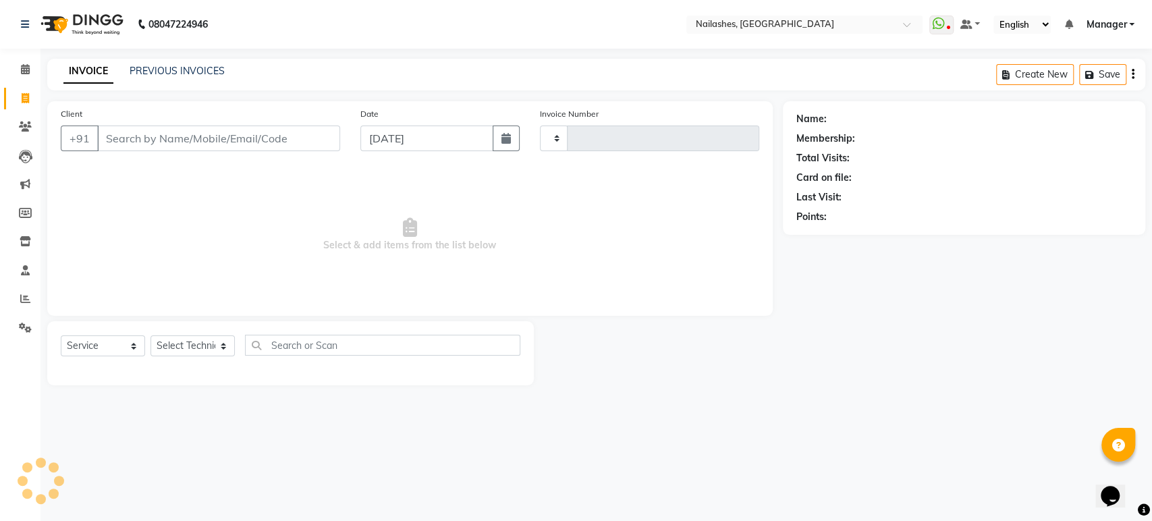
type input "1660"
select select "4251"
click at [23, 65] on icon at bounding box center [25, 69] width 9 height 10
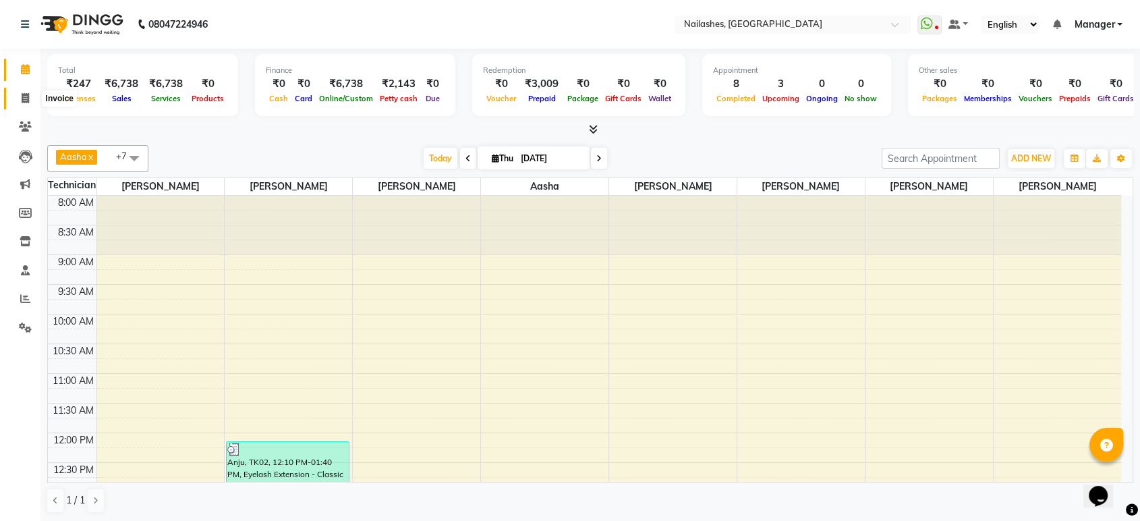
drag, startPoint x: 23, startPoint y: 101, endPoint x: 29, endPoint y: 107, distance: 8.6
click at [23, 102] on icon at bounding box center [25, 98] width 7 height 10
select select "4251"
select select "service"
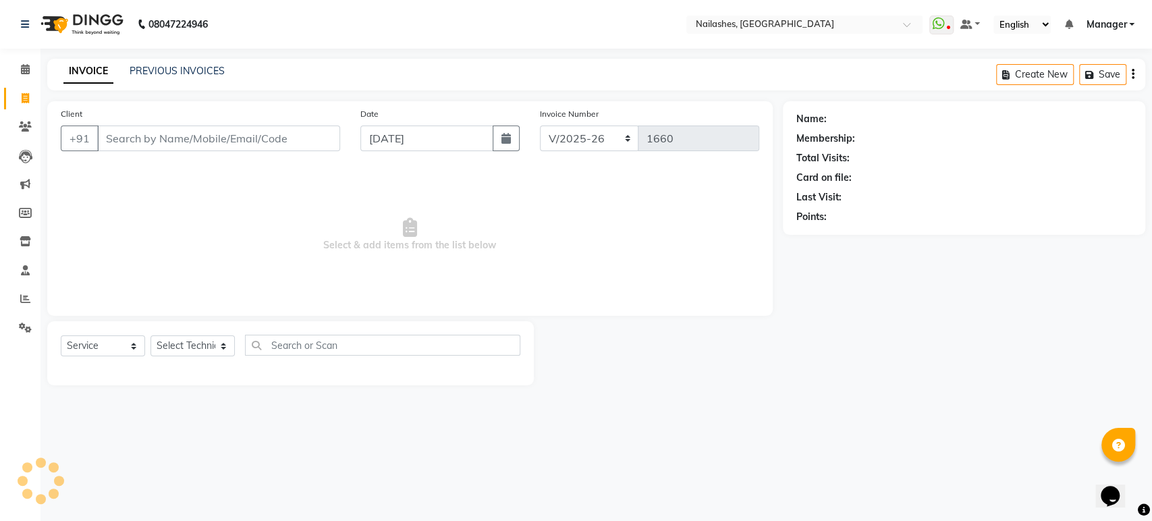
click at [187, 140] on input "Client" at bounding box center [218, 138] width 243 height 26
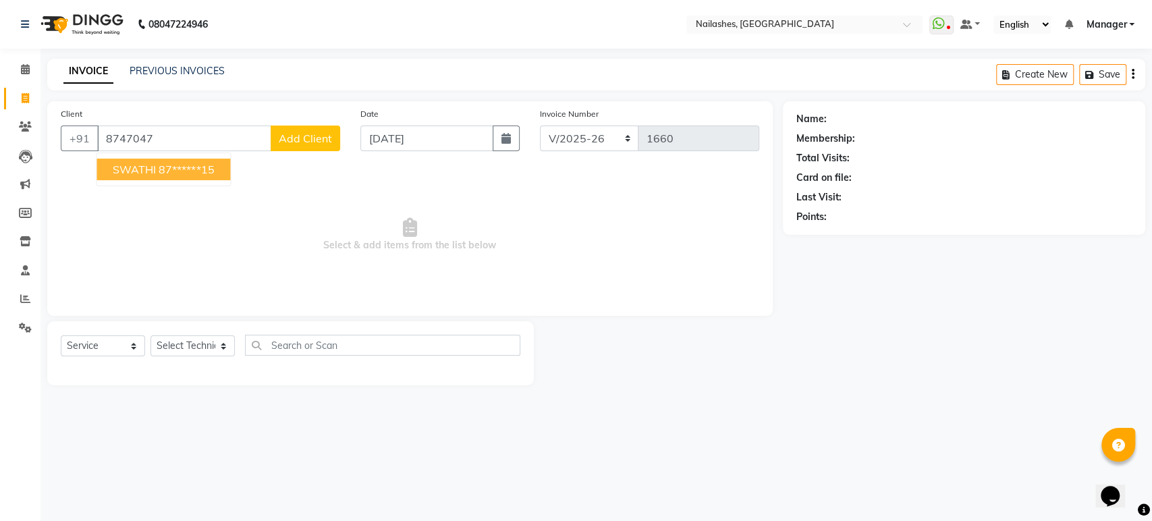
click at [196, 168] on ngb-highlight "87******15" at bounding box center [186, 169] width 55 height 13
type input "87******15"
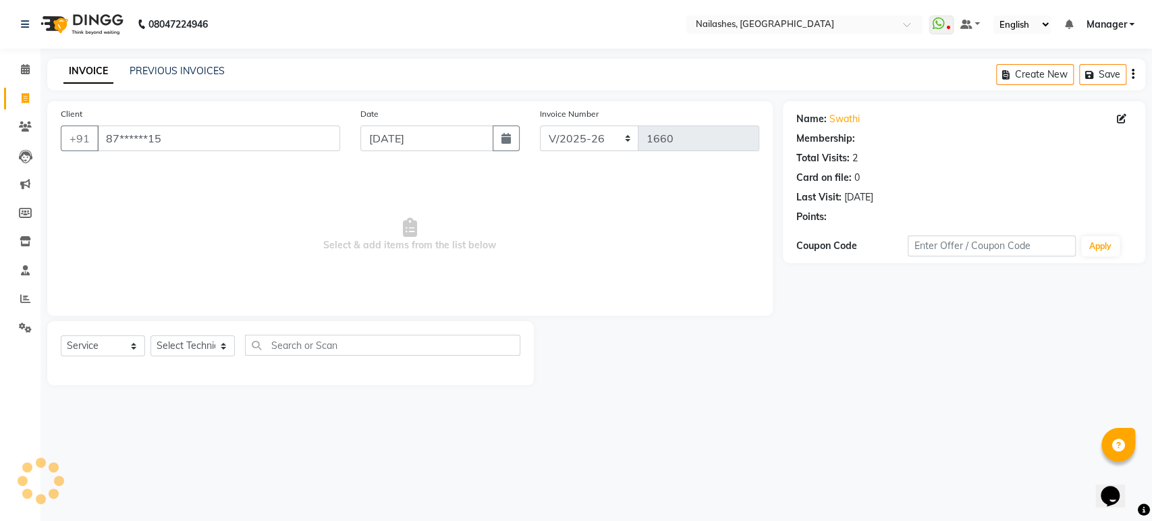
select select "1: Object"
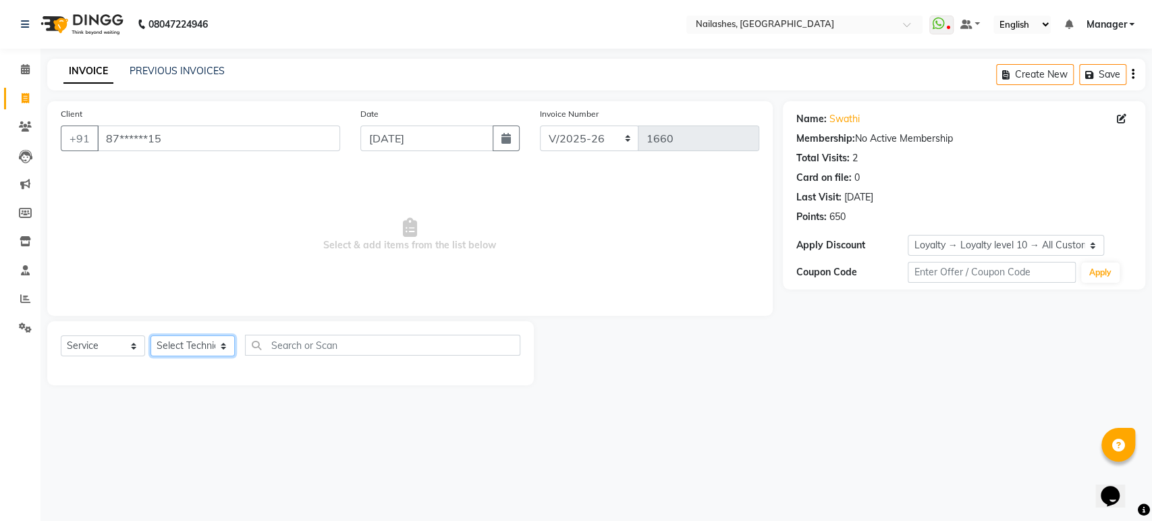
click at [190, 350] on select "Select Technician Aasha aashu ADESH Asid deepak HANMI HIMANSHU Imran KRISHNA Ma…" at bounding box center [192, 345] width 84 height 21
select select "80924"
click at [150, 335] on select "Select Technician Aasha aashu ADESH Asid deepak HANMI HIMANSHU Imran KRISHNA Ma…" at bounding box center [192, 345] width 84 height 21
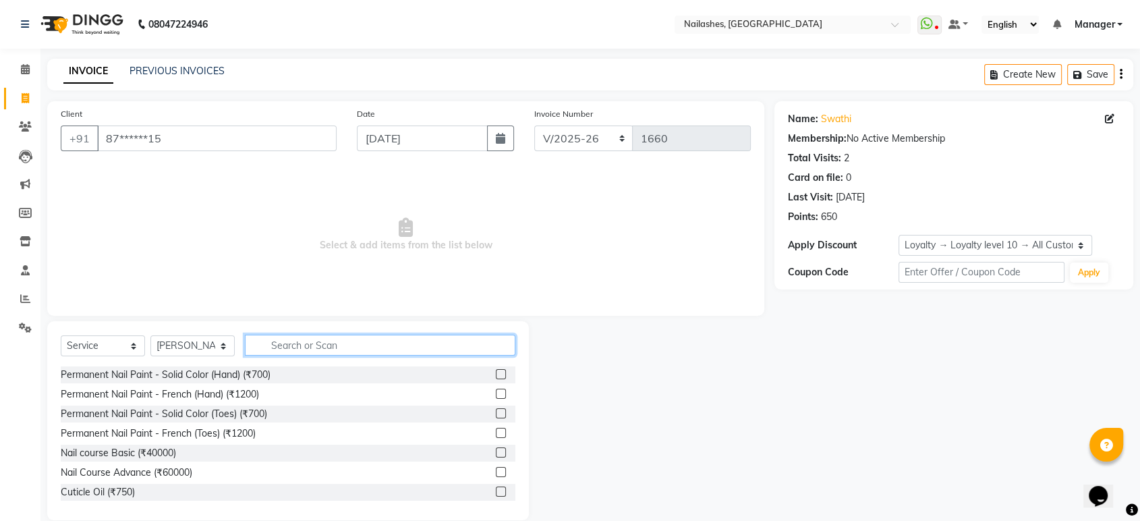
click at [325, 345] on input "text" at bounding box center [380, 345] width 271 height 21
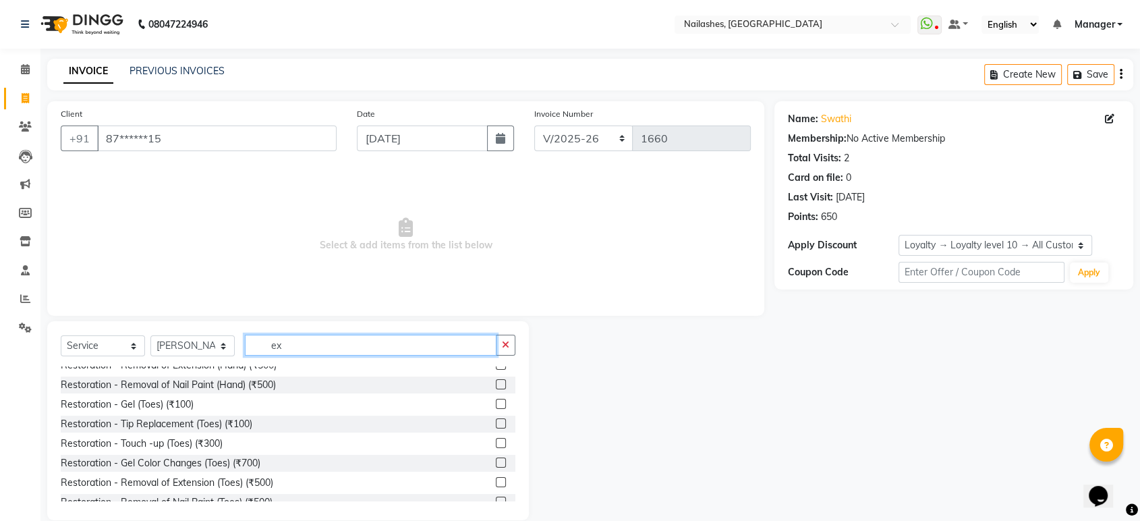
scroll to position [9, 0]
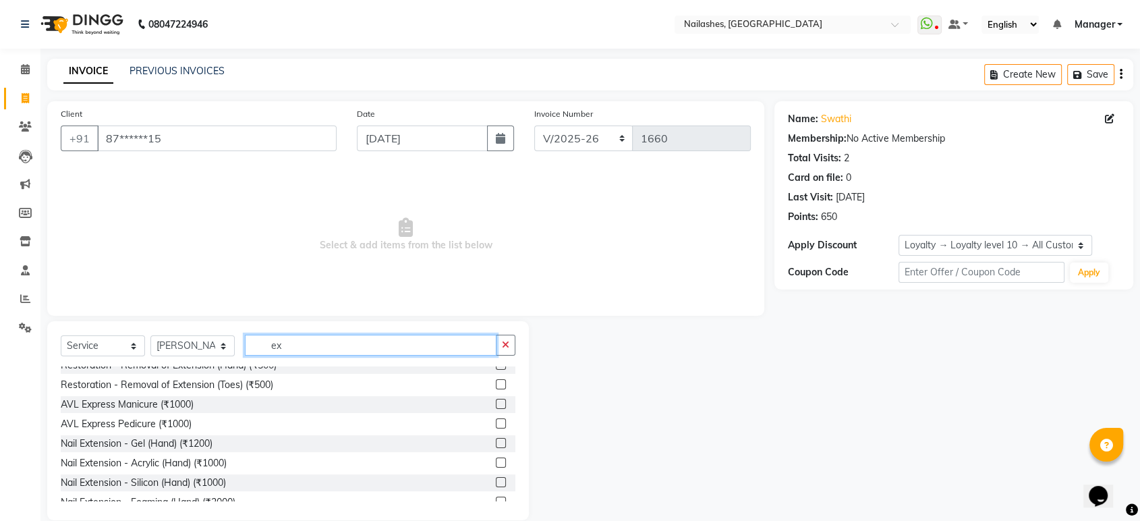
type input "ext"
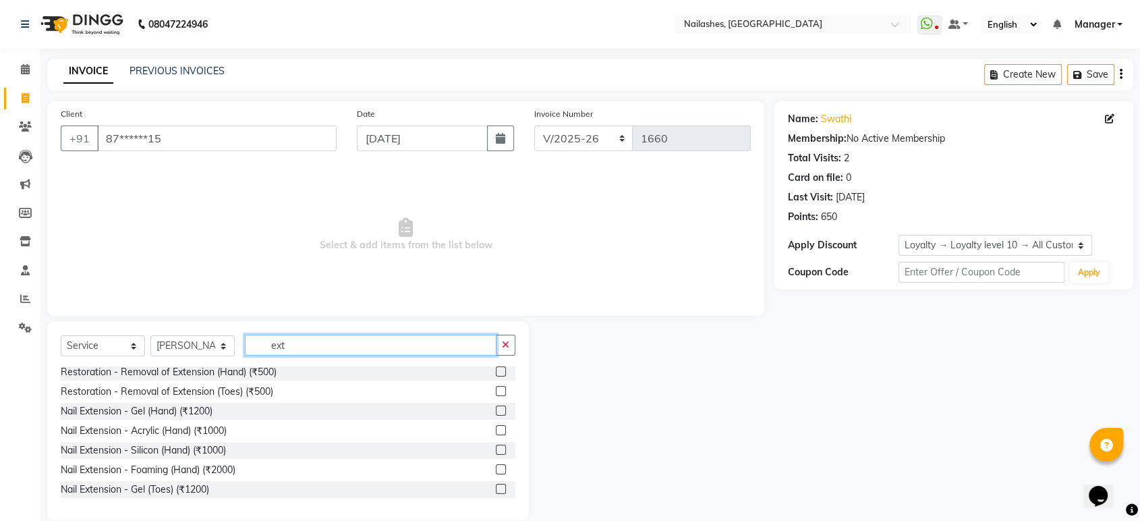
scroll to position [0, 0]
